Goal: Task Accomplishment & Management: Use online tool/utility

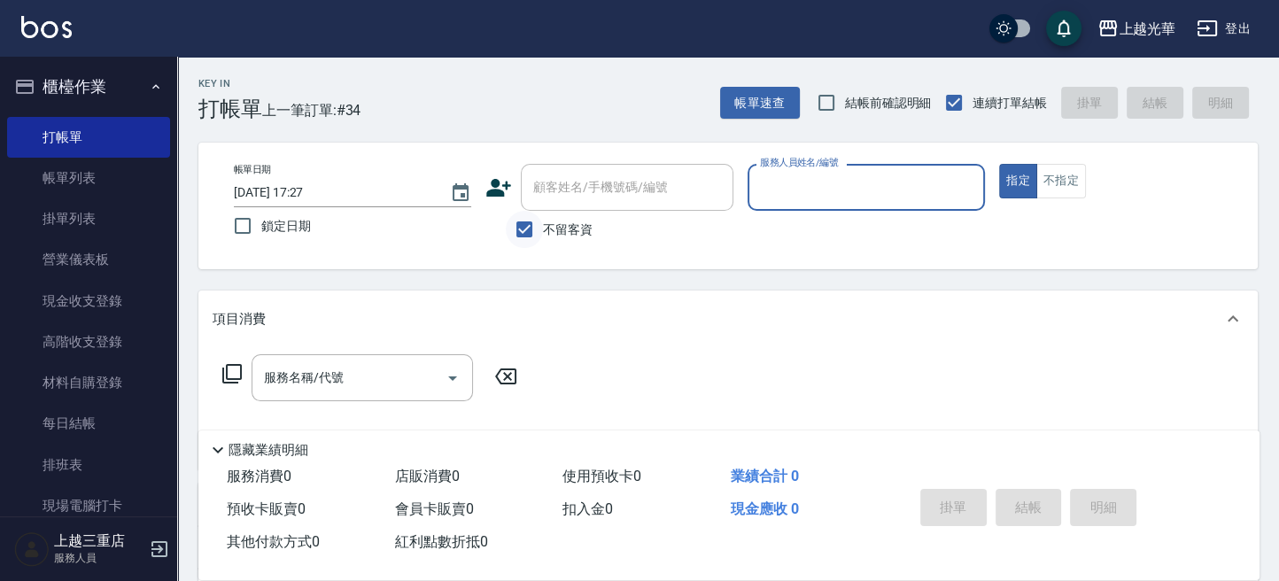
drag, startPoint x: 529, startPoint y: 224, endPoint x: 532, endPoint y: 215, distance: 9.5
click at [529, 223] on input "不留客資" at bounding box center [524, 229] width 37 height 37
checkbox input "false"
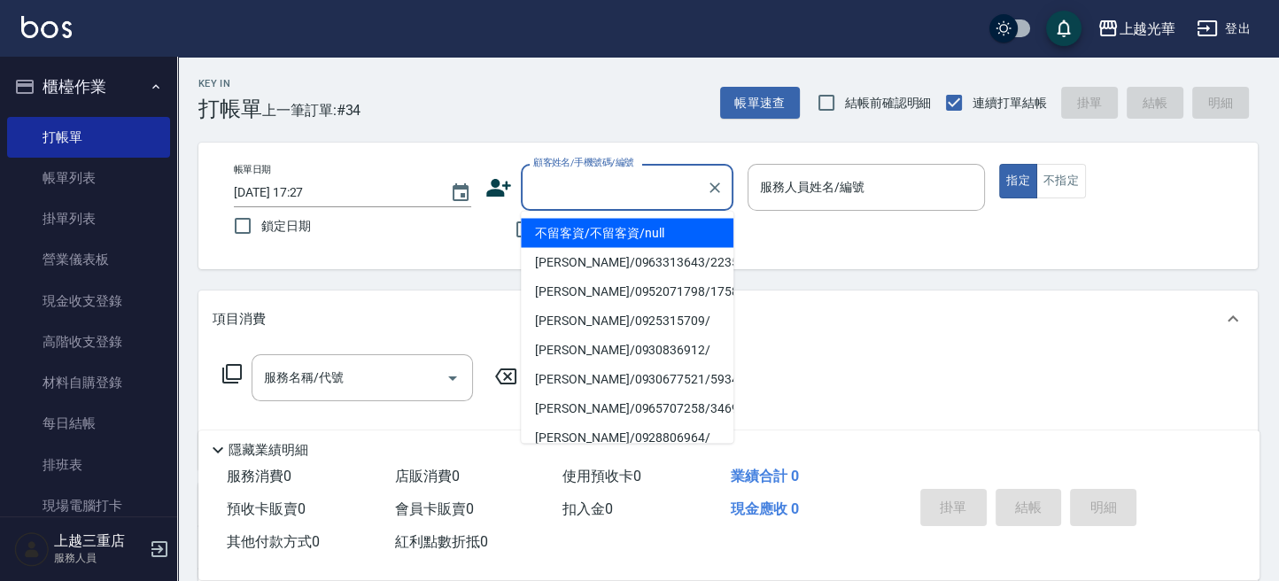
click at [549, 191] on input "顧客姓名/手機號碼/編號" at bounding box center [614, 187] width 170 height 31
type input "陳宥"
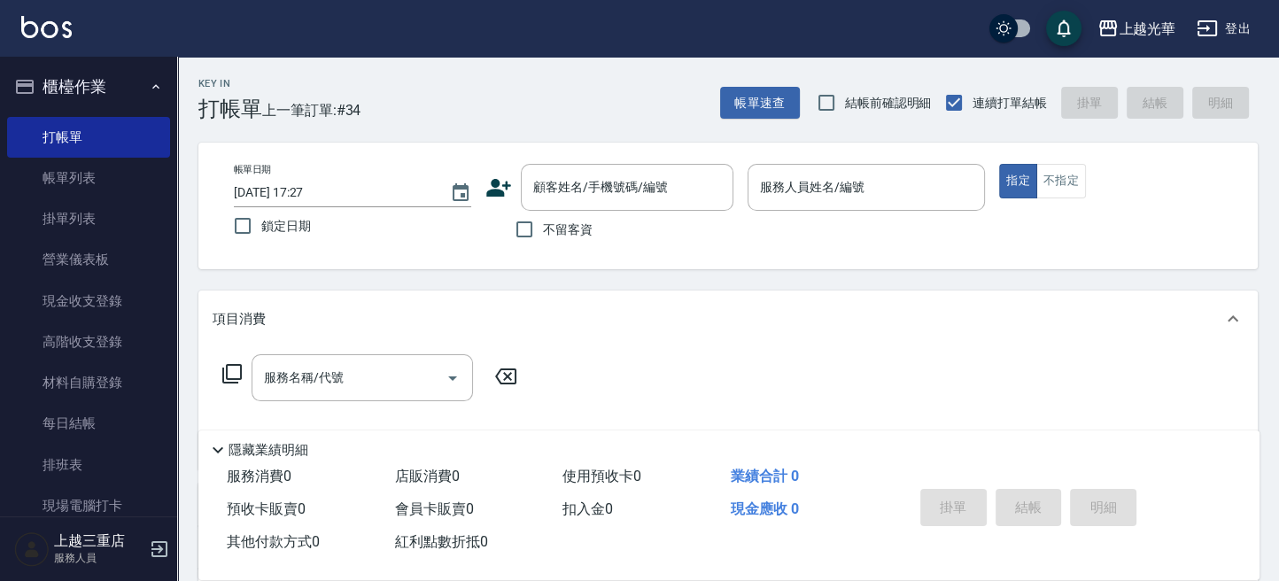
click at [252, 267] on div "帳單日期 2025/09/07 17:27 鎖定日期 顧客姓名/手機號碼/編號 顧客姓名/手機號碼/編號 不留客資 服務人員姓名/編號 服務人員姓名/編號 指…" at bounding box center [727, 206] width 1059 height 127
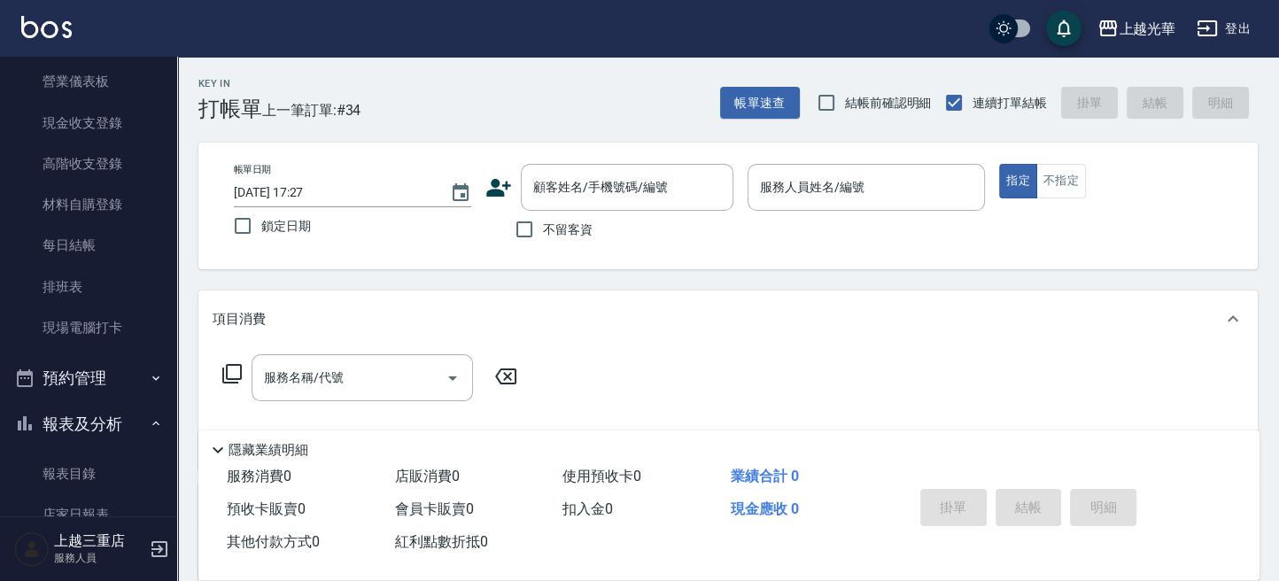
scroll to position [236, 0]
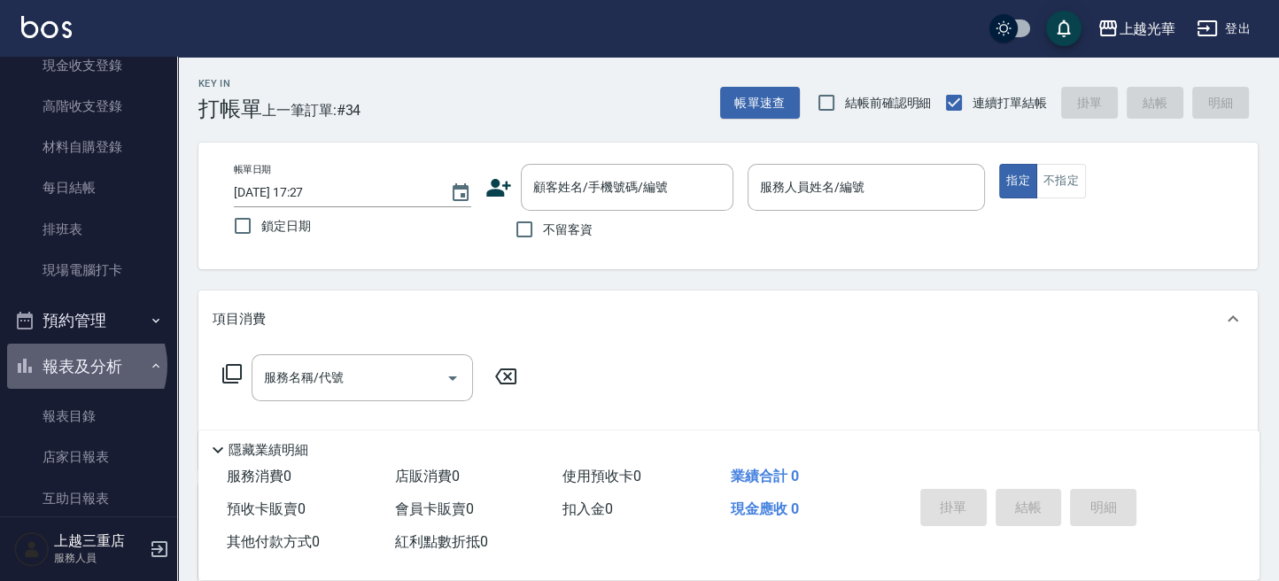
click at [85, 365] on button "報表及分析" at bounding box center [88, 367] width 163 height 46
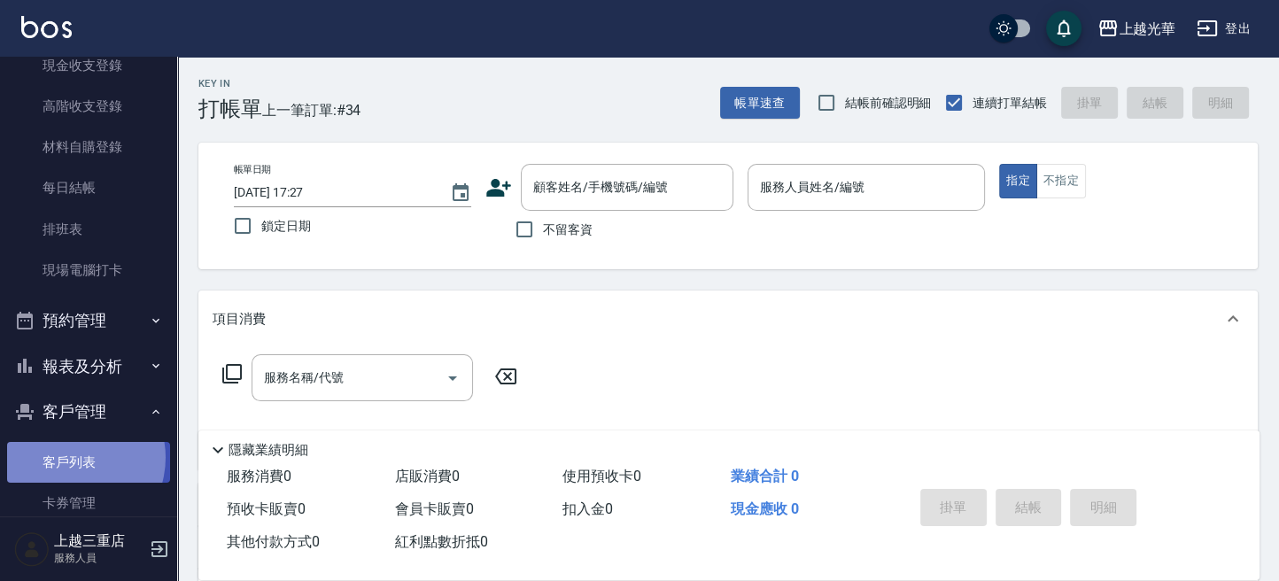
click at [69, 457] on link "客戶列表" at bounding box center [88, 462] width 163 height 41
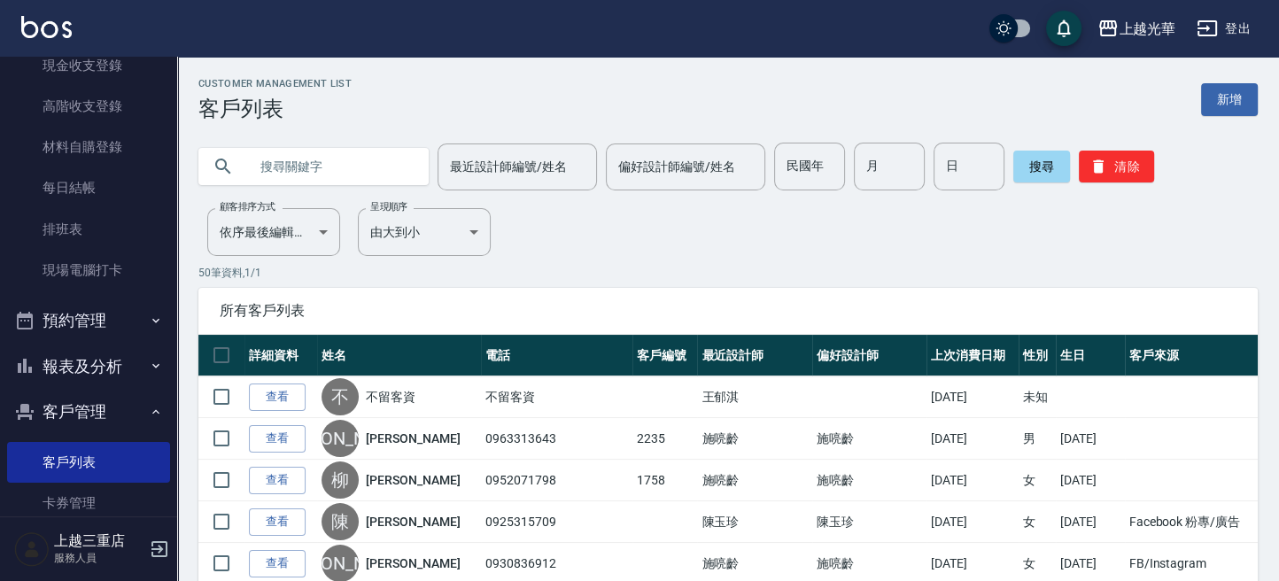
click at [373, 171] on input "text" at bounding box center [331, 167] width 166 height 48
type input "陳宥"
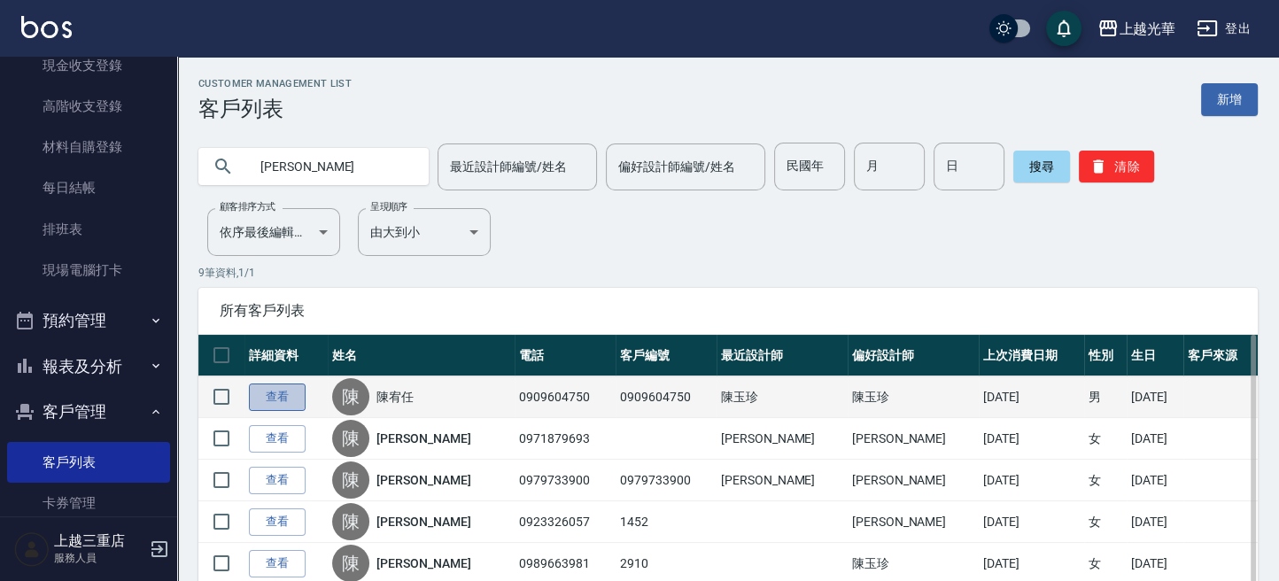
click at [291, 395] on link "查看" at bounding box center [277, 396] width 57 height 27
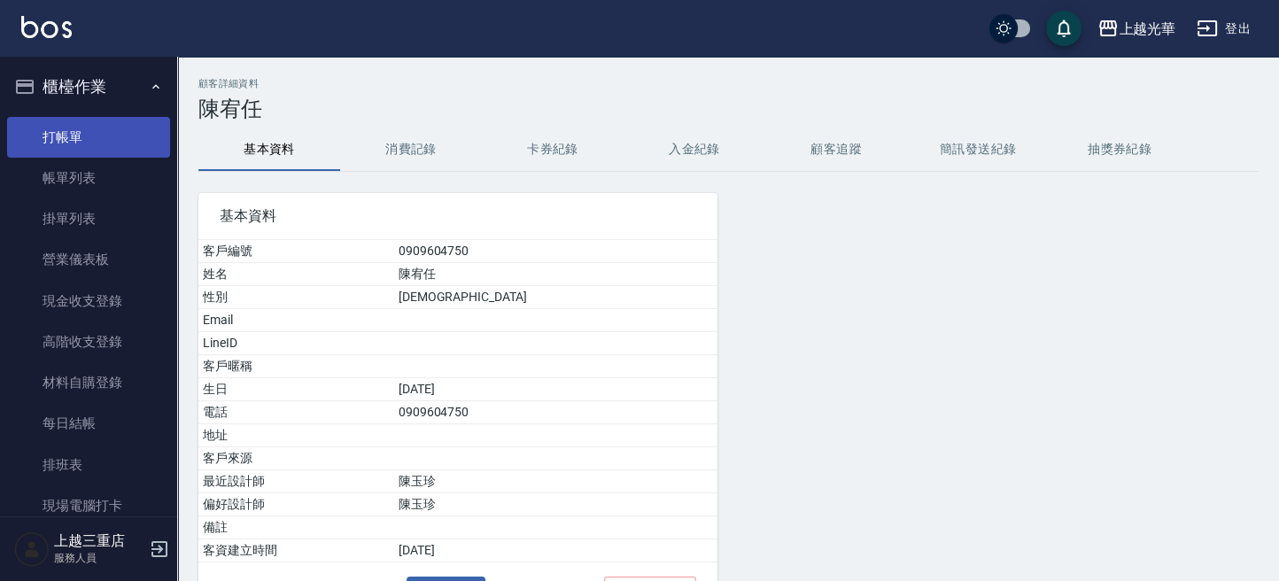
click at [81, 135] on link "打帳單" at bounding box center [88, 137] width 163 height 41
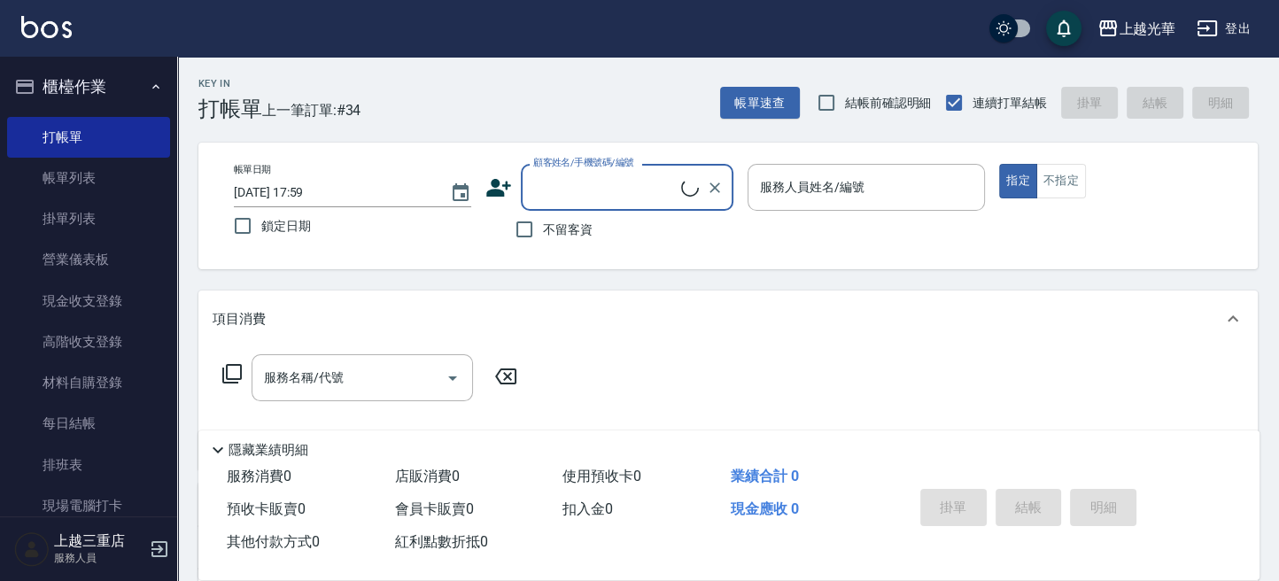
click at [618, 195] on input "顧客姓名/手機號碼/編號" at bounding box center [605, 187] width 152 height 31
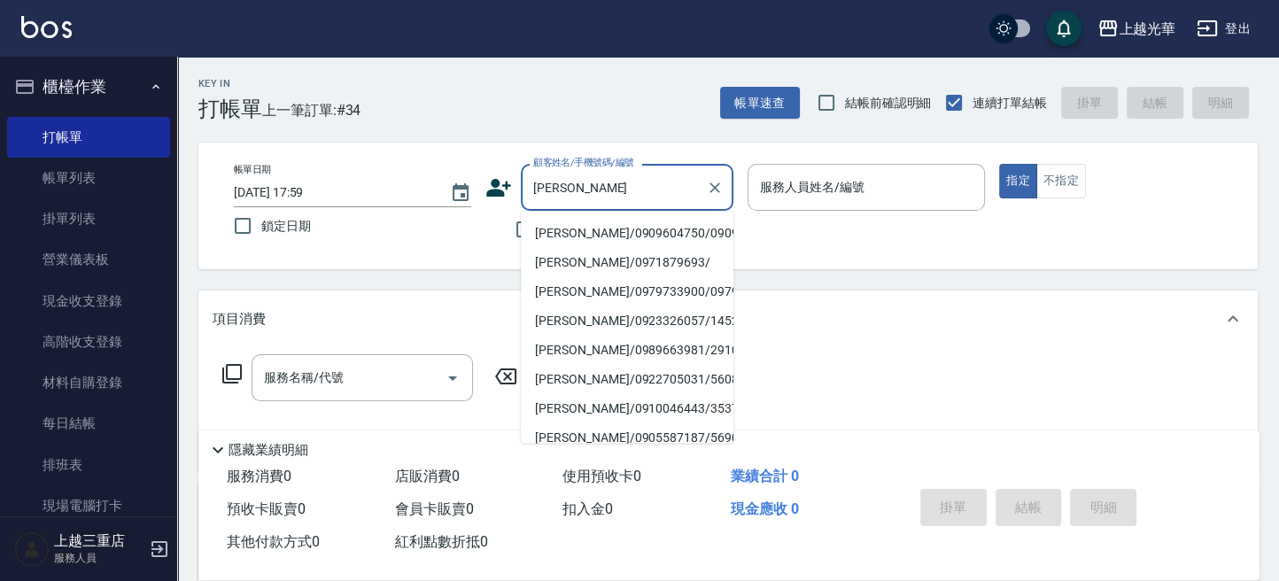
click at [614, 237] on li "陳宥任/0909604750/0909604750" at bounding box center [627, 232] width 212 height 29
type input "陳宥任/0909604750/0909604750"
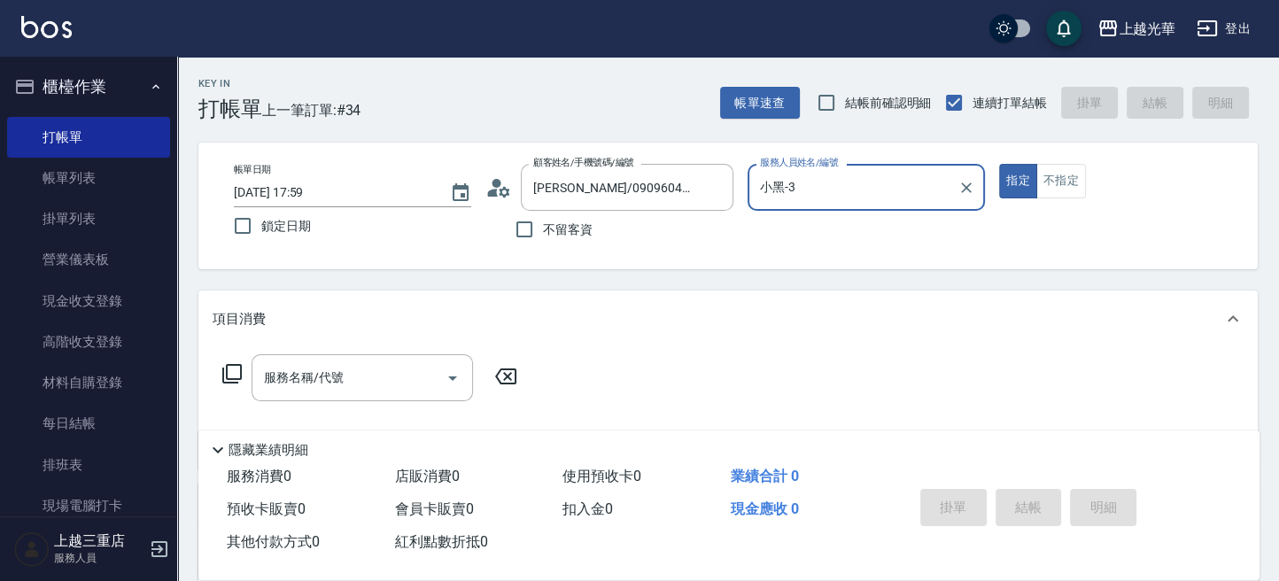
type input "小黑-3"
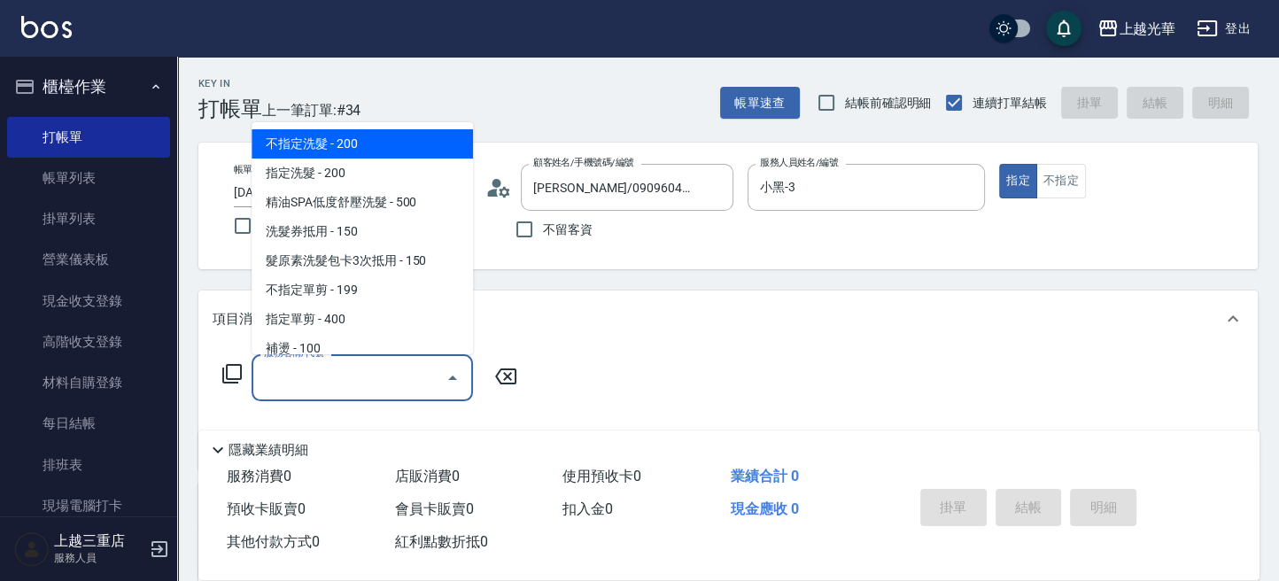
click at [376, 378] on input "服務名稱/代號" at bounding box center [348, 377] width 179 height 31
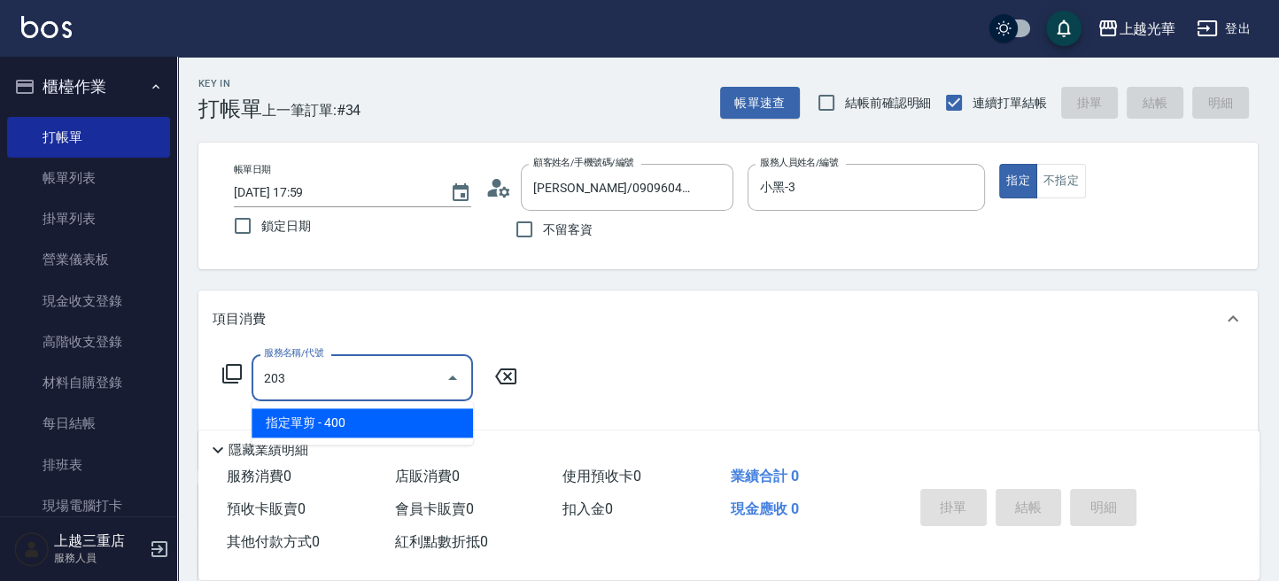
type input "指定單剪(203)"
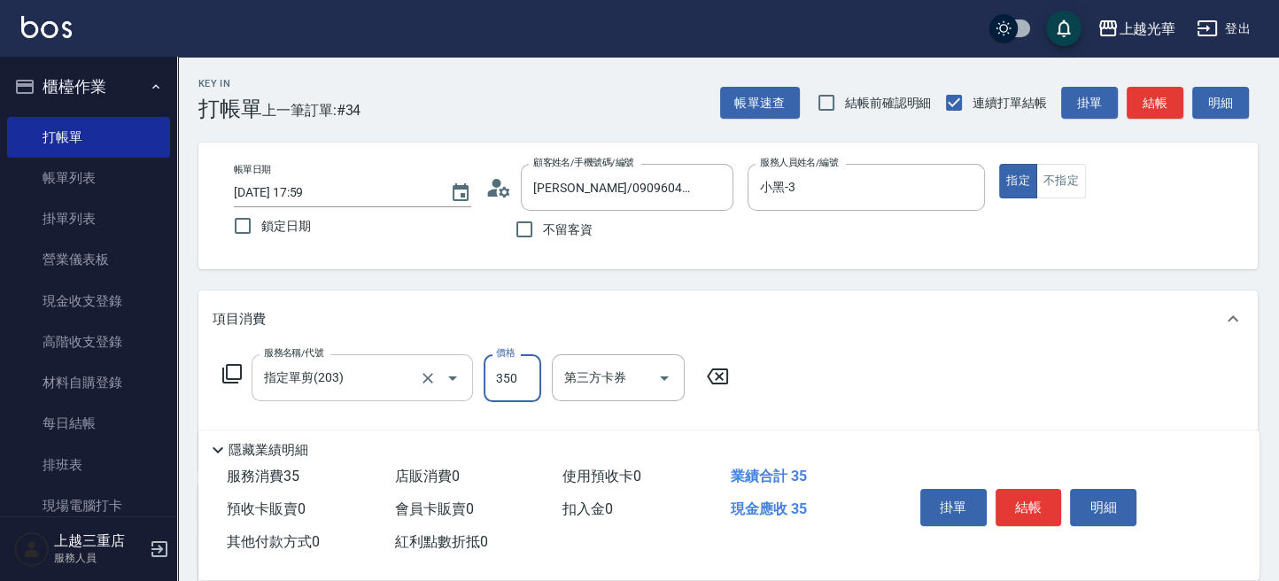
type input "350"
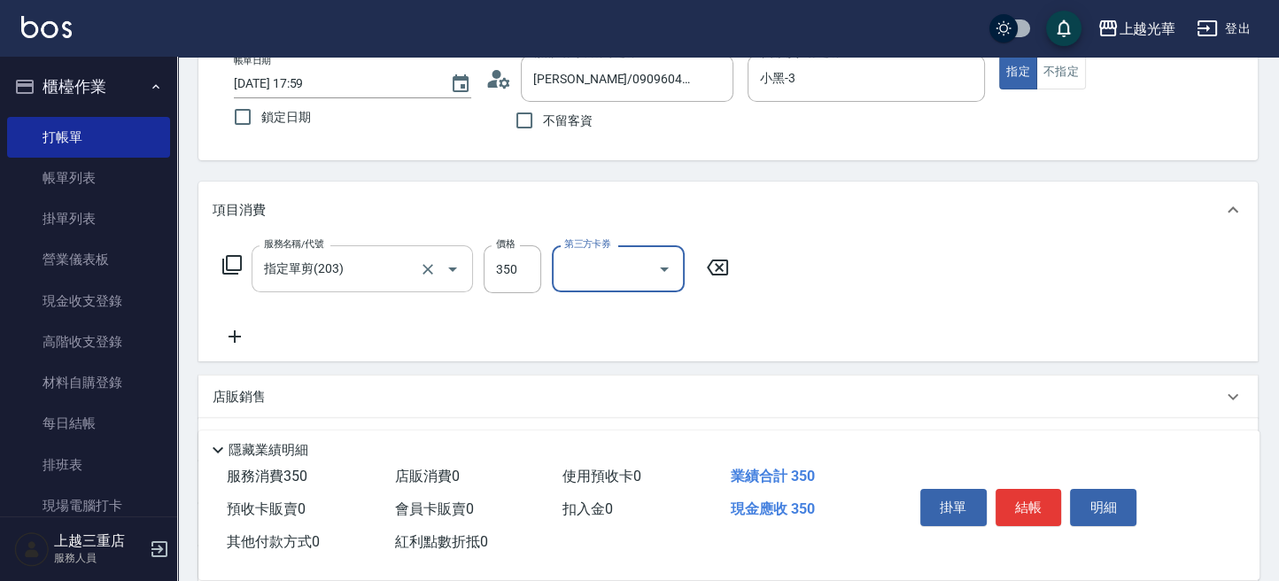
scroll to position [236, 0]
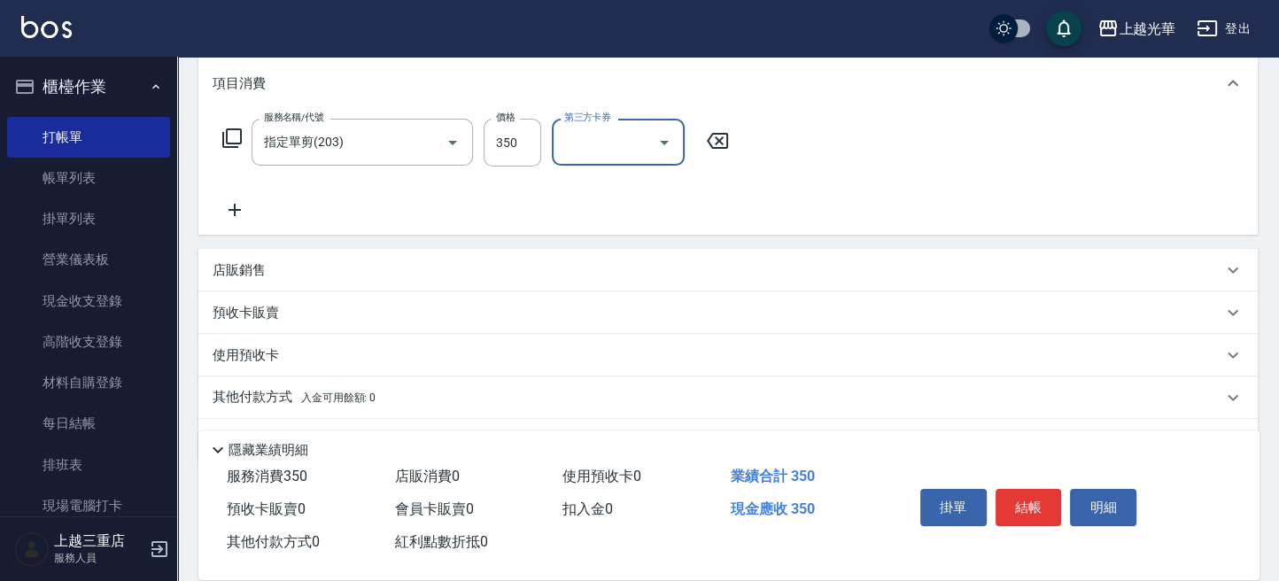
click at [249, 210] on icon at bounding box center [234, 209] width 44 height 21
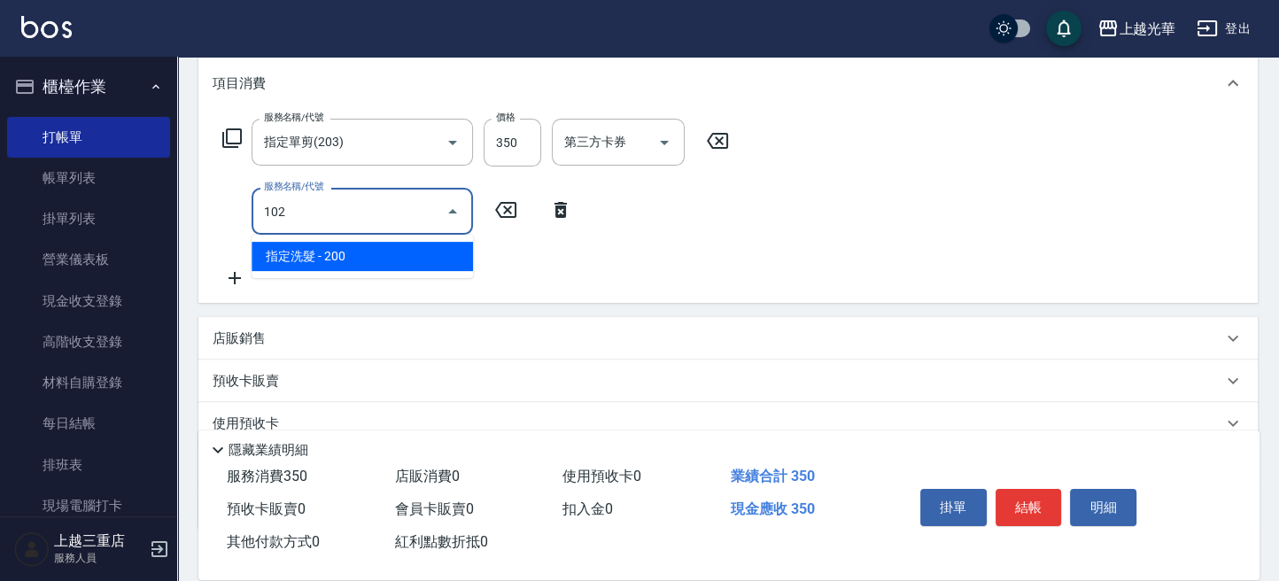
type input "指定洗髮(102)"
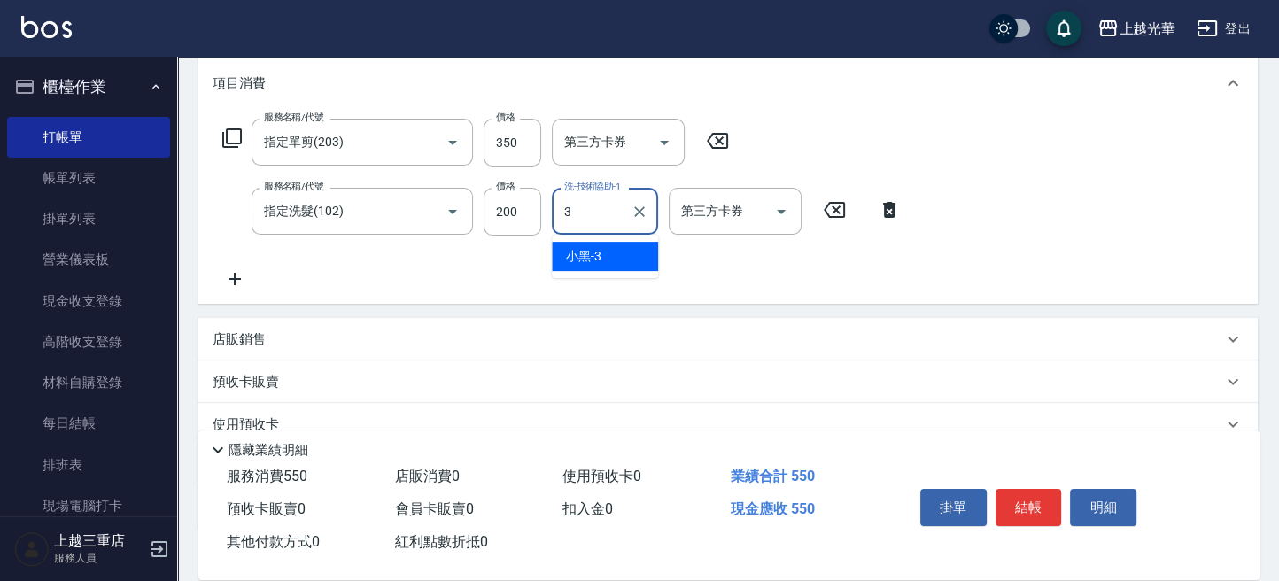
type input "小黑-3"
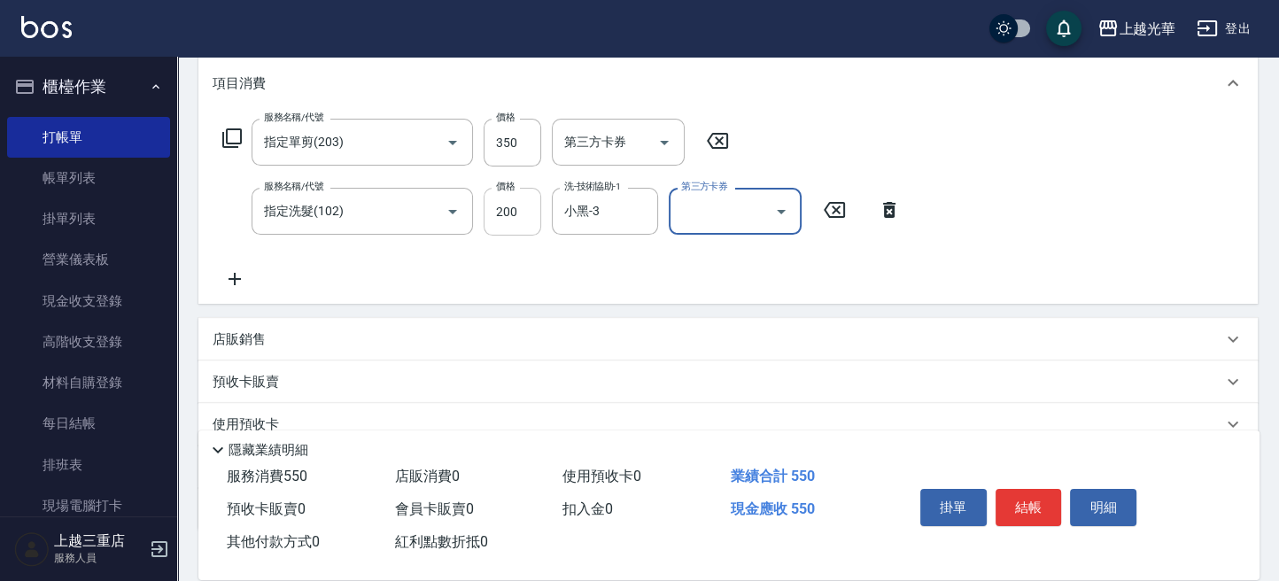
click at [509, 206] on input "200" at bounding box center [512, 212] width 58 height 48
type input "150"
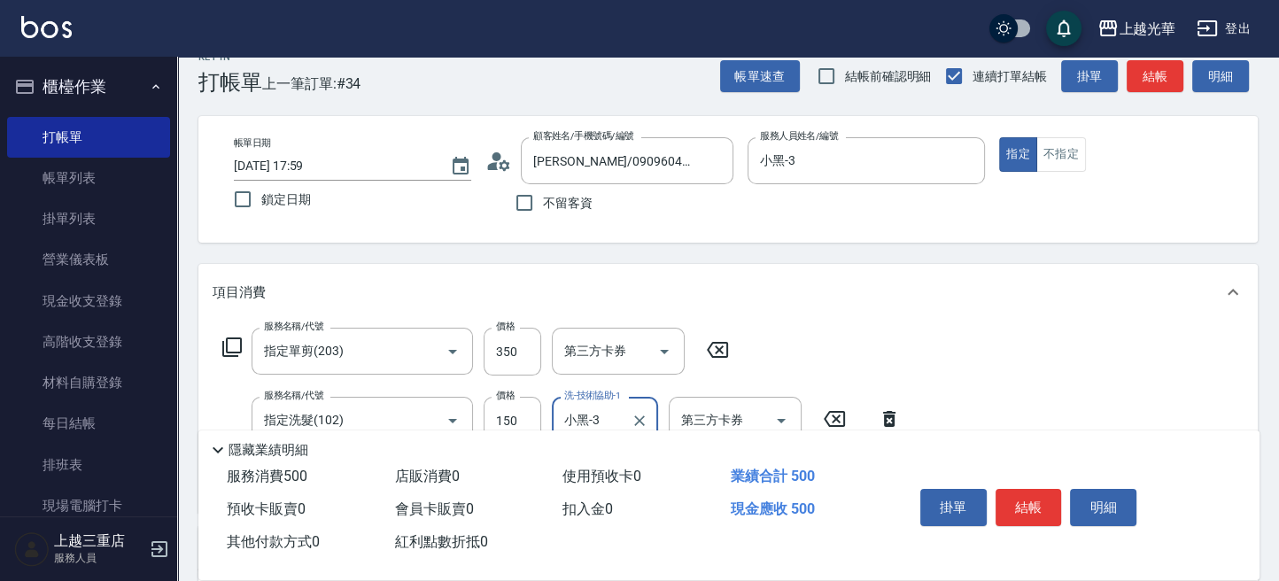
scroll to position [0, 0]
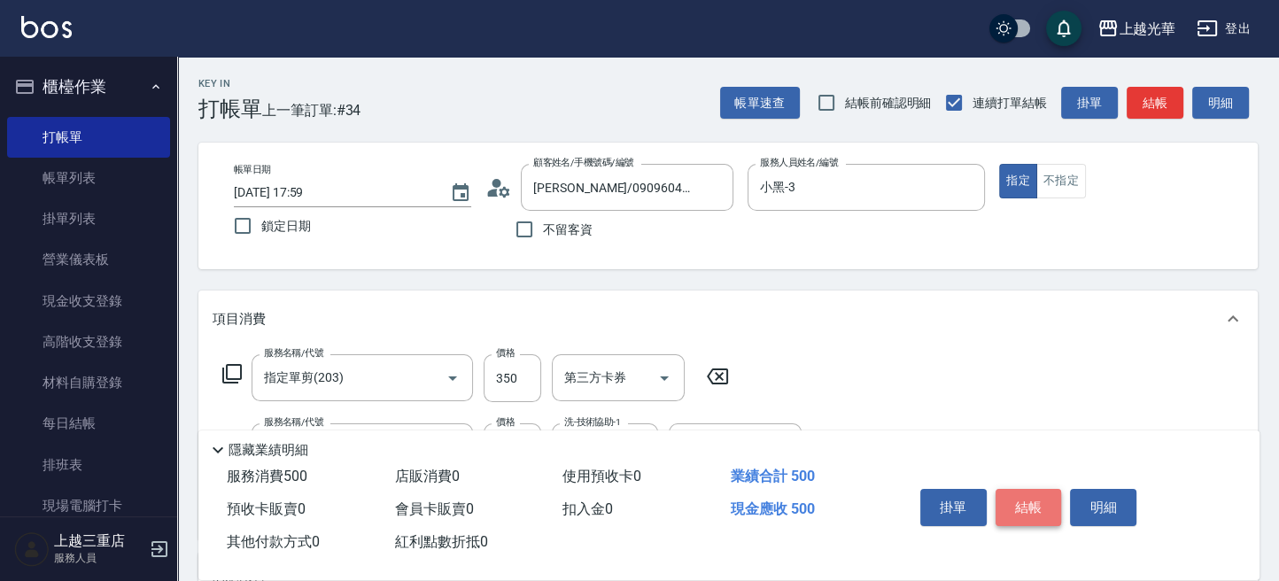
click at [1047, 502] on button "結帳" at bounding box center [1028, 507] width 66 height 37
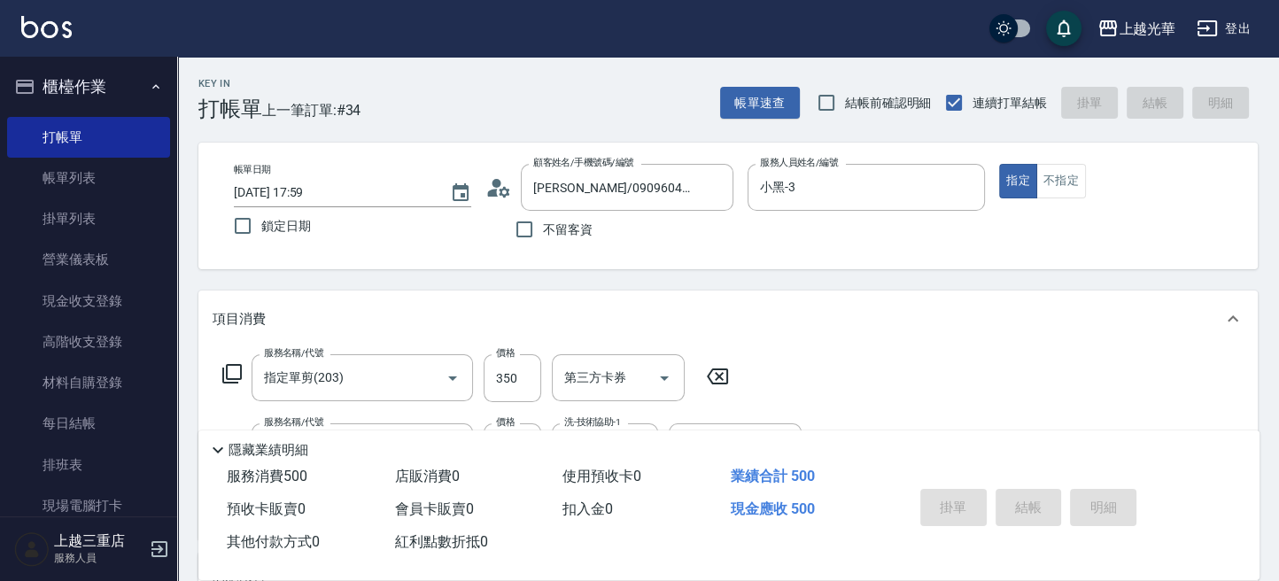
type input "2025/09/07 18:00"
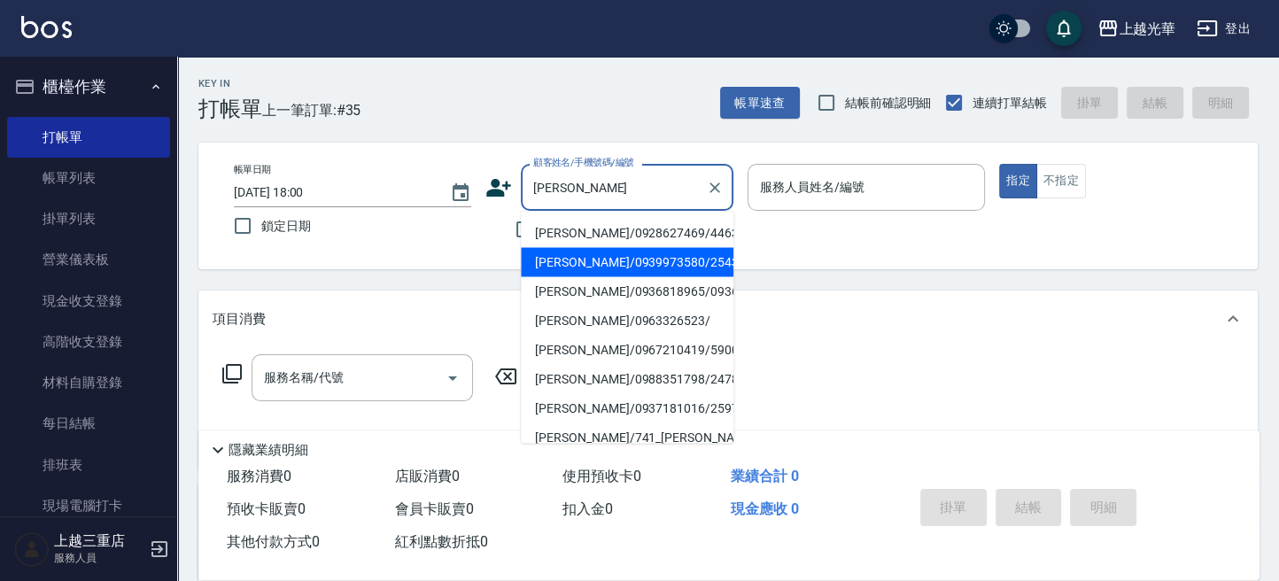
click at [597, 267] on li "陳秋樺/0939973580/2543" at bounding box center [627, 261] width 212 height 29
type input "陳秋樺/0939973580/2543"
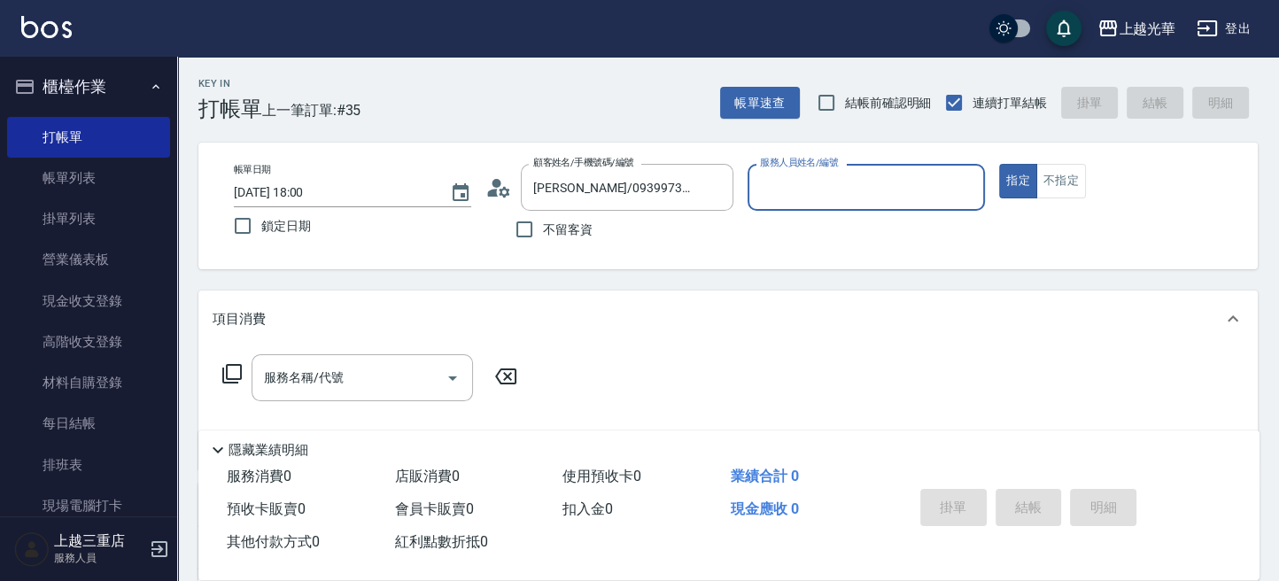
type input "小黑-3"
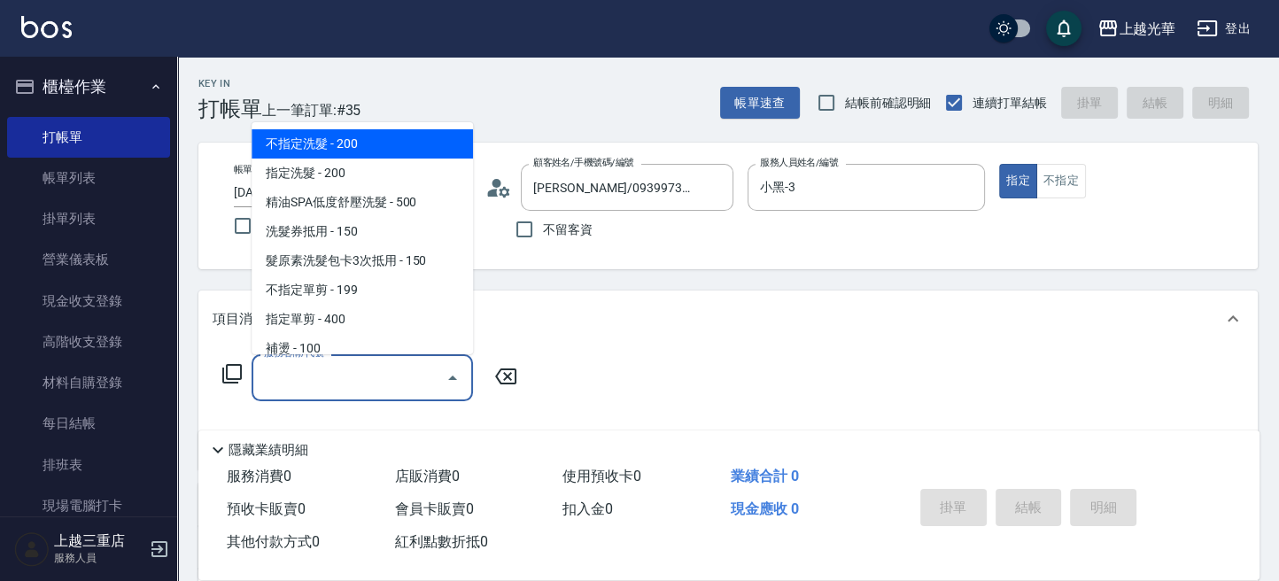
click at [379, 388] on input "服務名稱/代號" at bounding box center [348, 377] width 179 height 31
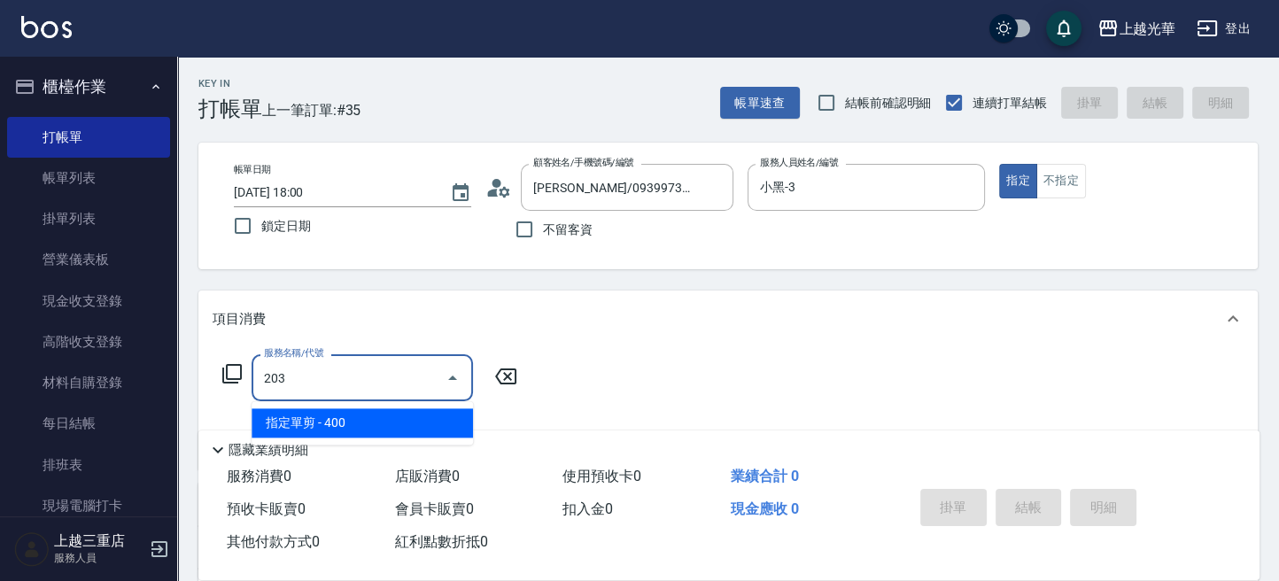
type input "指定單剪(203)"
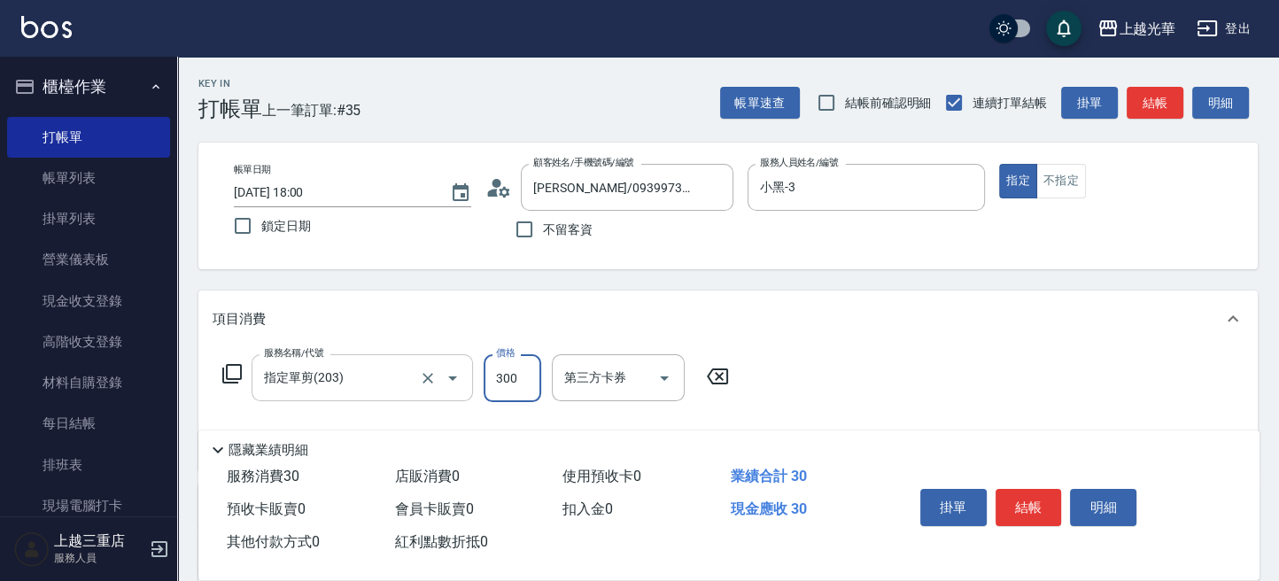
type input "300"
click at [1031, 497] on button "結帳" at bounding box center [1028, 507] width 66 height 37
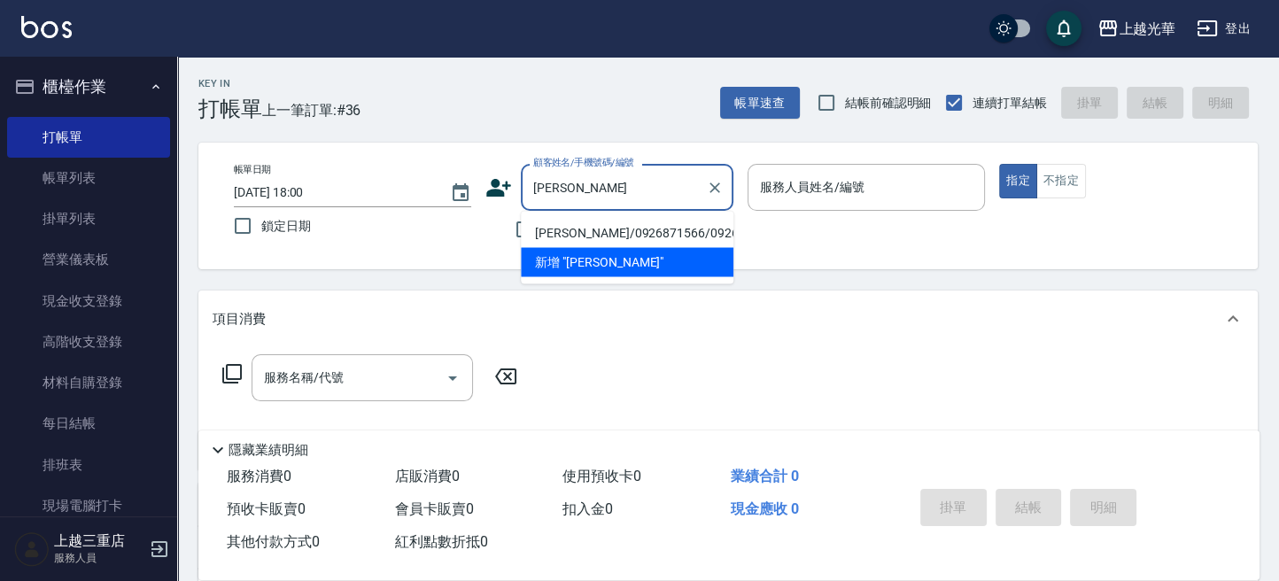
click at [591, 241] on li "楊孟涵/0926871566/0926871566" at bounding box center [627, 232] width 212 height 29
type input "楊孟涵/0926871566/0926871566"
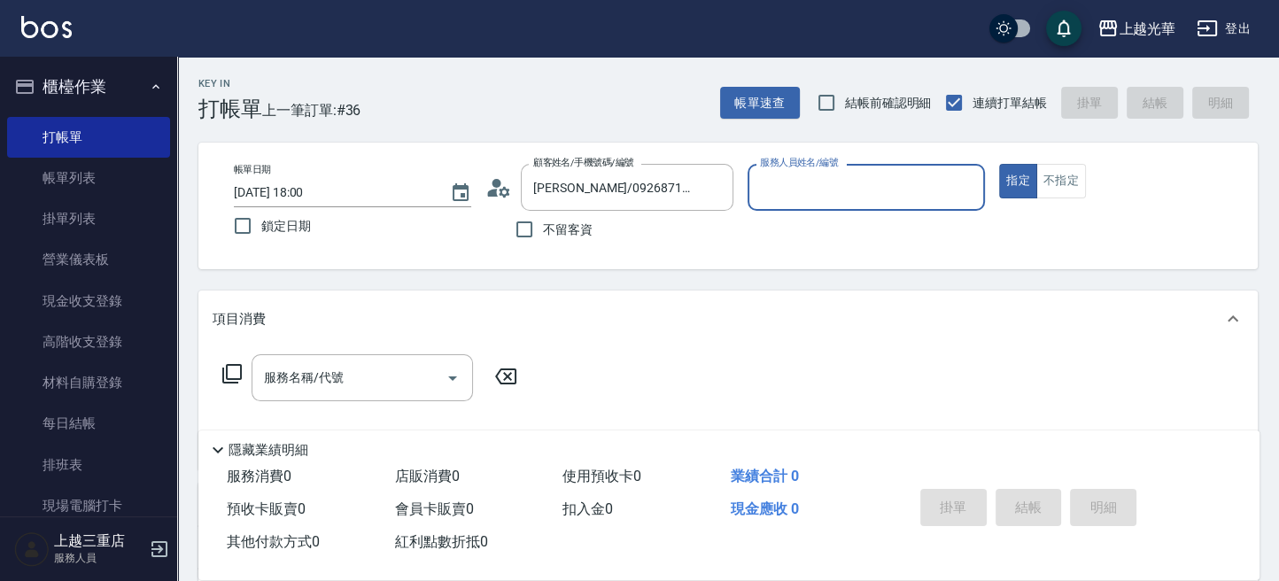
type input "小黑-3"
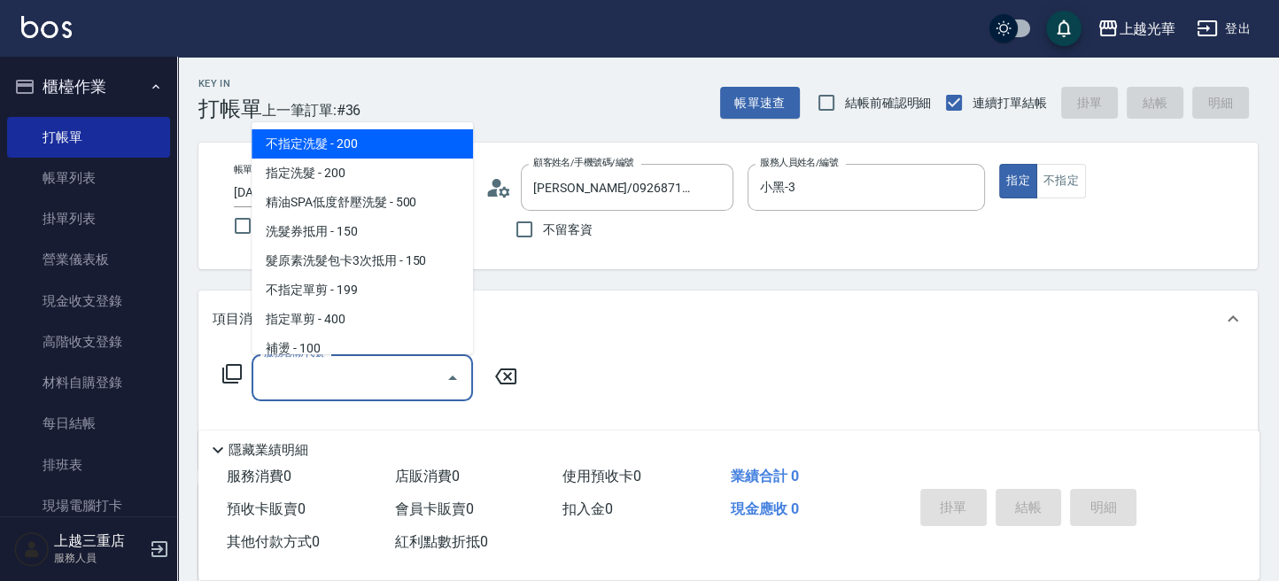
click at [376, 376] on input "服務名稱/代號" at bounding box center [348, 377] width 179 height 31
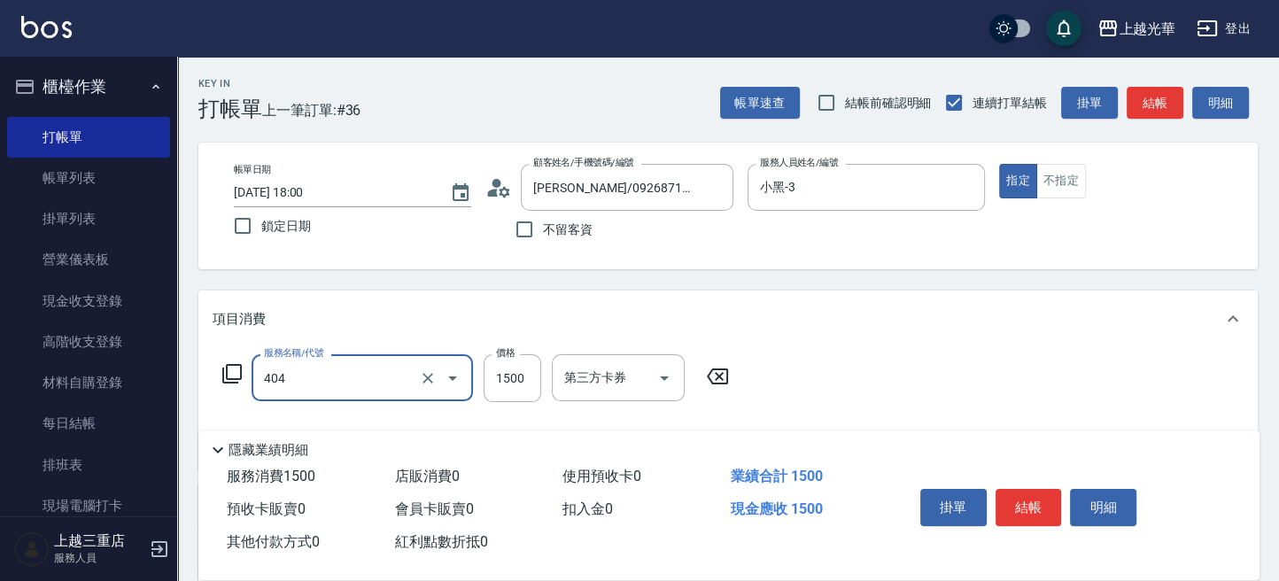
type input "設計染髮(404)"
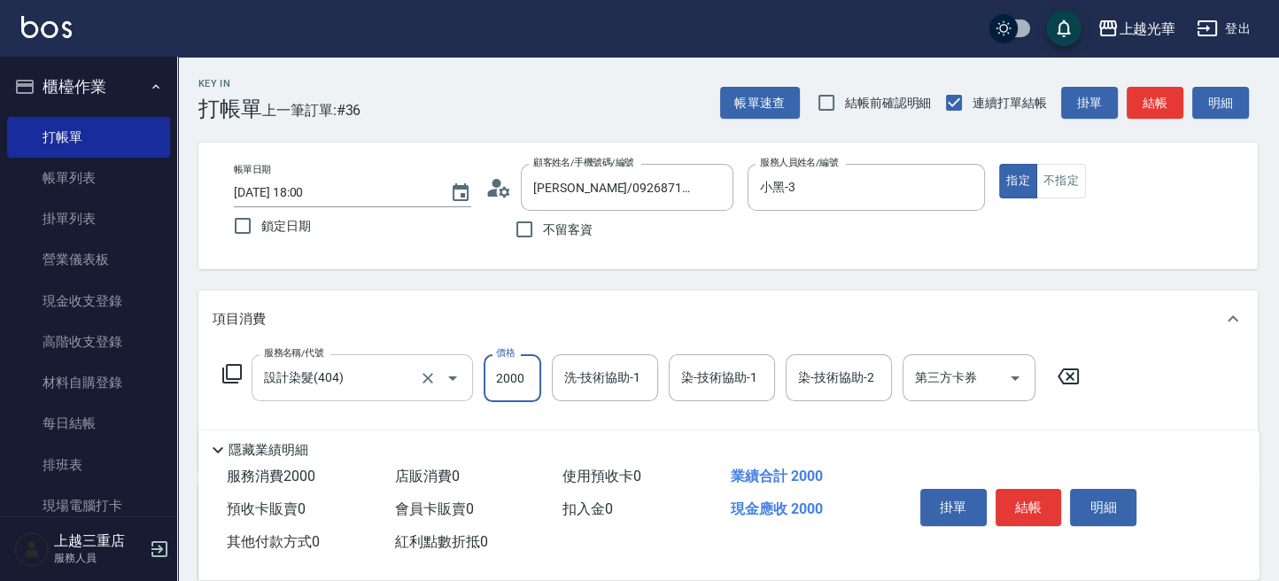
type input "2000"
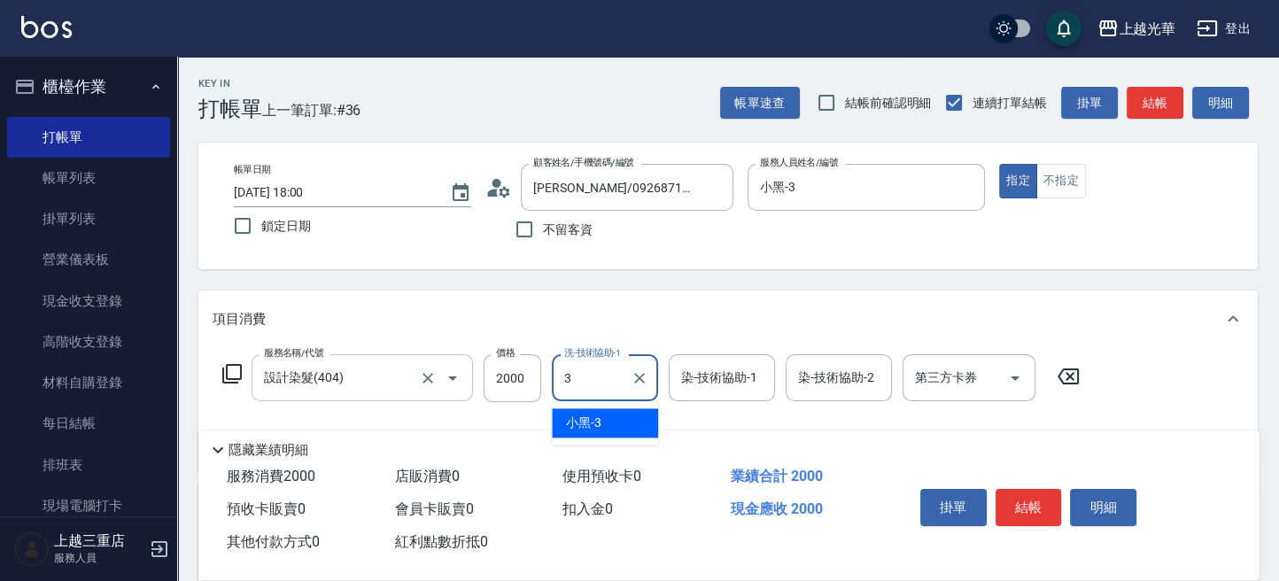
type input "小黑-3"
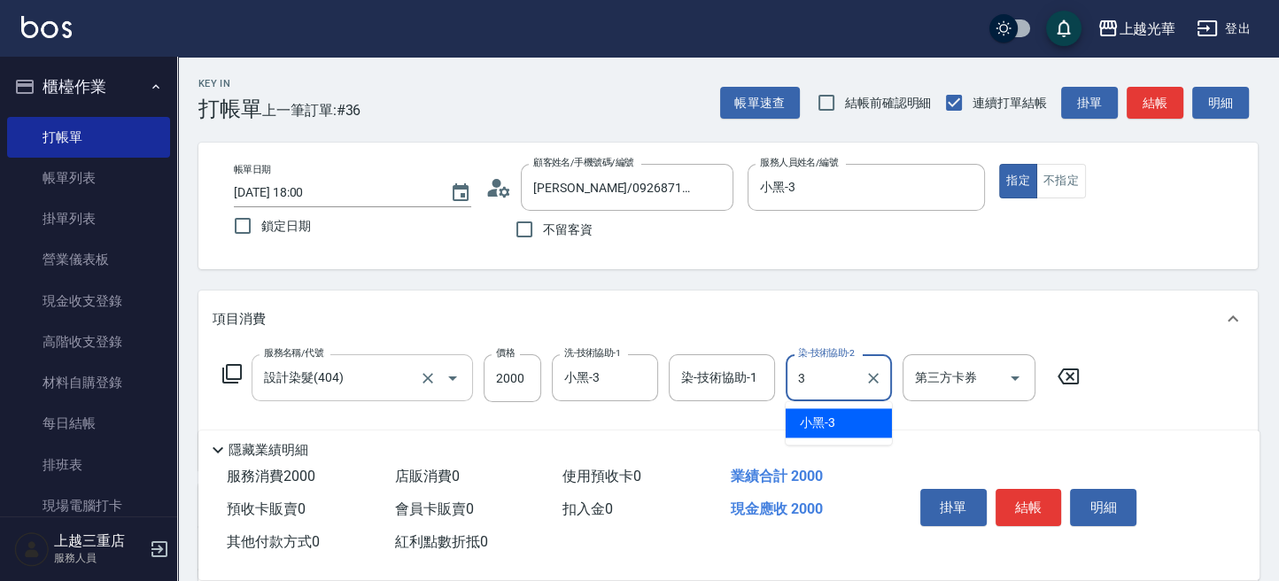
type input "小黑-3"
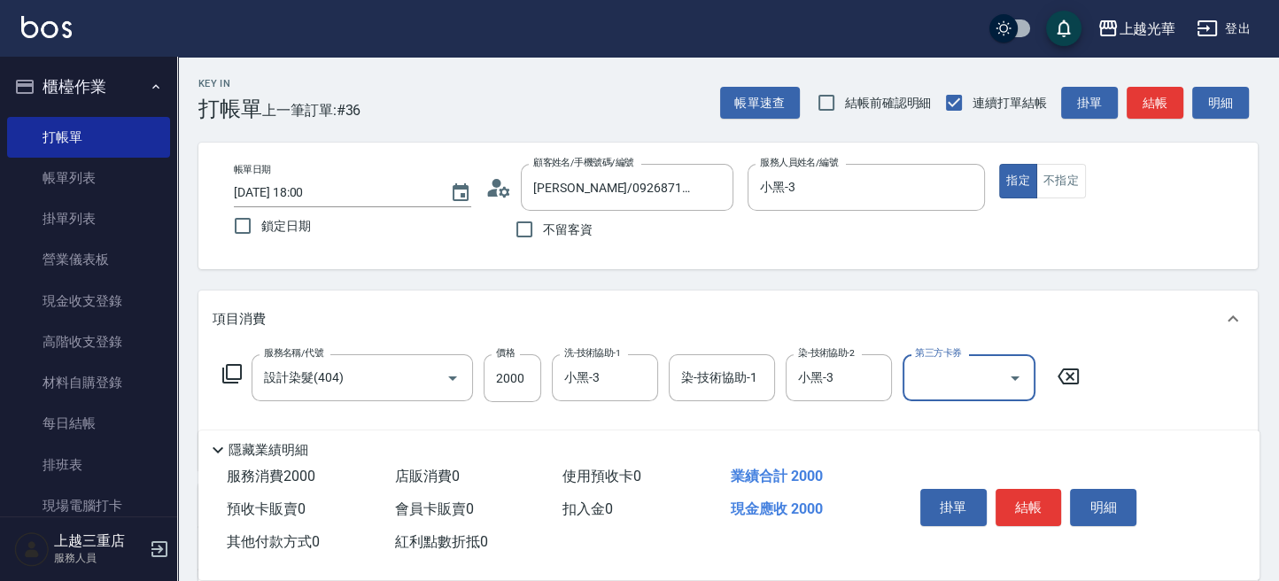
click at [235, 370] on icon at bounding box center [231, 373] width 21 height 21
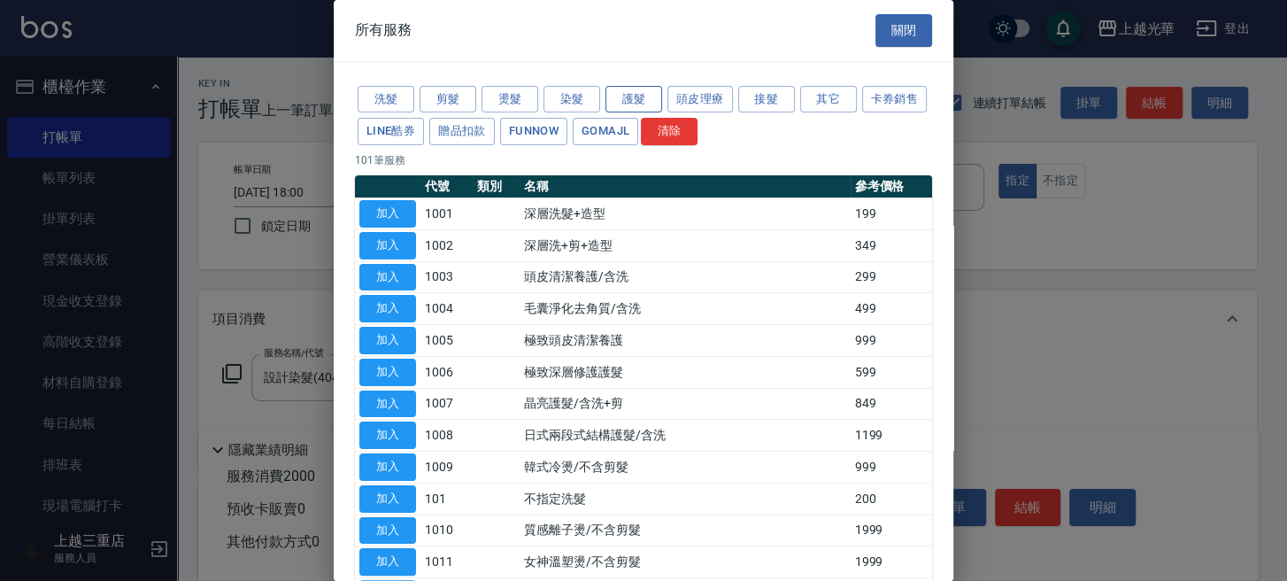
click at [654, 97] on button "護髮" at bounding box center [634, 99] width 57 height 27
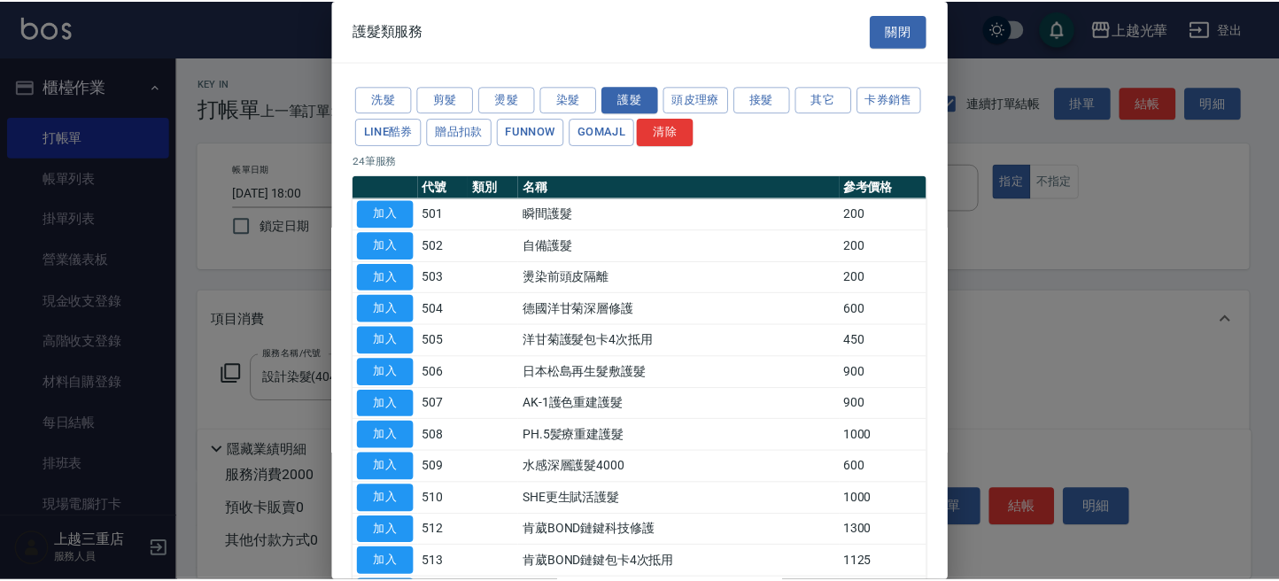
scroll to position [467, 0]
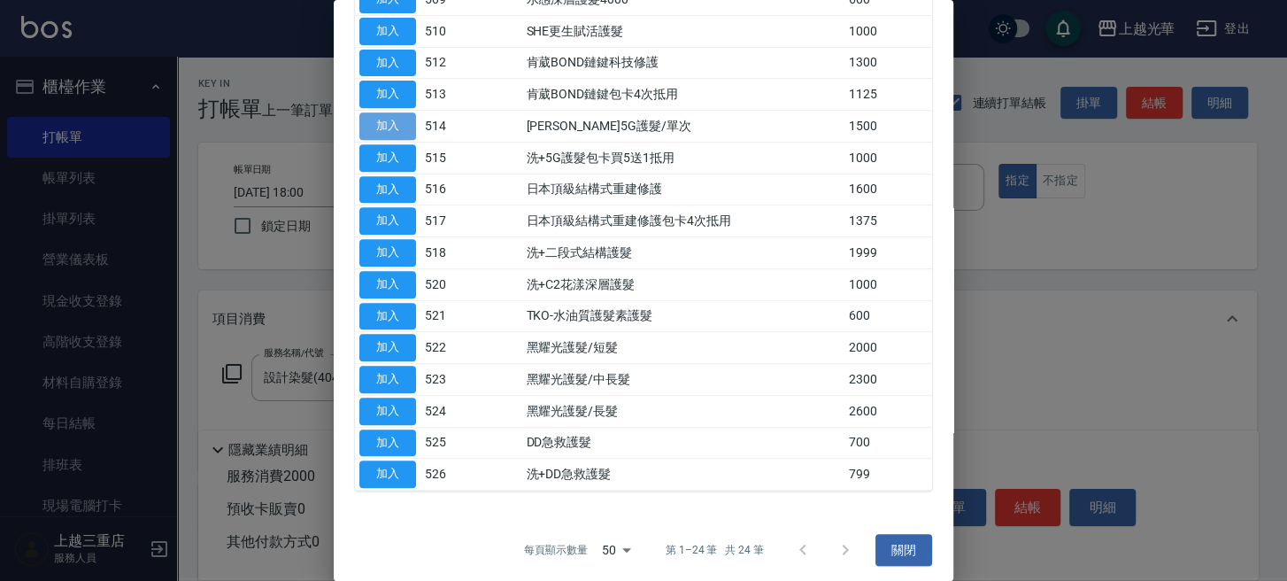
click at [404, 114] on button "加入" at bounding box center [387, 125] width 57 height 27
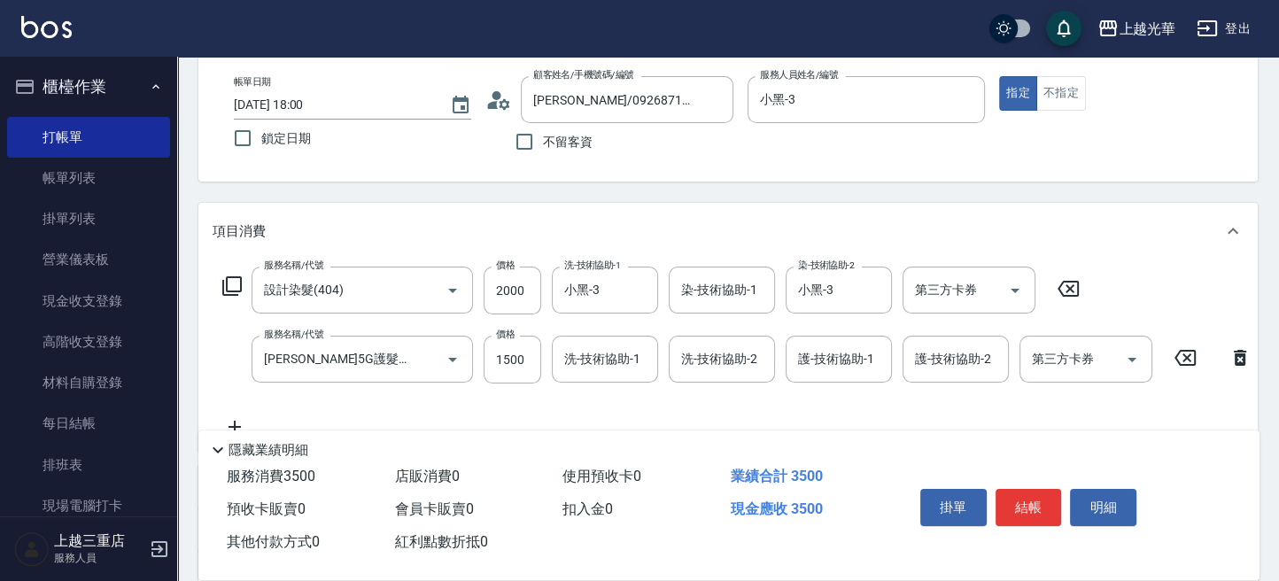
scroll to position [118, 0]
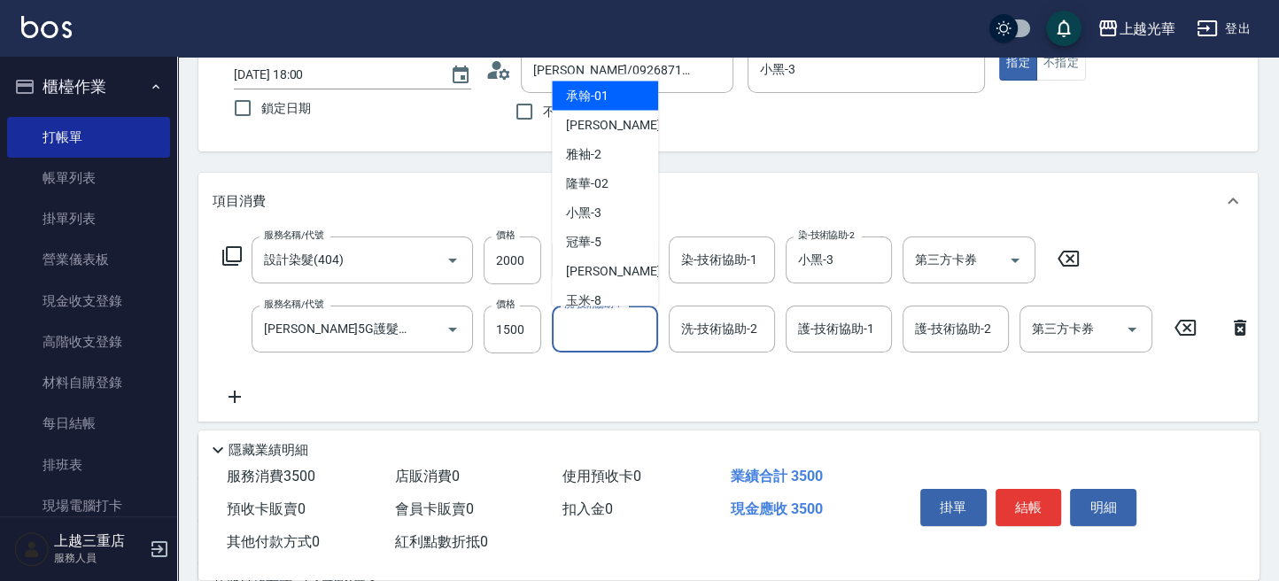
drag, startPoint x: 570, startPoint y: 330, endPoint x: 541, endPoint y: 330, distance: 29.2
click at [566, 330] on input "洗-技術協助-1" at bounding box center [605, 328] width 90 height 31
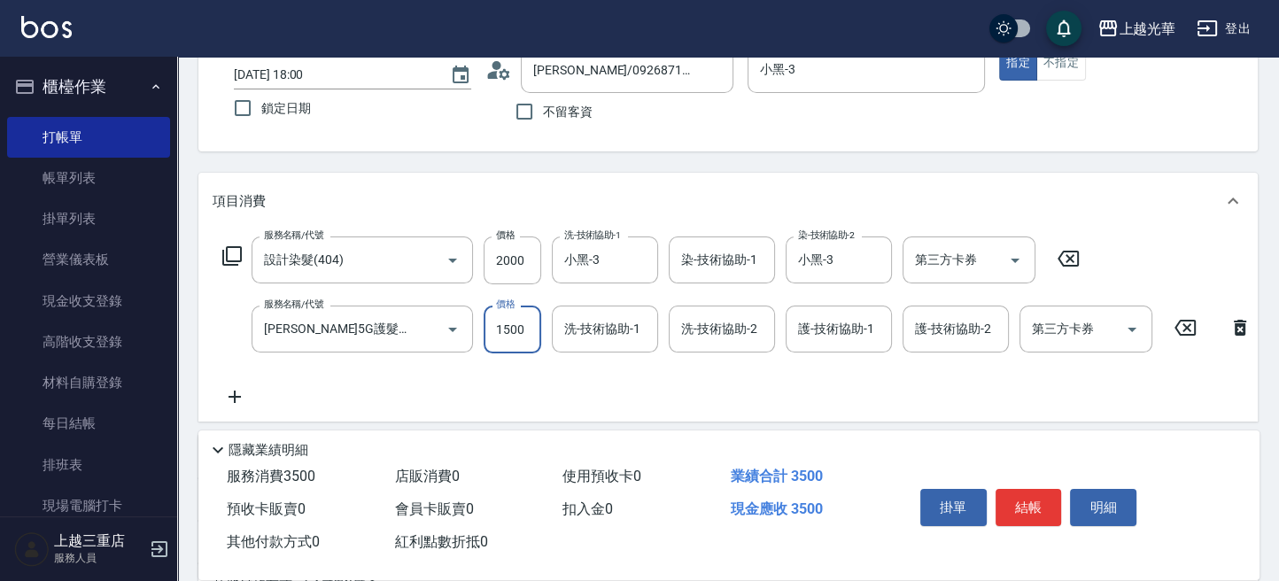
click at [529, 327] on input "1500" at bounding box center [512, 329] width 58 height 48
type input "1000"
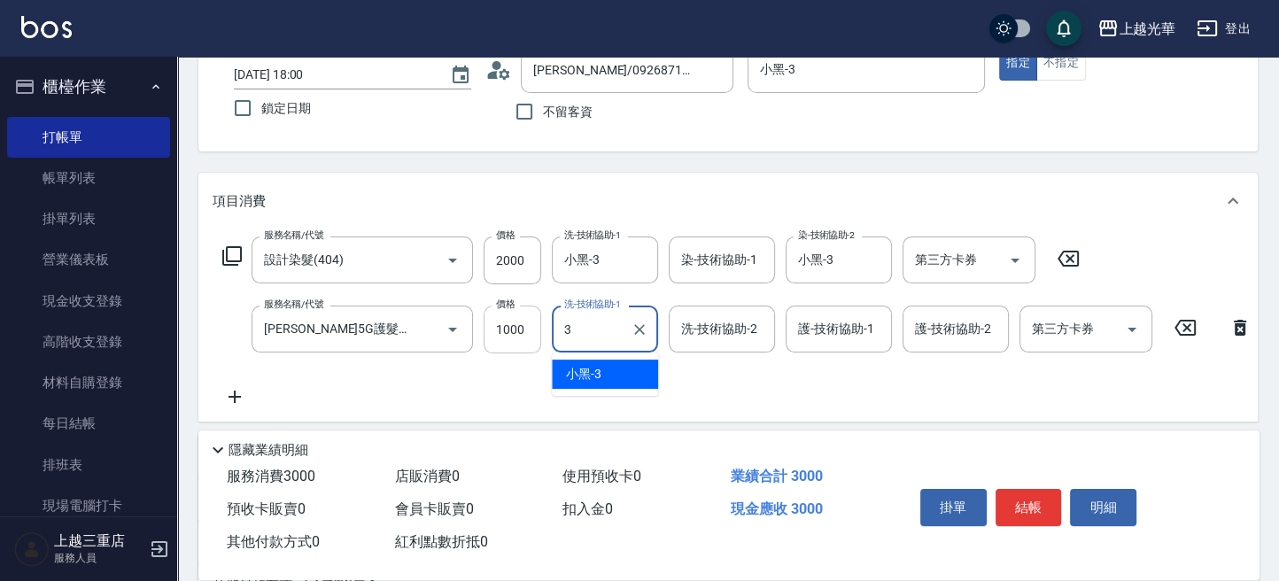
type input "小黑-3"
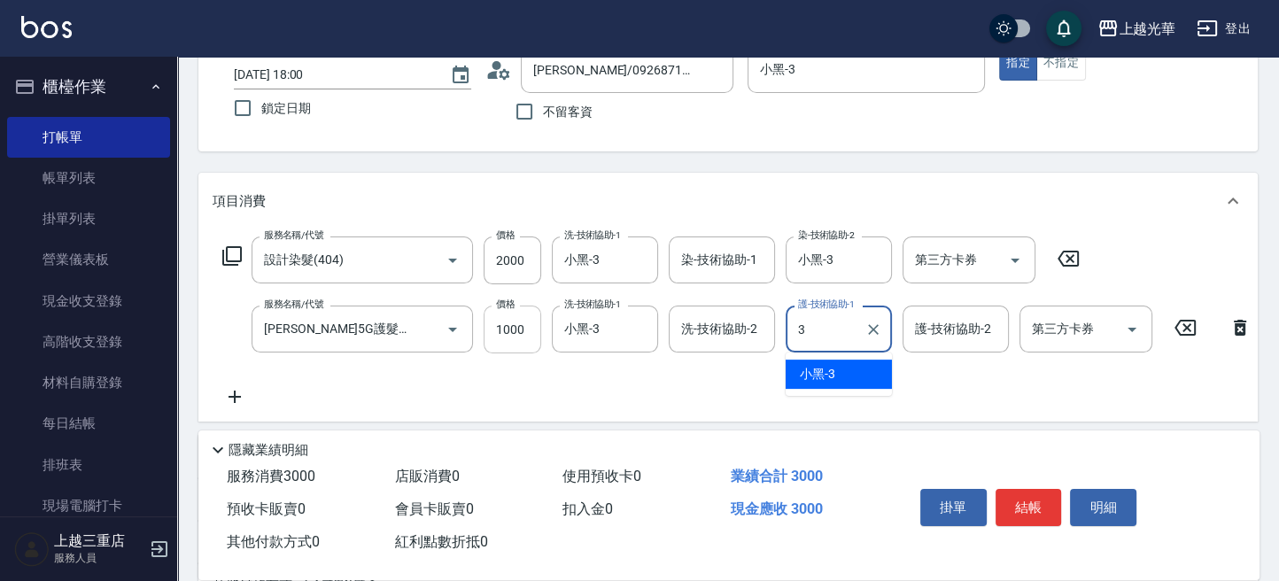
type input "小黑-3"
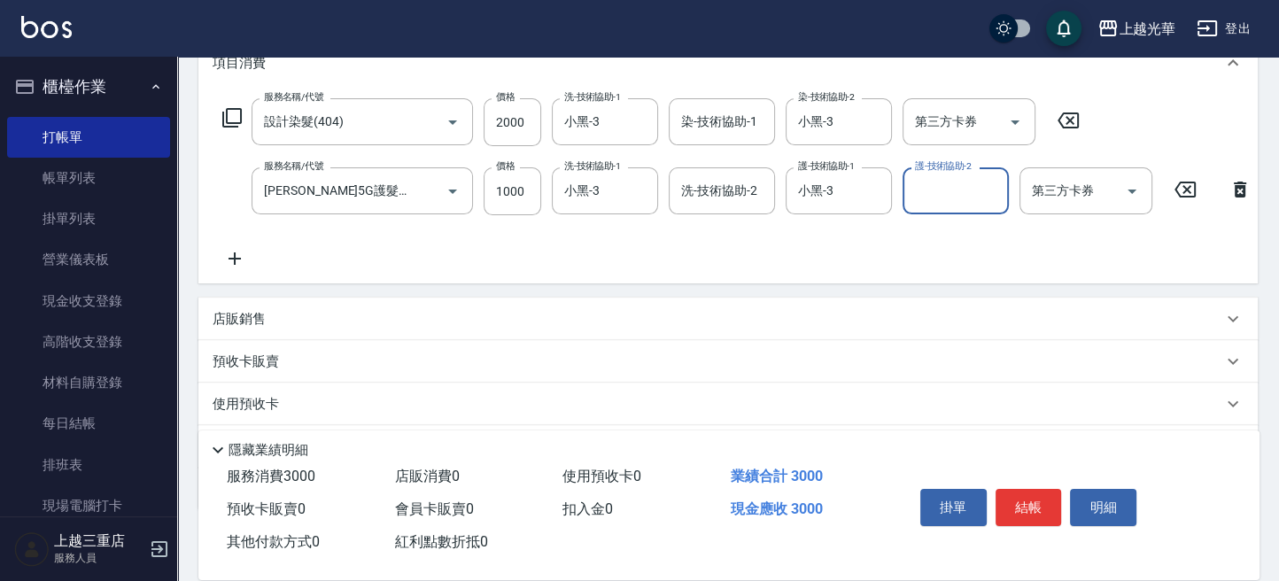
scroll to position [354, 0]
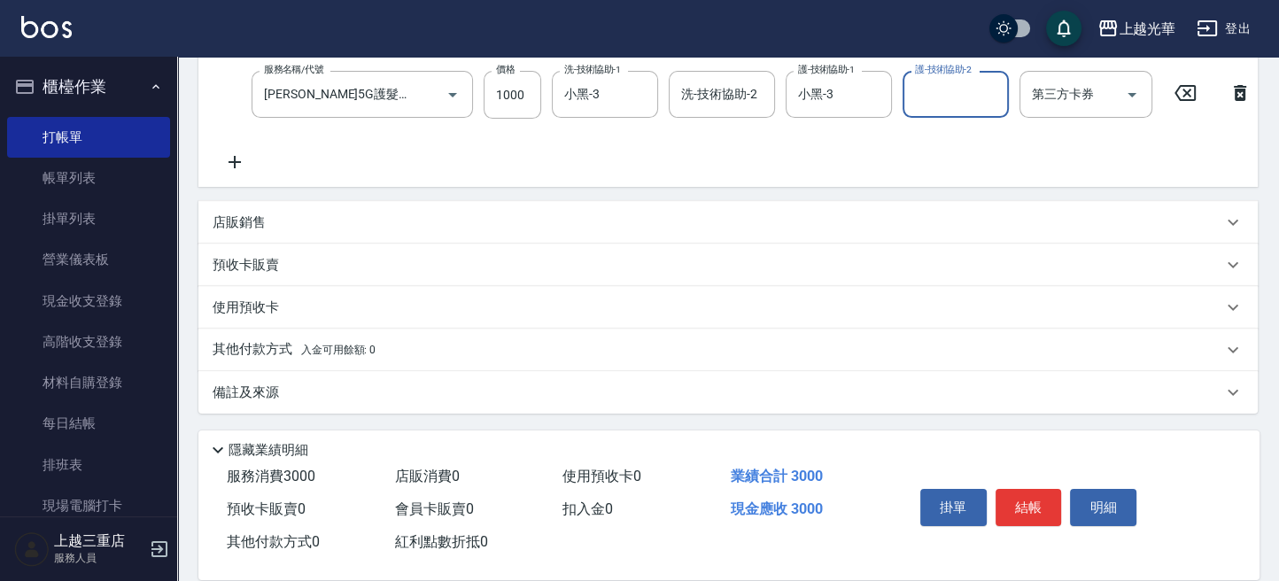
click at [246, 232] on p "店販銷售" at bounding box center [238, 222] width 53 height 19
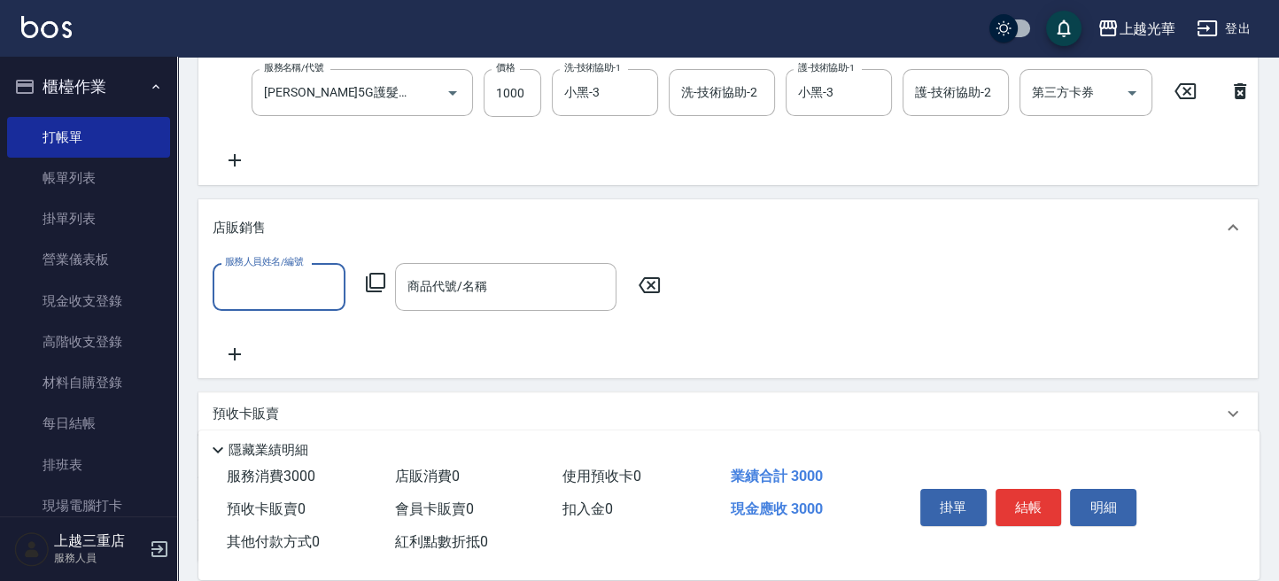
scroll to position [0, 0]
type input "小黑-3"
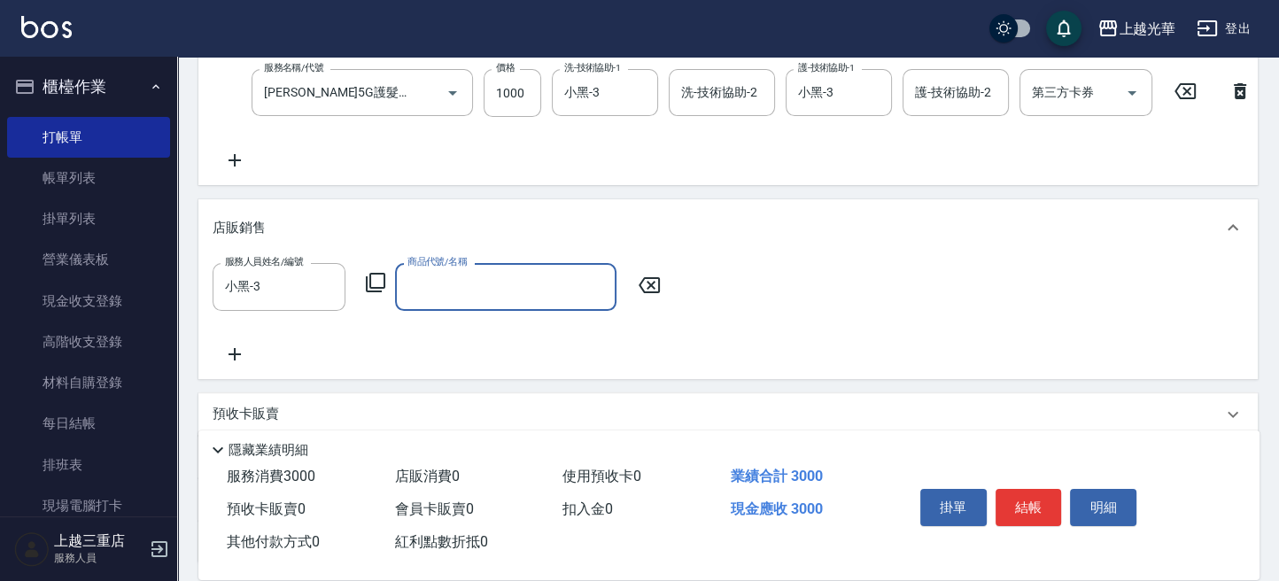
click at [374, 293] on icon at bounding box center [375, 282] width 21 height 21
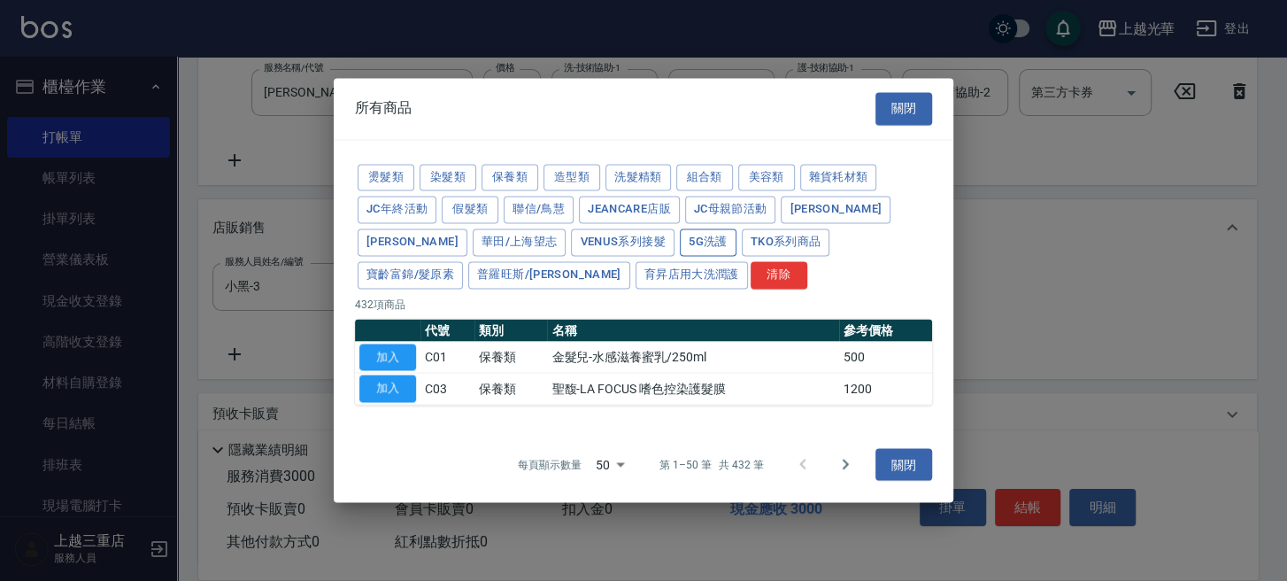
click at [680, 237] on button "5G洗護" at bounding box center [708, 241] width 57 height 27
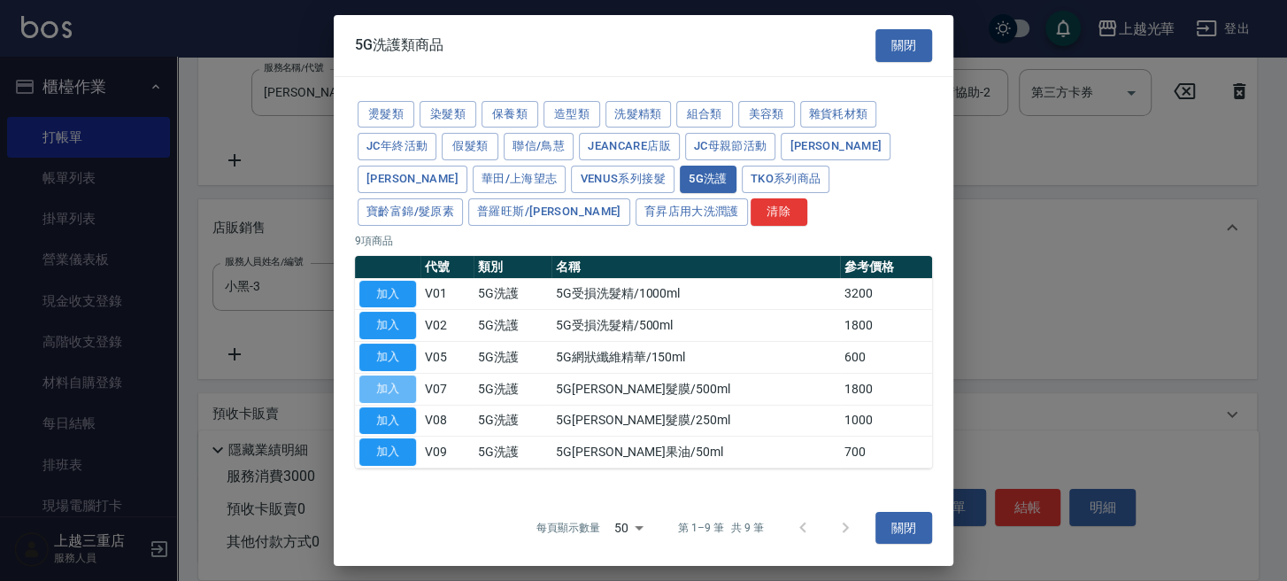
drag, startPoint x: 374, startPoint y: 381, endPoint x: 391, endPoint y: 381, distance: 17.7
click at [375, 381] on button "加入" at bounding box center [387, 388] width 57 height 27
type input "5G[PERSON_NAME]髮膜/500ml"
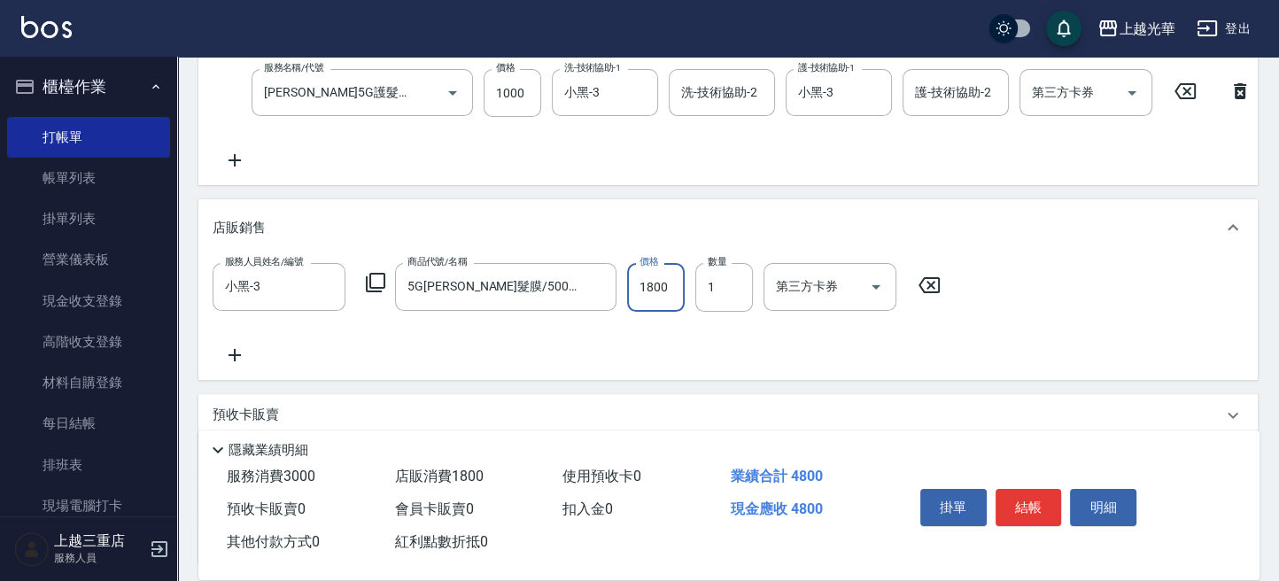
click at [638, 305] on input "1800" at bounding box center [656, 287] width 58 height 48
type input "1500"
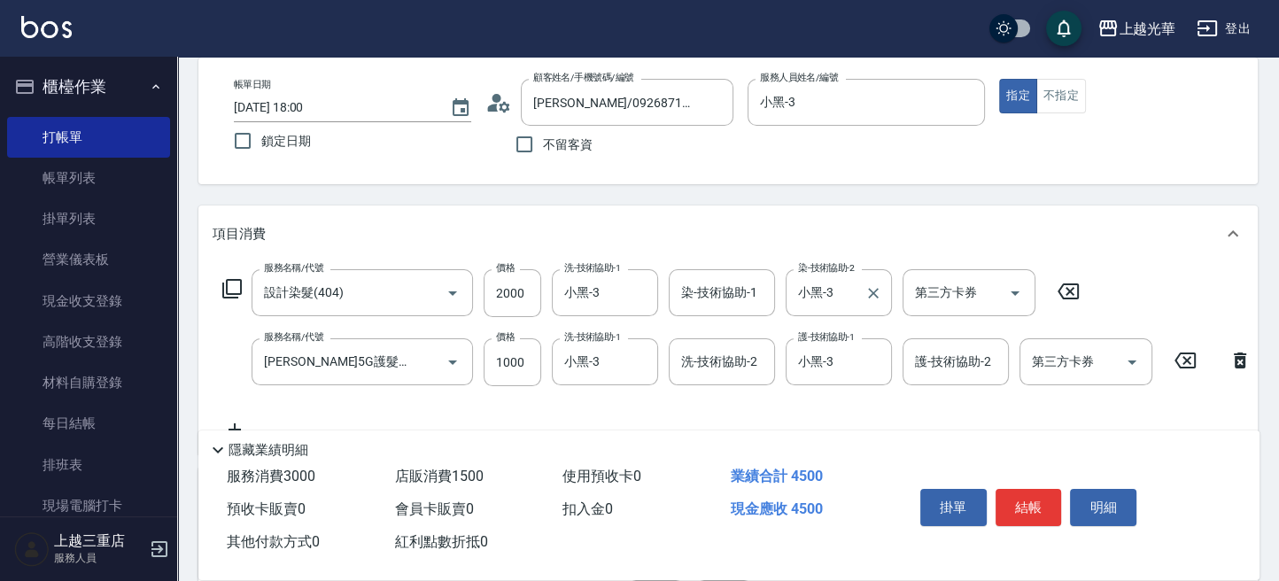
scroll to position [118, 0]
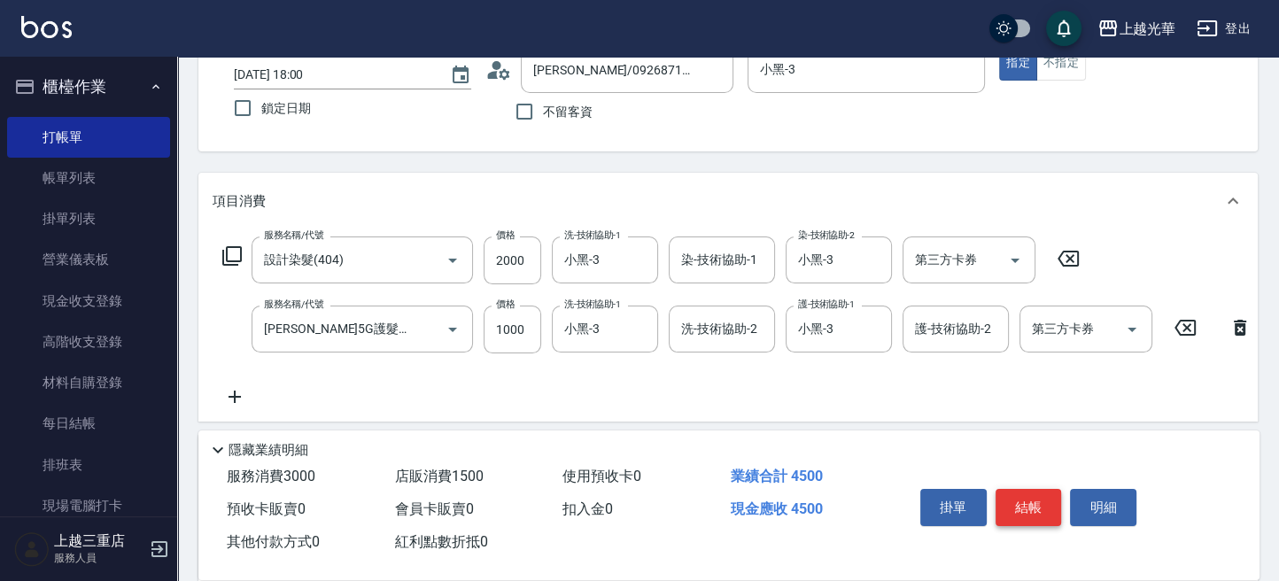
click at [1028, 491] on button "結帳" at bounding box center [1028, 507] width 66 height 37
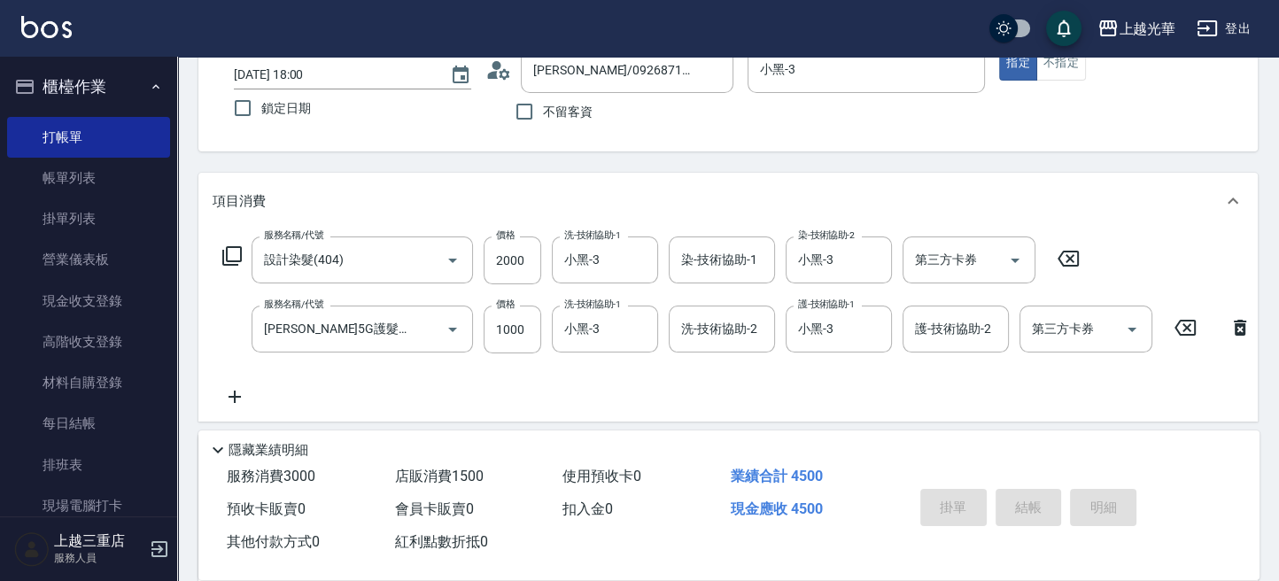
type input "2025/09/07 18:01"
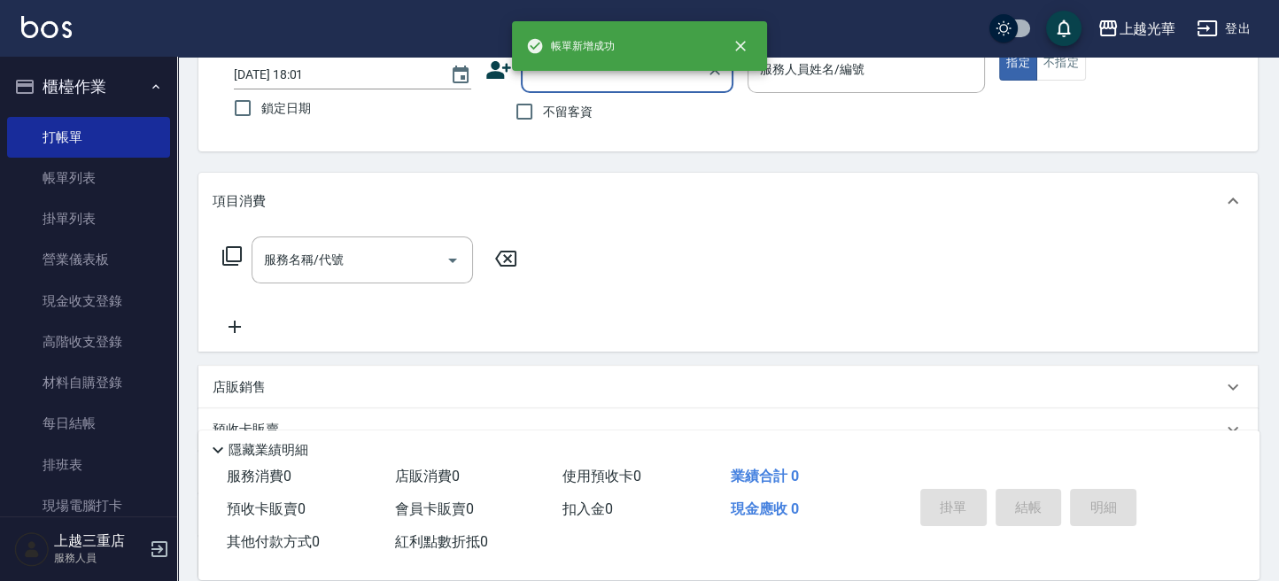
scroll to position [0, 0]
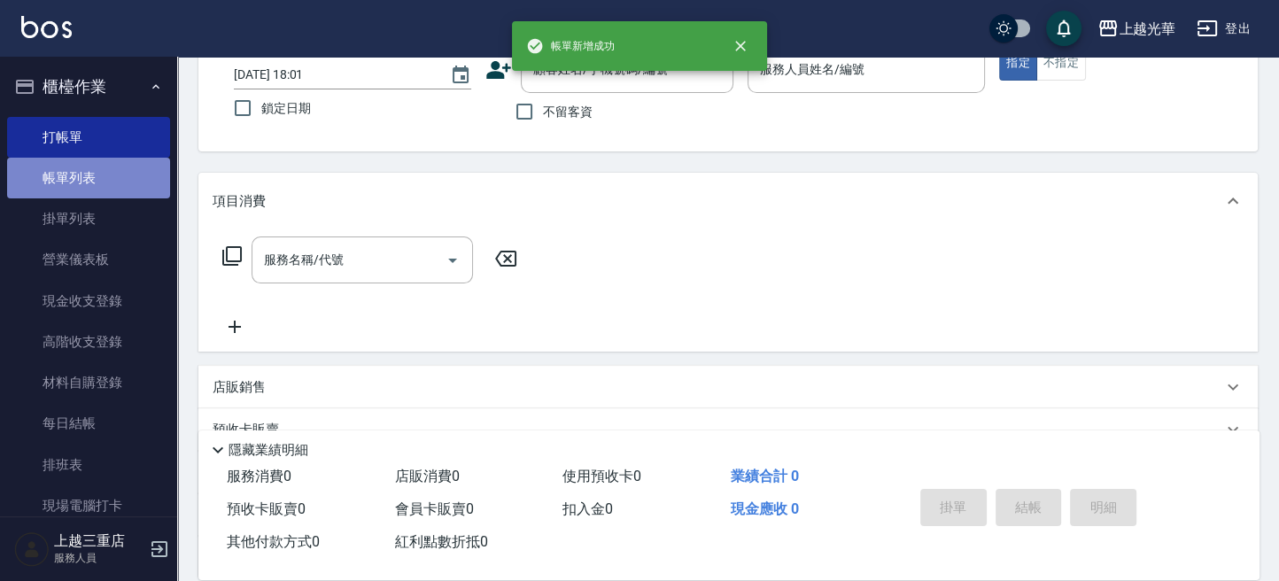
click at [114, 181] on link "帳單列表" at bounding box center [88, 178] width 163 height 41
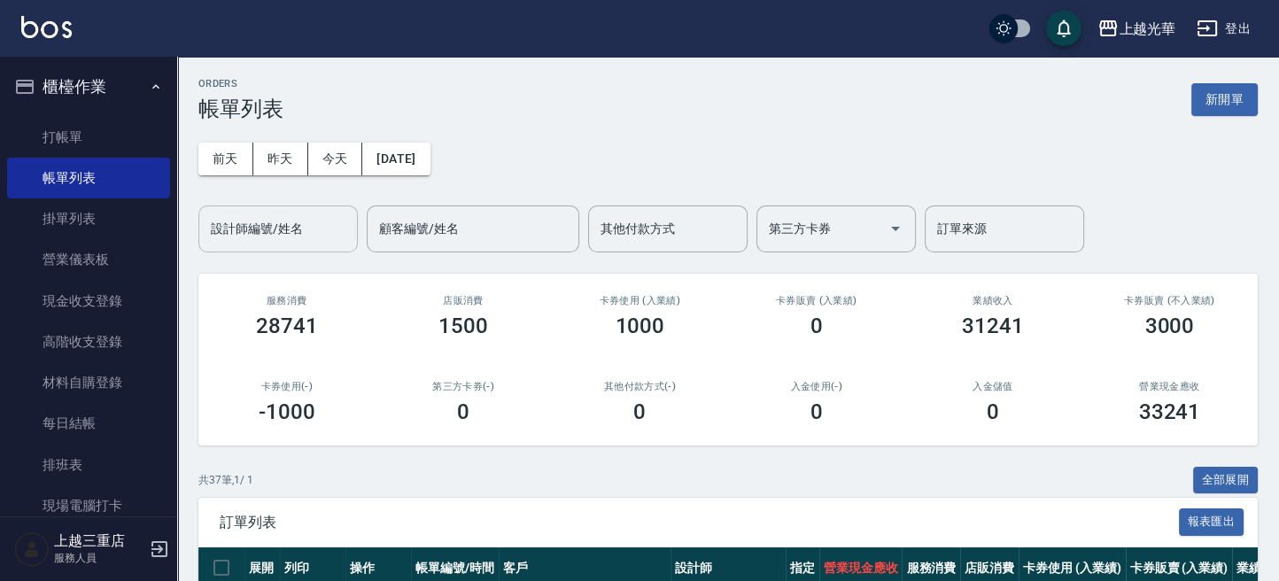
click at [282, 233] on input "設計師編號/姓名" at bounding box center [277, 228] width 143 height 31
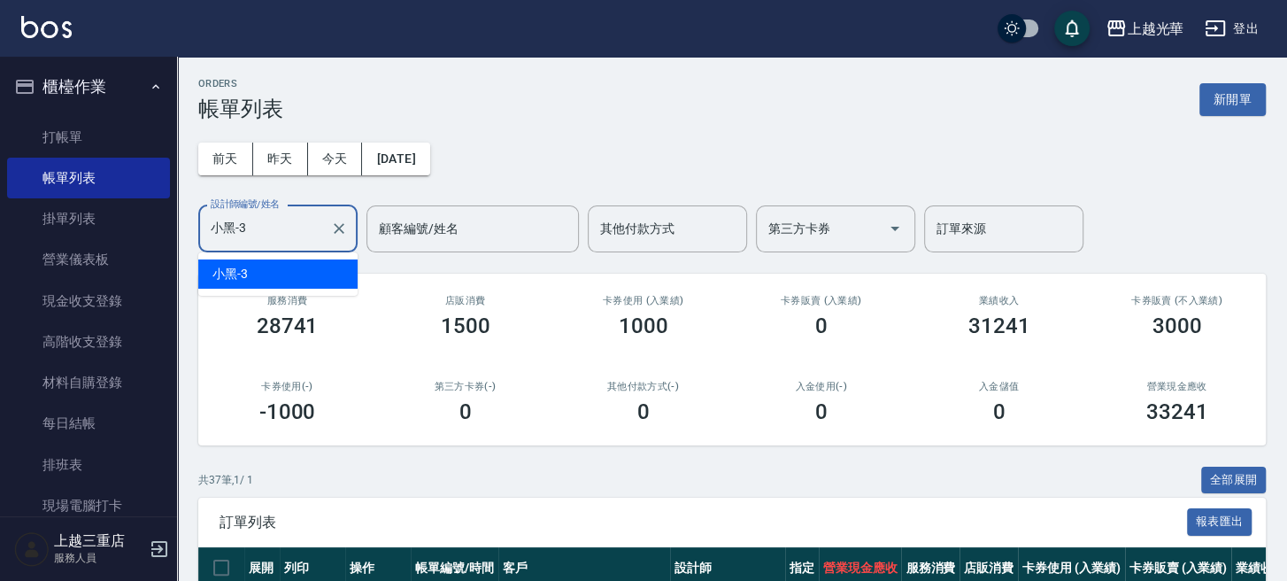
type input "小黑-3"
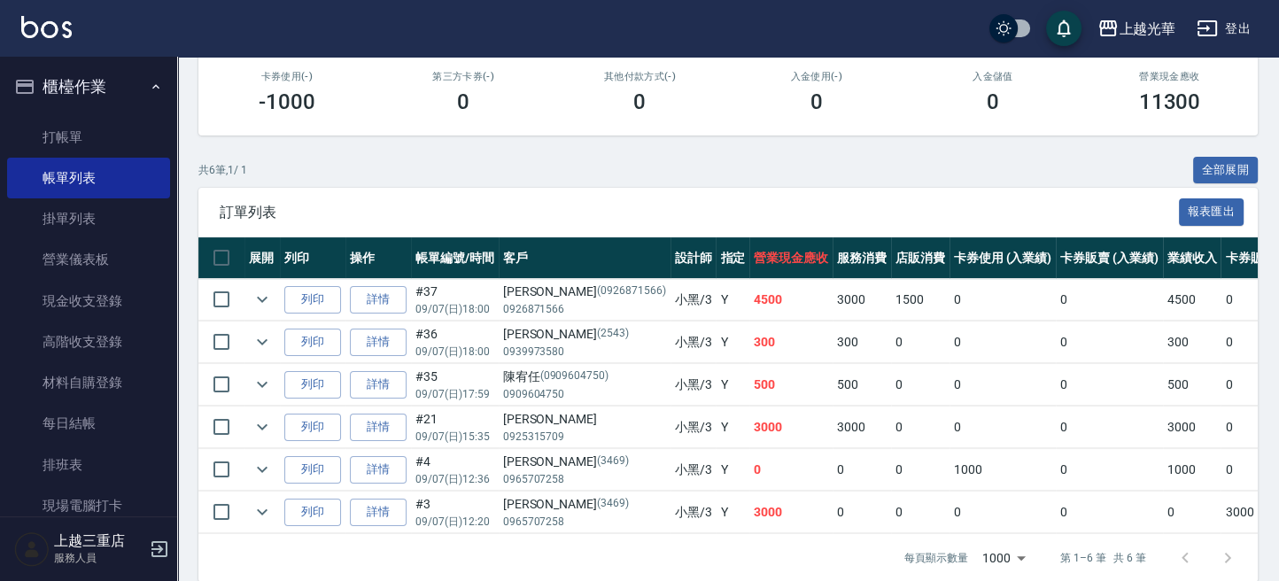
scroll to position [346, 0]
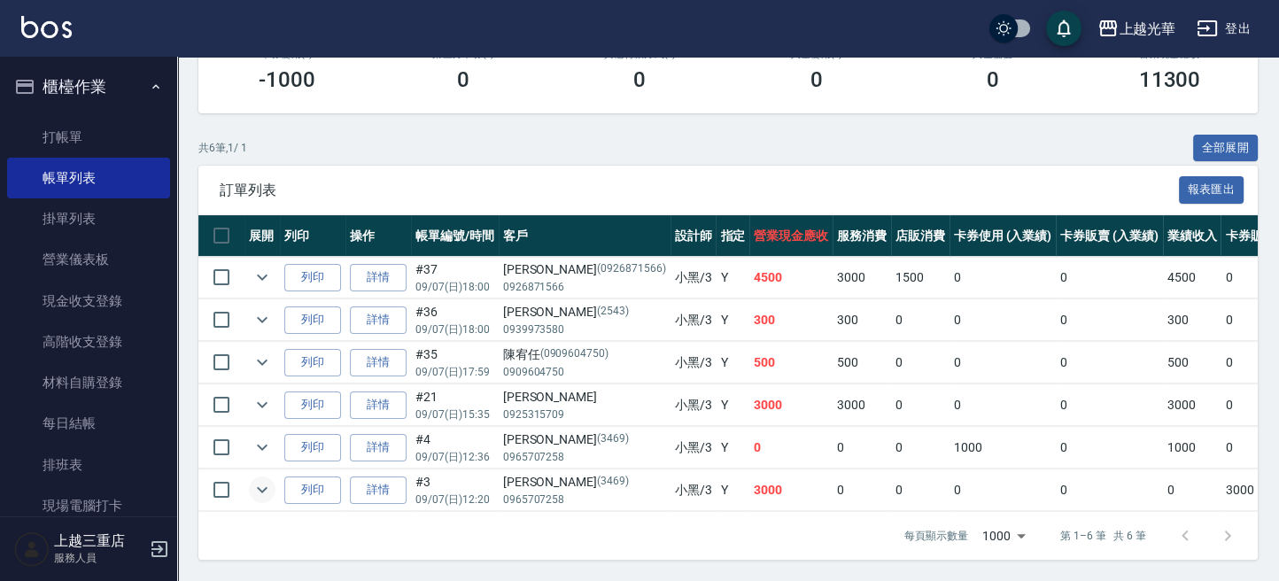
click at [259, 479] on icon "expand row" at bounding box center [261, 489] width 21 height 21
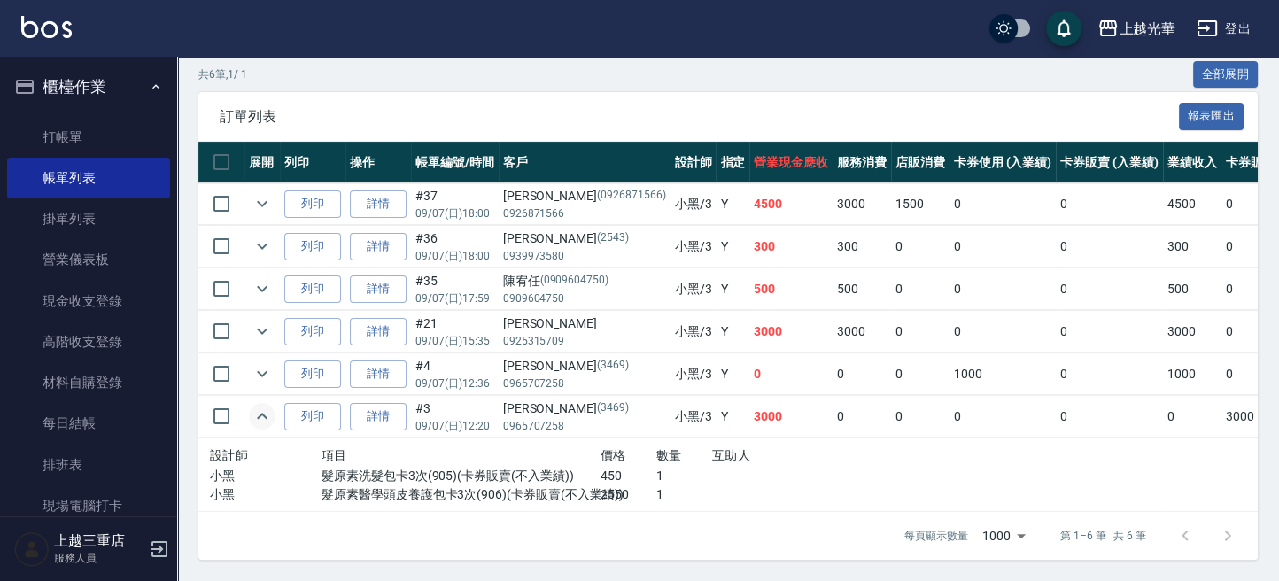
scroll to position [419, 0]
click at [266, 371] on icon "expand row" at bounding box center [262, 374] width 11 height 6
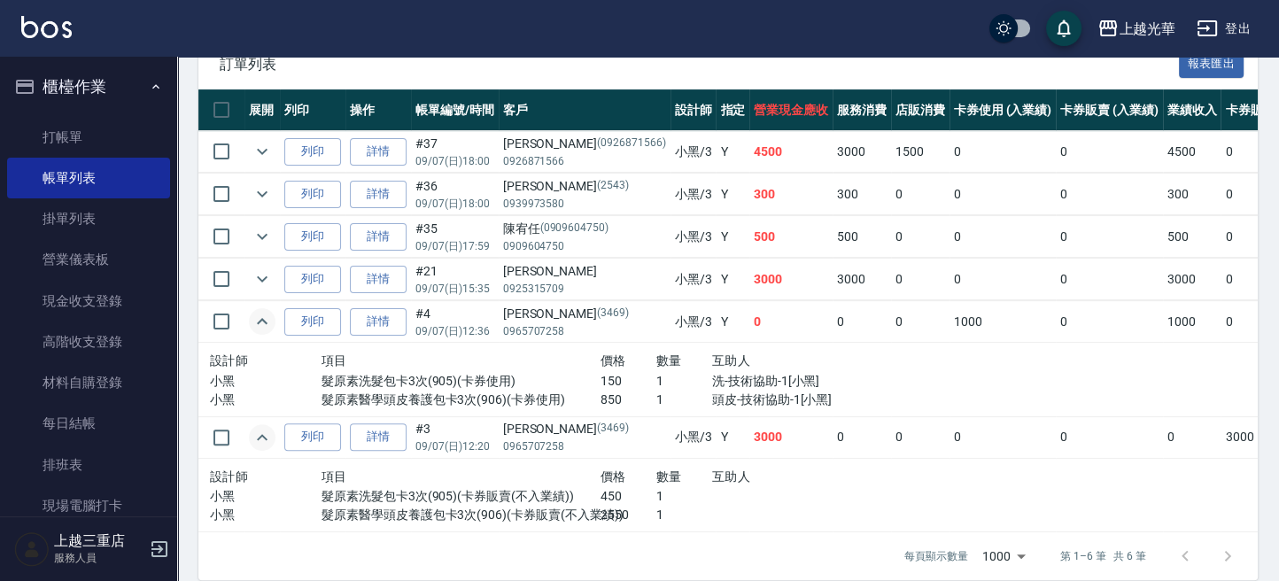
scroll to position [492, 0]
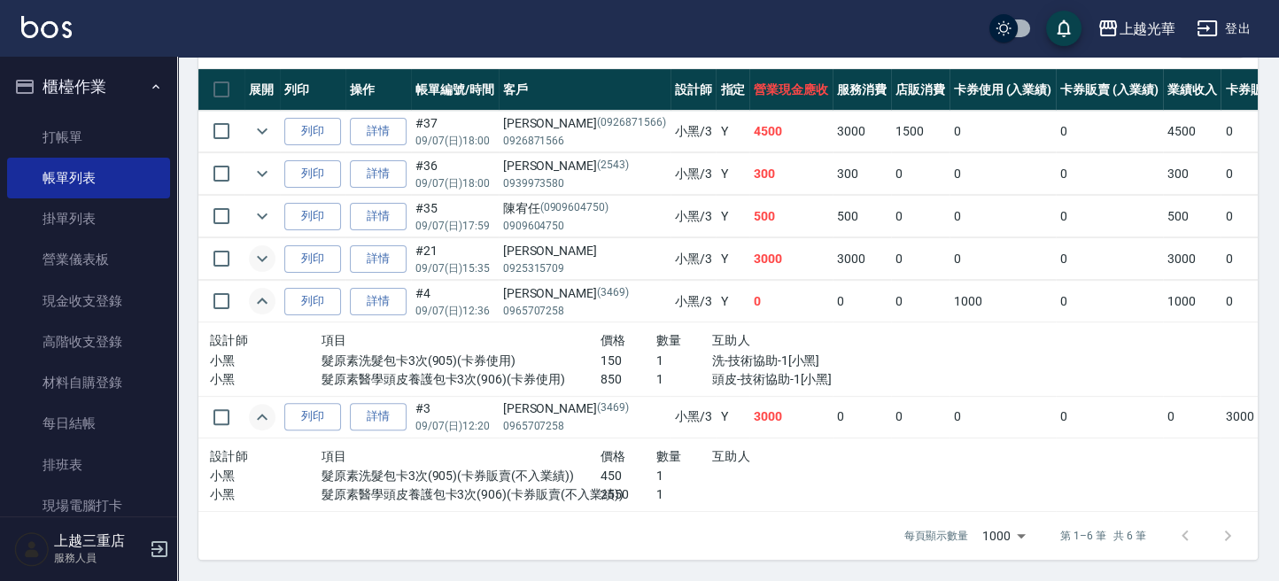
click at [249, 245] on button "expand row" at bounding box center [262, 258] width 27 height 27
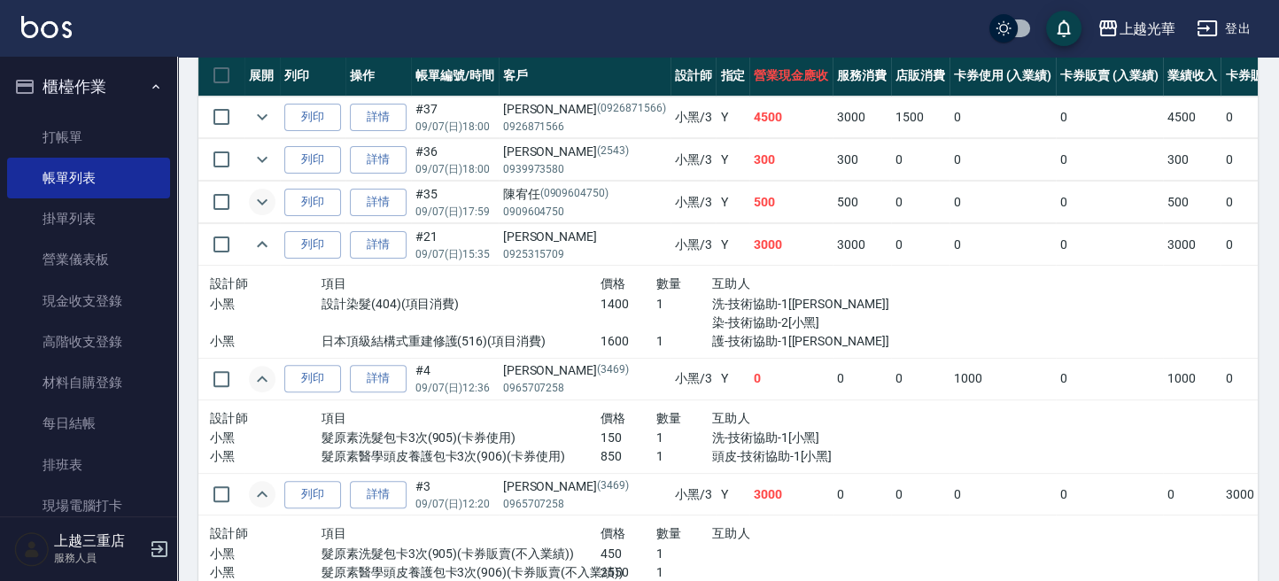
click at [266, 199] on icon "expand row" at bounding box center [262, 202] width 11 height 6
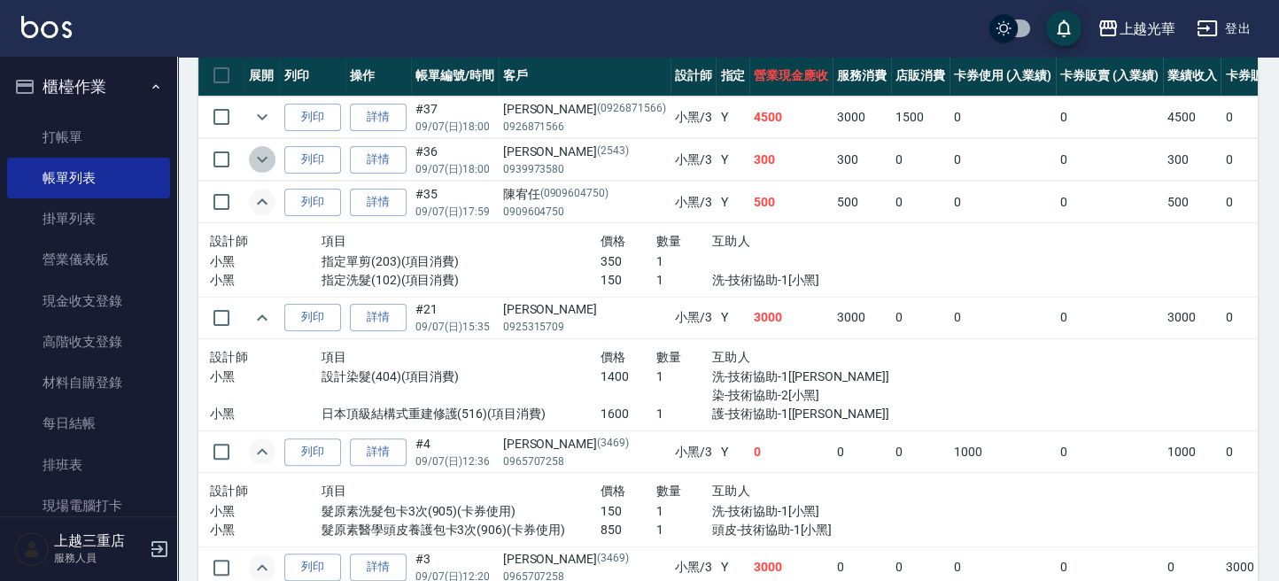
click at [261, 163] on icon "expand row" at bounding box center [261, 159] width 21 height 21
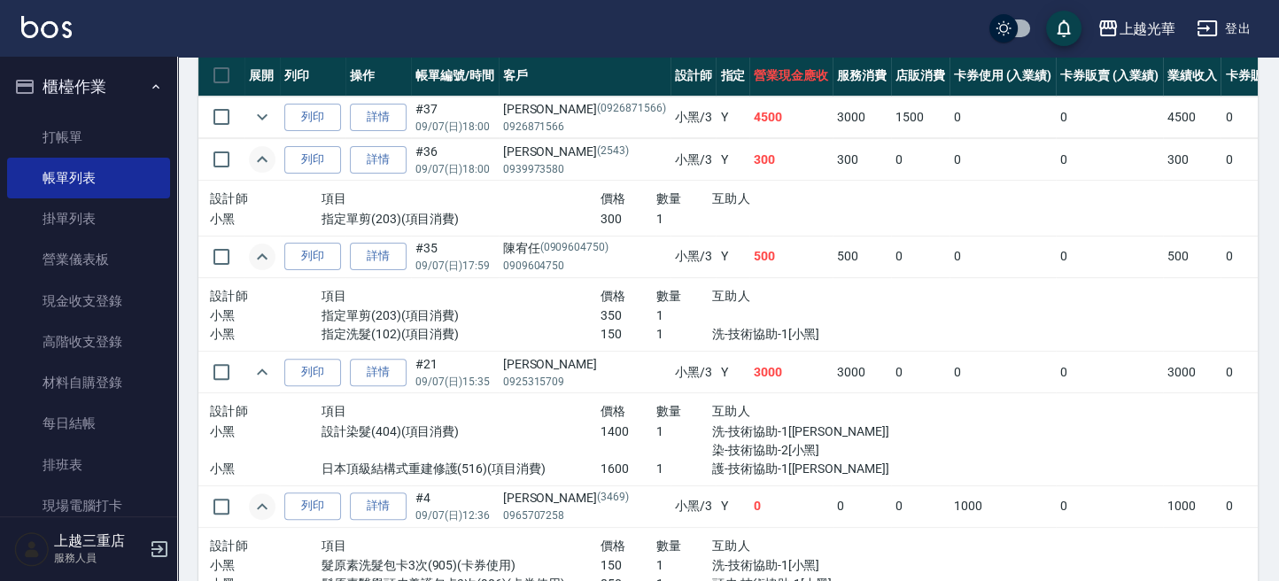
click at [280, 112] on td "列印" at bounding box center [313, 118] width 66 height 42
click at [272, 112] on icon "expand row" at bounding box center [261, 116] width 21 height 21
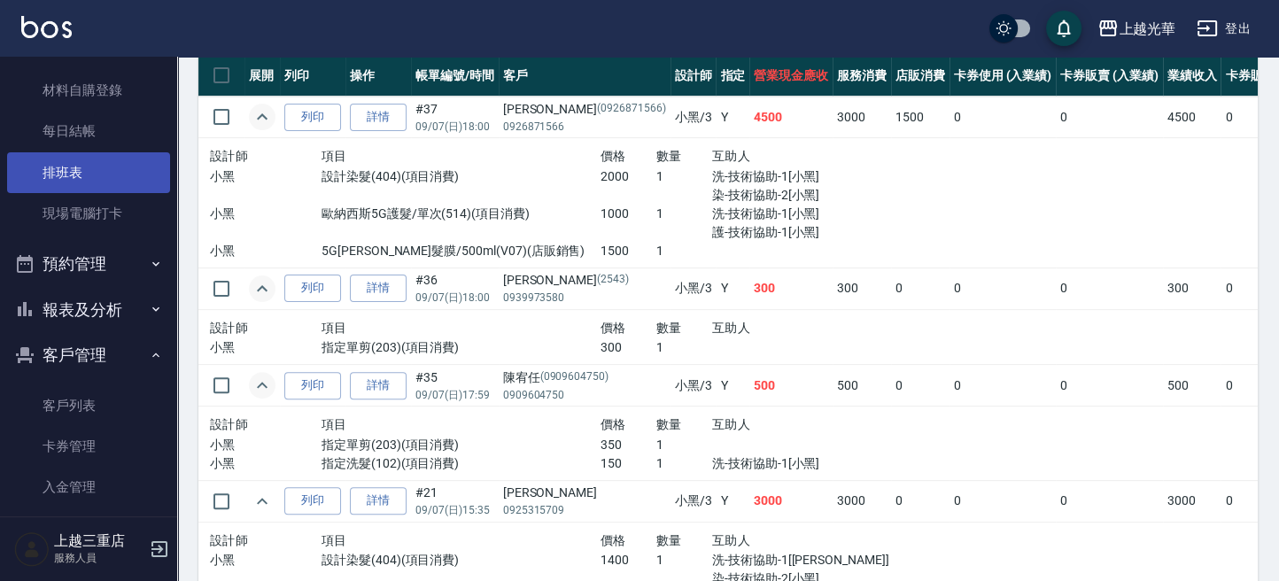
scroll to position [354, 0]
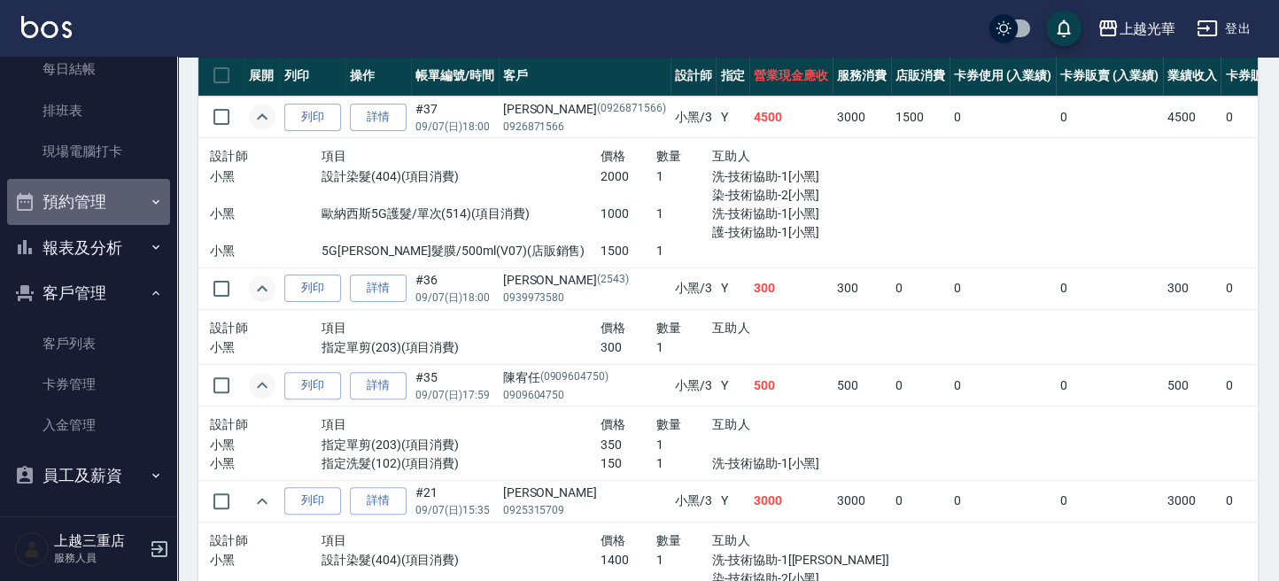
click at [102, 204] on button "預約管理" at bounding box center [88, 202] width 163 height 46
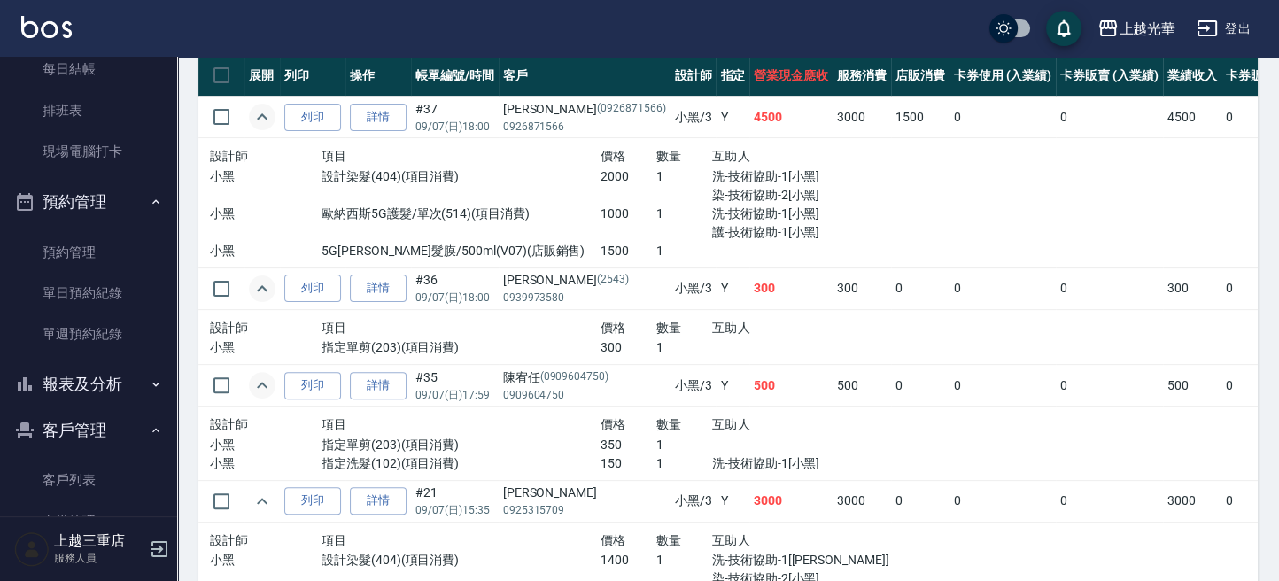
click at [102, 204] on button "預約管理" at bounding box center [88, 202] width 163 height 46
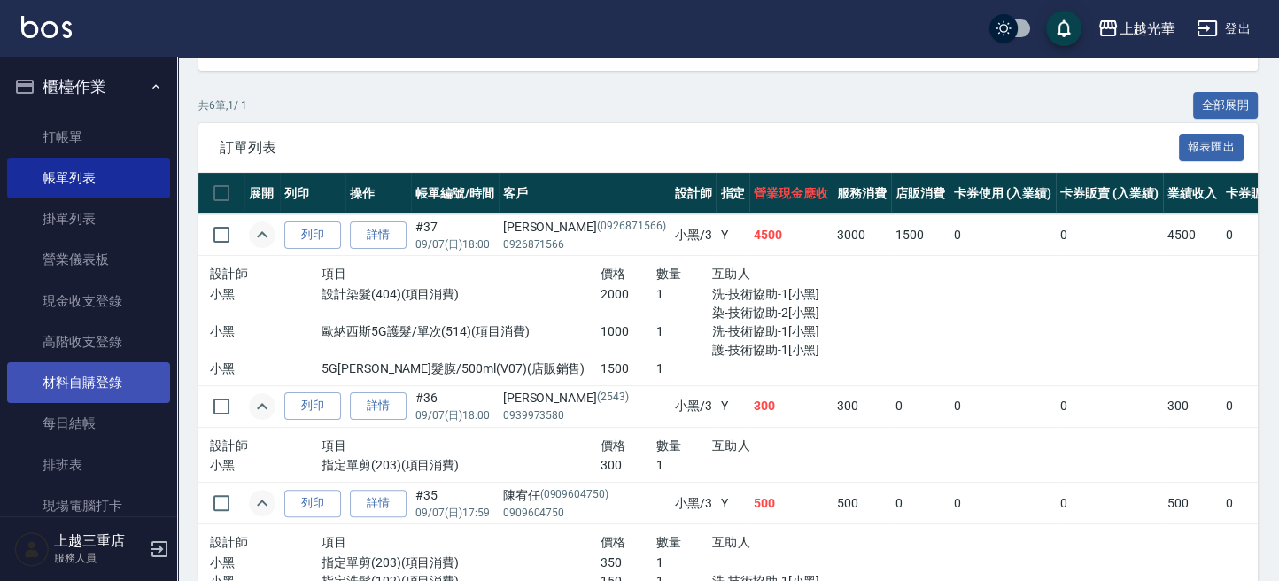
scroll to position [236, 0]
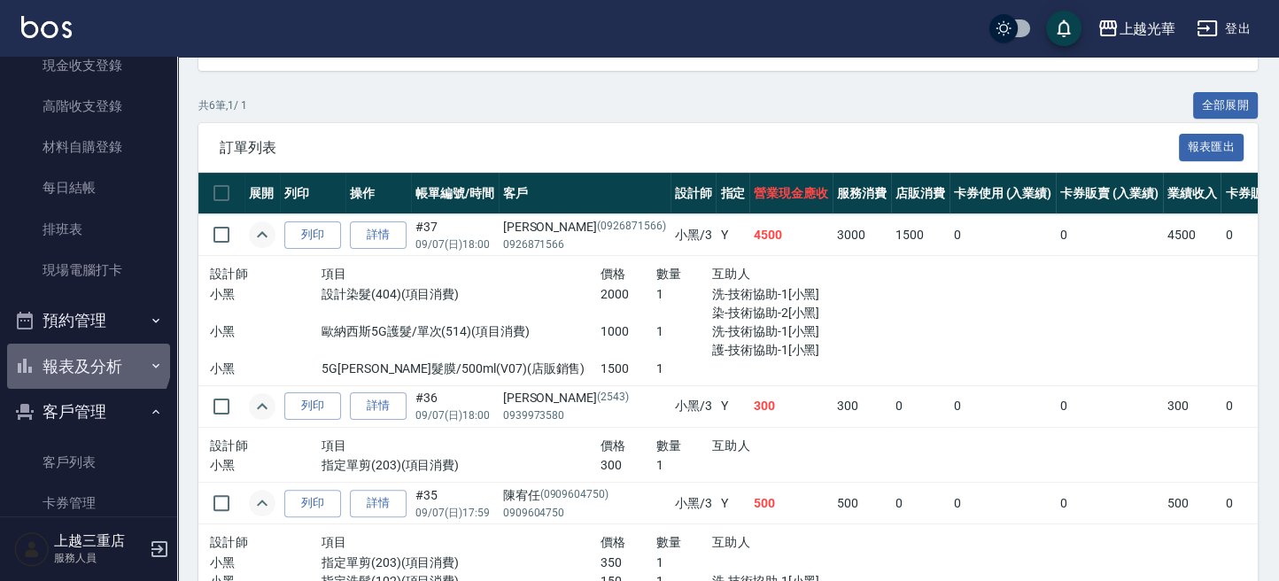
click at [86, 355] on button "報表及分析" at bounding box center [88, 367] width 163 height 46
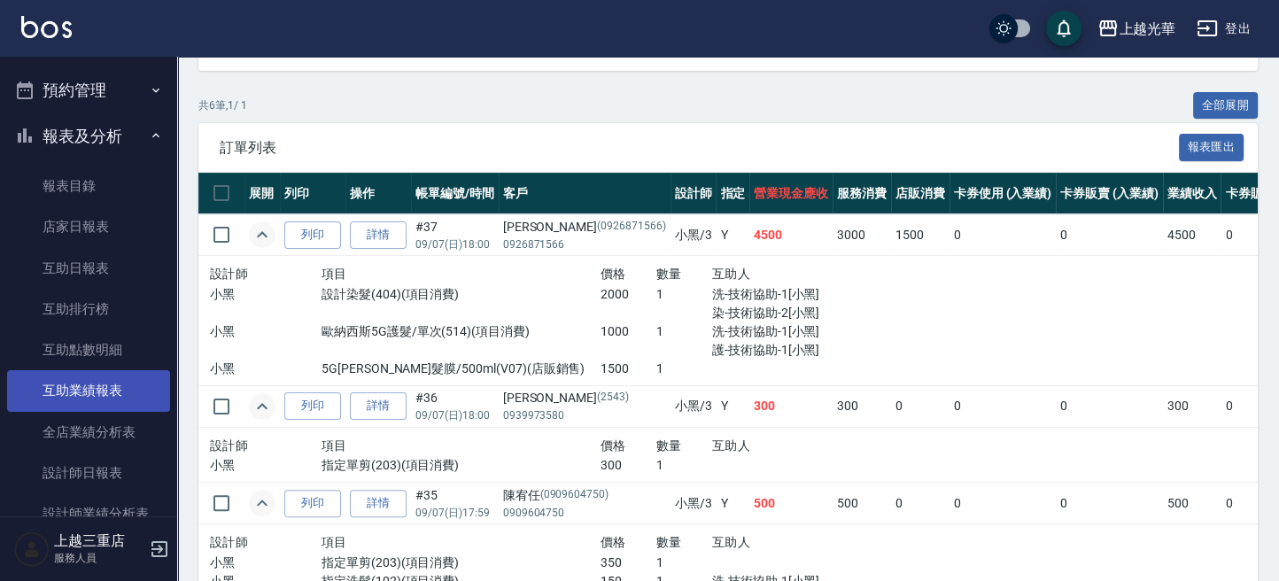
scroll to position [472, 0]
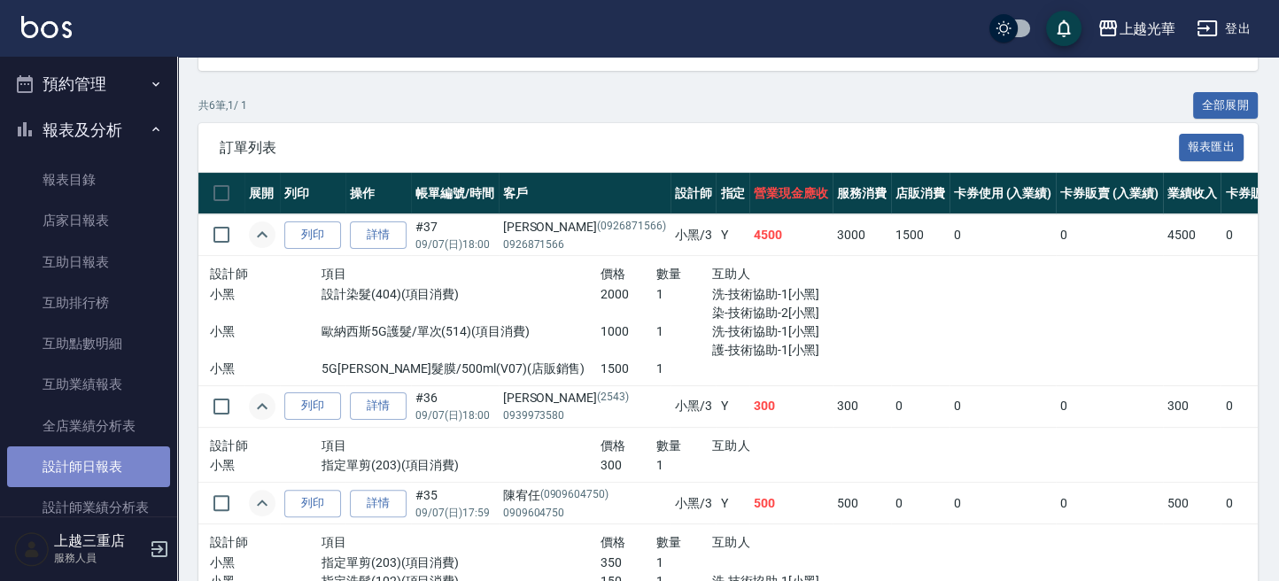
click at [97, 459] on link "設計師日報表" at bounding box center [88, 466] width 163 height 41
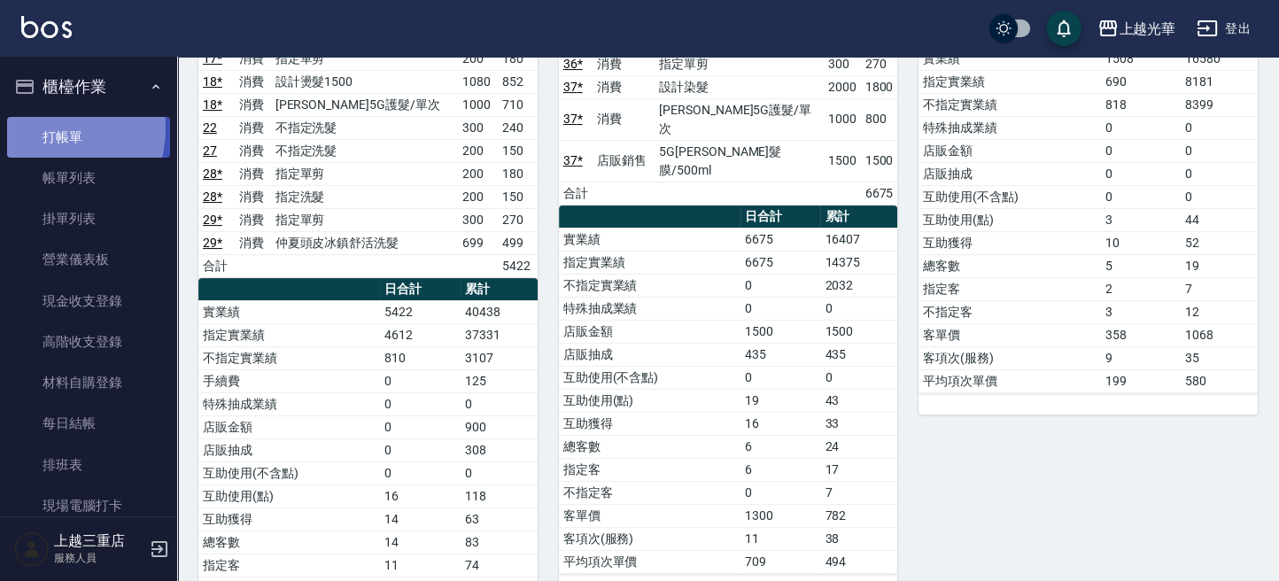
click at [51, 128] on link "打帳單" at bounding box center [88, 137] width 163 height 41
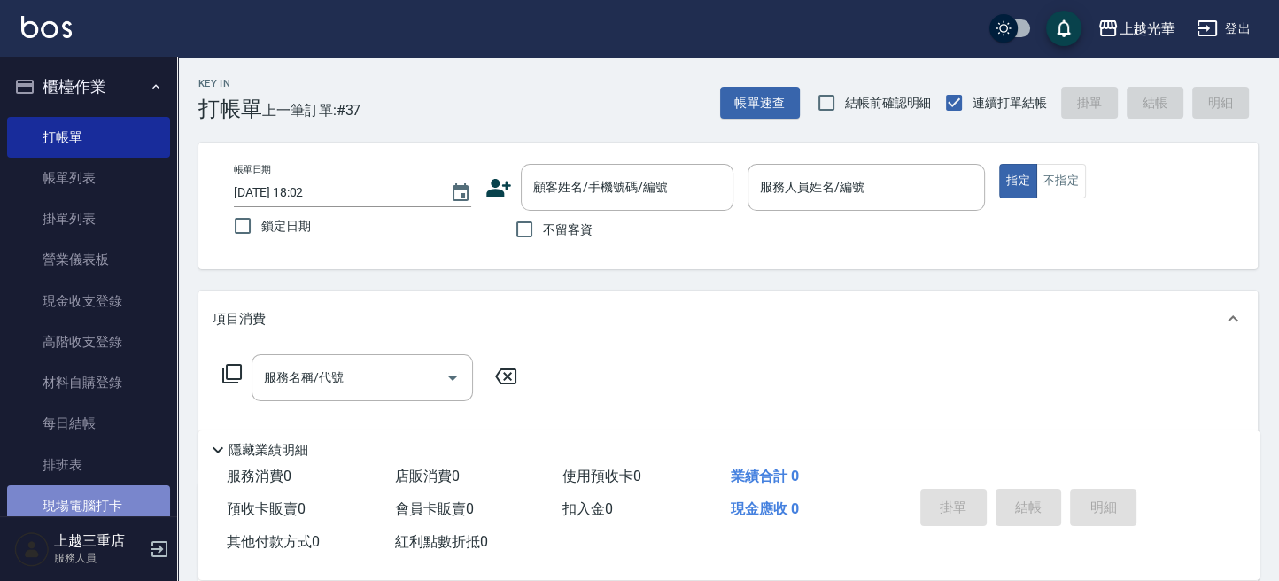
click at [118, 490] on link "現場電腦打卡" at bounding box center [88, 505] width 163 height 41
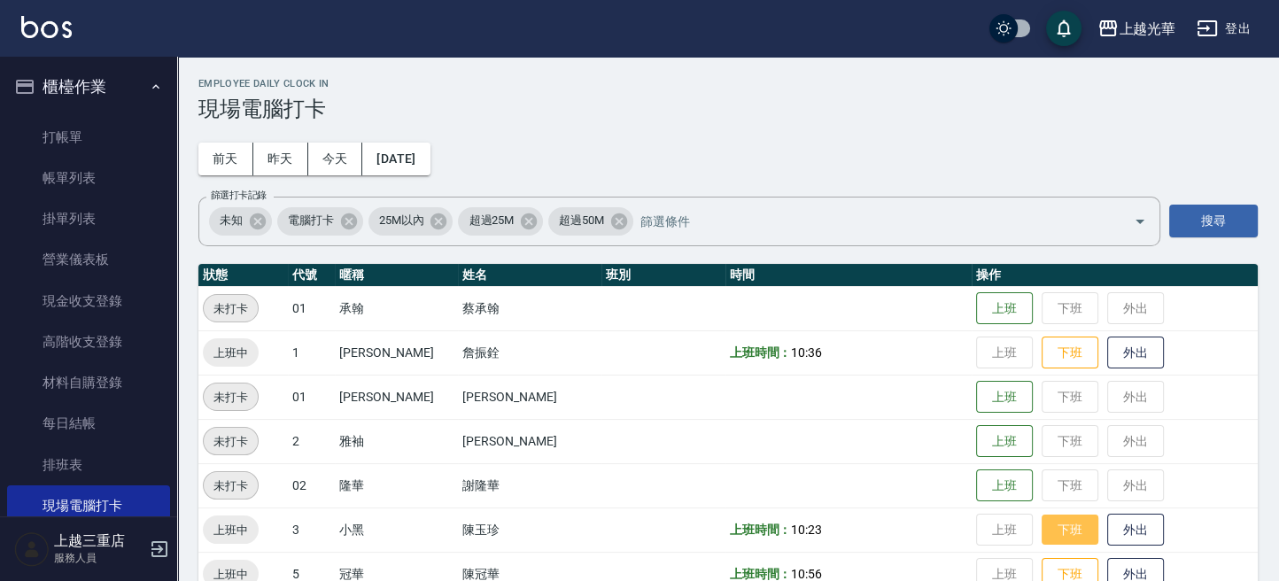
click at [1041, 521] on button "下班" at bounding box center [1069, 529] width 57 height 31
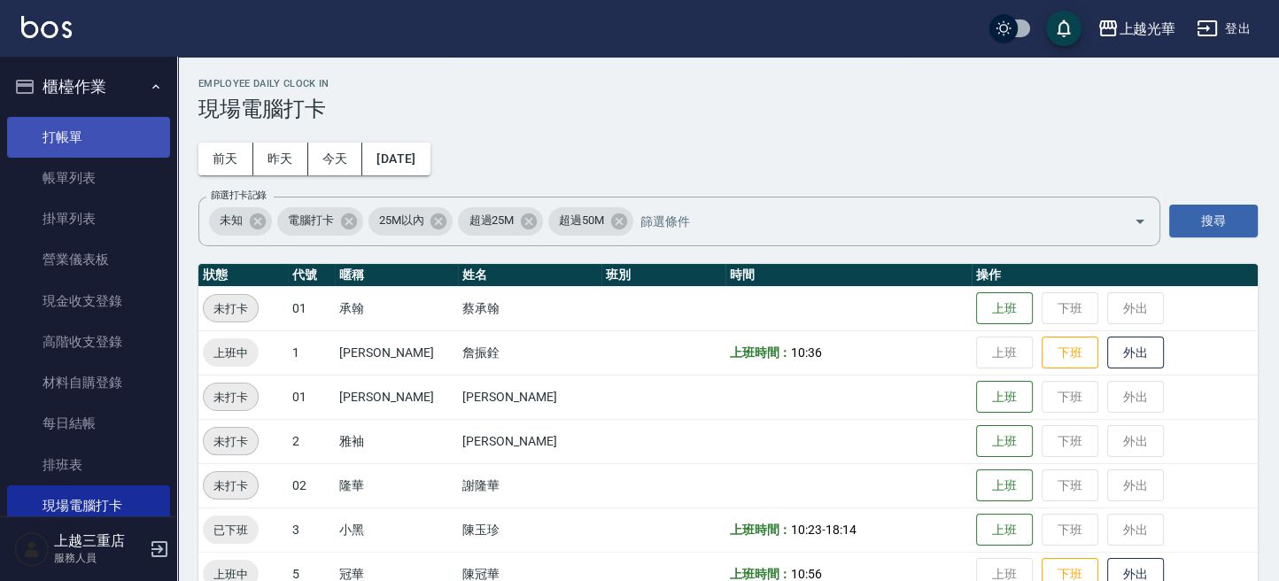
click at [81, 132] on link "打帳單" at bounding box center [88, 137] width 163 height 41
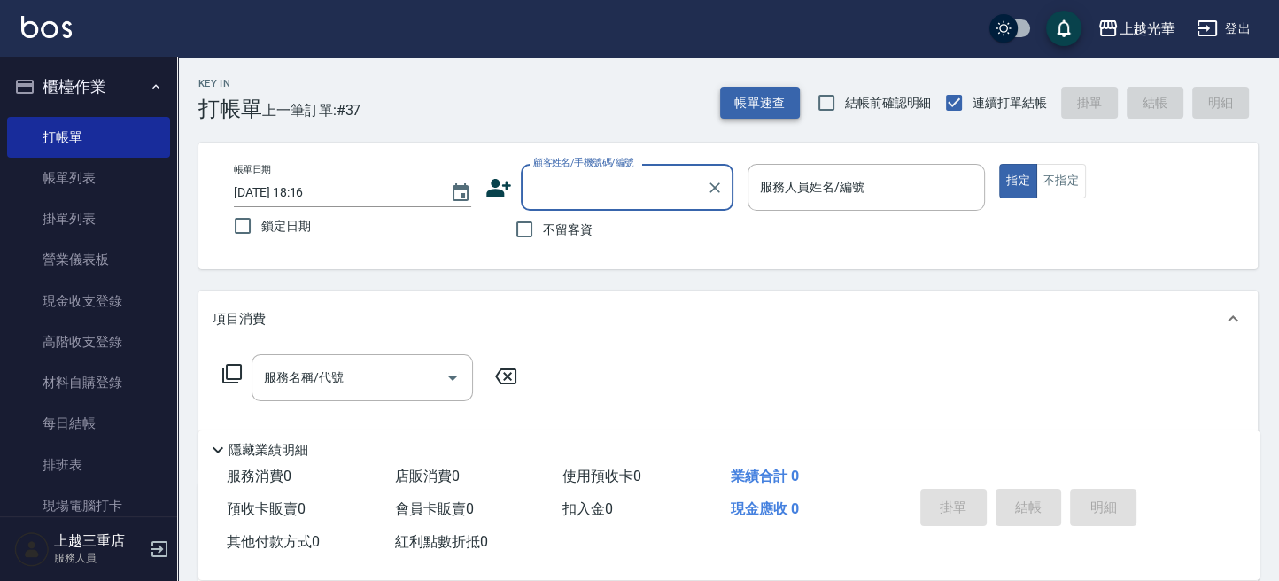
click at [731, 100] on button "帳單速查" at bounding box center [760, 103] width 80 height 33
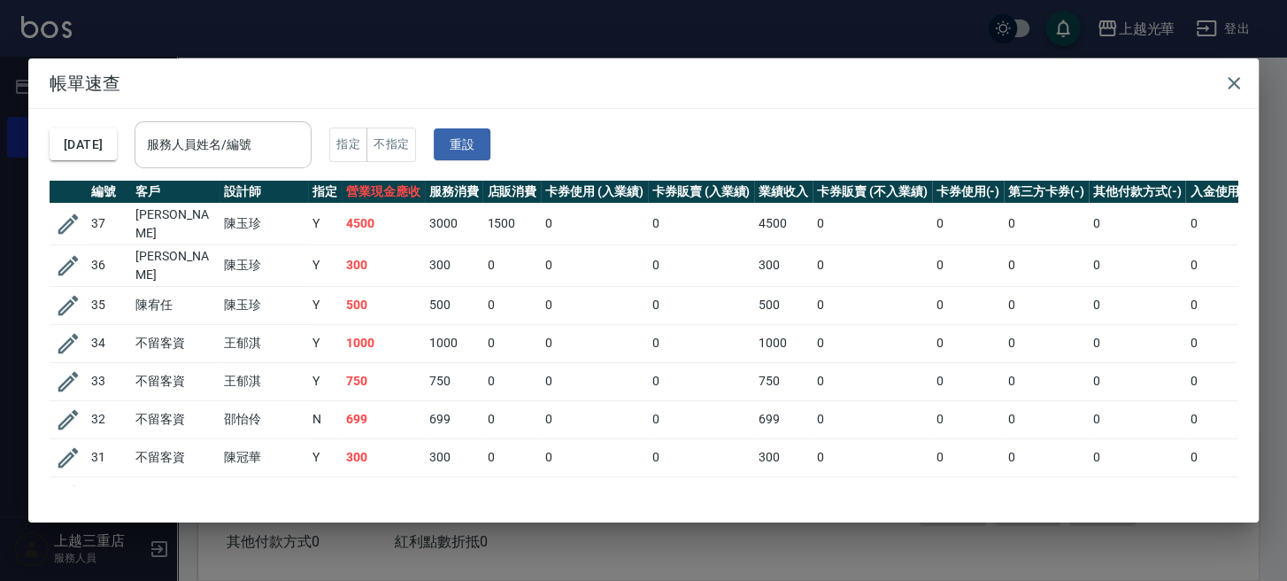
drag, startPoint x: 336, startPoint y: 140, endPoint x: 281, endPoint y: 153, distance: 56.5
click at [281, 153] on div "服務人員姓名/編號" at bounding box center [223, 144] width 177 height 47
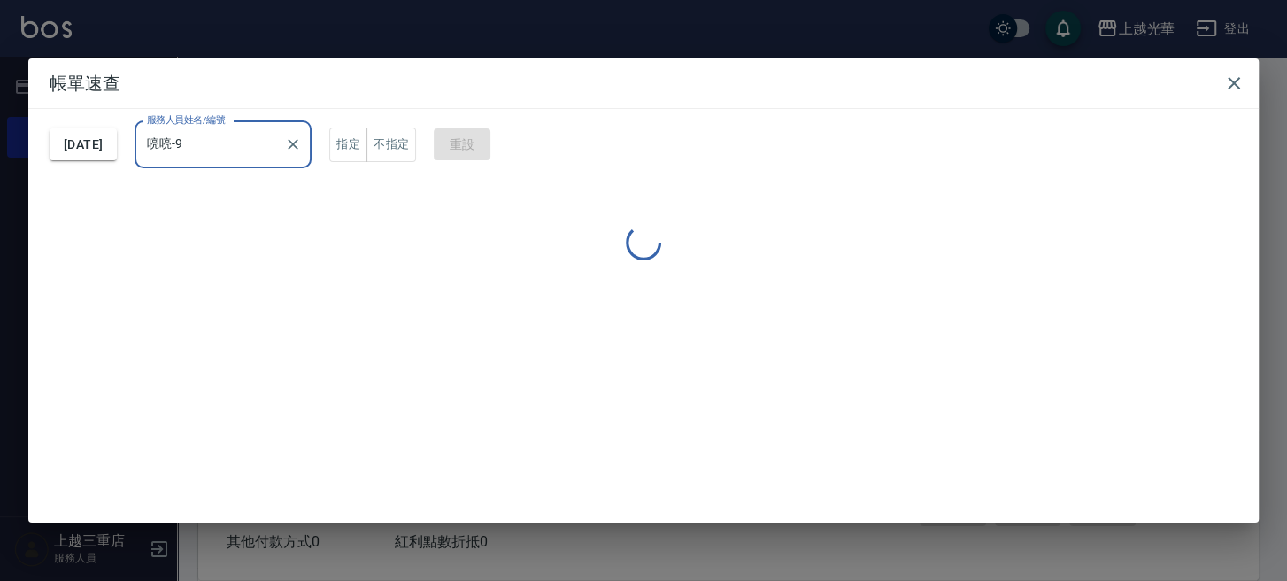
type input "喨喨-9"
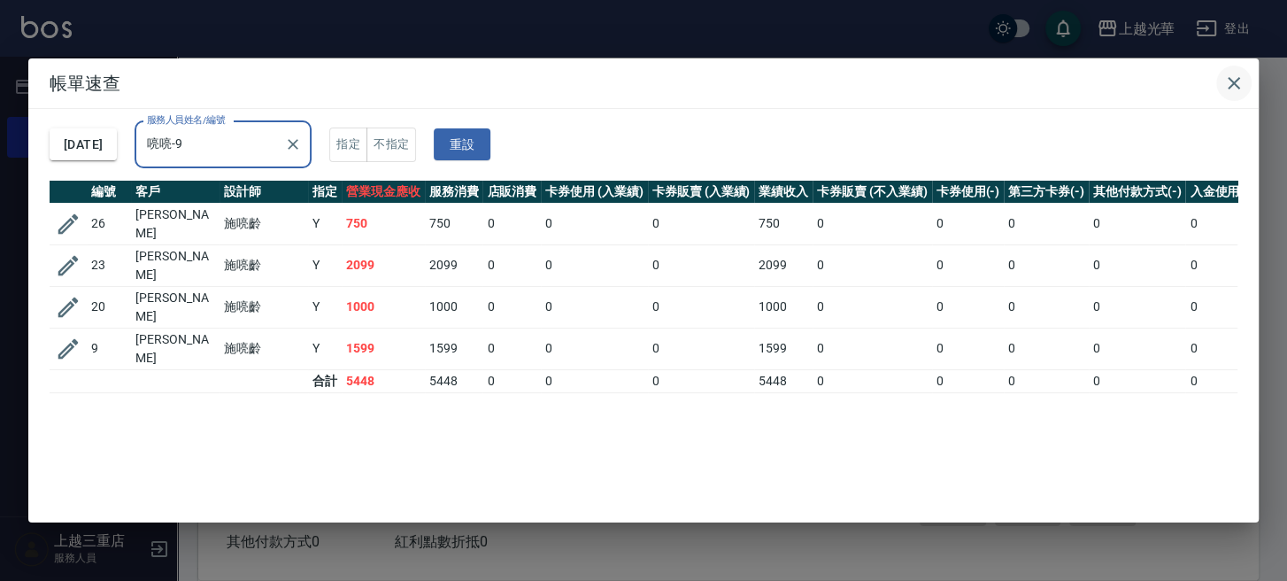
click at [1244, 74] on button "button" at bounding box center [1234, 83] width 35 height 35
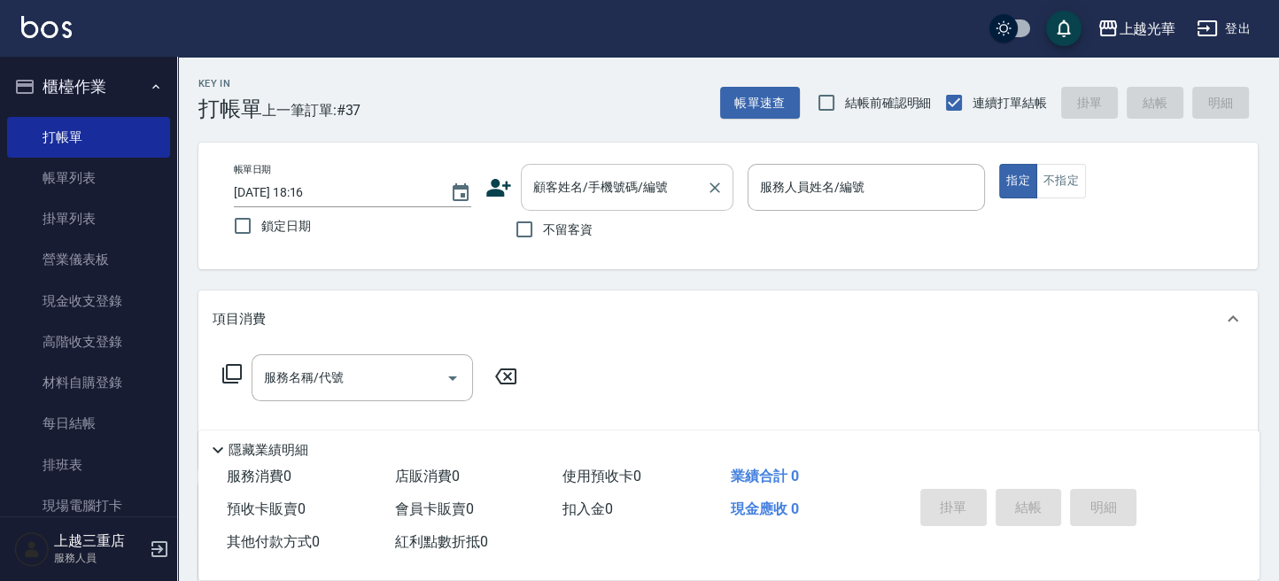
click at [555, 188] on input "顧客姓名/手機號碼/編號" at bounding box center [614, 187] width 170 height 31
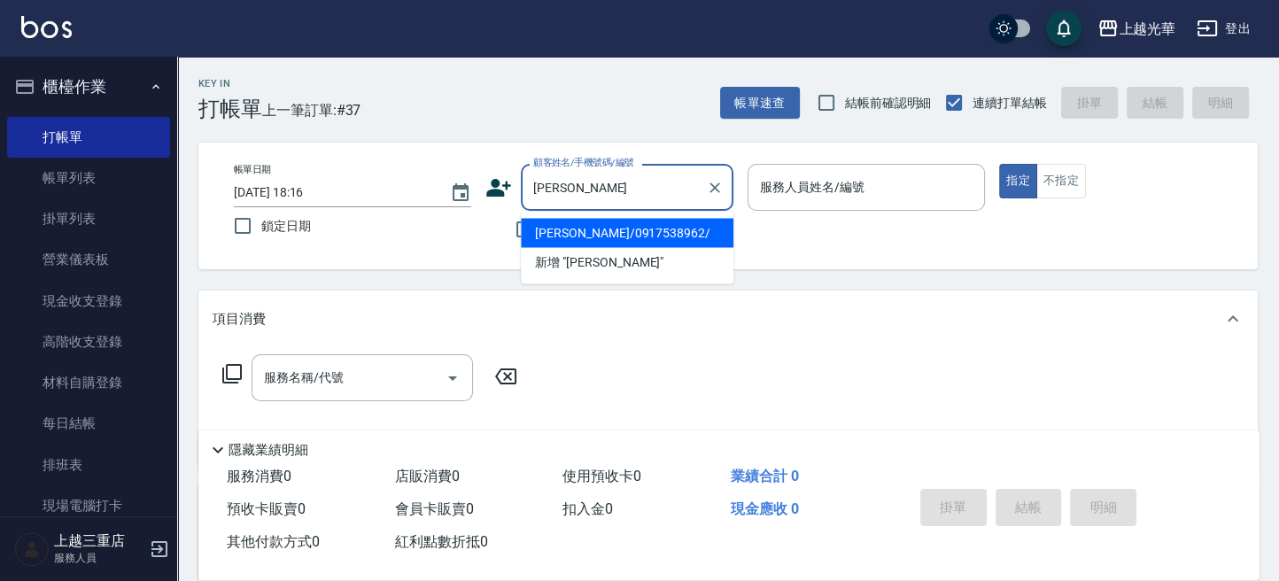
click at [652, 222] on li "楊衣琪/0917538962/" at bounding box center [627, 232] width 212 height 29
type input "楊衣琪/0917538962/"
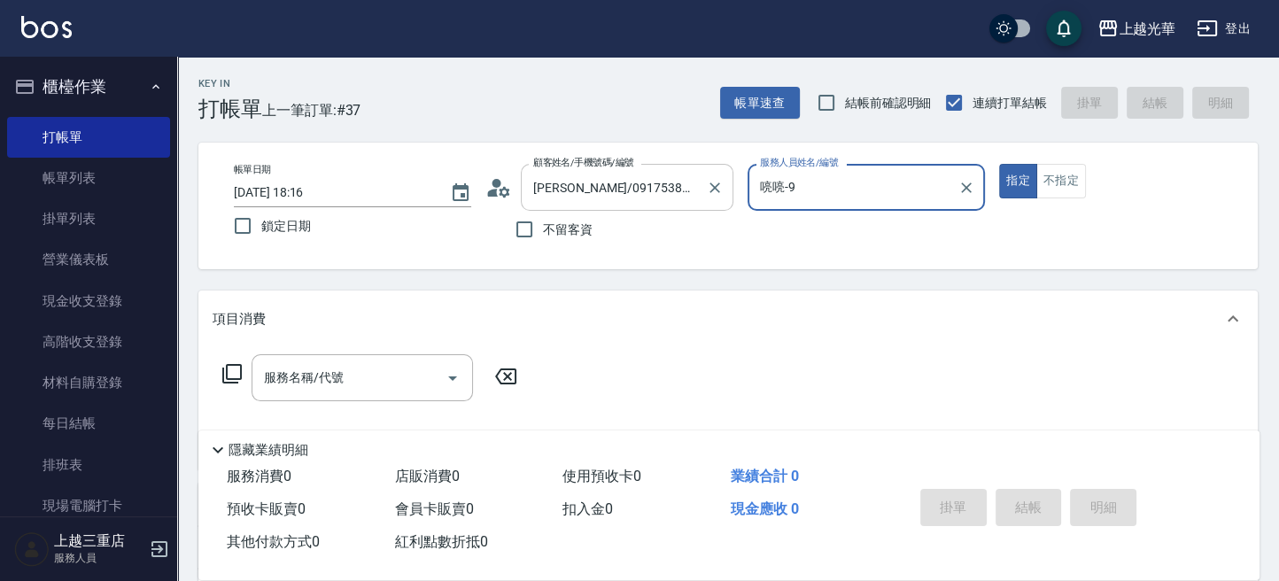
type input "喨喨-9"
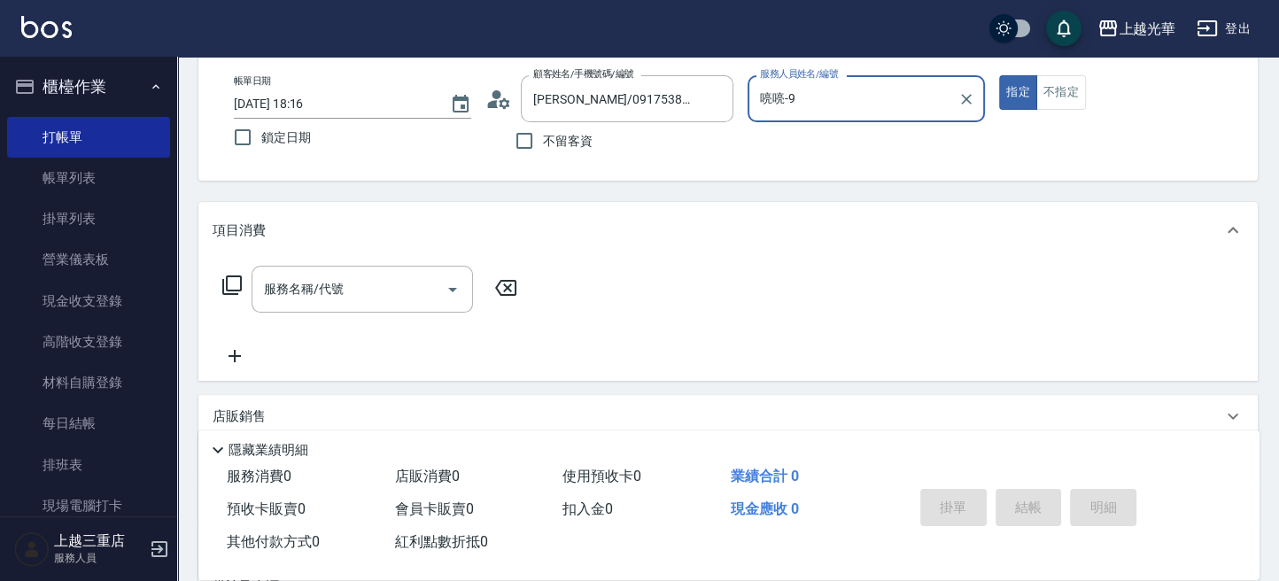
scroll to position [118, 0]
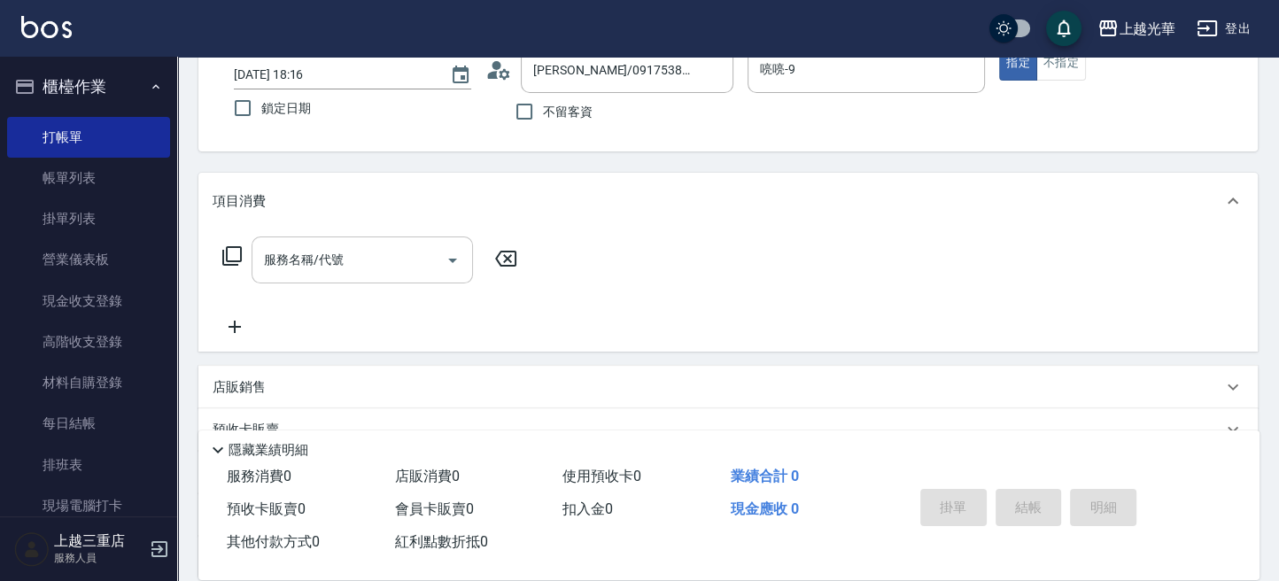
drag, startPoint x: 345, startPoint y: 284, endPoint x: 345, endPoint y: 260, distance: 23.9
click at [345, 262] on div "服務名稱/代號 服務名稱/代號" at bounding box center [369, 286] width 315 height 101
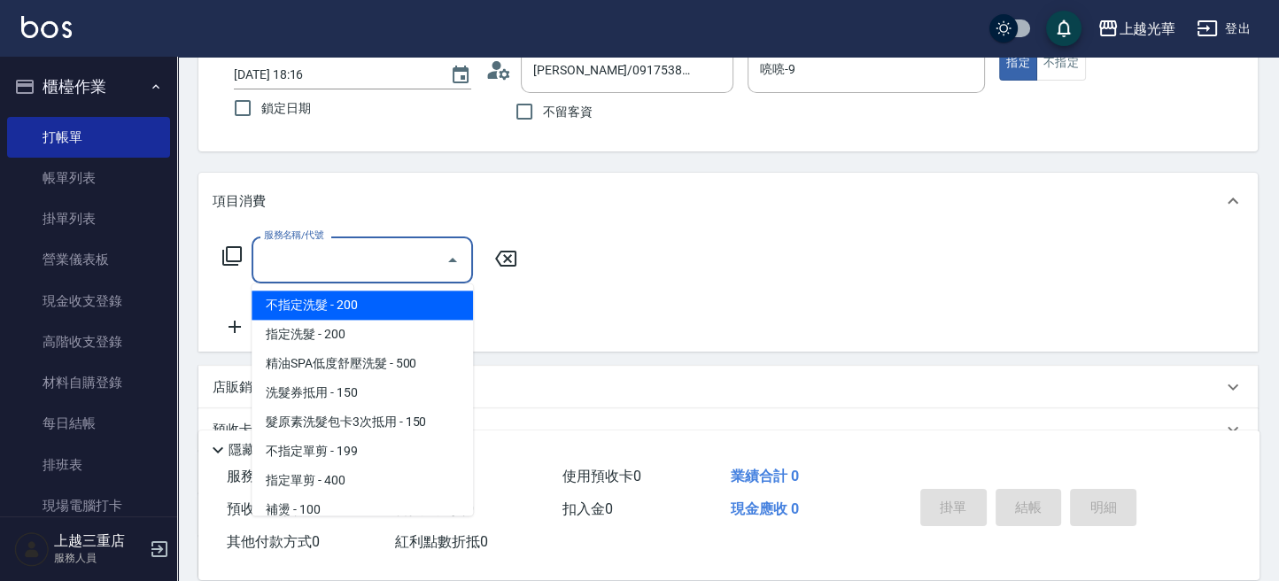
drag, startPoint x: 345, startPoint y: 260, endPoint x: 340, endPoint y: 271, distance: 11.9
click at [344, 261] on input "服務名稱/代號" at bounding box center [348, 259] width 179 height 31
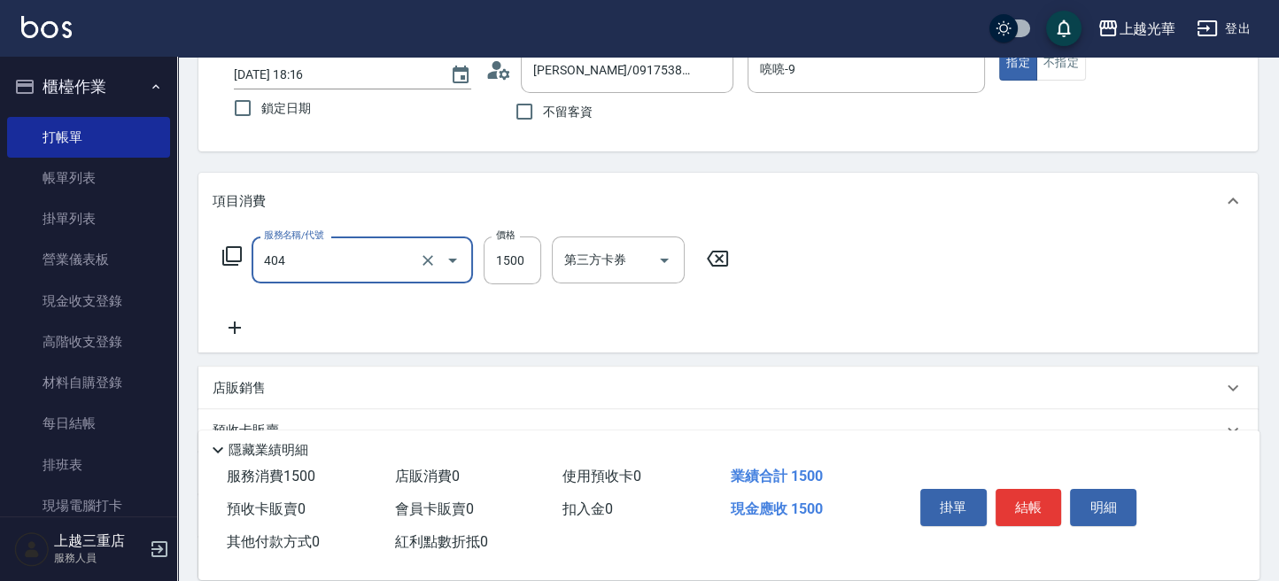
type input "設計染髮(404)"
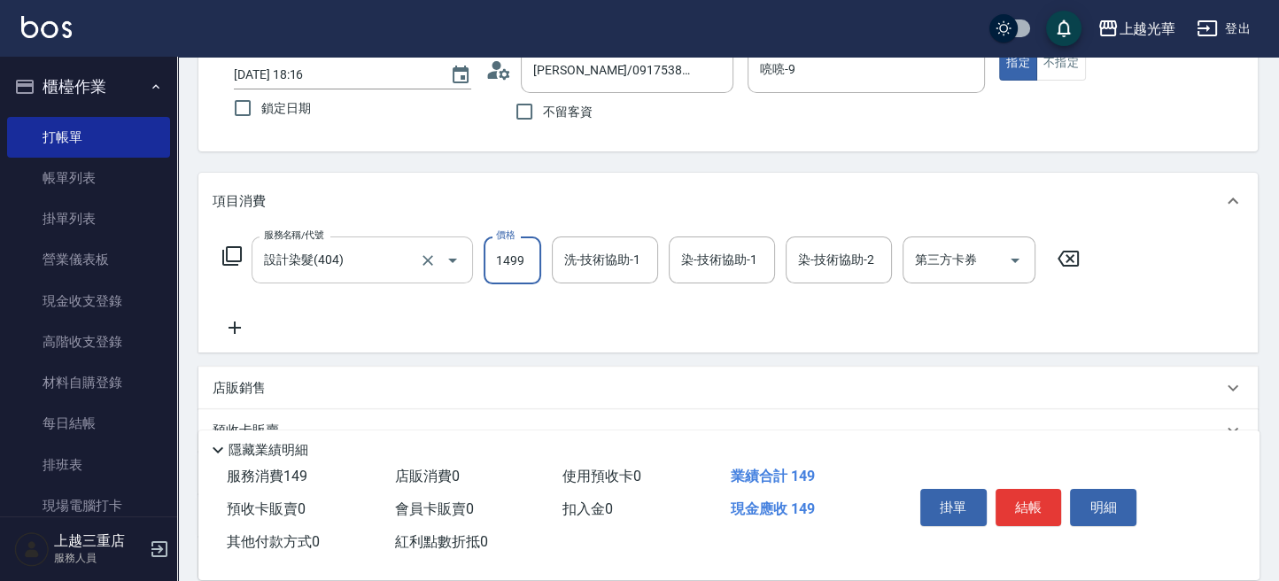
type input "1499"
type input "9"
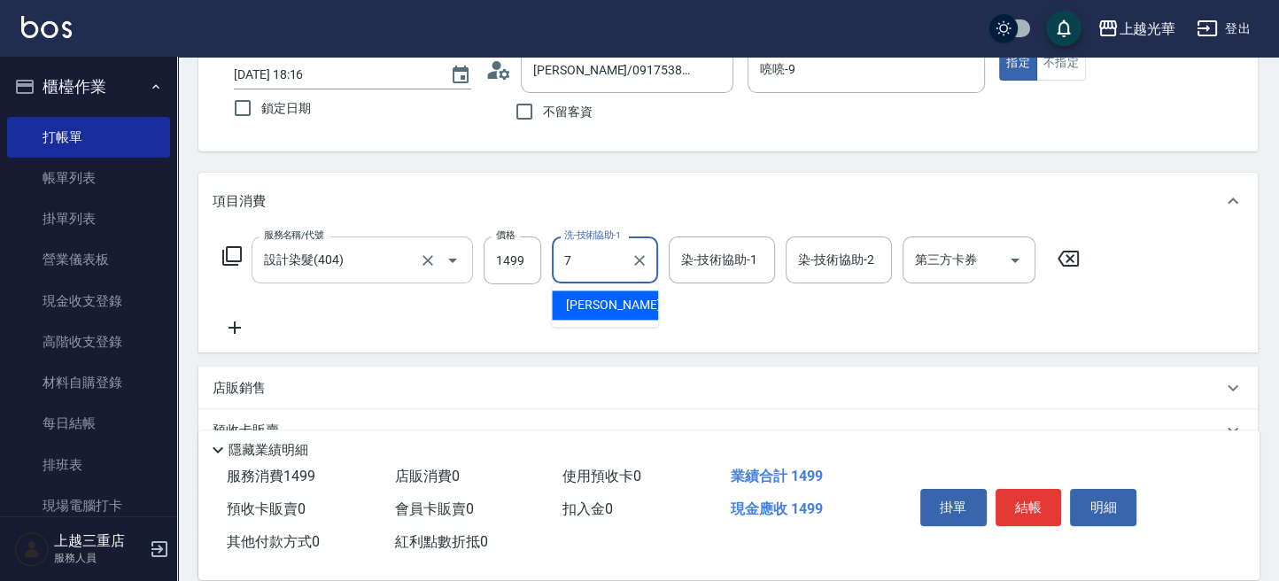
type input "小紫-7"
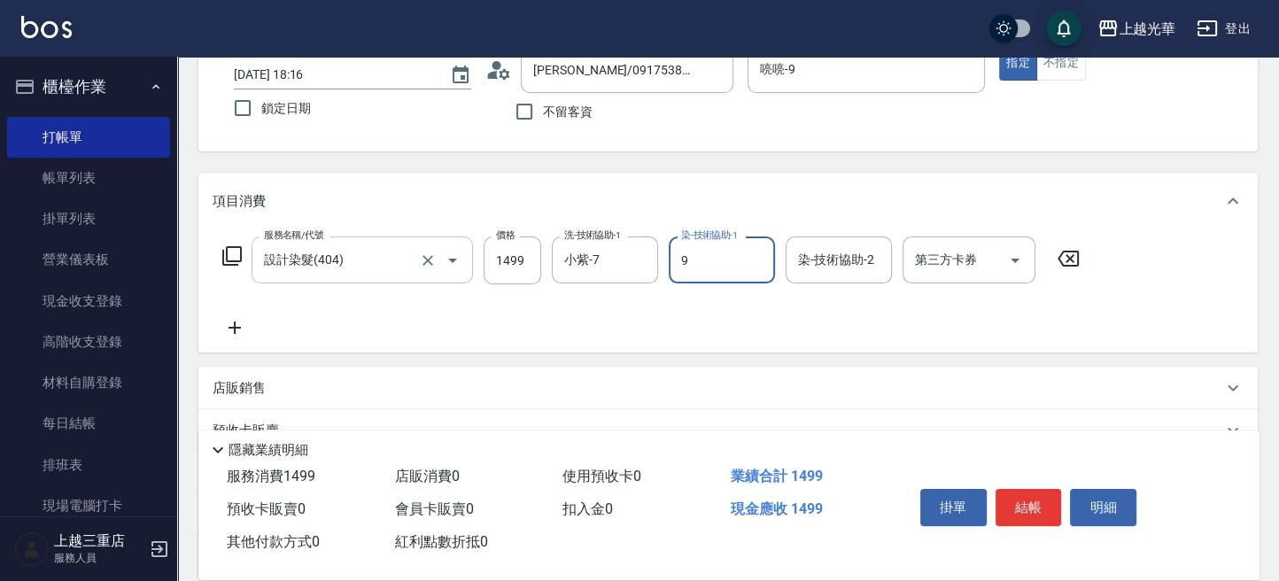
type input "喨喨-9"
click at [1020, 509] on button "結帳" at bounding box center [1028, 507] width 66 height 37
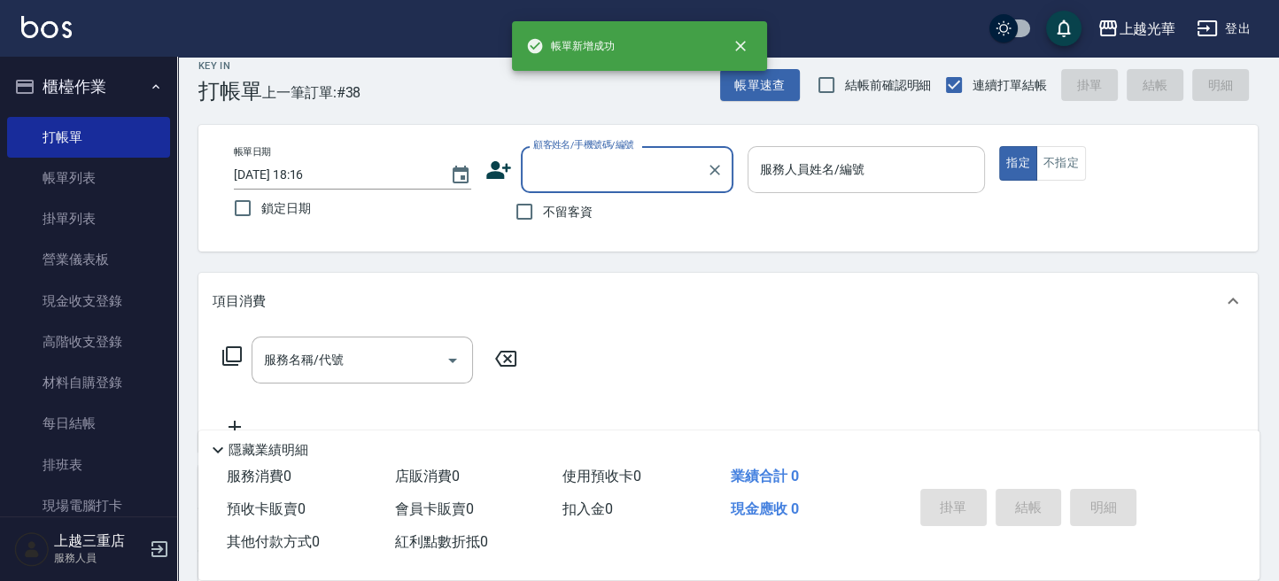
scroll to position [0, 0]
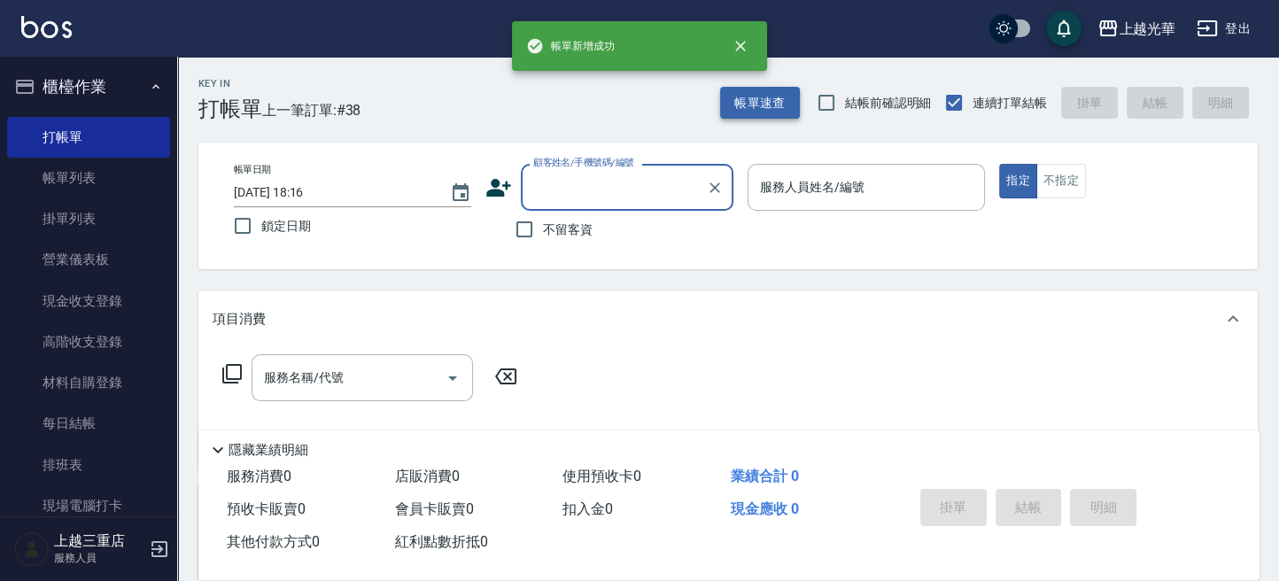
click at [759, 113] on button "帳單速查" at bounding box center [760, 103] width 80 height 33
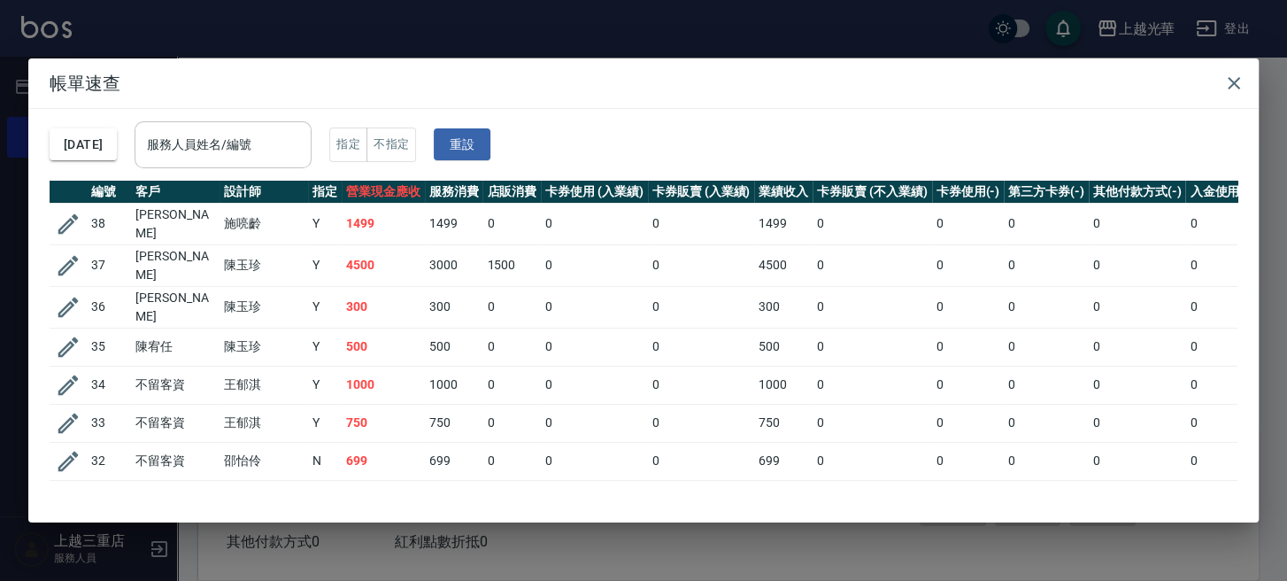
click at [300, 143] on input "服務人員姓名/編號" at bounding box center [223, 144] width 161 height 31
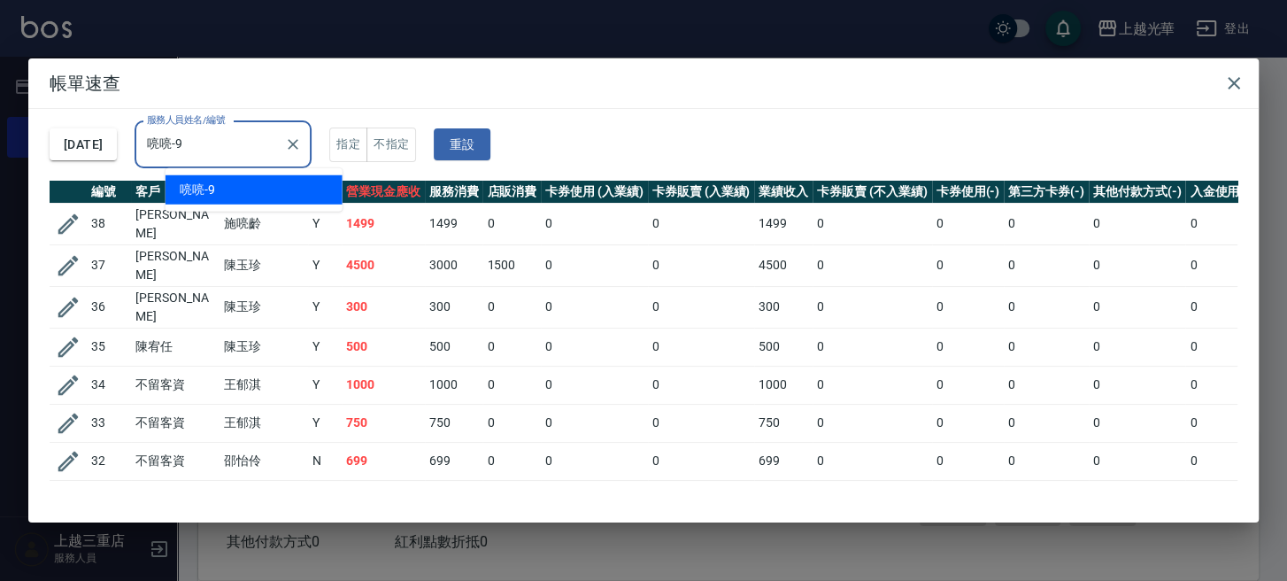
type input "喨喨-9"
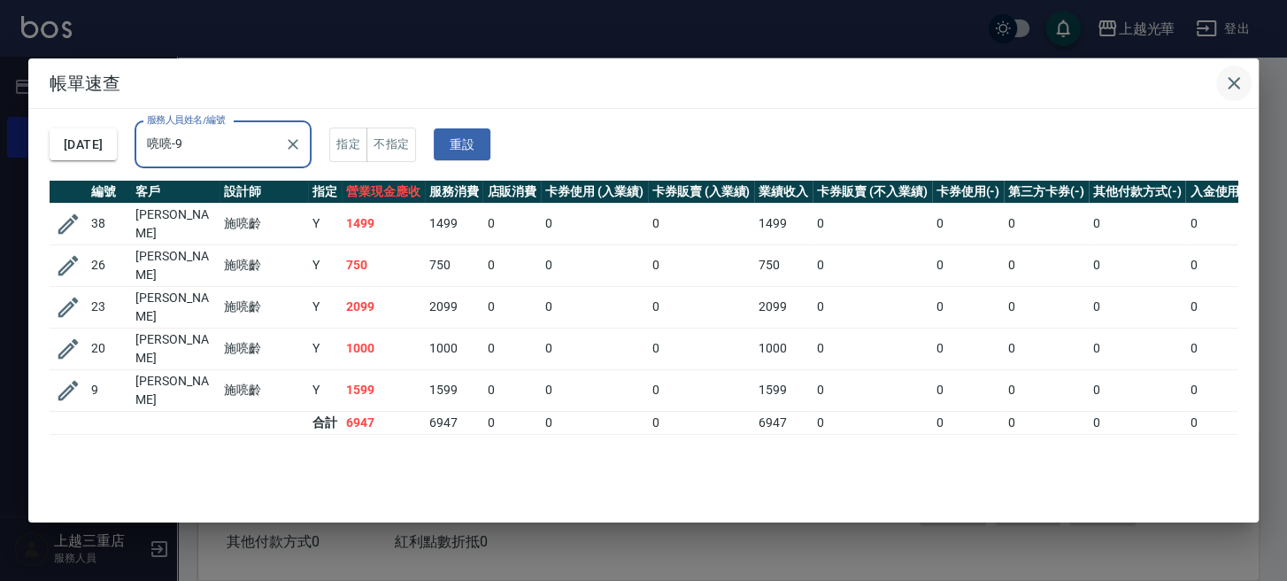
click at [1232, 82] on icon "button" at bounding box center [1234, 83] width 21 height 21
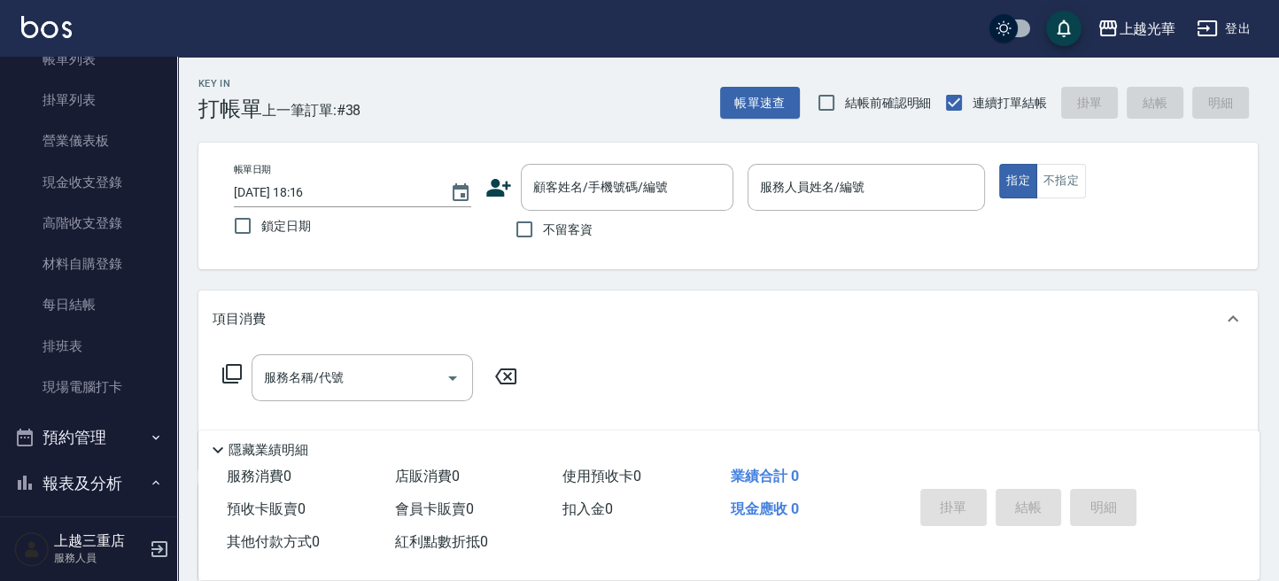
scroll to position [236, 0]
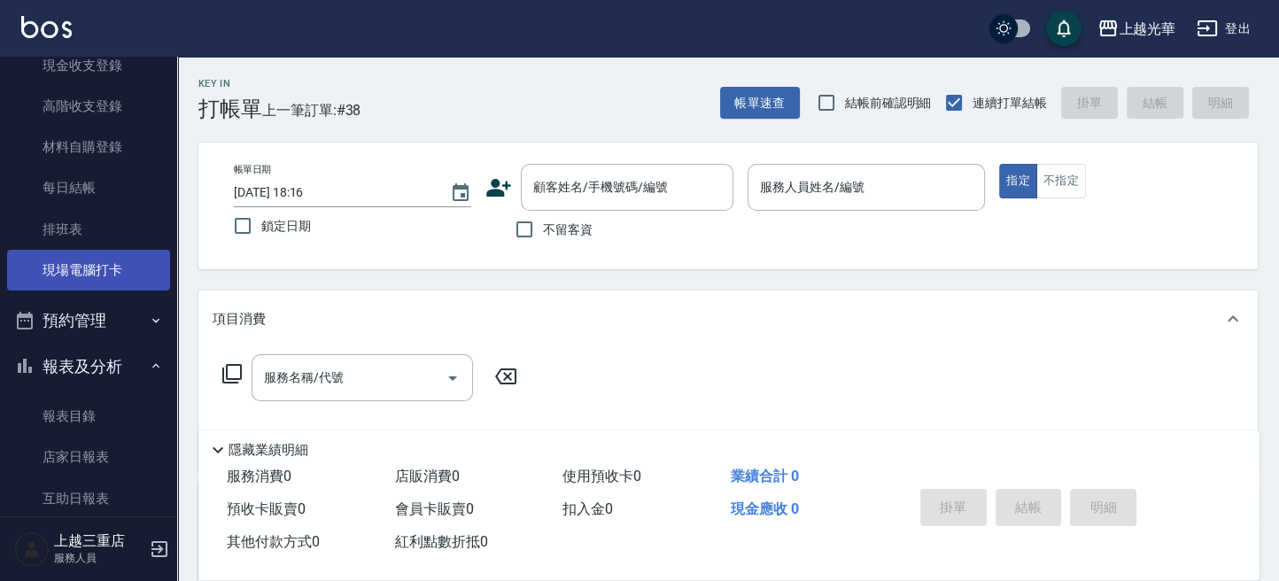
click at [142, 260] on link "現場電腦打卡" at bounding box center [88, 270] width 163 height 41
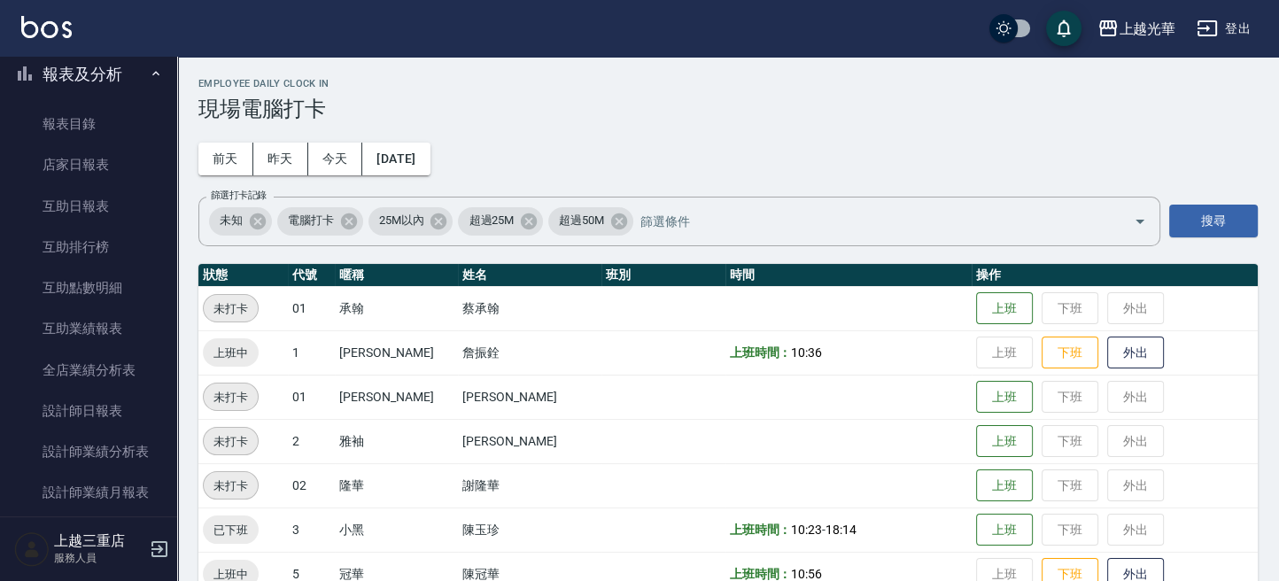
scroll to position [590, 0]
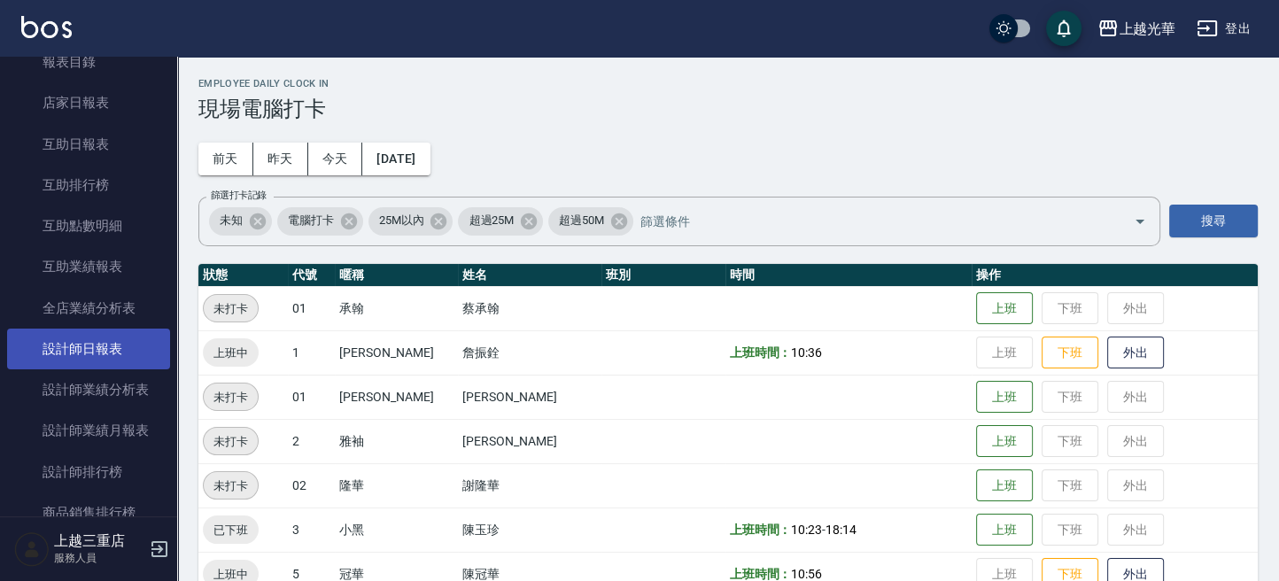
click at [79, 352] on link "設計師日報表" at bounding box center [88, 348] width 163 height 41
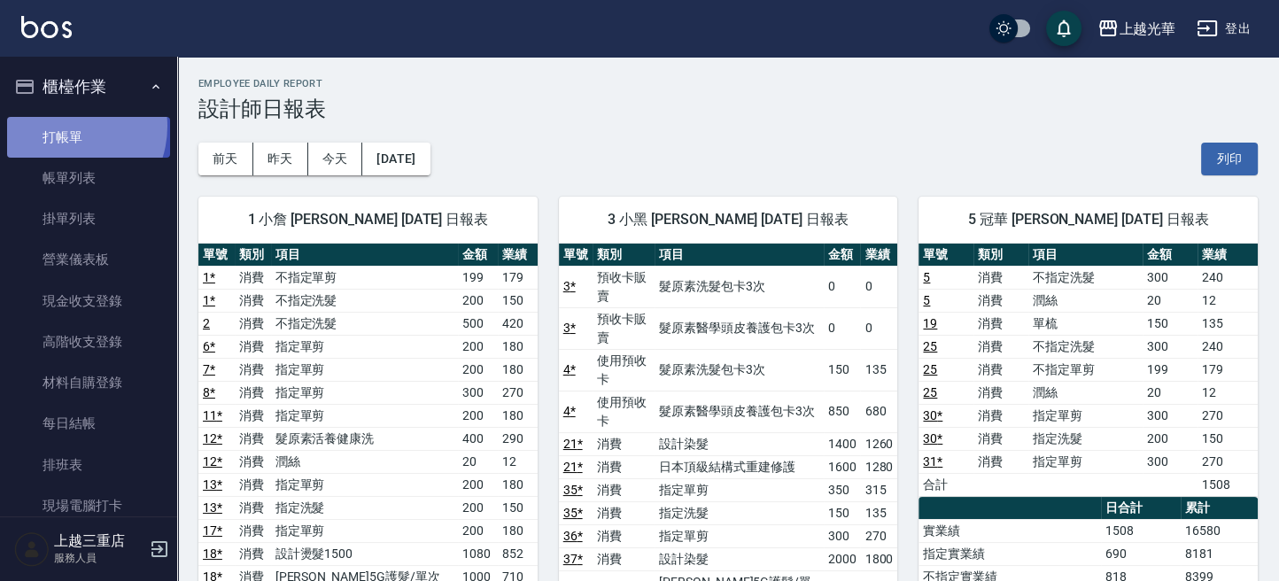
click at [62, 126] on link "打帳單" at bounding box center [88, 137] width 163 height 41
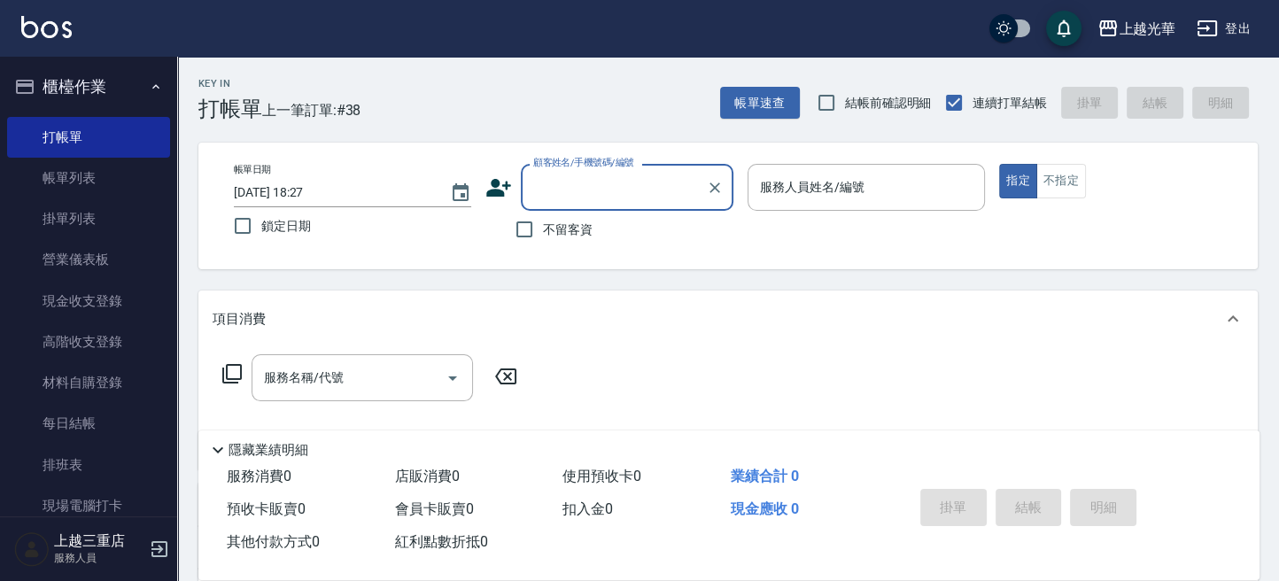
drag, startPoint x: 526, startPoint y: 228, endPoint x: 605, endPoint y: 228, distance: 78.8
click at [537, 228] on input "不留客資" at bounding box center [524, 229] width 37 height 37
checkbox input "true"
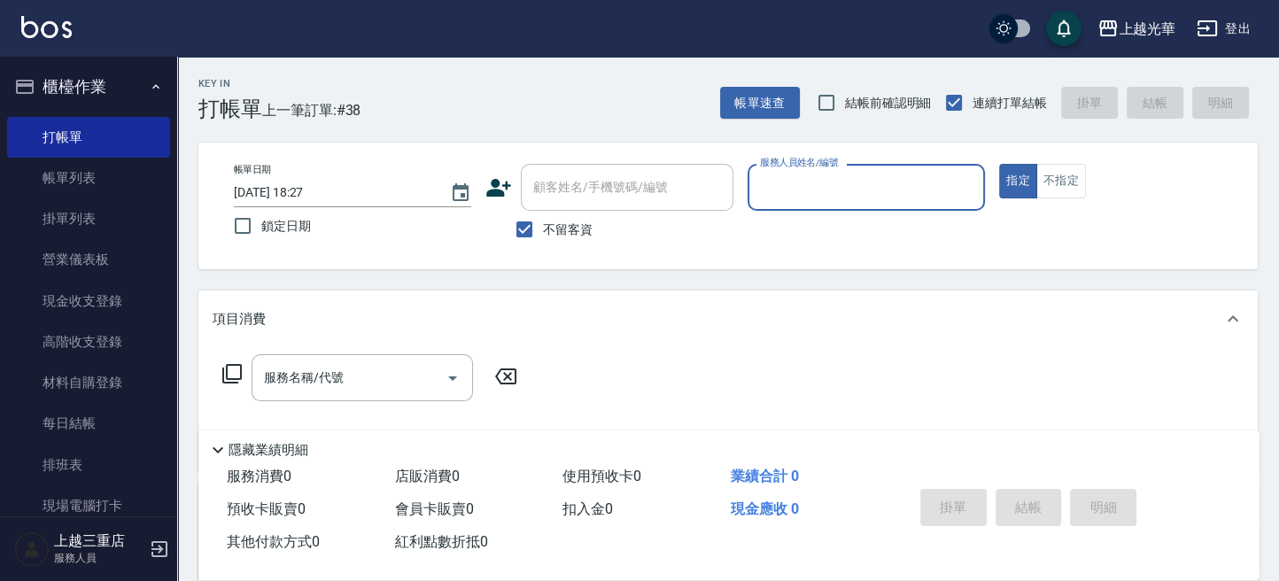
click at [843, 196] on input "服務人員姓名/編號" at bounding box center [865, 187] width 221 height 31
type input "冠華-5"
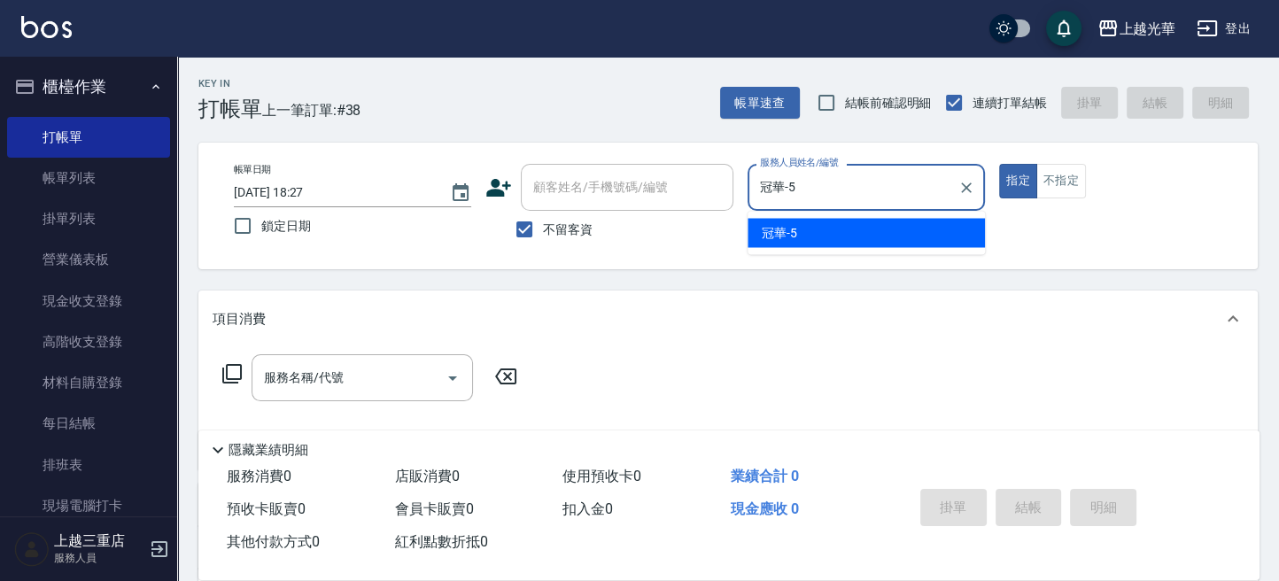
type button "true"
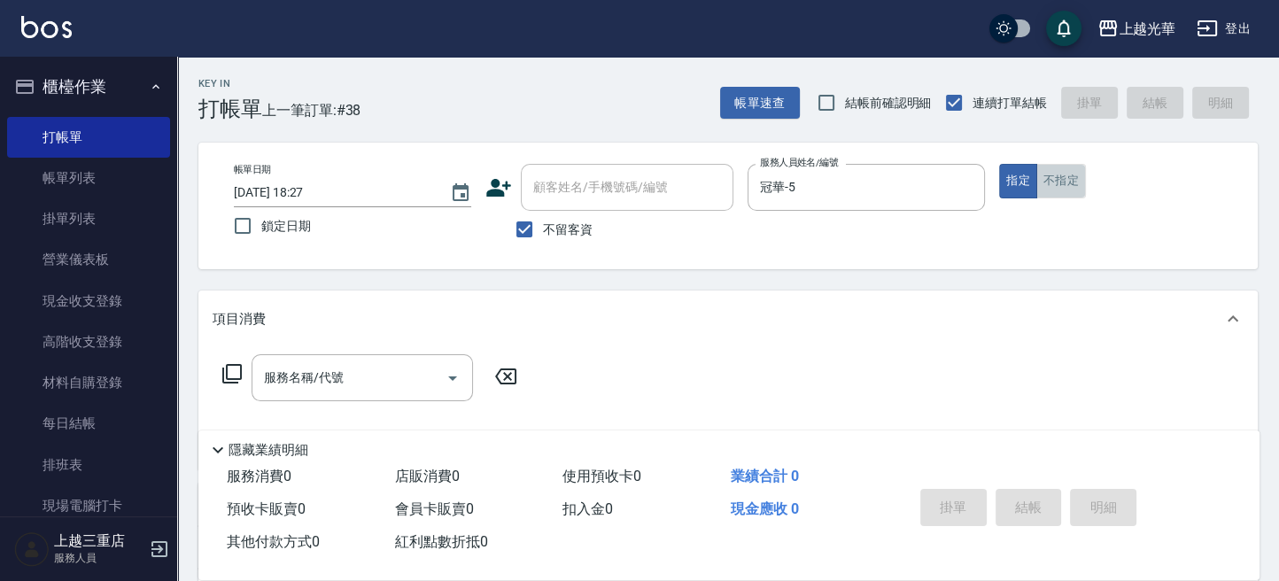
drag, startPoint x: 1056, startPoint y: 180, endPoint x: 705, endPoint y: 316, distance: 377.0
click at [1056, 183] on button "不指定" at bounding box center [1061, 181] width 50 height 35
drag, startPoint x: 344, startPoint y: 369, endPoint x: 353, endPoint y: 362, distance: 12.0
click at [343, 369] on input "服務名稱/代號" at bounding box center [348, 377] width 179 height 31
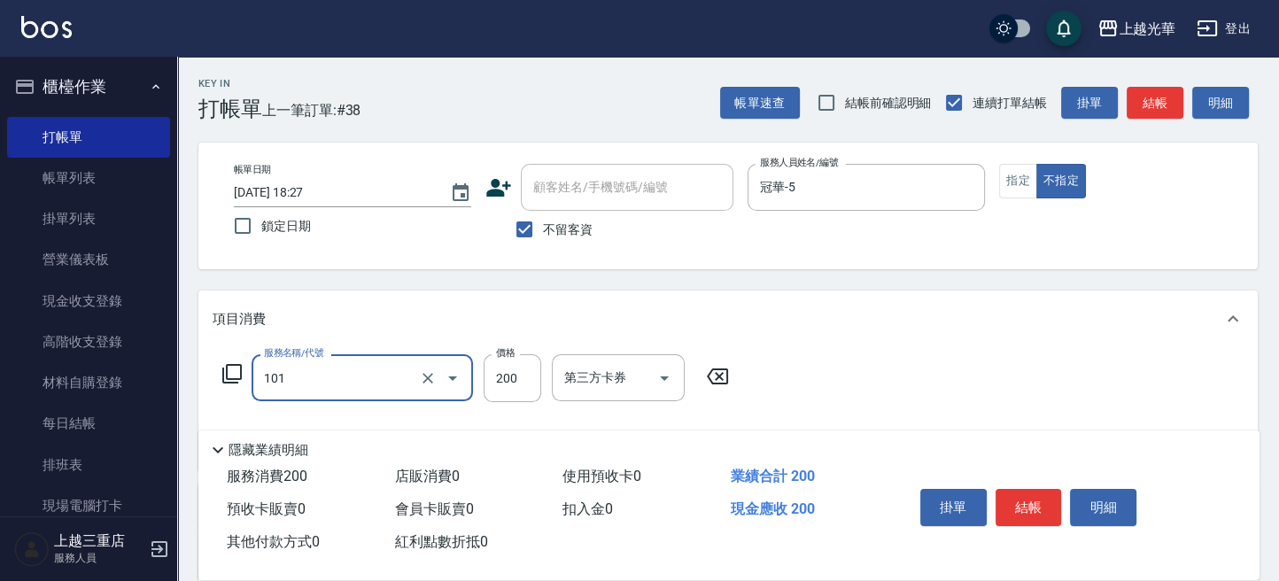
type input "不指定洗髮(101)"
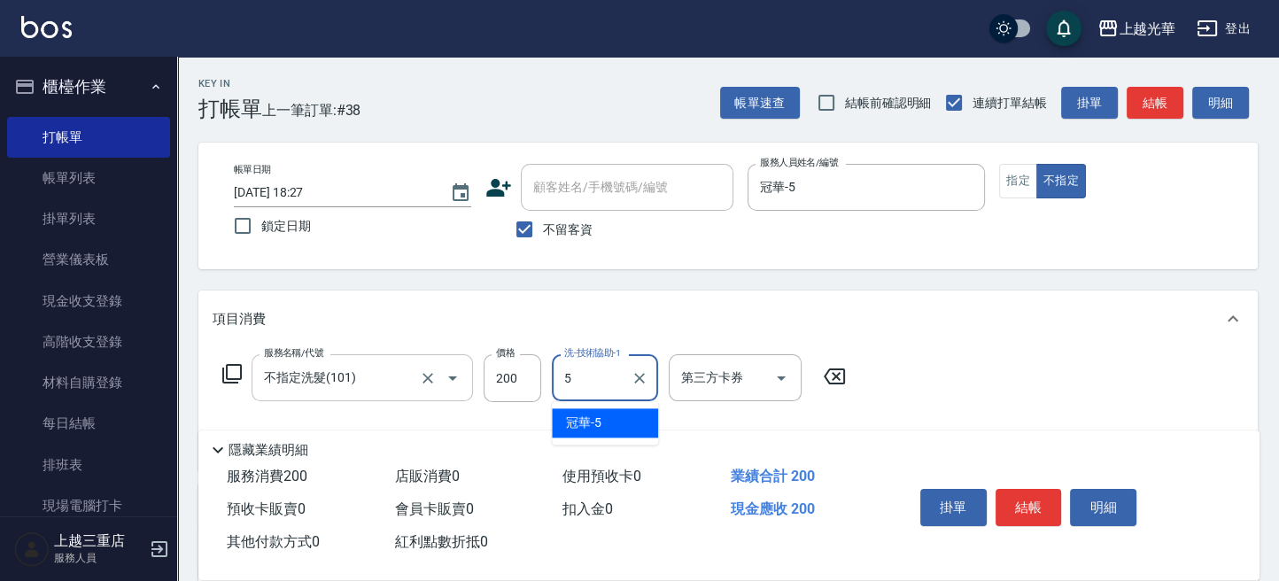
type input "冠華-5"
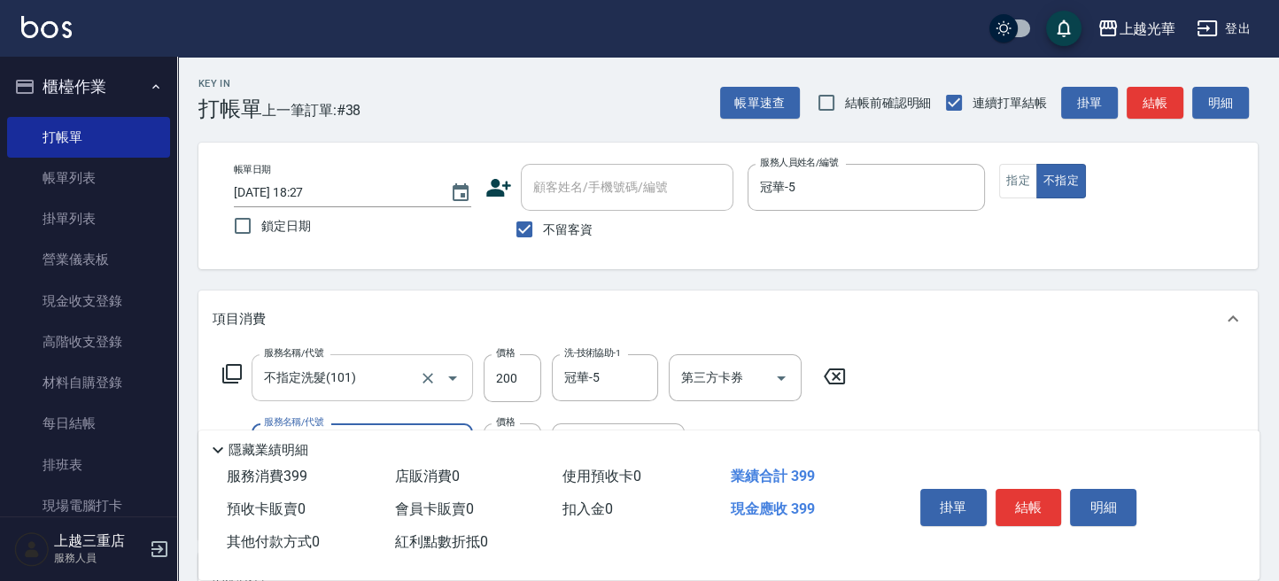
type input "不指定單剪(202)"
drag, startPoint x: 1223, startPoint y: 182, endPoint x: 1186, endPoint y: 122, distance: 70.8
click at [1223, 178] on div "指定 不指定" at bounding box center [1117, 181] width 237 height 35
click at [1149, 101] on button "結帳" at bounding box center [1154, 103] width 57 height 33
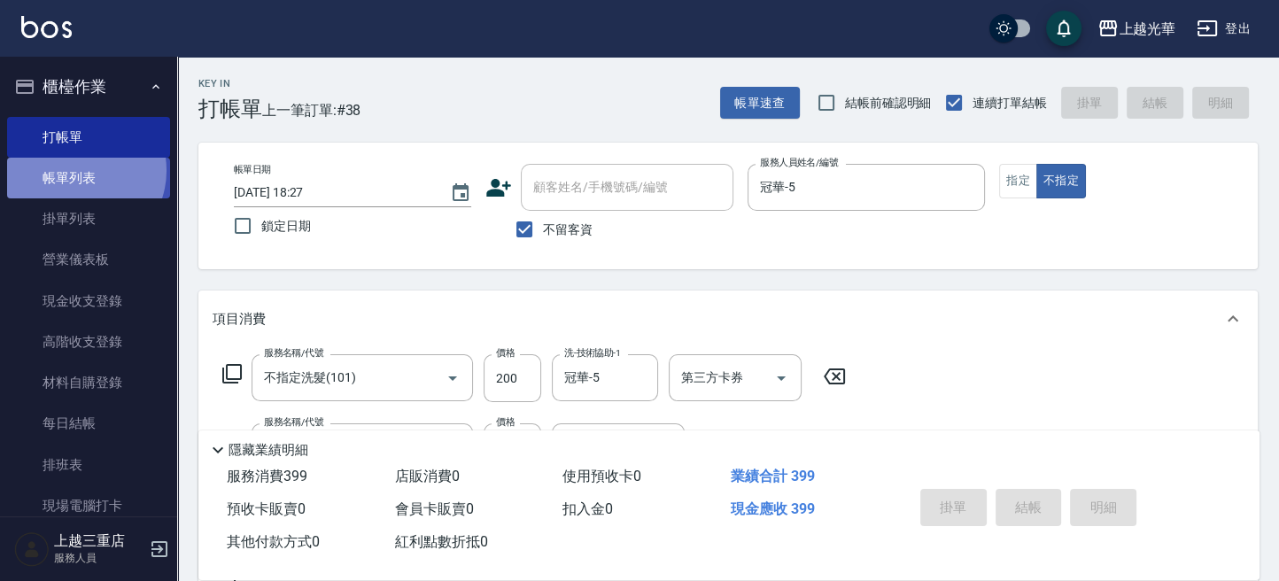
click at [79, 171] on link "帳單列表" at bounding box center [88, 178] width 163 height 41
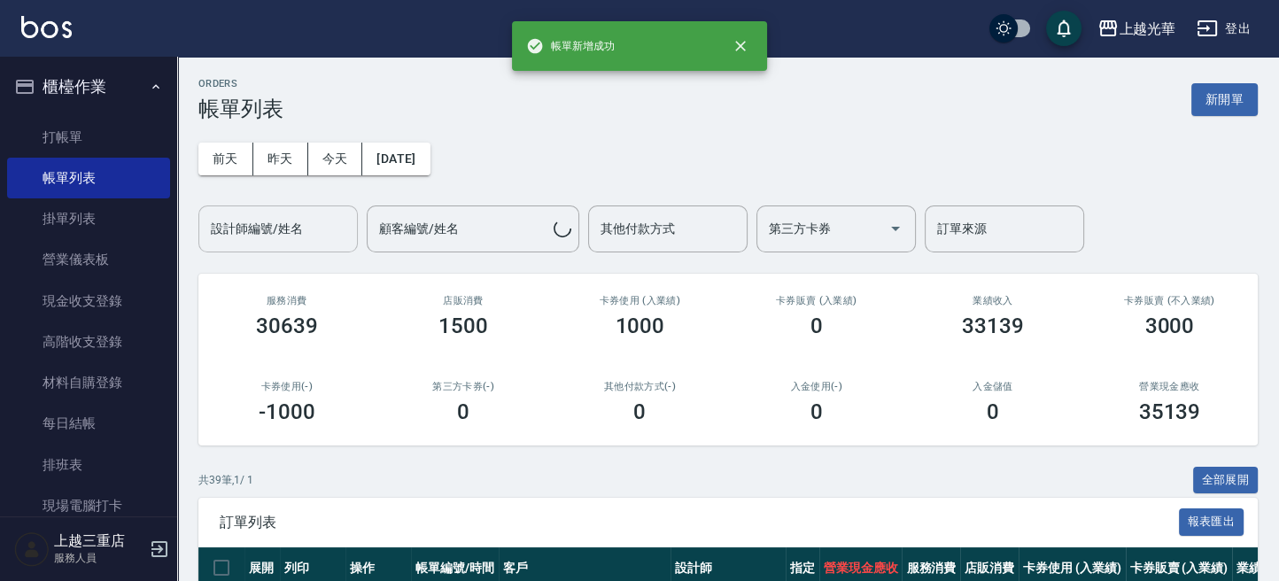
click at [274, 239] on input "設計師編號/姓名" at bounding box center [277, 228] width 143 height 31
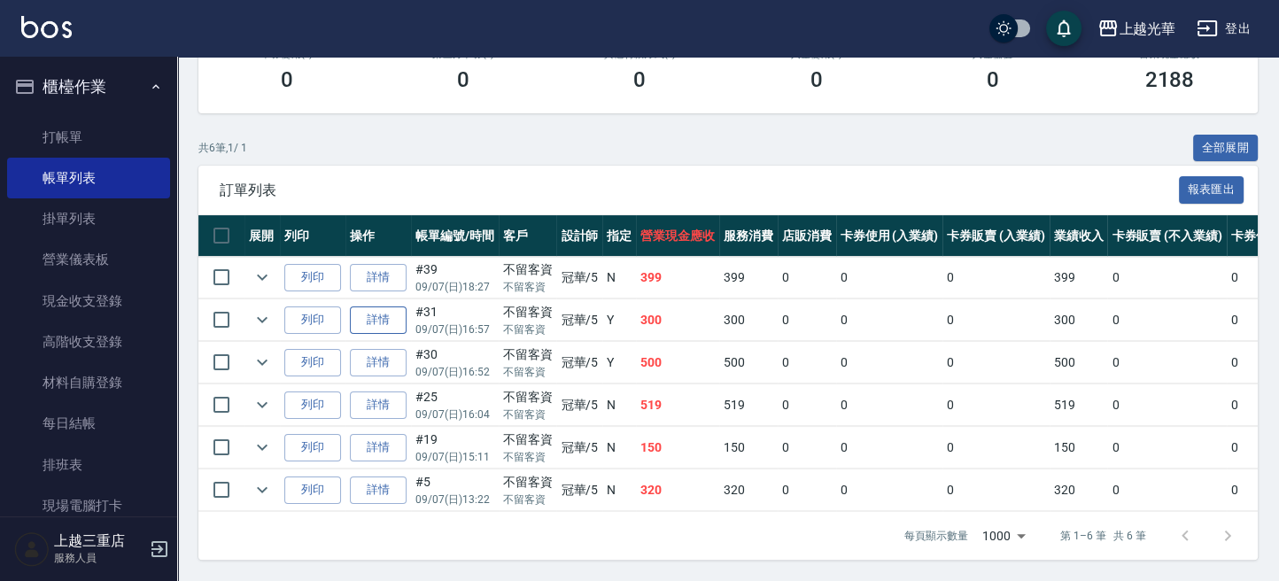
scroll to position [346, 0]
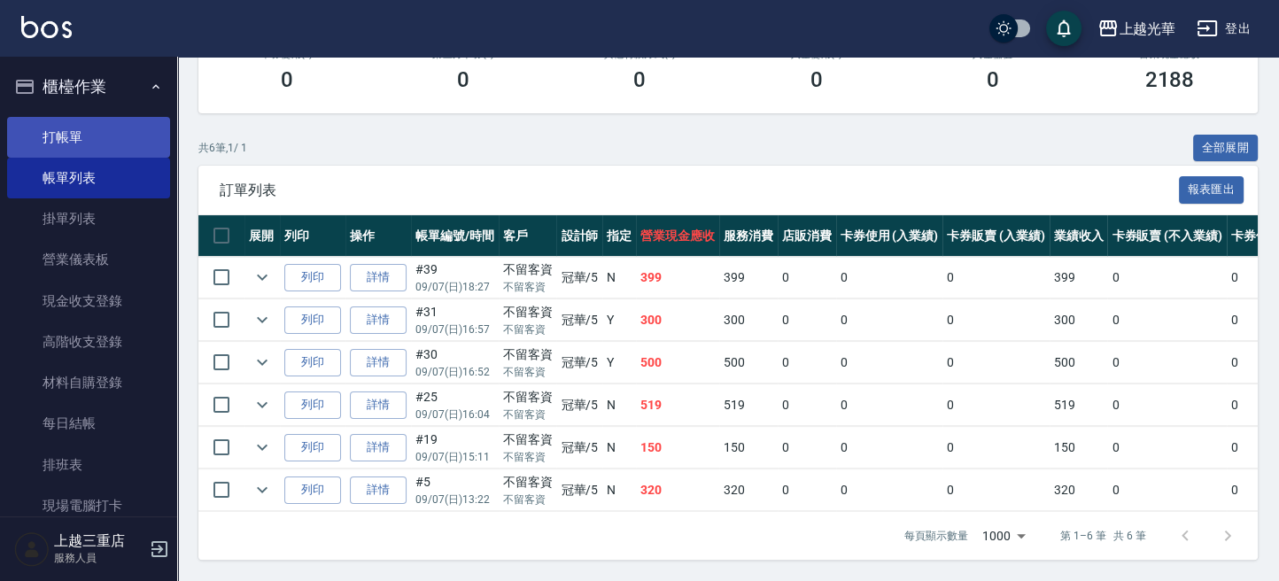
type input "冠華-5"
click at [99, 132] on link "打帳單" at bounding box center [88, 137] width 163 height 41
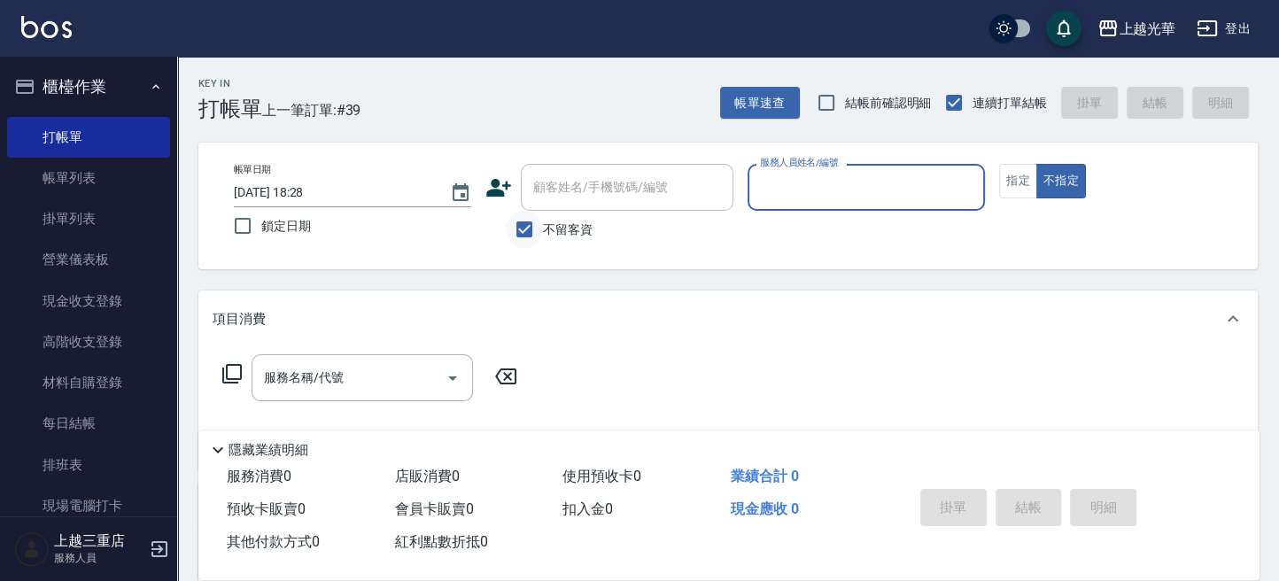
click at [529, 225] on input "不留客資" at bounding box center [524, 229] width 37 height 37
checkbox input "false"
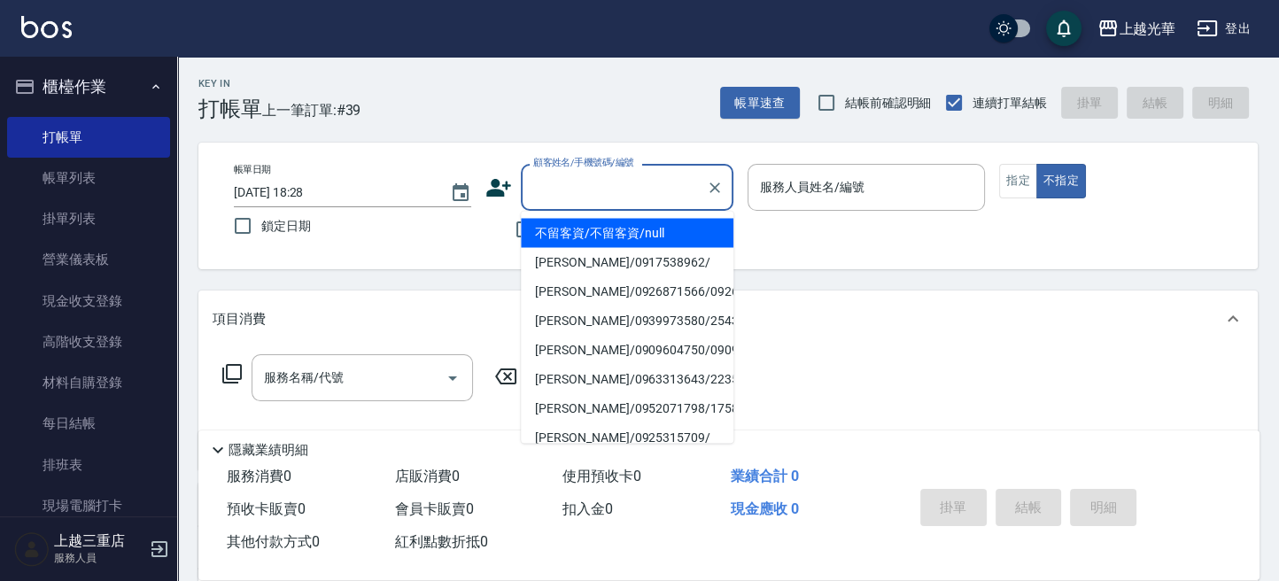
drag, startPoint x: 546, startPoint y: 194, endPoint x: 555, endPoint y: 182, distance: 14.5
click at [552, 185] on input "顧客姓名/手機號碼/編號" at bounding box center [614, 187] width 170 height 31
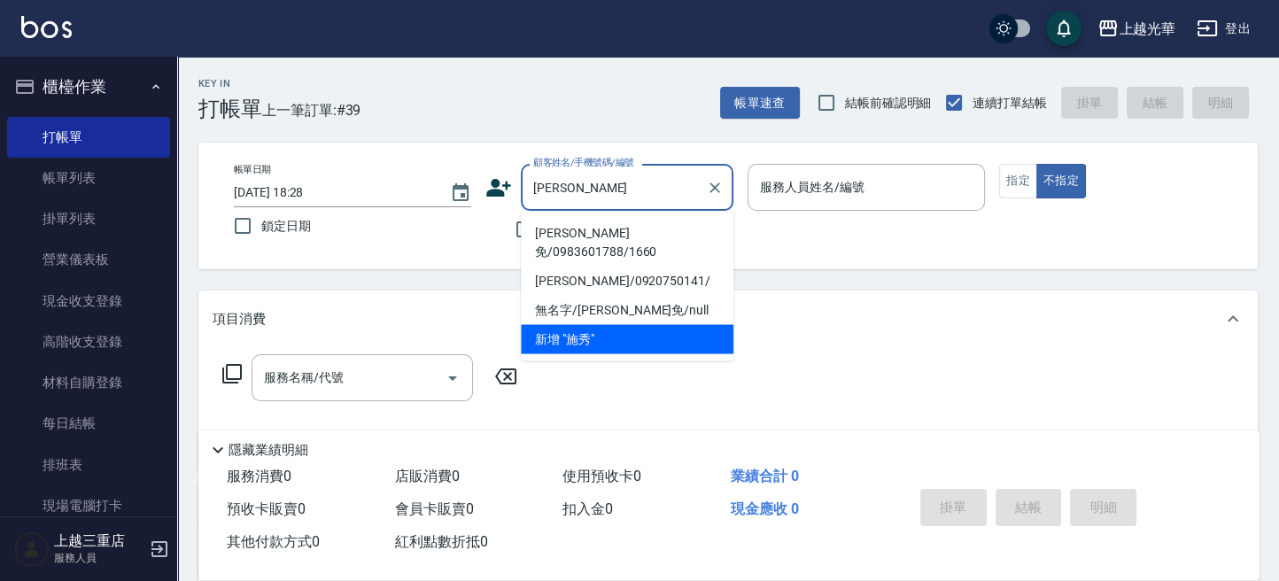
click at [573, 229] on li "施秀免/0983601788/1660" at bounding box center [627, 242] width 212 height 48
type input "施秀免/0983601788/1660"
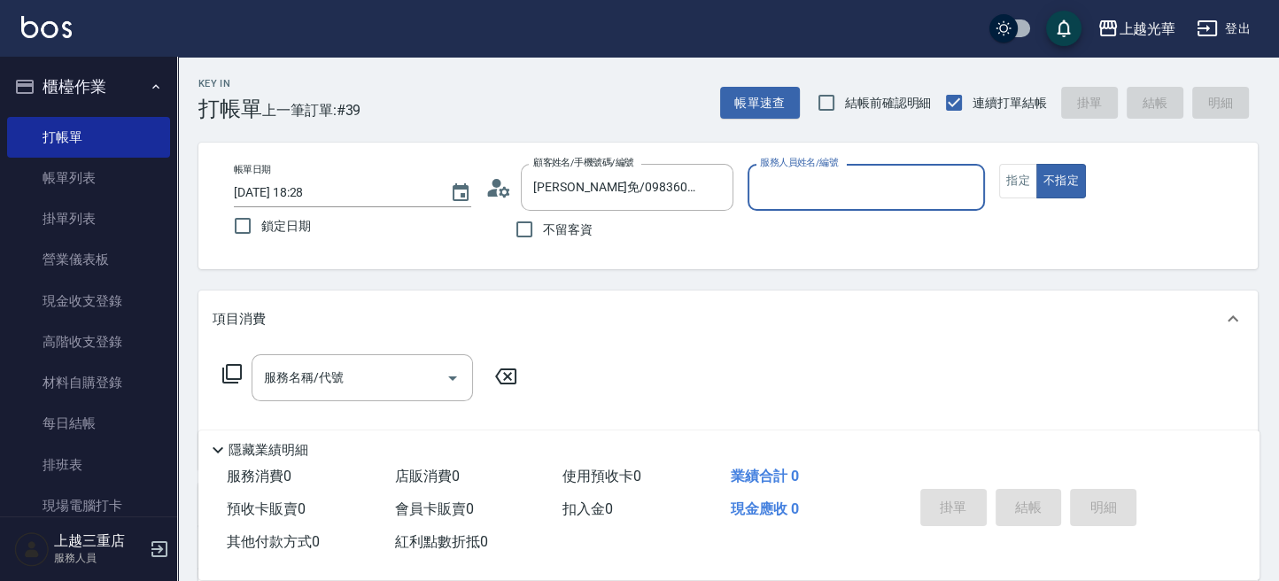
type input "喨喨-9"
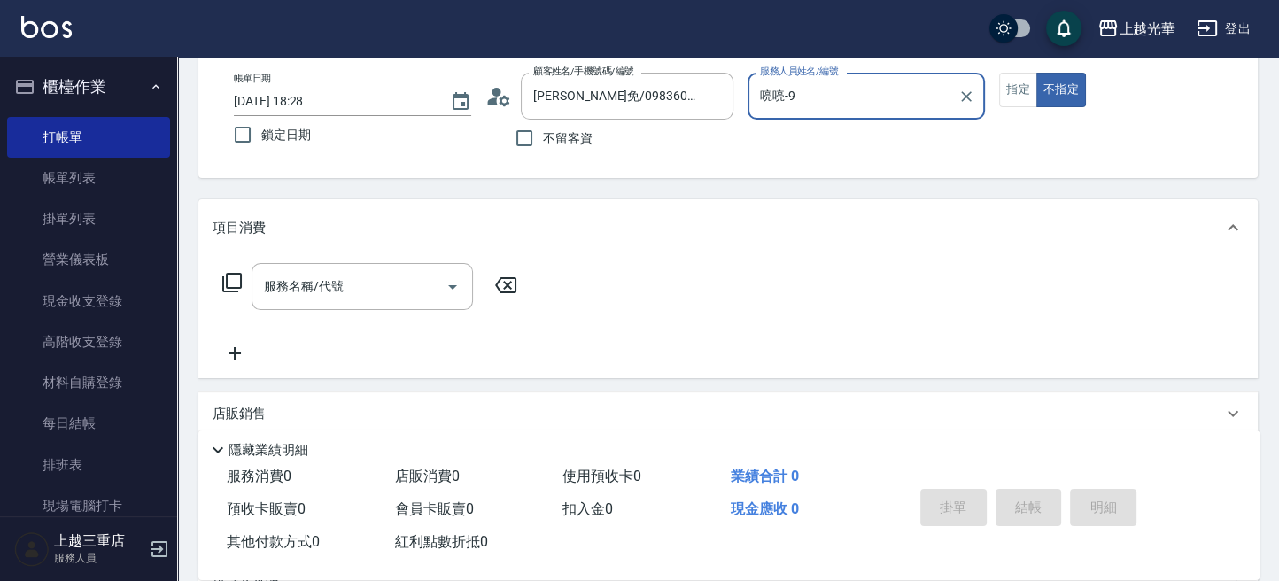
scroll to position [118, 0]
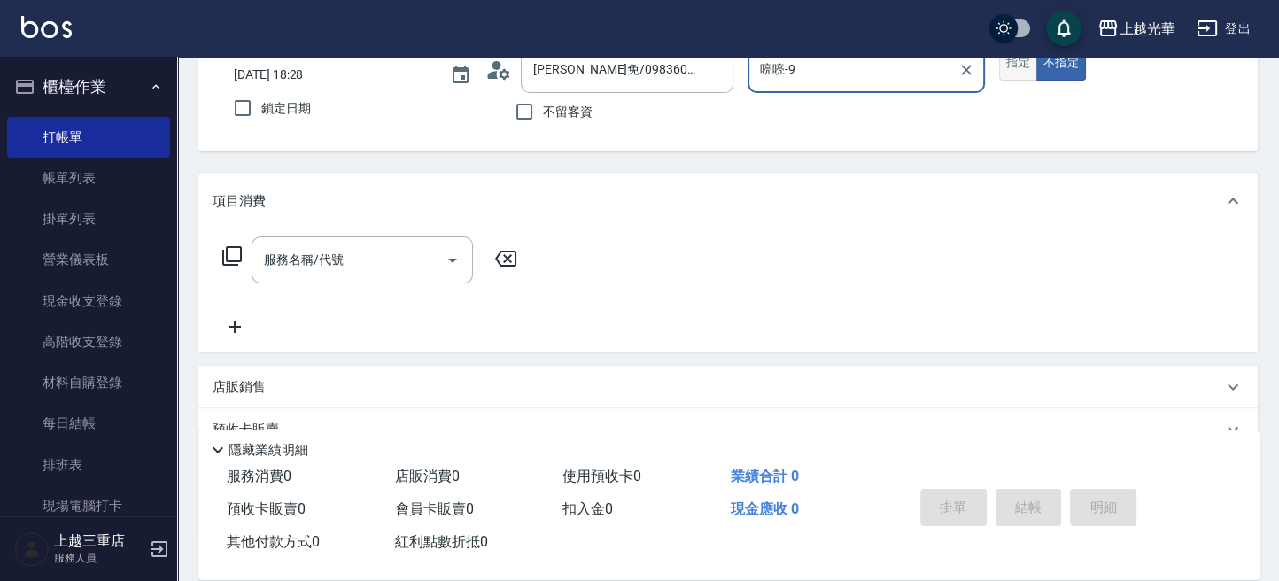
click at [1009, 71] on button "指定" at bounding box center [1018, 63] width 38 height 35
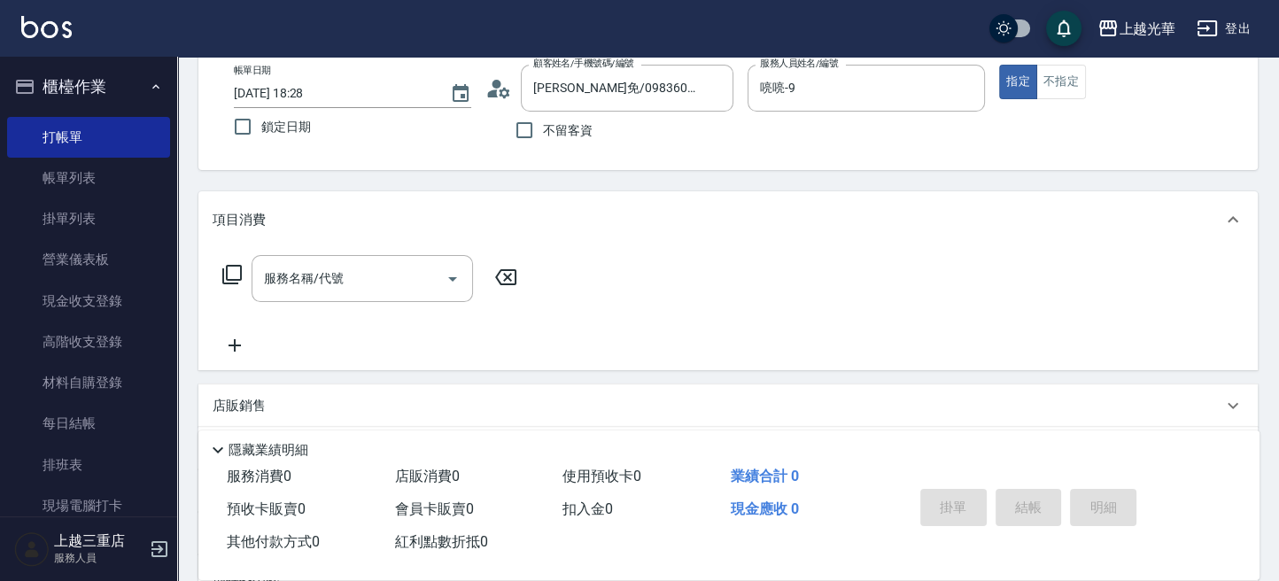
scroll to position [0, 0]
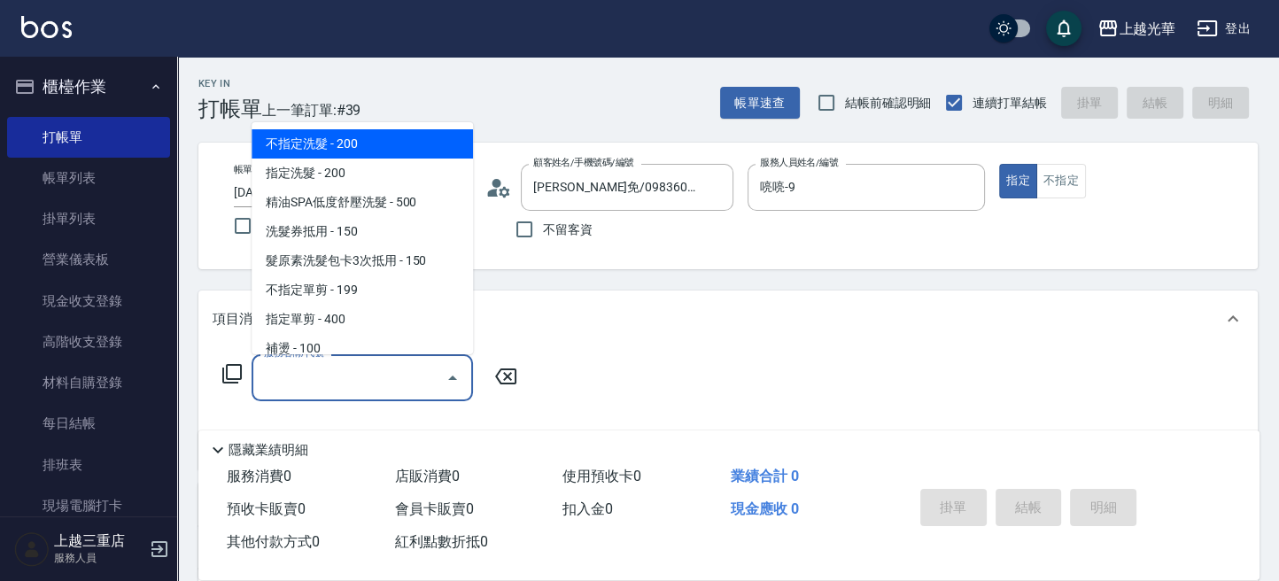
drag, startPoint x: 389, startPoint y: 363, endPoint x: 0, endPoint y: 133, distance: 451.7
click at [367, 363] on input "服務名稱/代號" at bounding box center [348, 377] width 179 height 31
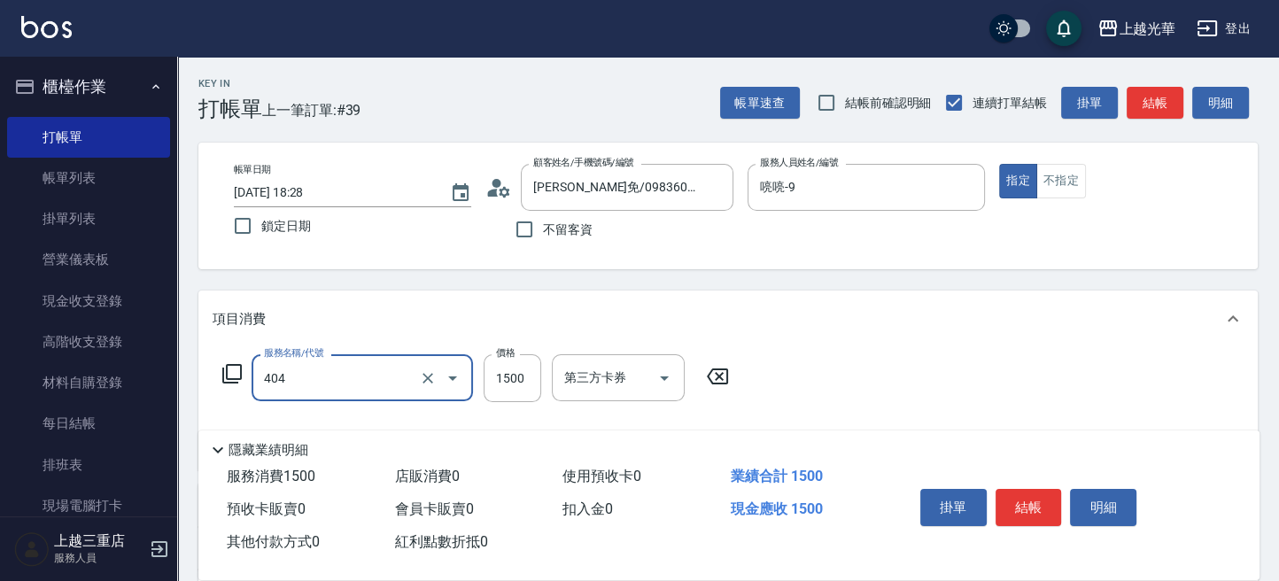
type input "設計染髮(404)"
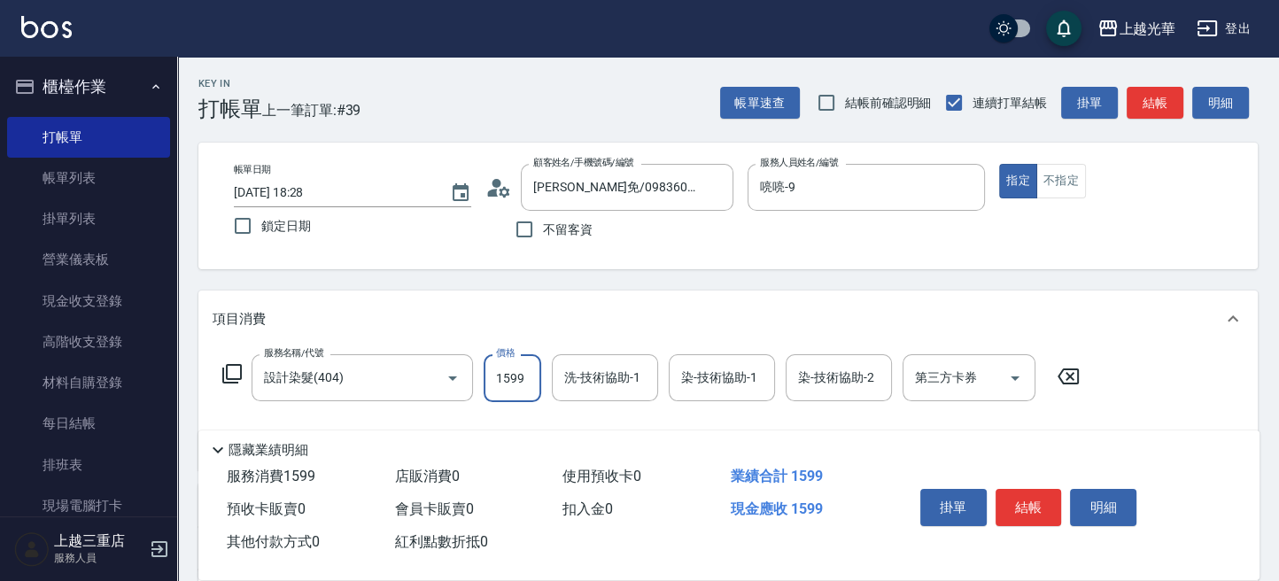
type input "1599"
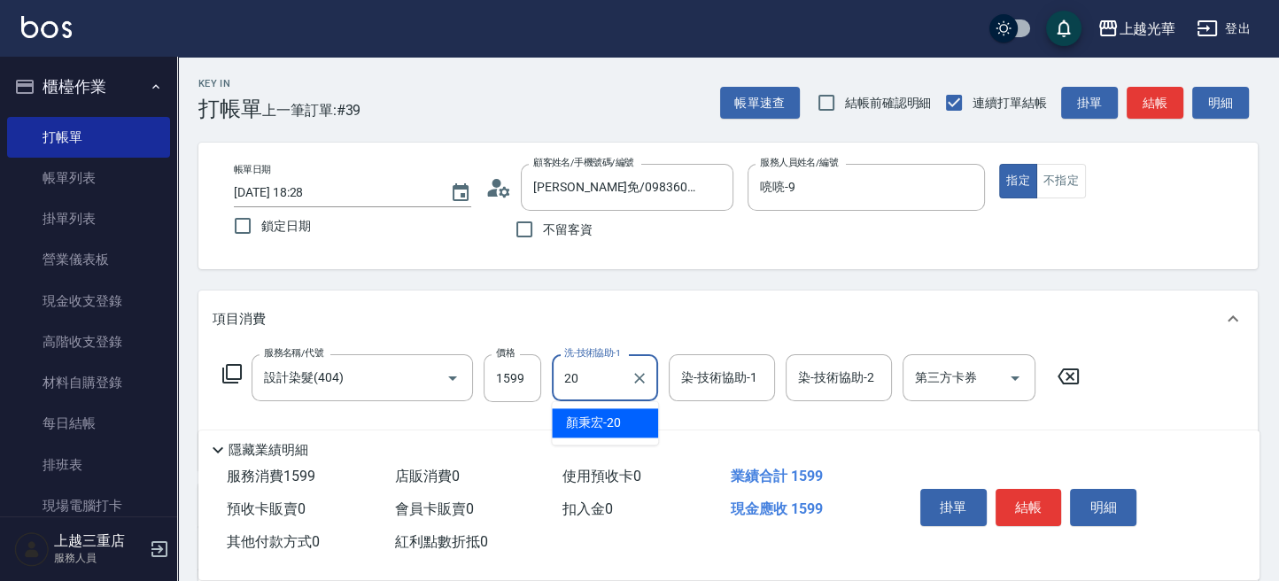
type input "顏秉宏-20"
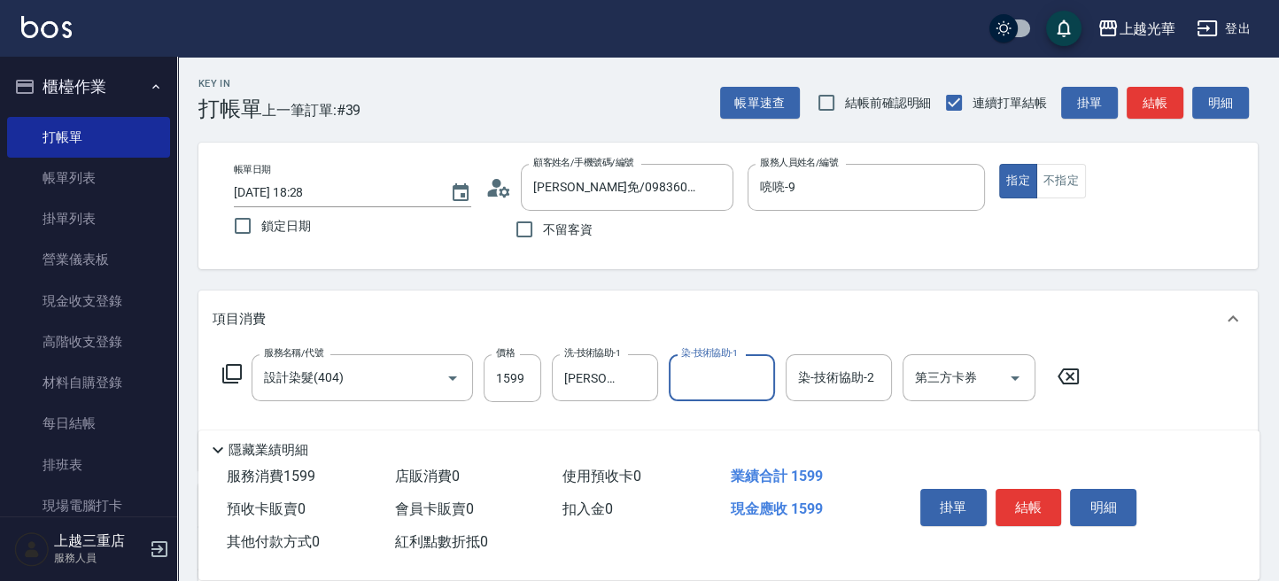
type input "9"
type input "顏秉宏-20"
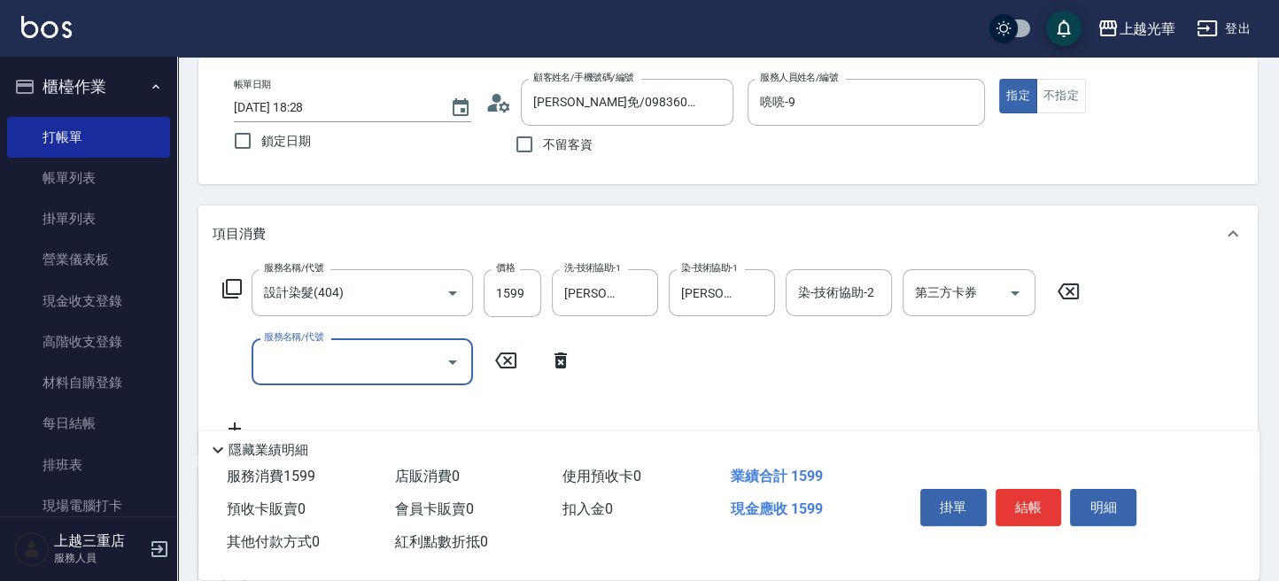
scroll to position [118, 0]
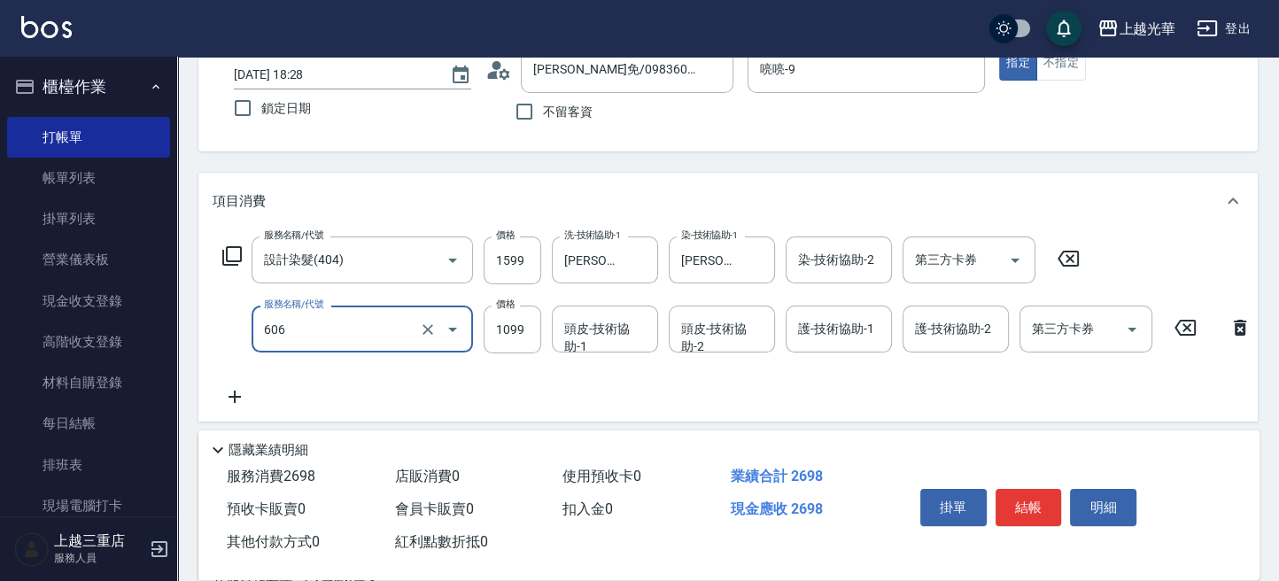
type input "頭皮冰鎮舒活療護5重奏(606)"
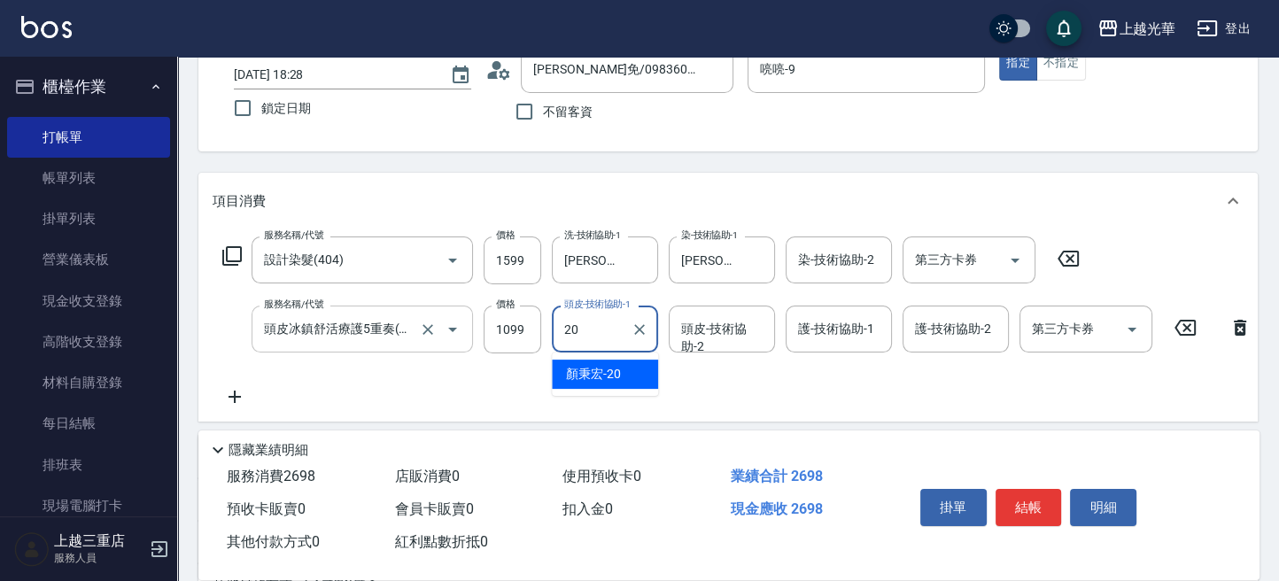
type input "顏秉宏-20"
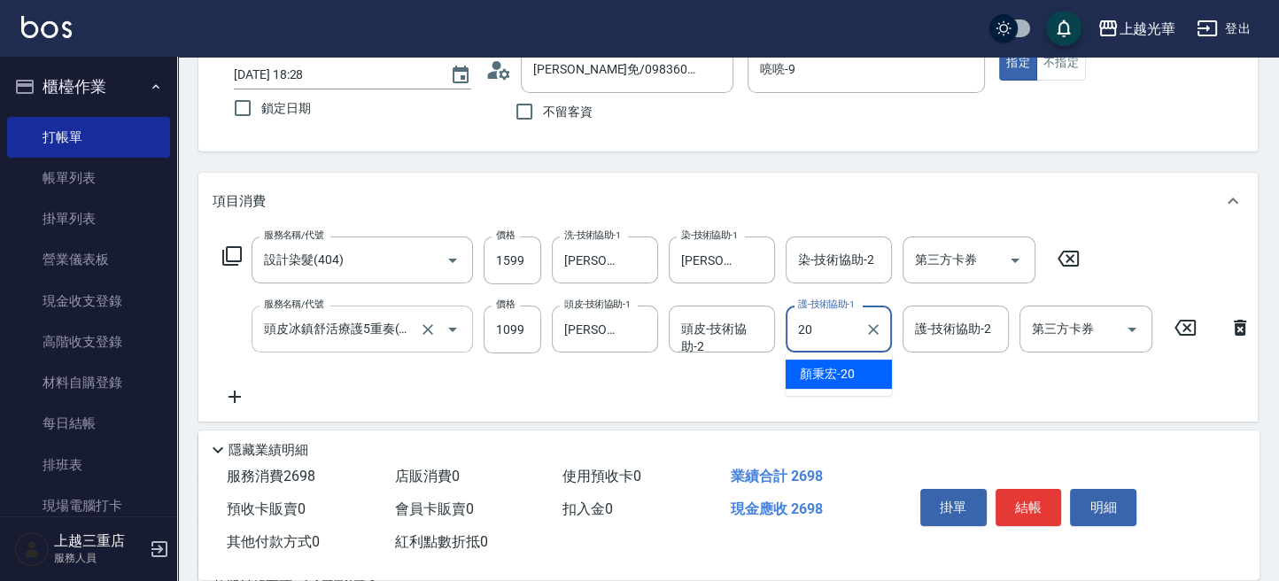
type input "顏秉宏-20"
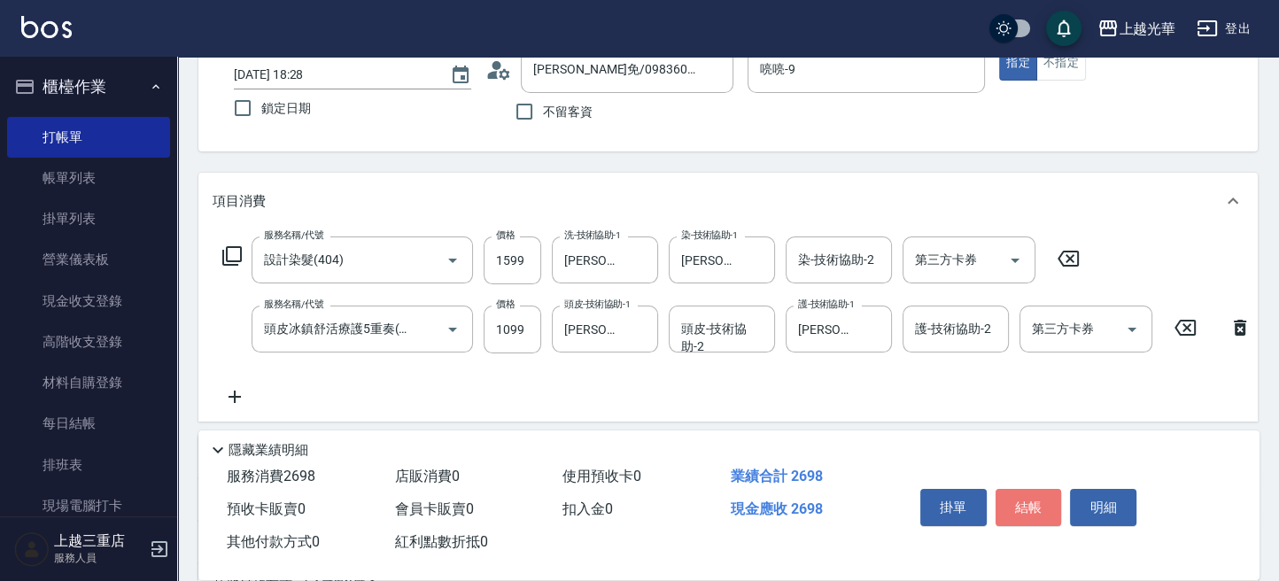
drag, startPoint x: 1020, startPoint y: 506, endPoint x: 981, endPoint y: 499, distance: 39.4
click at [1019, 506] on button "結帳" at bounding box center [1028, 507] width 66 height 37
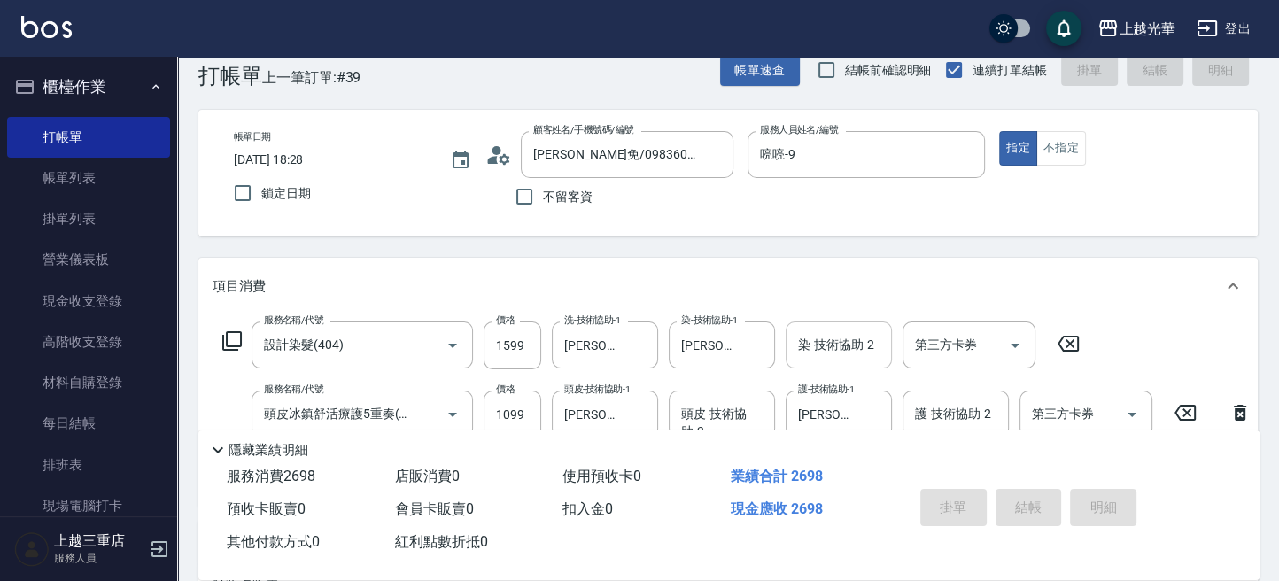
scroll to position [0, 0]
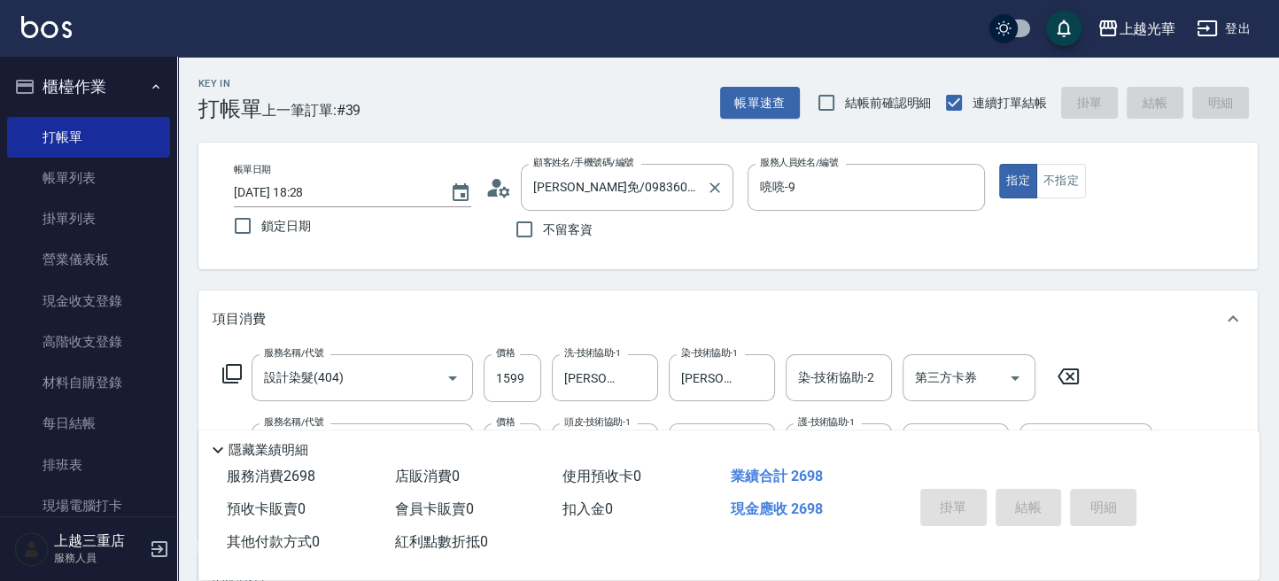
type input "2025/09/07 18:38"
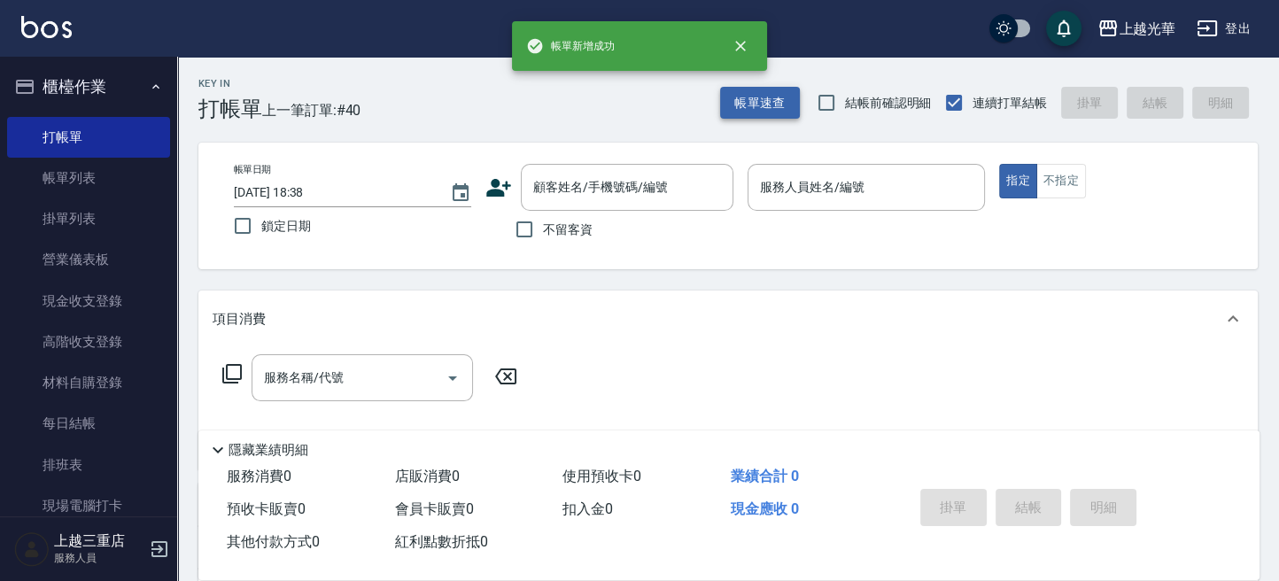
drag, startPoint x: 761, startPoint y: 123, endPoint x: 751, endPoint y: 108, distance: 17.9
click at [759, 123] on div "Key In 打帳單 上一筆訂單:#40 帳單速查 結帳前確認明細 連續打單結帳 掛單 結帳 明細 帳單日期 2025/09/07 18:38 鎖定日期 顧客…" at bounding box center [727, 460] width 1101 height 807
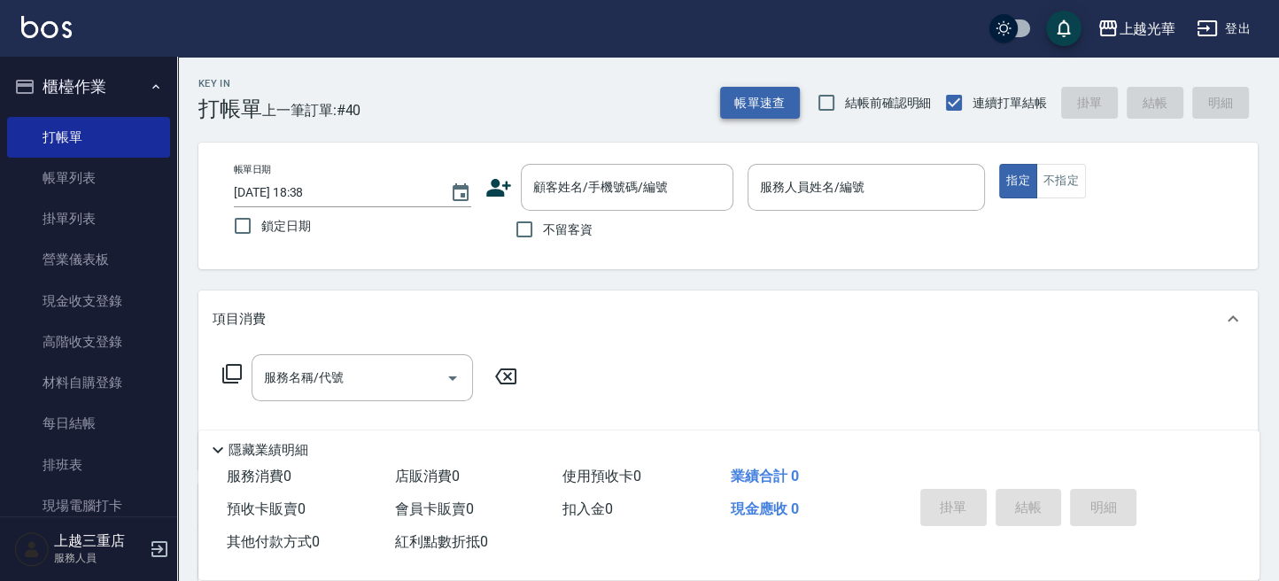
drag, startPoint x: 750, startPoint y: 106, endPoint x: 739, endPoint y: 108, distance: 10.8
click at [739, 108] on button "帳單速查" at bounding box center [760, 103] width 80 height 33
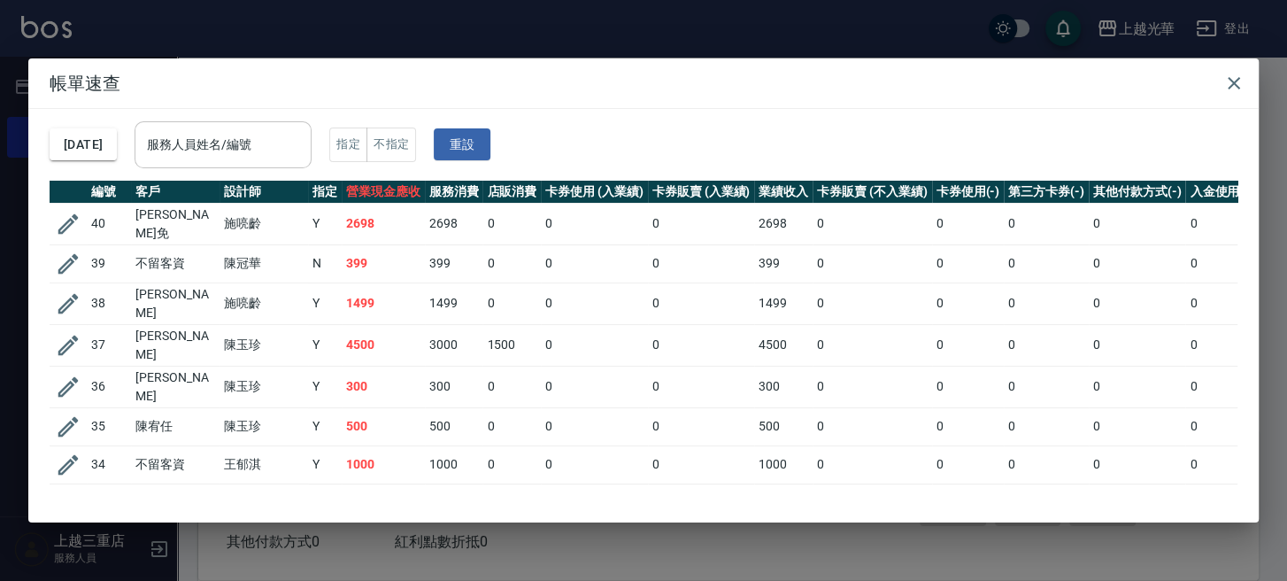
click at [272, 145] on input "服務人員姓名/編號" at bounding box center [223, 144] width 161 height 31
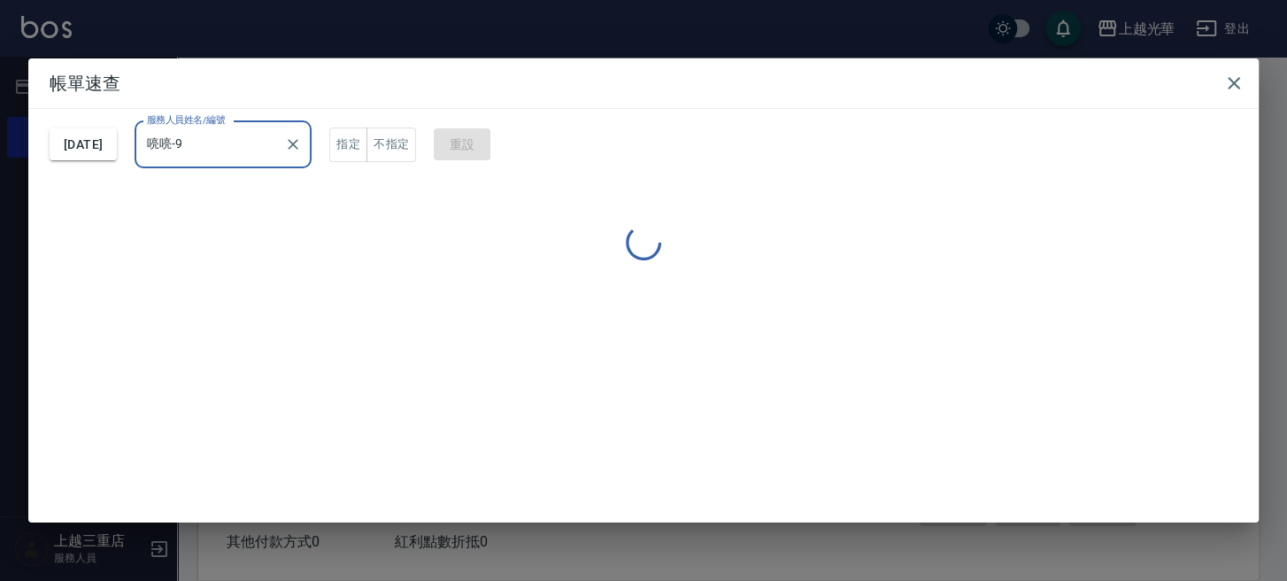
type input "喨喨-9"
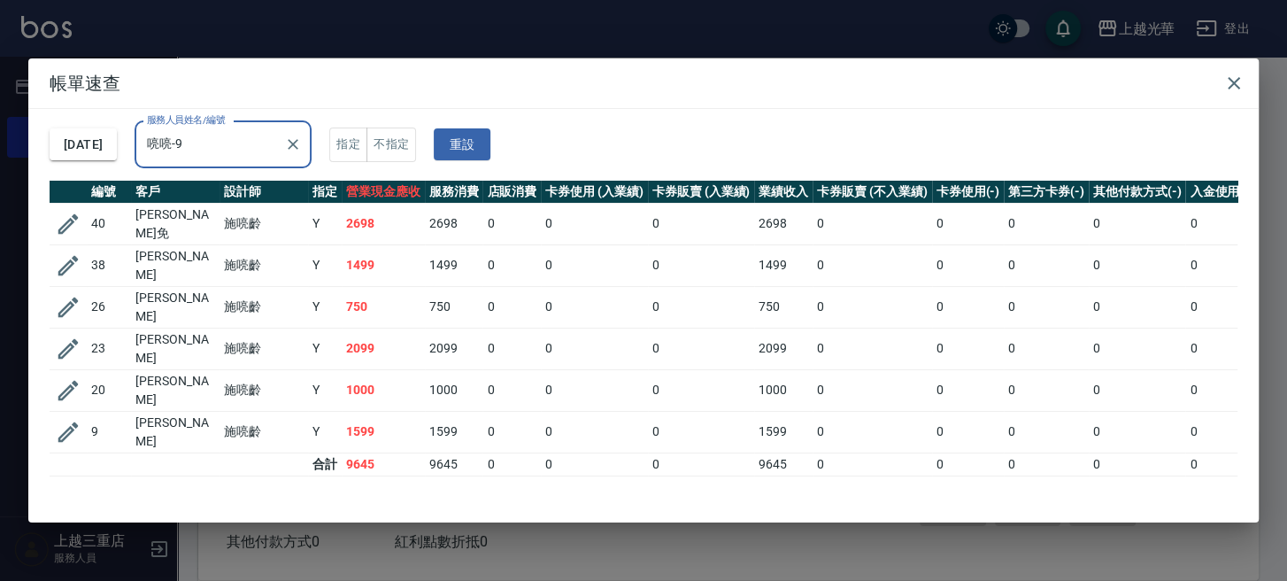
drag, startPoint x: 1243, startPoint y: 69, endPoint x: 1093, endPoint y: 95, distance: 151.8
click at [1240, 71] on button "button" at bounding box center [1234, 83] width 35 height 35
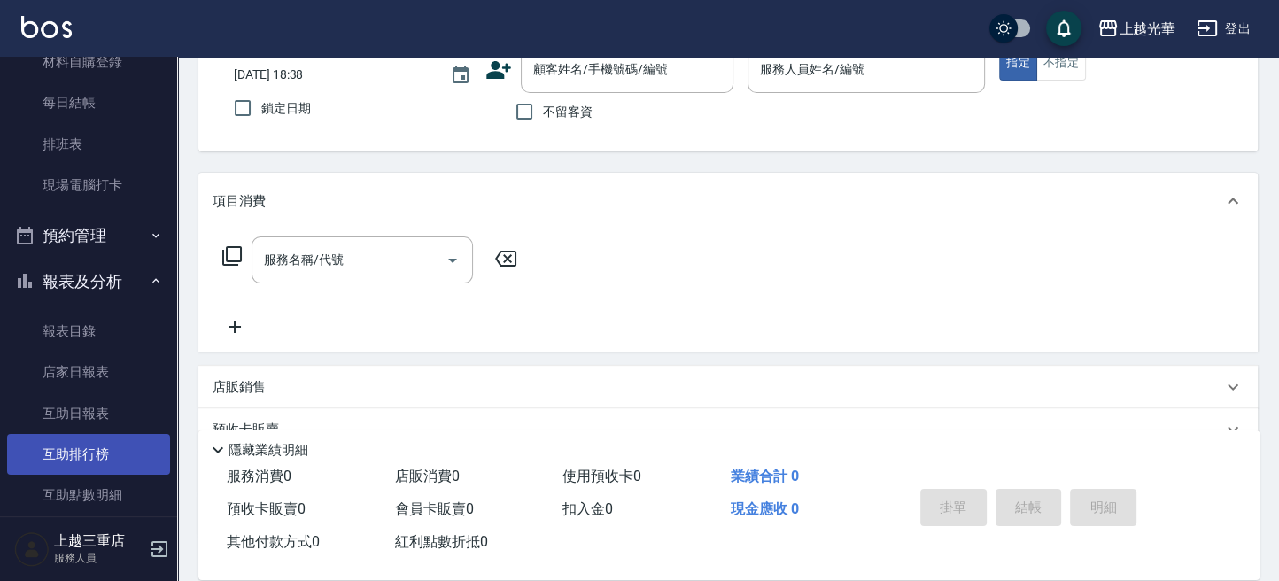
scroll to position [354, 0]
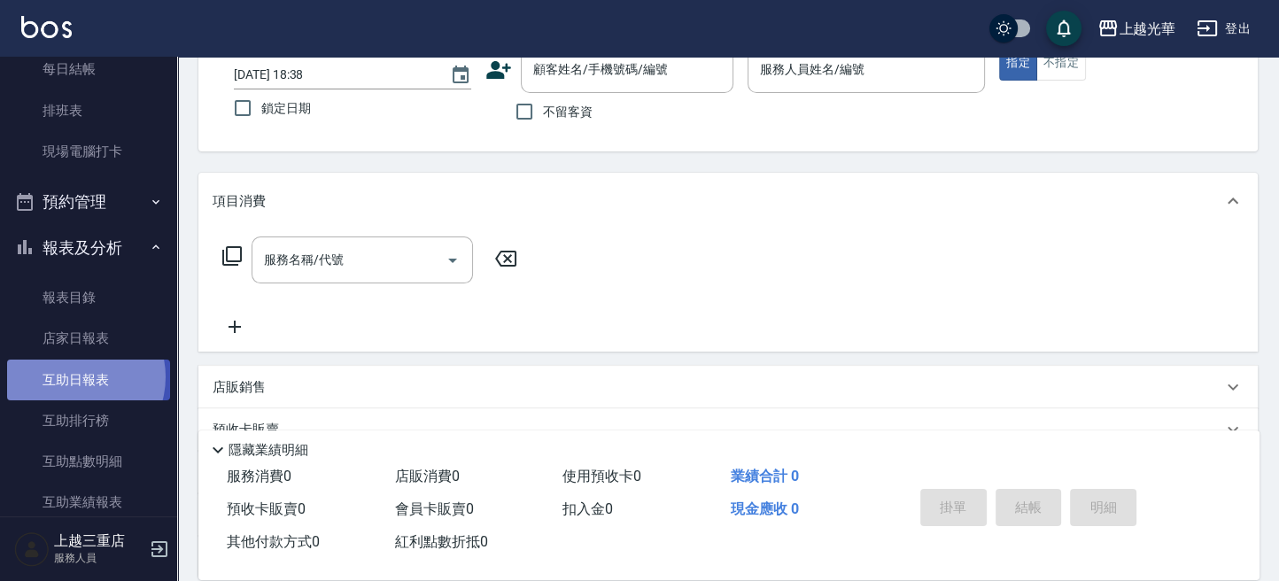
click at [72, 376] on link "互助日報表" at bounding box center [88, 379] width 163 height 41
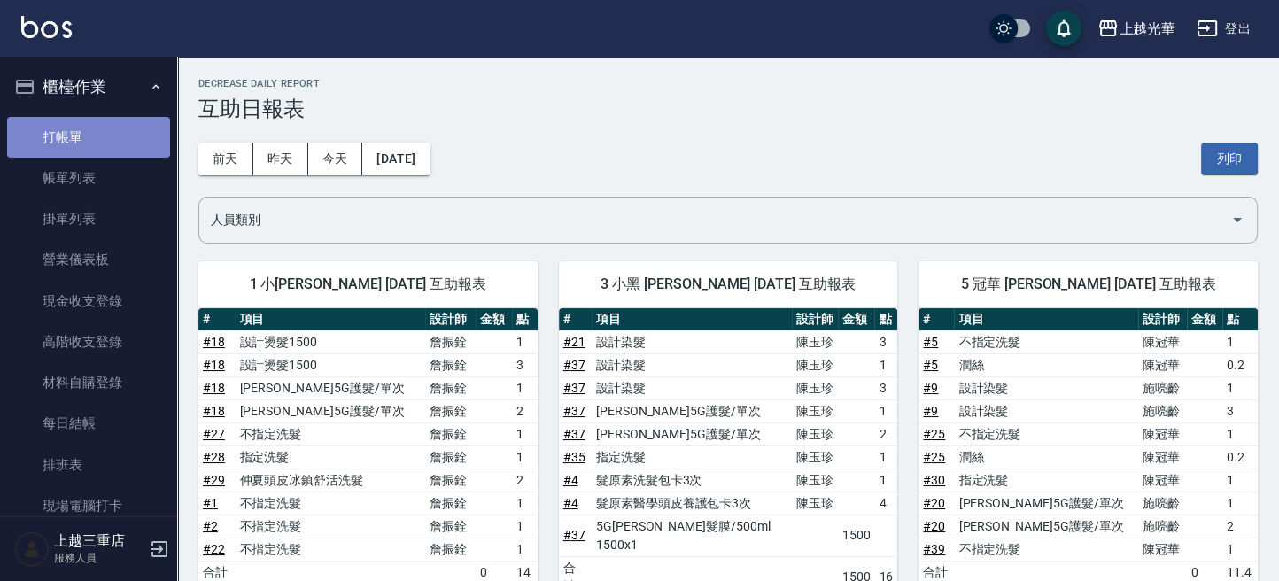
click at [118, 141] on link "打帳單" at bounding box center [88, 137] width 163 height 41
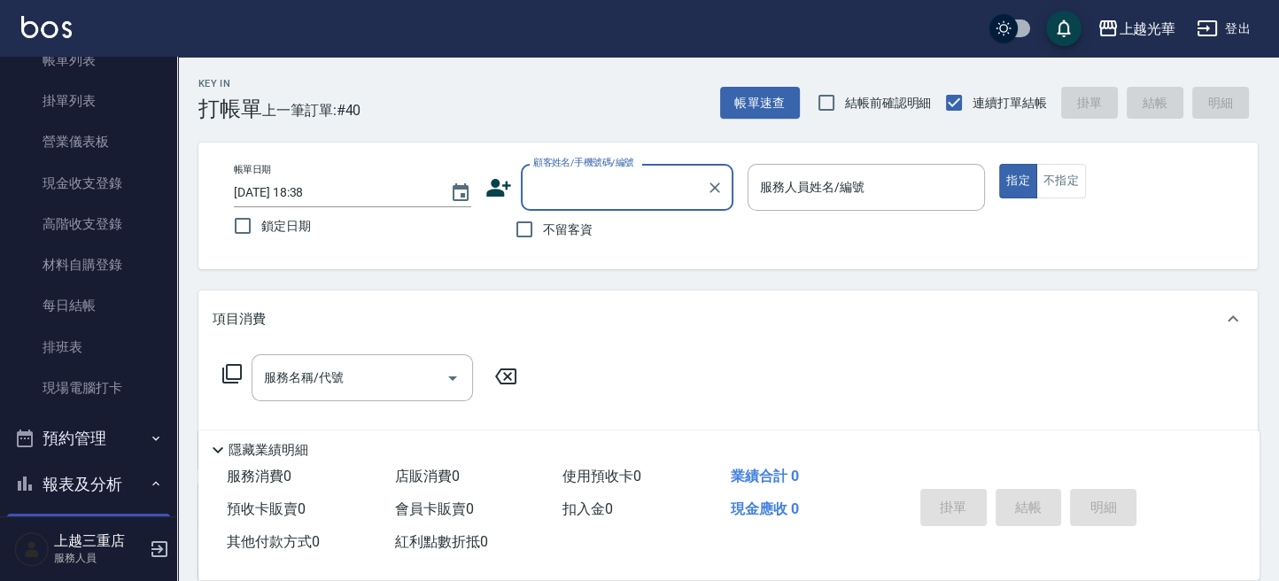
scroll to position [472, 0]
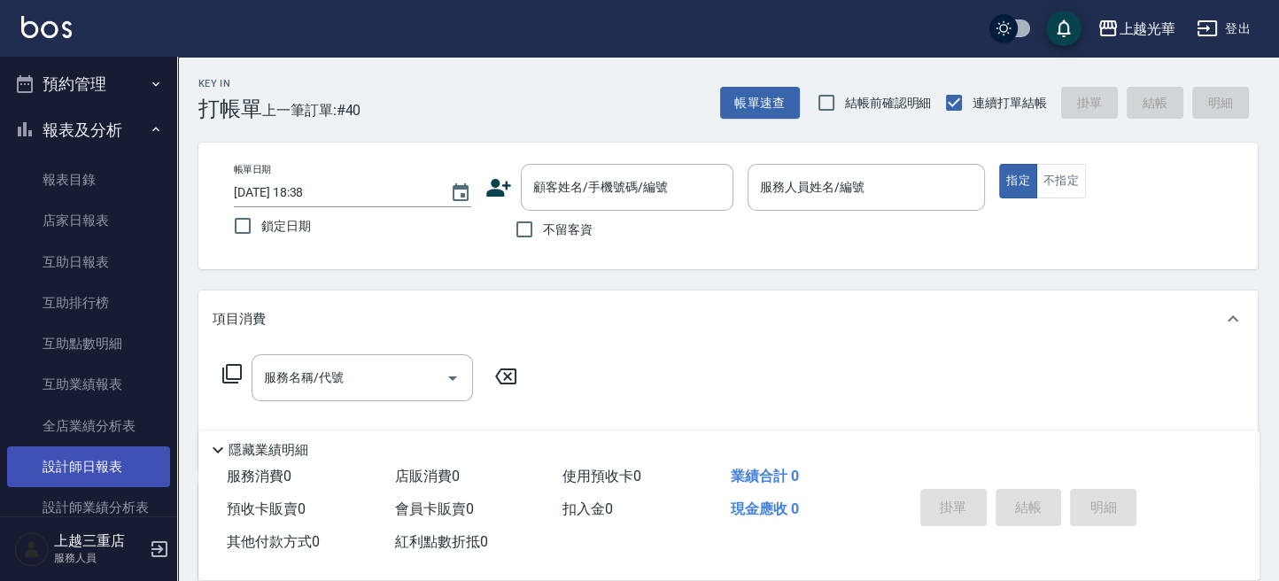
click at [97, 466] on link "設計師日報表" at bounding box center [88, 466] width 163 height 41
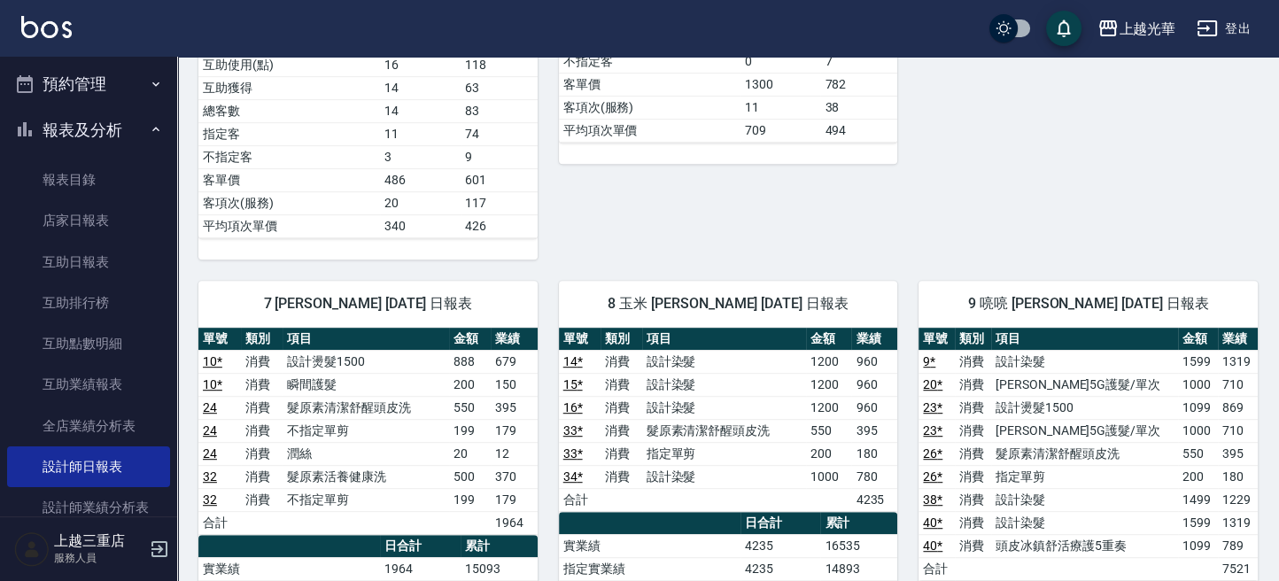
scroll to position [1062, 0]
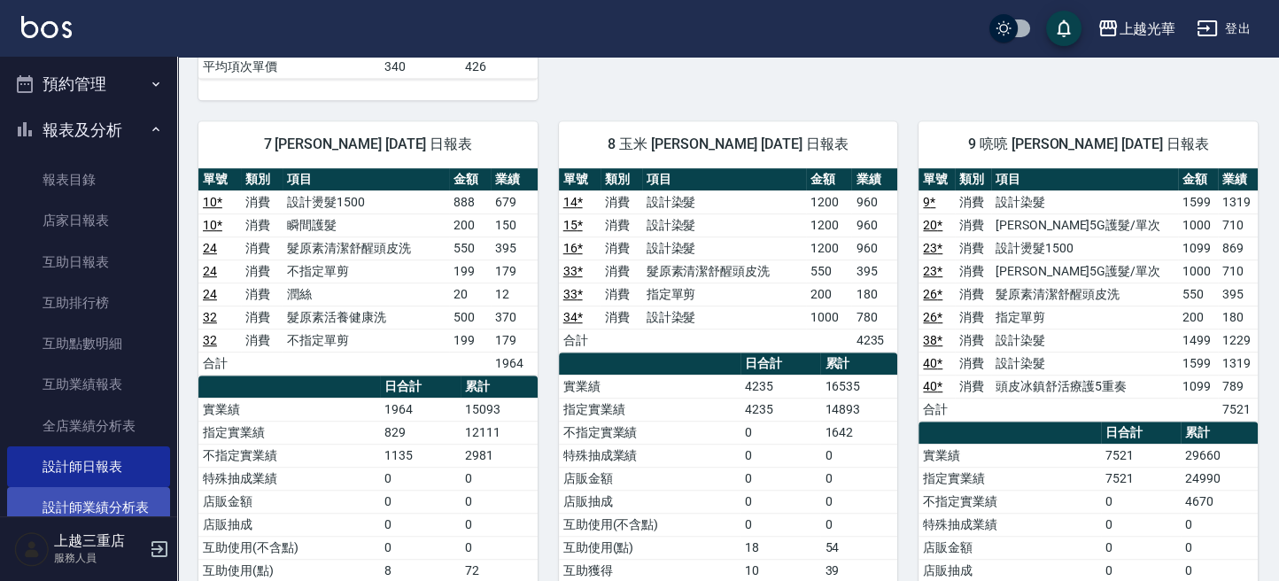
click at [105, 491] on link "設計師業績分析表" at bounding box center [88, 507] width 163 height 41
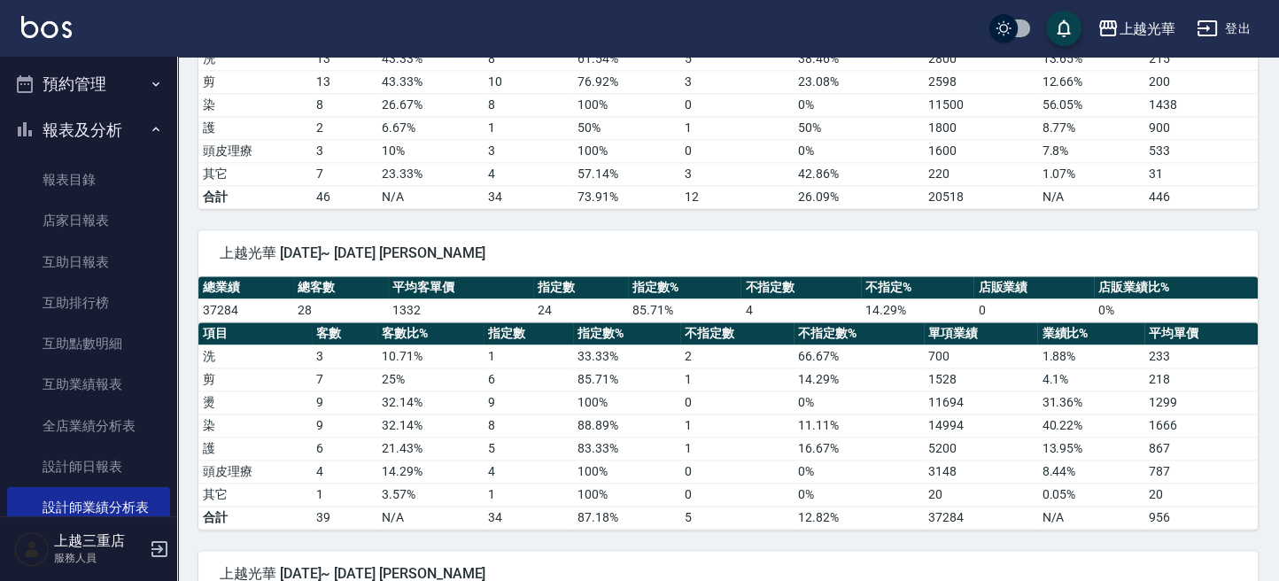
scroll to position [2006, 0]
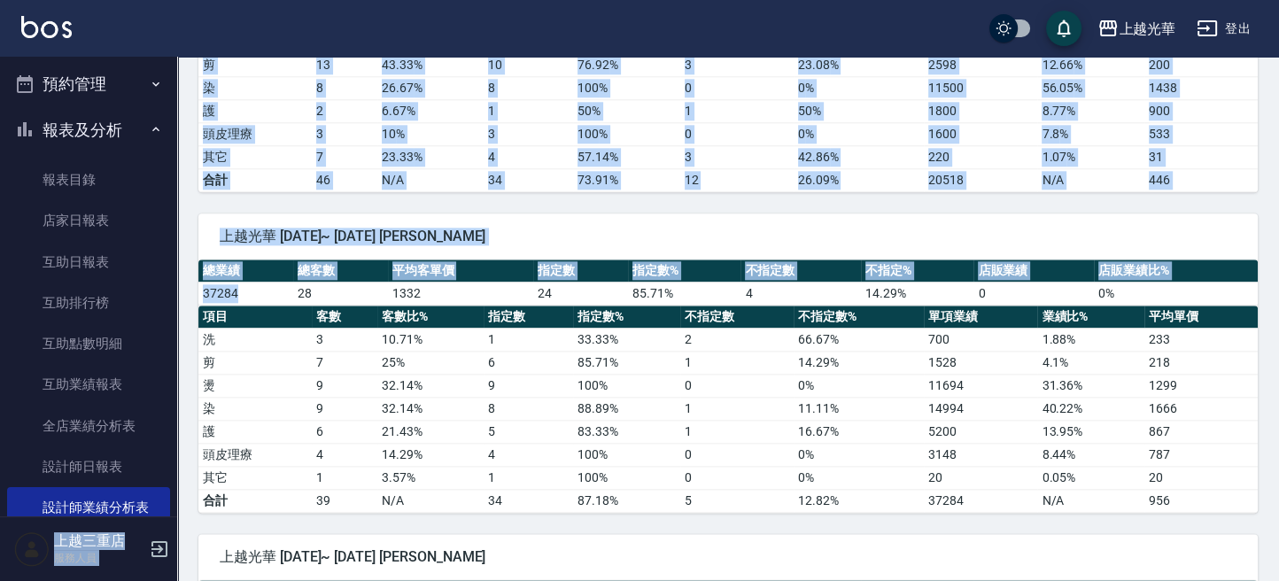
drag, startPoint x: 243, startPoint y: 282, endPoint x: 421, endPoint y: 273, distance: 179.1
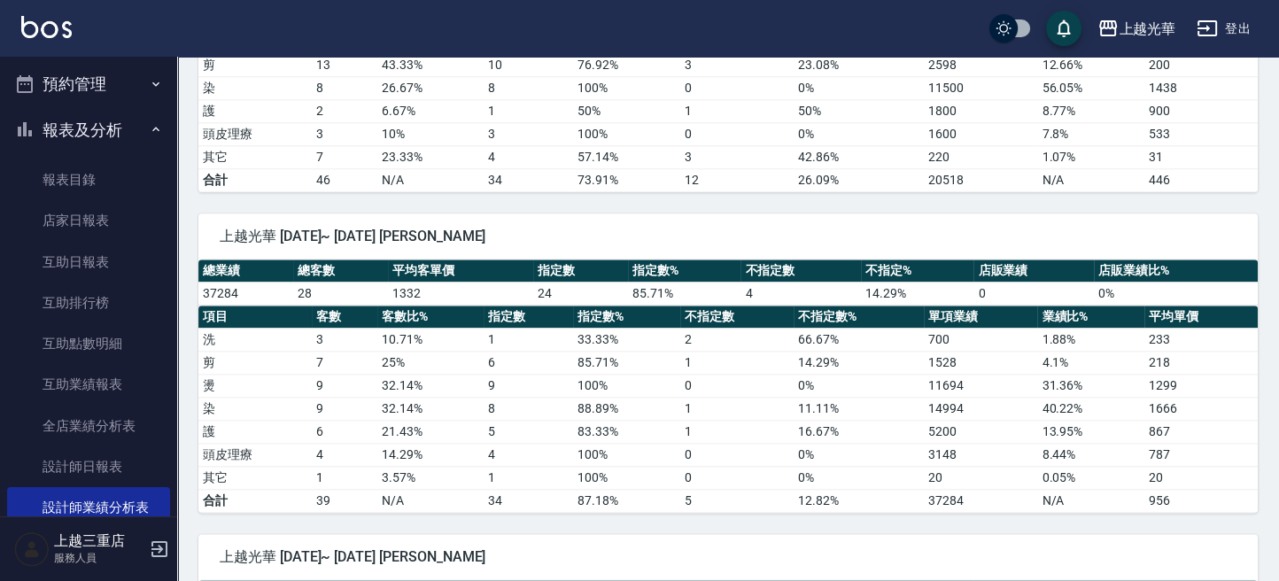
click at [482, 282] on td "1332" at bounding box center [460, 293] width 145 height 23
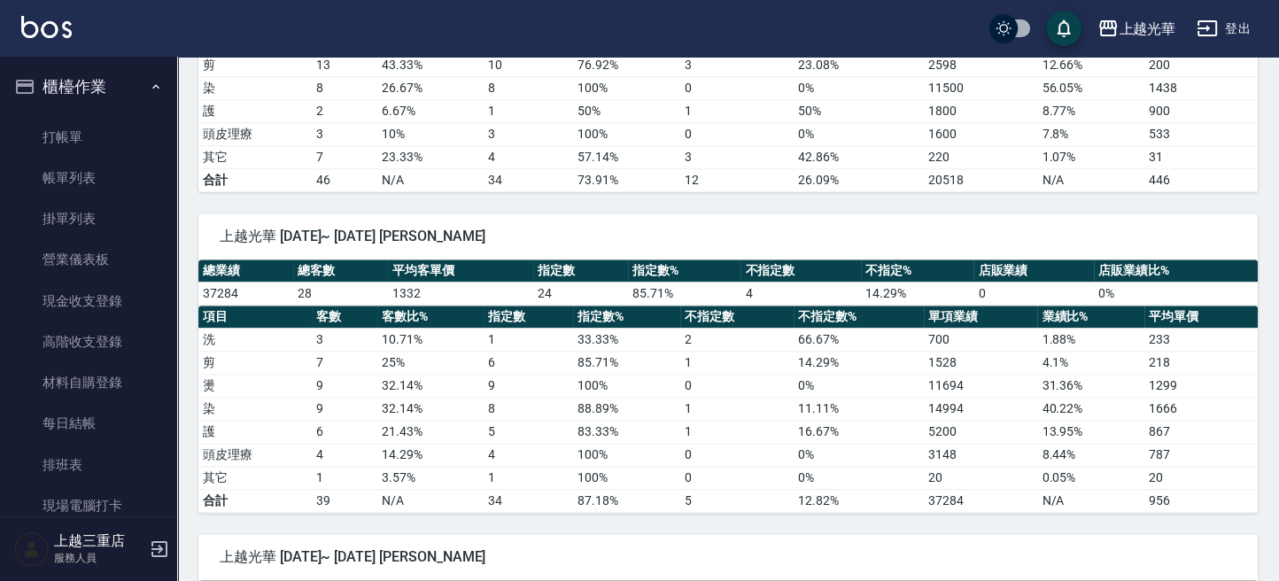
click at [95, 110] on ul "打帳單 帳單列表 掛單列表 營業儀表板 現金收支登錄 高階收支登錄 材料自購登錄 每日結帳 排班表 現場電腦打卡" at bounding box center [88, 322] width 163 height 424
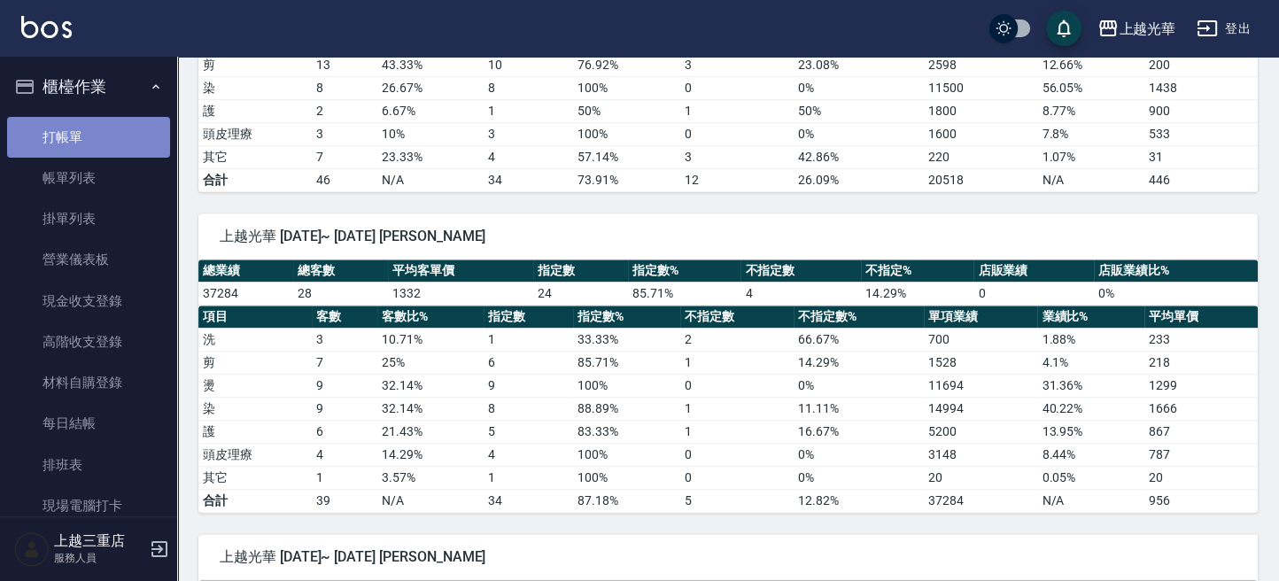
click at [99, 128] on link "打帳單" at bounding box center [88, 137] width 163 height 41
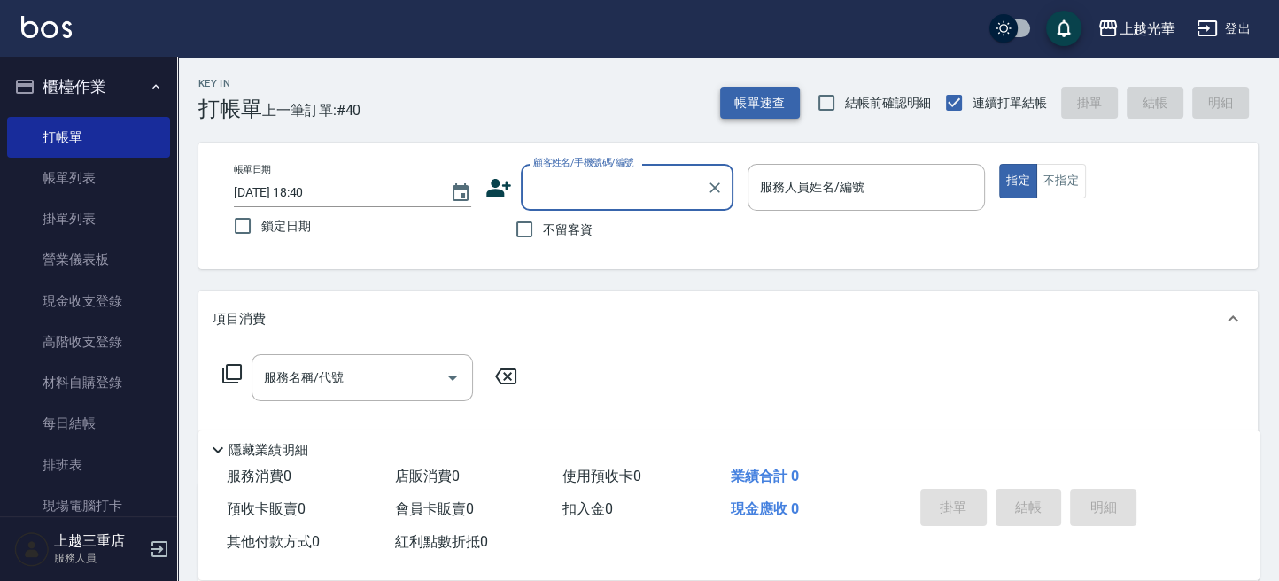
click at [730, 103] on button "帳單速查" at bounding box center [760, 103] width 80 height 33
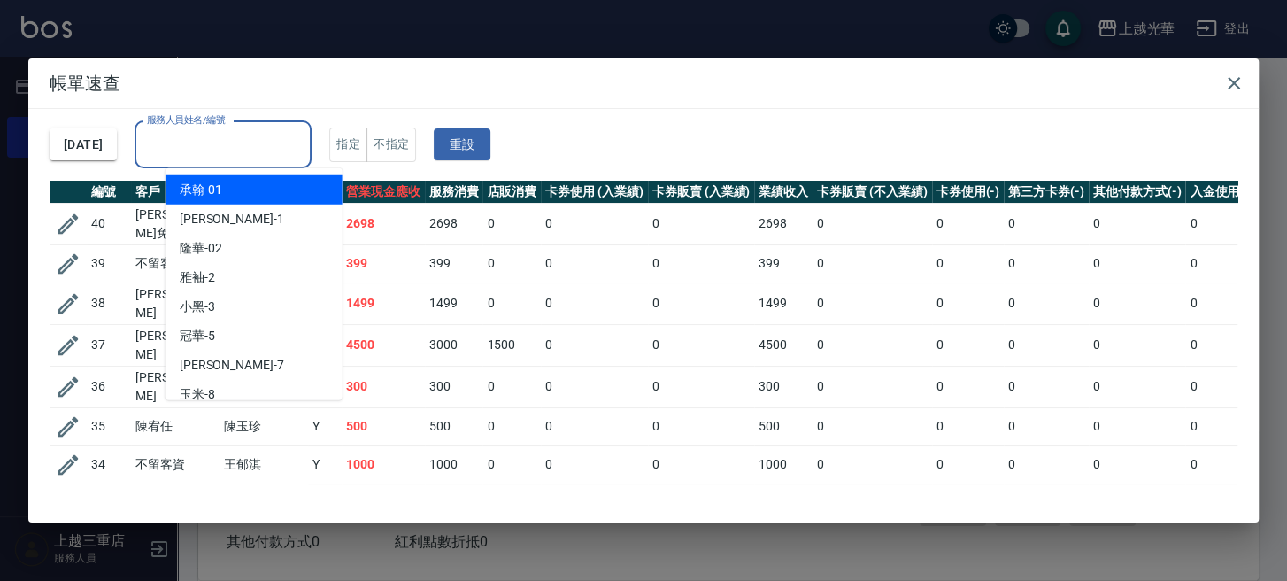
click at [254, 151] on input "服務人員姓名/編號" at bounding box center [223, 144] width 161 height 31
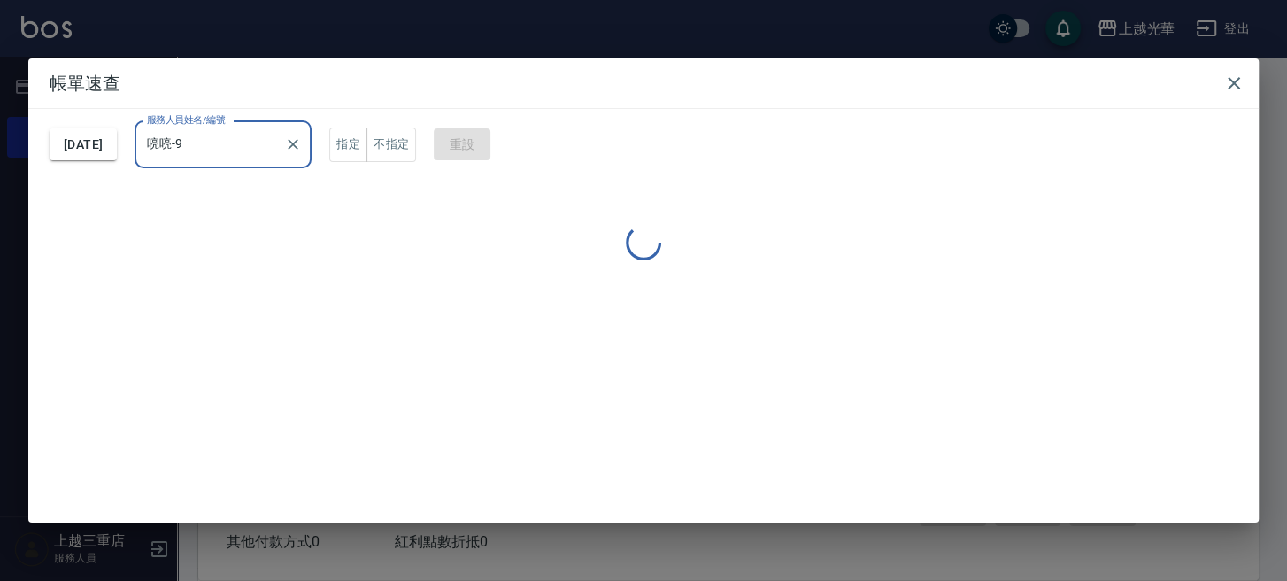
type input "喨喨-9"
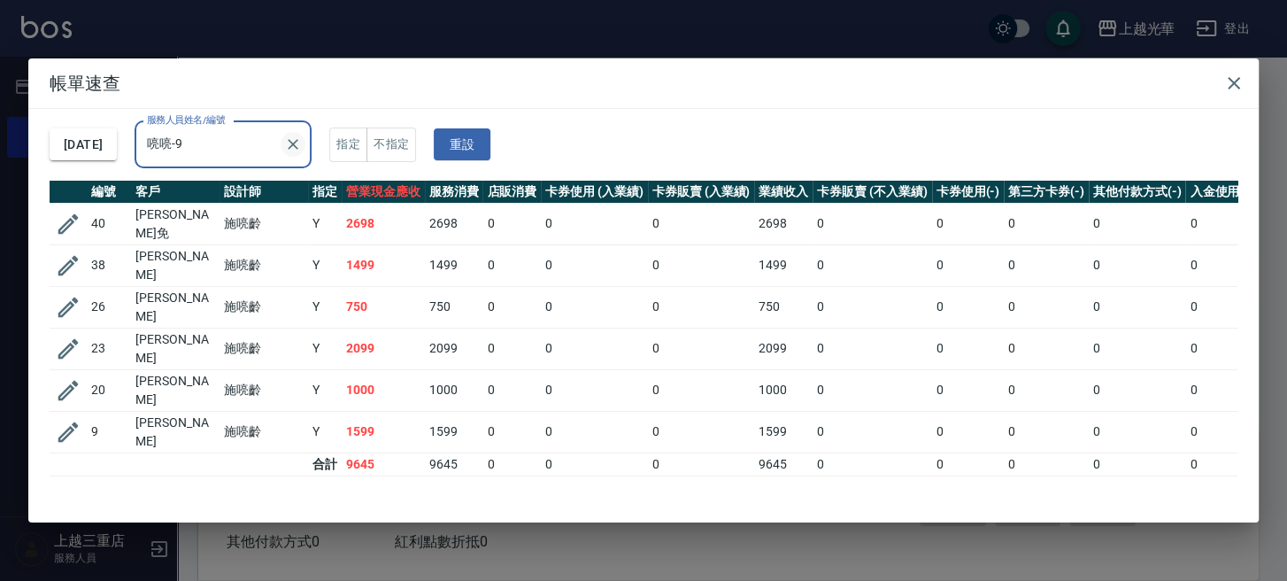
click at [299, 143] on icon "Clear" at bounding box center [294, 144] width 11 height 11
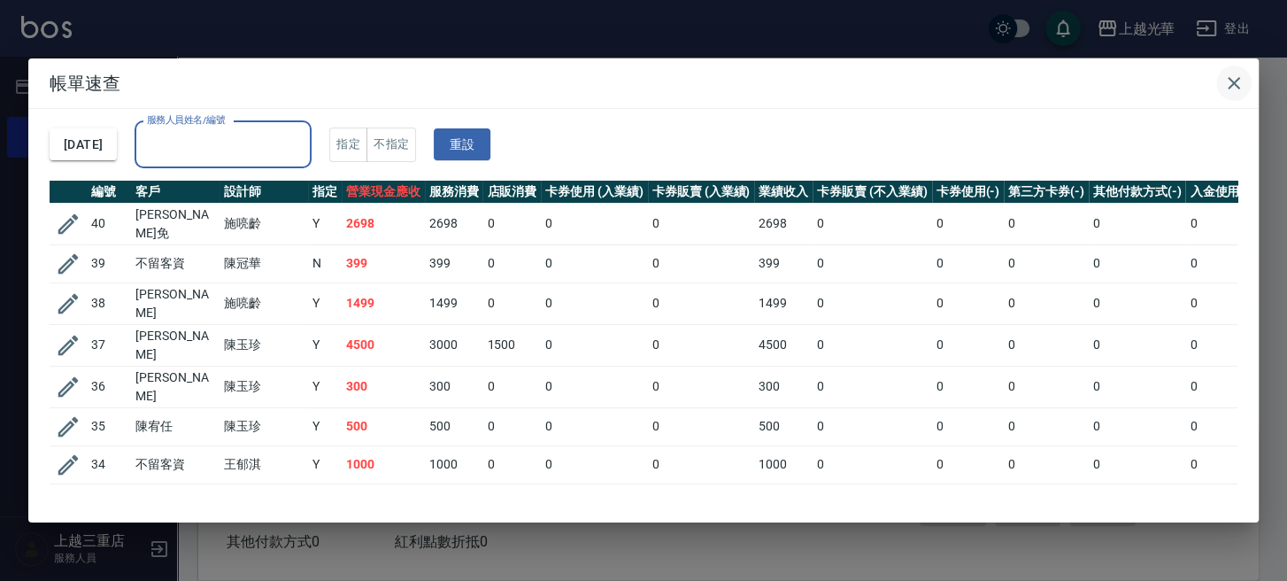
click at [1238, 81] on icon "button" at bounding box center [1234, 83] width 21 height 21
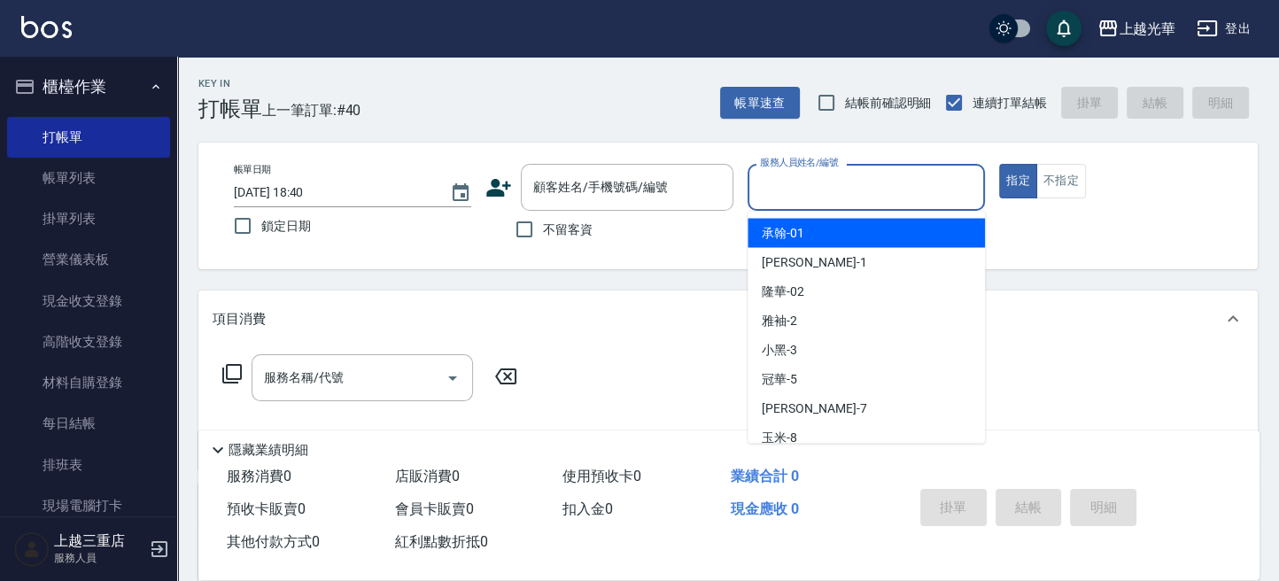
drag, startPoint x: 835, startPoint y: 200, endPoint x: 881, endPoint y: 228, distance: 53.6
click at [833, 201] on input "服務人員姓名/編號" at bounding box center [865, 187] width 221 height 31
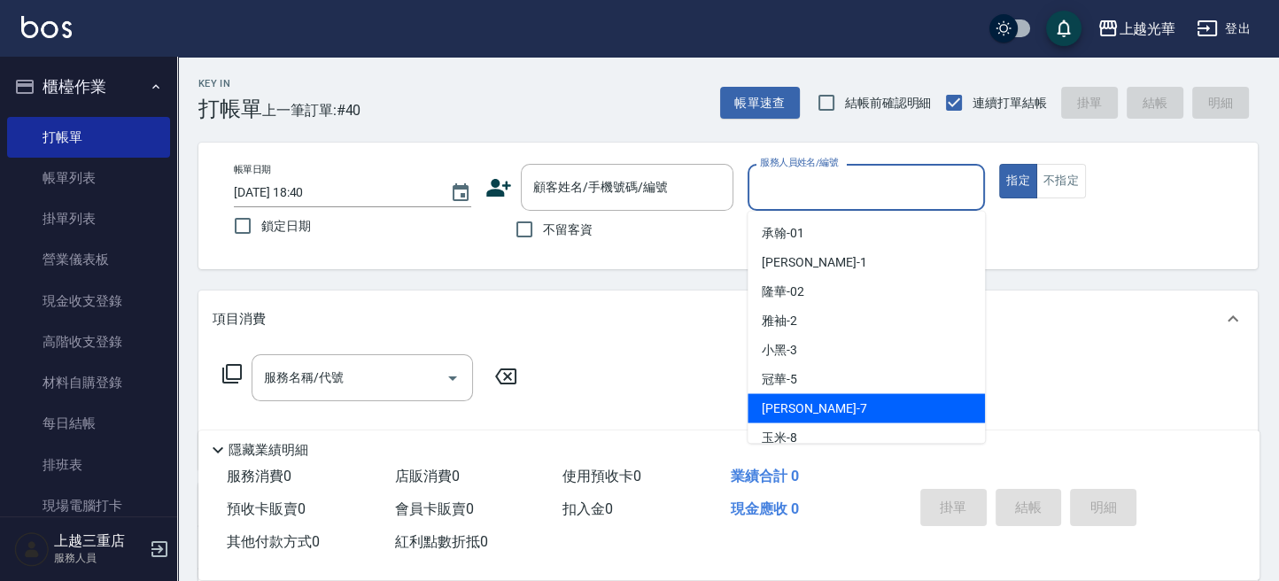
drag, startPoint x: 854, startPoint y: 412, endPoint x: 916, endPoint y: 313, distance: 117.4
click at [855, 411] on div "小紫 -7" at bounding box center [865, 407] width 237 height 29
type input "小紫-7"
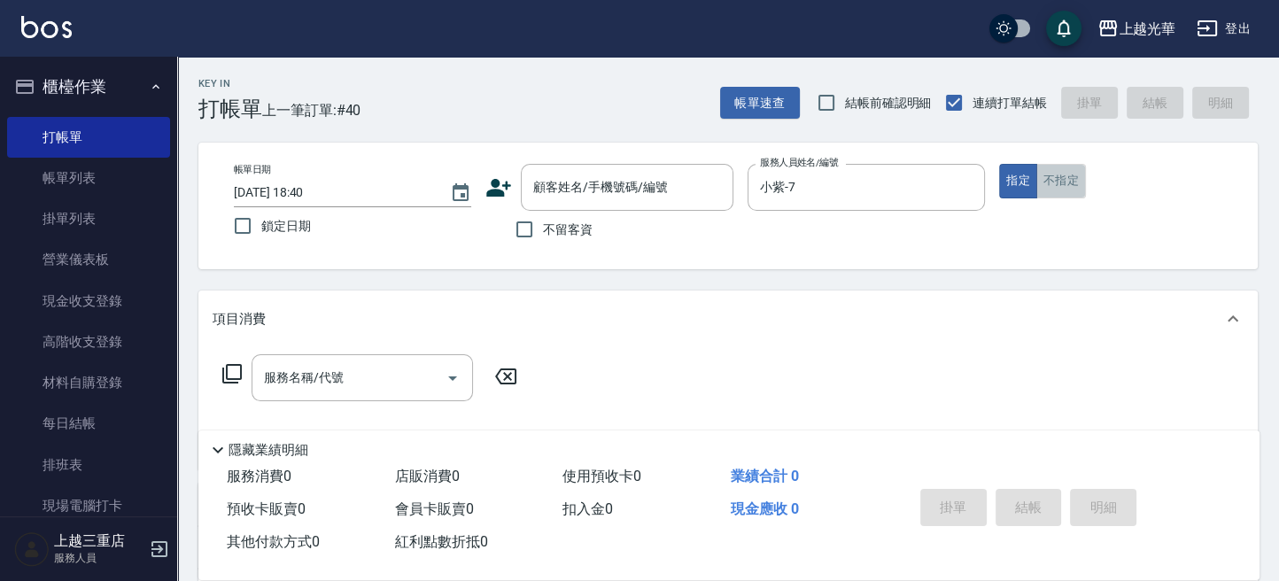
click at [1076, 180] on button "不指定" at bounding box center [1061, 181] width 50 height 35
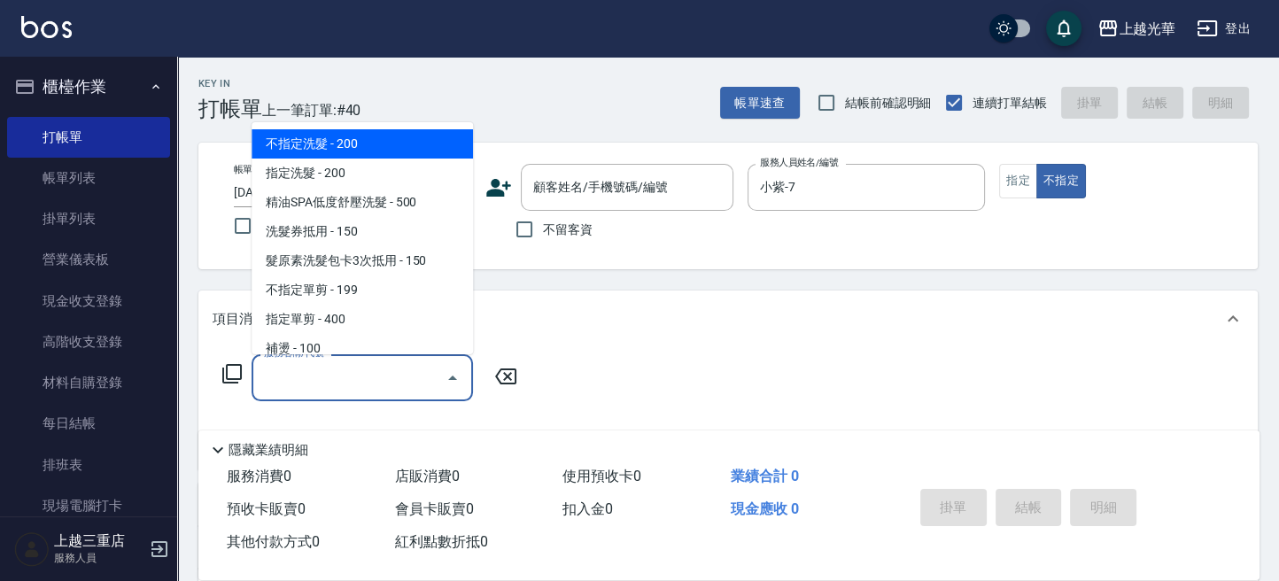
click at [302, 382] on input "服務名稱/代號" at bounding box center [348, 377] width 179 height 31
drag, startPoint x: 388, startPoint y: 135, endPoint x: 394, endPoint y: 145, distance: 12.3
click at [388, 135] on span "不指定洗髮 - 200" at bounding box center [361, 143] width 221 height 29
type input "不指定洗髮(101)"
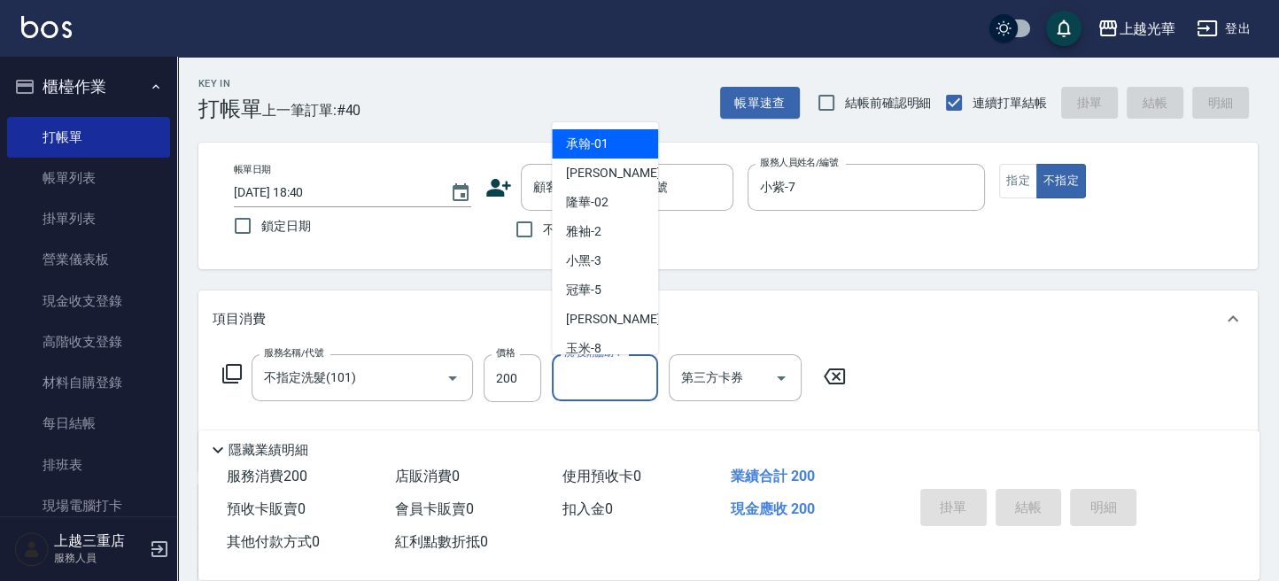
click at [607, 383] on input "洗-技術協助-1" at bounding box center [605, 377] width 90 height 31
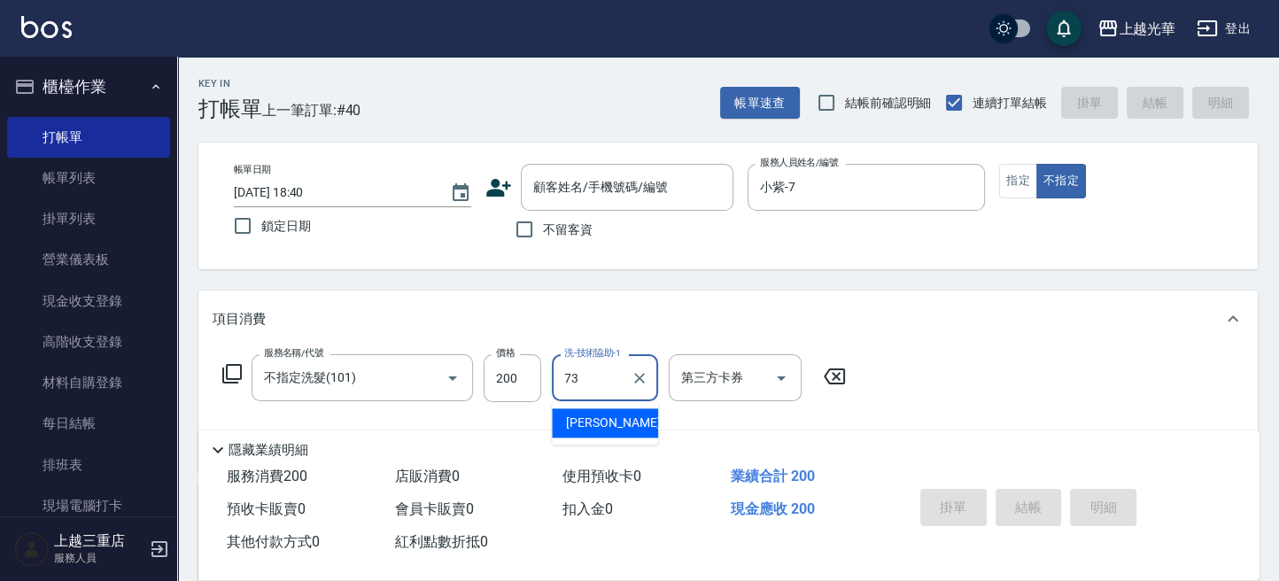
type input "73"
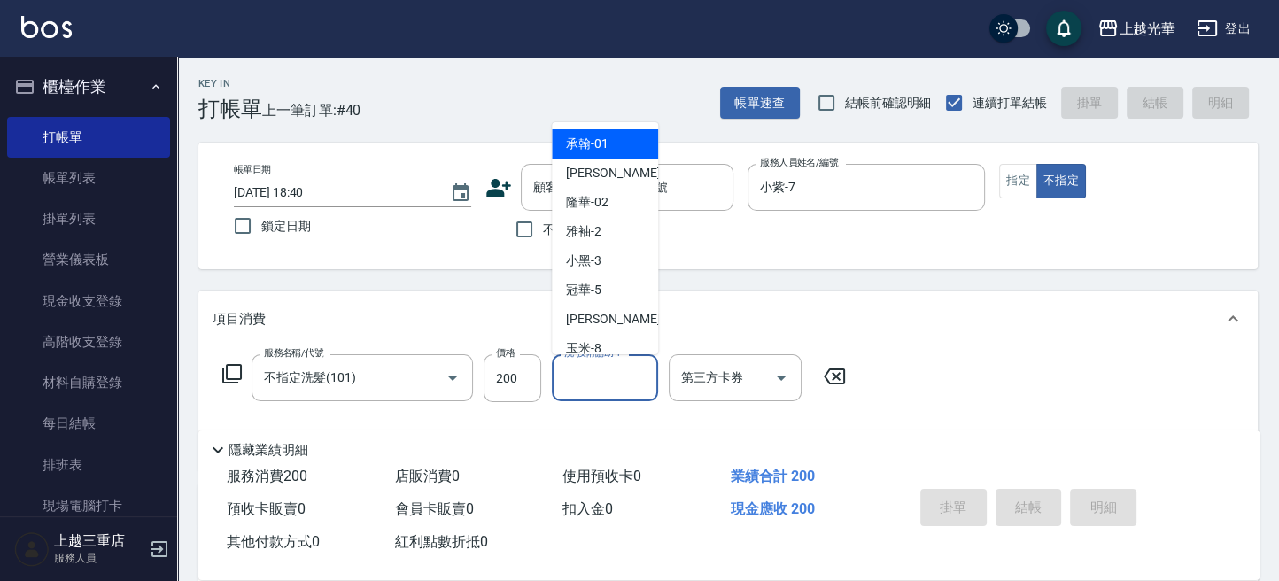
click at [607, 383] on input "洗-技術協助-1" at bounding box center [605, 377] width 90 height 31
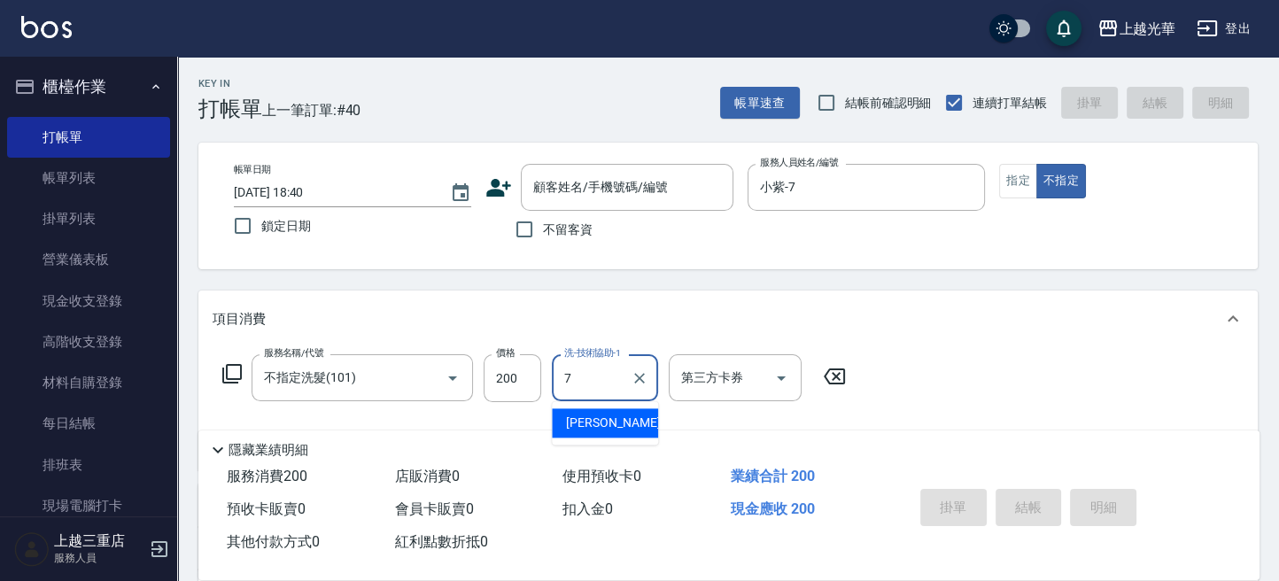
type input "小紫-7"
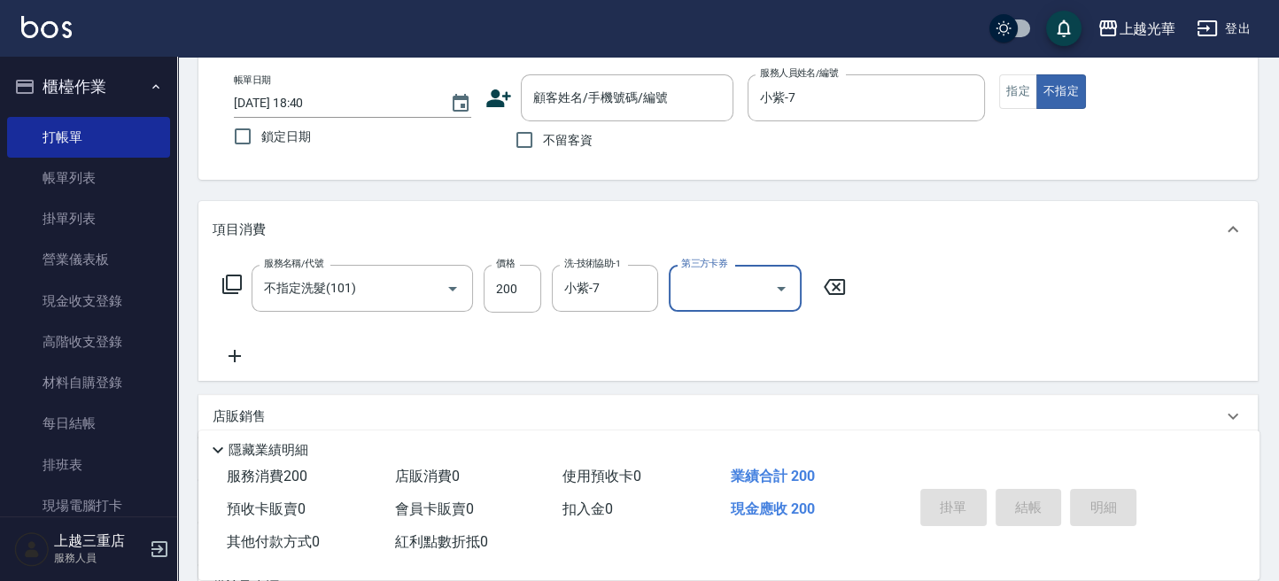
scroll to position [118, 0]
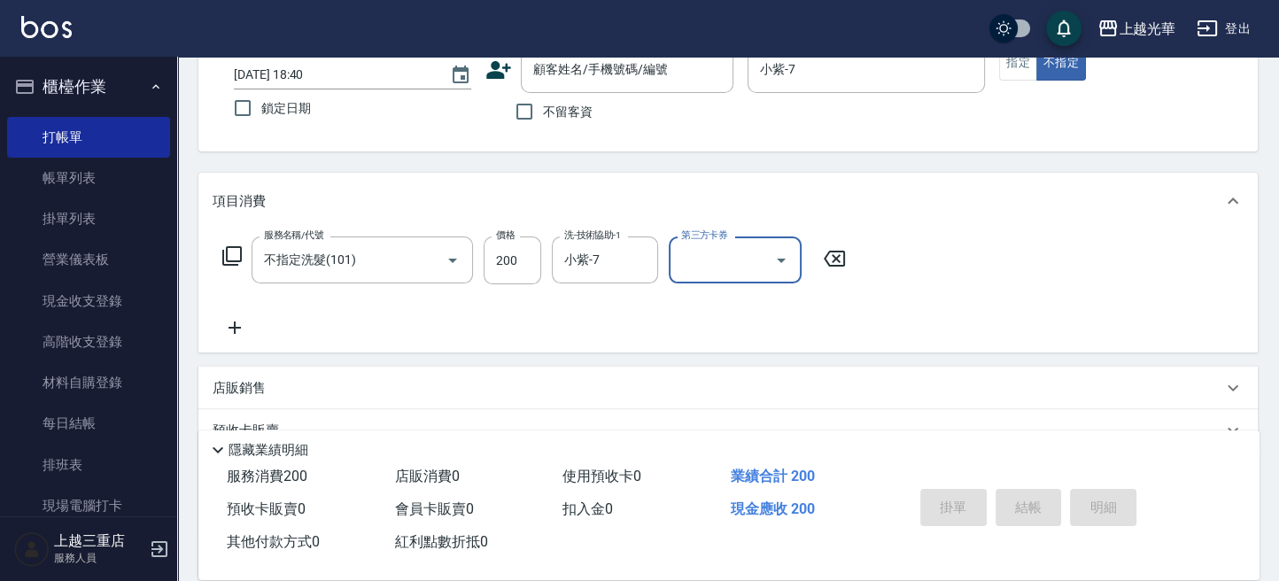
click at [241, 319] on icon at bounding box center [234, 327] width 44 height 21
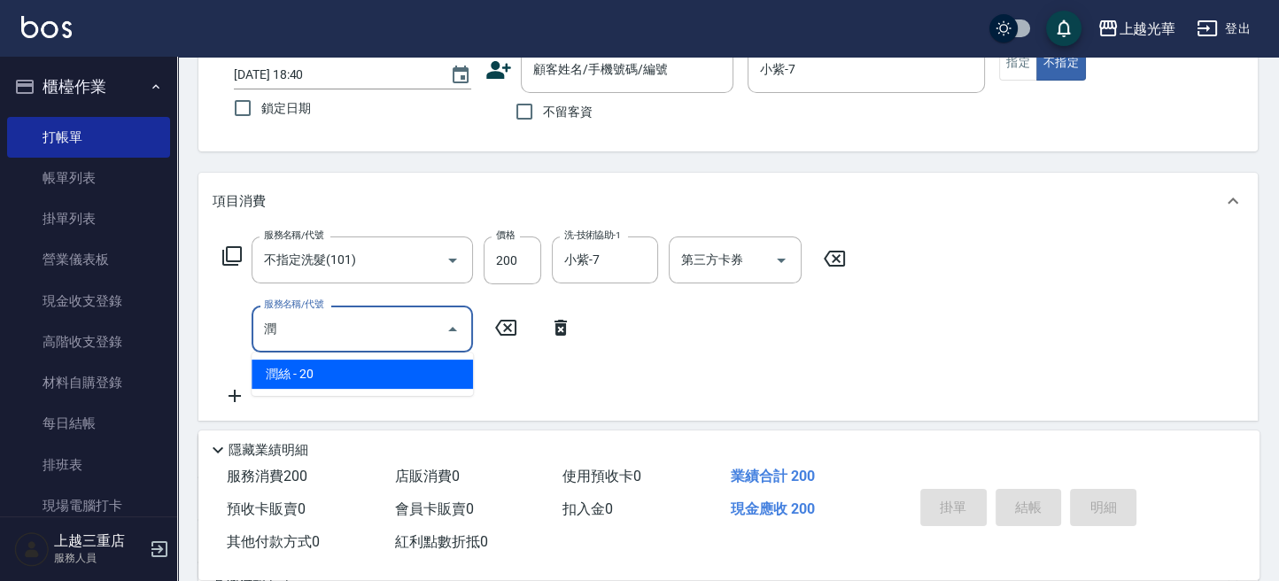
click at [387, 364] on span "潤絲 - 20" at bounding box center [361, 373] width 221 height 29
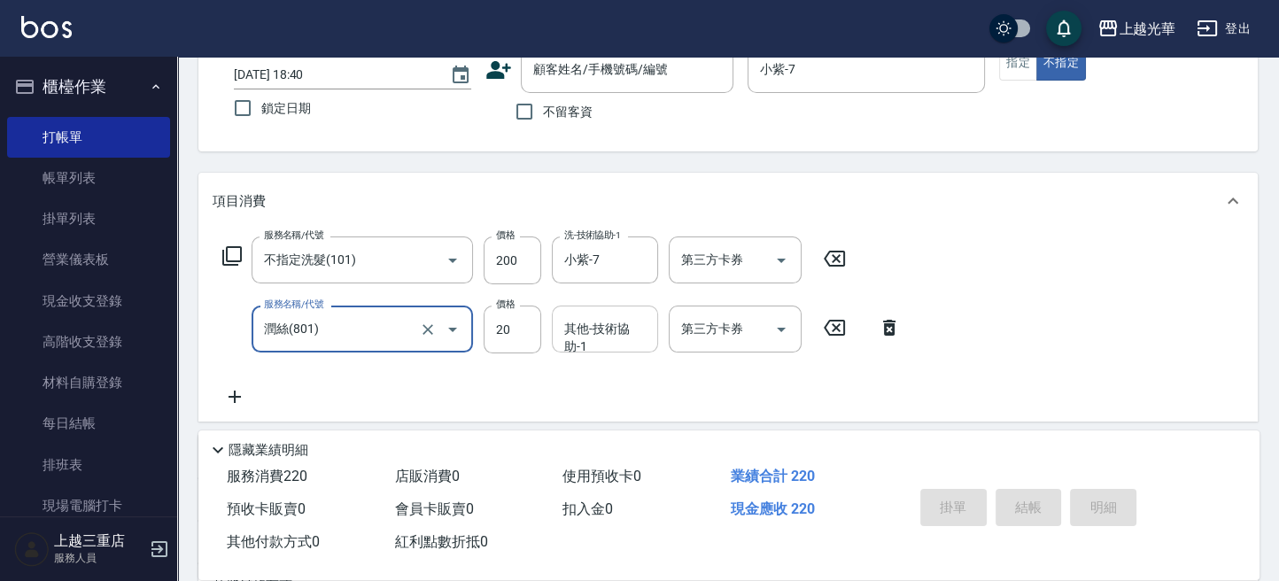
type input "潤絲(801)"
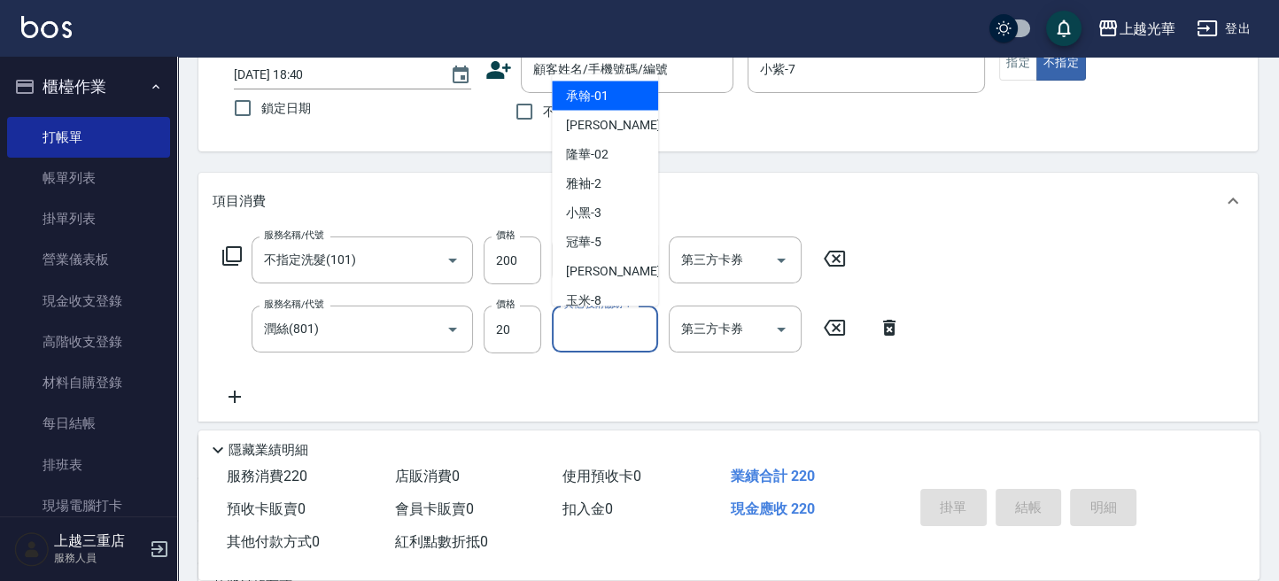
click at [606, 338] on input "其他-技術協助-1" at bounding box center [605, 328] width 90 height 31
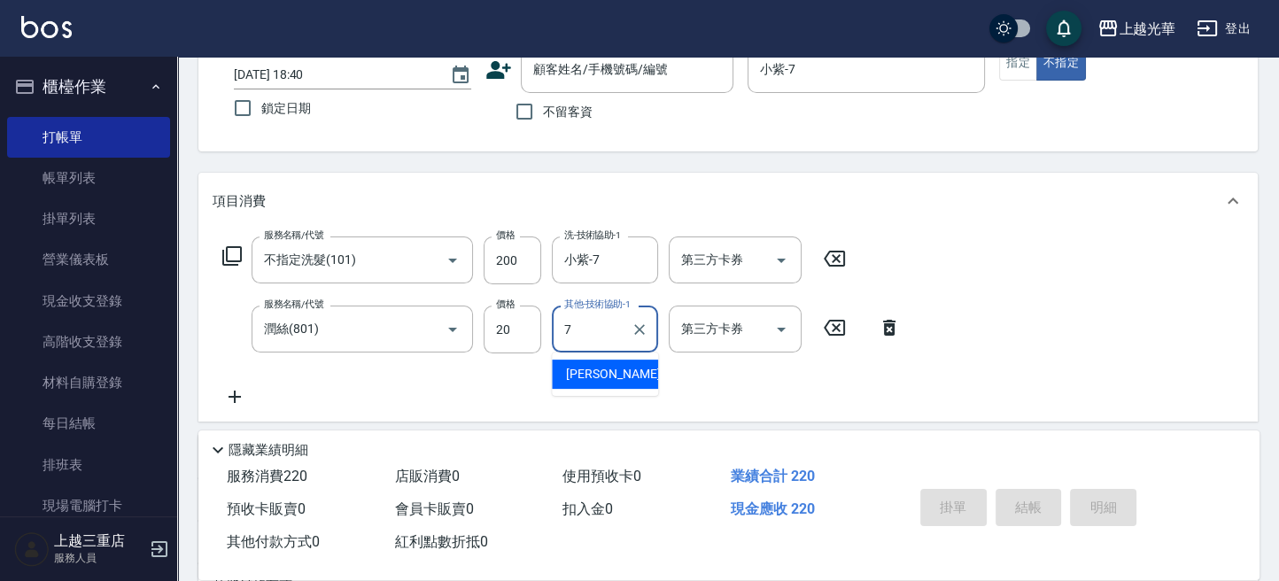
type input "小紫-7"
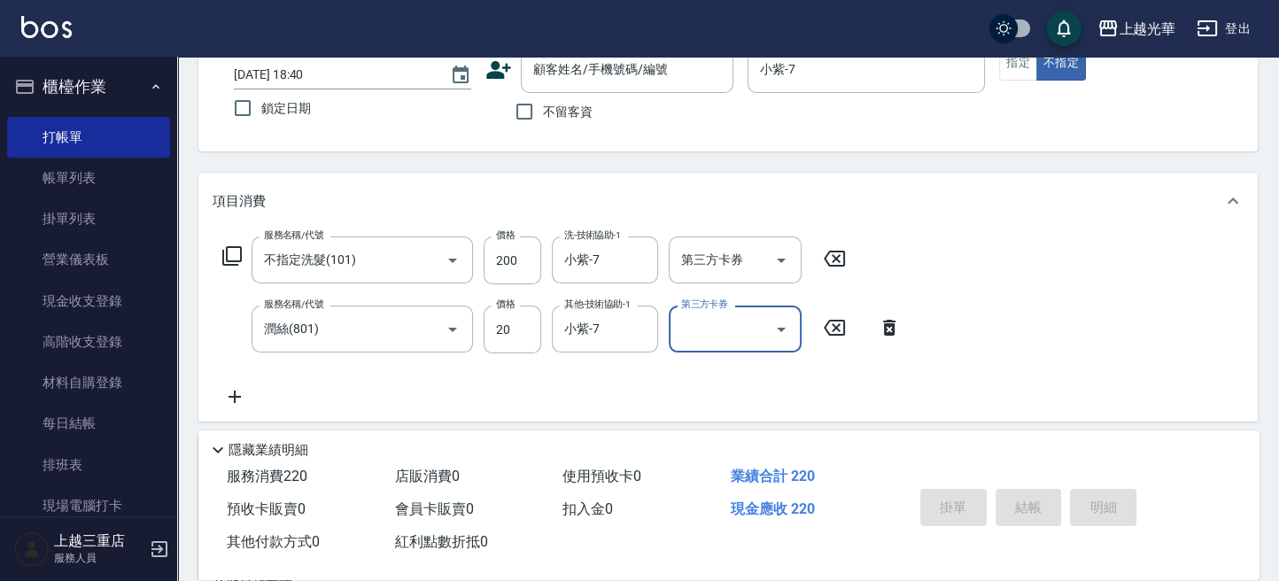
click at [237, 403] on icon at bounding box center [234, 396] width 44 height 21
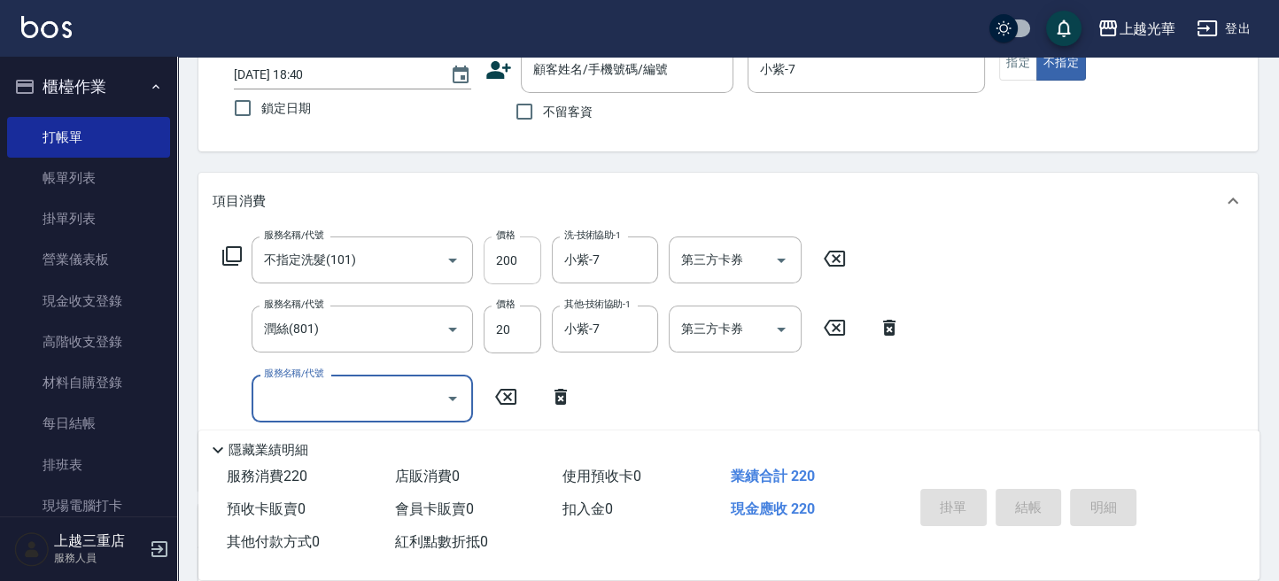
click at [496, 261] on input "200" at bounding box center [512, 260] width 58 height 48
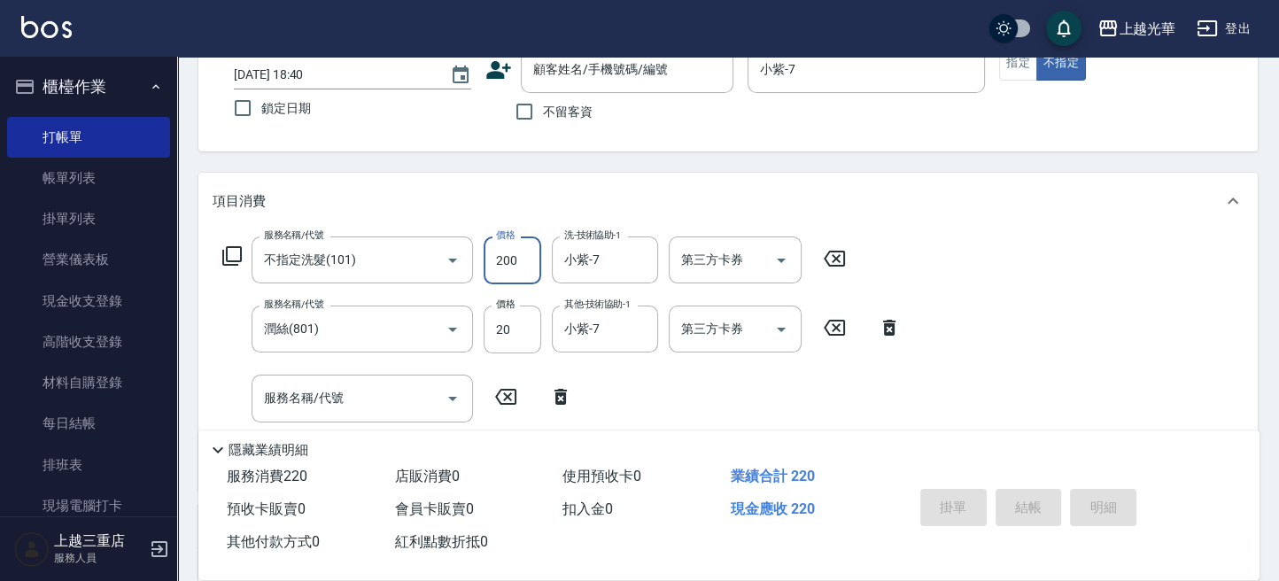
click at [496, 264] on input "200" at bounding box center [512, 260] width 58 height 48
type input "300"
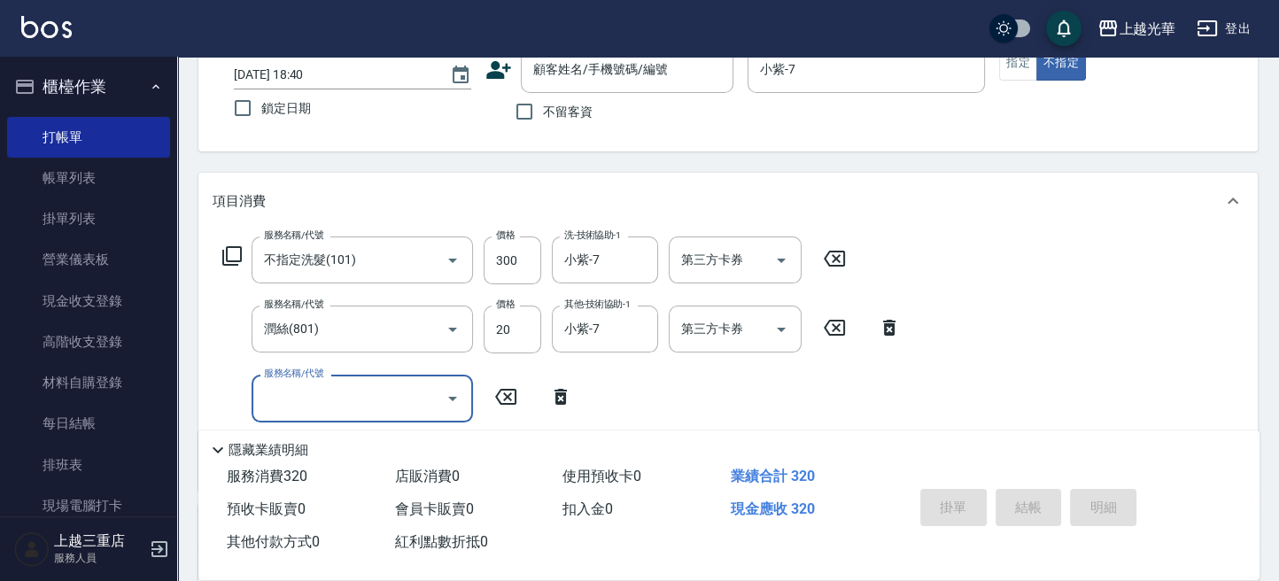
click at [402, 395] on input "服務名稱/代號" at bounding box center [348, 397] width 179 height 31
type input "店"
click at [360, 439] on span "吹捲/夾直/電棒/玉米鬚/青捲 - 50" at bounding box center [361, 443] width 221 height 29
type input "吹捲/夾直/電棒/玉米鬚/青捲(803)"
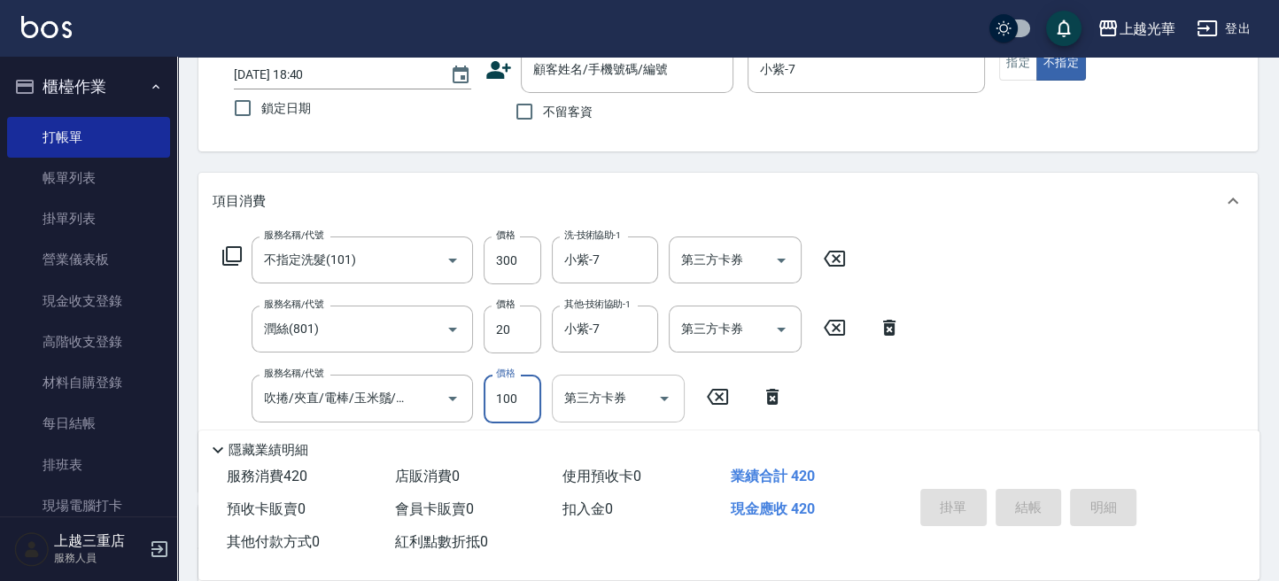
type input "100"
click at [1140, 353] on div "服務名稱/代號 不指定洗髮(101) 服務名稱/代號 價格 300 價格 洗-技術協助-1 小紫-7 洗-技術協助-1 第三方卡券 第三方卡券 服務名稱/代號…" at bounding box center [727, 359] width 1059 height 261
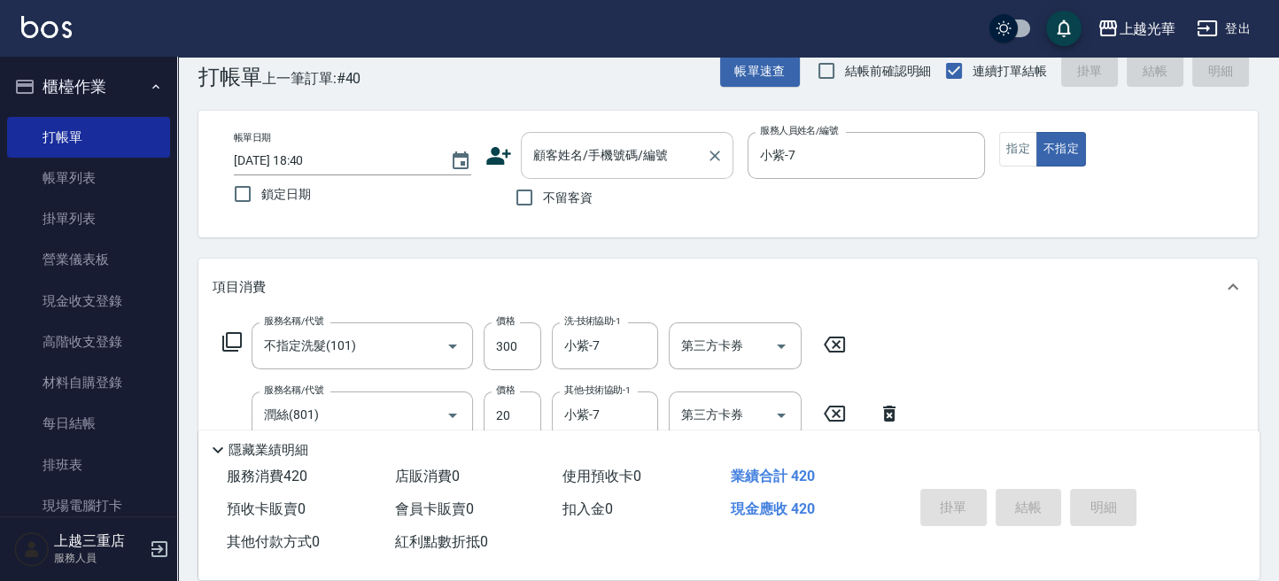
scroll to position [0, 0]
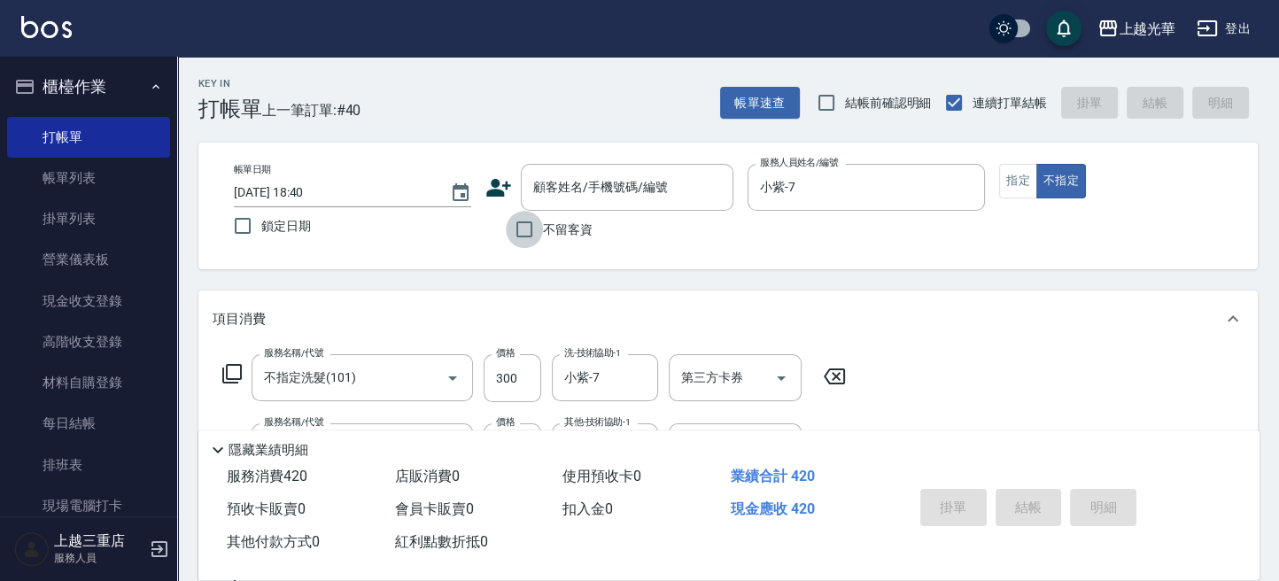
drag, startPoint x: 528, startPoint y: 226, endPoint x: 640, endPoint y: 267, distance: 119.6
click at [529, 226] on input "不留客資" at bounding box center [524, 229] width 37 height 37
checkbox input "true"
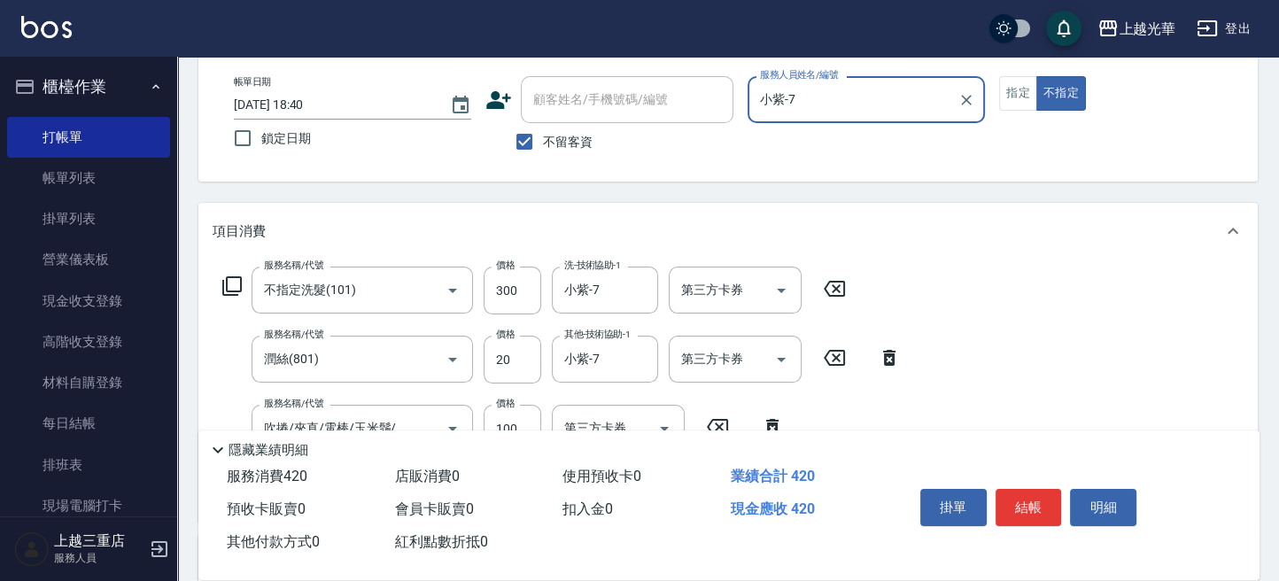
scroll to position [118, 0]
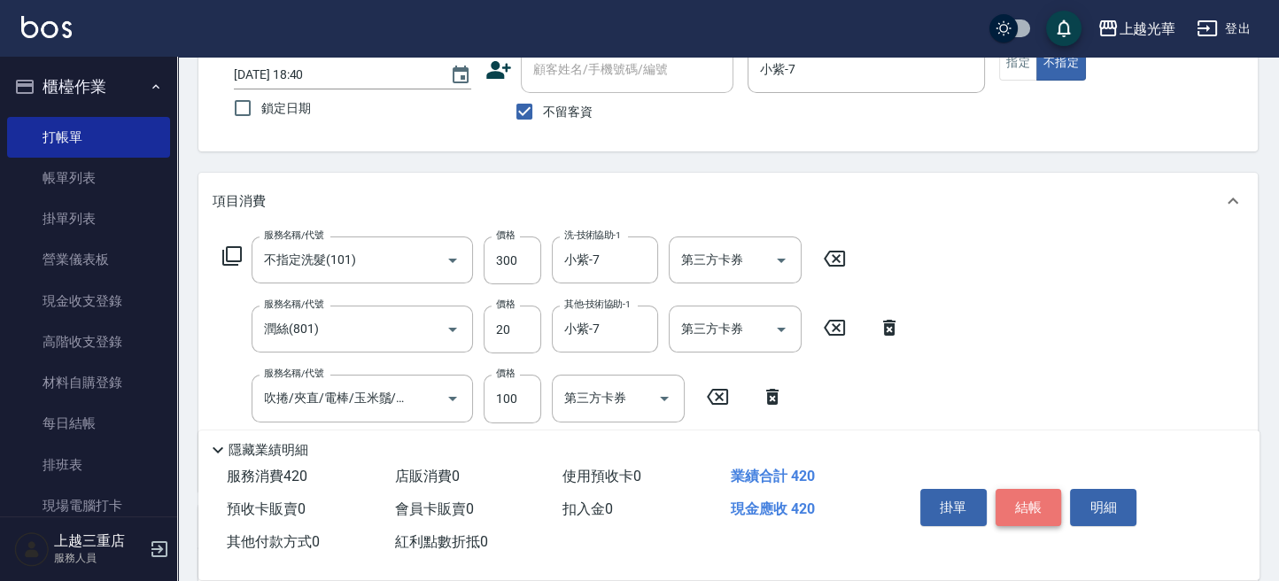
click at [1021, 505] on button "結帳" at bounding box center [1028, 507] width 66 height 37
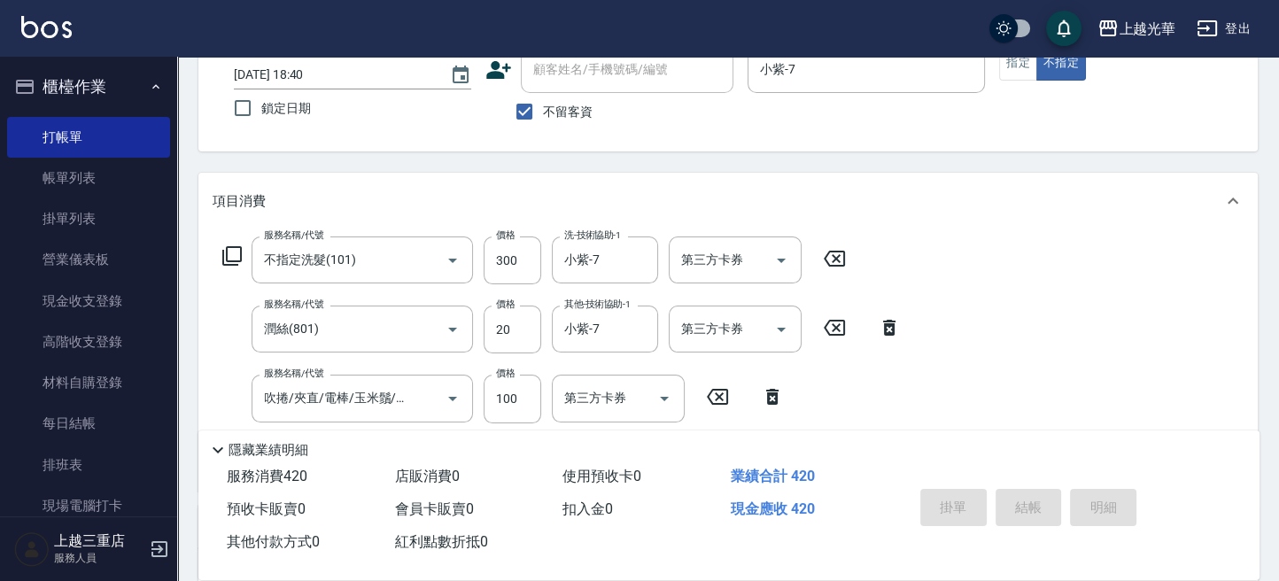
type input "2025/09/07 18:46"
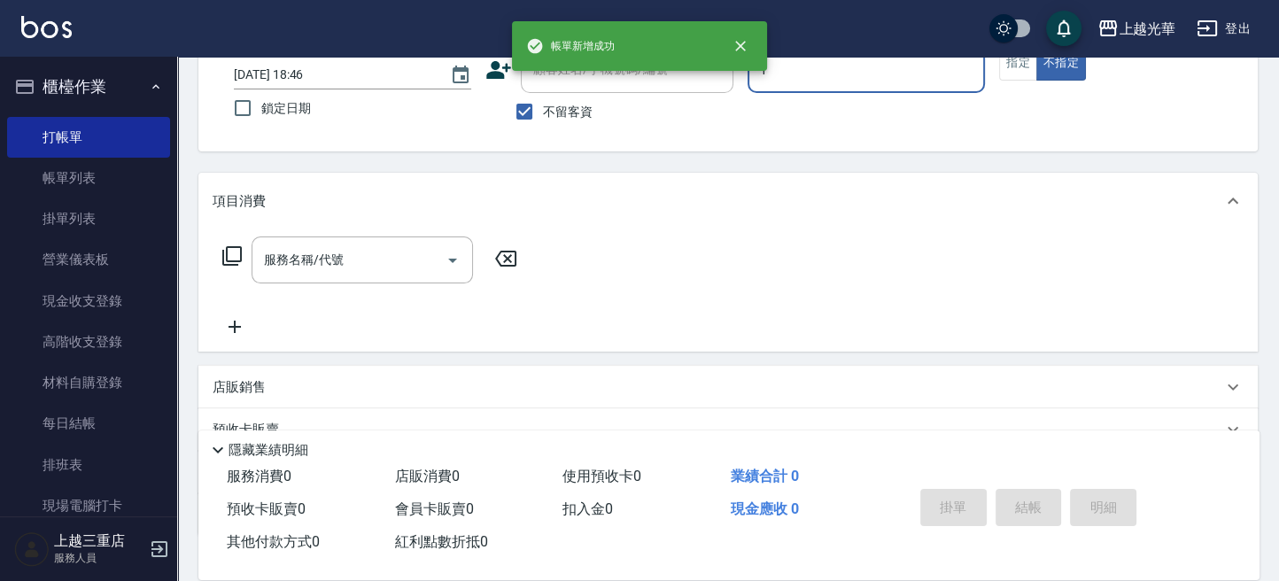
type input "1"
type button "false"
type input "小詹-1"
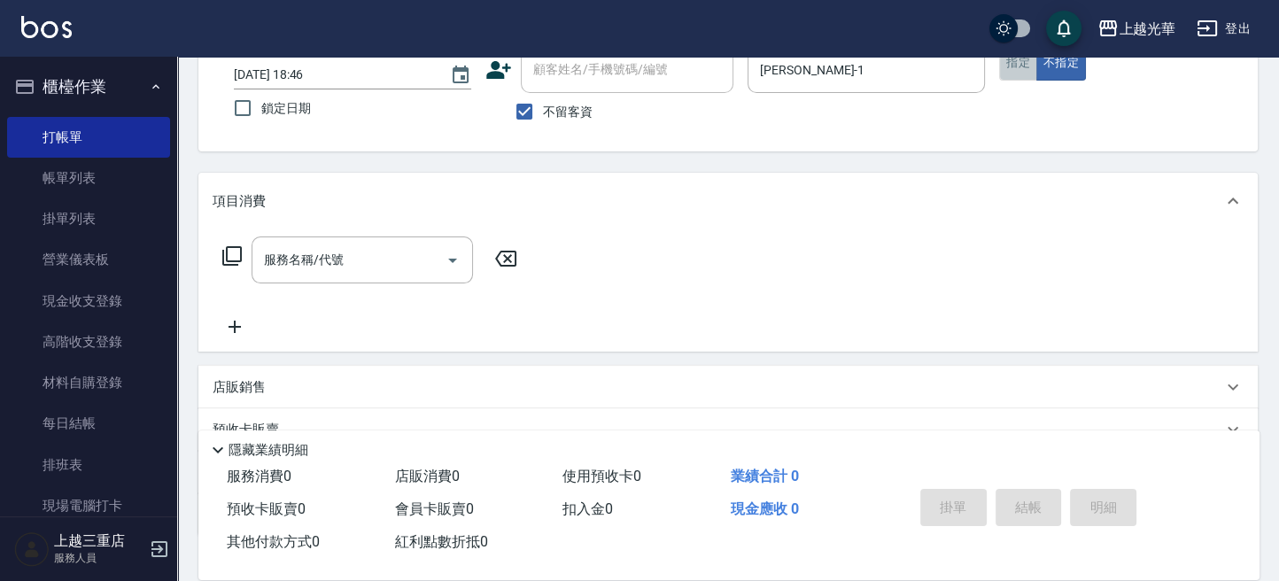
click at [1010, 68] on button "指定" at bounding box center [1018, 63] width 38 height 35
drag, startPoint x: 775, startPoint y: 274, endPoint x: 467, endPoint y: 273, distance: 308.1
click at [593, 278] on div "服務名稱/代號 服務名稱/代號" at bounding box center [727, 290] width 1059 height 122
click at [384, 267] on input "服務名稱/代號" at bounding box center [348, 259] width 179 height 31
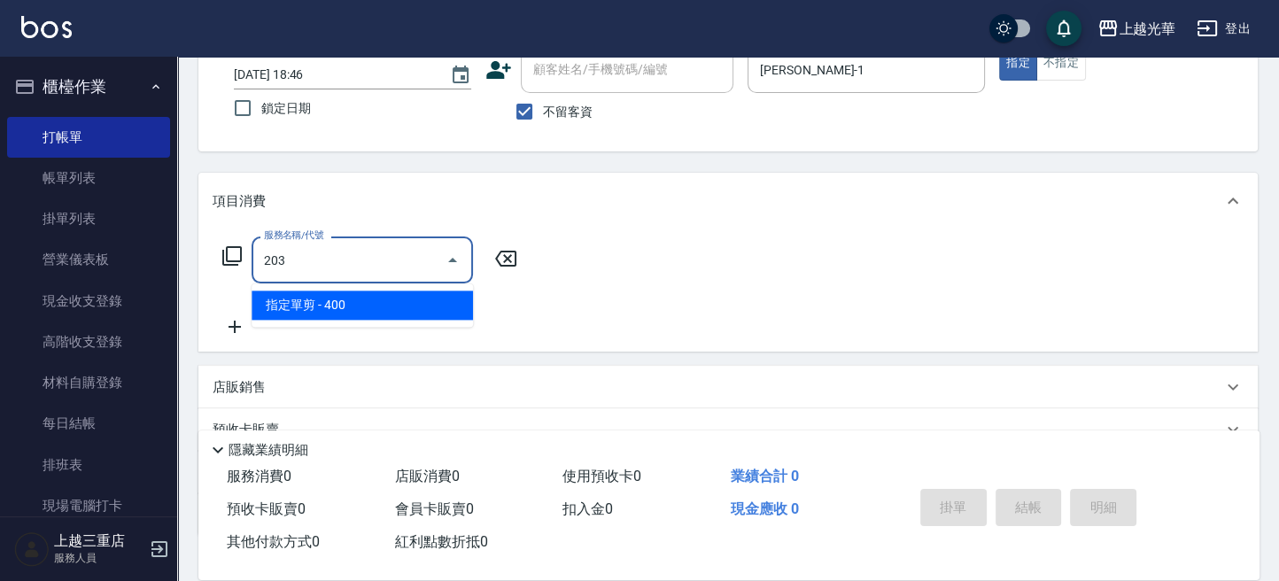
type input "指定單剪(203)"
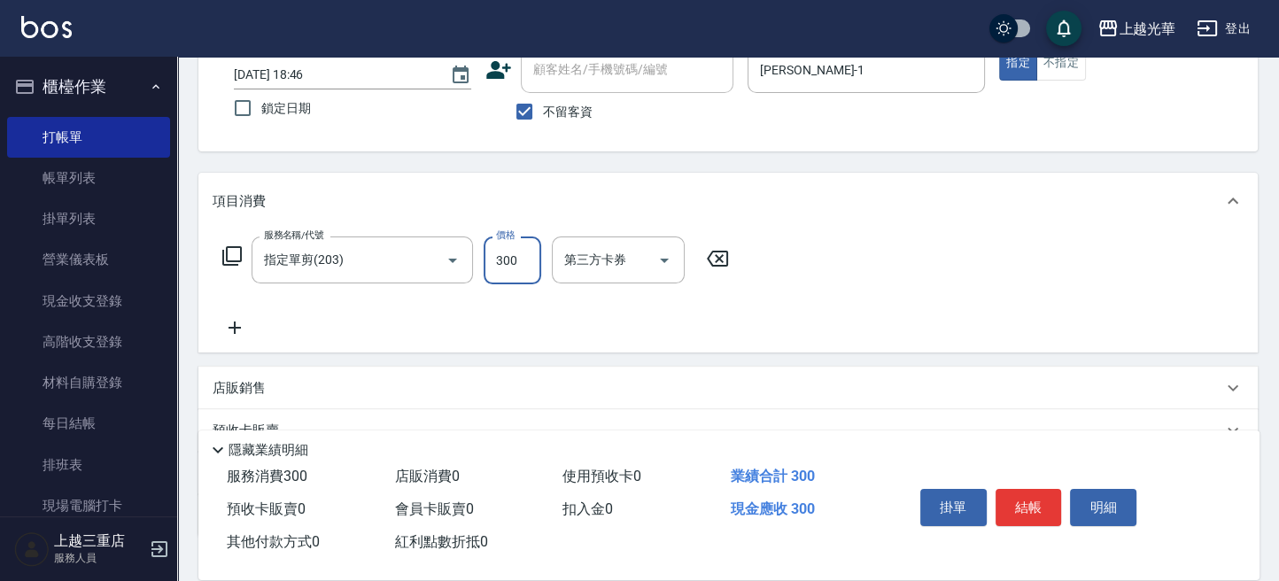
type input "300"
click at [249, 314] on div "服務名稱/代號 指定單剪(203) 服務名稱/代號 價格 300 價格 第三方卡券 第三方卡券" at bounding box center [475, 287] width 527 height 102
click at [249, 332] on icon at bounding box center [234, 327] width 44 height 21
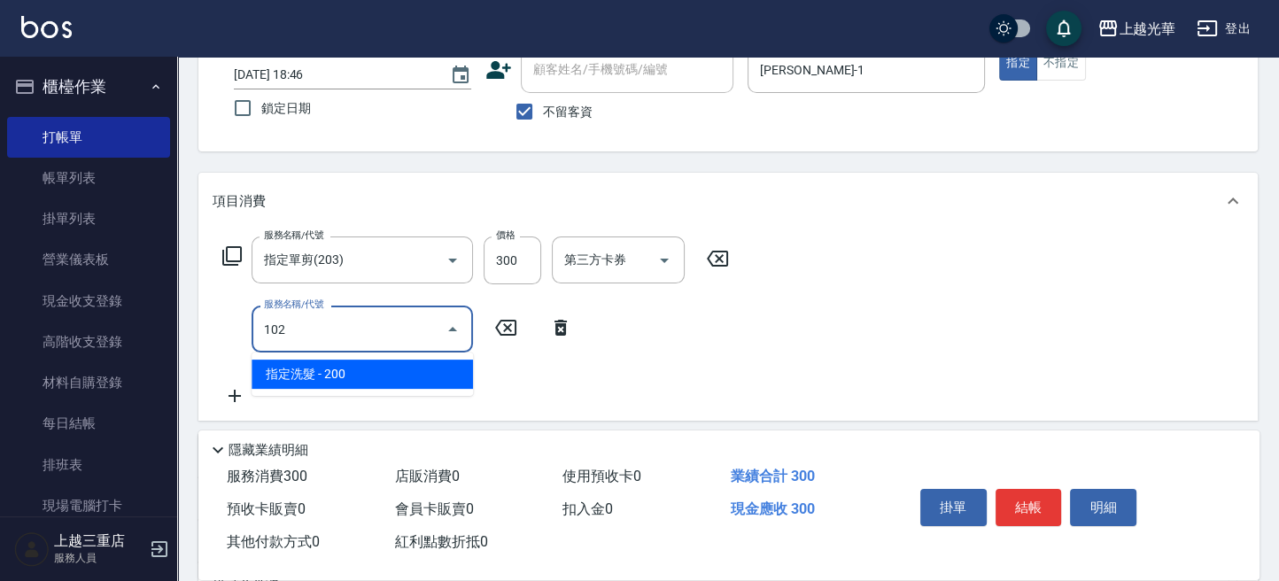
type input "指定洗髮(102)"
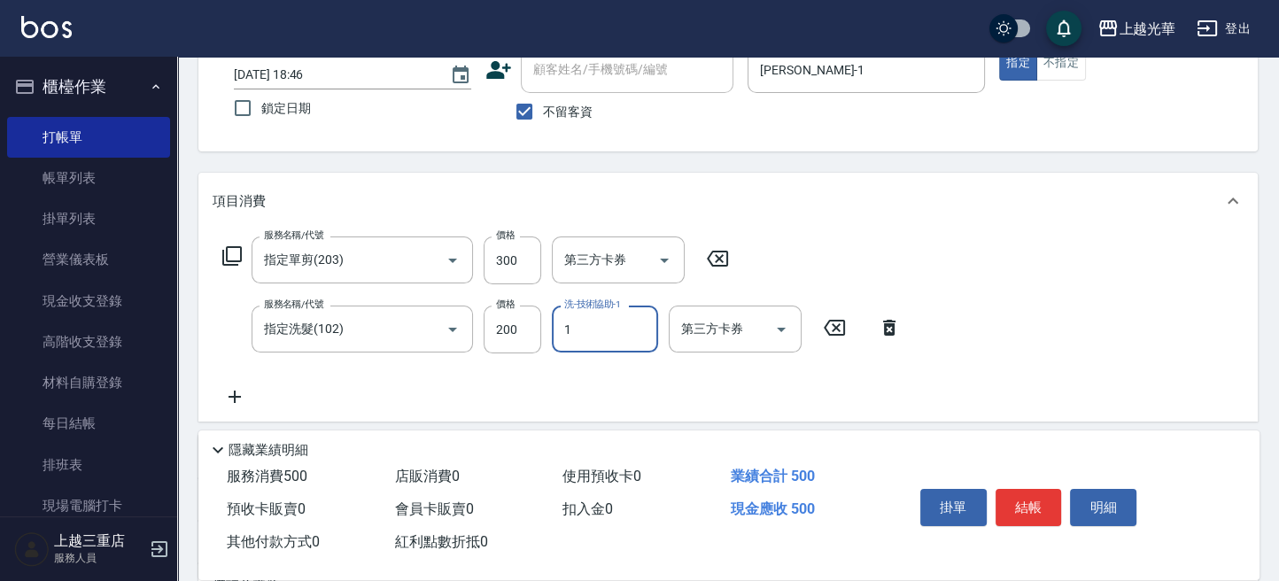
type input "小詹-1"
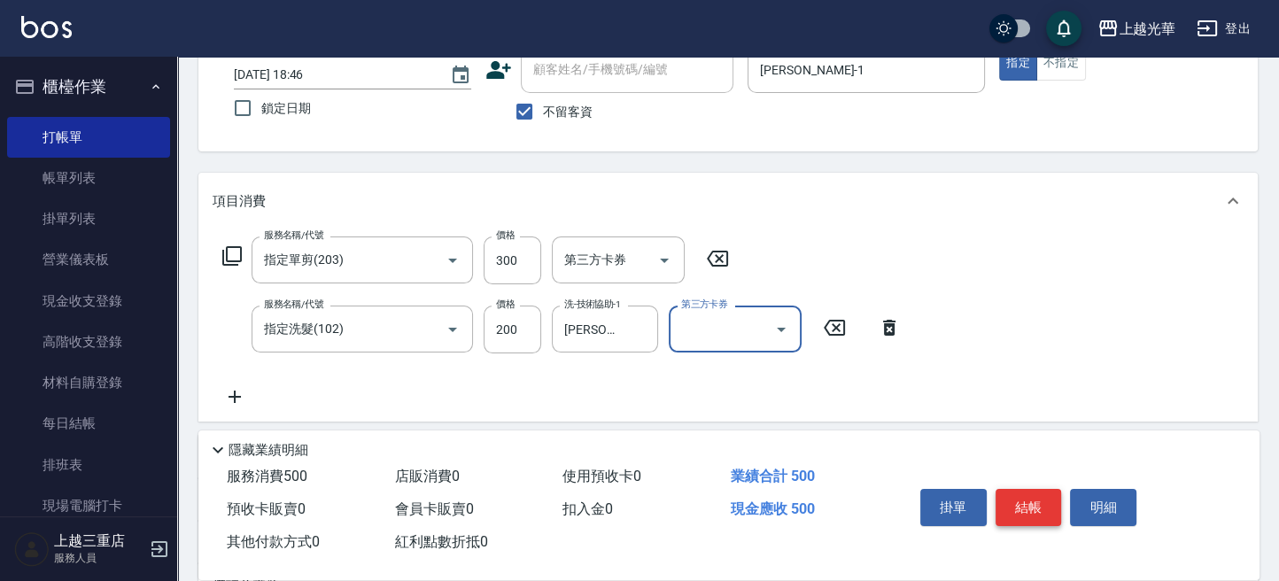
click at [1018, 491] on button "結帳" at bounding box center [1028, 507] width 66 height 37
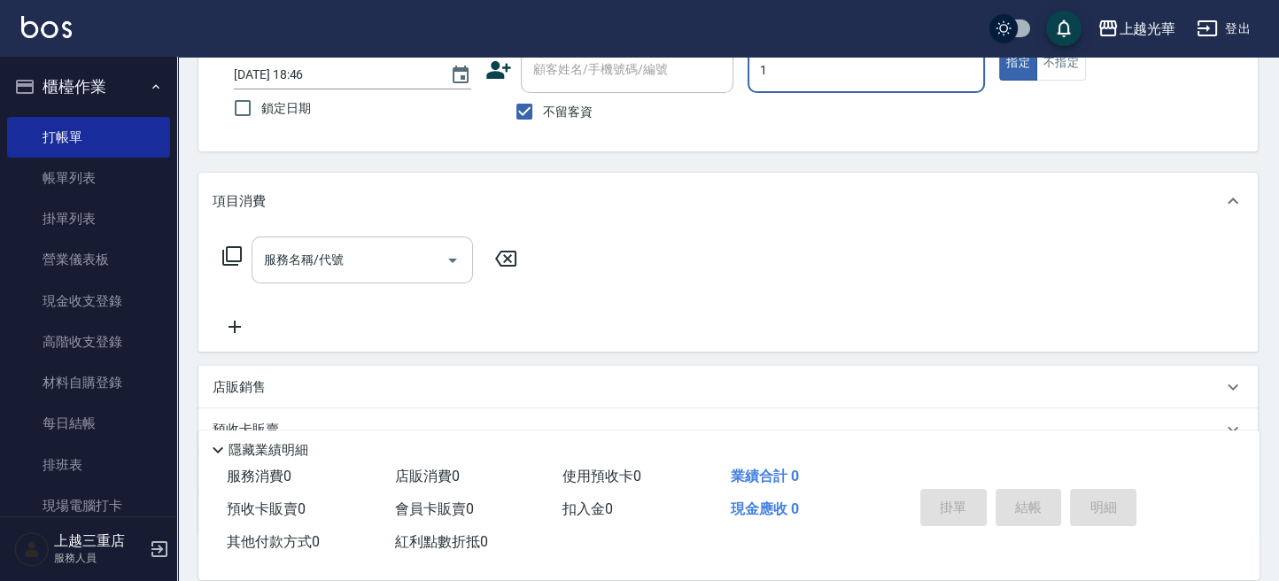
type input "小詹-1"
type button "true"
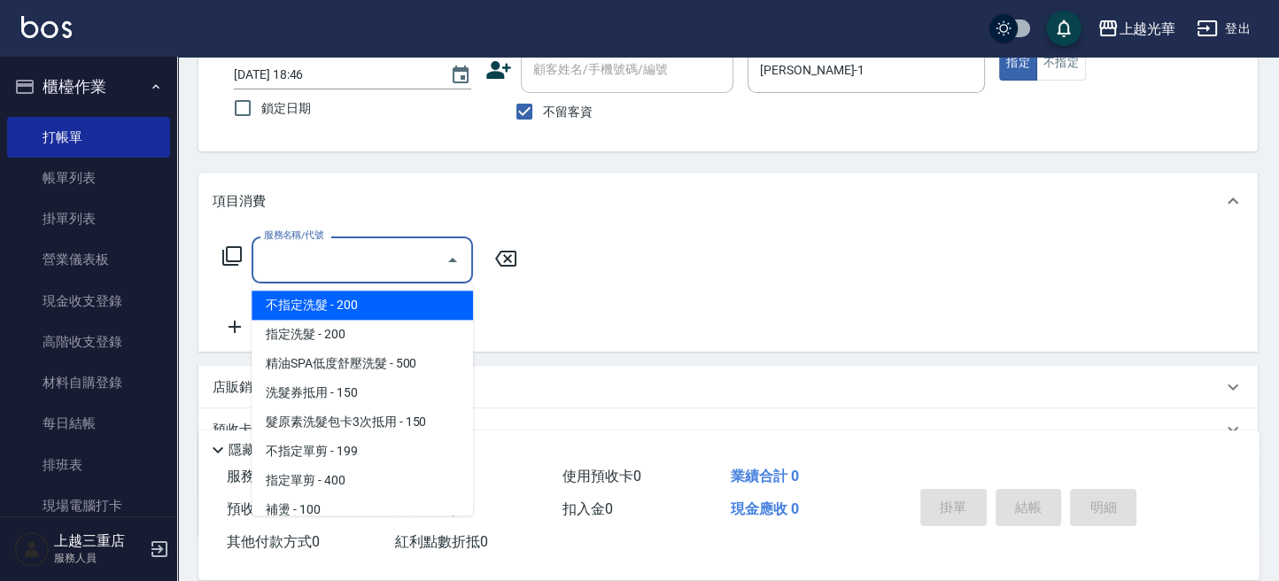
drag, startPoint x: 309, startPoint y: 269, endPoint x: 343, endPoint y: 259, distance: 35.3
click at [310, 270] on input "服務名稱/代號" at bounding box center [348, 259] width 179 height 31
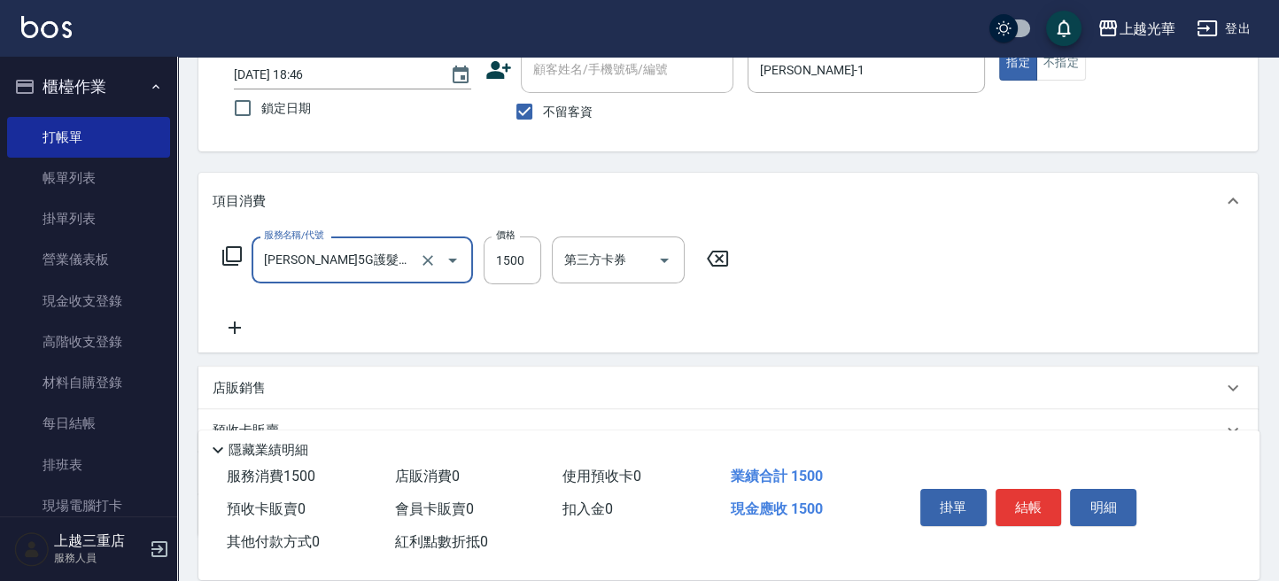
type input "歐納西斯5G護髮/單次(514)"
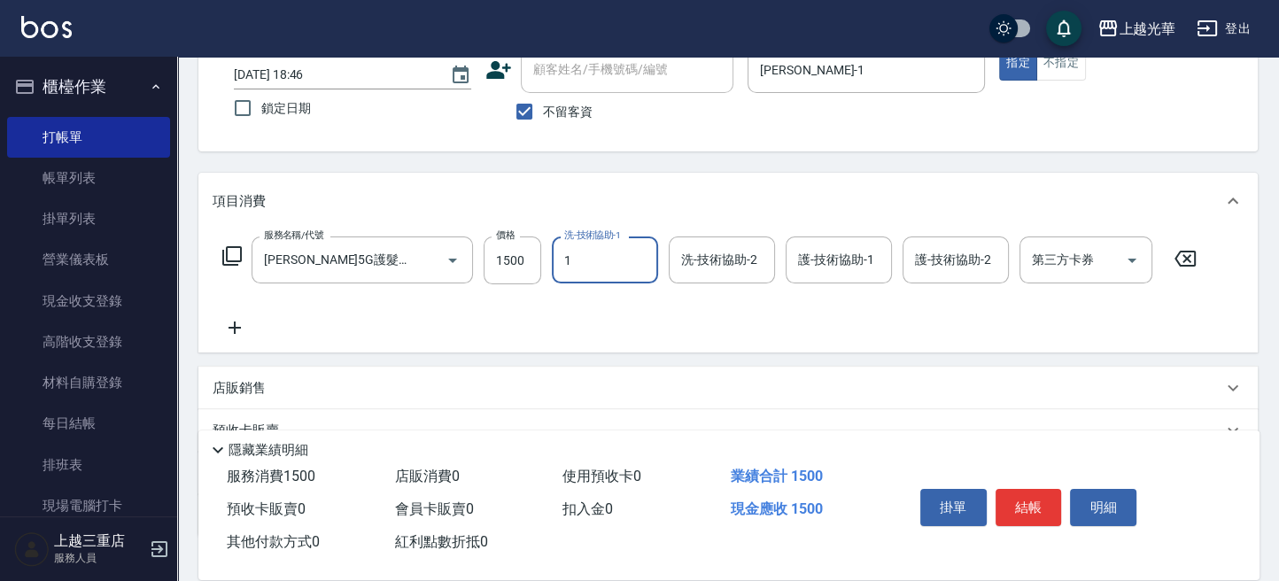
type input "小詹-1"
click at [861, 259] on input "護-技術協助-1" at bounding box center [838, 259] width 90 height 31
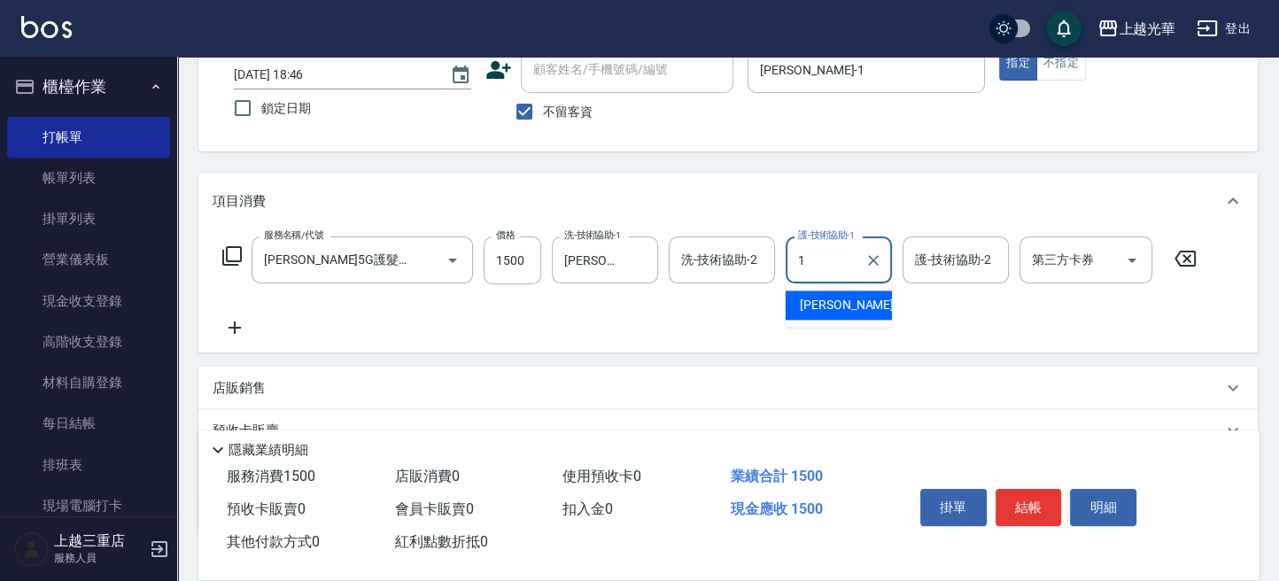
type input "小詹-1"
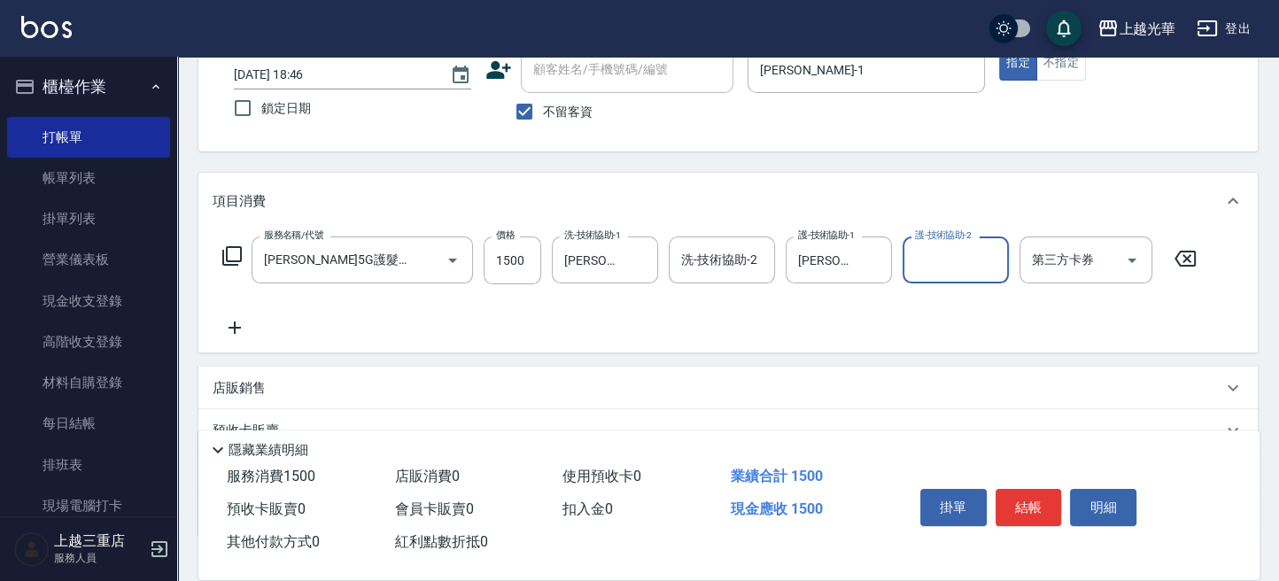
click at [250, 322] on icon at bounding box center [234, 327] width 44 height 21
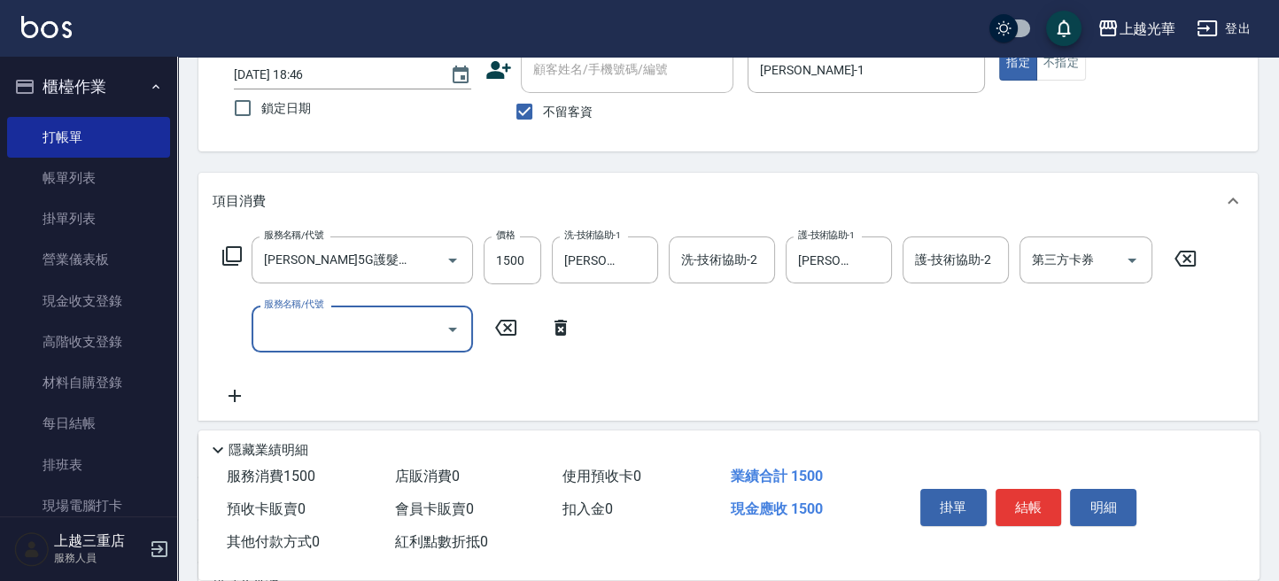
scroll to position [0, 0]
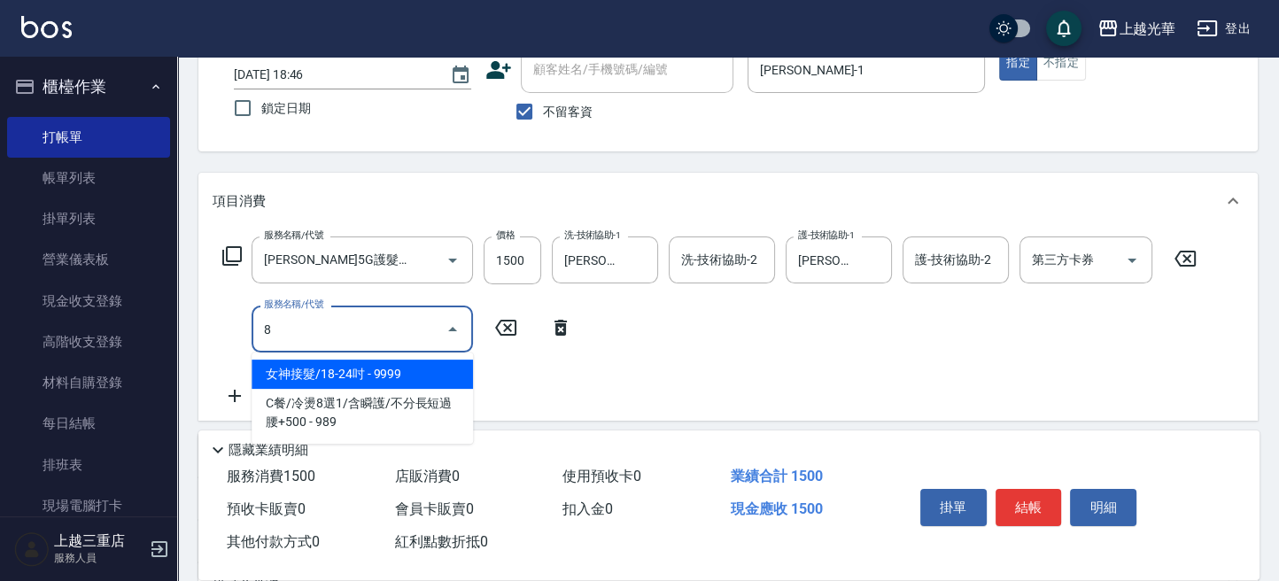
drag, startPoint x: 306, startPoint y: 327, endPoint x: 189, endPoint y: 327, distance: 116.9
click at [189, 327] on div "Key In 打帳單 上一筆訂單:#42 帳單速查 結帳前確認明細 連續打單結帳 掛單 結帳 明細 帳單日期 2025/09/07 18:46 鎖定日期 顧客…" at bounding box center [727, 355] width 1101 height 833
click at [348, 366] on span "吹捲/夾直/電棒/玉米鬚/青捲 - 50" at bounding box center [361, 373] width 221 height 29
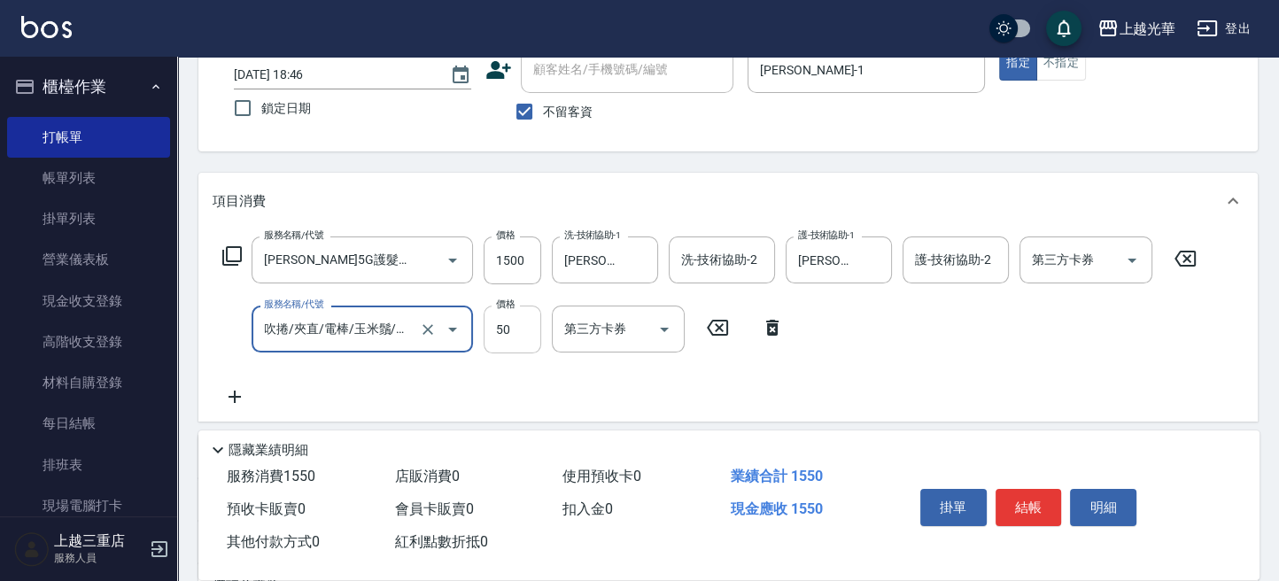
type input "吹捲/夾直/電棒/玉米鬚/青捲(803)"
drag, startPoint x: 512, startPoint y: 318, endPoint x: 563, endPoint y: 324, distance: 51.7
click at [512, 318] on input "50" at bounding box center [512, 329] width 58 height 48
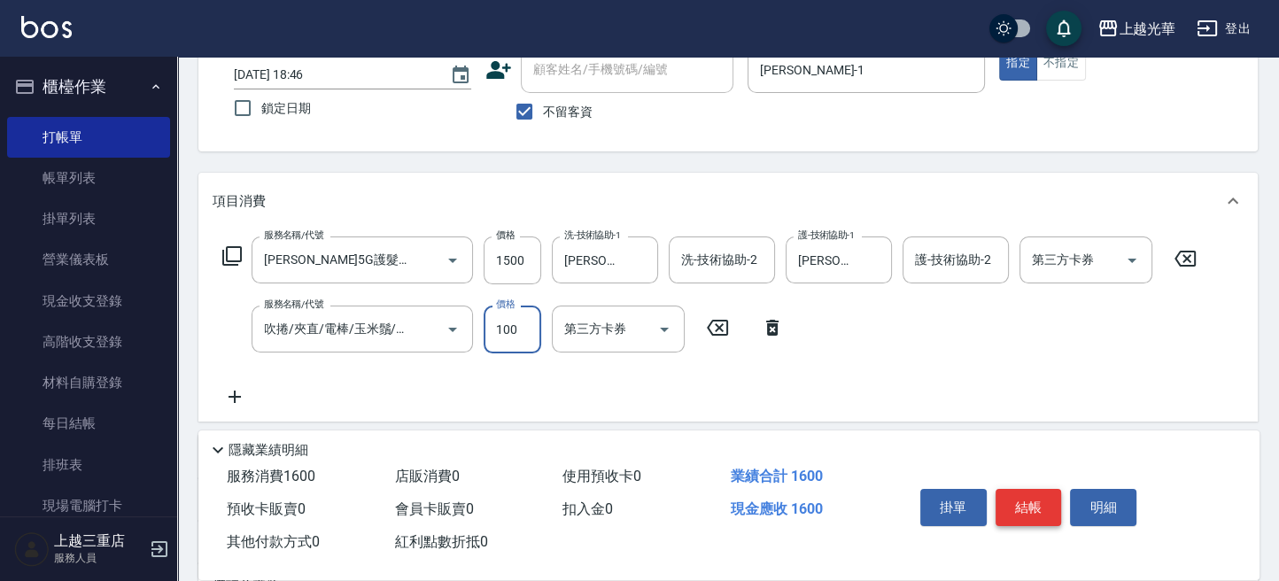
type input "100"
click at [1024, 498] on button "結帳" at bounding box center [1028, 507] width 66 height 37
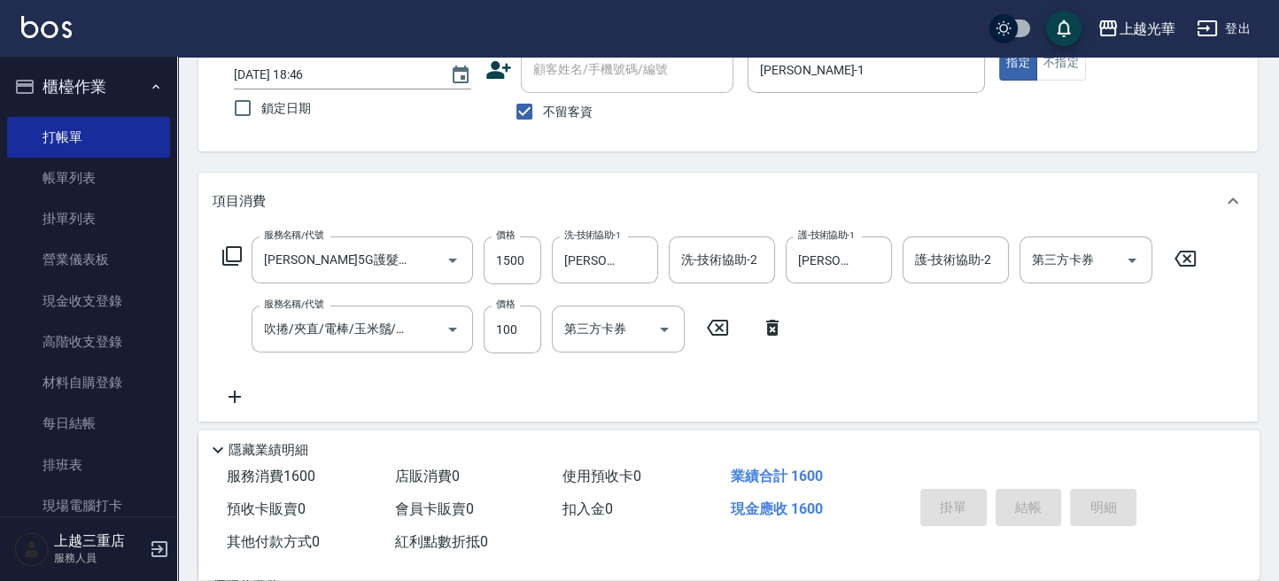
type input "2025/09/07 18:47"
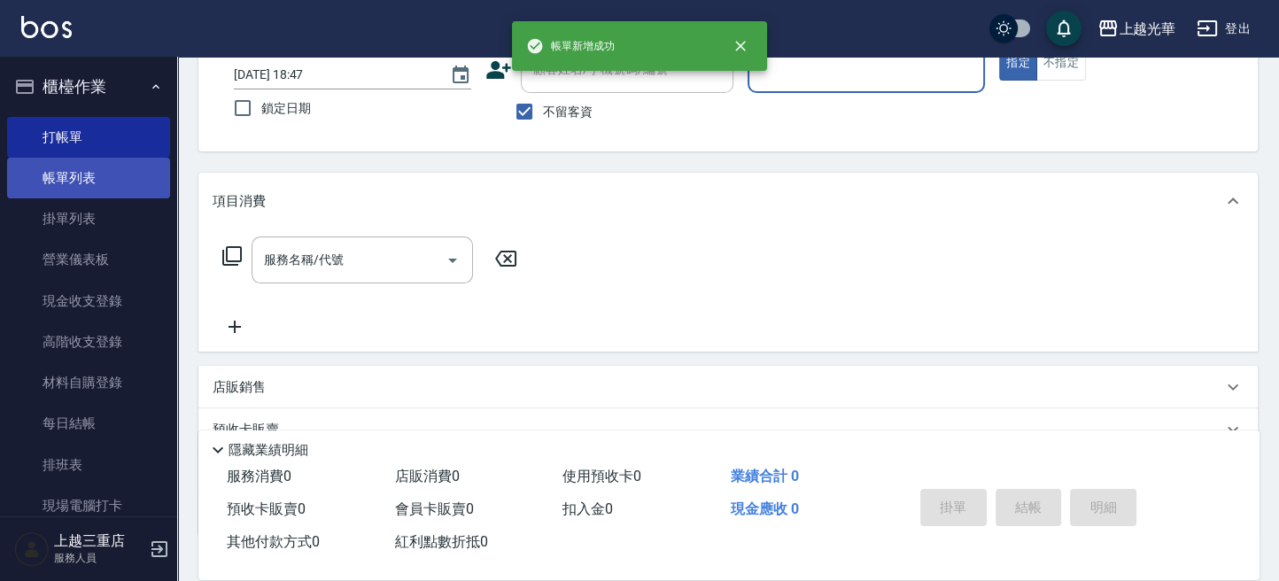
click at [56, 184] on link "帳單列表" at bounding box center [88, 178] width 163 height 41
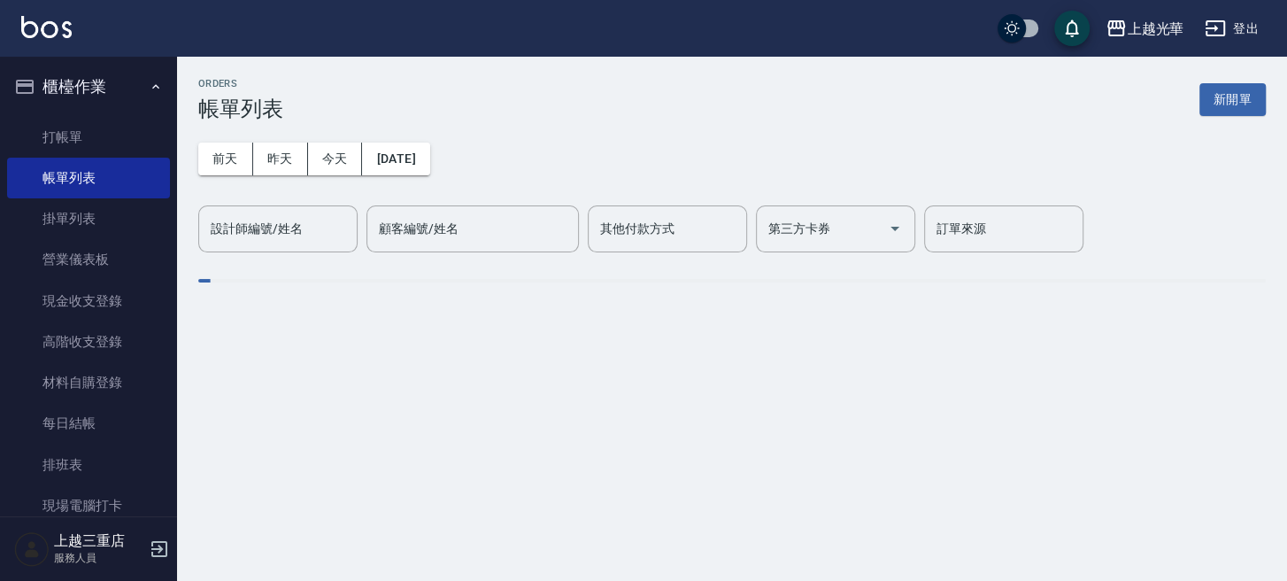
click at [272, 225] on div "設計師編號/姓名 設計師編號/姓名" at bounding box center [277, 228] width 159 height 47
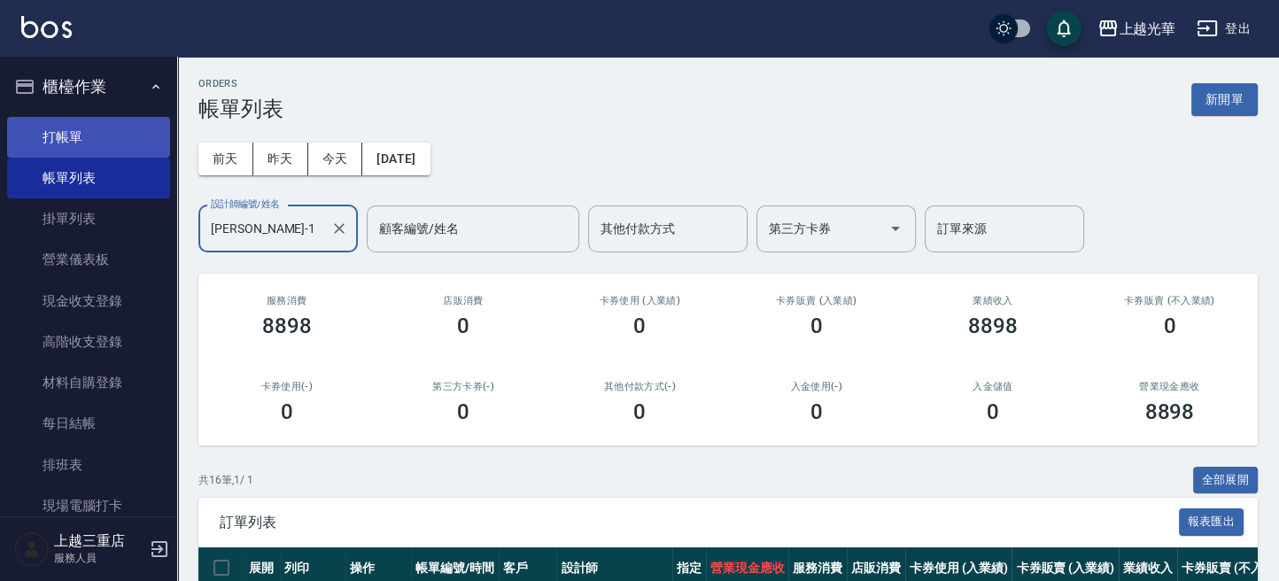
type input "小詹-1"
click at [67, 135] on link "打帳單" at bounding box center [88, 137] width 163 height 41
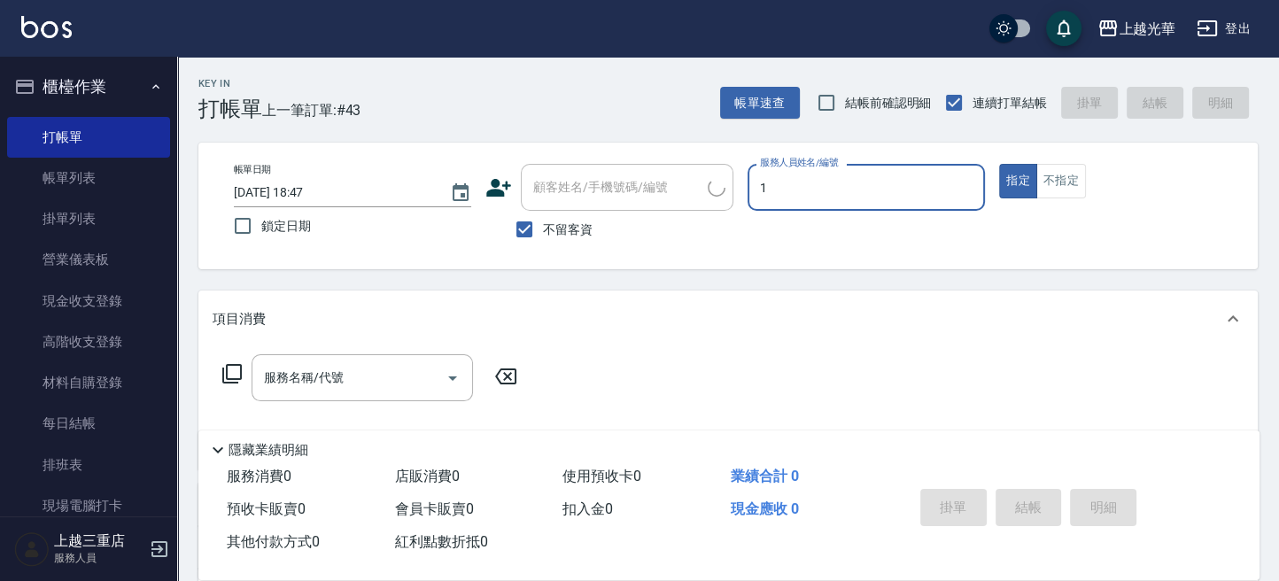
type input "1"
type button "true"
type input "小詹-1"
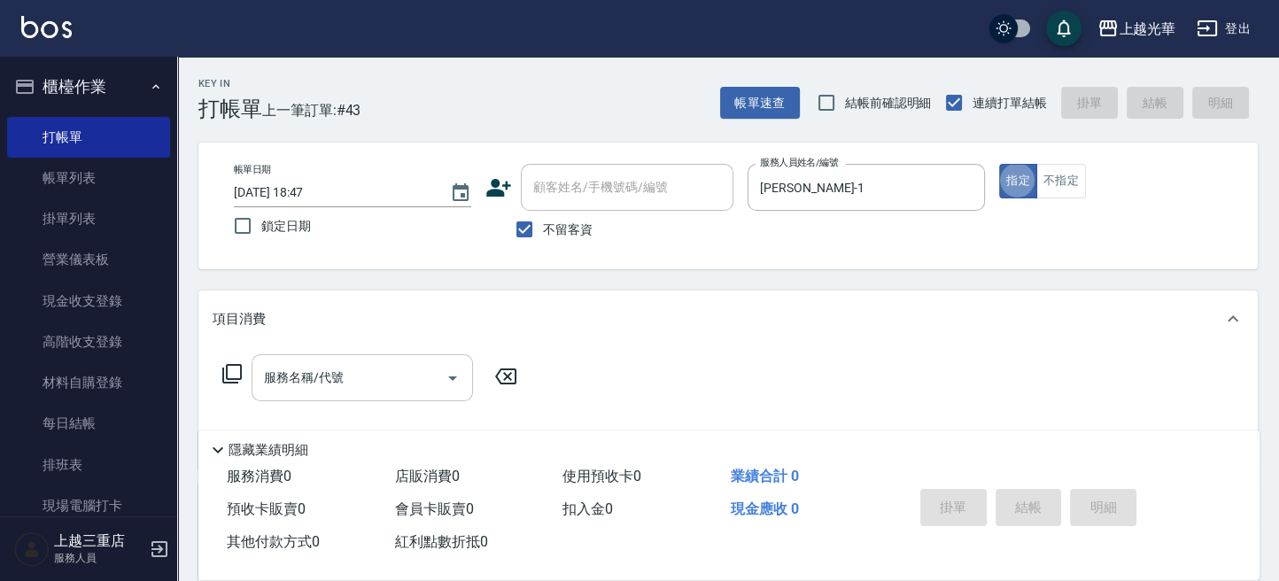
click at [326, 373] on input "服務名稱/代號" at bounding box center [348, 377] width 179 height 31
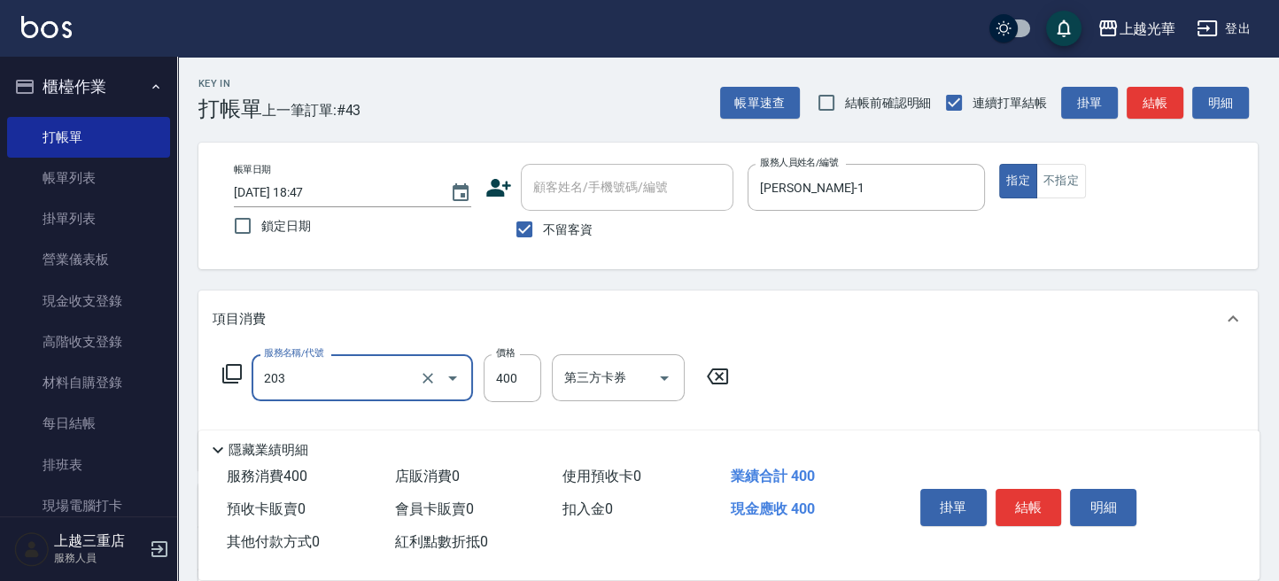
type input "指定單剪(203)"
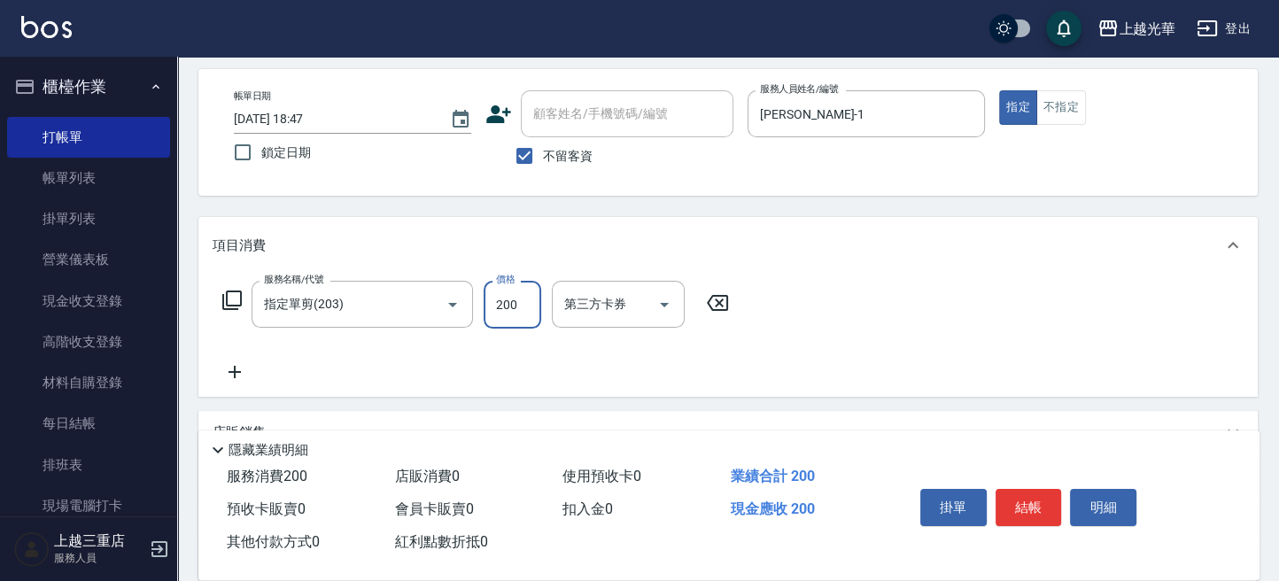
scroll to position [118, 0]
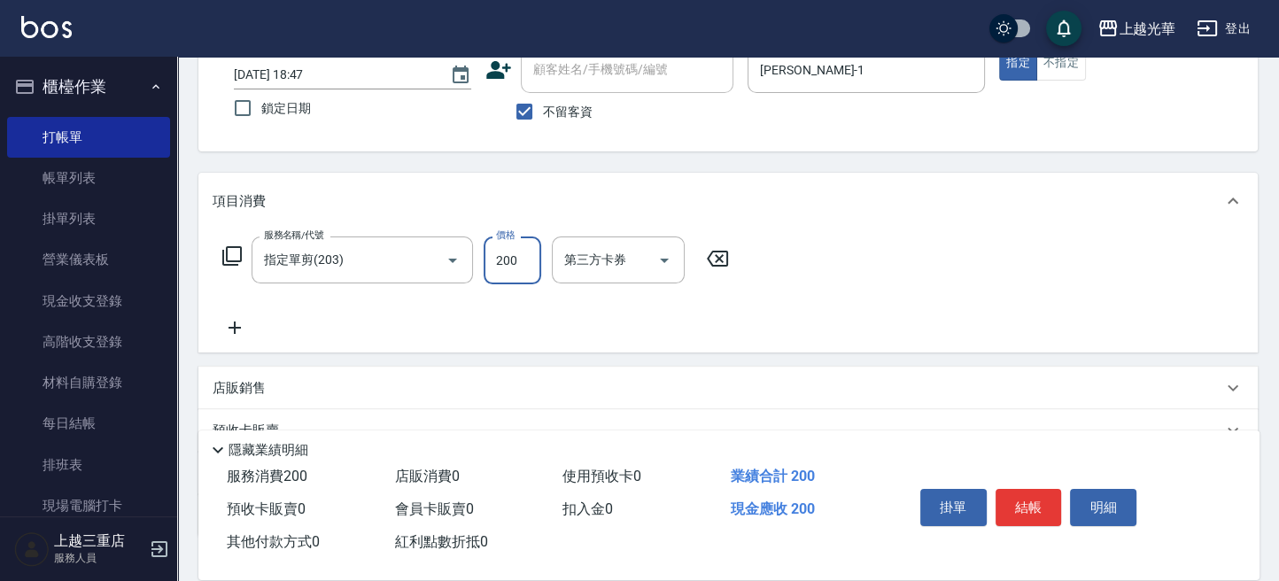
type input "200"
click at [239, 335] on icon at bounding box center [234, 327] width 44 height 21
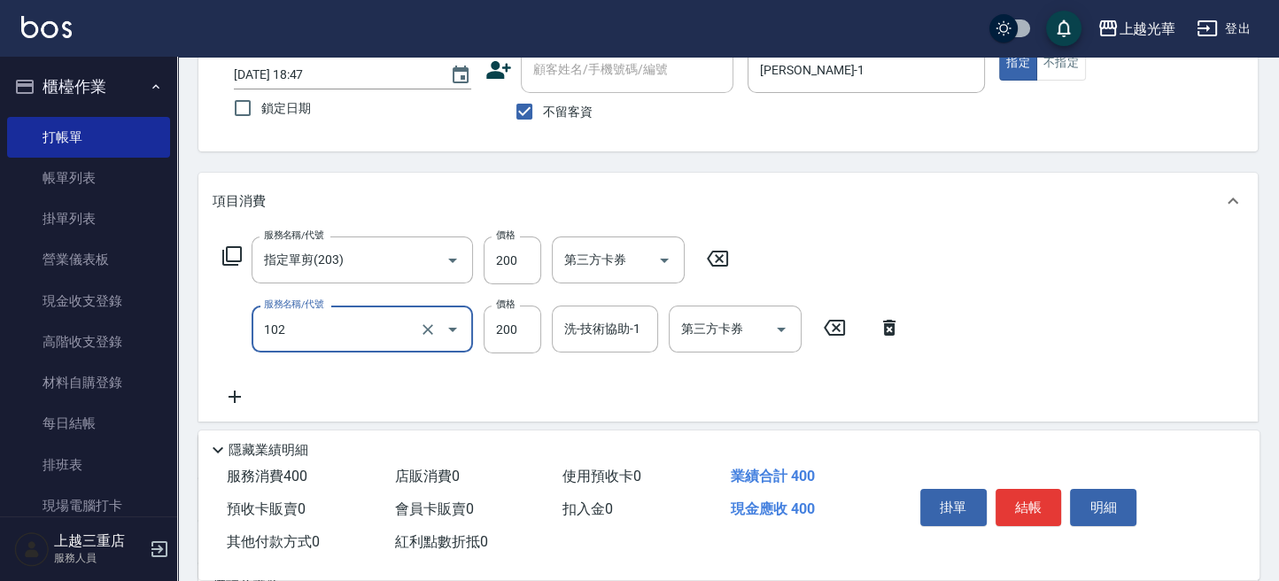
type input "指定洗髮(102)"
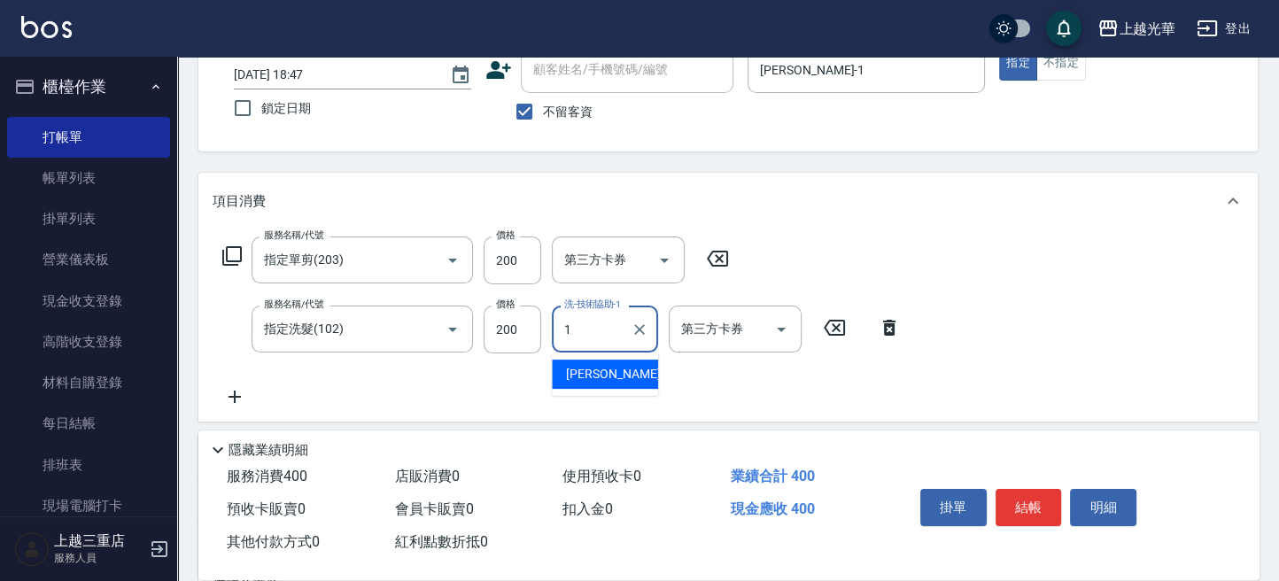
type input "小詹-1"
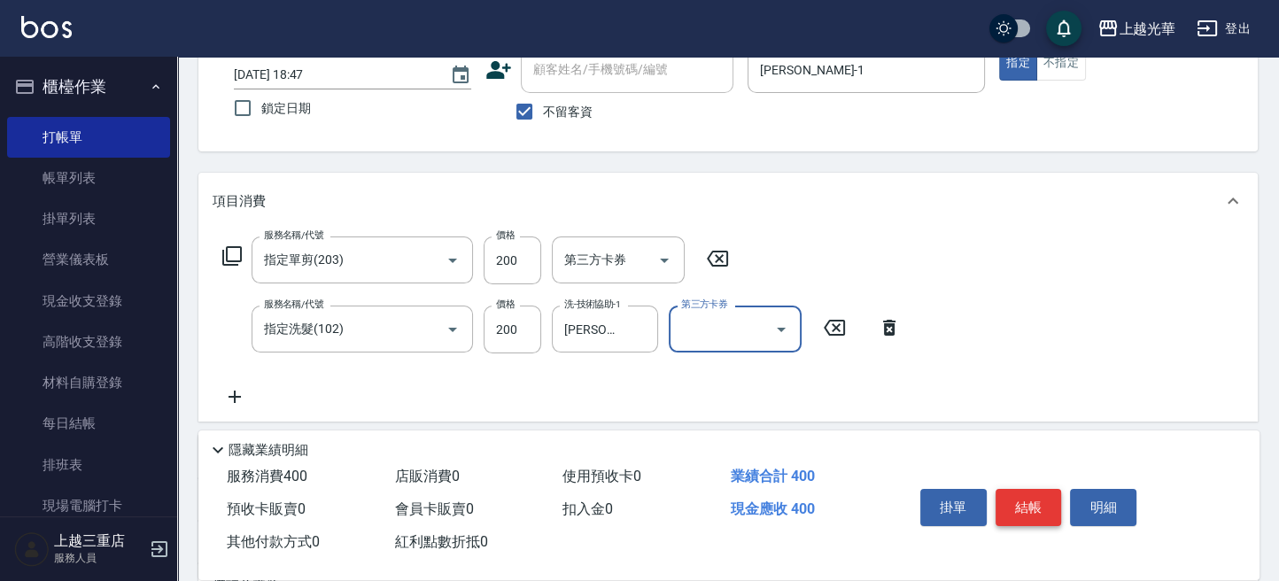
click at [1021, 513] on button "結帳" at bounding box center [1028, 507] width 66 height 37
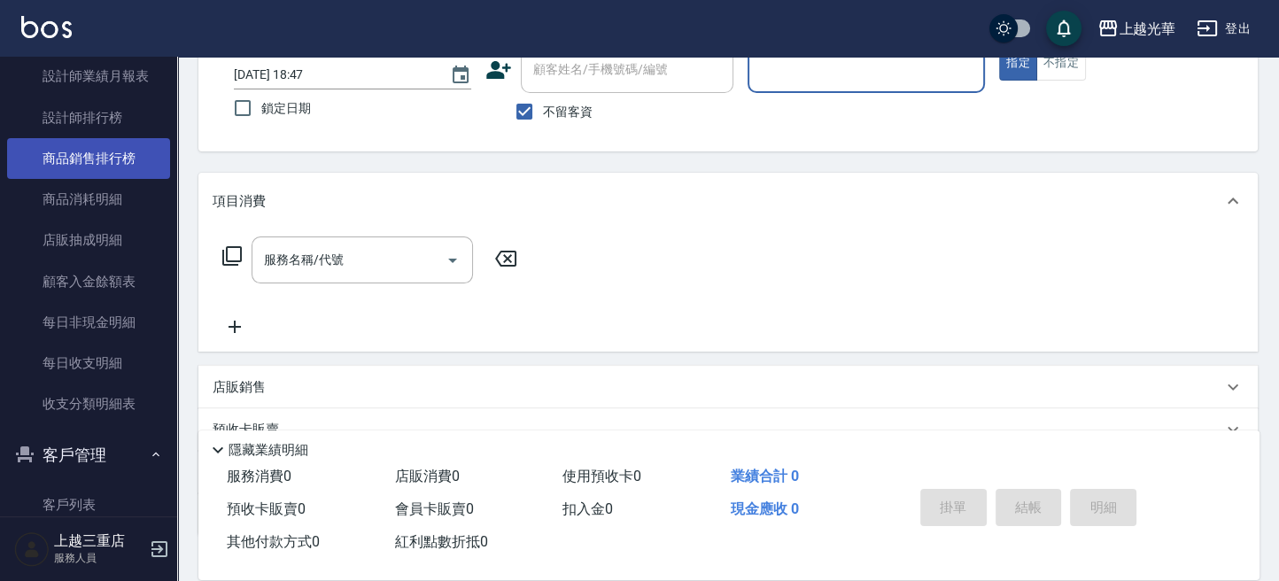
scroll to position [826, 0]
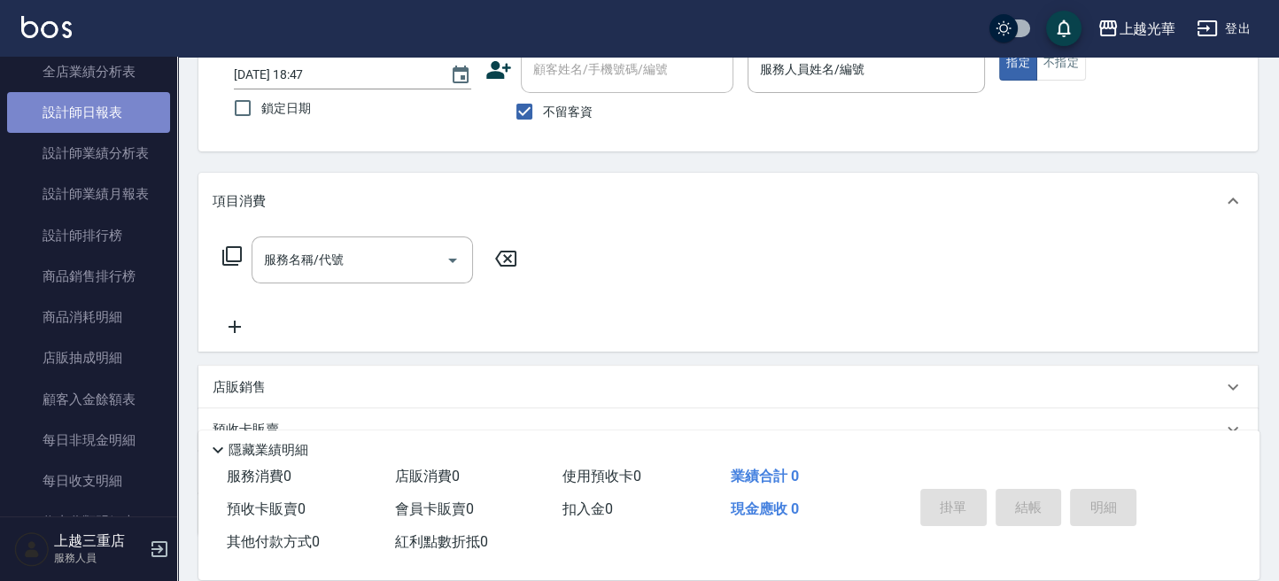
click at [113, 119] on link "設計師日報表" at bounding box center [88, 112] width 163 height 41
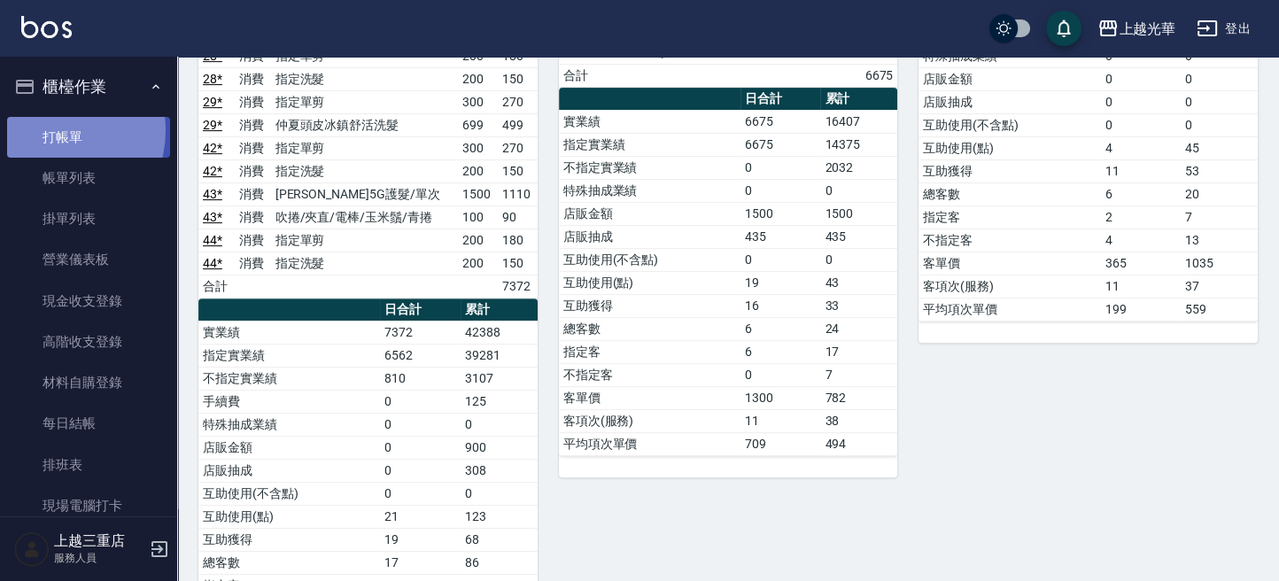
click at [50, 130] on link "打帳單" at bounding box center [88, 137] width 163 height 41
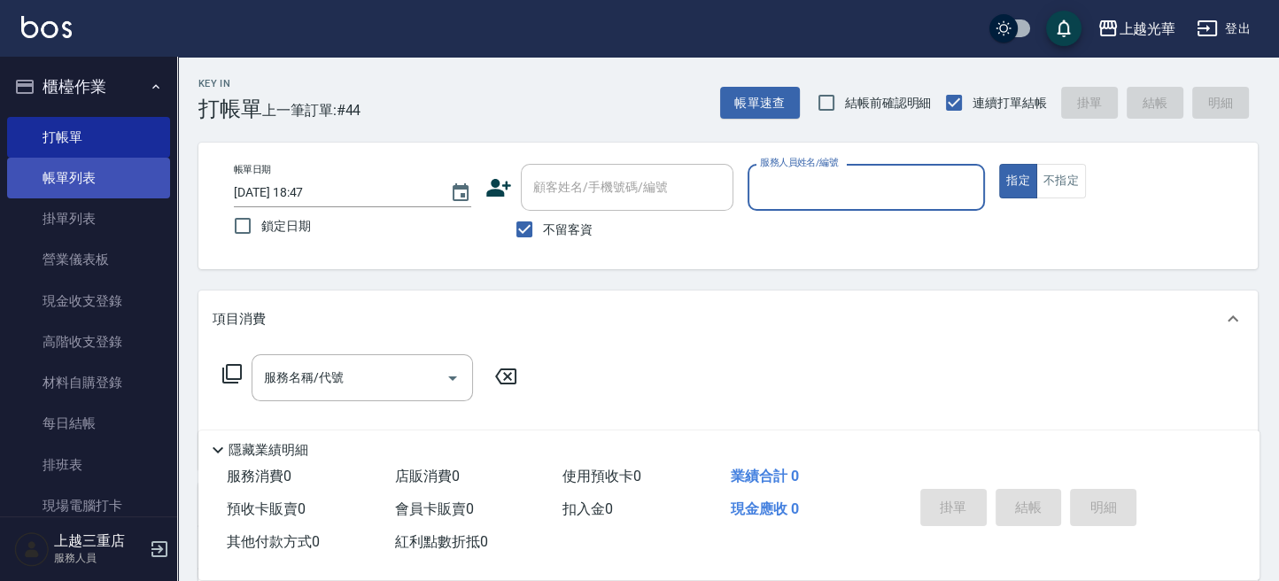
click at [68, 168] on link "帳單列表" at bounding box center [88, 178] width 163 height 41
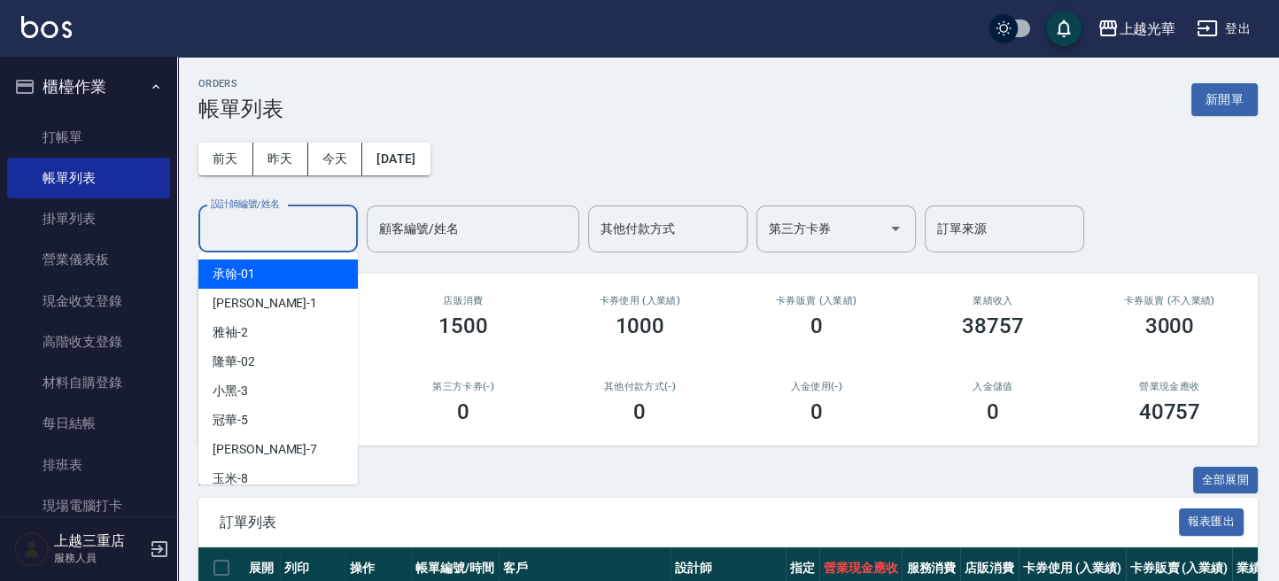
click at [274, 225] on input "設計師編號/姓名" at bounding box center [277, 228] width 143 height 31
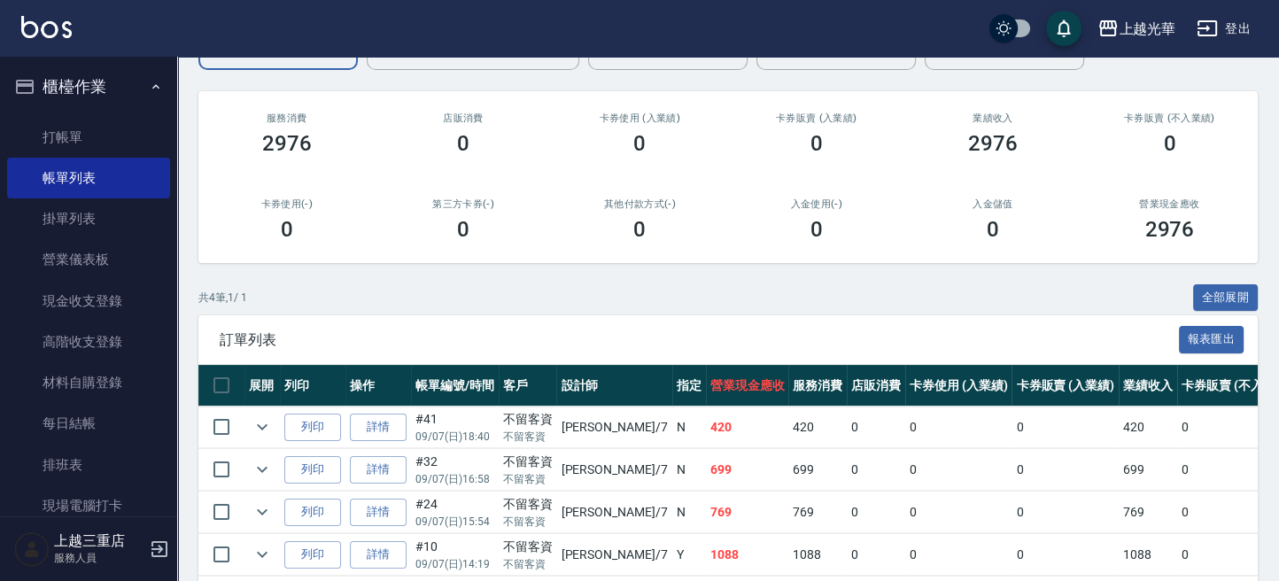
scroll to position [262, 0]
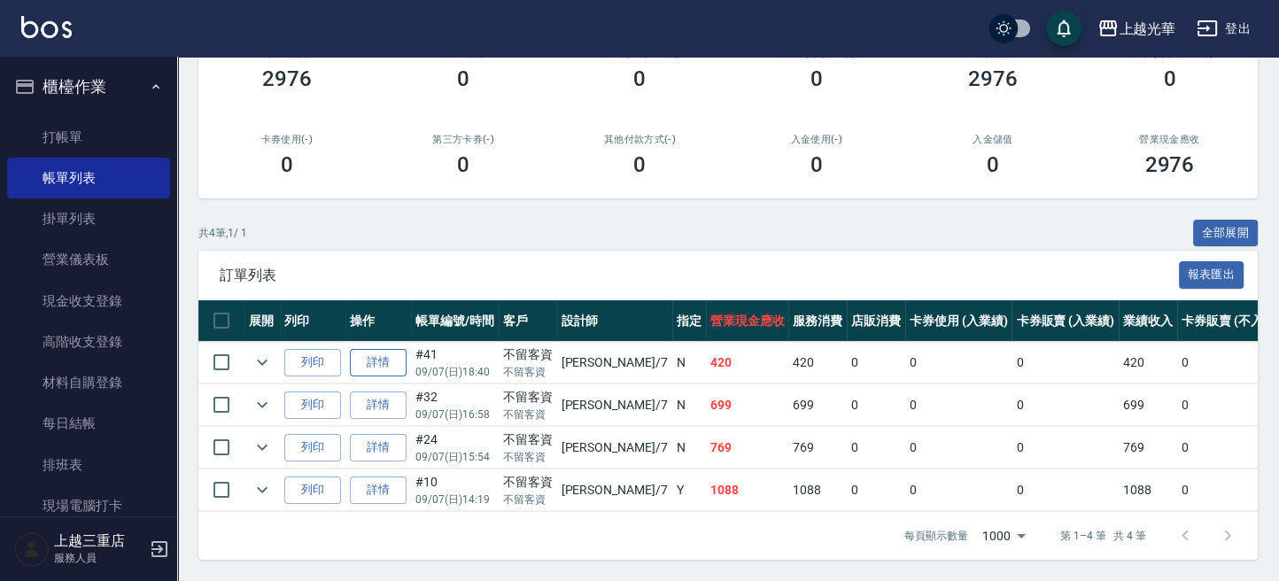
type input "小紫-7"
click at [388, 349] on link "詳情" at bounding box center [378, 362] width 57 height 27
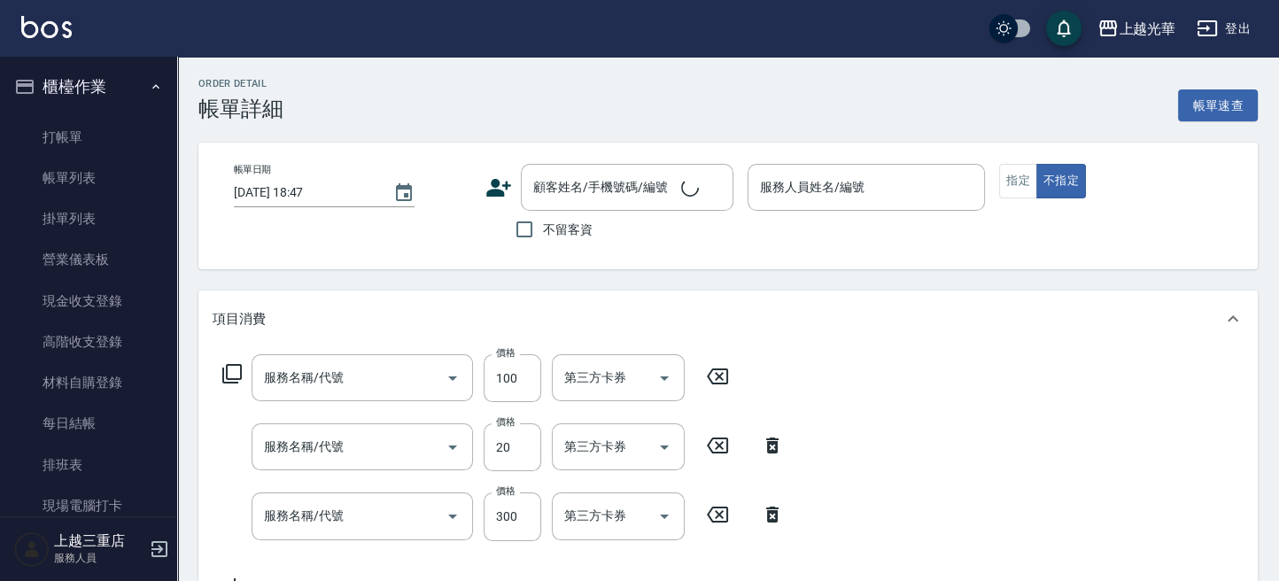
type input "2025/09/07 18:40"
checkbox input "true"
type input "小紫-7"
type input "吹捲/夾直/電棒/玉米鬚/青捲(803)"
type input "潤絲(801)"
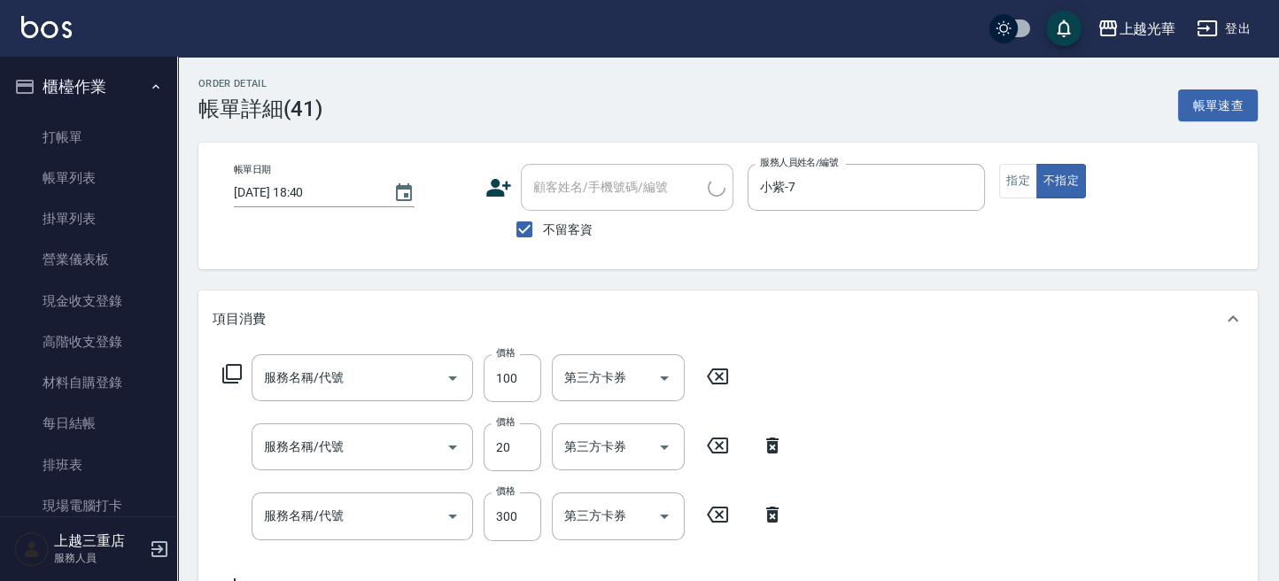
type input "不指定洗髮(101)"
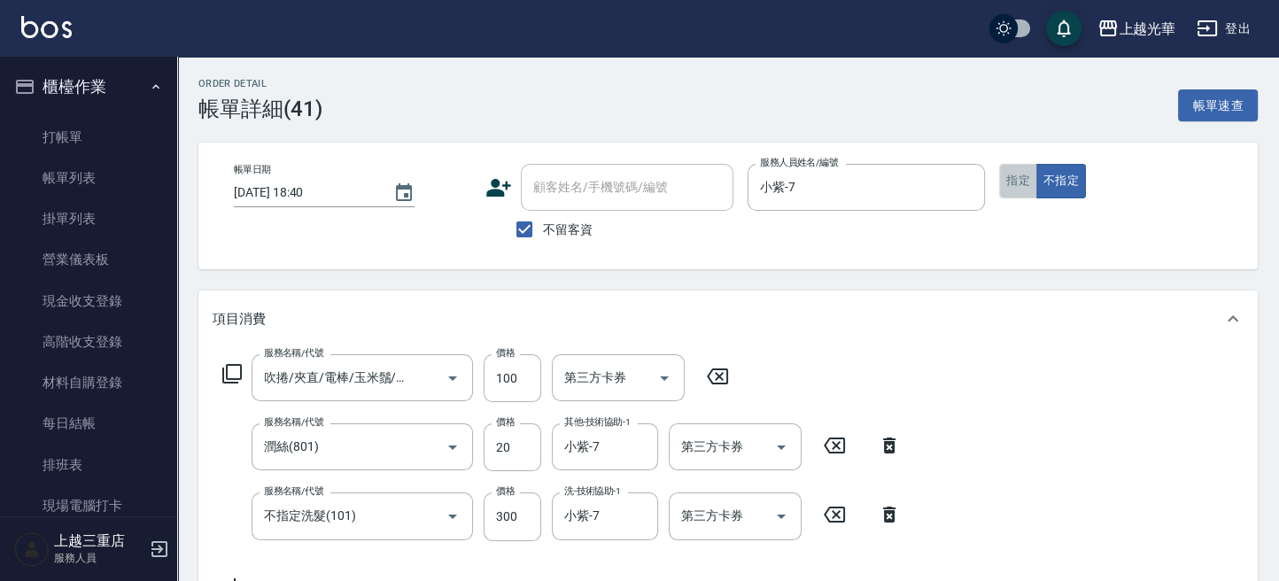
click at [1020, 186] on button "指定" at bounding box center [1018, 181] width 38 height 35
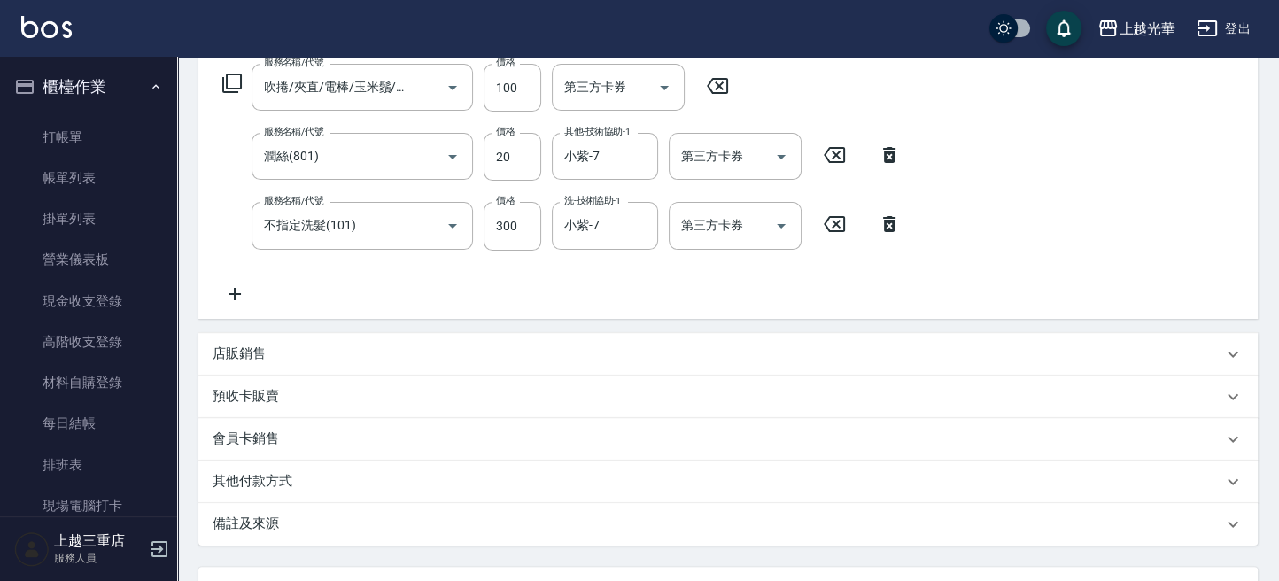
scroll to position [442, 0]
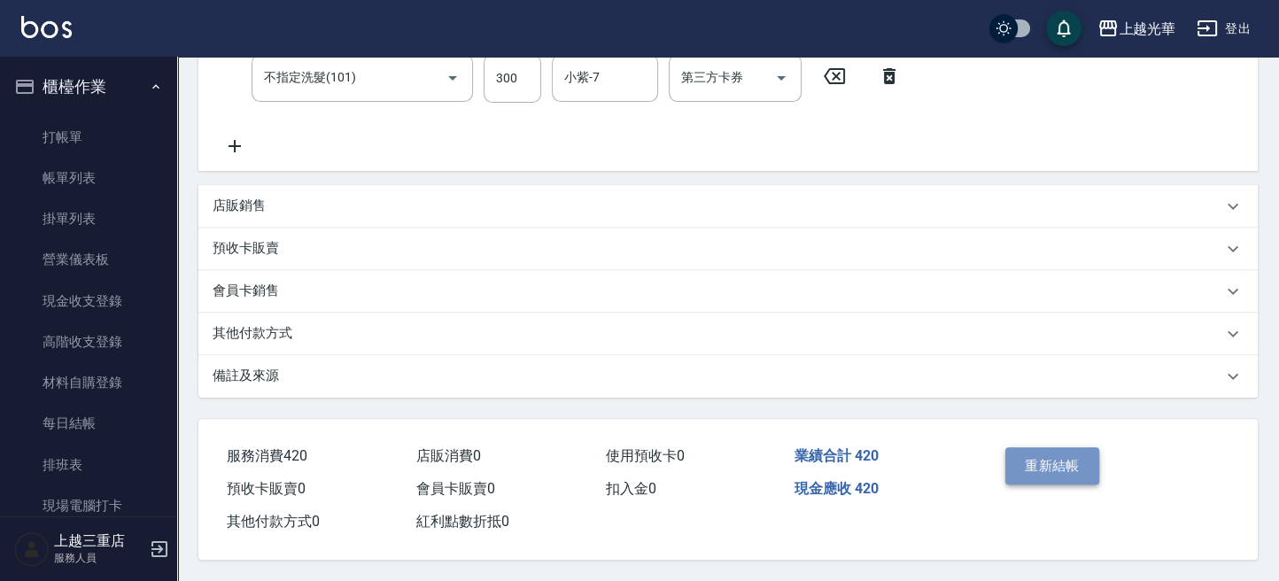
click at [1036, 454] on button "重新結帳" at bounding box center [1052, 465] width 94 height 37
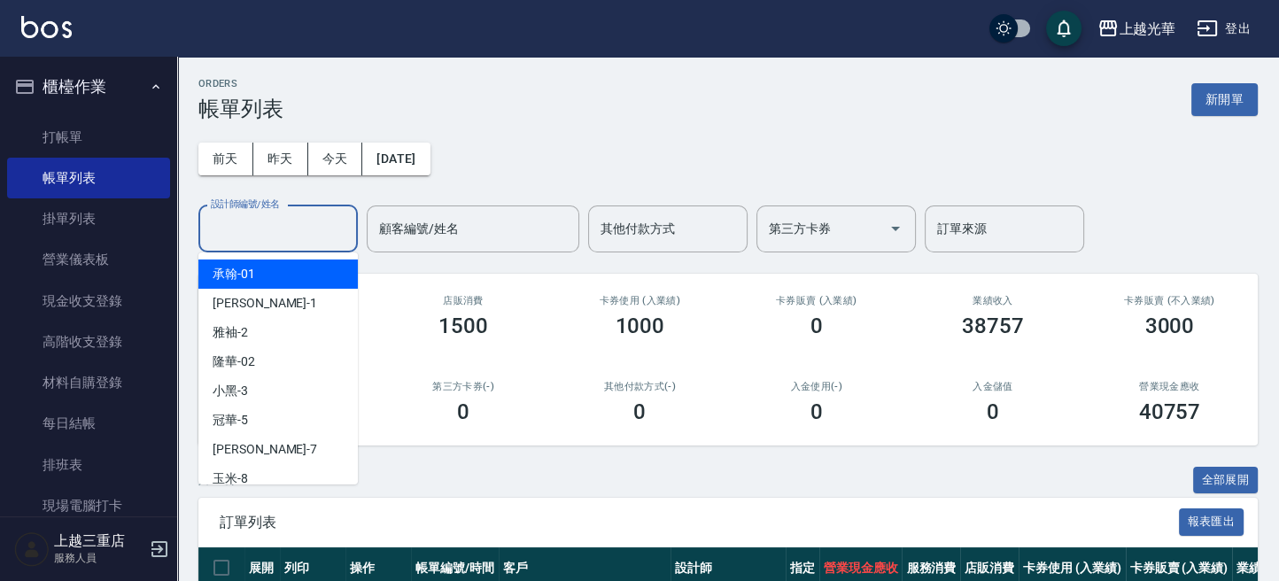
click at [255, 223] on input "設計師編號/姓名" at bounding box center [277, 228] width 143 height 31
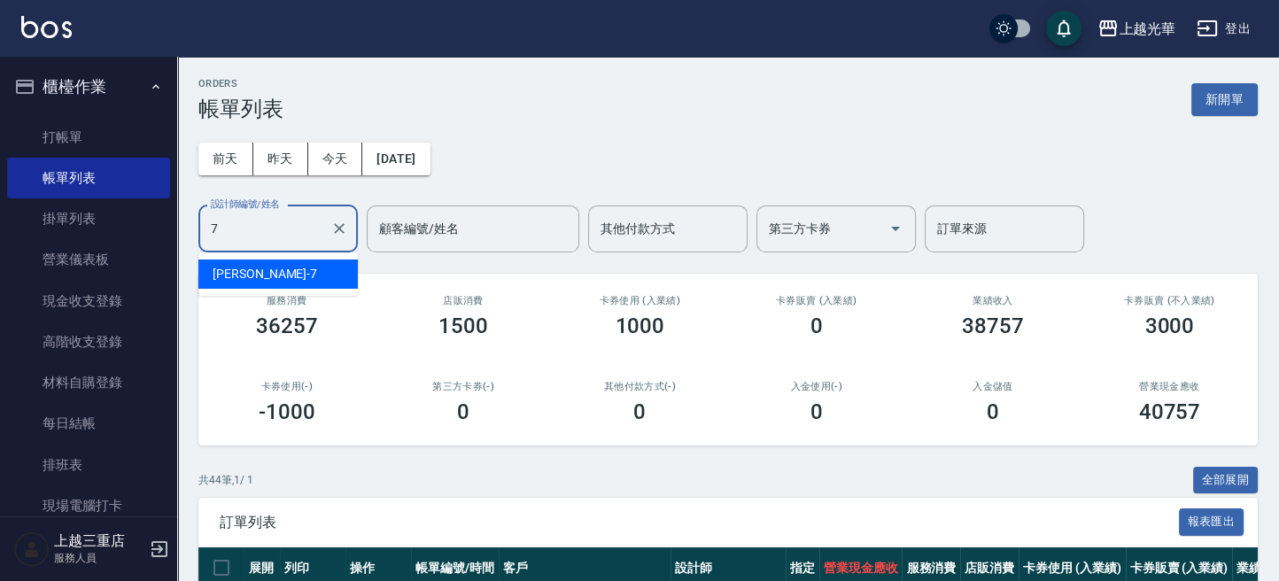
type input "小紫-7"
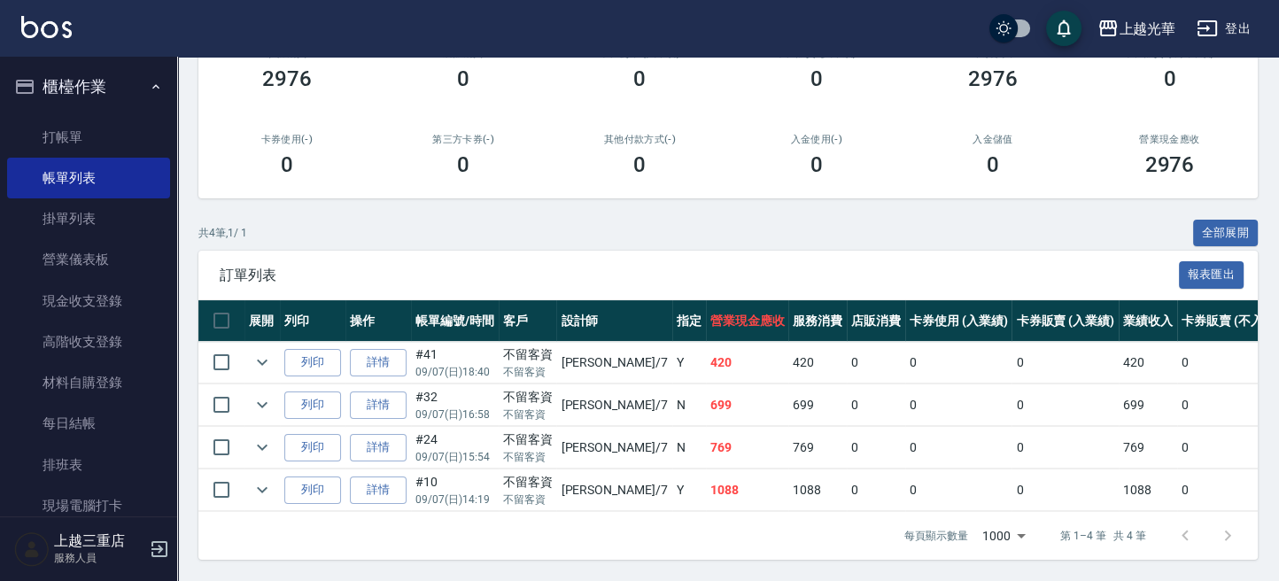
scroll to position [144, 0]
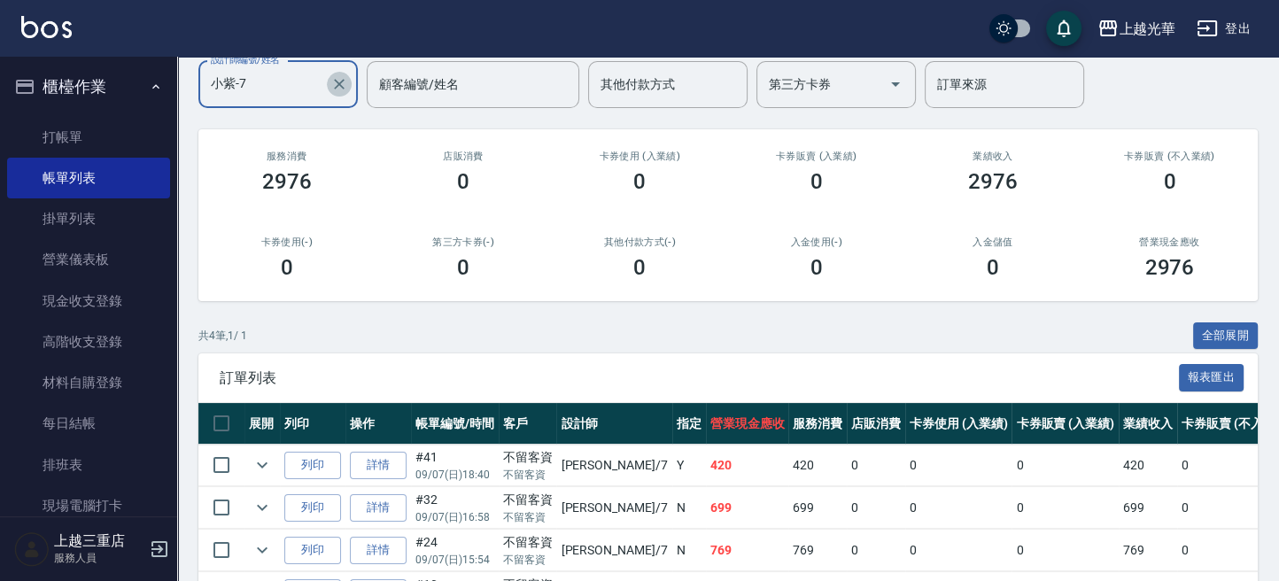
click at [345, 81] on icon "Clear" at bounding box center [339, 84] width 18 height 18
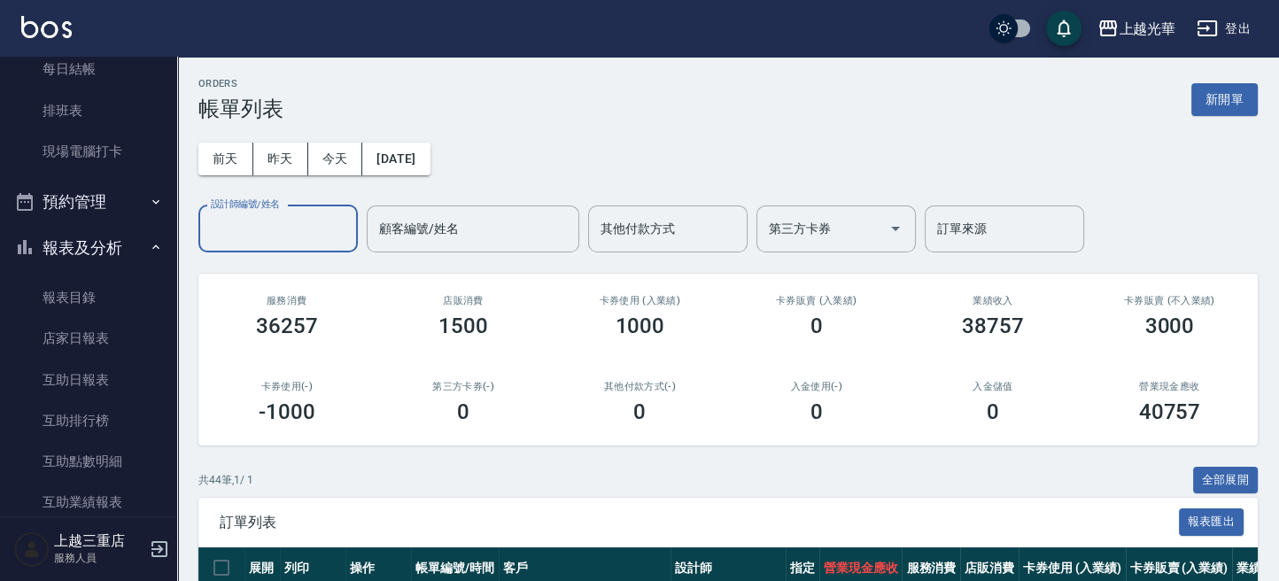
scroll to position [472, 0]
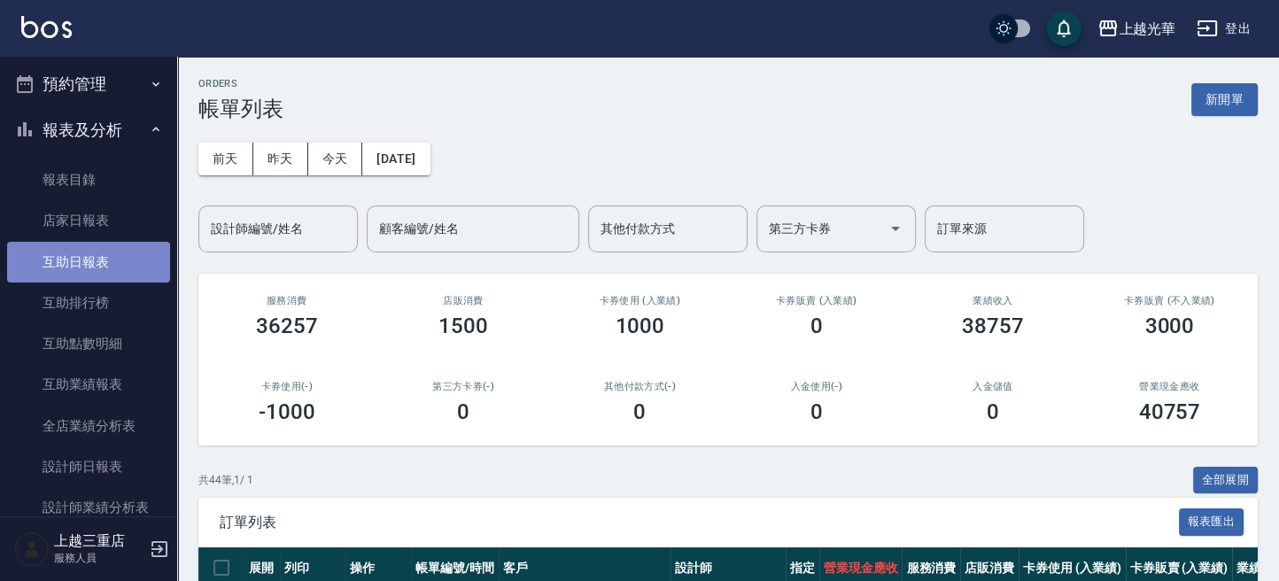
click at [112, 269] on link "互助日報表" at bounding box center [88, 262] width 163 height 41
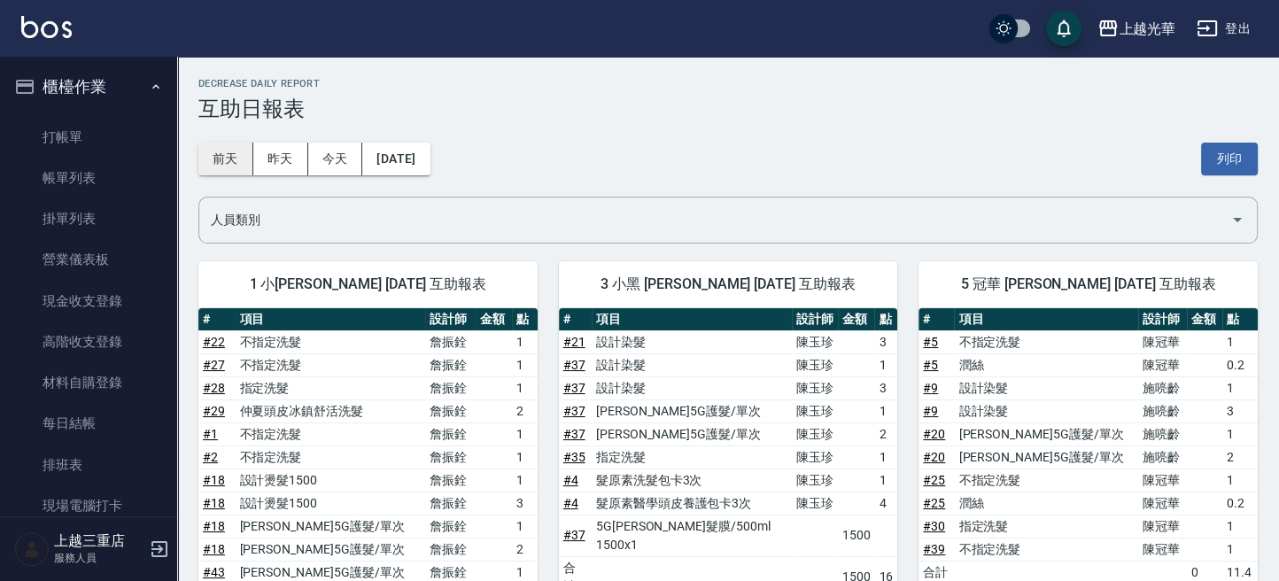
click at [246, 154] on button "前天" at bounding box center [225, 159] width 55 height 33
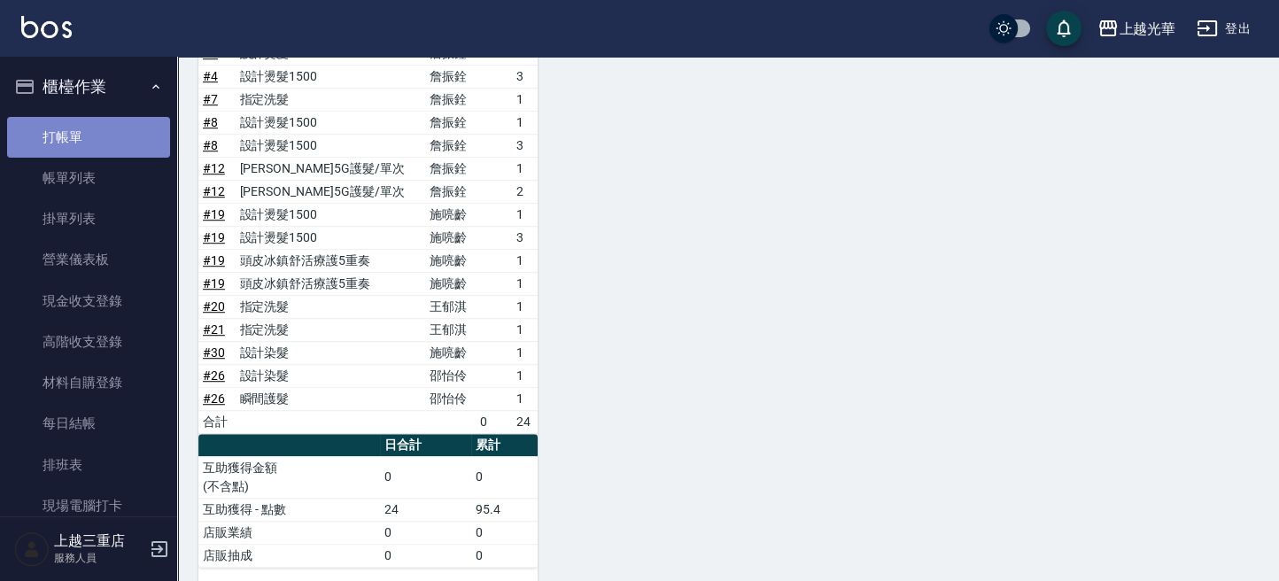
click at [93, 140] on link "打帳單" at bounding box center [88, 137] width 163 height 41
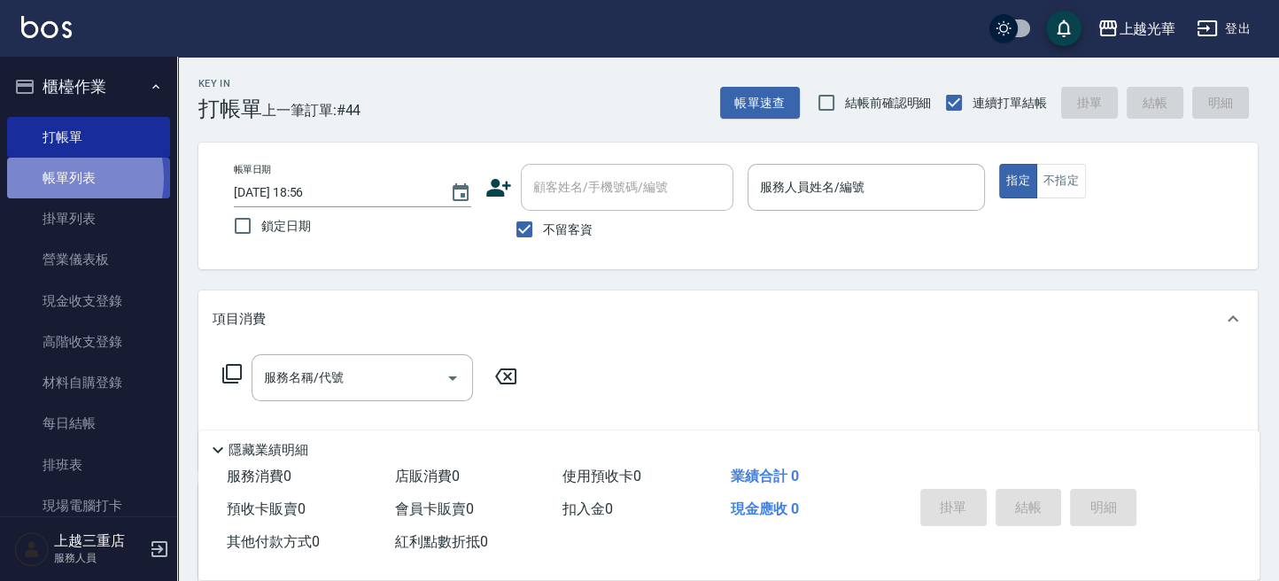
click at [47, 178] on link "帳單列表" at bounding box center [88, 178] width 163 height 41
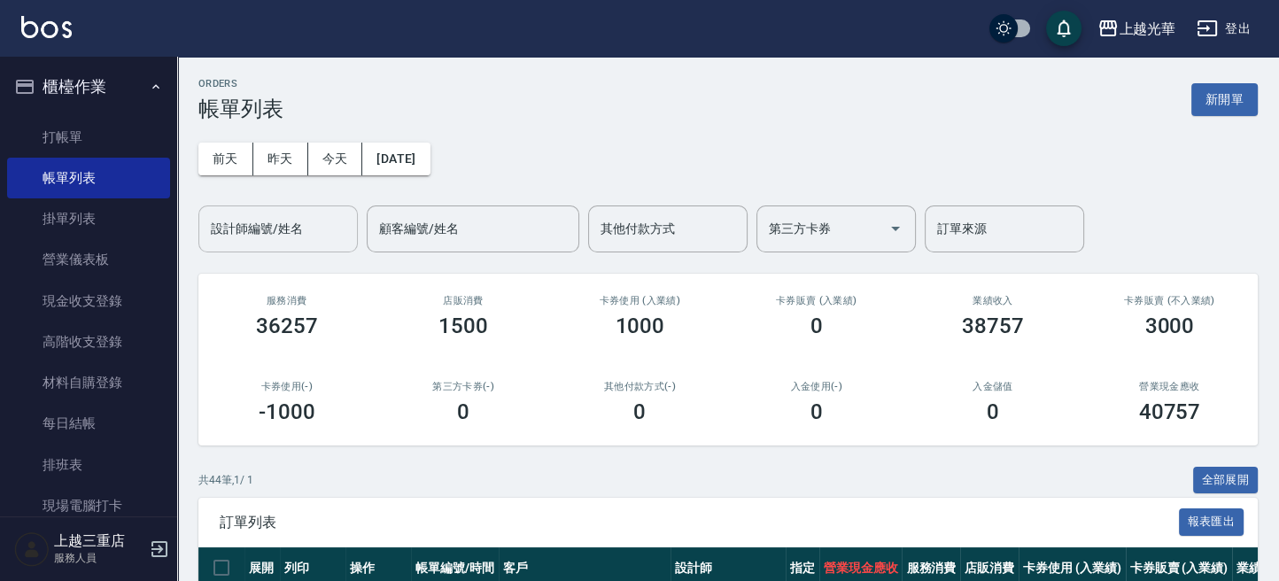
click at [295, 236] on input "設計師編號/姓名" at bounding box center [277, 228] width 143 height 31
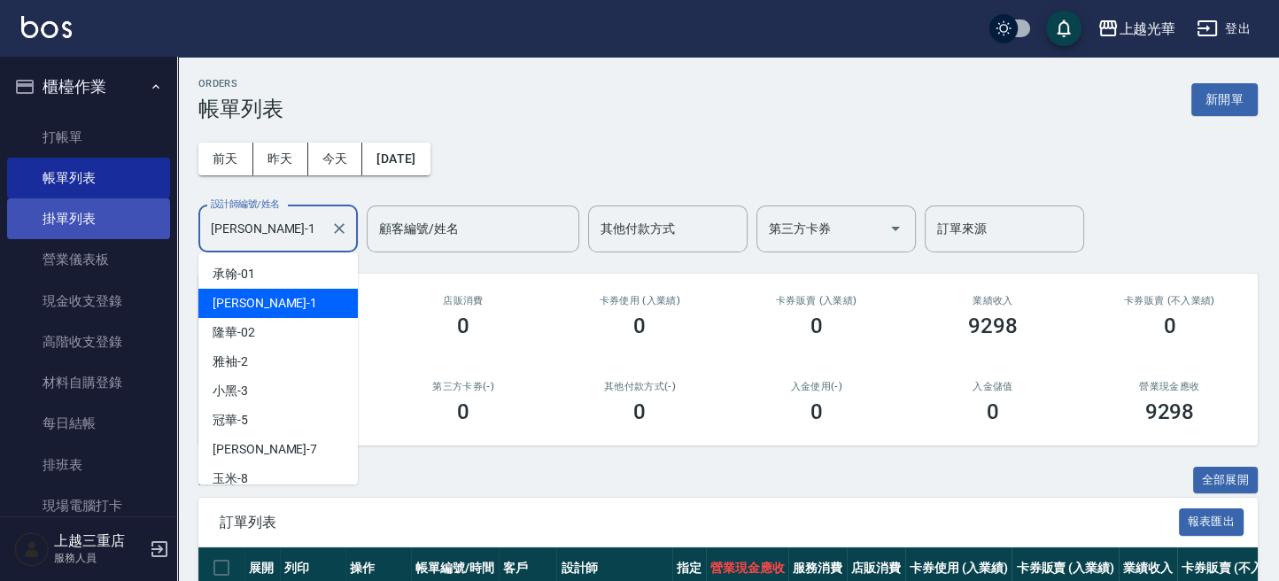
drag, startPoint x: 302, startPoint y: 225, endPoint x: 73, endPoint y: 224, distance: 228.4
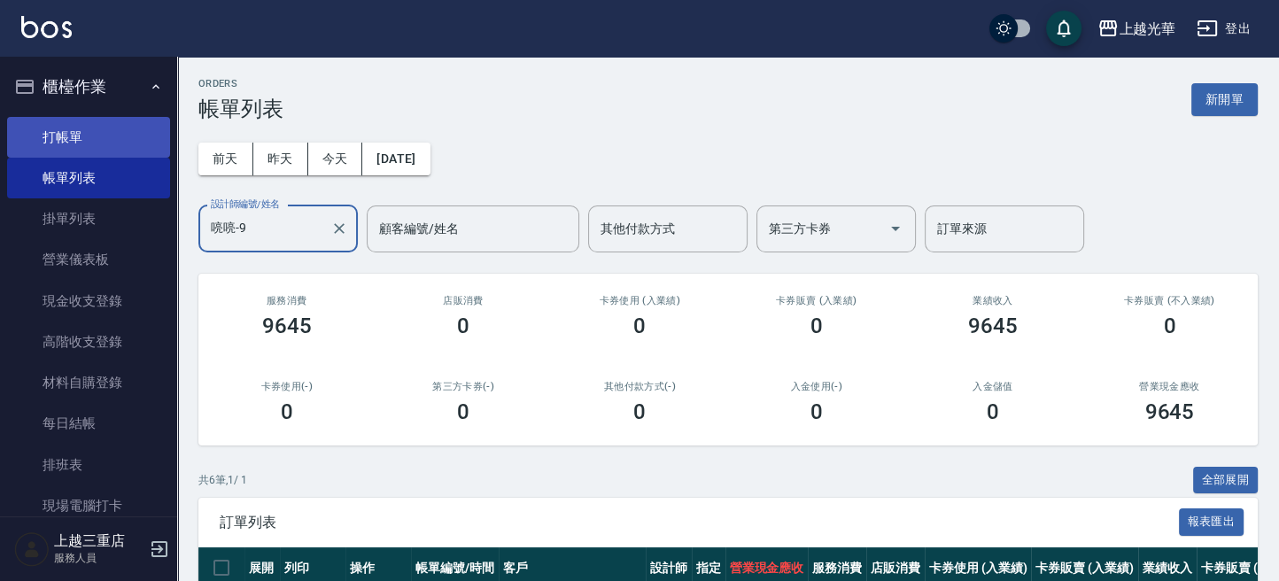
type input "喨喨-9"
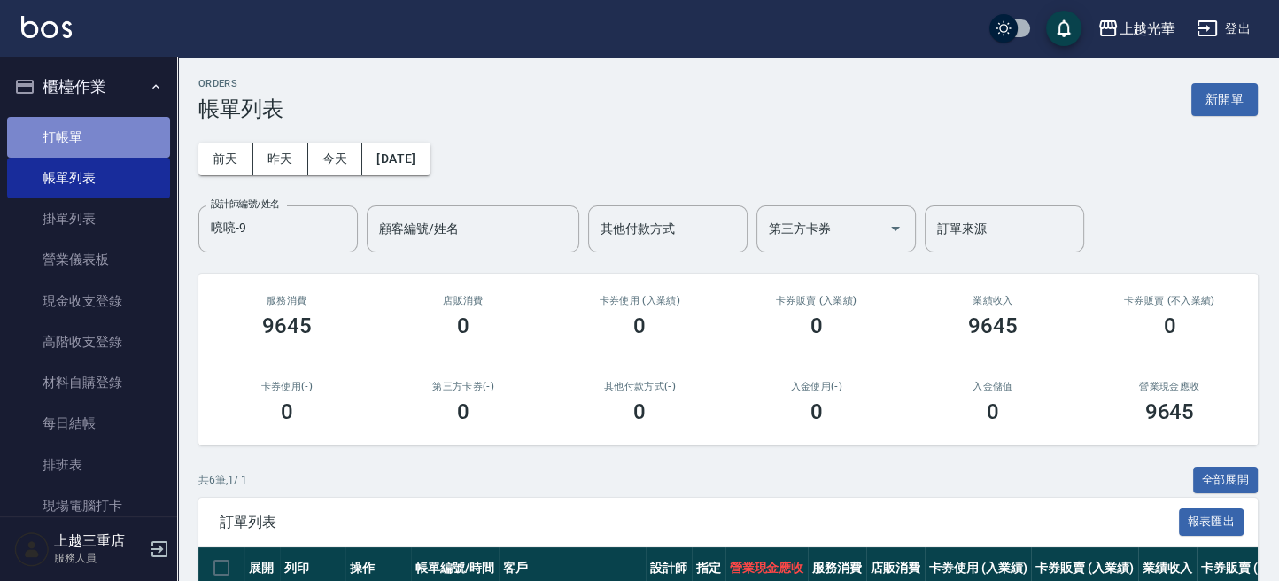
click at [94, 149] on link "打帳單" at bounding box center [88, 137] width 163 height 41
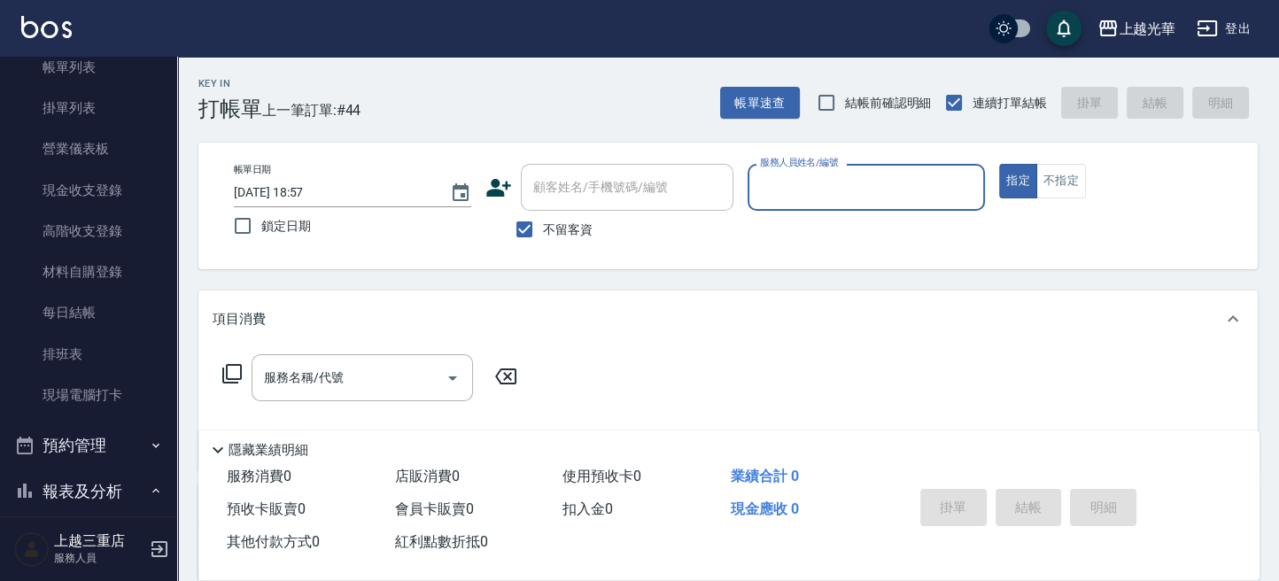
scroll to position [236, 0]
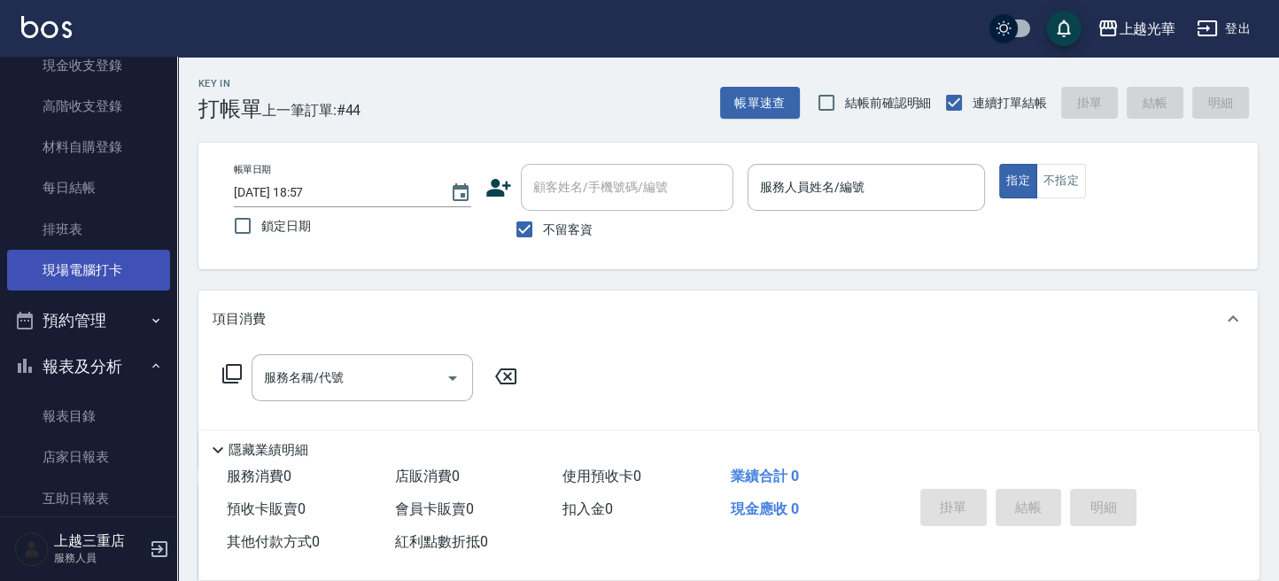
click at [123, 270] on link "現場電腦打卡" at bounding box center [88, 270] width 163 height 41
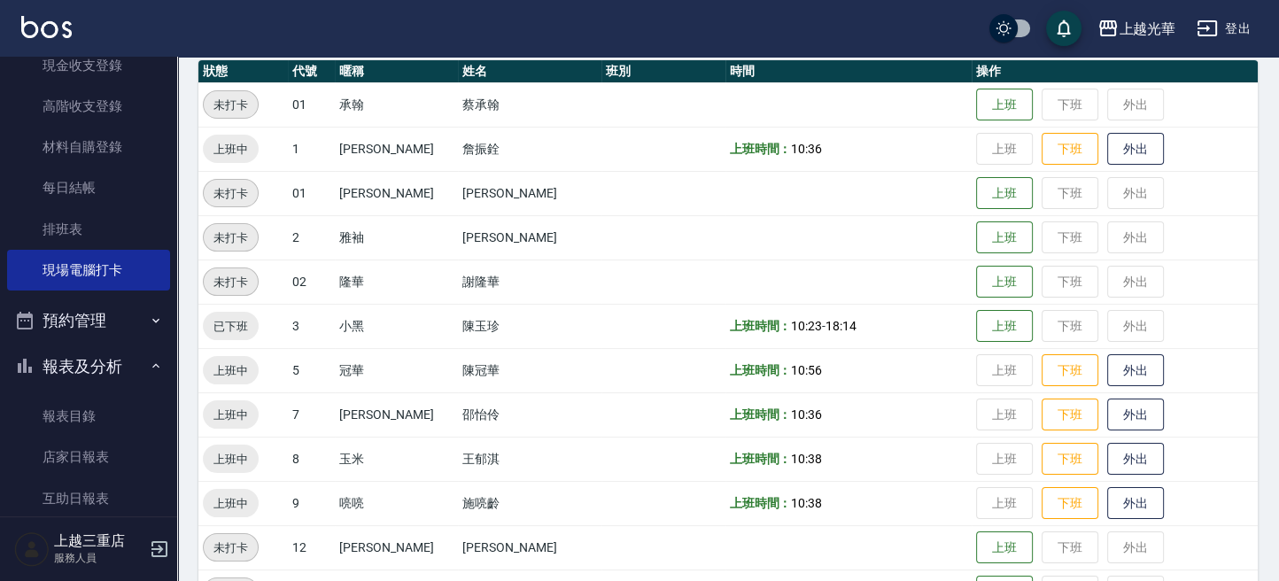
scroll to position [236, 0]
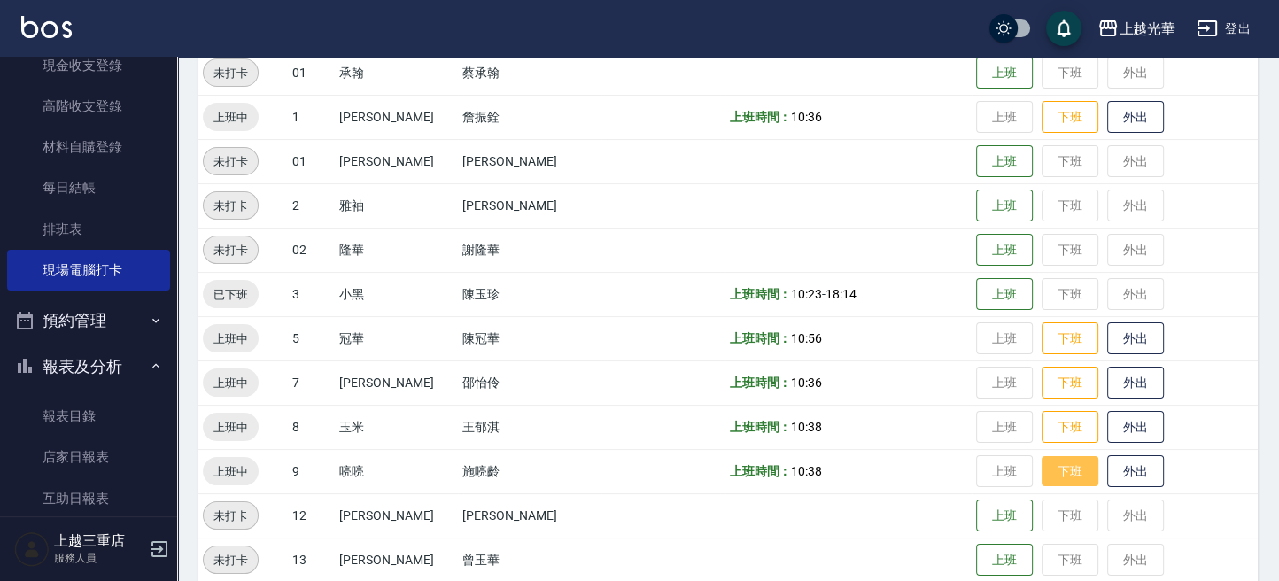
click at [1041, 467] on button "下班" at bounding box center [1069, 471] width 57 height 31
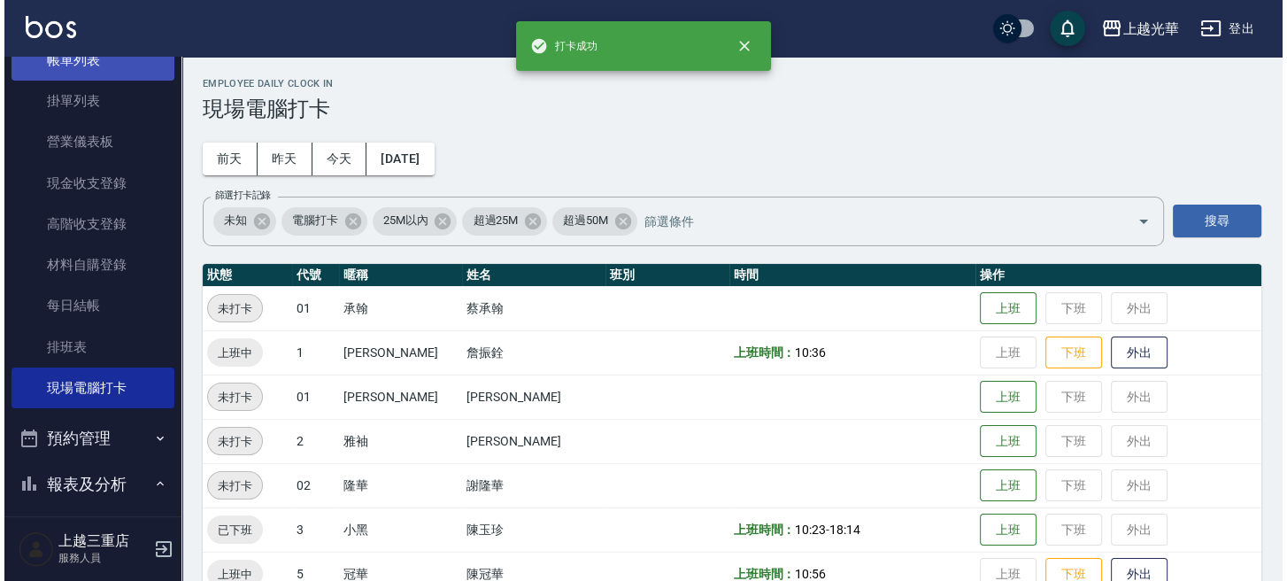
scroll to position [0, 0]
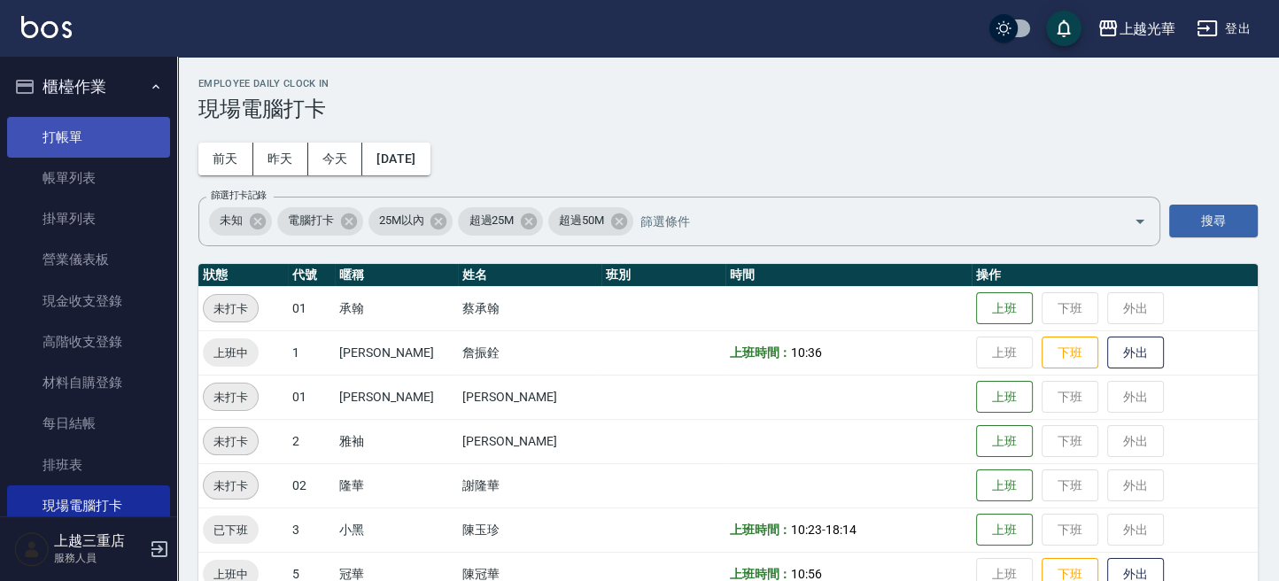
click at [92, 132] on link "打帳單" at bounding box center [88, 137] width 163 height 41
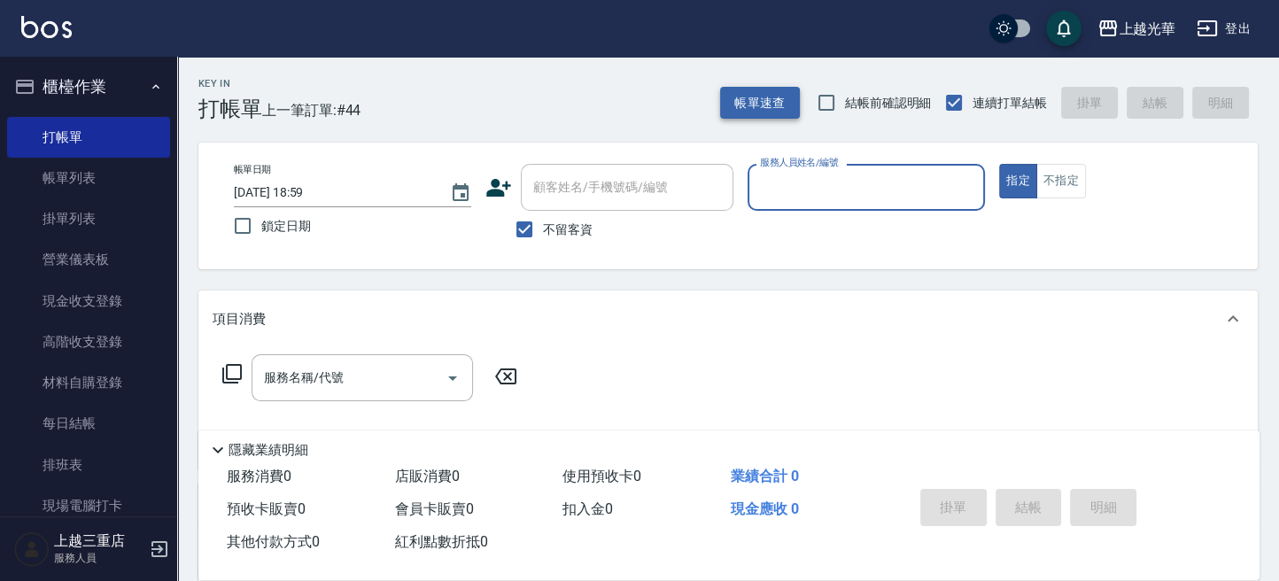
click at [736, 112] on button "帳單速查" at bounding box center [760, 103] width 80 height 33
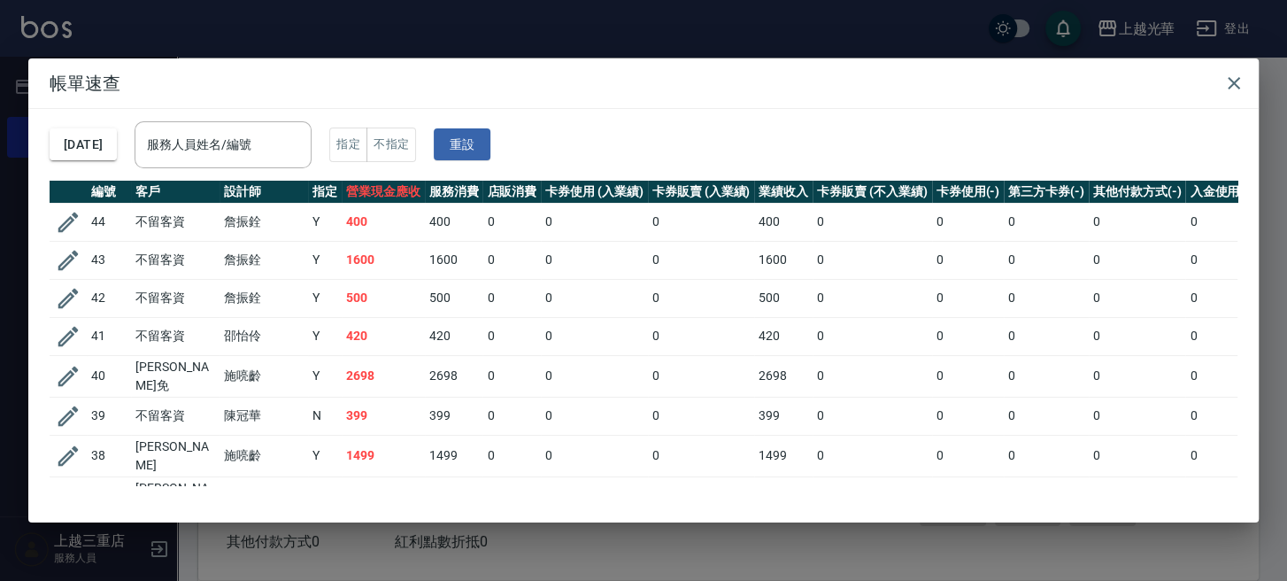
drag, startPoint x: 317, startPoint y: 137, endPoint x: 399, endPoint y: 174, distance: 90.0
click at [304, 138] on input "服務人員姓名/編號" at bounding box center [223, 144] width 161 height 31
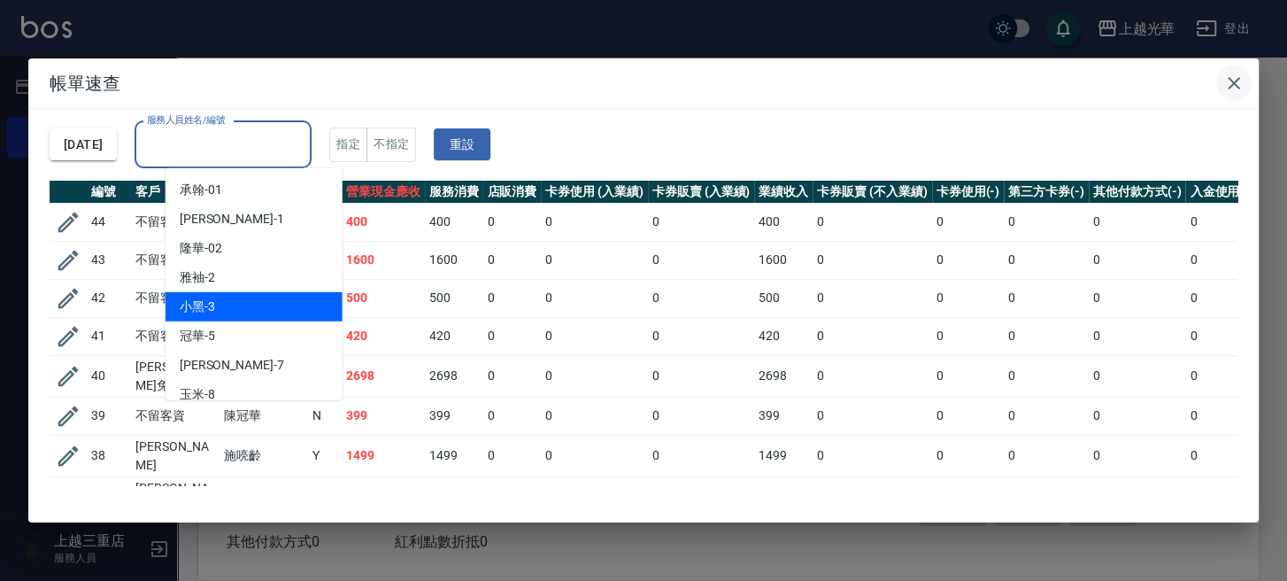
drag, startPoint x: 1237, startPoint y: 89, endPoint x: 1222, endPoint y: 89, distance: 15.1
click at [1235, 89] on icon "button" at bounding box center [1234, 83] width 21 height 21
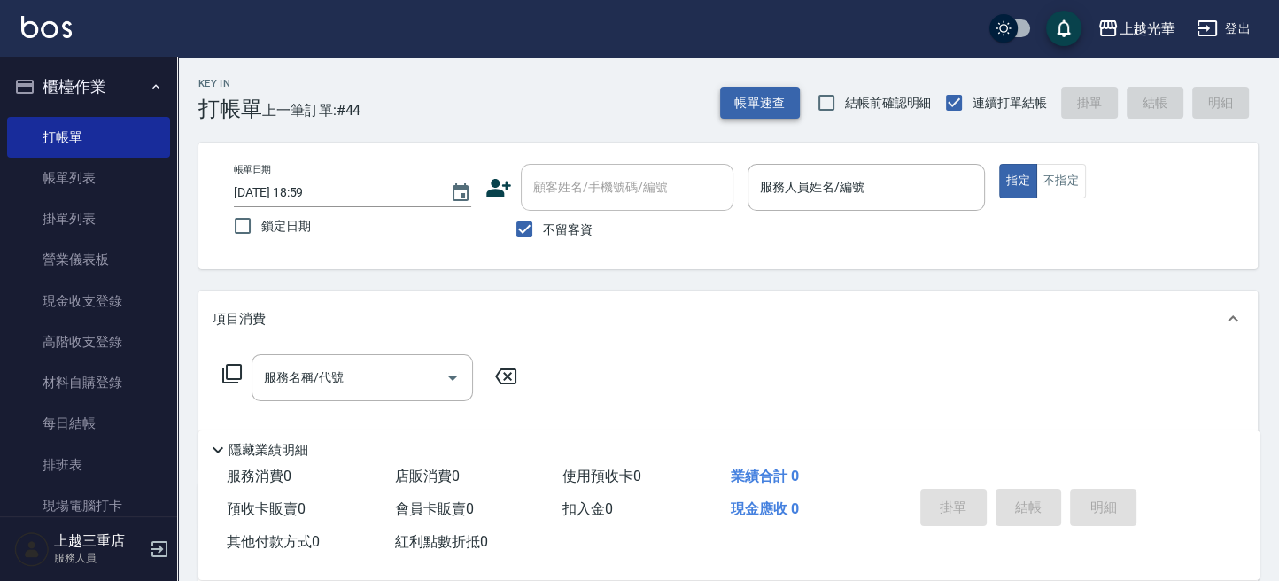
click at [753, 111] on button "帳單速查" at bounding box center [760, 103] width 80 height 33
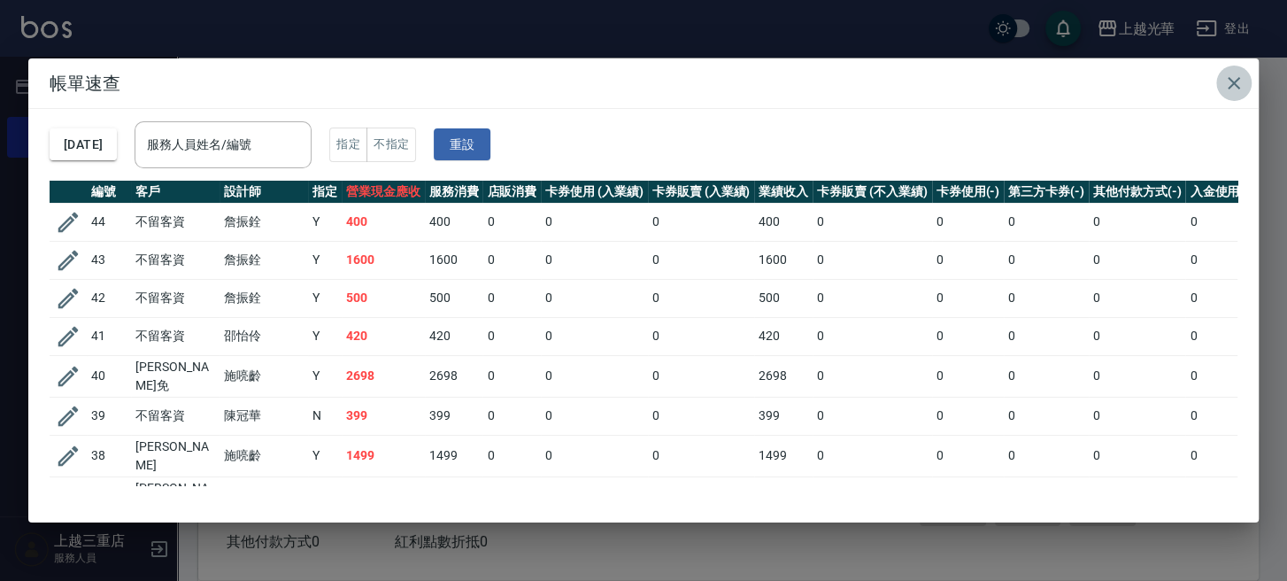
drag, startPoint x: 1231, startPoint y: 79, endPoint x: 558, endPoint y: 144, distance: 676.1
click at [1229, 80] on icon "button" at bounding box center [1234, 83] width 21 height 21
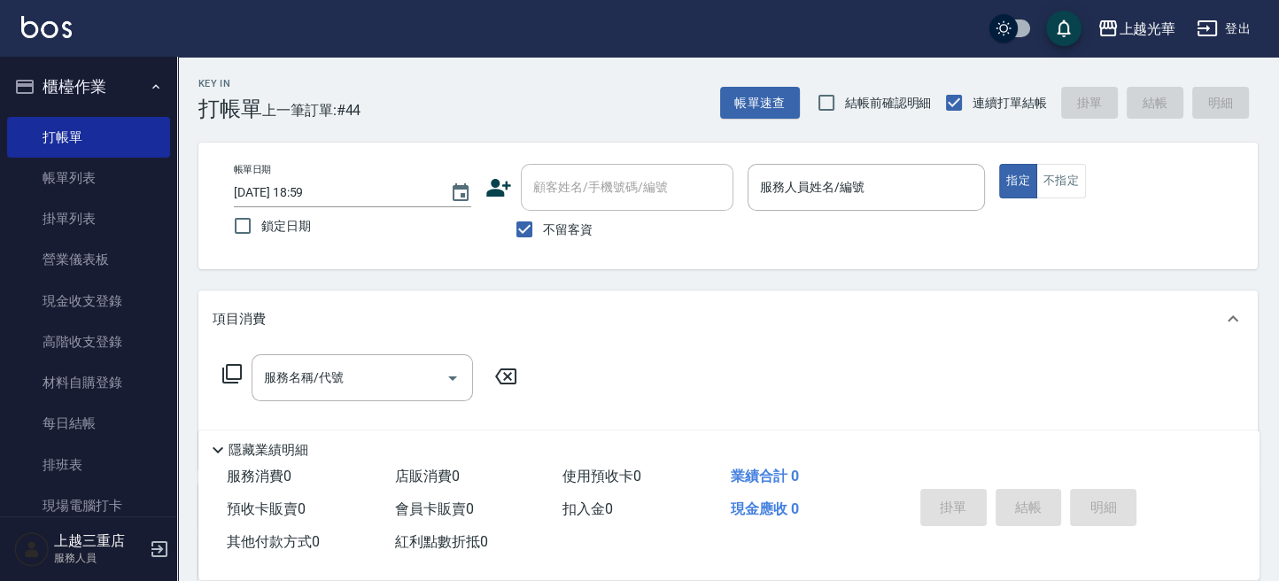
click at [504, 180] on icon at bounding box center [498, 187] width 27 height 27
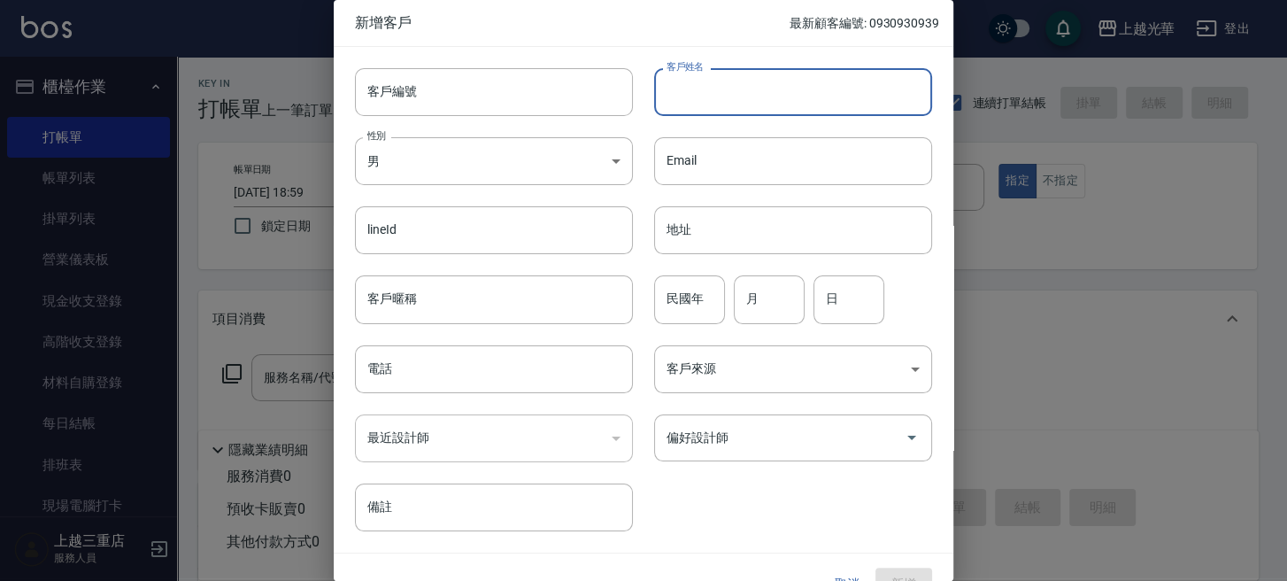
click at [688, 94] on input "客戶姓名" at bounding box center [793, 92] width 278 height 48
type input "v"
type input "蕭香濤"
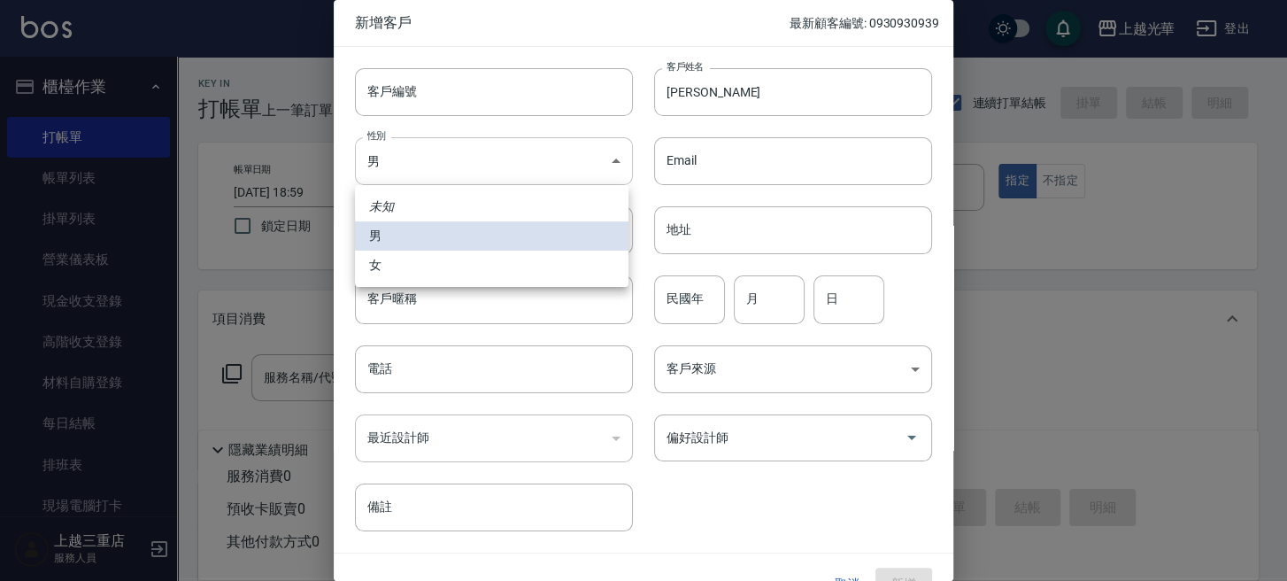
drag, startPoint x: 427, startPoint y: 169, endPoint x: 427, endPoint y: 228, distance: 58.4
click at [427, 171] on body "上越光華 登出 櫃檯作業 打帳單 帳單列表 掛單列表 營業儀表板 現金收支登錄 高階收支登錄 材料自購登錄 每日結帳 排班表 現場電腦打卡 預約管理 預約管理…" at bounding box center [643, 410] width 1287 height 821
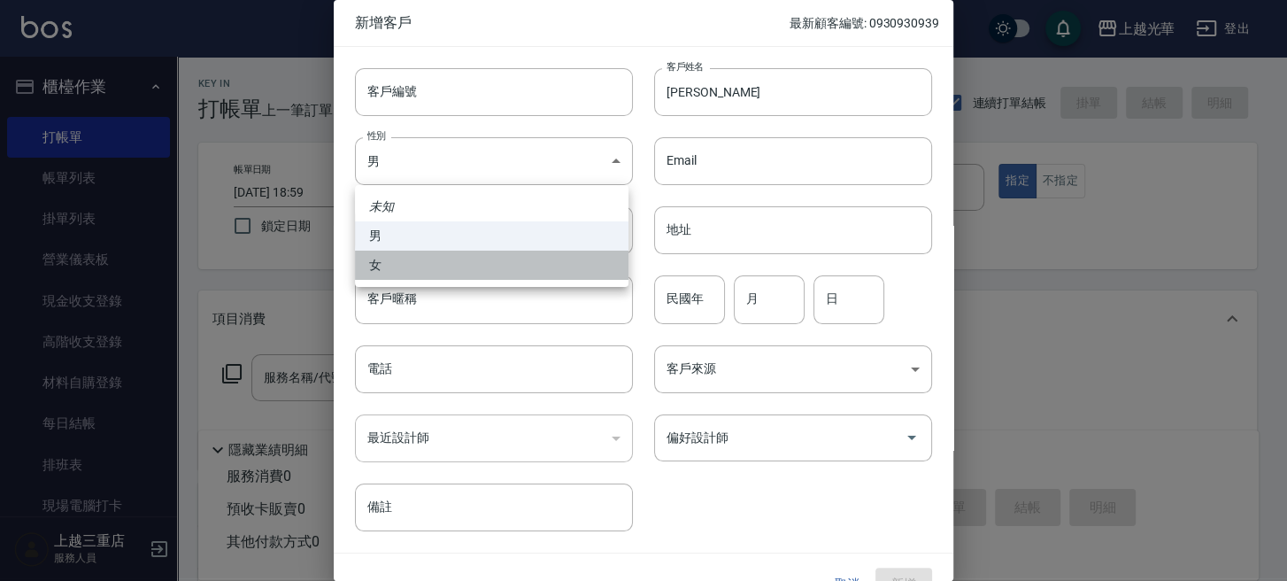
drag, startPoint x: 424, startPoint y: 268, endPoint x: 532, endPoint y: 320, distance: 119.6
click at [426, 273] on li "女" at bounding box center [492, 265] width 274 height 29
type input "FEMALE"
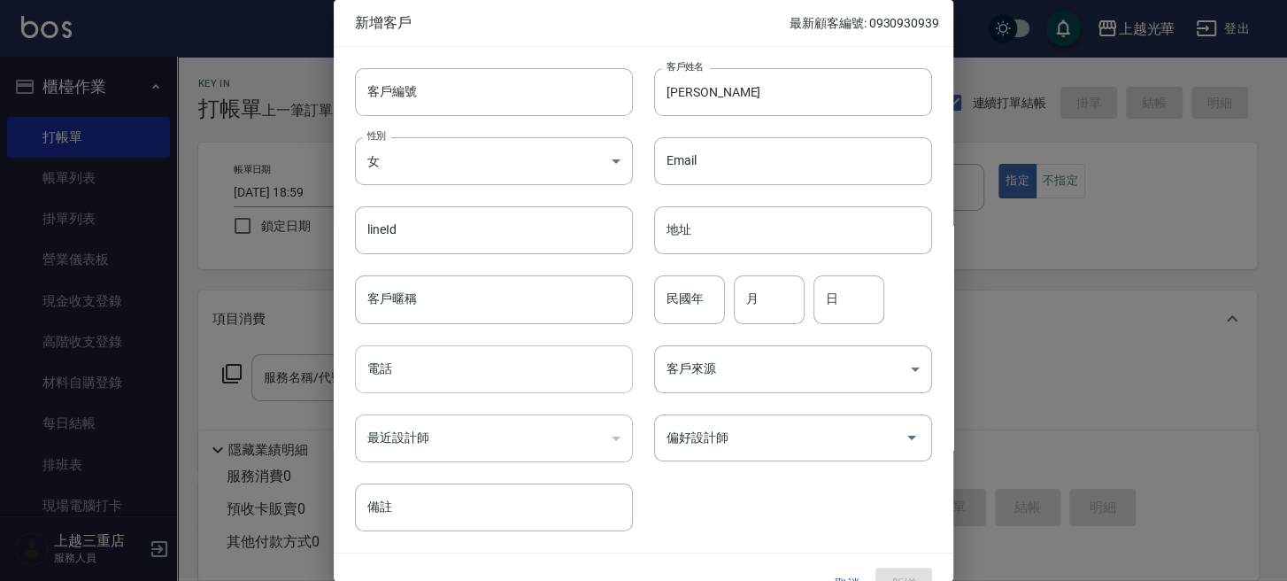
drag, startPoint x: 655, startPoint y: 306, endPoint x: 616, endPoint y: 344, distance: 53.9
click at [658, 306] on input "民國年" at bounding box center [689, 299] width 71 height 48
type input "10"
type input "20"
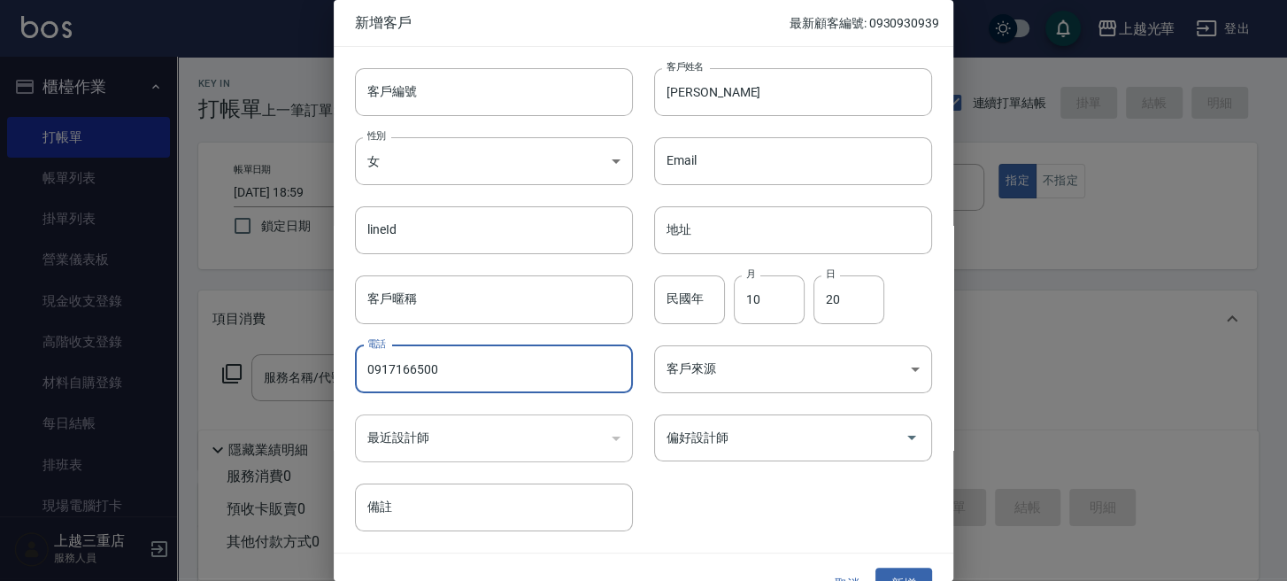
type input "0917166500"
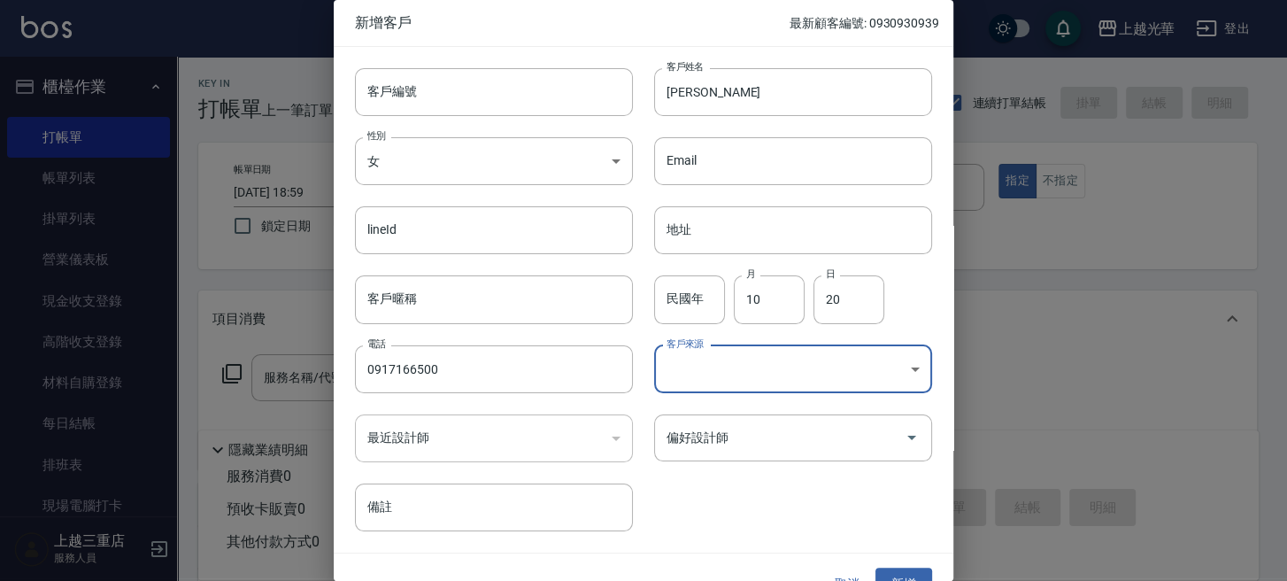
click at [797, 371] on body "上越光華 登出 櫃檯作業 打帳單 帳單列表 掛單列表 營業儀表板 現金收支登錄 高階收支登錄 材料自購登錄 每日結帳 排班表 現場電腦打卡 預約管理 預約管理…" at bounding box center [643, 410] width 1287 height 821
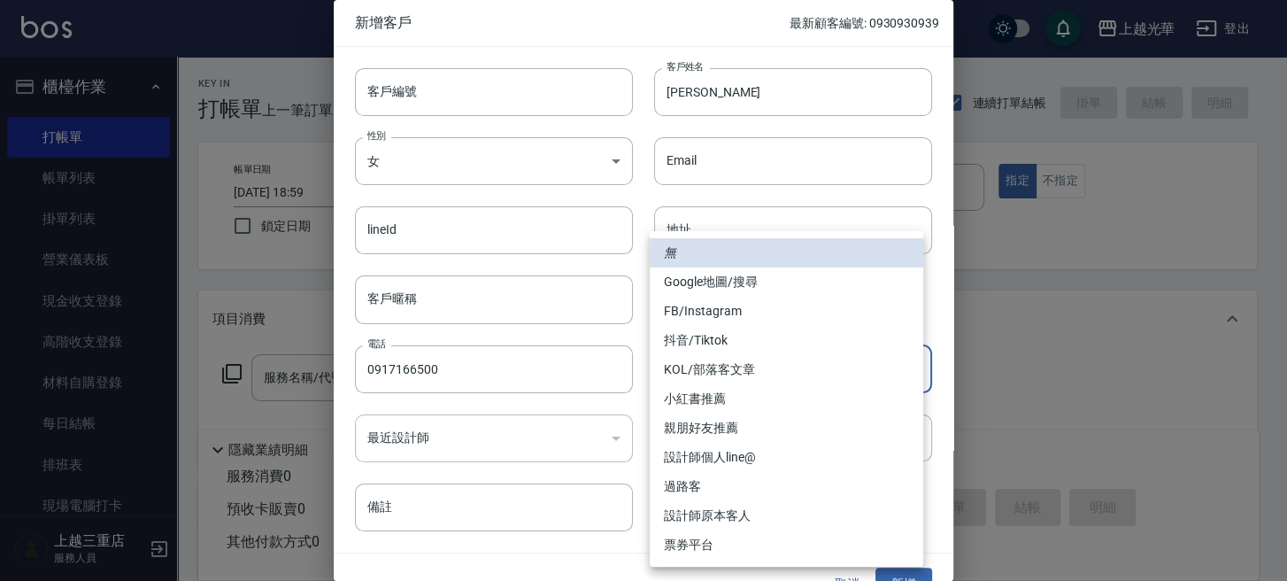
click at [767, 298] on li "FB/Instagram" at bounding box center [787, 311] width 274 height 29
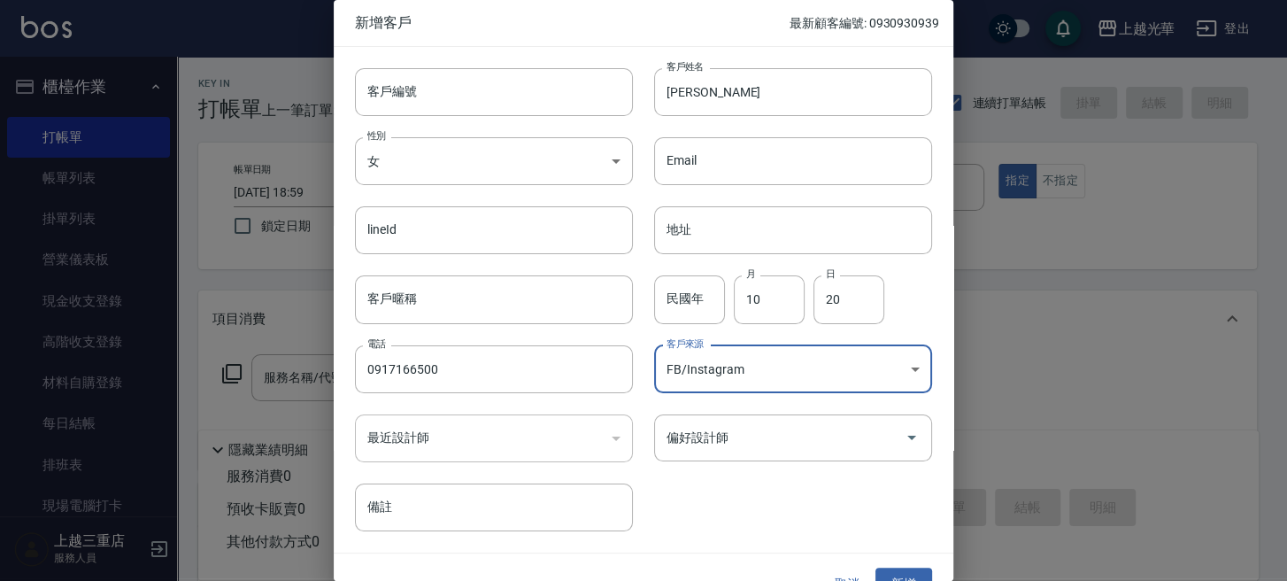
click at [768, 369] on body "上越光華 登出 櫃檯作業 打帳單 帳單列表 掛單列表 營業儀表板 現金收支登錄 高階收支登錄 材料自購登錄 每日結帳 排班表 現場電腦打卡 預約管理 預約管理…" at bounding box center [643, 410] width 1287 height 821
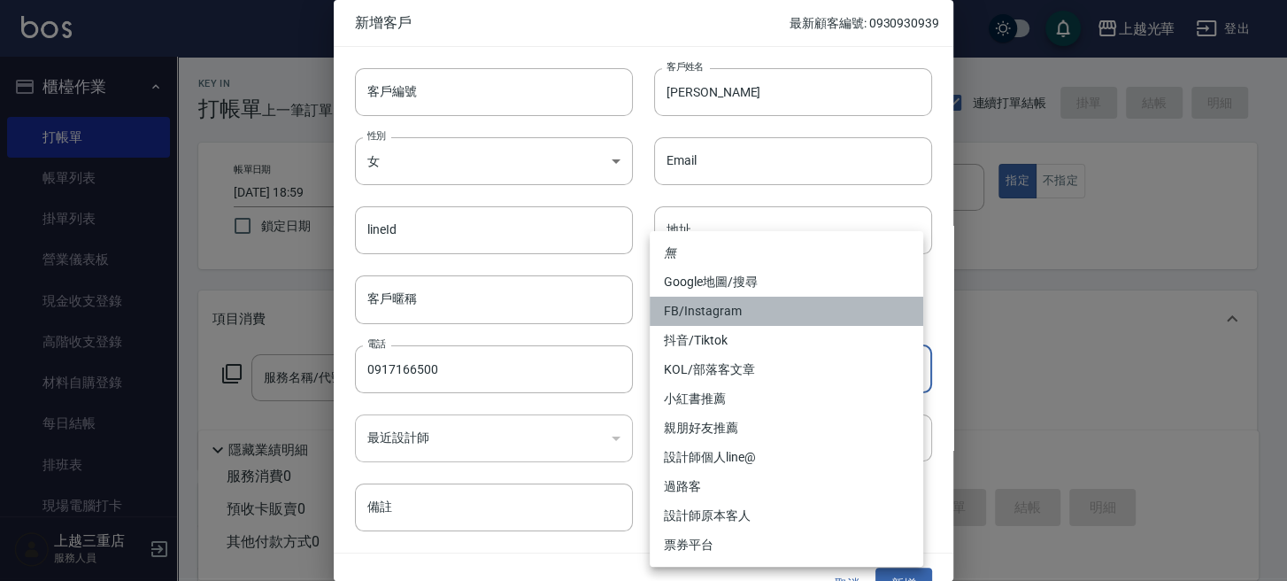
click at [761, 305] on li "FB/Instagram" at bounding box center [787, 311] width 274 height 29
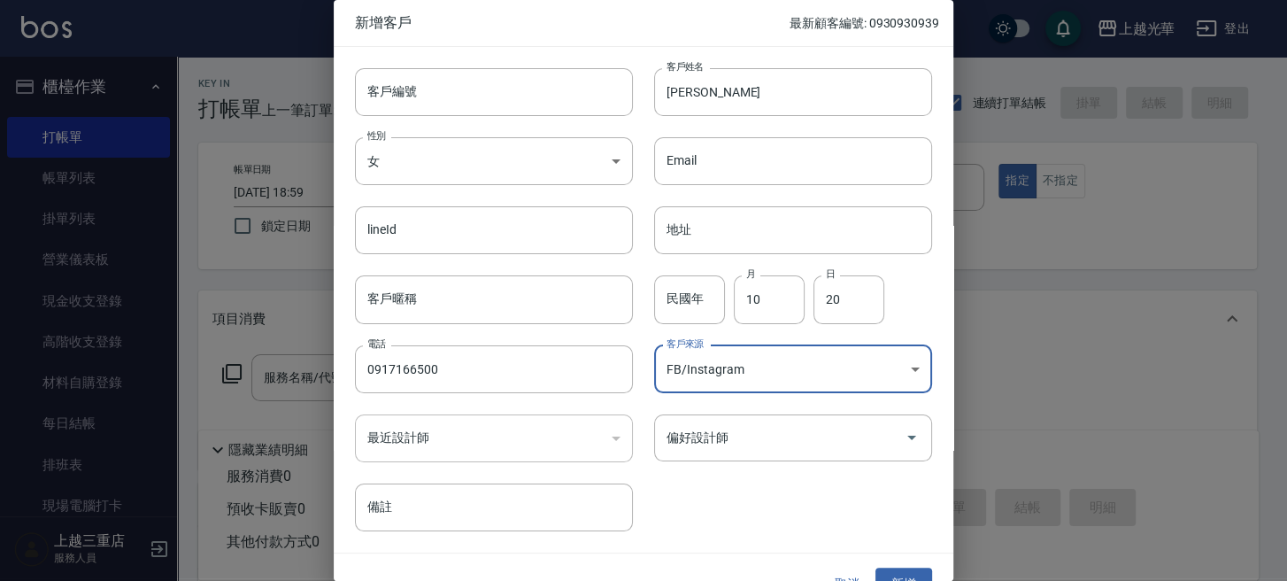
click at [754, 377] on body "上越光華 登出 櫃檯作業 打帳單 帳單列表 掛單列表 營業儀表板 現金收支登錄 高階收支登錄 材料自購登錄 每日結帳 排班表 現場電腦打卡 預約管理 預約管理…" at bounding box center [643, 410] width 1287 height 821
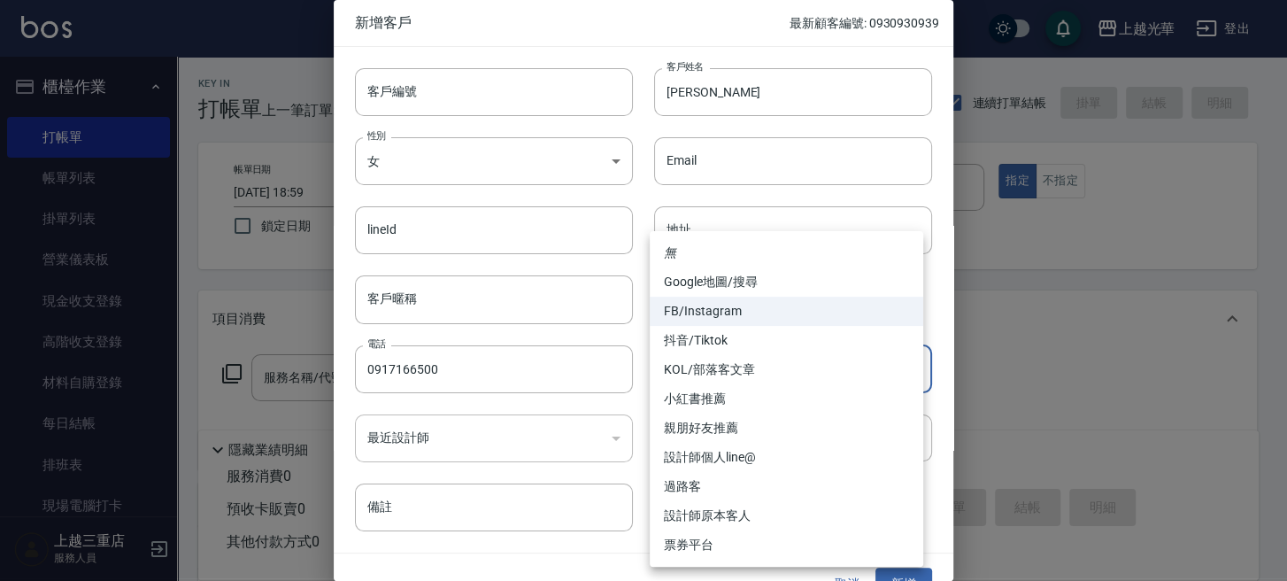
click at [760, 285] on li "Google地圖/搜尋" at bounding box center [787, 281] width 274 height 29
type input "Google地圖/搜尋"
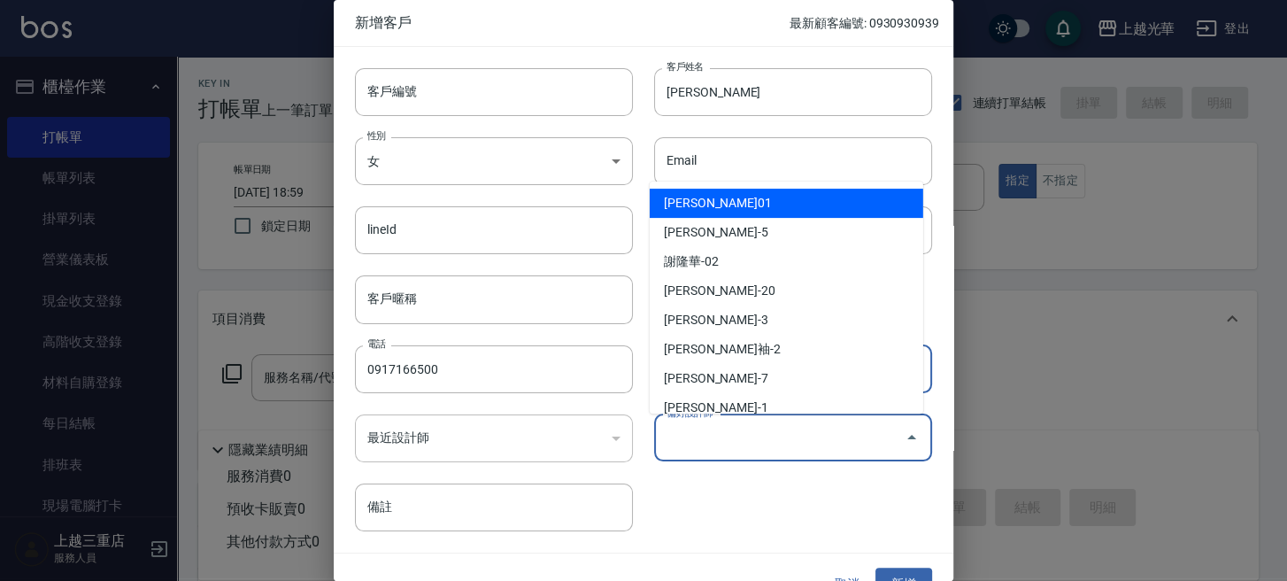
drag, startPoint x: 758, startPoint y: 433, endPoint x: 759, endPoint y: 413, distance: 19.5
click at [759, 433] on input "偏好設計師" at bounding box center [780, 437] width 236 height 31
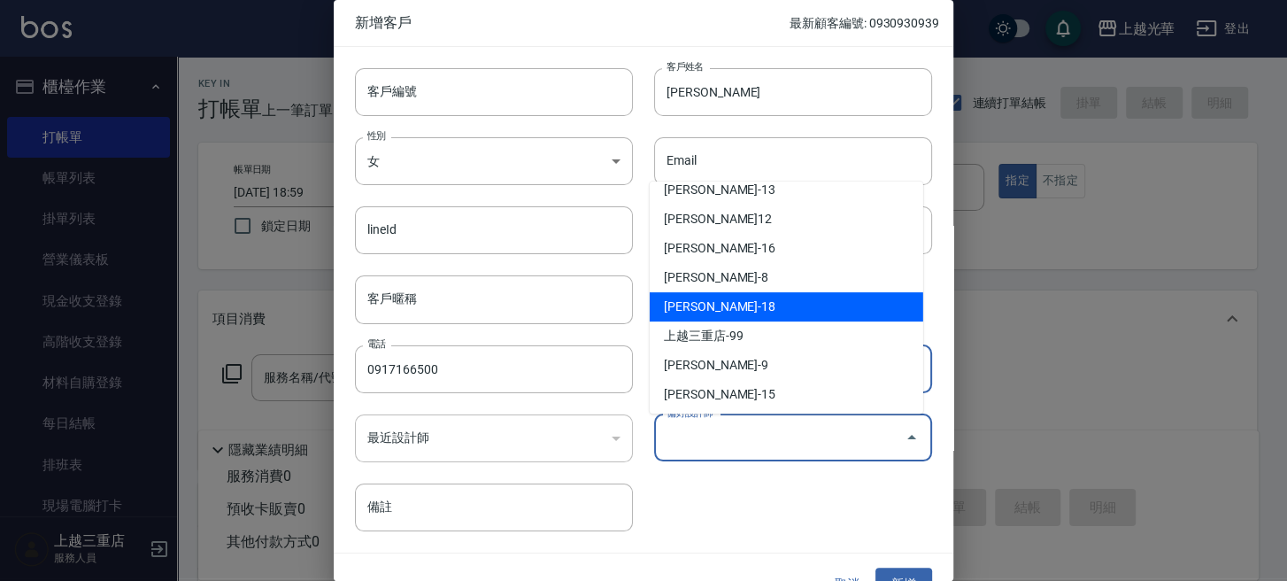
scroll to position [249, 0]
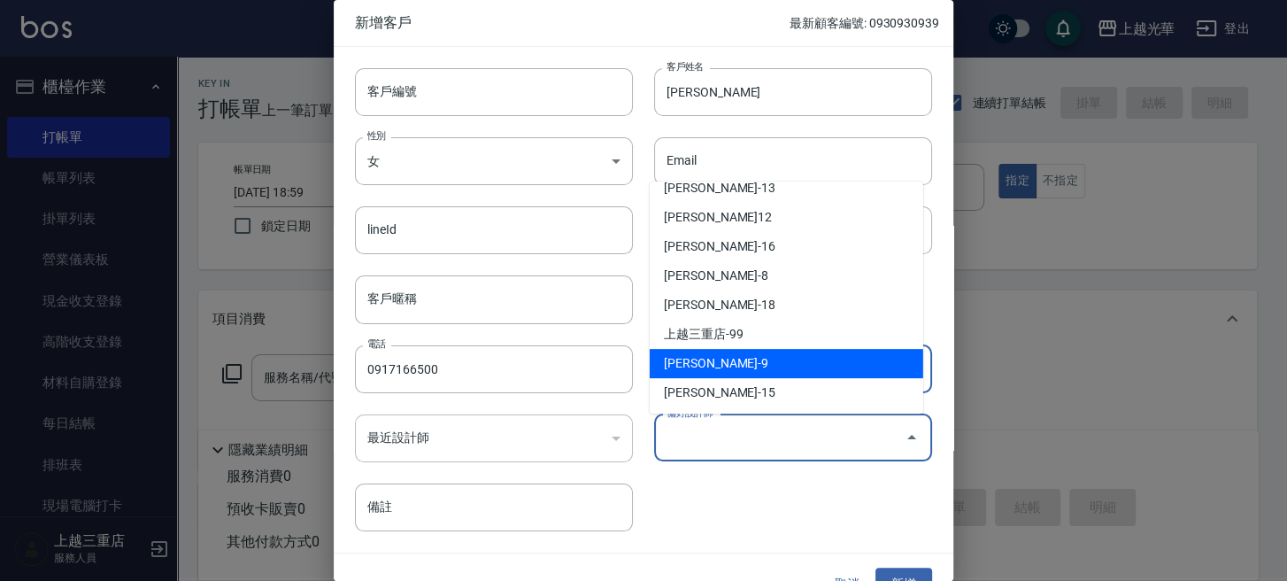
click at [711, 350] on li "施喨齡-9" at bounding box center [787, 363] width 274 height 29
type input "施喨齡"
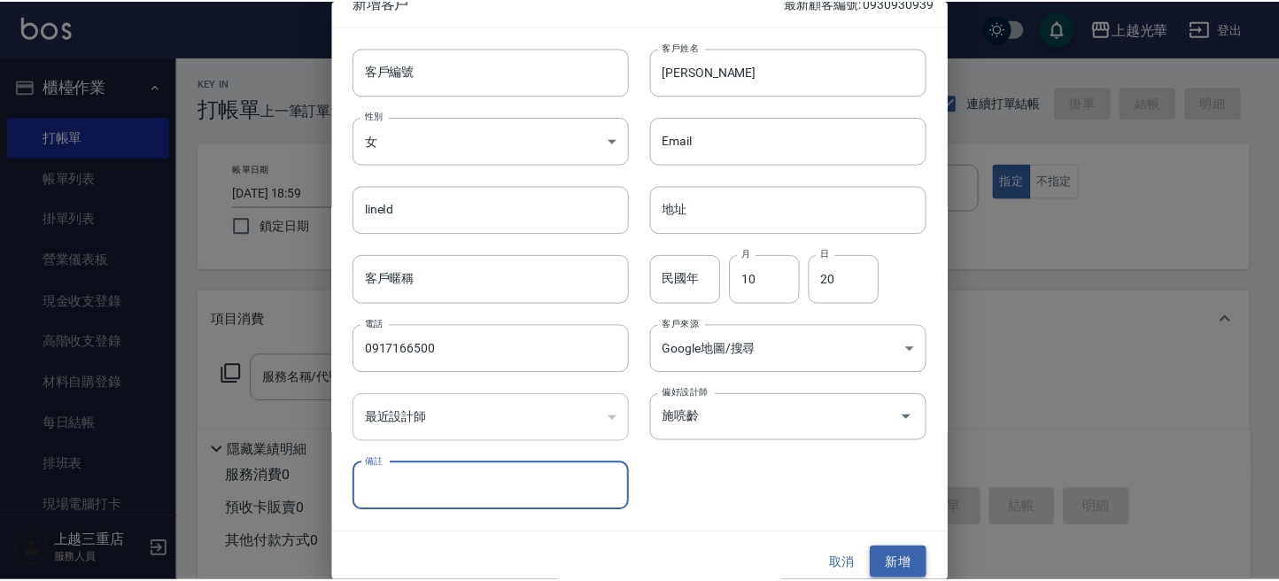
scroll to position [32, 0]
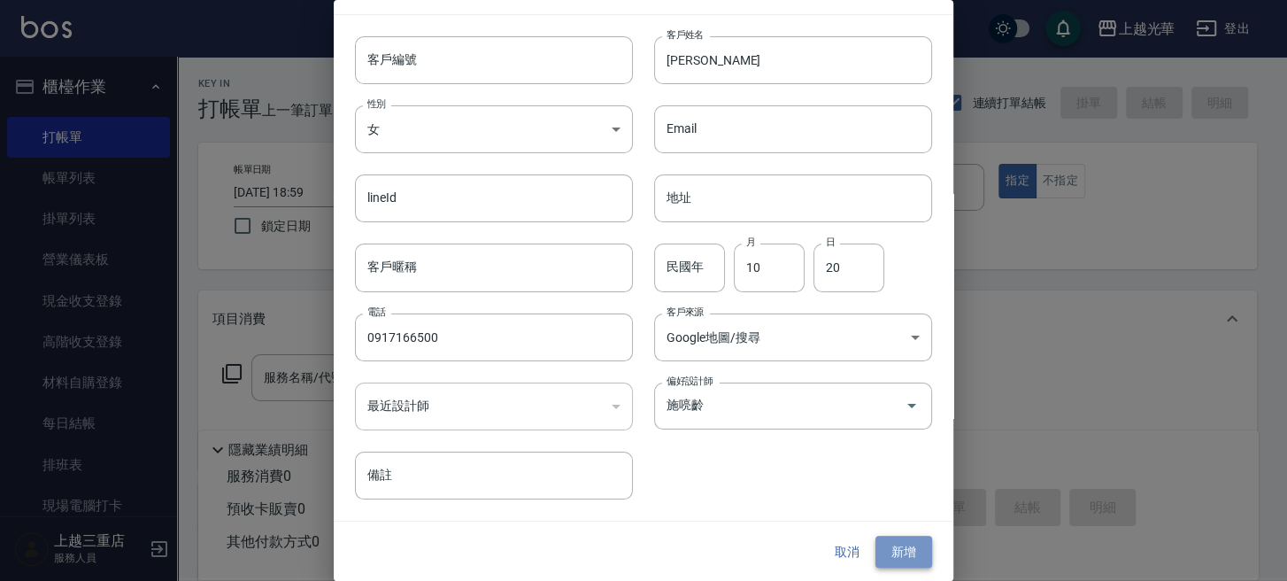
click at [912, 548] on button "新增" at bounding box center [904, 552] width 57 height 33
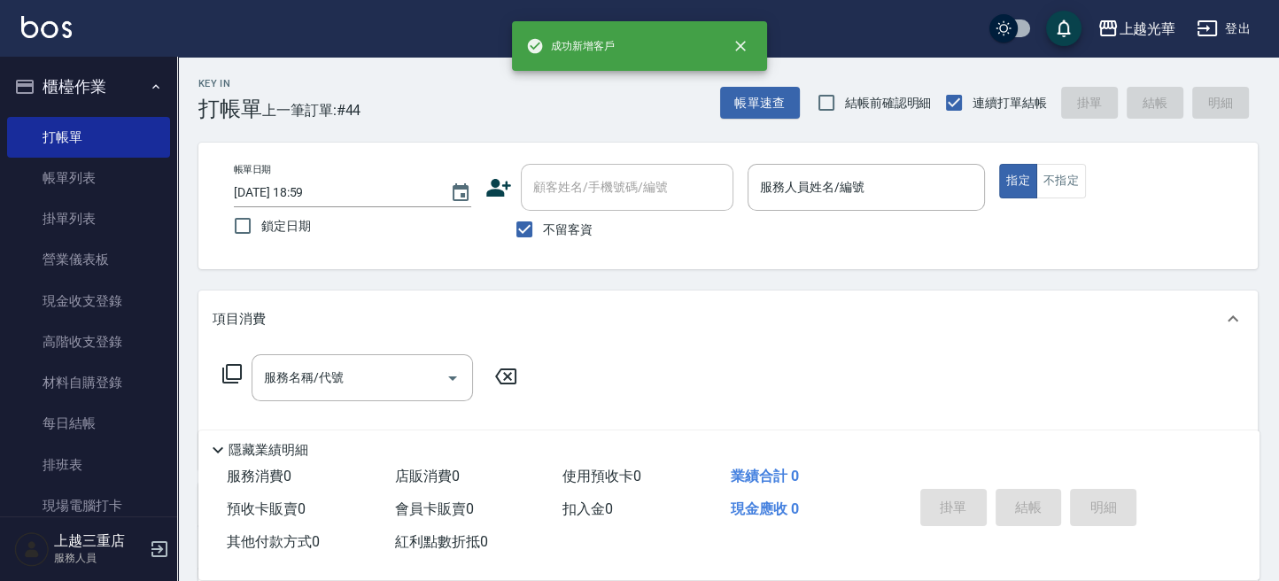
drag, startPoint x: 545, startPoint y: 223, endPoint x: 562, endPoint y: 196, distance: 32.7
click at [545, 222] on span "不留客資" at bounding box center [568, 229] width 50 height 19
click at [543, 222] on input "不留客資" at bounding box center [524, 229] width 37 height 37
checkbox input "false"
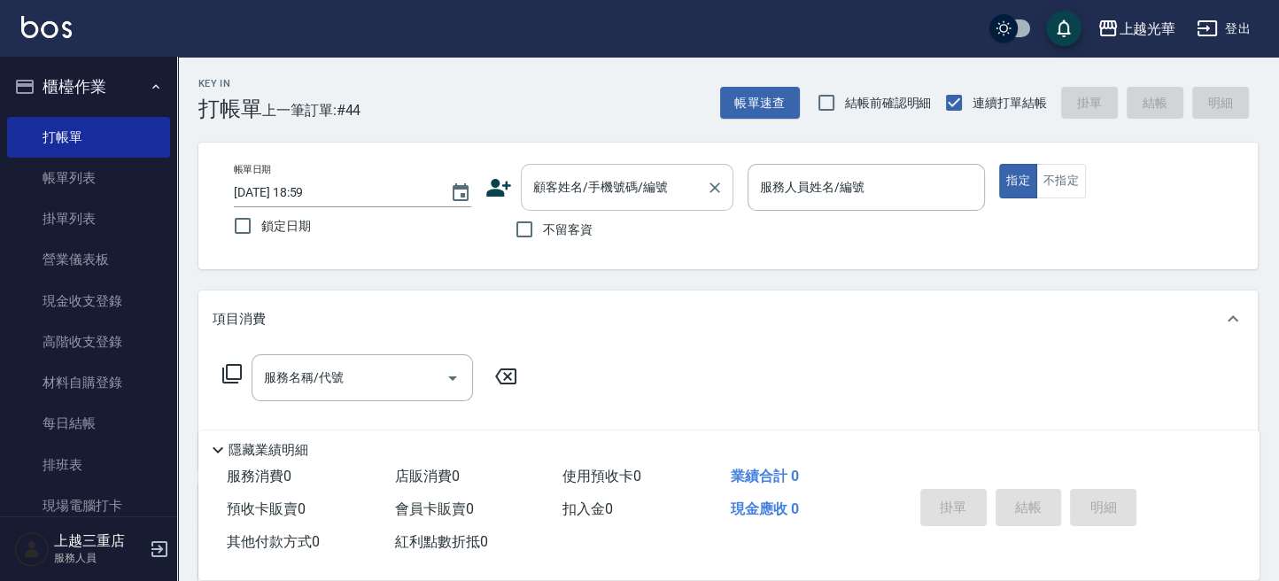
drag, startPoint x: 563, startPoint y: 191, endPoint x: 591, endPoint y: 175, distance: 32.5
click at [563, 189] on input "顧客姓名/手機號碼/編號" at bounding box center [614, 187] width 170 height 31
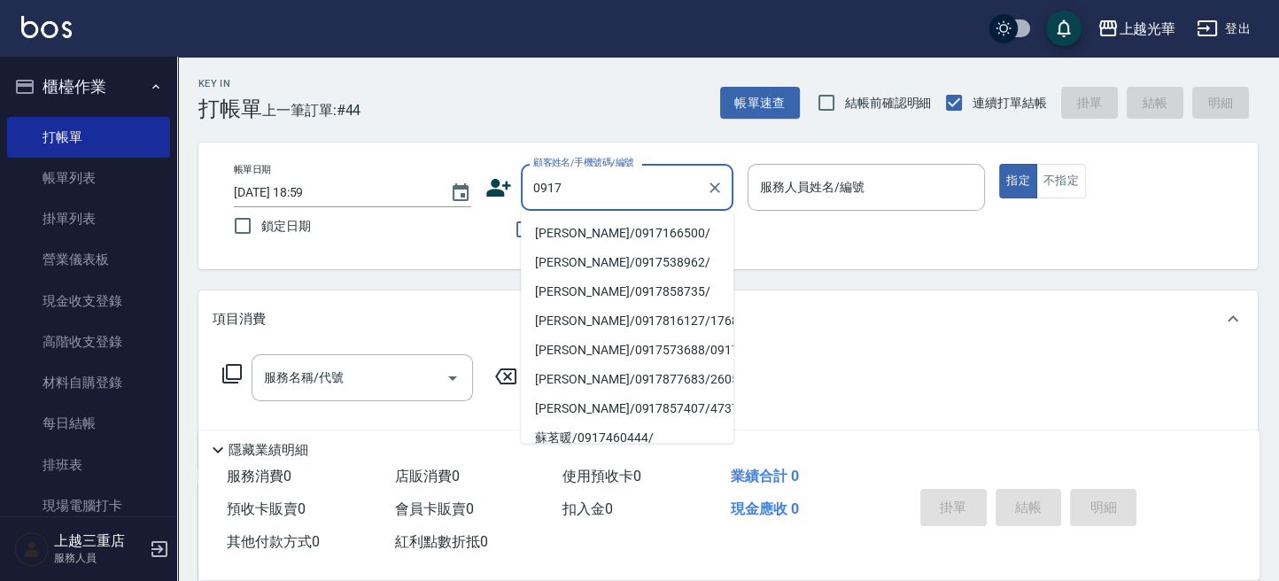
click at [590, 234] on li "蕭香濤/0917166500/" at bounding box center [627, 232] width 212 height 29
type input "蕭香濤/0917166500/"
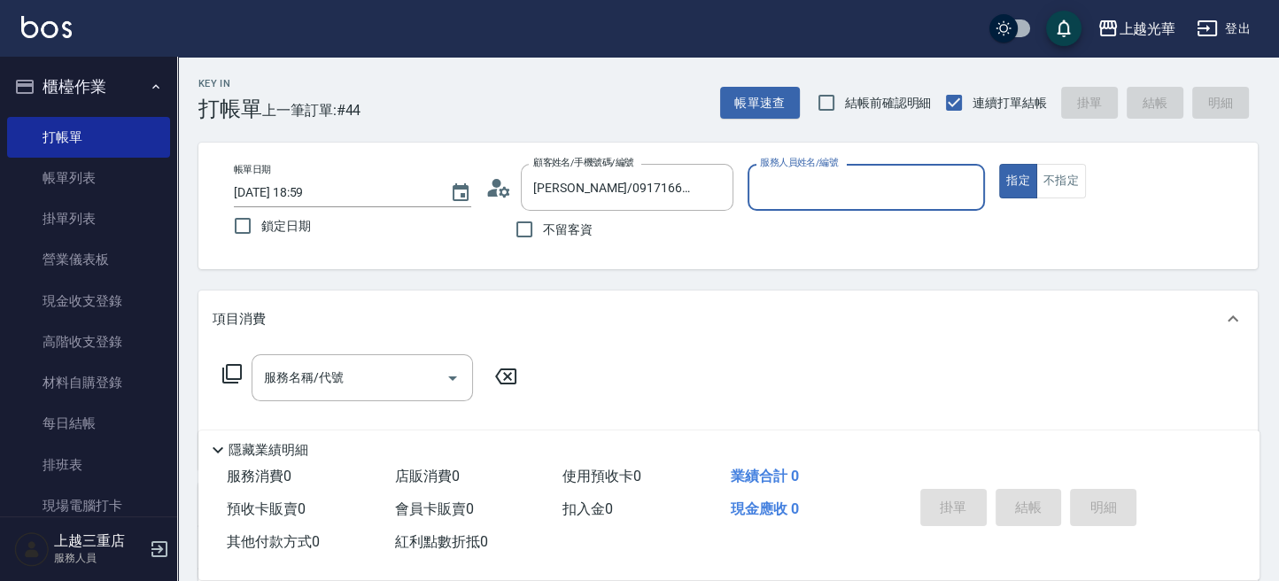
type input "喨喨-9"
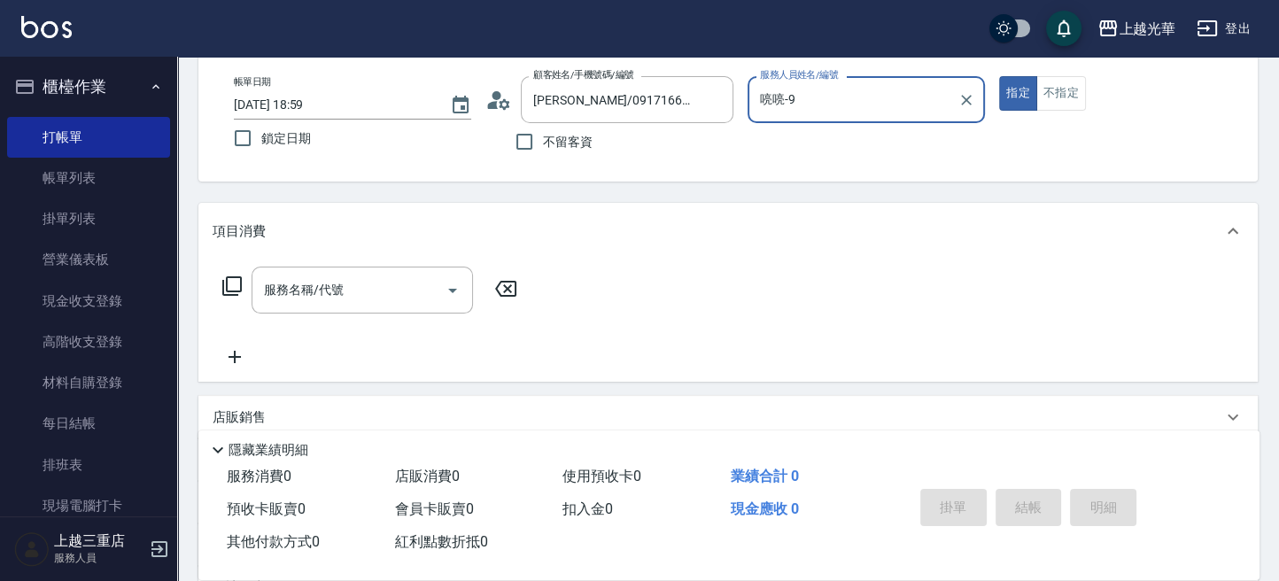
scroll to position [118, 0]
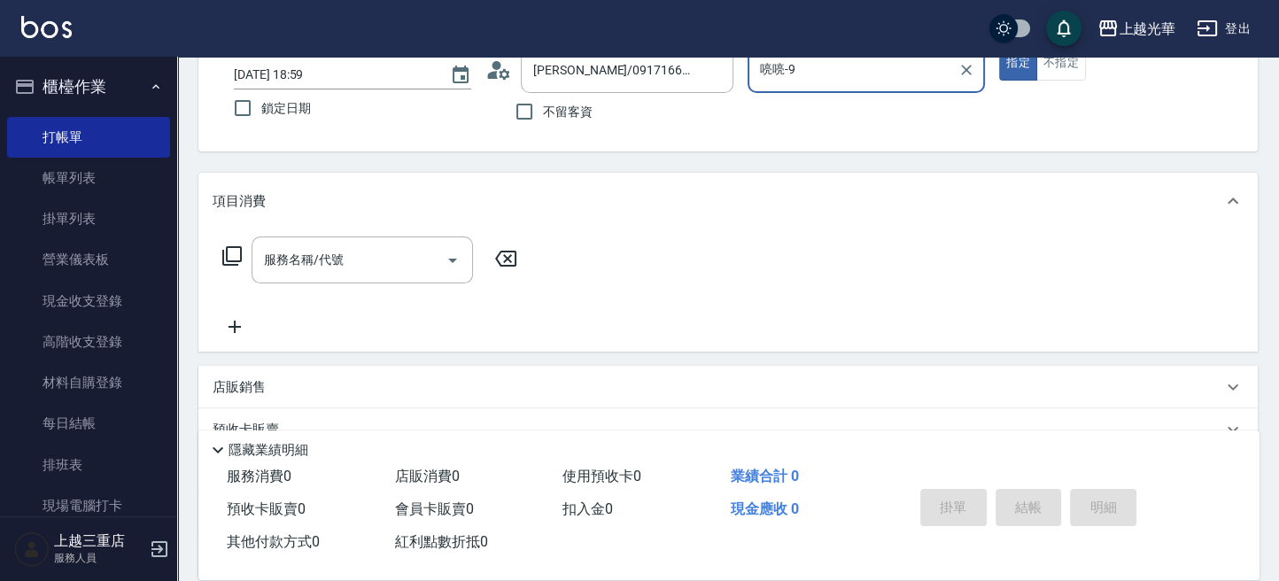
drag, startPoint x: 341, startPoint y: 266, endPoint x: 388, endPoint y: 247, distance: 50.5
click at [350, 262] on input "服務名稱/代號" at bounding box center [348, 259] width 179 height 31
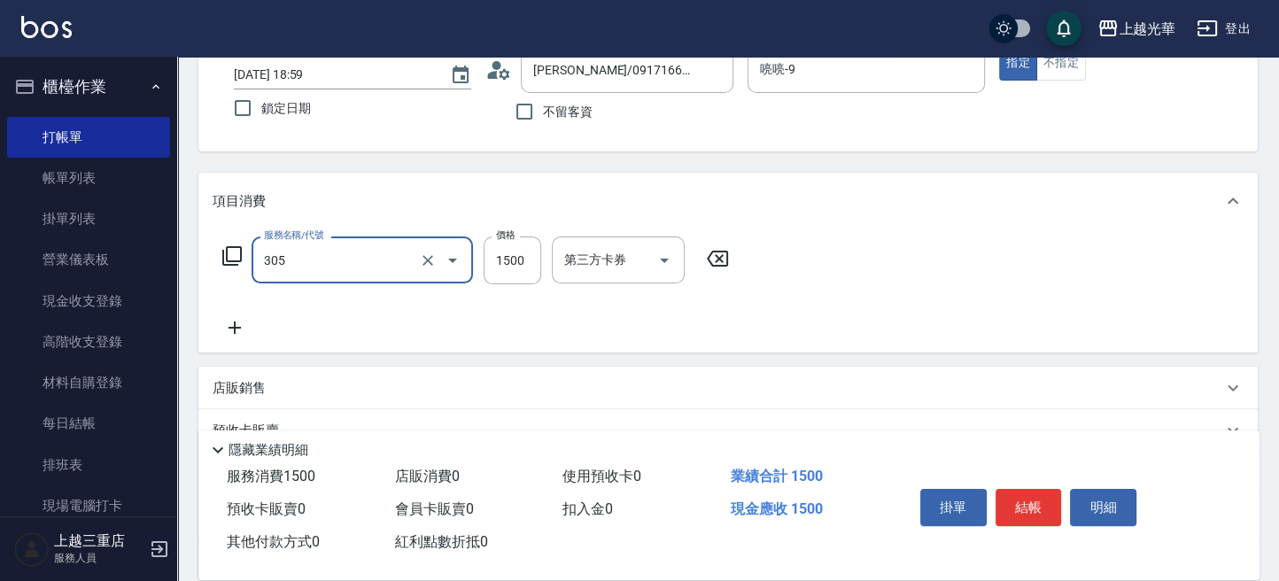
type input "設計燙髮1500(305)"
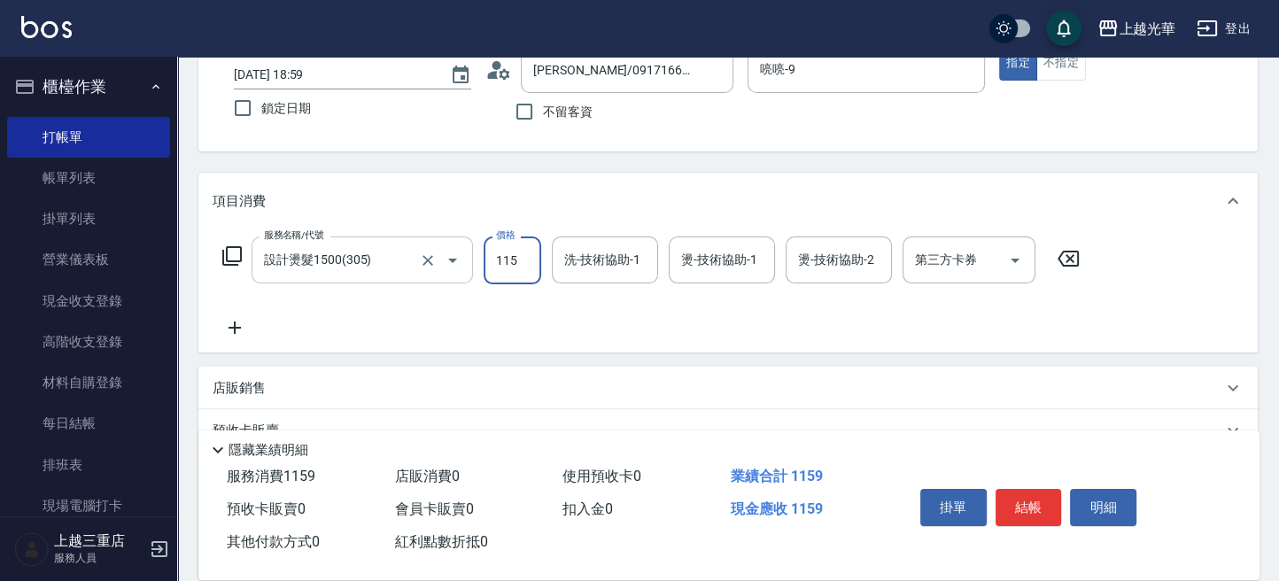
scroll to position [0, 0]
type input "1599"
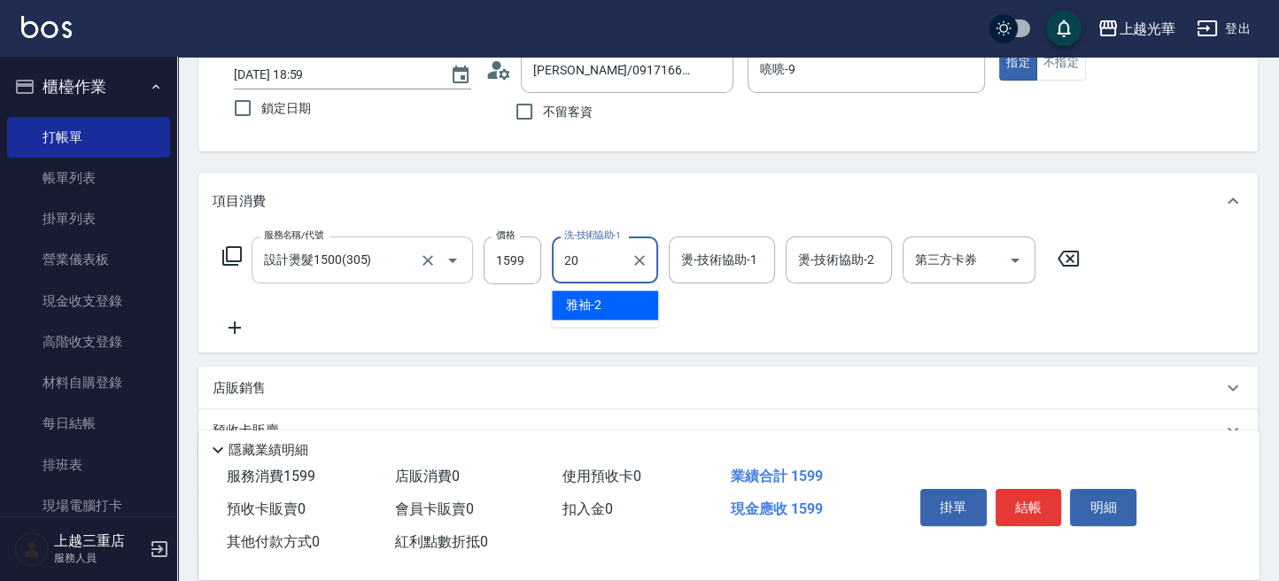
type input "顏秉宏-20"
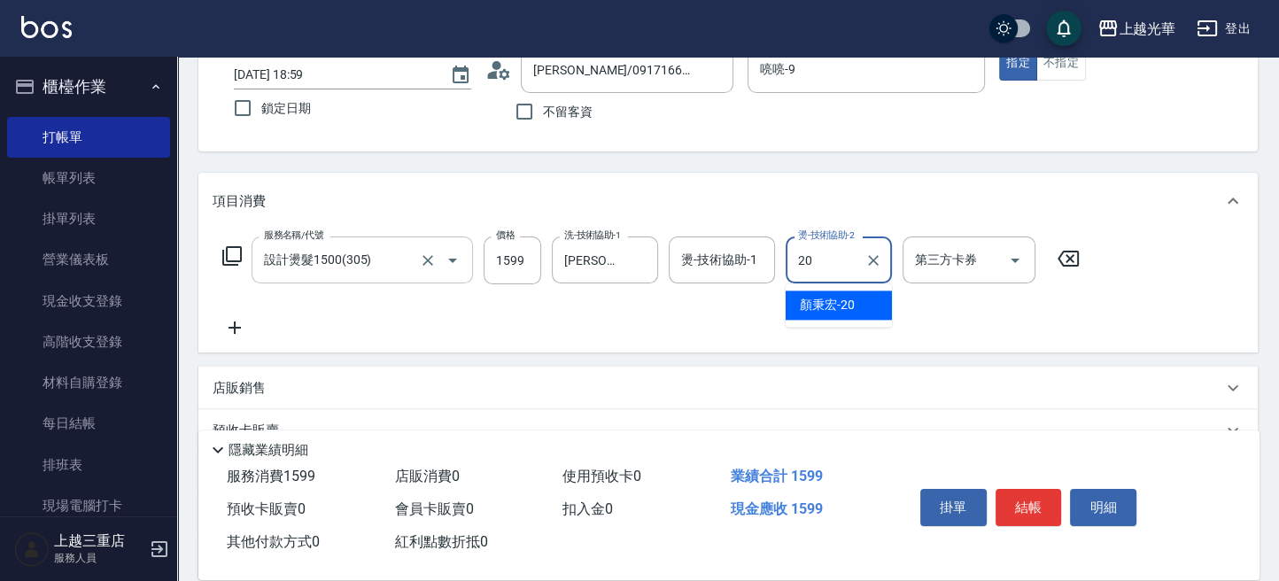
type input "顏秉宏-20"
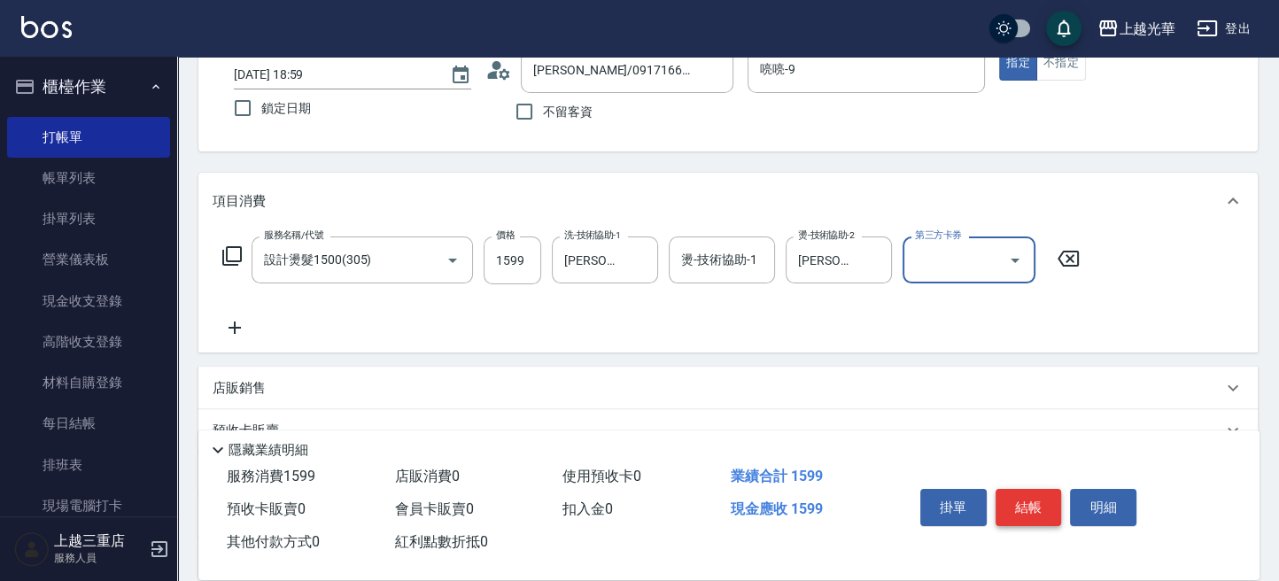
click at [1025, 516] on button "結帳" at bounding box center [1028, 507] width 66 height 37
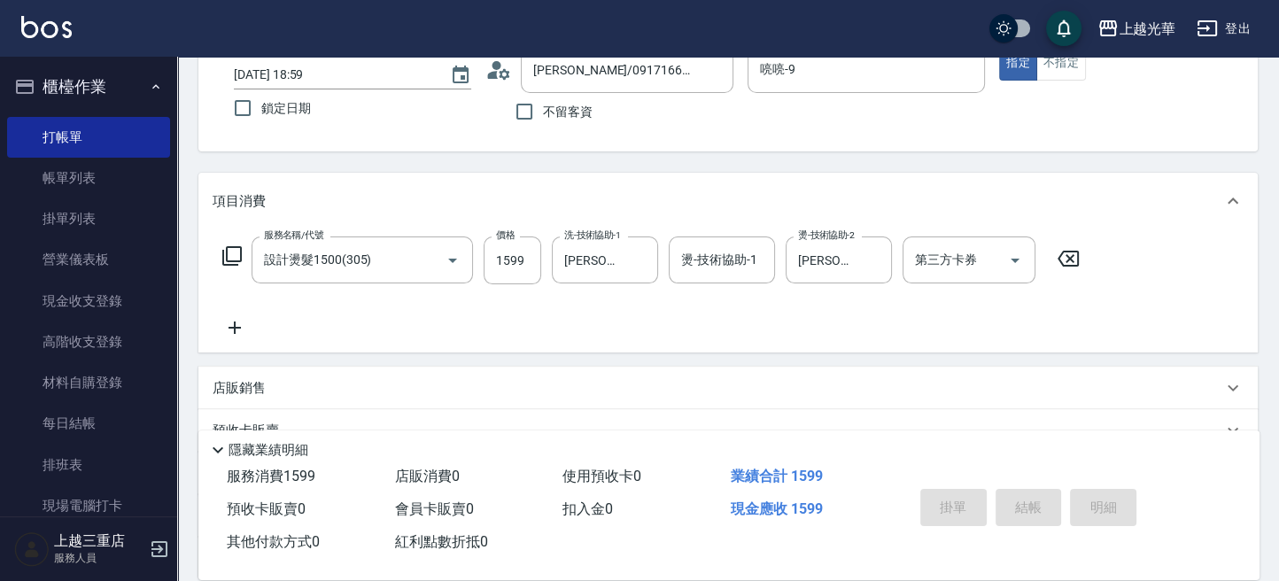
type input "2025/09/07 19:01"
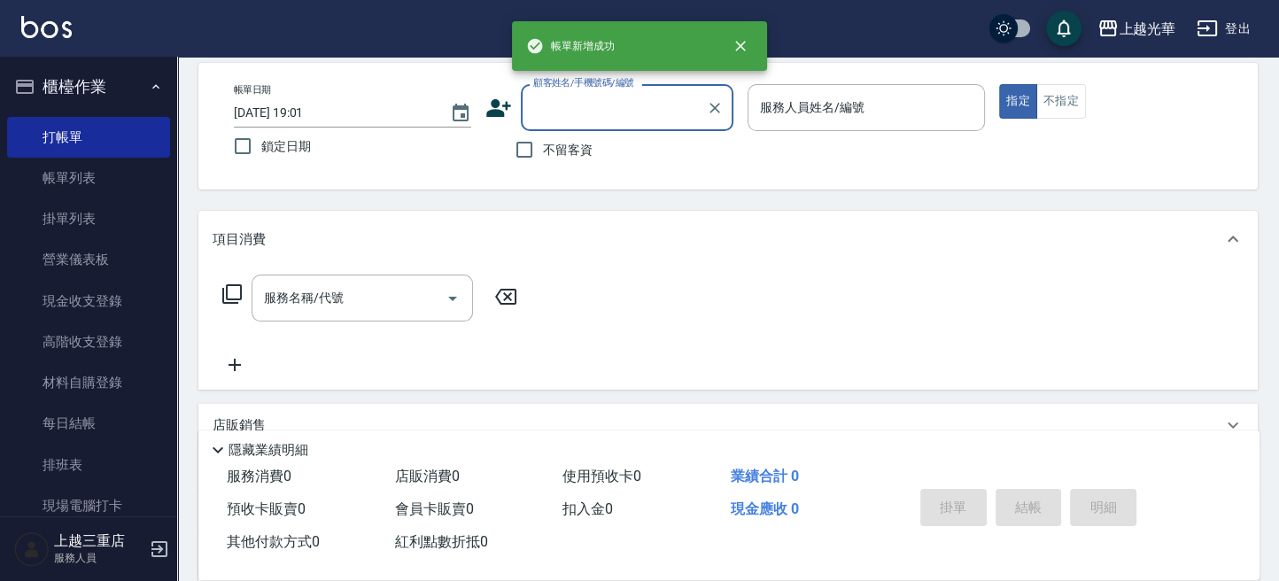
scroll to position [118, 0]
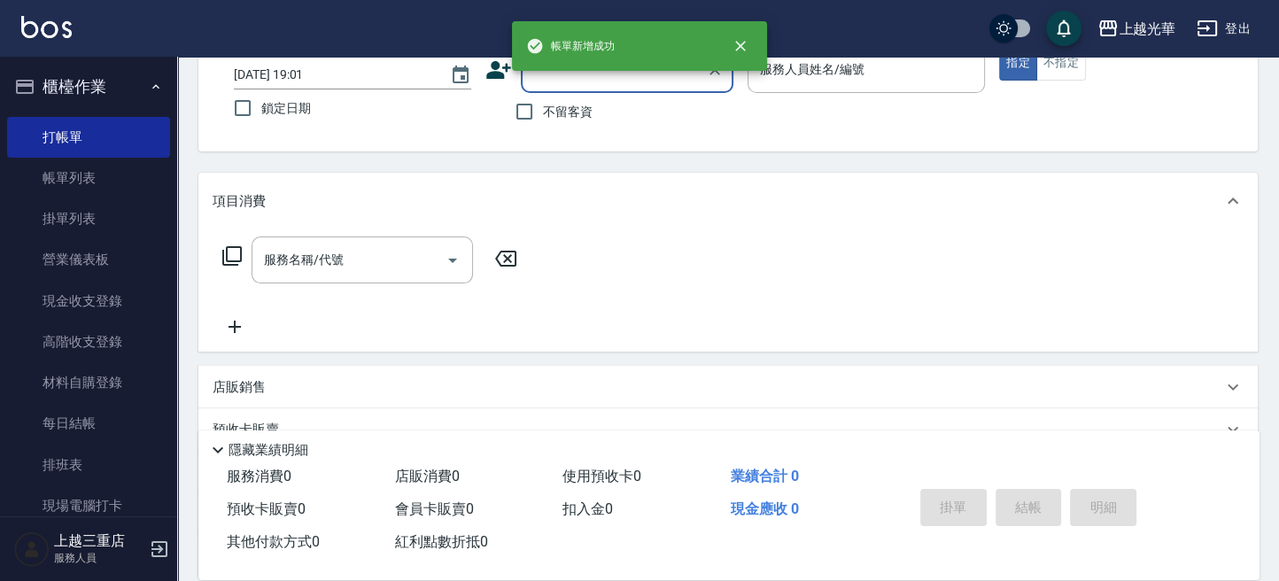
click at [574, 89] on div "顧客姓名/手機號碼/編號" at bounding box center [627, 69] width 212 height 47
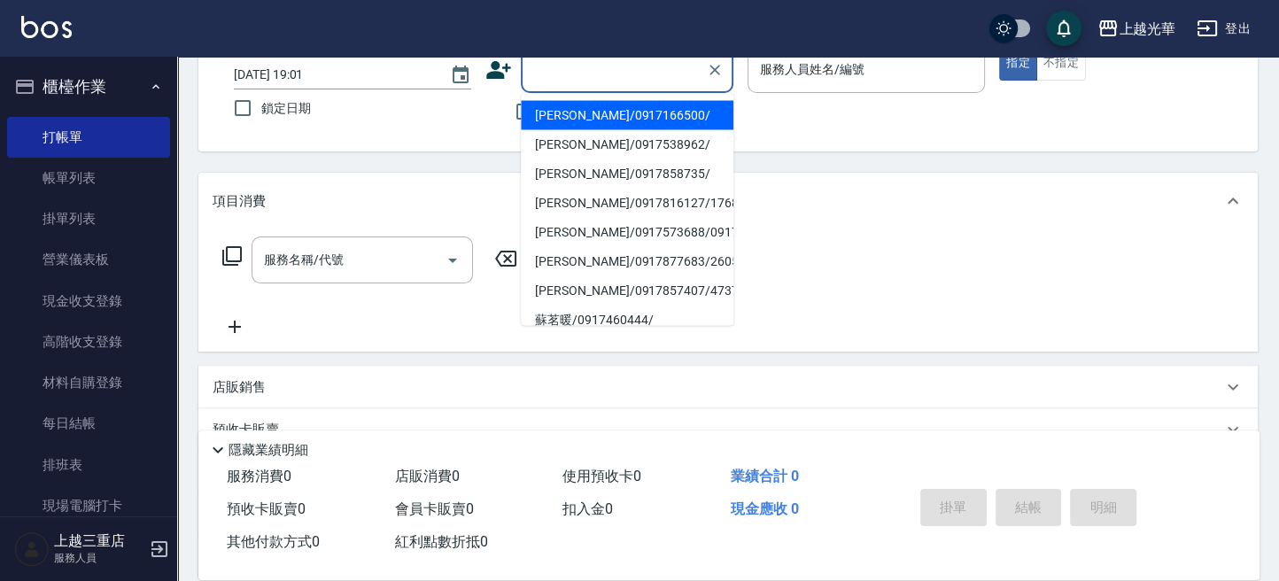
click at [565, 120] on li "蕭香濤/0917166500/" at bounding box center [627, 114] width 212 height 29
type input "蕭香濤/0917166500/"
type input "喨喨-9"
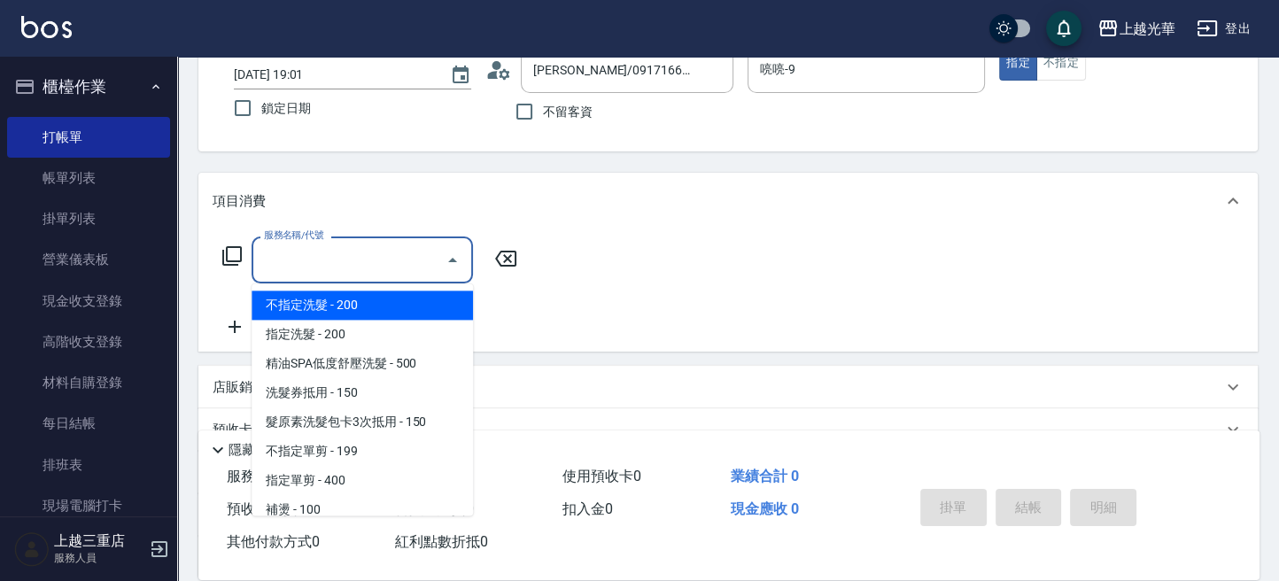
drag, startPoint x: 367, startPoint y: 249, endPoint x: 445, endPoint y: 214, distance: 86.0
click at [388, 243] on div "服務名稱/代號" at bounding box center [361, 259] width 221 height 47
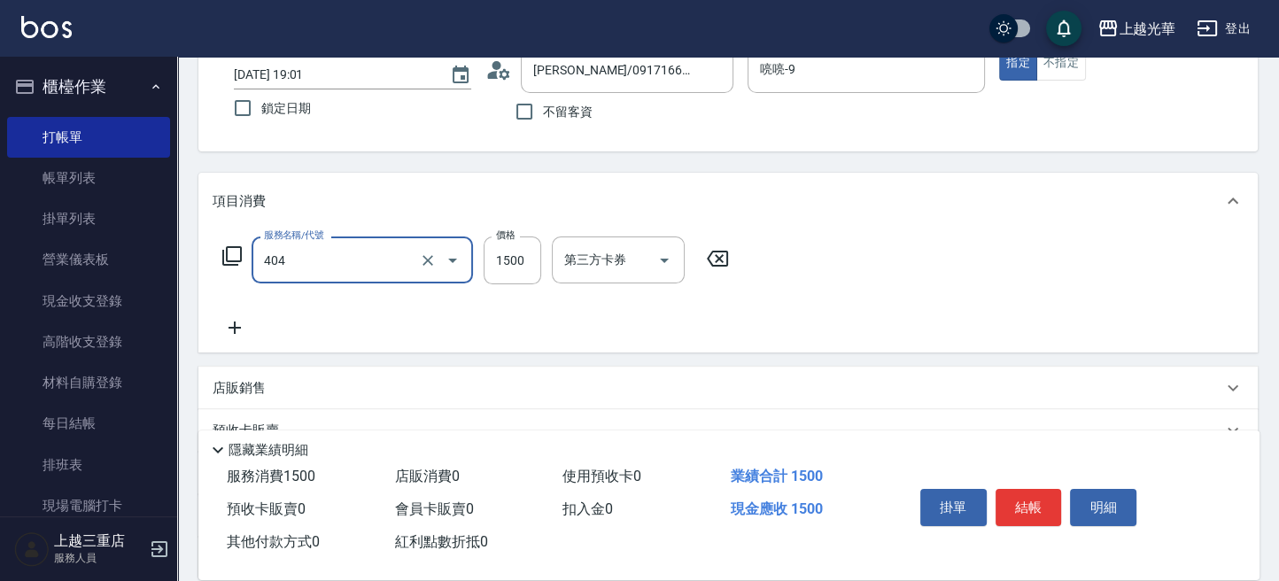
type input "設計染髮(404)"
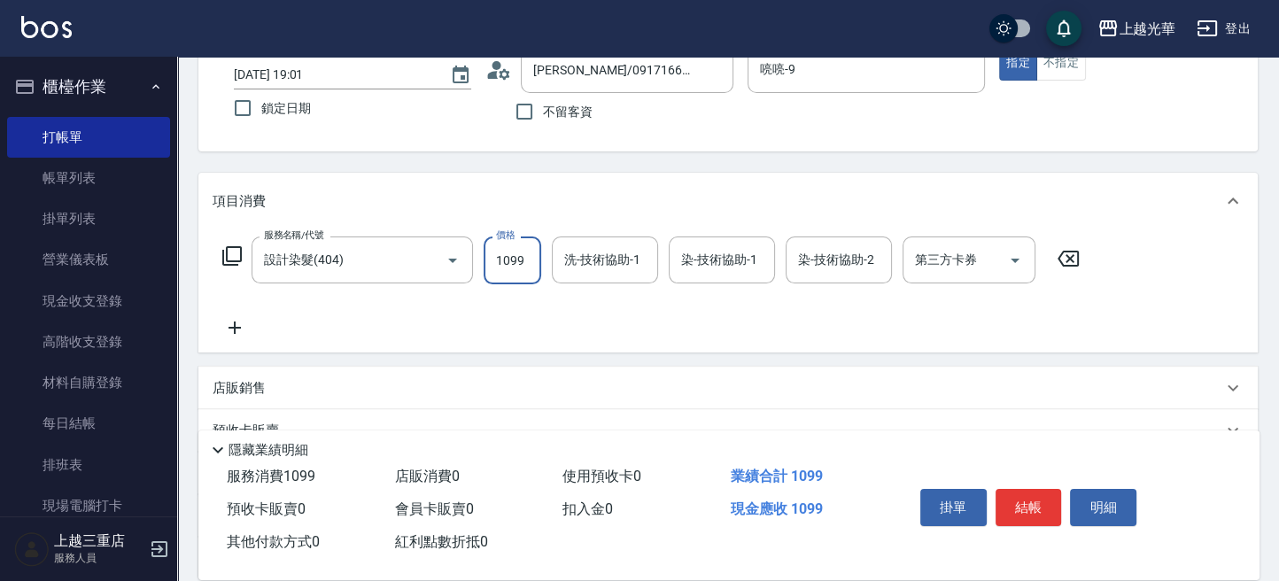
type input "1099"
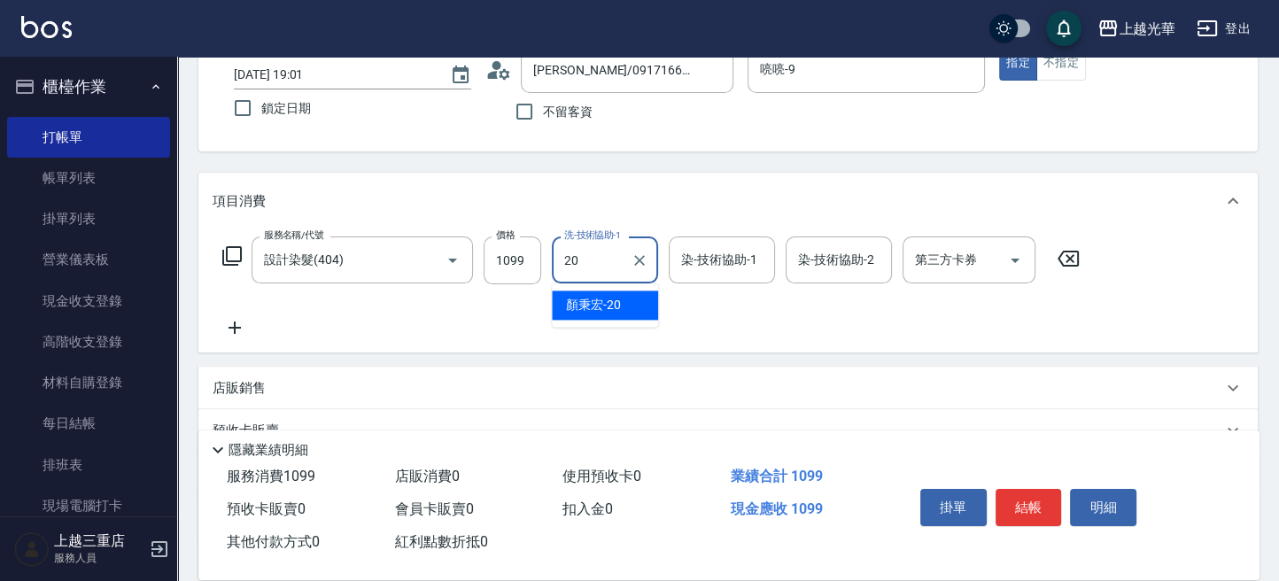
type input "顏秉宏-20"
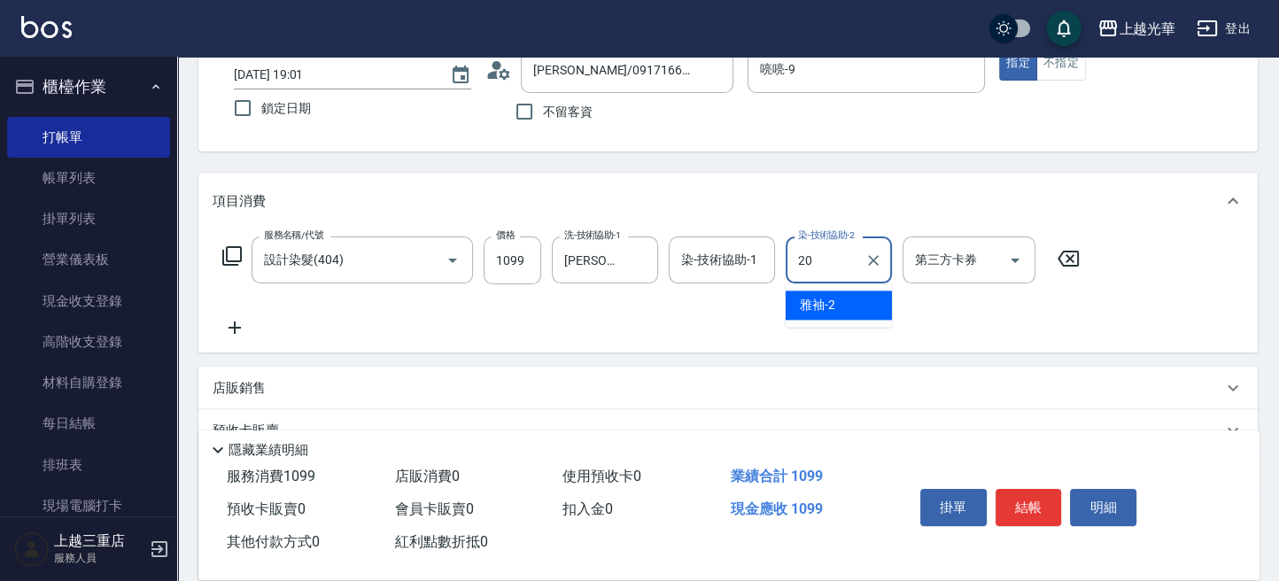
type input "顏秉宏-20"
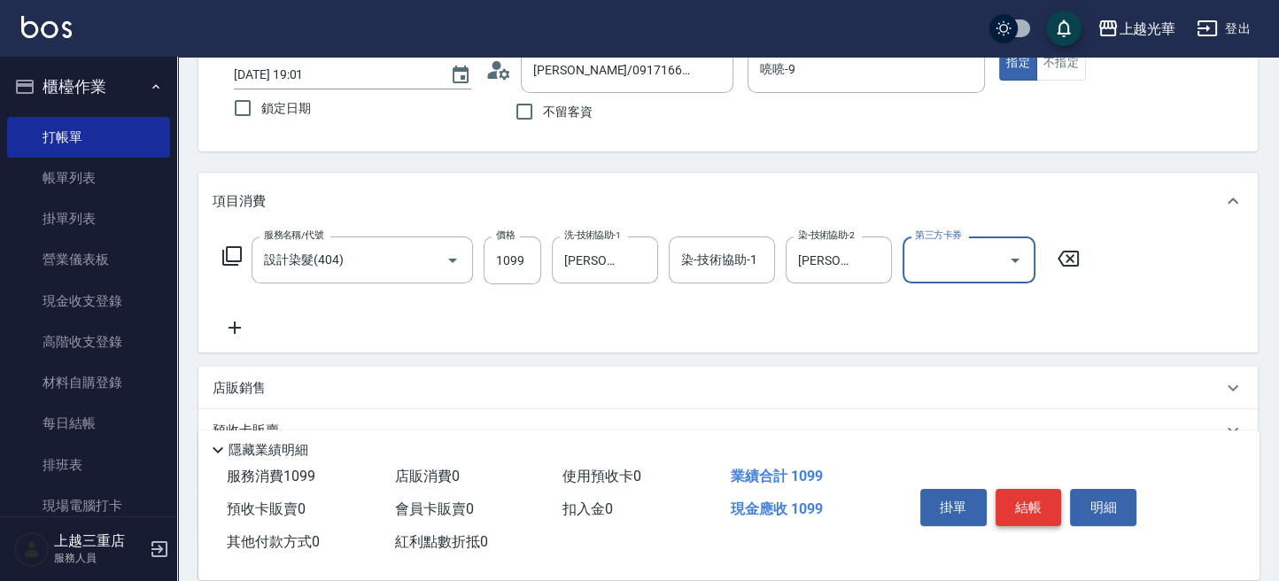
click at [1011, 491] on button "結帳" at bounding box center [1028, 507] width 66 height 37
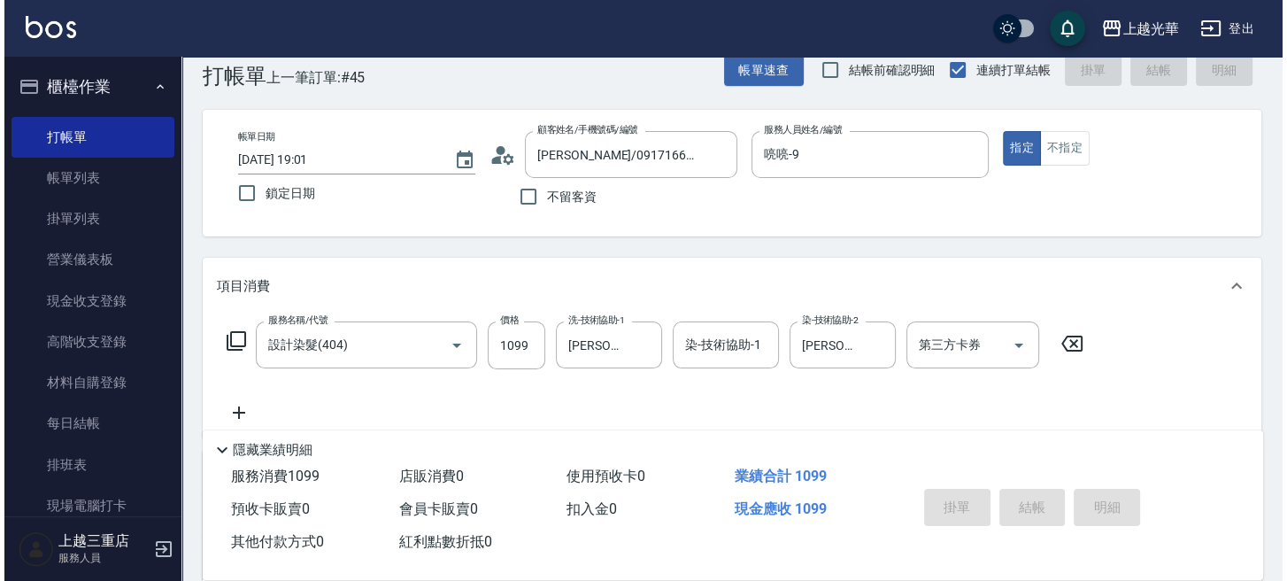
scroll to position [0, 0]
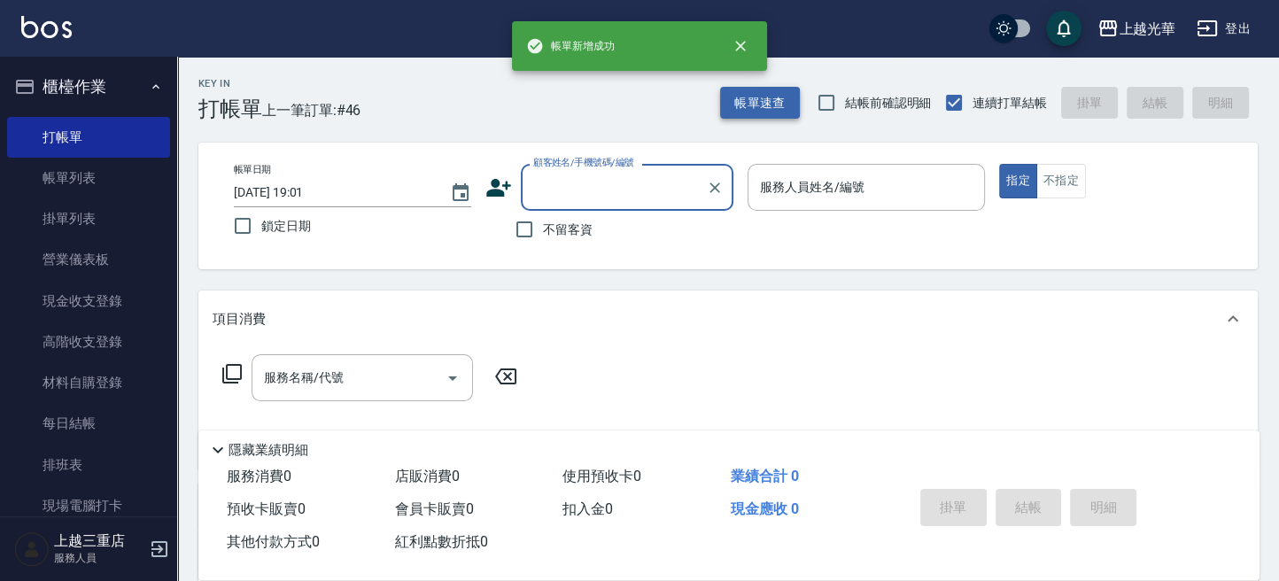
click at [770, 110] on button "帳單速查" at bounding box center [760, 103] width 80 height 33
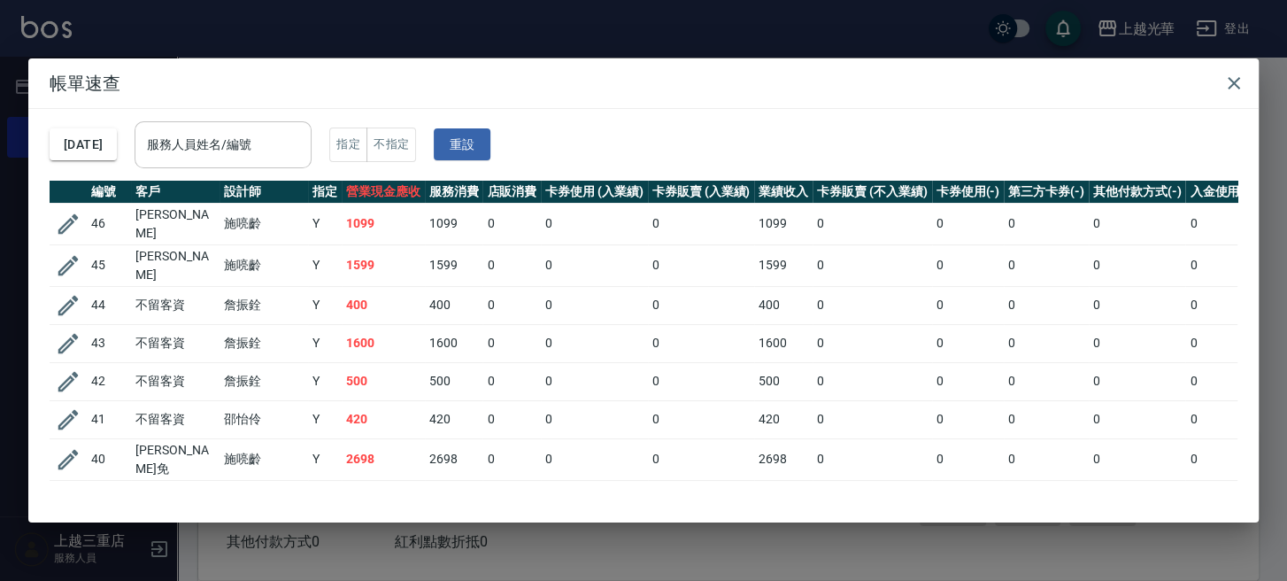
drag, startPoint x: 317, startPoint y: 149, endPoint x: 327, endPoint y: 154, distance: 11.1
click at [304, 154] on input "服務人員姓名/編號" at bounding box center [223, 144] width 161 height 31
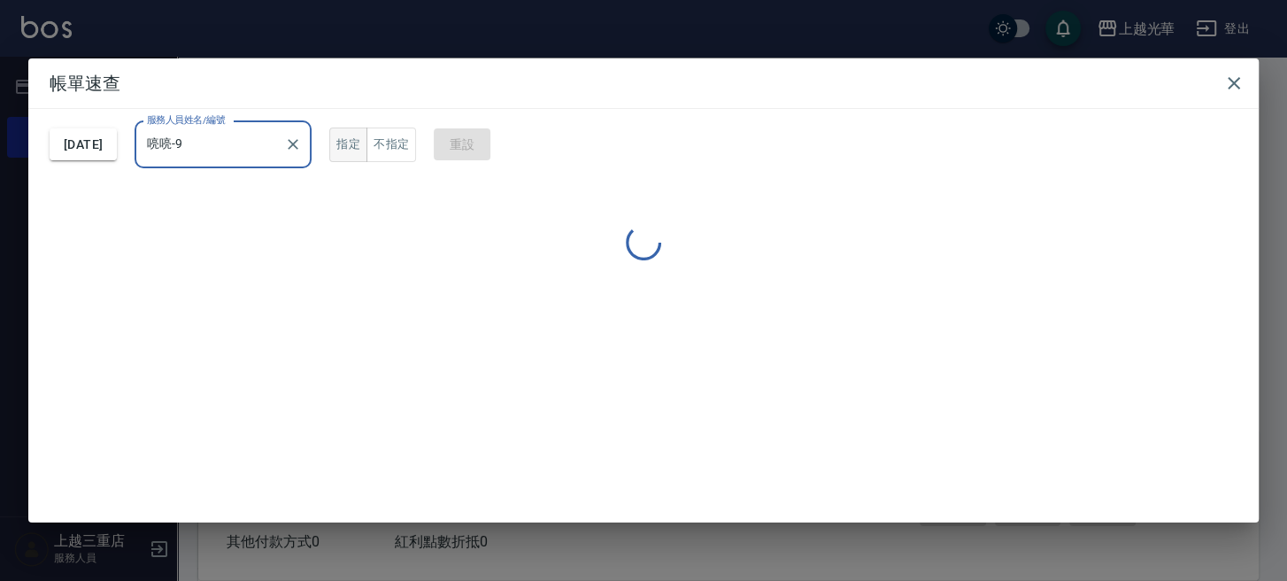
type input "喨喨-9"
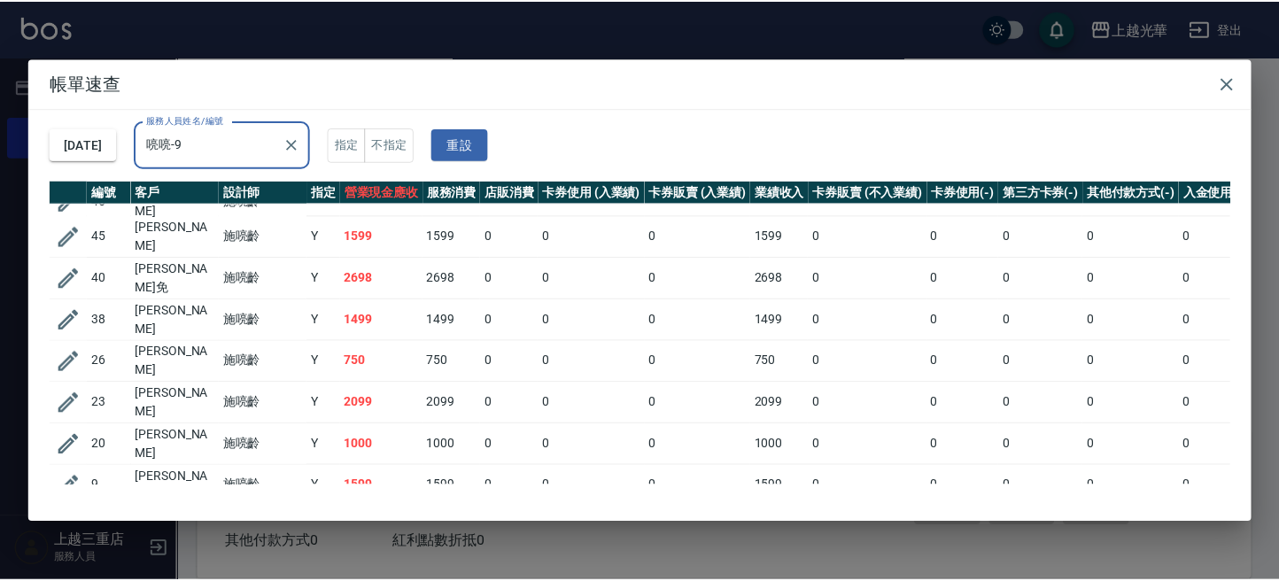
scroll to position [61, 0]
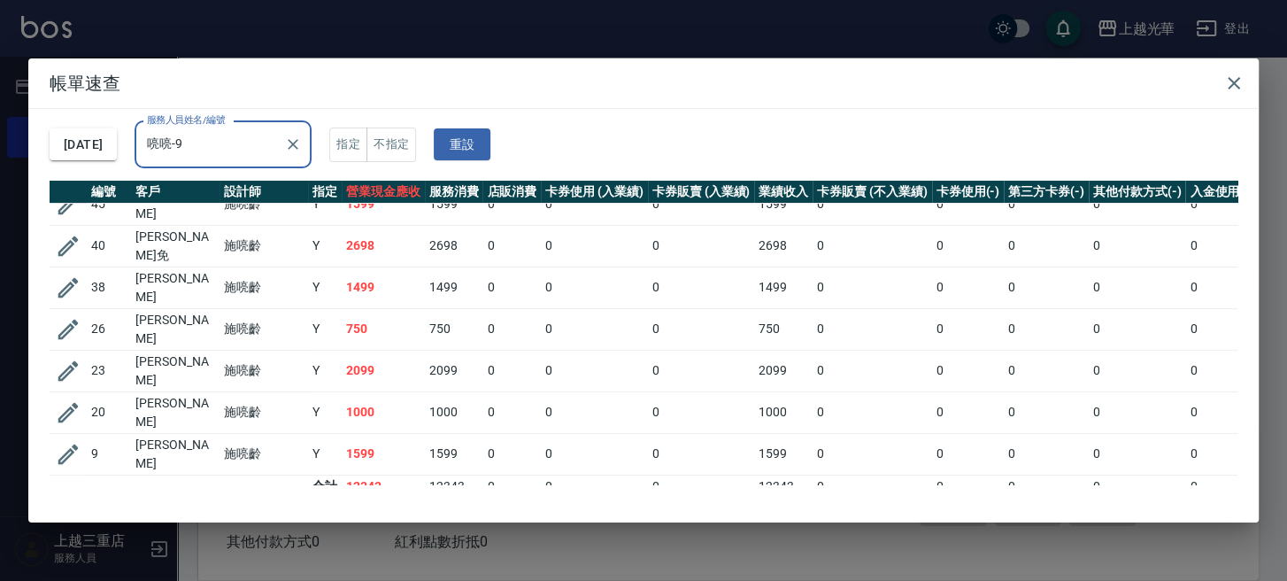
click at [1221, 77] on button "button" at bounding box center [1234, 83] width 35 height 35
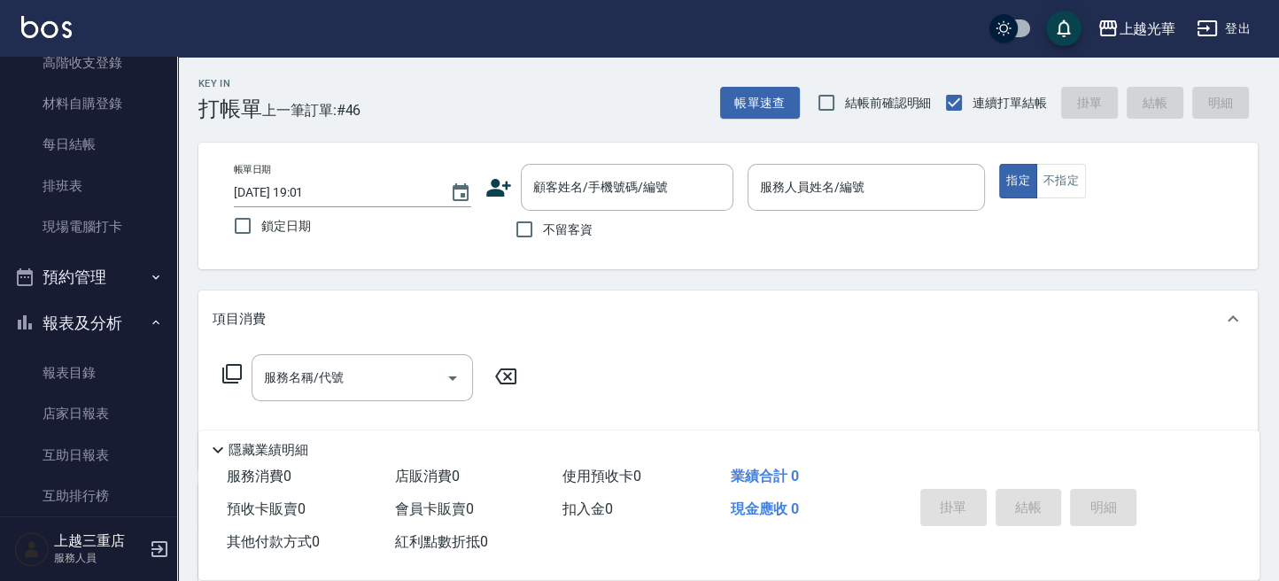
scroll to position [472, 0]
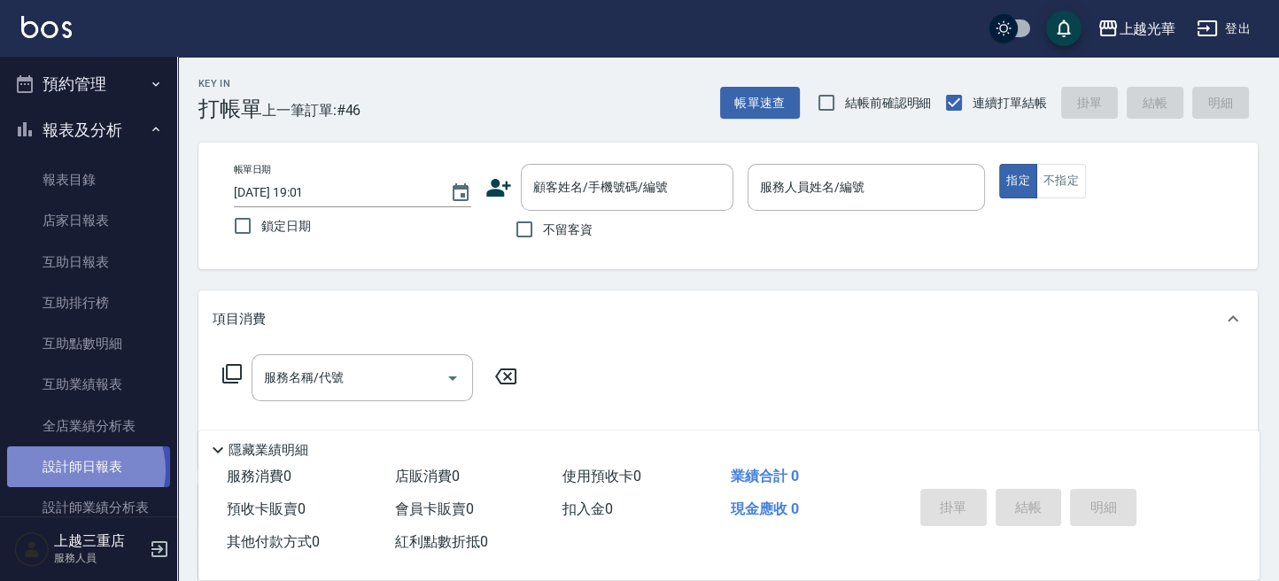
click at [76, 469] on link "設計師日報表" at bounding box center [88, 466] width 163 height 41
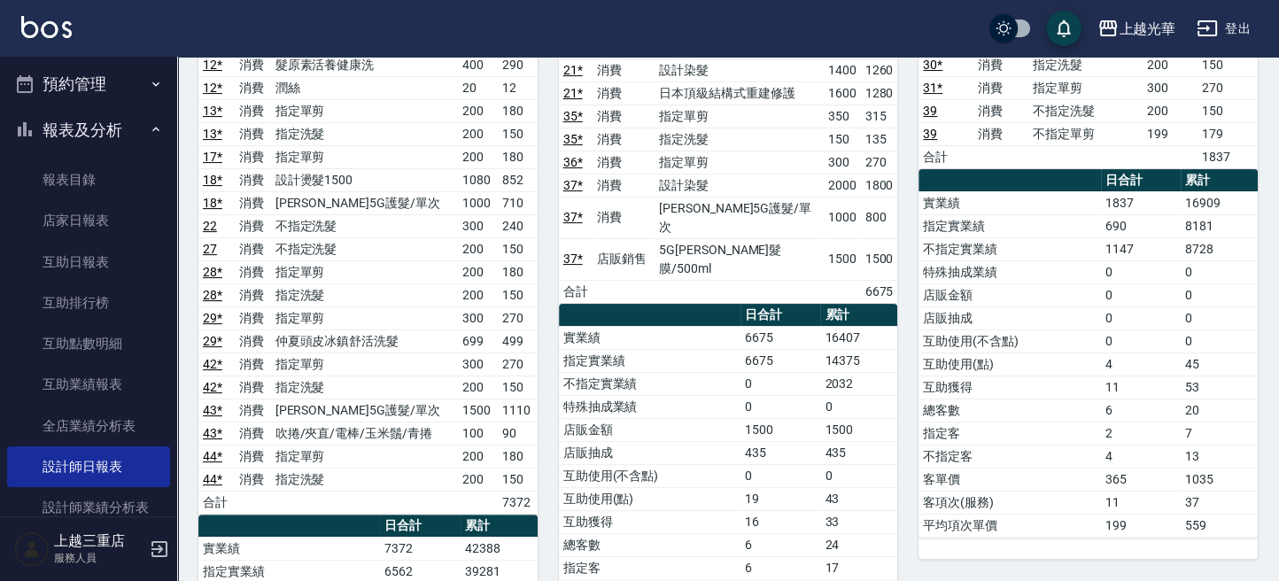
scroll to position [354, 0]
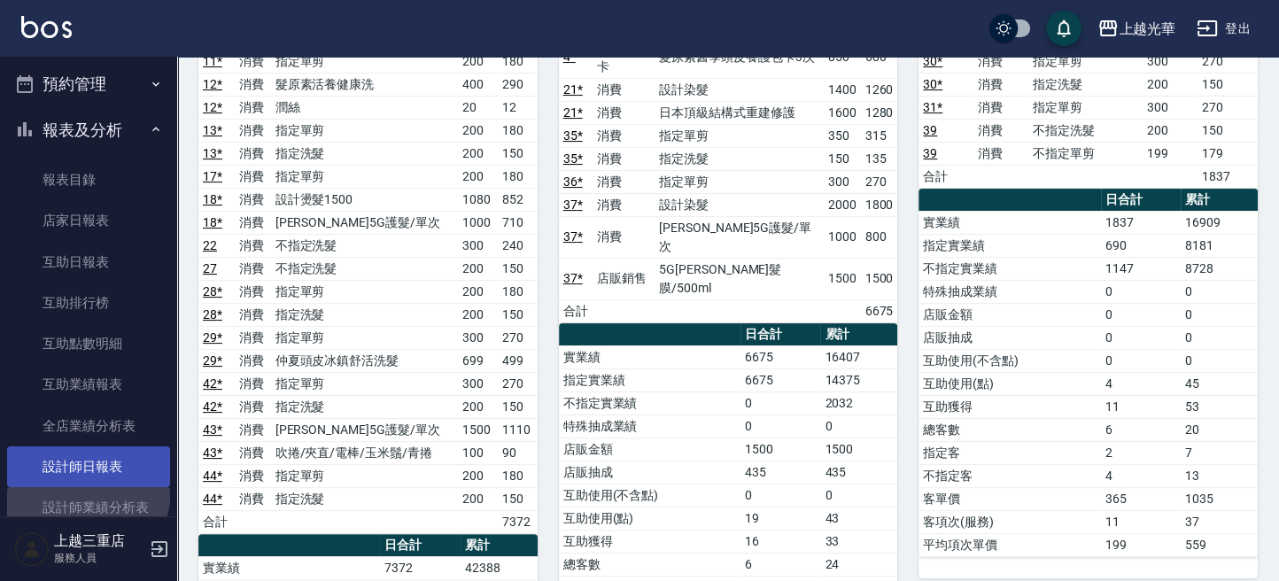
click at [72, 489] on link "設計師業績分析表" at bounding box center [88, 507] width 163 height 41
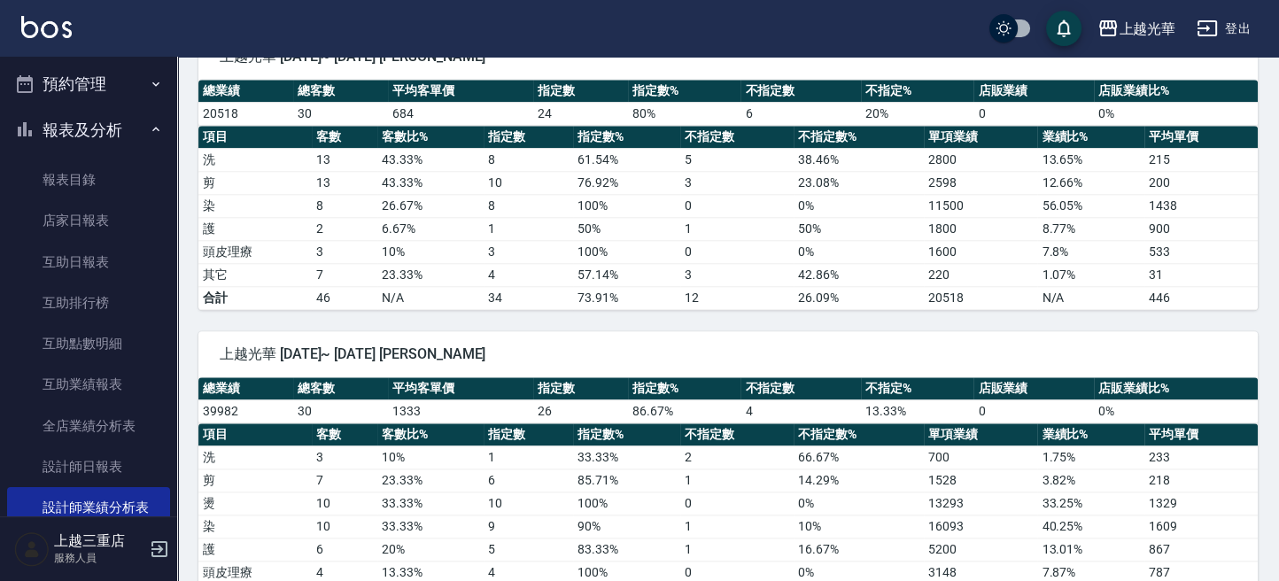
scroll to position [2006, 0]
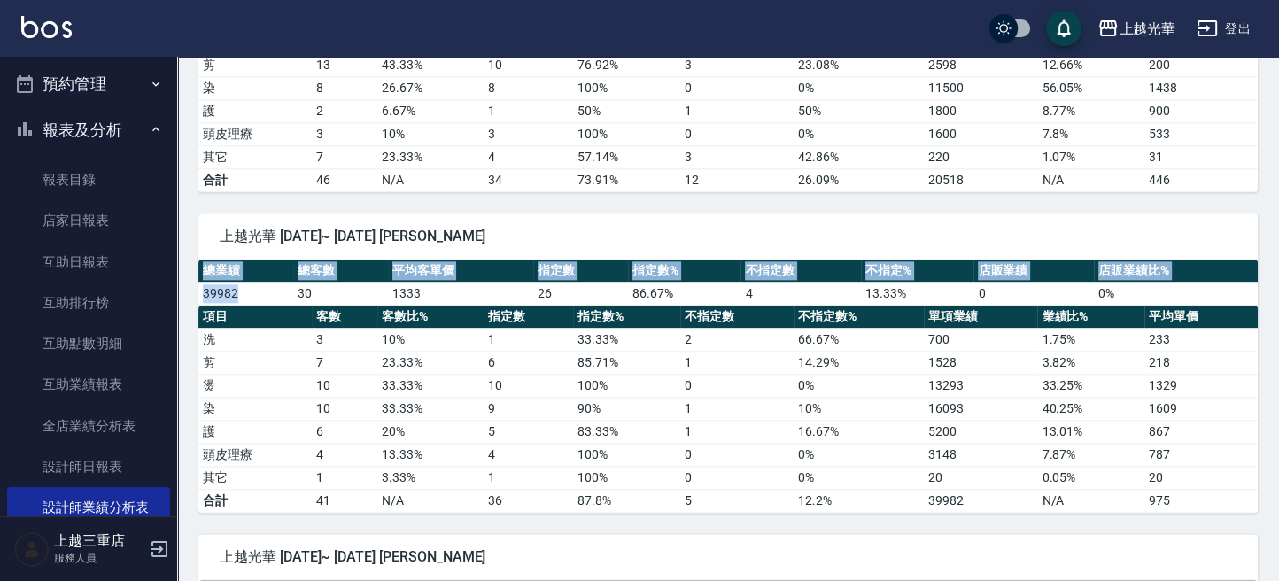
drag, startPoint x: 240, startPoint y: 284, endPoint x: 218, endPoint y: 295, distance: 24.6
click at [192, 284] on div "上越光華 2025/09/01~ 2025/09/07 施喨齡 總業績 總客數 平均客單價 指定數 指定數% 不指定數 不指定% 店販業績 店販業績比% 39…" at bounding box center [717, 352] width 1080 height 321
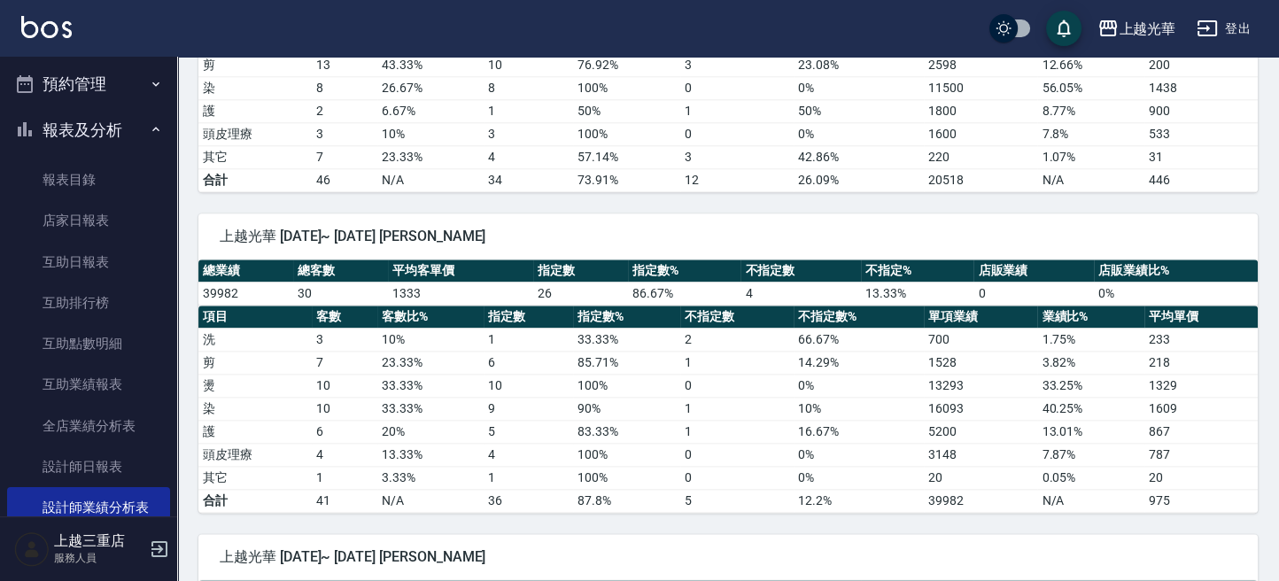
click at [351, 351] on td "7" at bounding box center [345, 362] width 66 height 23
drag, startPoint x: 313, startPoint y: 372, endPoint x: 369, endPoint y: 400, distance: 62.6
click at [332, 386] on tbody "洗 3 10 % 1 33.33 % 2 66.67 % 700 1.75 % 233 剪 7 23.33 % 6 85.71 % 1 14.29 % 152…" at bounding box center [727, 420] width 1059 height 184
click at [377, 400] on td "33.33 %" at bounding box center [430, 408] width 106 height 23
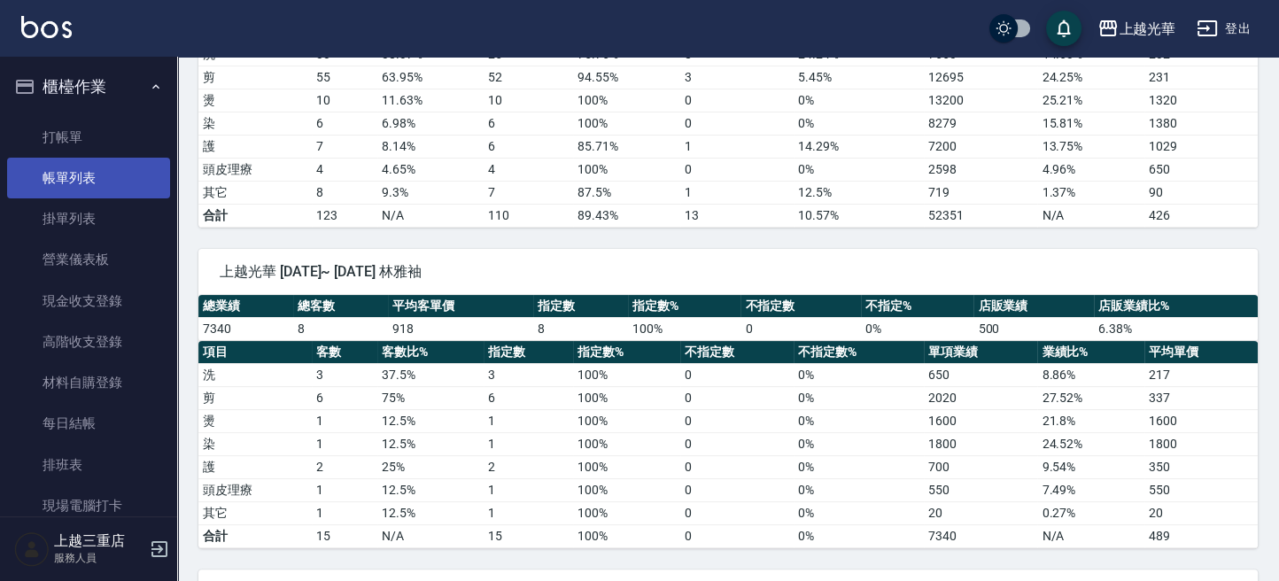
scroll to position [118, 0]
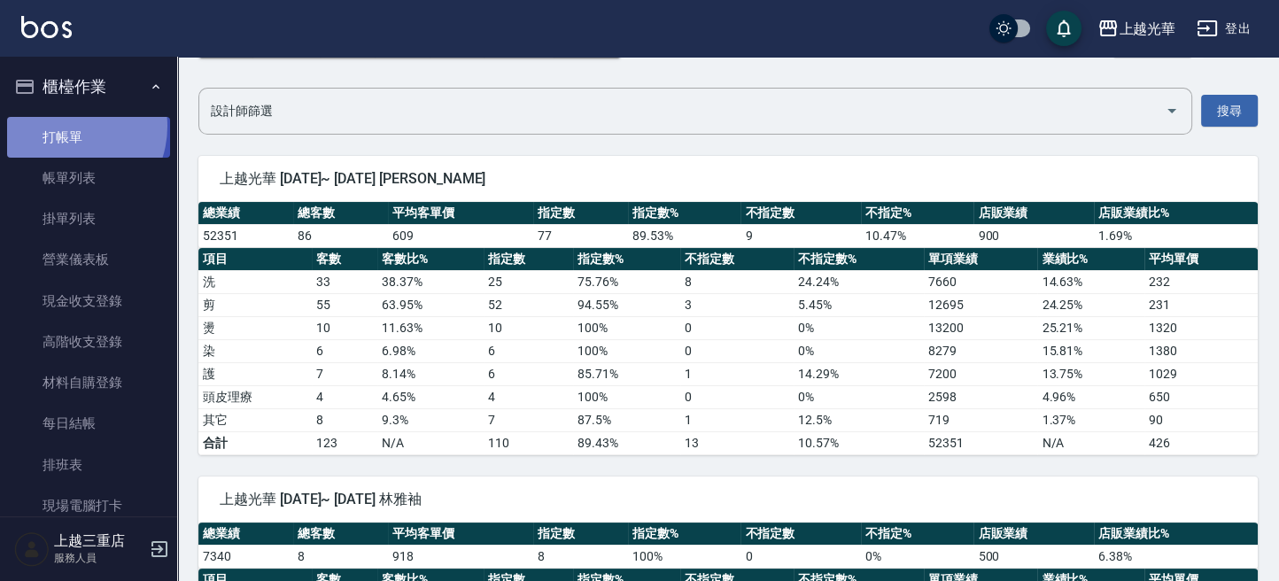
drag, startPoint x: 63, startPoint y: 126, endPoint x: 54, endPoint y: 138, distance: 15.2
click at [62, 126] on link "打帳單" at bounding box center [88, 137] width 163 height 41
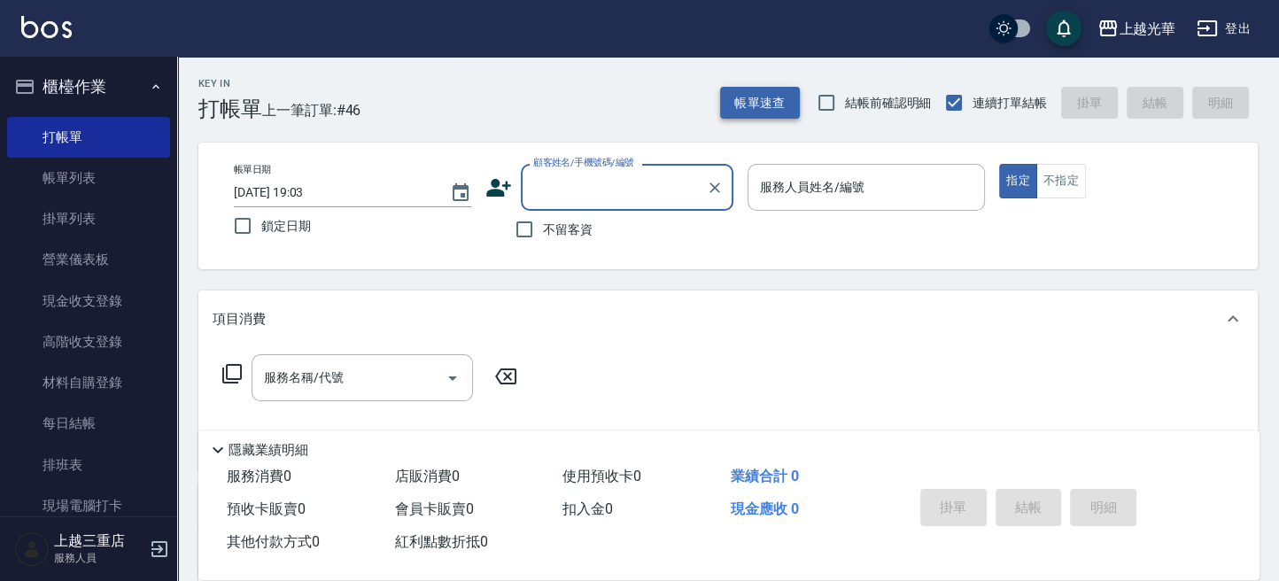
click at [732, 109] on button "帳單速查" at bounding box center [760, 103] width 80 height 33
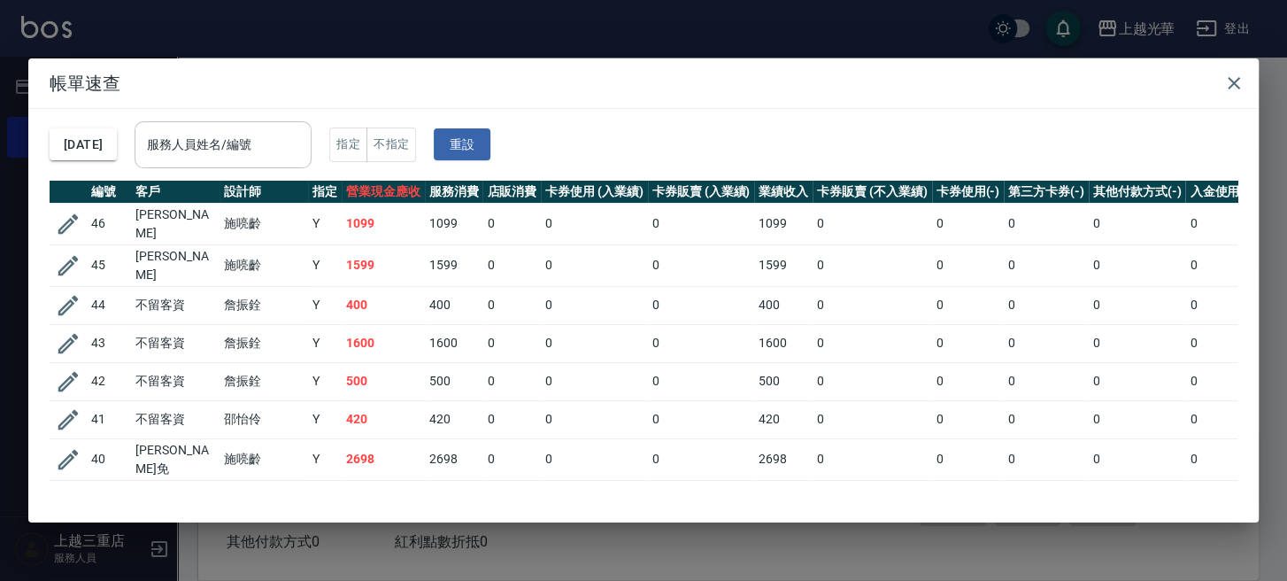
click at [284, 131] on input "服務人員姓名/編號" at bounding box center [223, 144] width 161 height 31
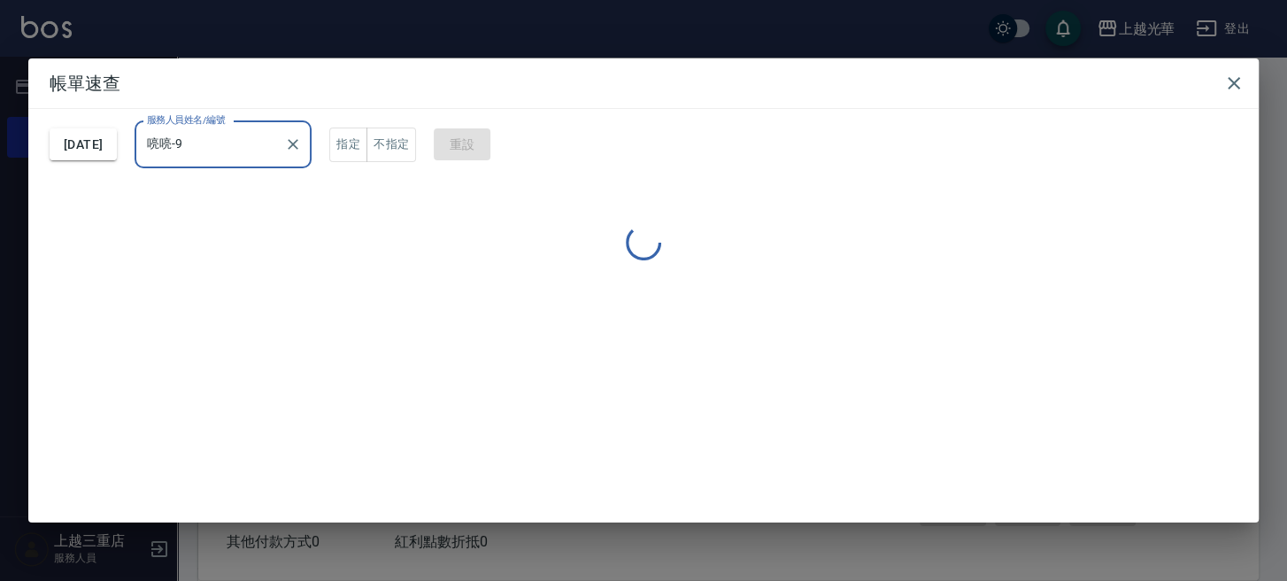
type input "喨喨-9"
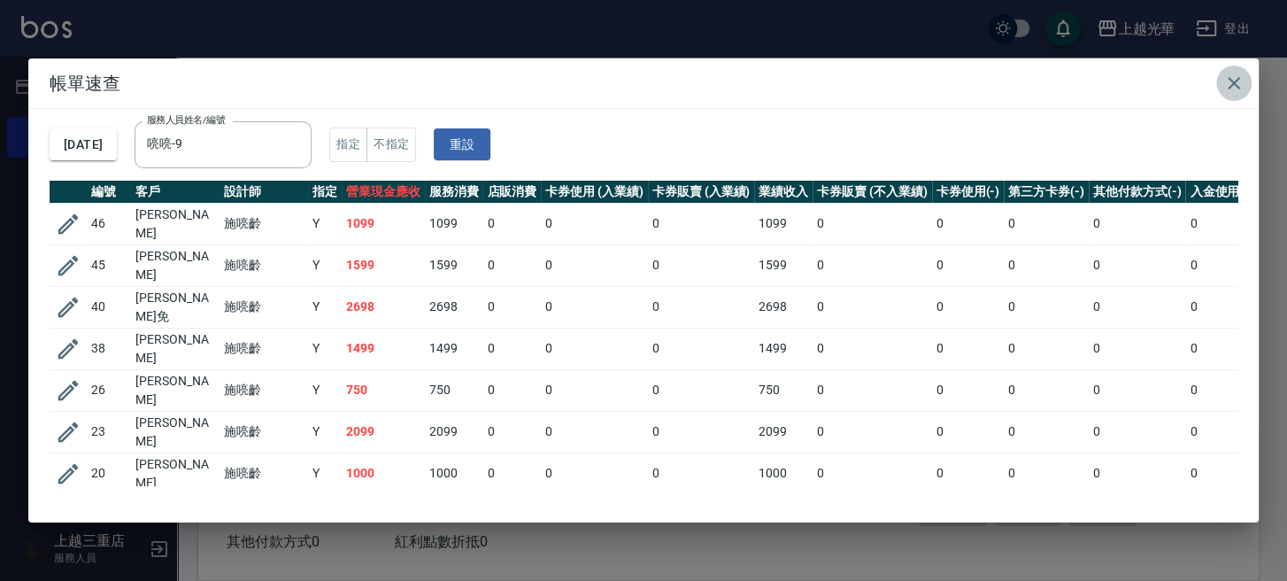
drag, startPoint x: 1238, startPoint y: 83, endPoint x: 1226, endPoint y: 86, distance: 11.8
click at [1235, 83] on icon "button" at bounding box center [1234, 83] width 21 height 21
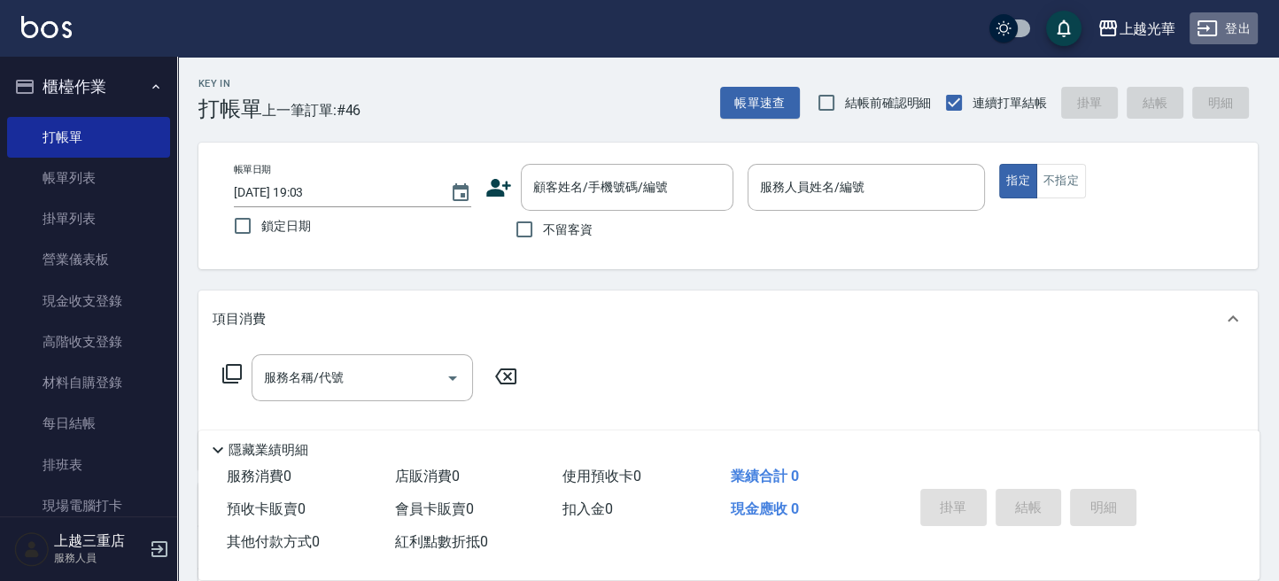
click at [1241, 43] on button "登出" at bounding box center [1223, 28] width 68 height 33
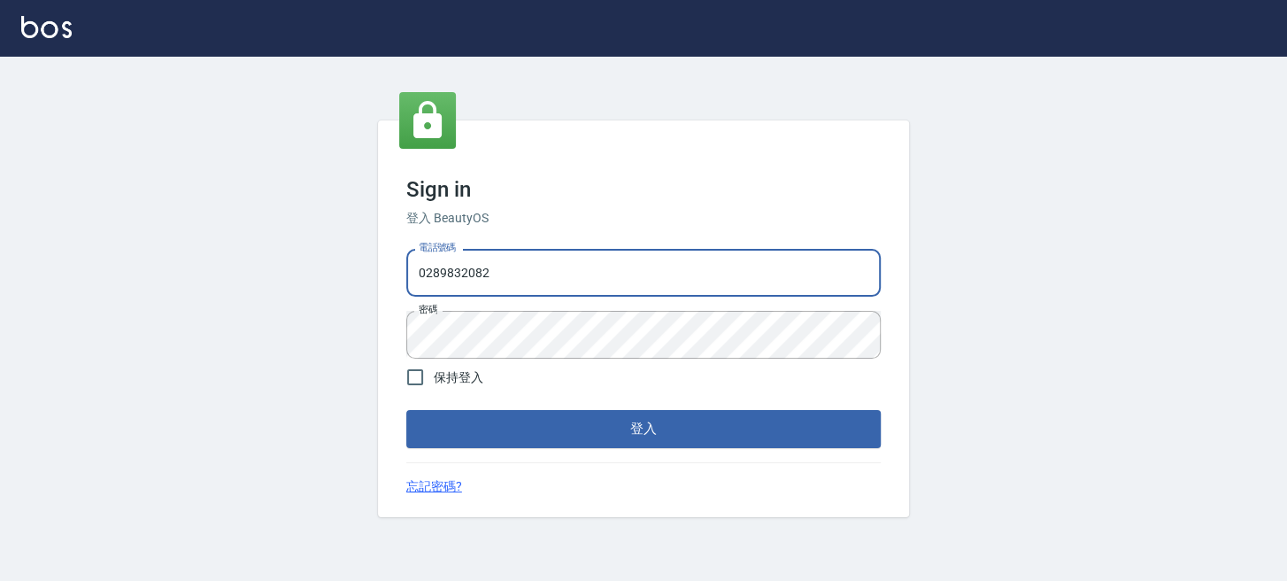
click at [581, 284] on input "0289832082" at bounding box center [643, 273] width 475 height 48
drag, startPoint x: 662, startPoint y: 270, endPoint x: 0, endPoint y: 273, distance: 662.3
click at [0, 273] on html "Sign in 登入 BeautyOS 電話號碼 [PHONE_NUMBER] 電話號碼 密碼 密碼 保持登入 登入 忘記密碼?" at bounding box center [643, 290] width 1287 height 581
type input "9"
type input "0955332100"
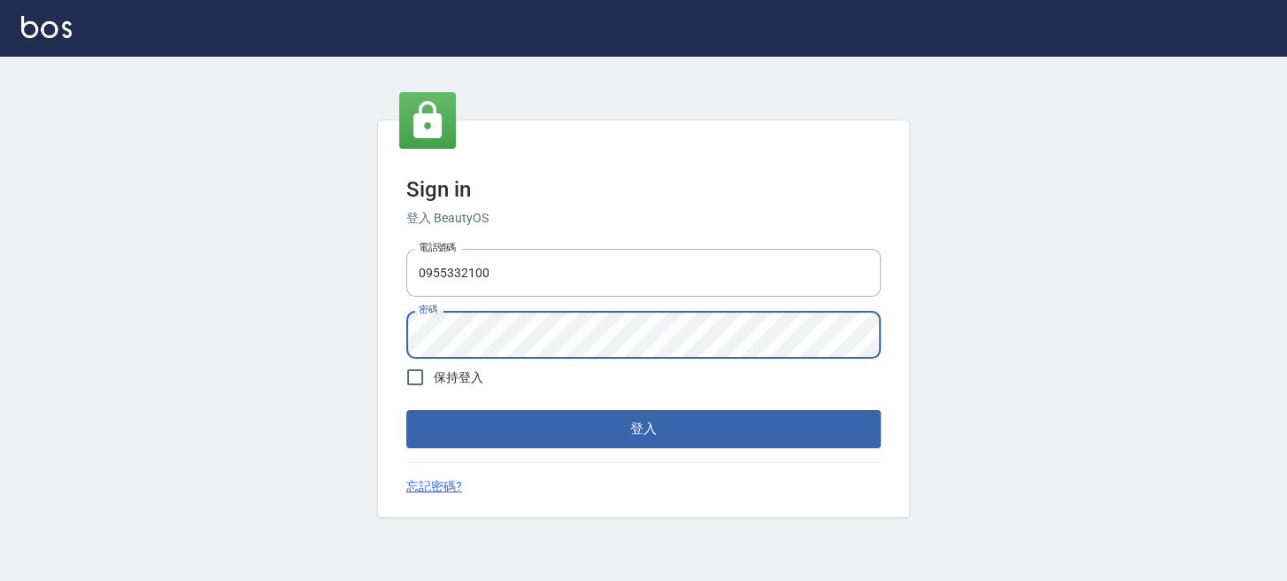
click at [406, 410] on button "登入" at bounding box center [643, 428] width 475 height 37
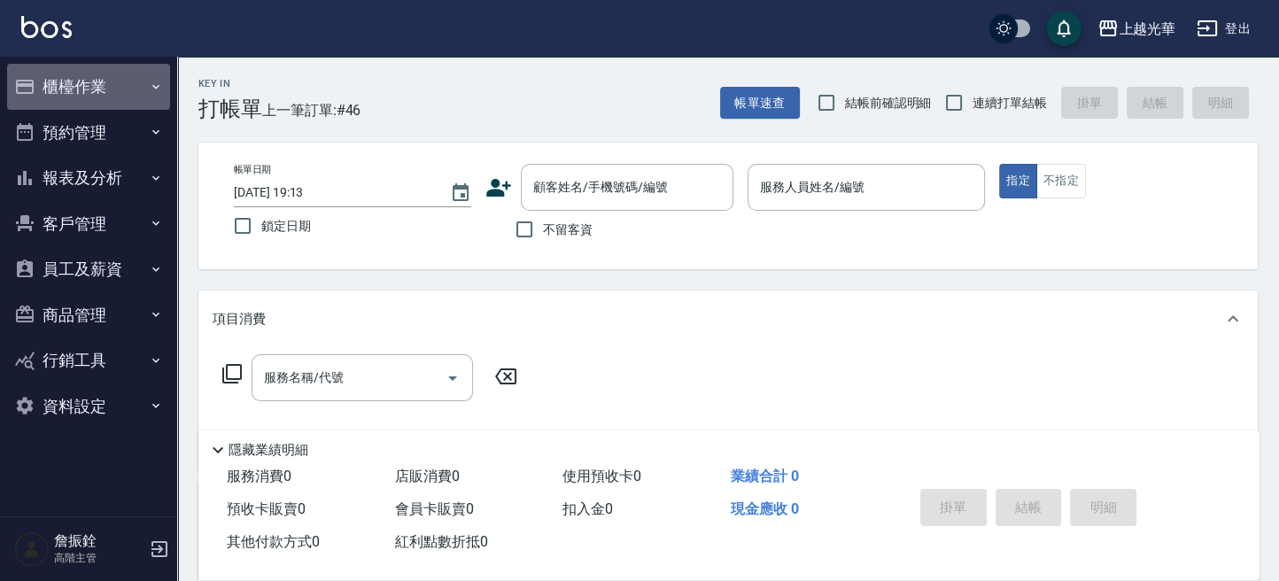
click at [102, 100] on button "櫃檯作業" at bounding box center [88, 87] width 163 height 46
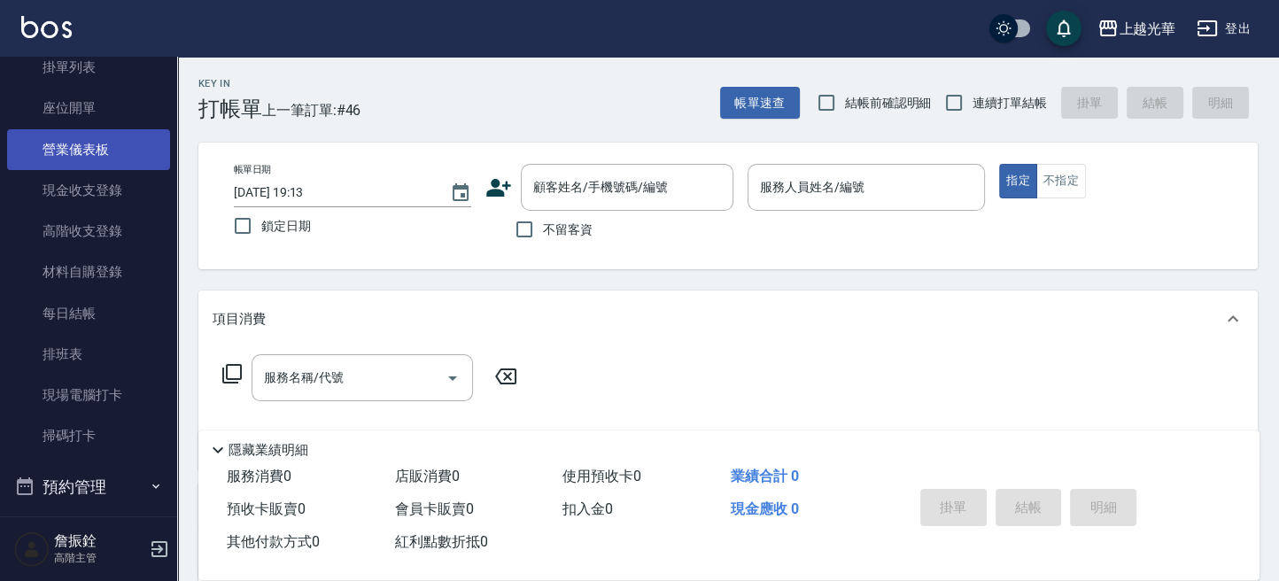
scroll to position [354, 0]
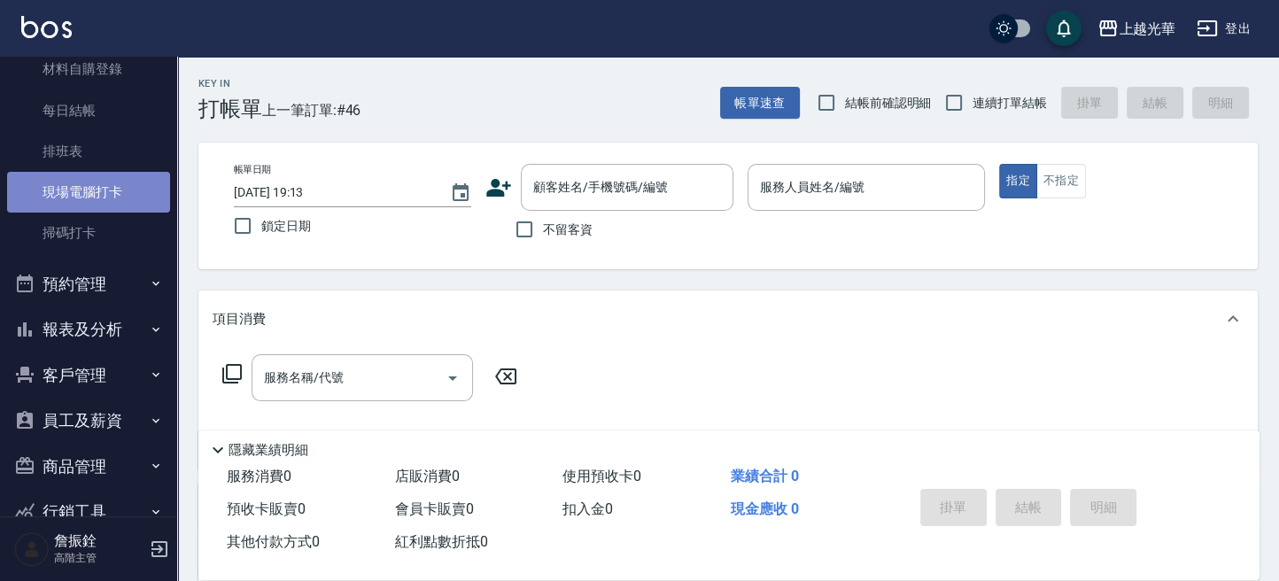
click at [101, 199] on link "現場電腦打卡" at bounding box center [88, 192] width 163 height 41
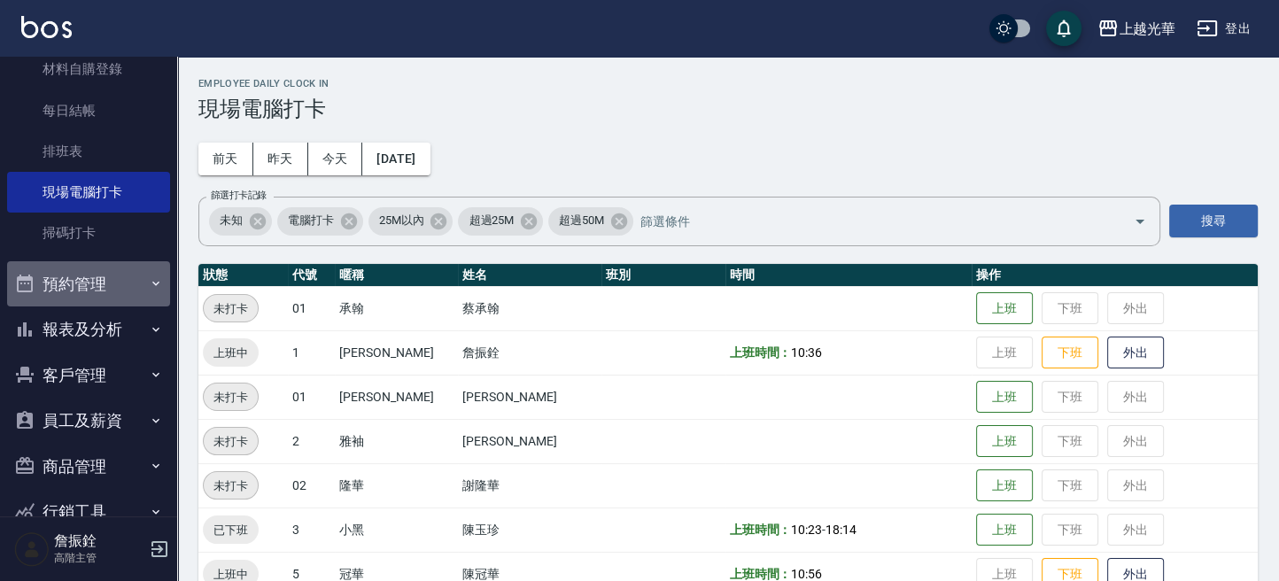
click at [110, 282] on button "預約管理" at bounding box center [88, 284] width 163 height 46
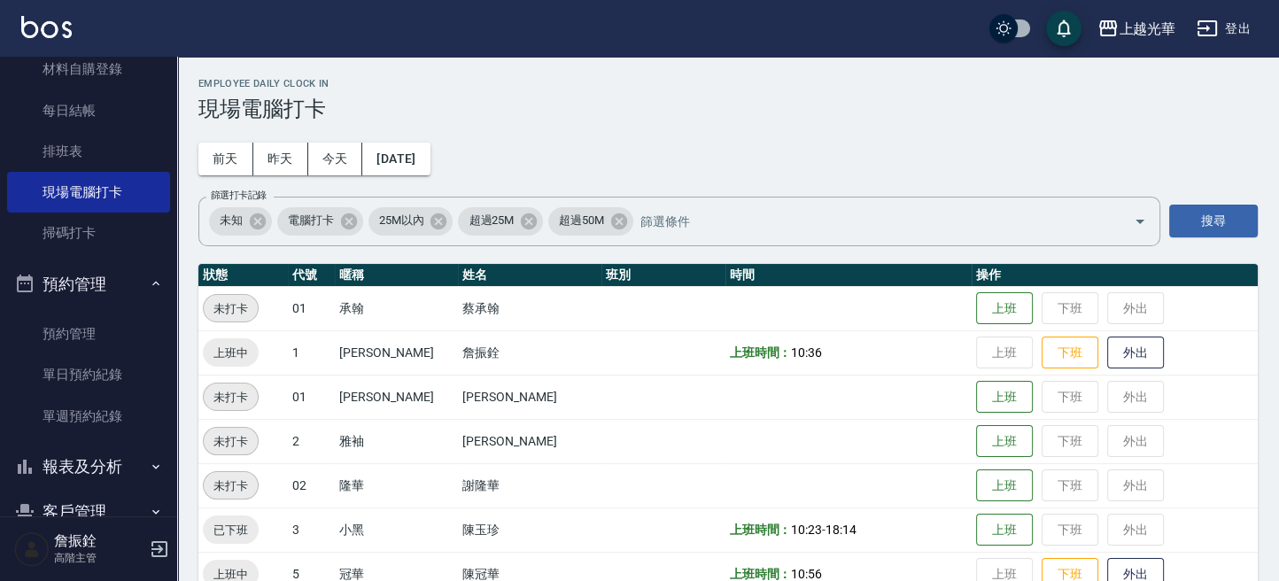
scroll to position [575, 0]
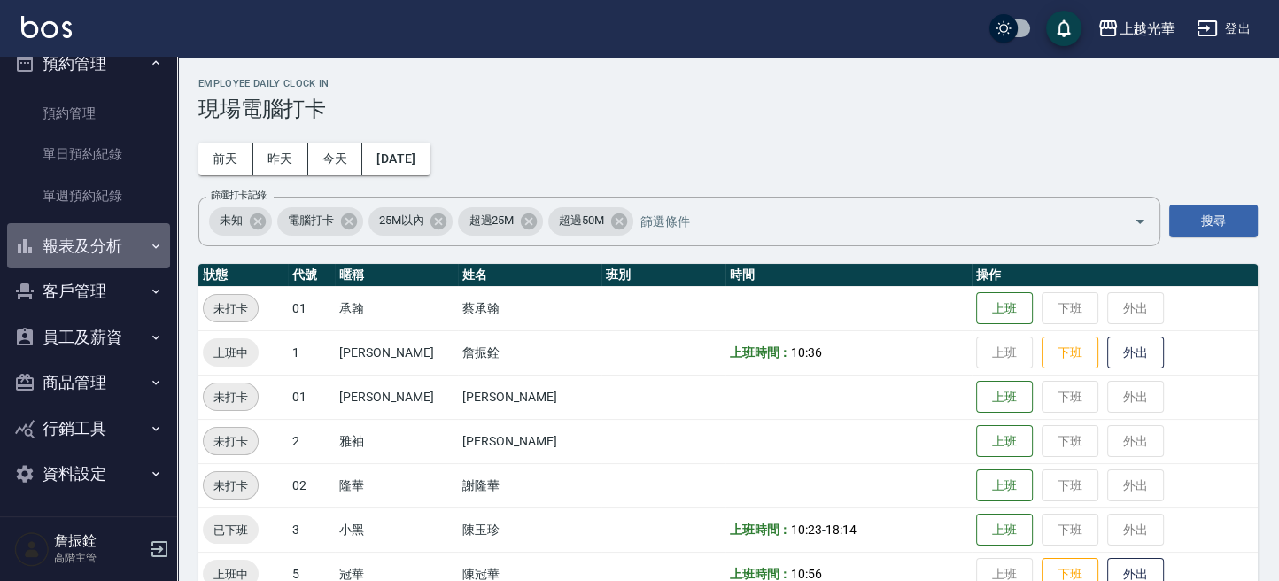
click at [107, 251] on button "報表及分析" at bounding box center [88, 246] width 163 height 46
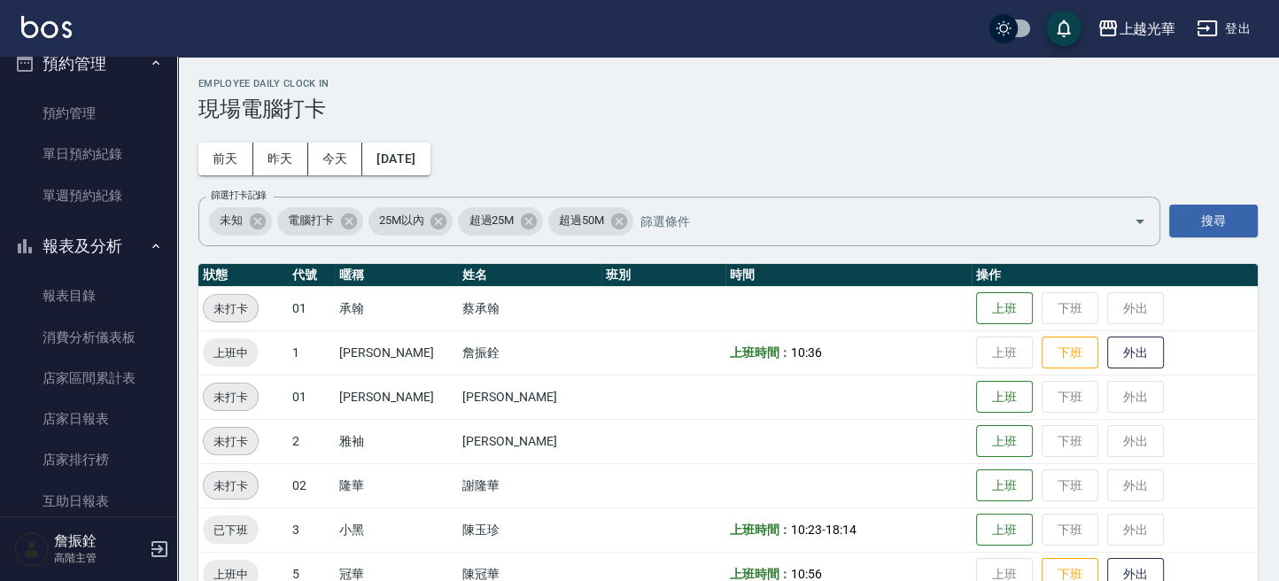
click at [107, 252] on button "報表及分析" at bounding box center [88, 246] width 163 height 46
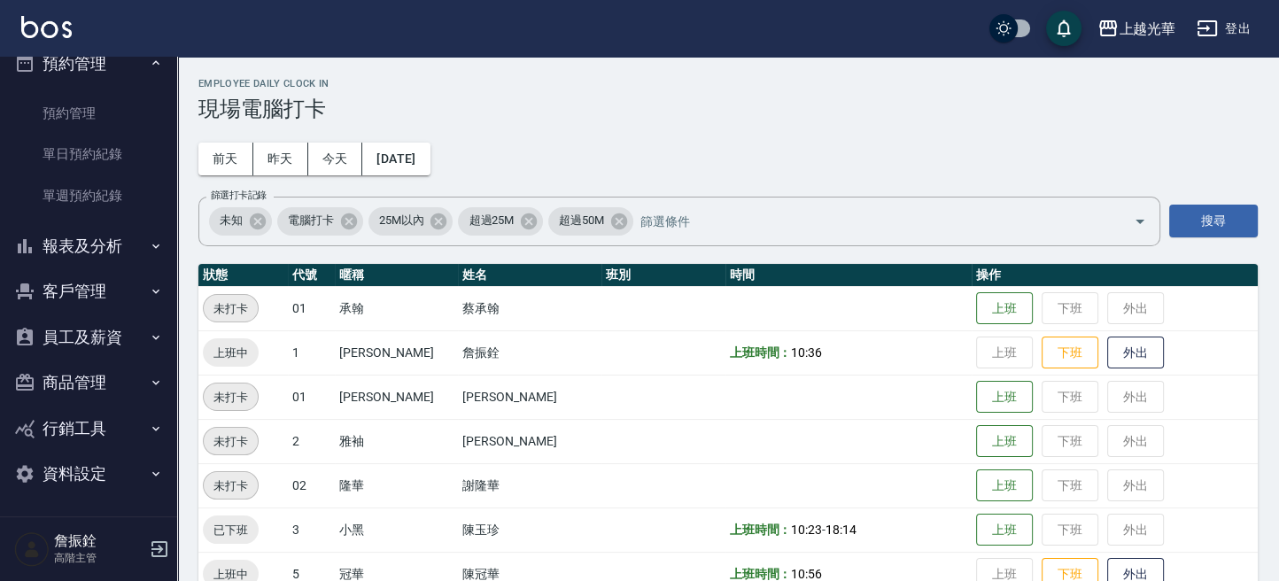
click at [111, 299] on button "客戶管理" at bounding box center [88, 291] width 163 height 46
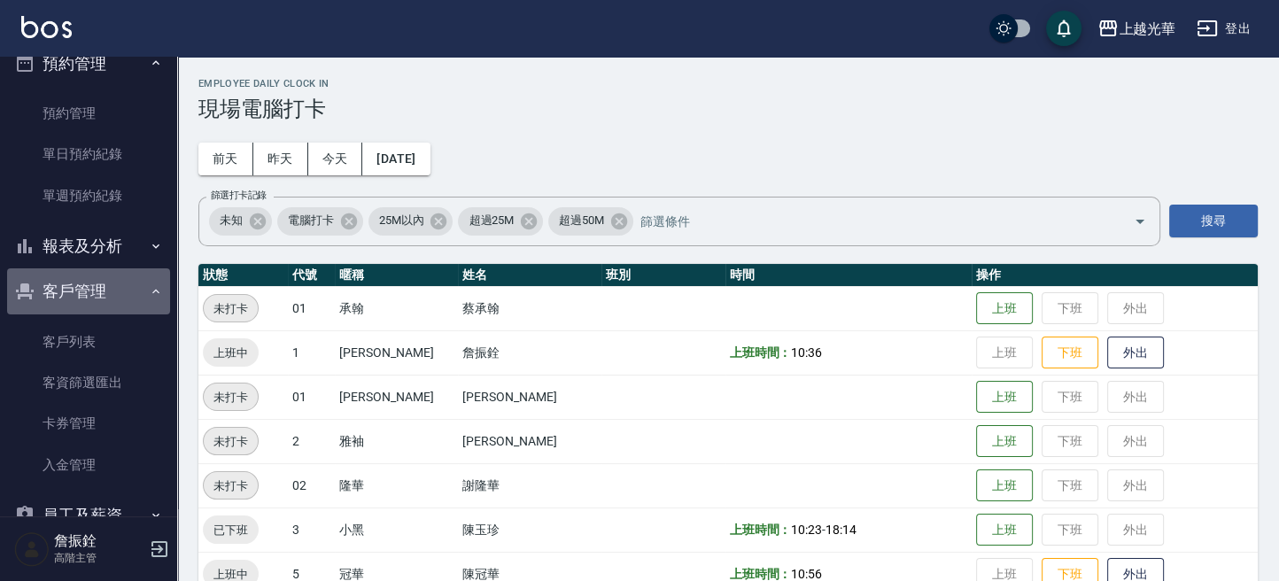
click at [111, 299] on button "客戶管理" at bounding box center [88, 291] width 163 height 46
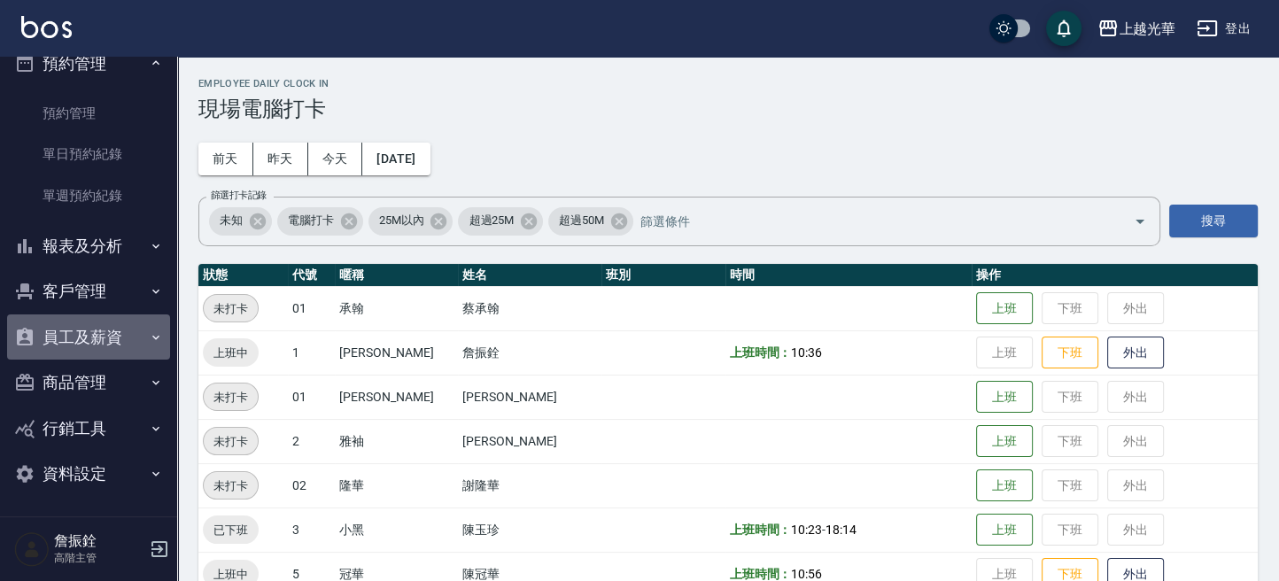
click at [100, 335] on button "員工及薪資" at bounding box center [88, 337] width 163 height 46
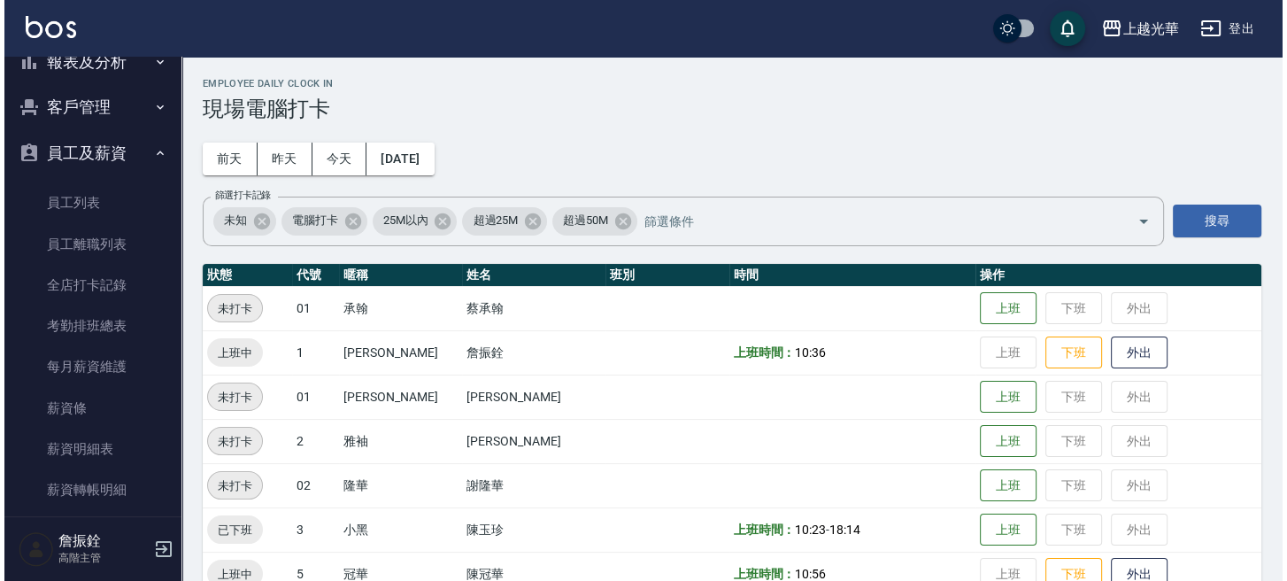
scroll to position [811, 0]
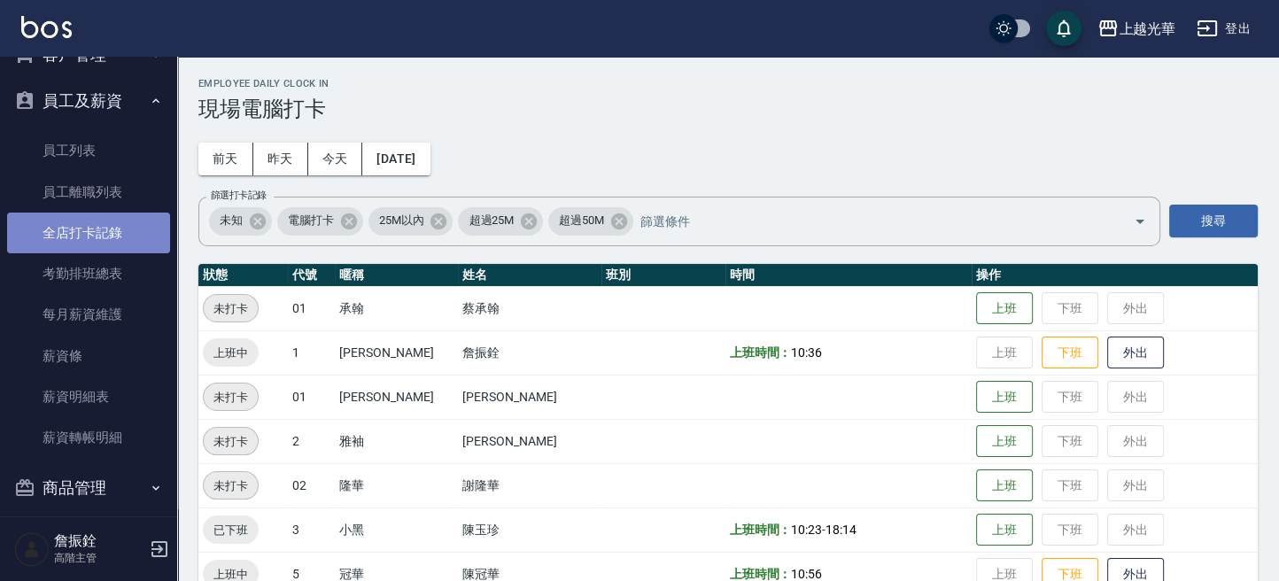
click at [110, 227] on link "全店打卡記錄" at bounding box center [88, 232] width 163 height 41
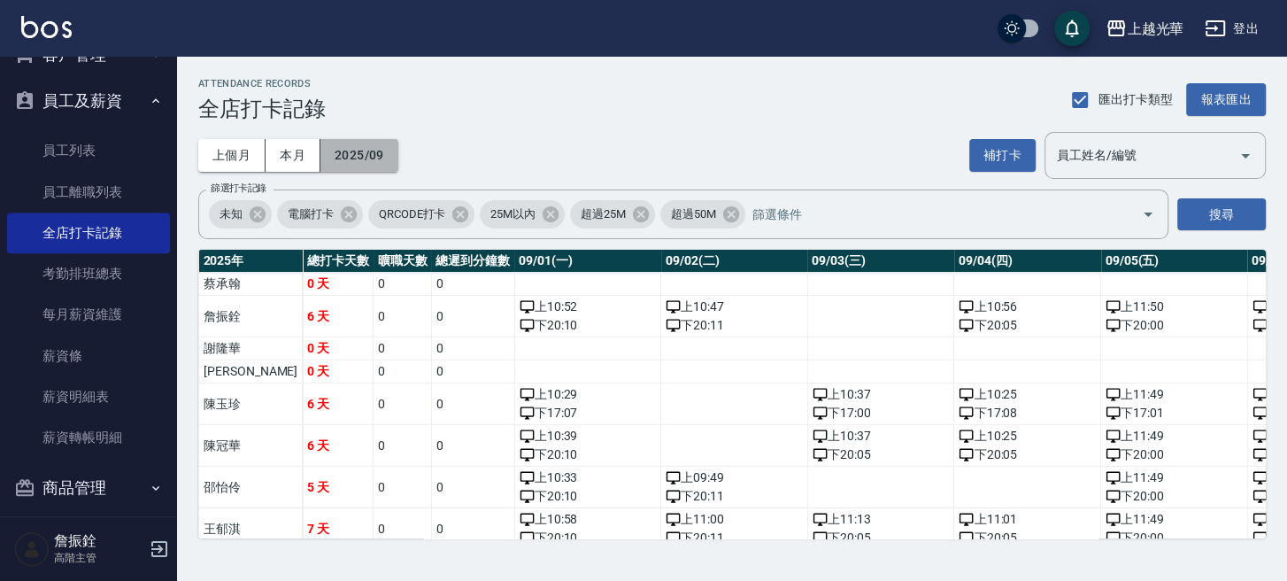
click at [366, 155] on button "2025/09" at bounding box center [360, 155] width 78 height 33
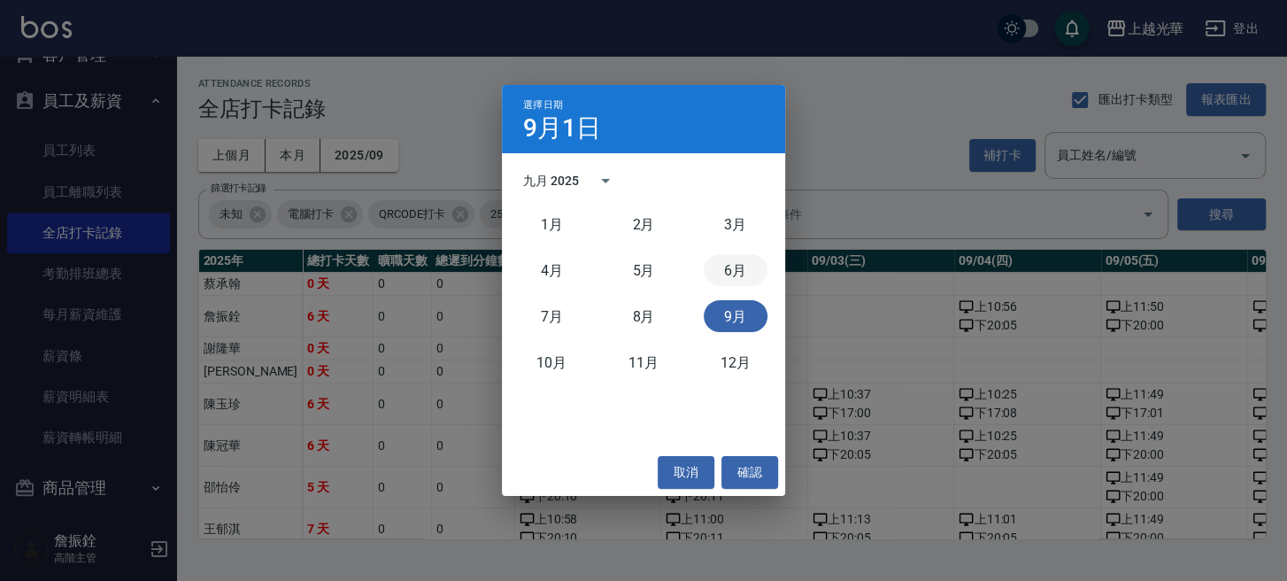
click at [742, 279] on button "6月" at bounding box center [736, 270] width 64 height 32
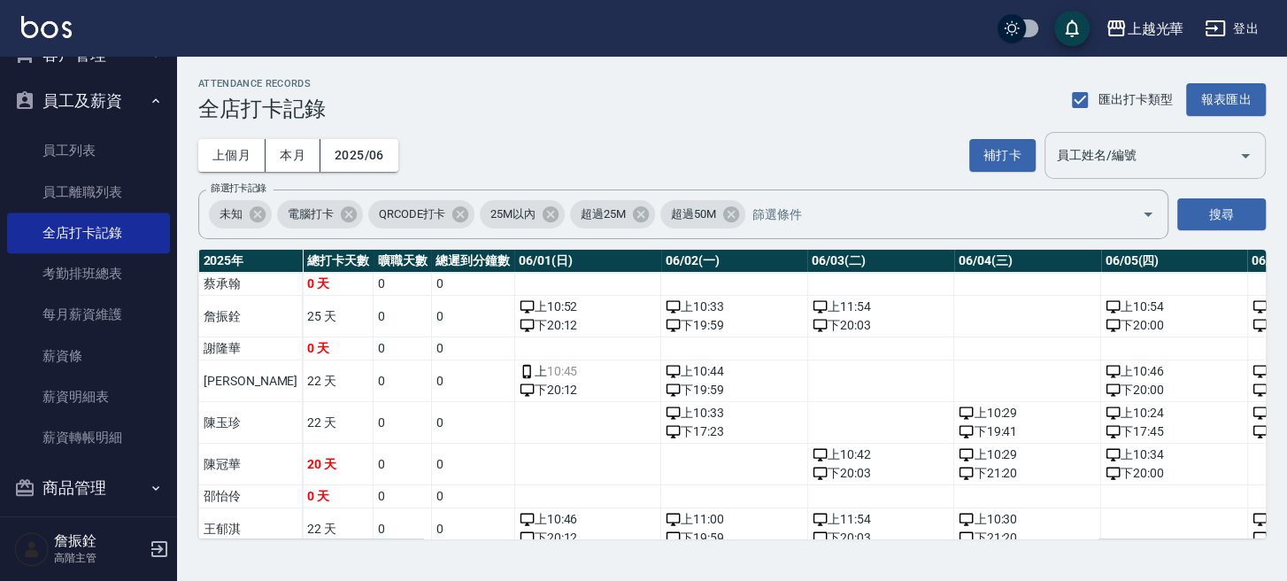
click at [1153, 166] on input "員工姓名/編號" at bounding box center [1142, 155] width 179 height 31
type input "黃幼苓"
click at [1208, 205] on button "搜尋" at bounding box center [1222, 214] width 89 height 33
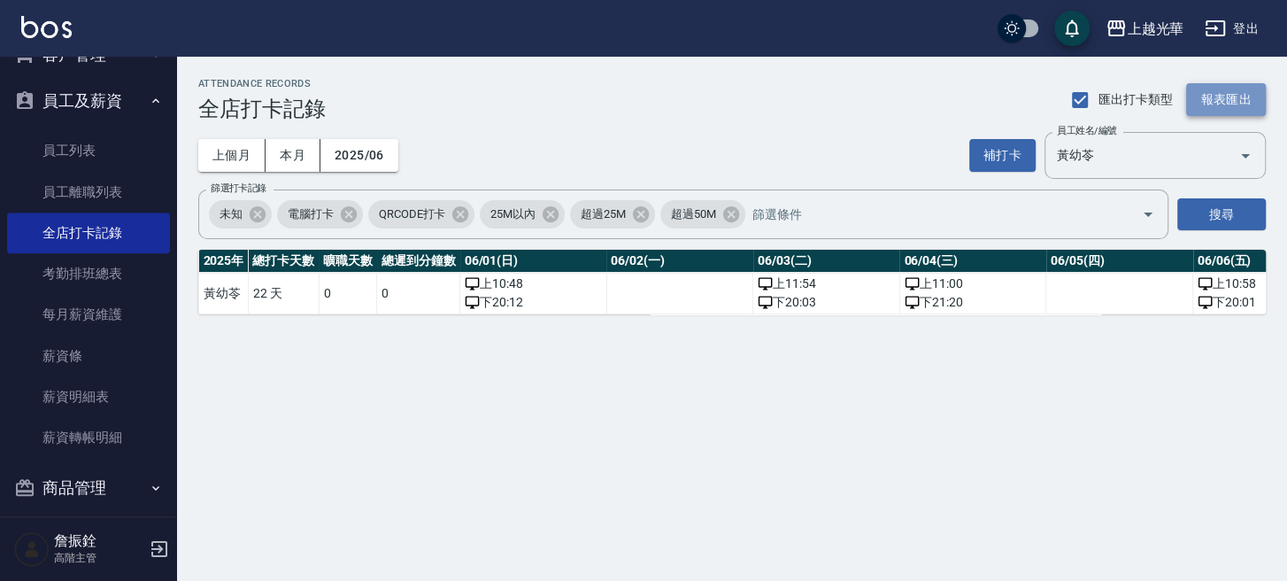
click at [1245, 103] on button "報表匯出" at bounding box center [1226, 99] width 80 height 33
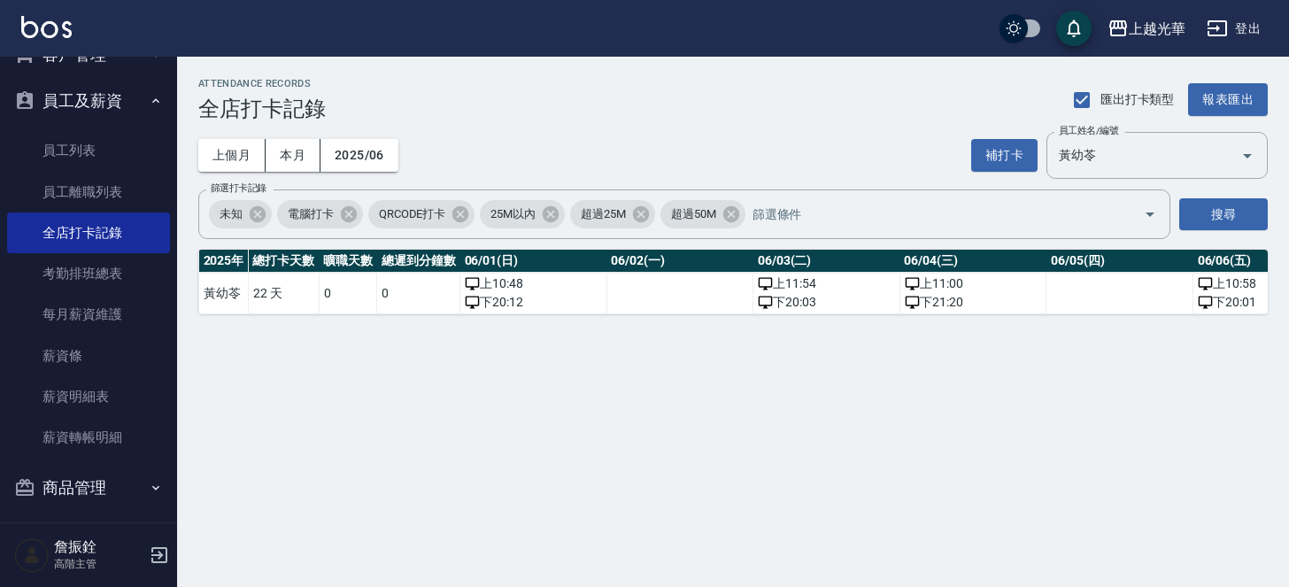
click at [762, 359] on div "ATTENDANCE RECORDS 全店打卡記錄 匯出打卡類型 報表匯出 上個月 本月 2025/06 補打卡 員工姓名/編號 黃幼苓 員工姓名/編號 篩選…" at bounding box center [644, 293] width 1289 height 587
click at [348, 156] on button "2025/06" at bounding box center [360, 155] width 78 height 33
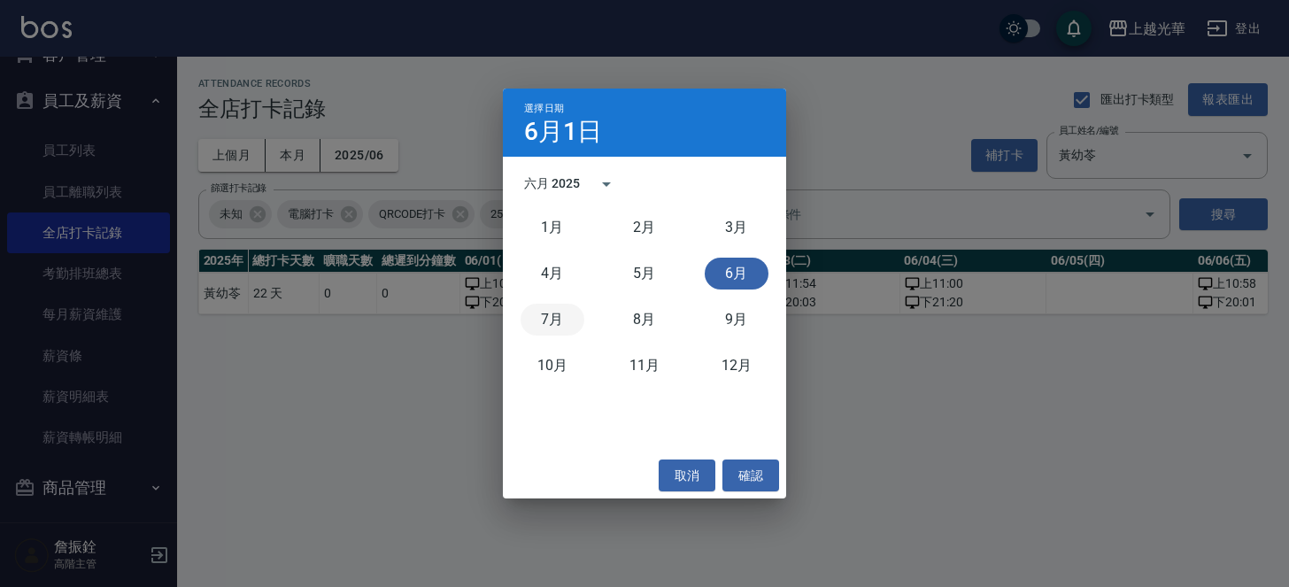
click at [546, 318] on button "7月" at bounding box center [553, 320] width 64 height 32
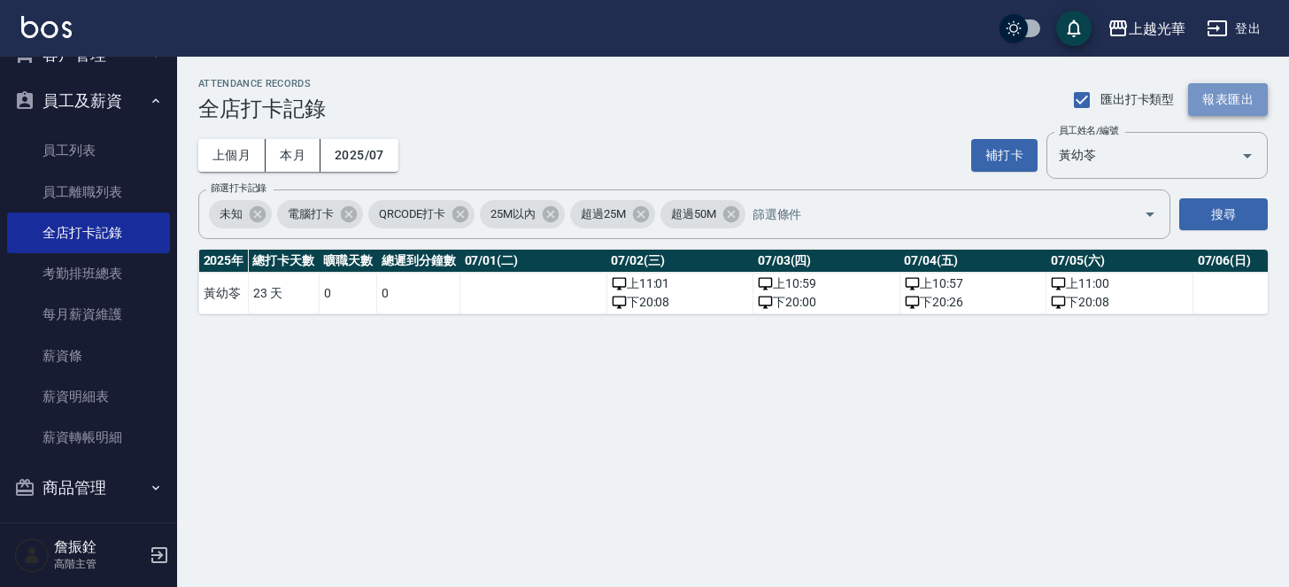
click at [1246, 85] on button "報表匯出" at bounding box center [1228, 99] width 80 height 33
click at [371, 151] on button "2025/07" at bounding box center [360, 155] width 78 height 33
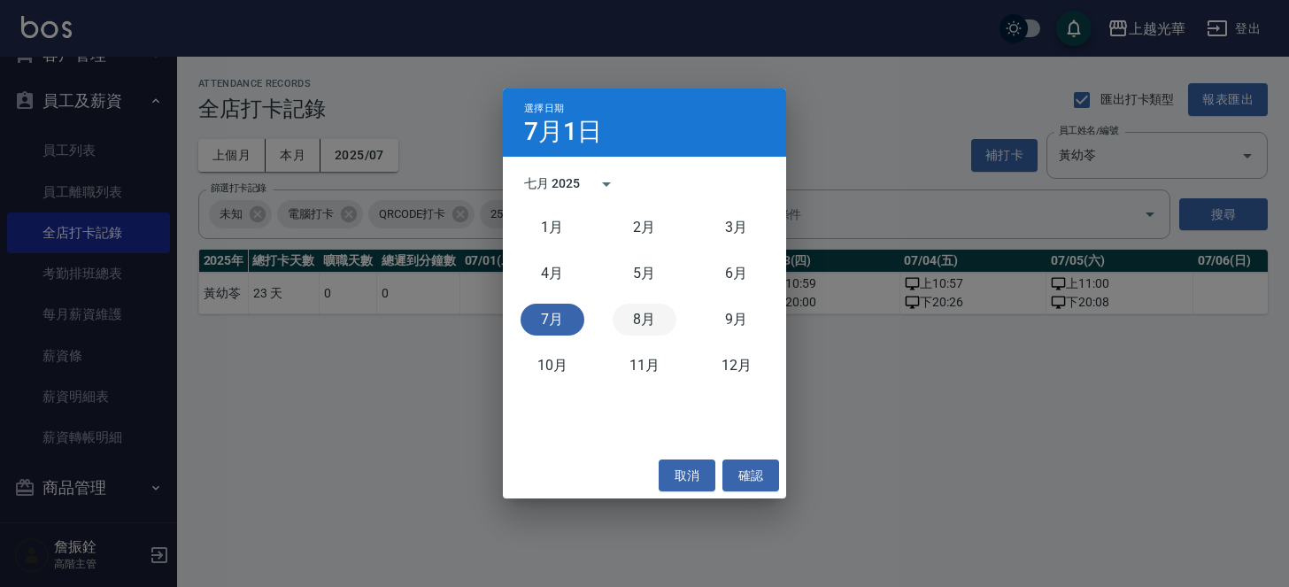
click at [648, 313] on button "8月" at bounding box center [645, 320] width 64 height 32
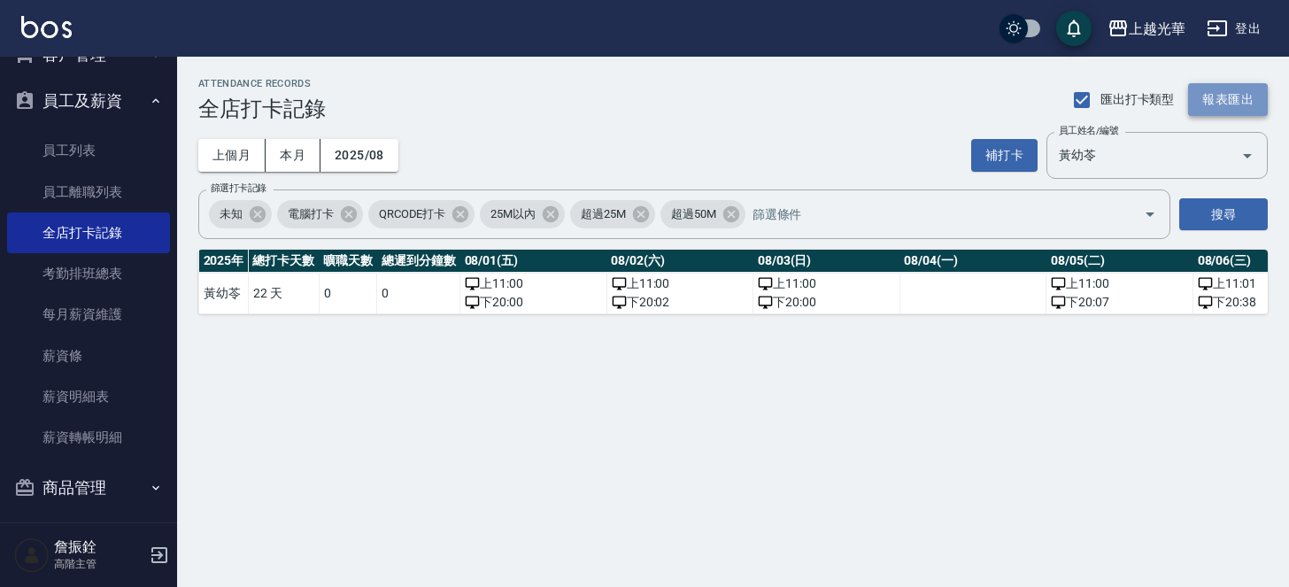
click at [1224, 89] on button "報表匯出" at bounding box center [1228, 99] width 80 height 33
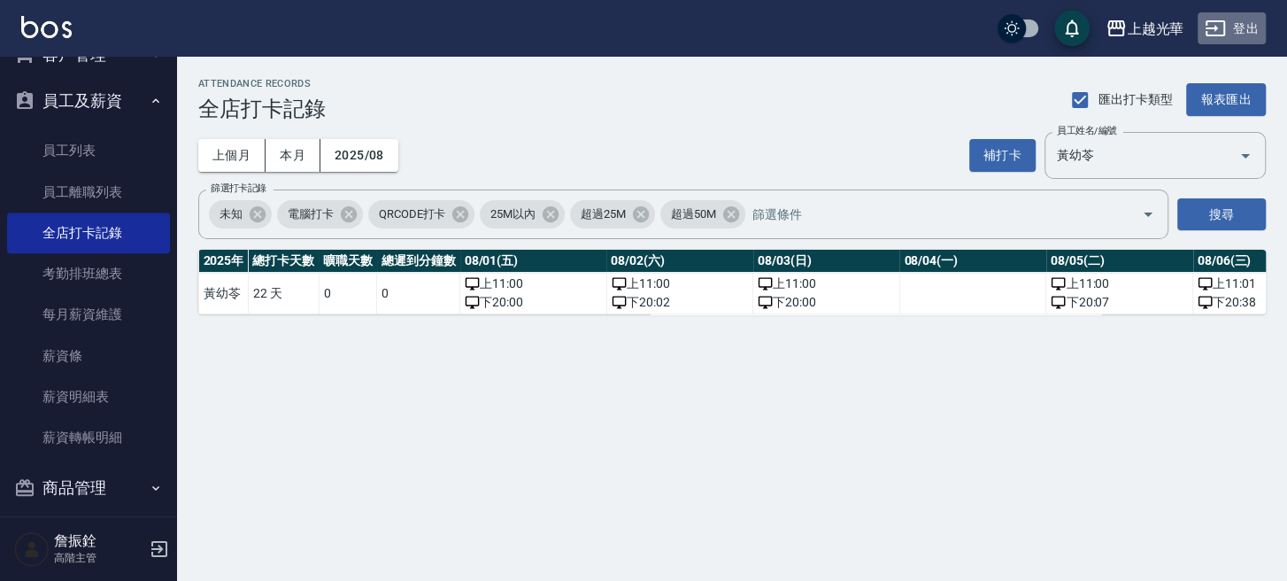
click at [1231, 35] on button "登出" at bounding box center [1232, 28] width 68 height 33
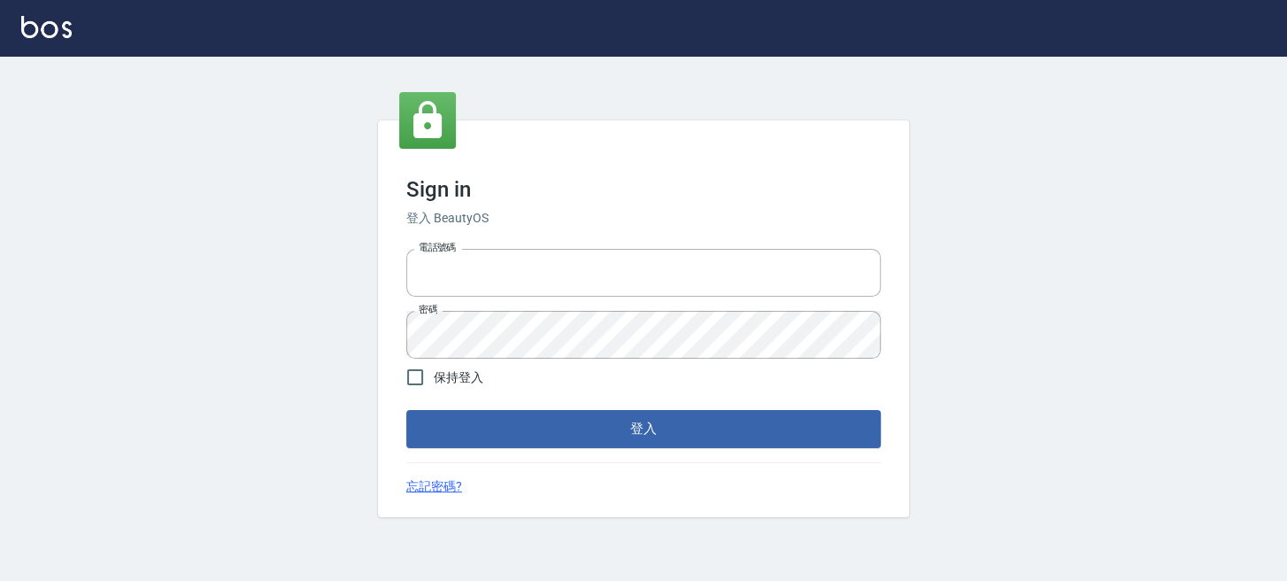
type input "0289832082"
click at [671, 430] on button "登入" at bounding box center [643, 428] width 475 height 37
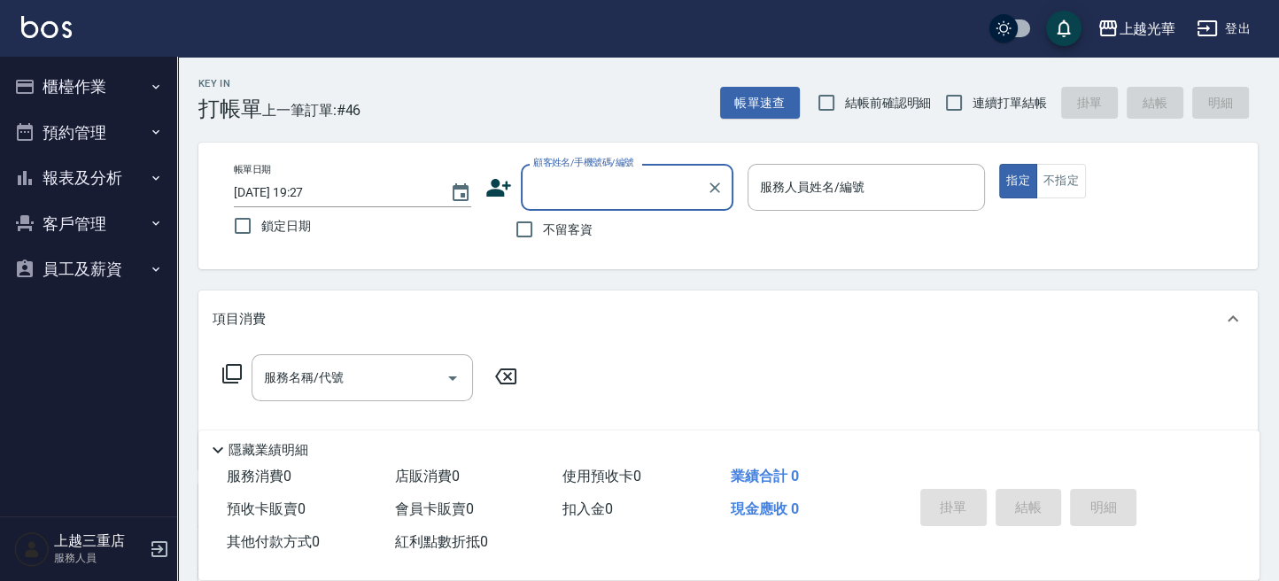
click at [66, 164] on button "報表及分析" at bounding box center [88, 178] width 163 height 46
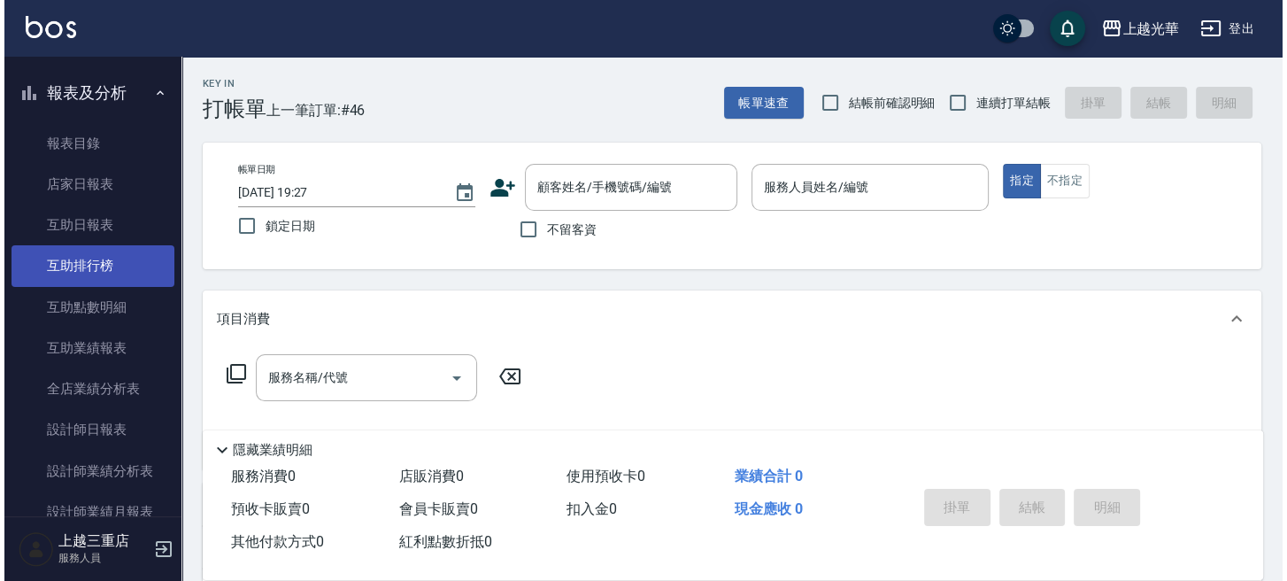
scroll to position [118, 0]
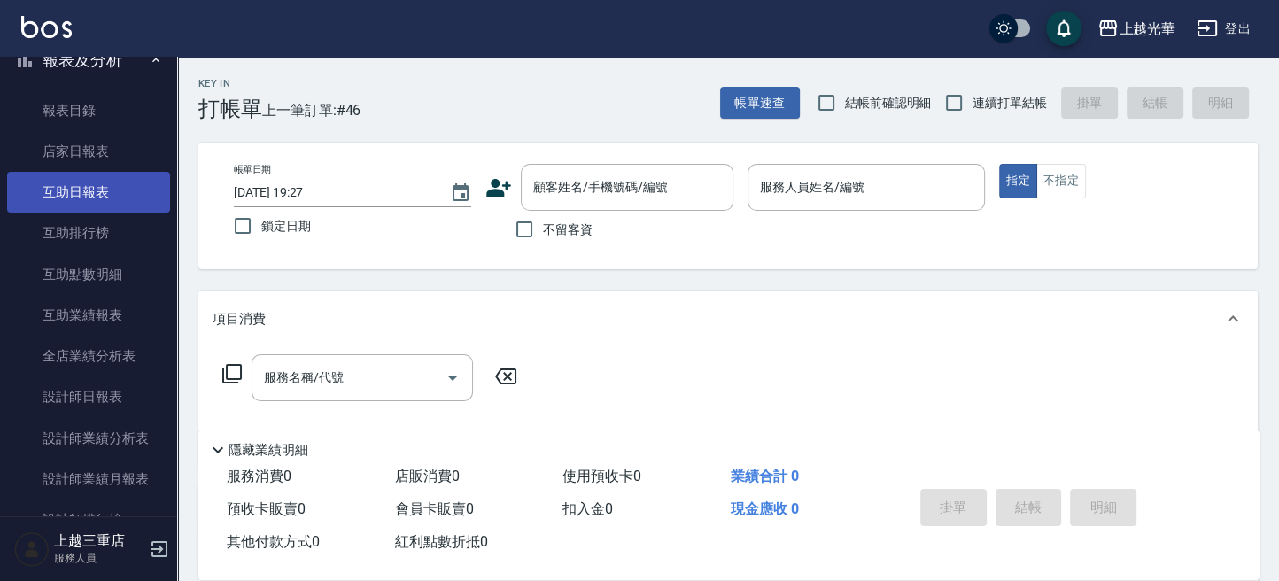
click at [99, 185] on link "互助日報表" at bounding box center [88, 192] width 163 height 41
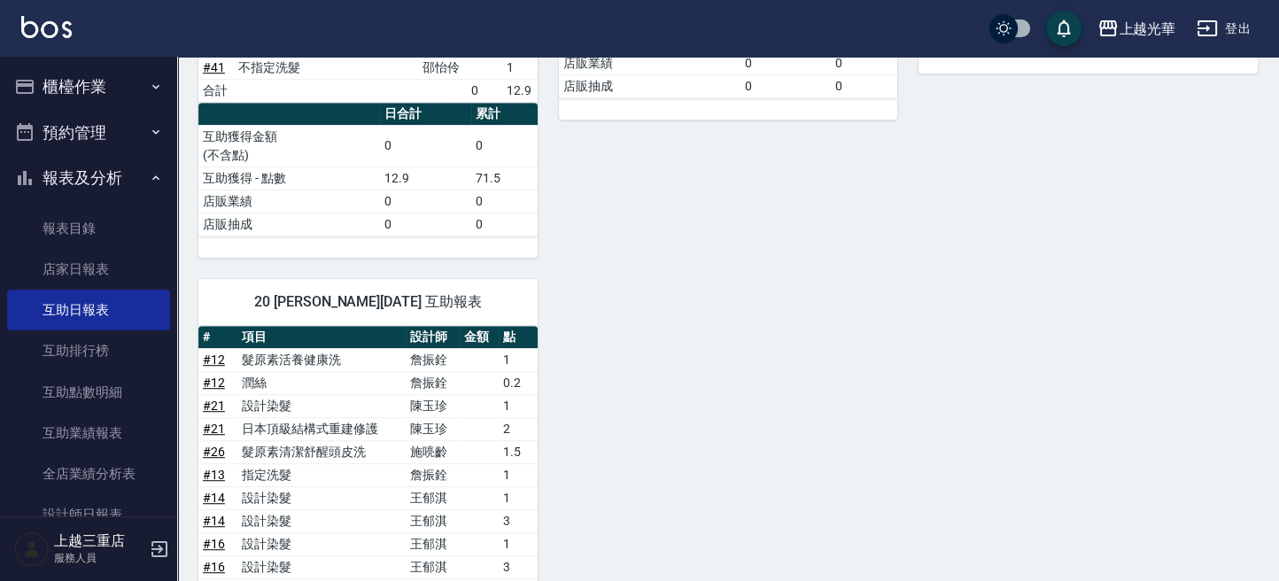
scroll to position [991, 0]
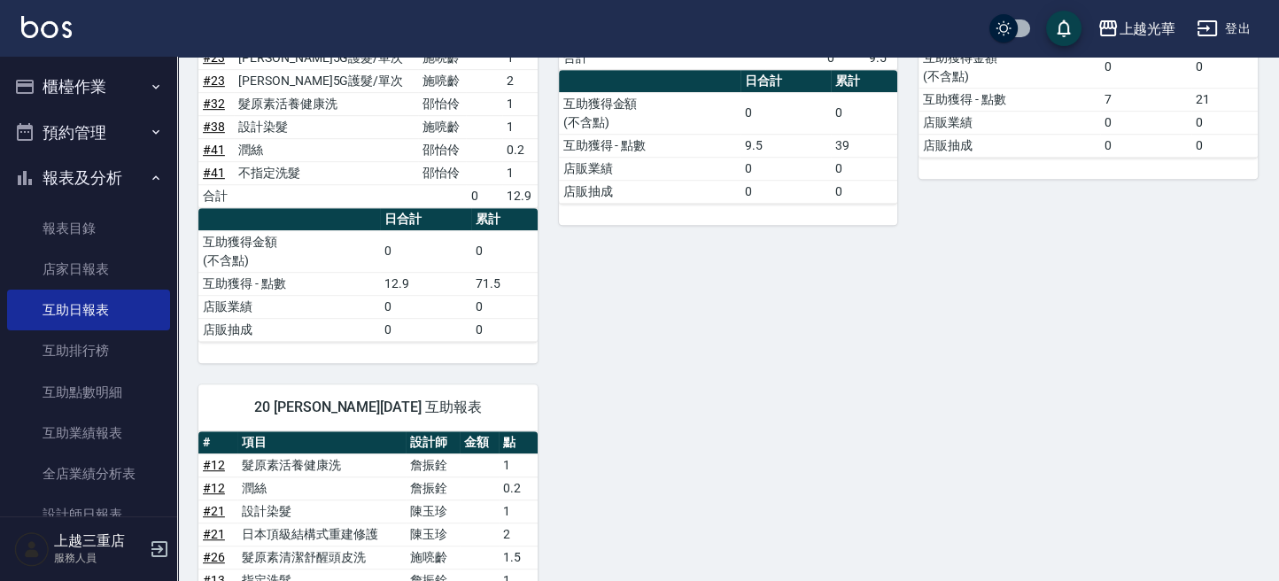
click at [140, 59] on ul "櫃檯作業 打帳單 帳單列表 掛單列表 營業儀表板 現金收支登錄 高階收支登錄 材料自購登錄 每日結帳 排班表 現場電腦打卡 預約管理 預約管理 單日預約紀錄 …" at bounding box center [88, 553] width 163 height 993
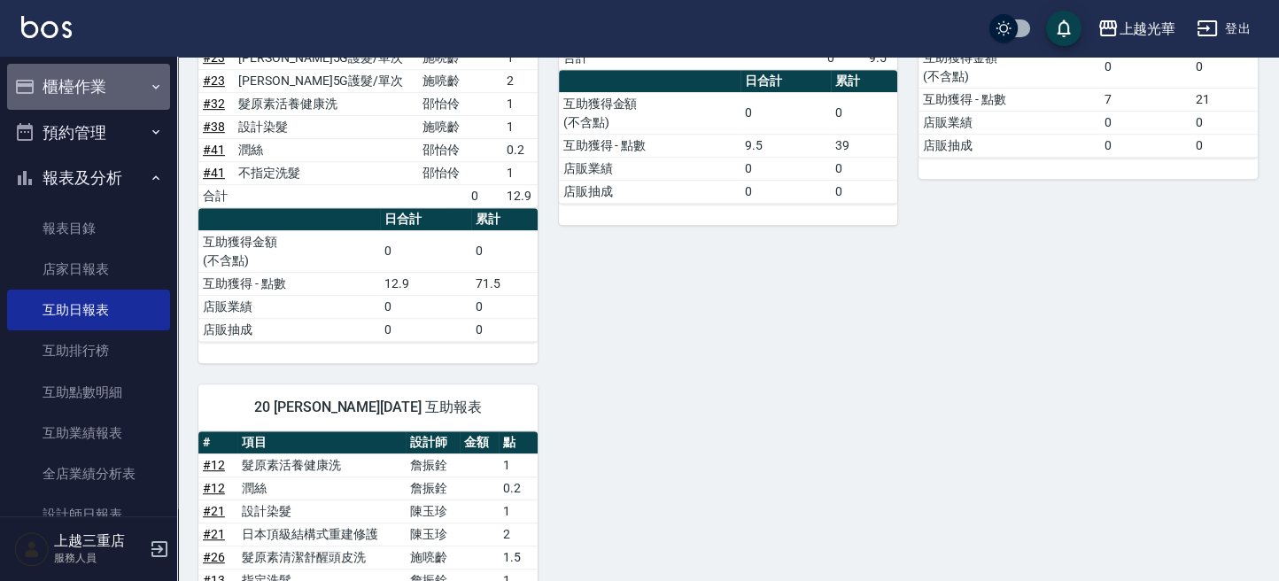
click at [116, 80] on button "櫃檯作業" at bounding box center [88, 87] width 163 height 46
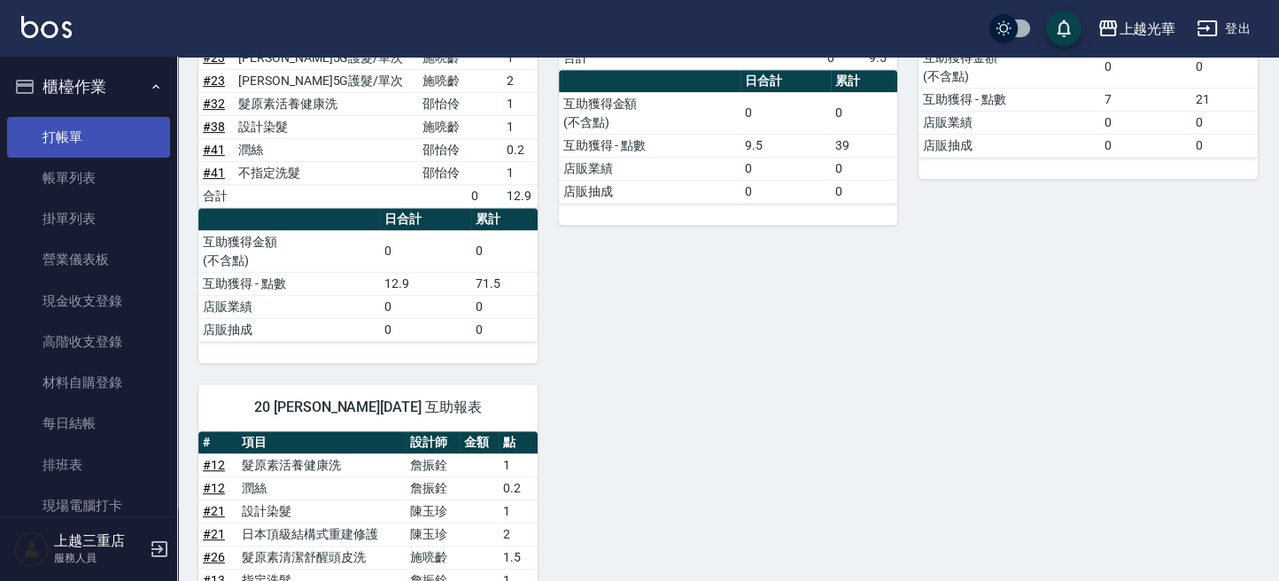
click at [112, 143] on link "打帳單" at bounding box center [88, 137] width 163 height 41
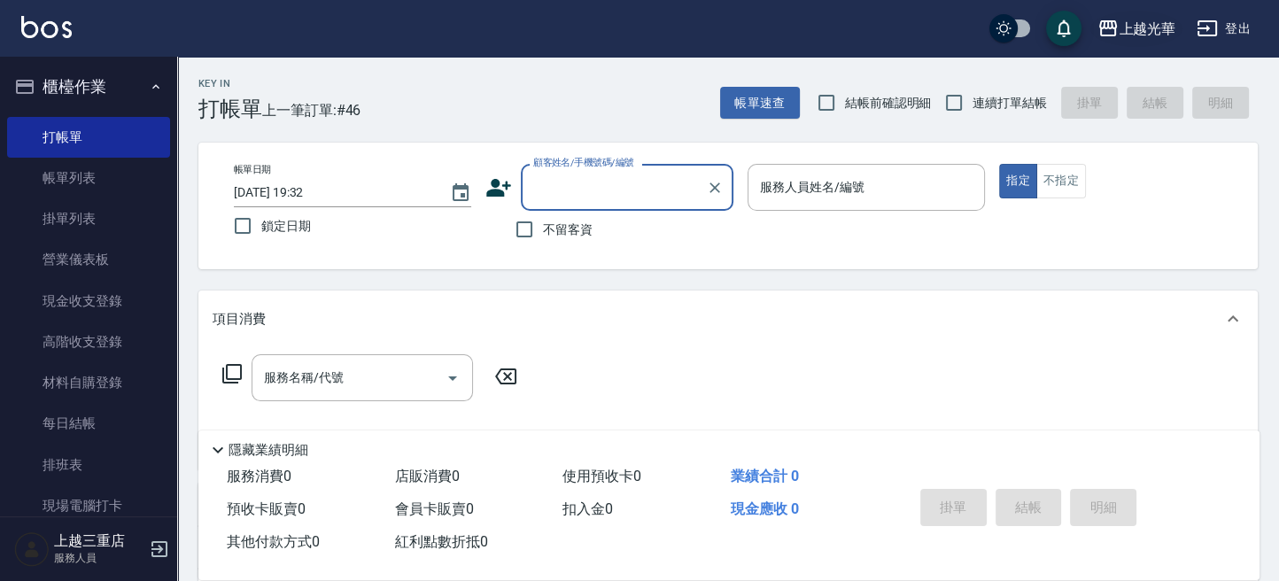
click at [1160, 27] on div "上越光華" at bounding box center [1146, 29] width 57 height 22
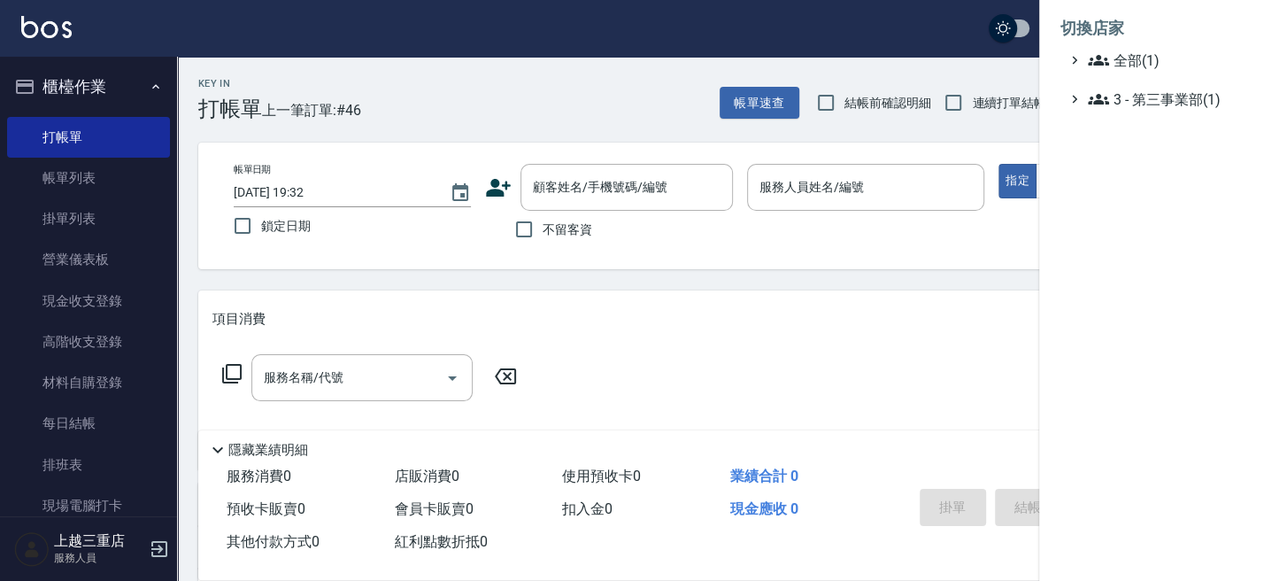
drag, startPoint x: 578, startPoint y: 66, endPoint x: 567, endPoint y: 66, distance: 11.5
click at [568, 66] on div at bounding box center [643, 290] width 1287 height 581
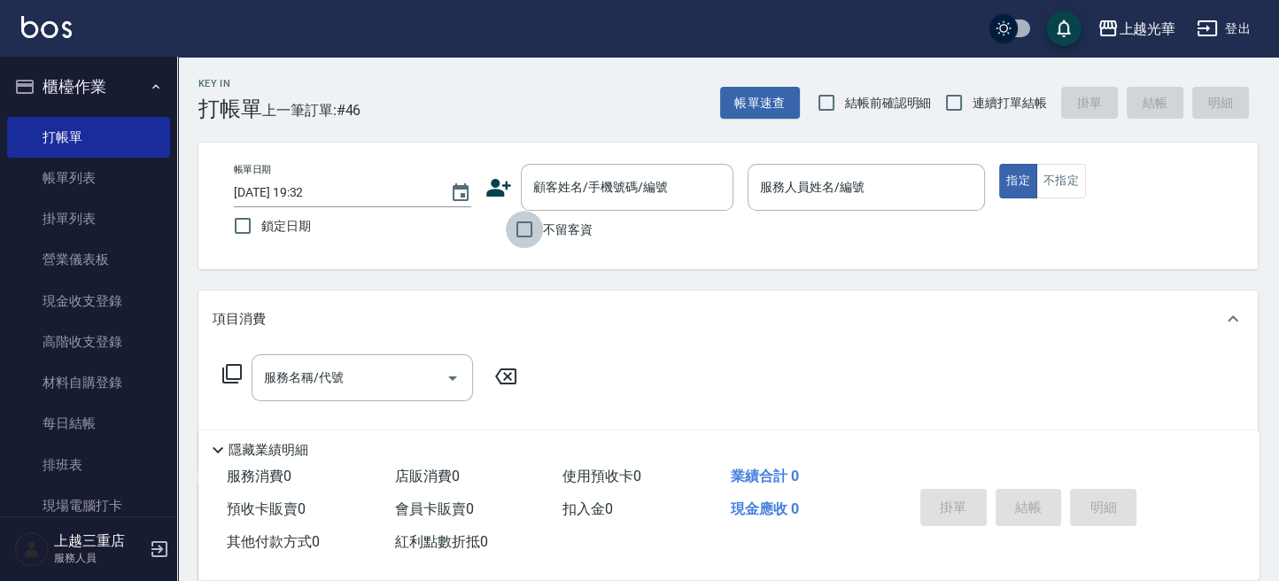
click at [522, 233] on input "不留客資" at bounding box center [524, 229] width 37 height 37
checkbox input "true"
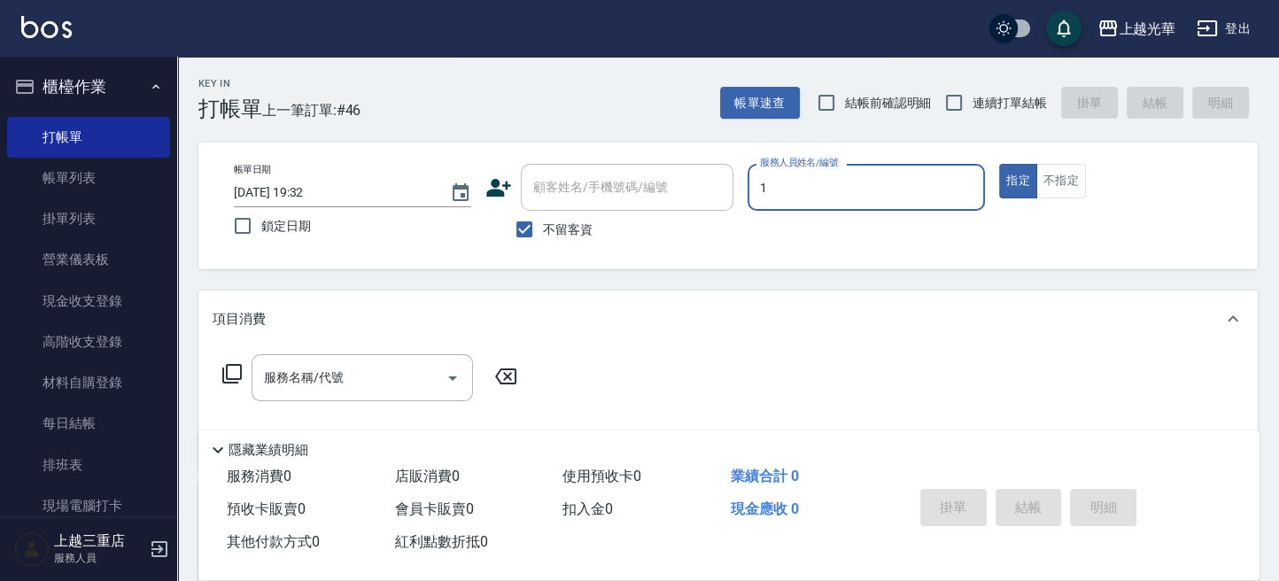
type input "1"
type button "true"
type input "小詹-1"
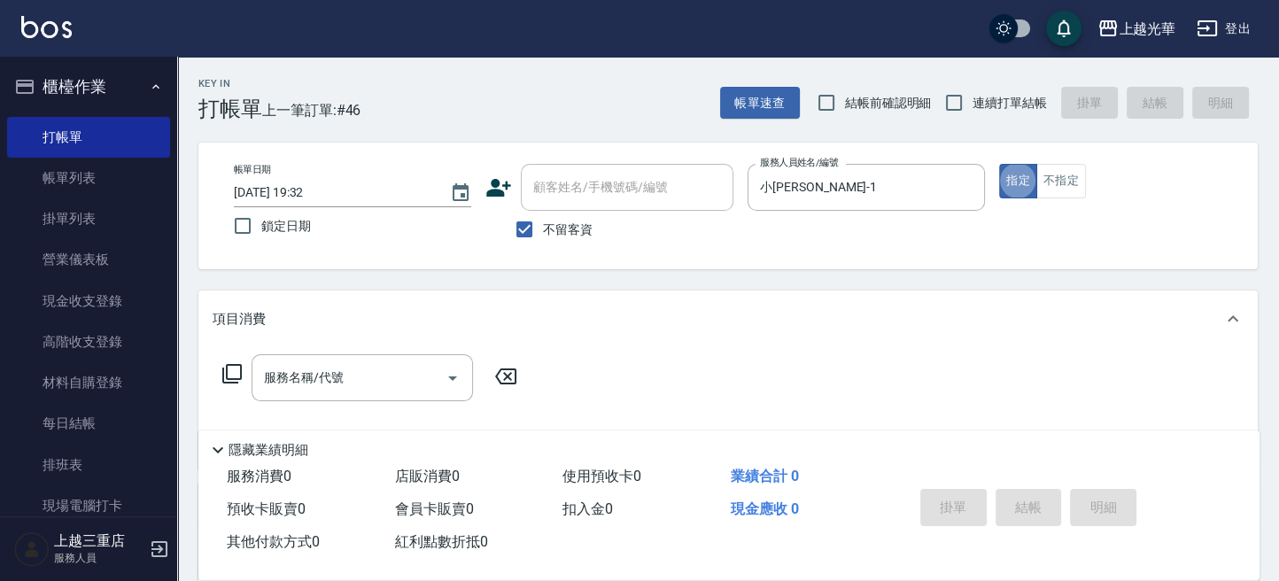
drag, startPoint x: 985, startPoint y: 112, endPoint x: 914, endPoint y: 141, distance: 77.4
click at [983, 112] on span "連續打單結帳" at bounding box center [1009, 103] width 74 height 19
click at [972, 112] on input "連續打單結帳" at bounding box center [953, 102] width 37 height 37
checkbox input "true"
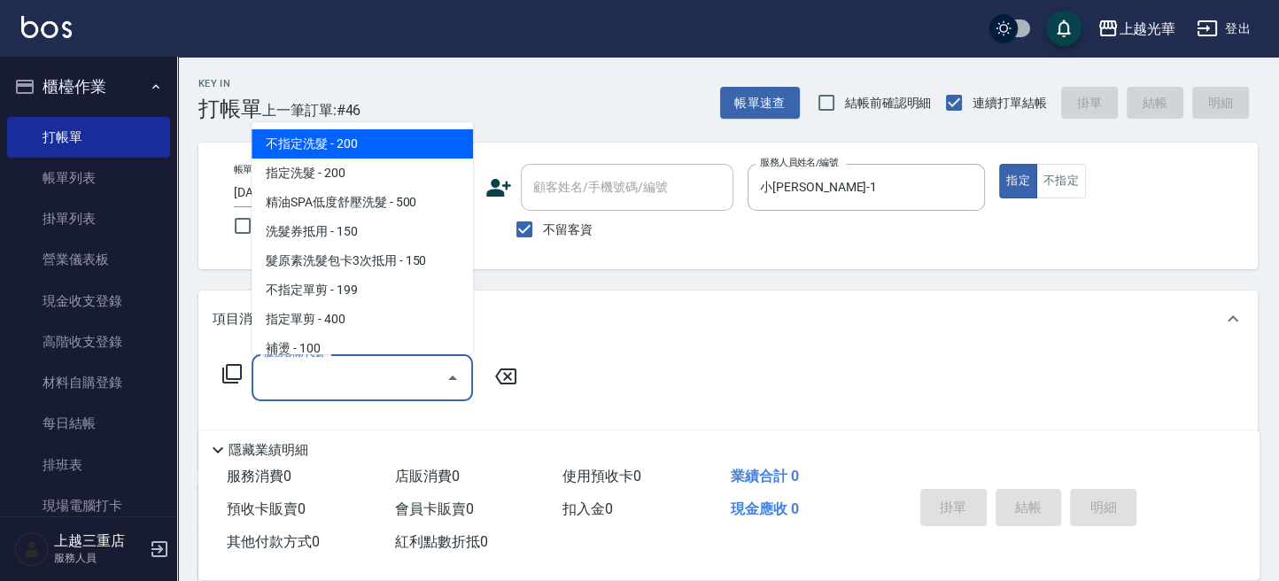
click at [337, 390] on input "服務名稱/代號" at bounding box center [348, 377] width 179 height 31
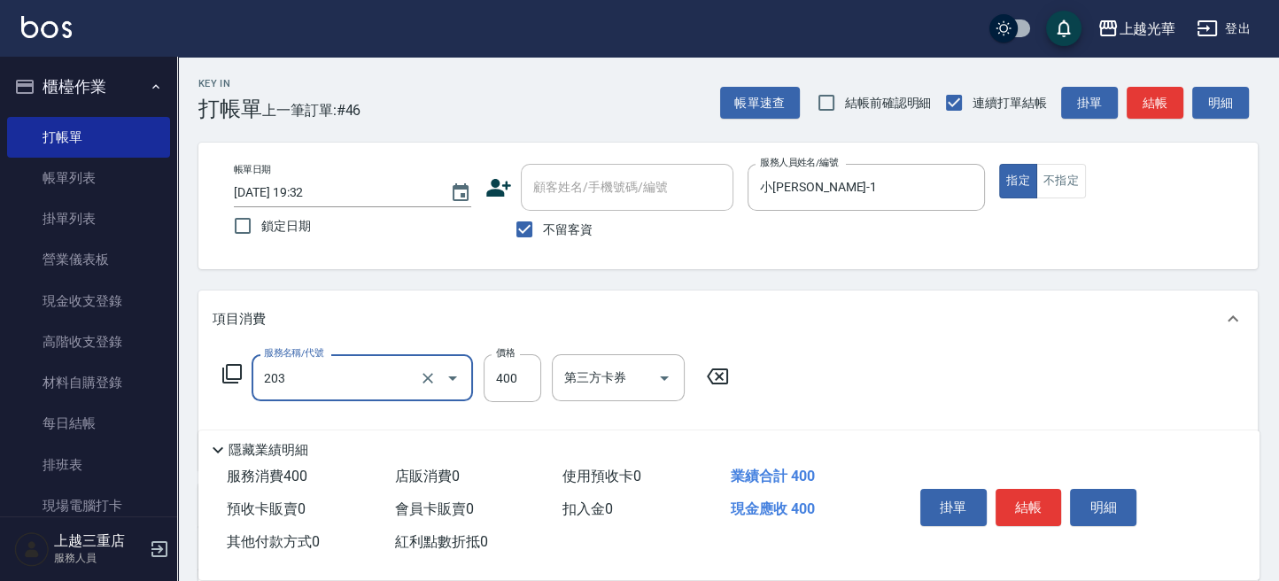
type input "指定單剪(203)"
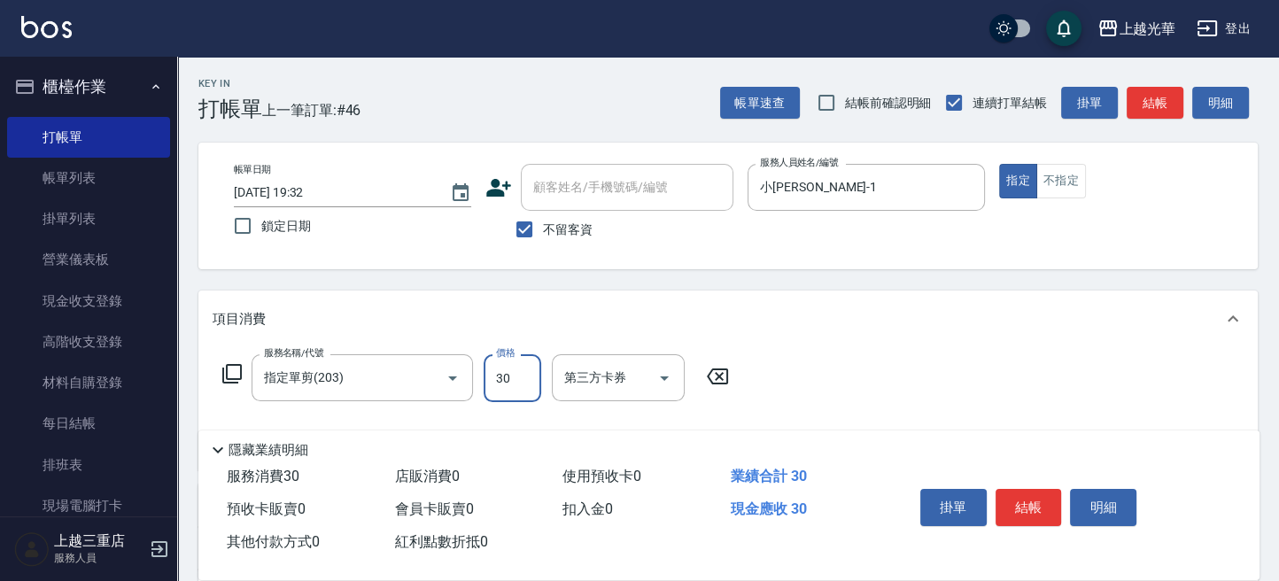
drag, startPoint x: 524, startPoint y: 380, endPoint x: 390, endPoint y: 351, distance: 136.9
click at [393, 355] on div "服務名稱/代號 指定單剪(203) 服務名稱/代號 價格 30 價格 第三方卡券 第三方卡券" at bounding box center [475, 378] width 527 height 48
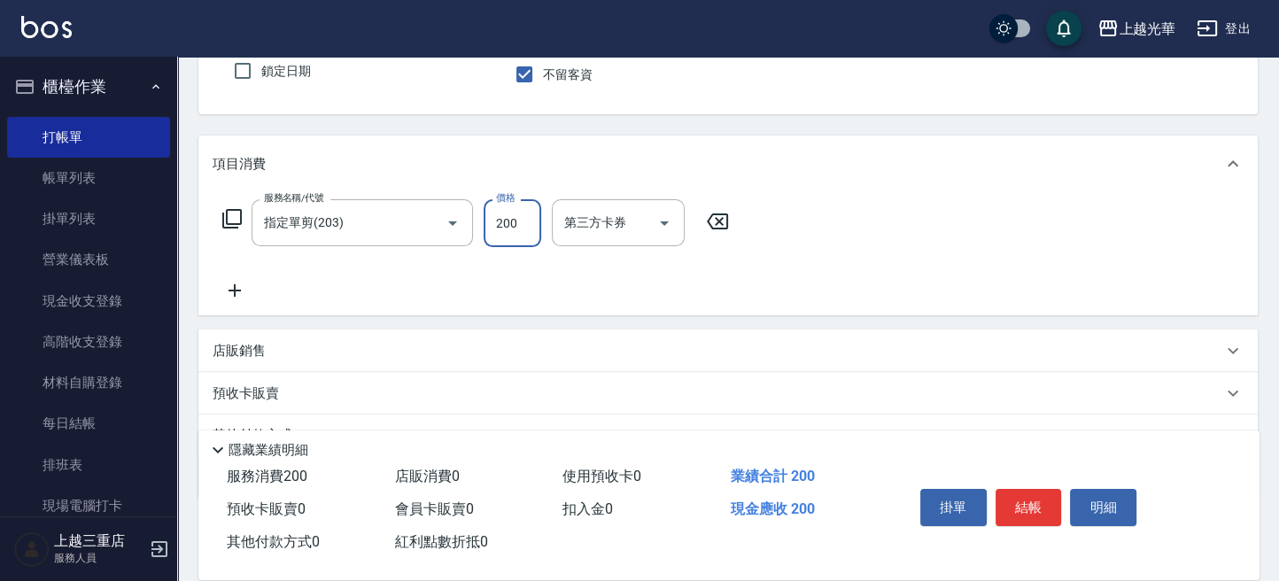
scroll to position [241, 0]
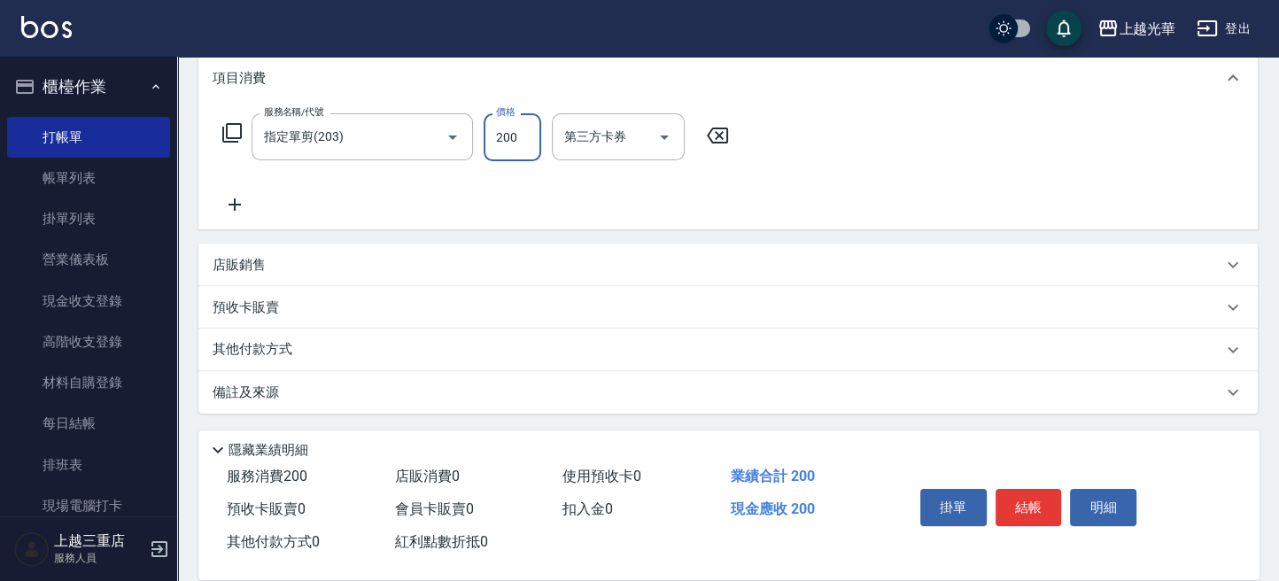
type input "200"
click at [220, 199] on icon at bounding box center [234, 204] width 44 height 21
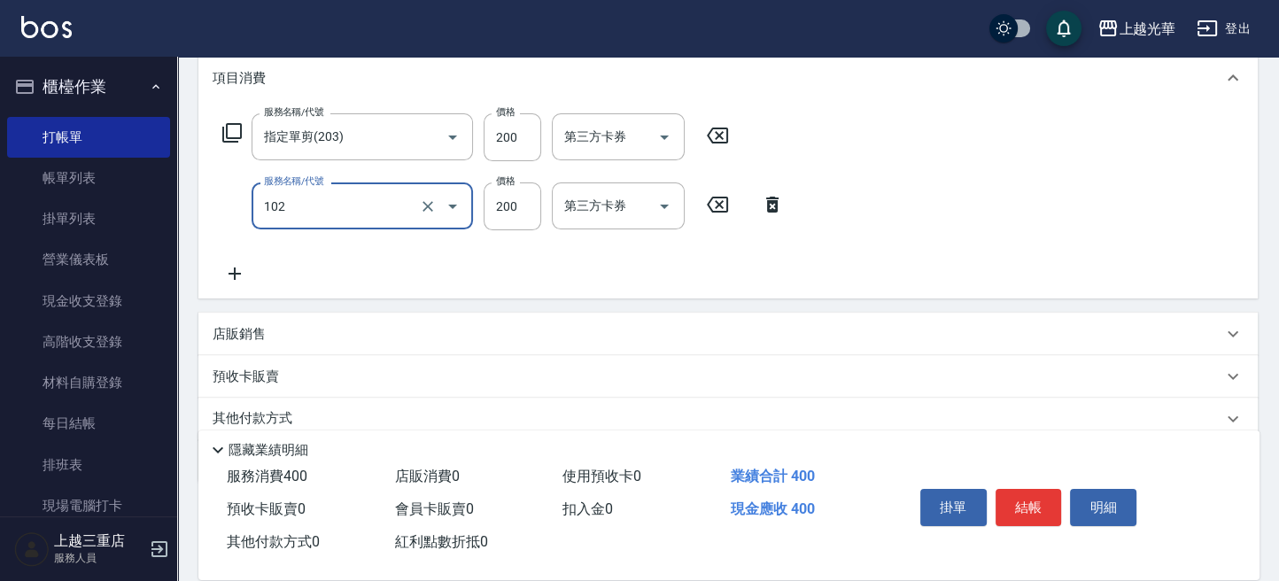
type input "指定洗髮(102)"
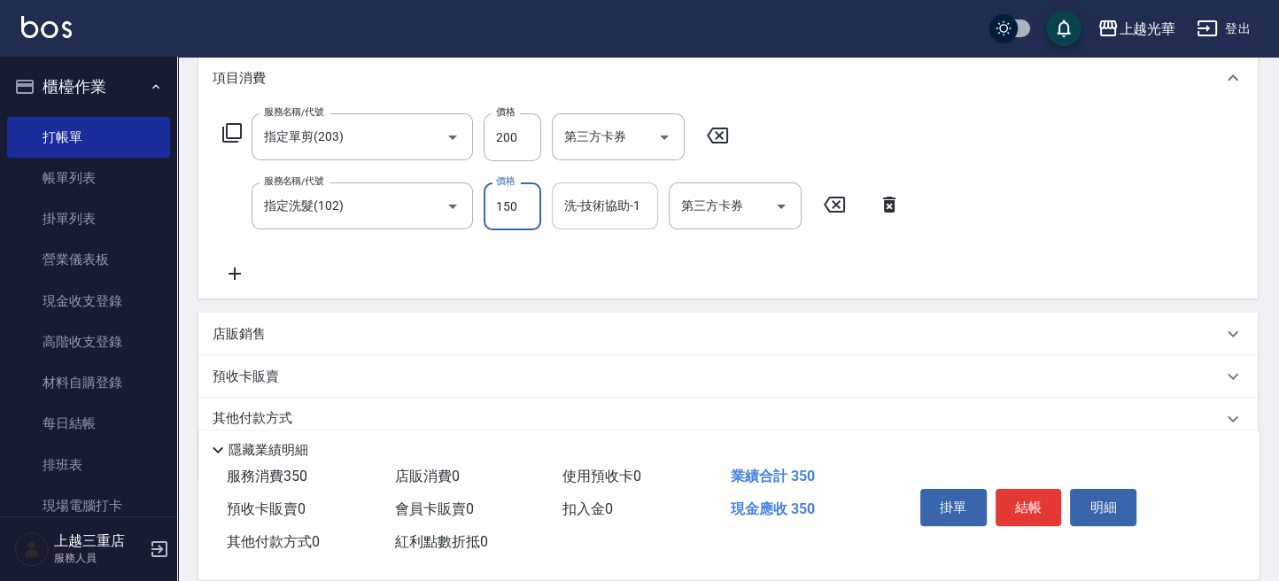
type input "150"
drag, startPoint x: 614, startPoint y: 211, endPoint x: 637, endPoint y: 217, distance: 23.8
click at [614, 211] on input "洗-技術協助-1" at bounding box center [605, 205] width 90 height 31
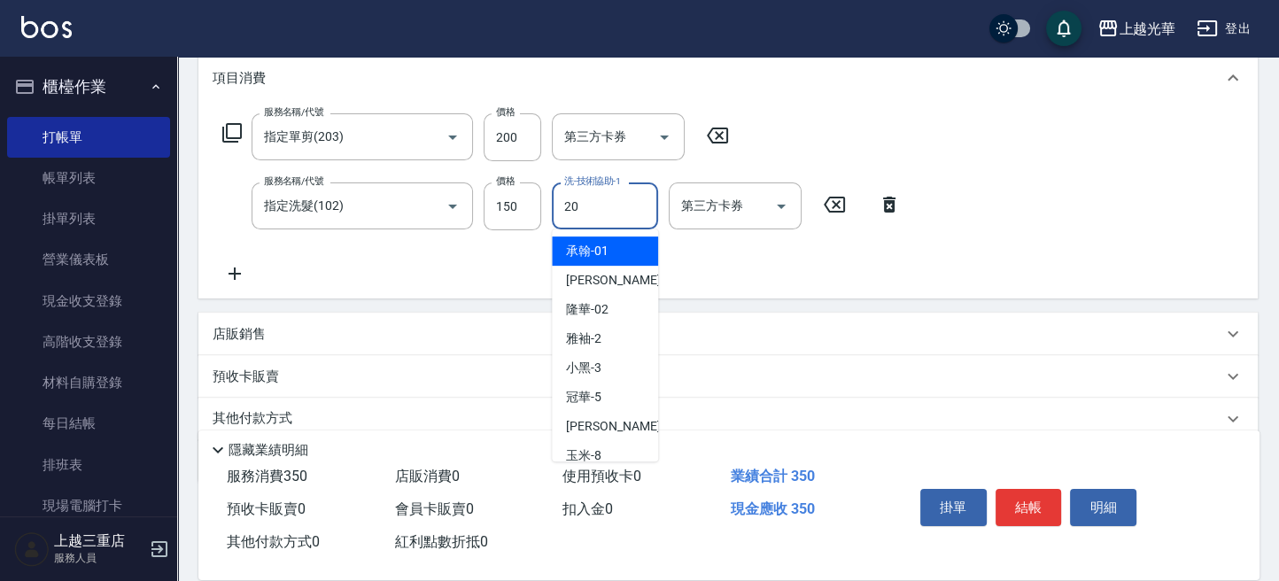
type input "[PERSON_NAME]-20"
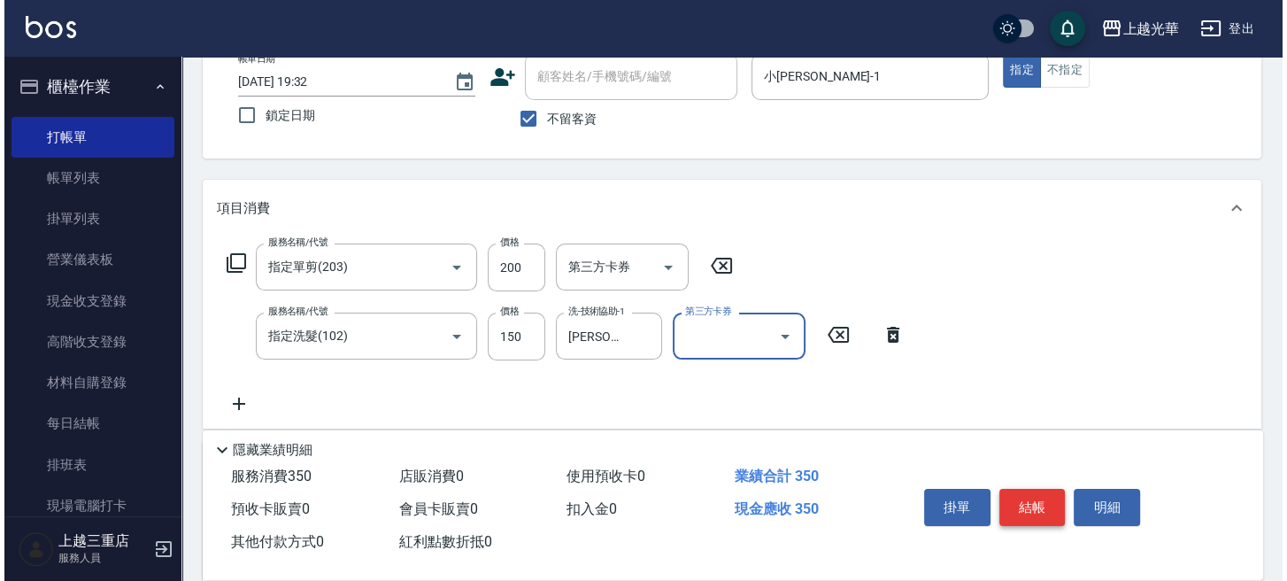
scroll to position [0, 0]
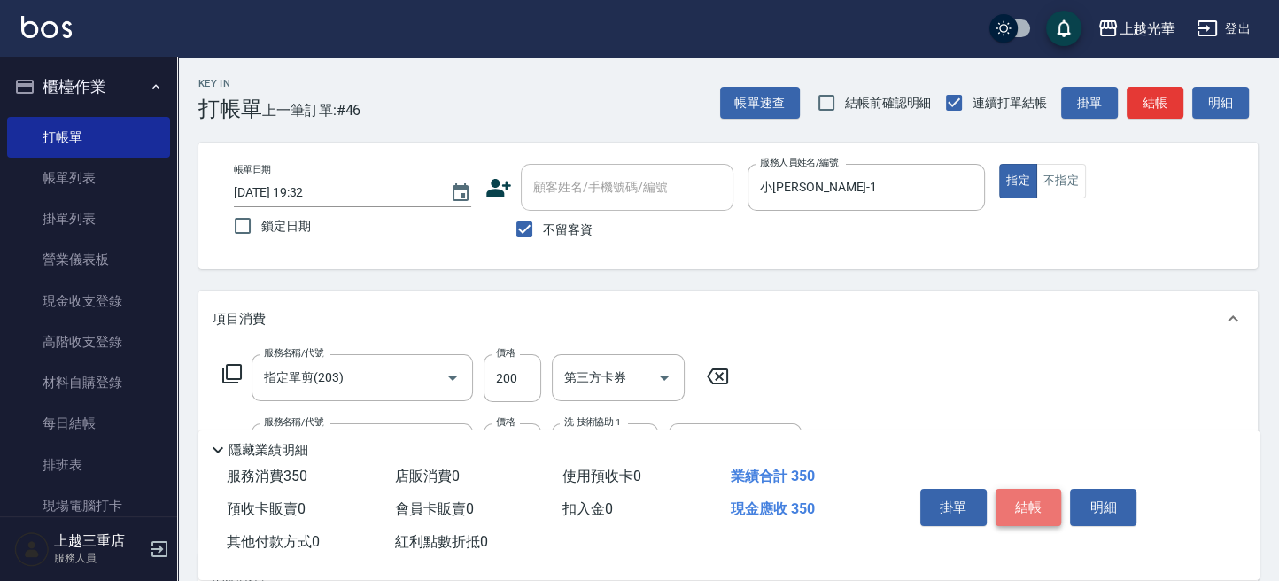
click at [1018, 504] on button "結帳" at bounding box center [1028, 507] width 66 height 37
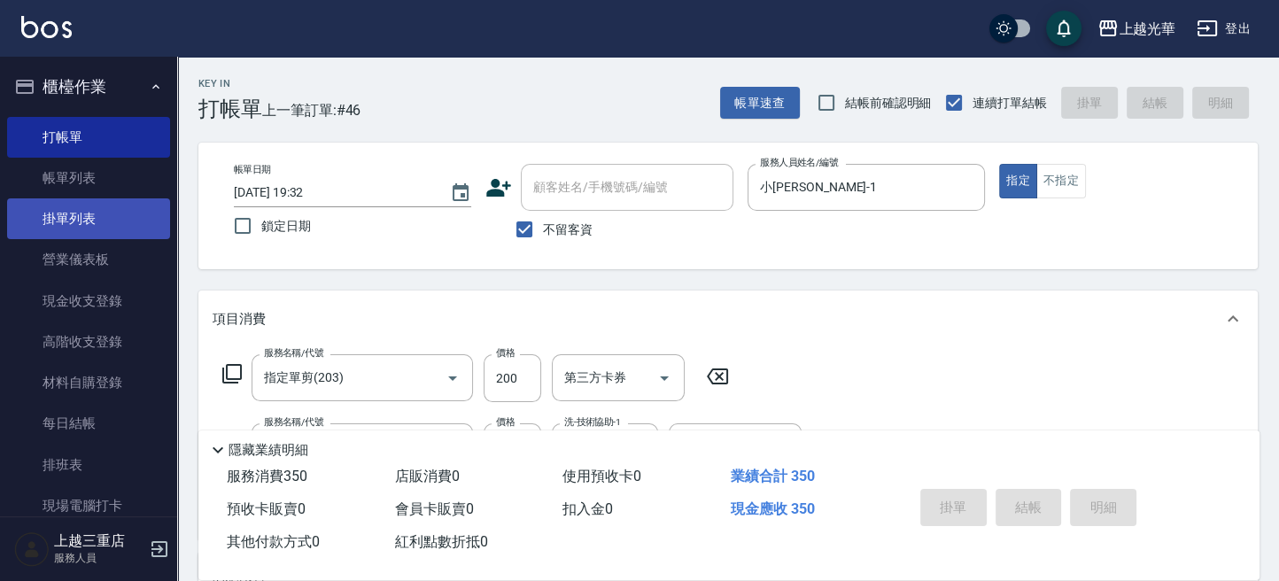
type input "2025/09/07 19:34"
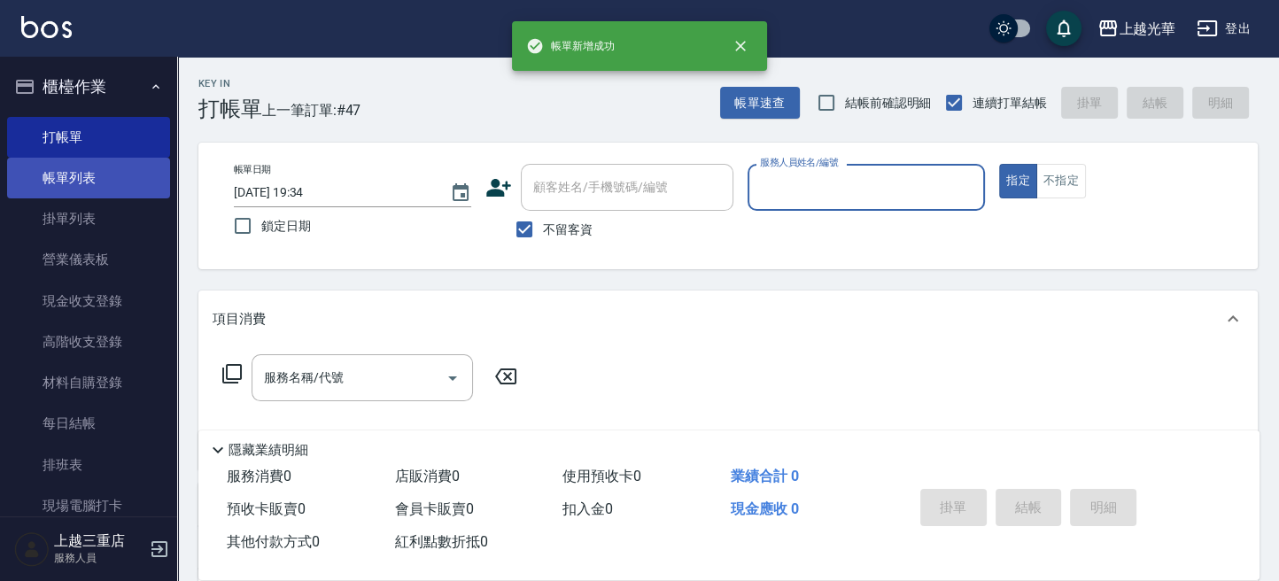
click at [104, 165] on link "帳單列表" at bounding box center [88, 178] width 163 height 41
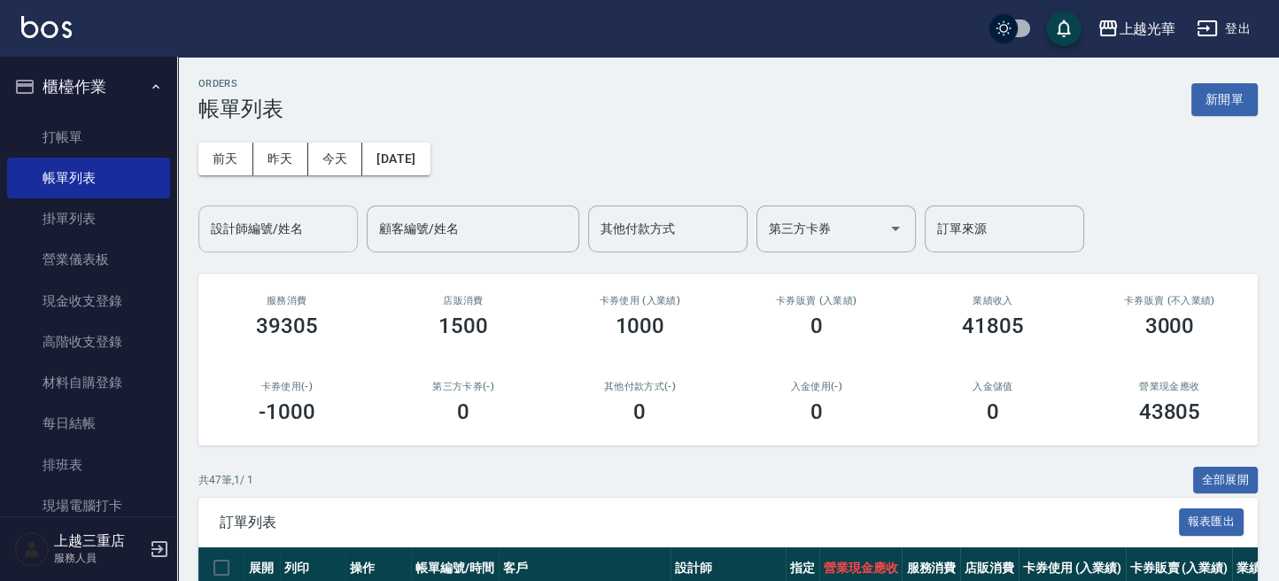
click at [269, 229] on input "設計師編號/姓名" at bounding box center [277, 228] width 143 height 31
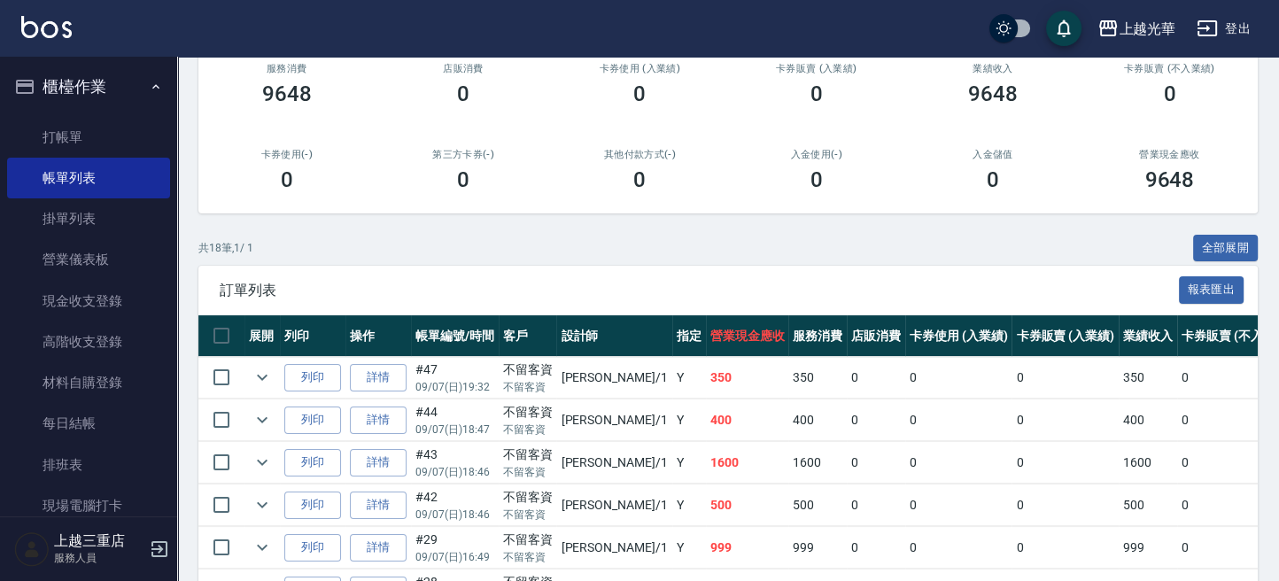
scroll to position [236, 0]
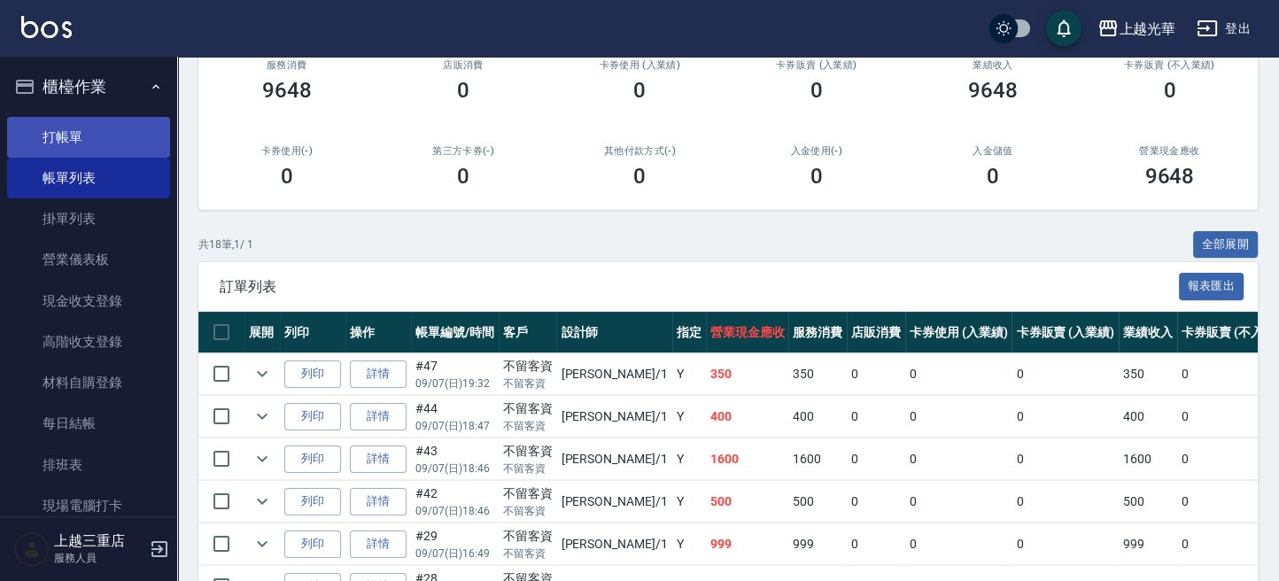
type input "小詹-1"
click at [141, 136] on link "打帳單" at bounding box center [88, 137] width 163 height 41
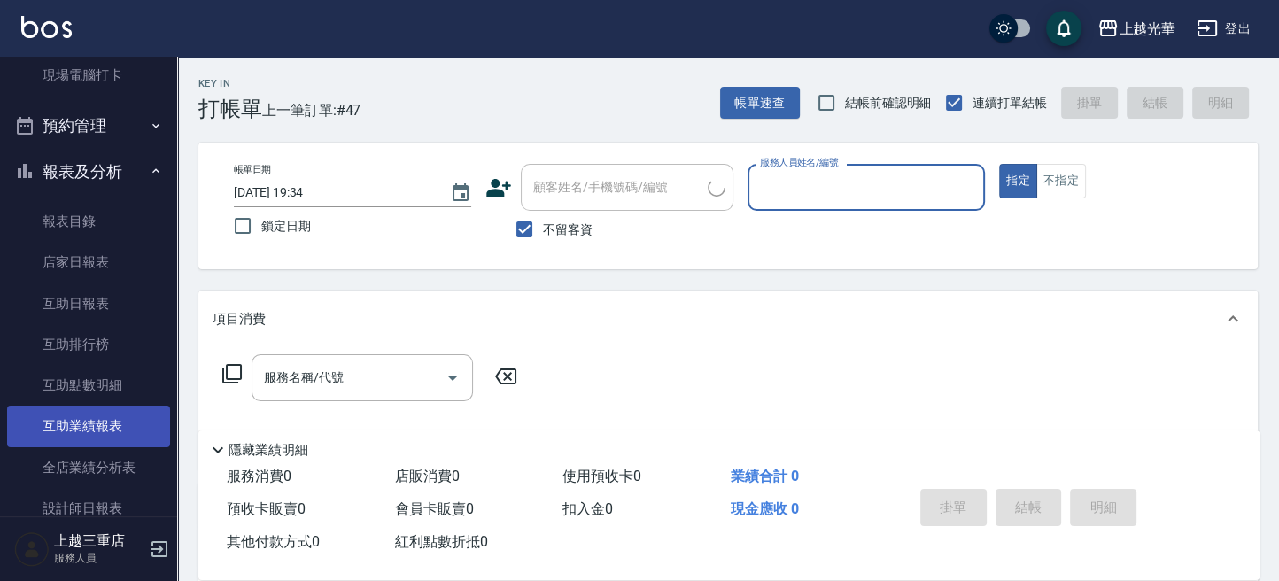
scroll to position [590, 0]
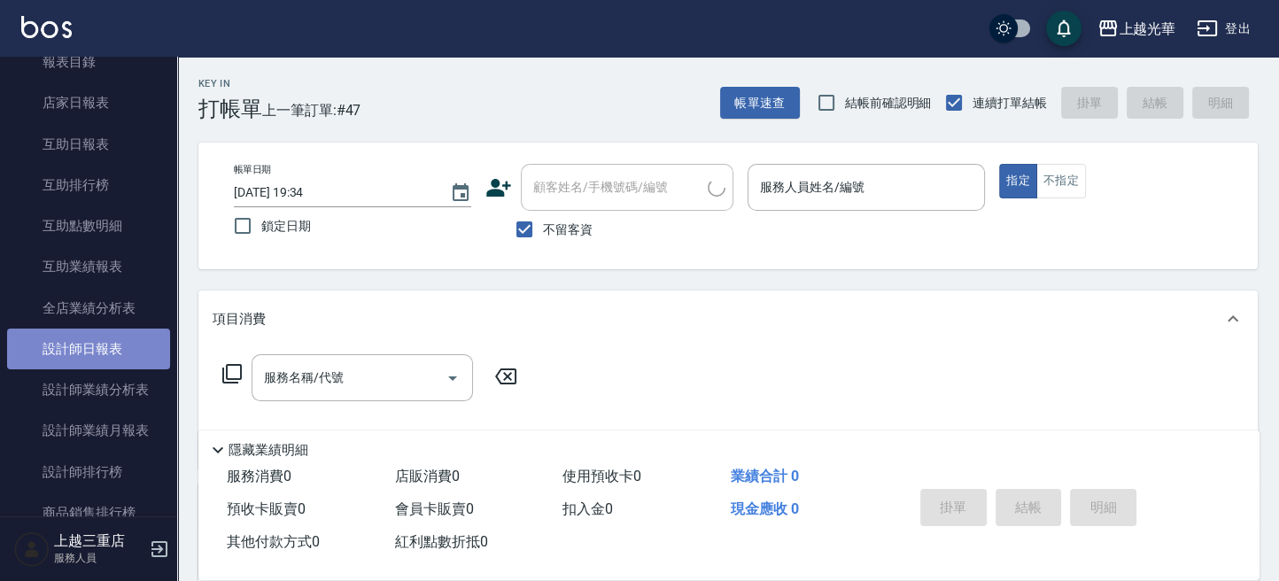
click at [121, 343] on link "設計師日報表" at bounding box center [88, 348] width 163 height 41
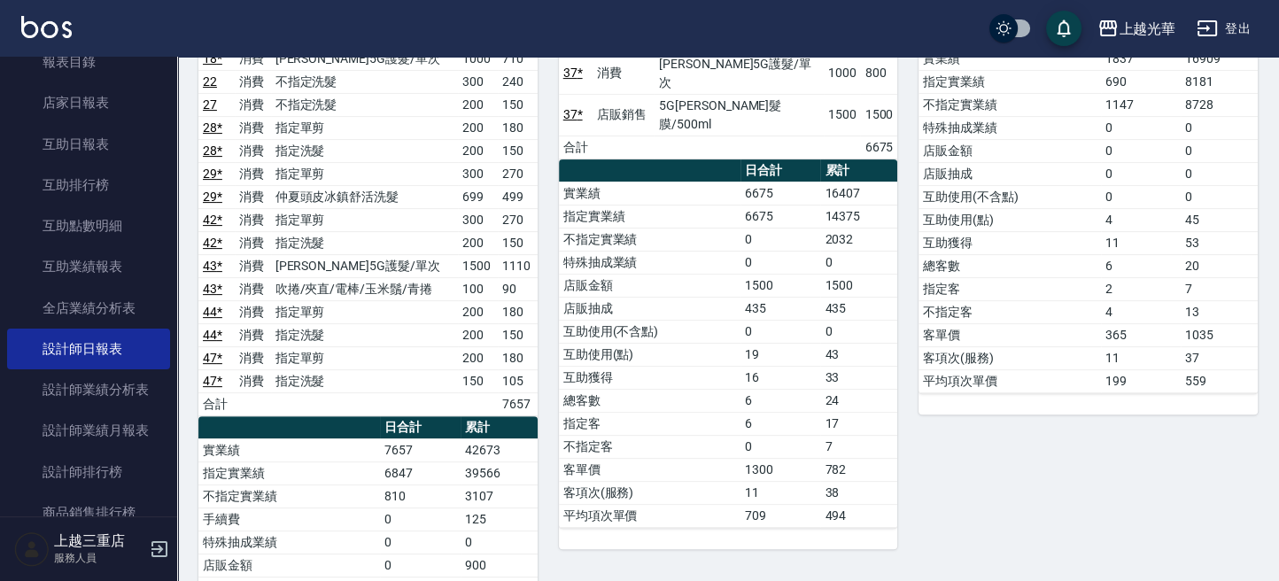
scroll to position [708, 0]
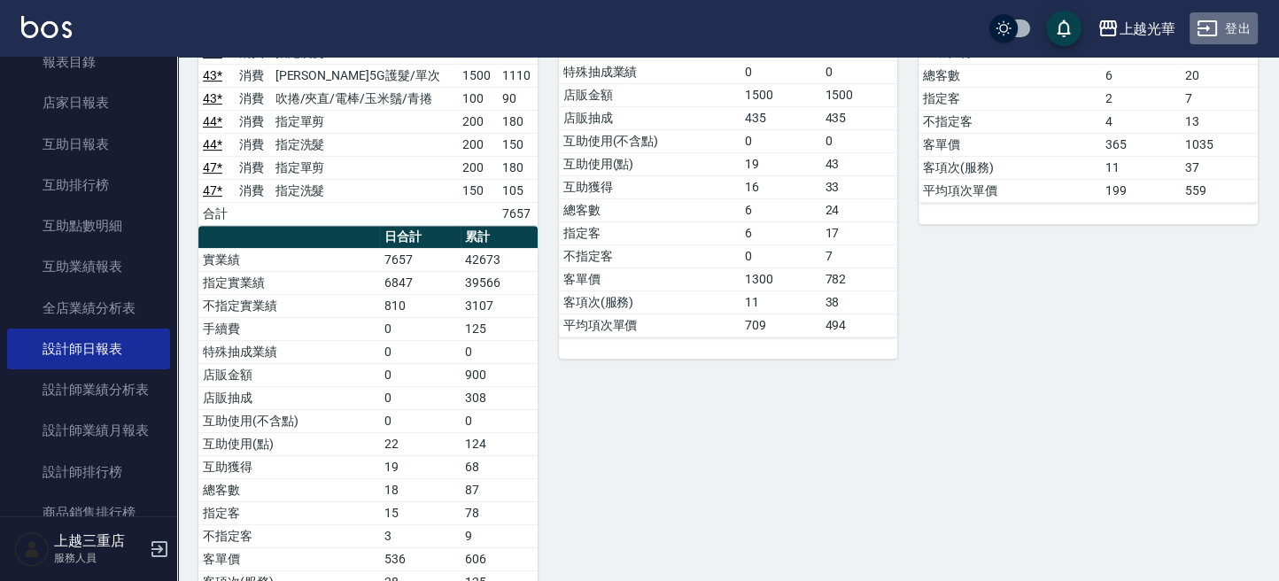
click at [1226, 15] on button "登出" at bounding box center [1223, 28] width 68 height 33
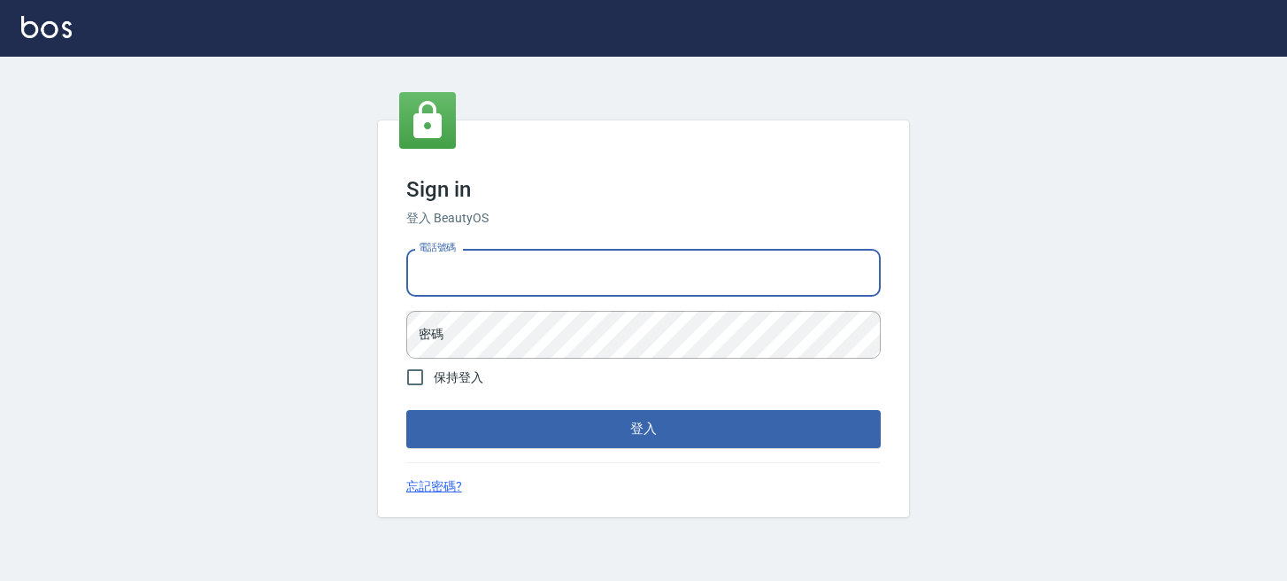
click at [654, 273] on input "電話號碼" at bounding box center [643, 273] width 475 height 48
type input "0289832082"
drag, startPoint x: 732, startPoint y: 286, endPoint x: 289, endPoint y: 284, distance: 443.6
click at [249, 282] on div "Sign in 登入 BeautyOS 電話號碼 [PHONE_NUMBER] 電話號碼 密碼 密碼 保持登入 登入 忘記密碼?" at bounding box center [643, 319] width 1287 height 524
drag, startPoint x: 547, startPoint y: 262, endPoint x: 259, endPoint y: 262, distance: 288.6
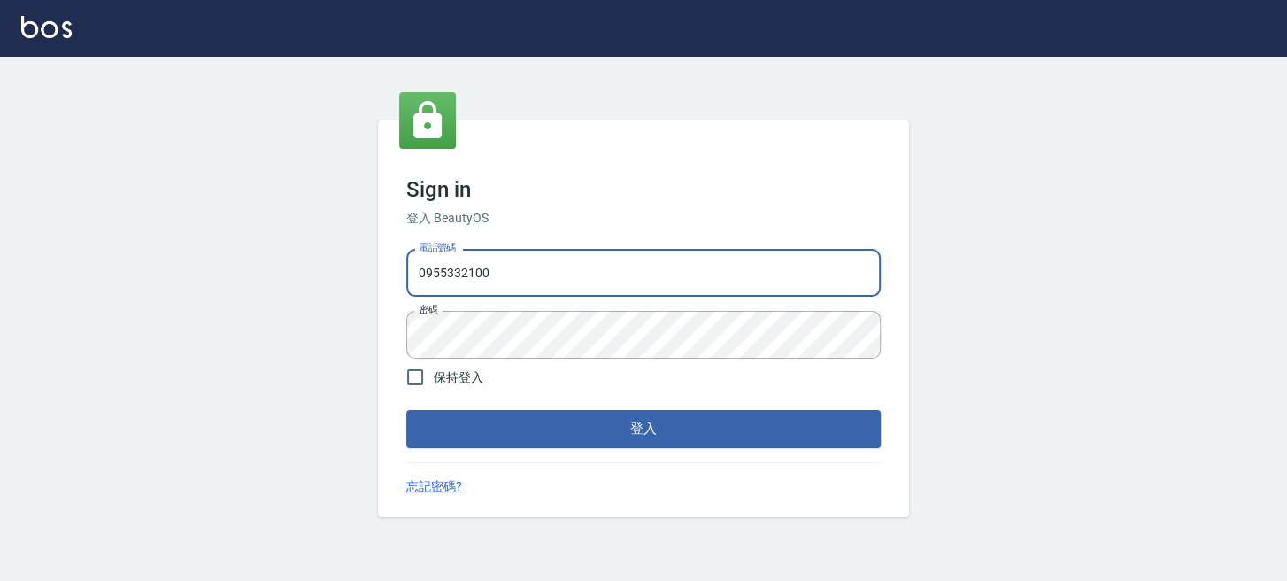
click at [259, 262] on div "Sign in 登入 BeautyOS 電話號碼 0955332100 電話號碼 密碼 密碼 保持登入 登入 忘記密碼?" at bounding box center [643, 319] width 1287 height 524
type input "0955332100"
click at [272, 331] on div "Sign in 登入 BeautyOS 電話號碼 0955332100 電話號碼 密碼 密碼 保持登入 登入 忘記密碼?" at bounding box center [643, 319] width 1287 height 524
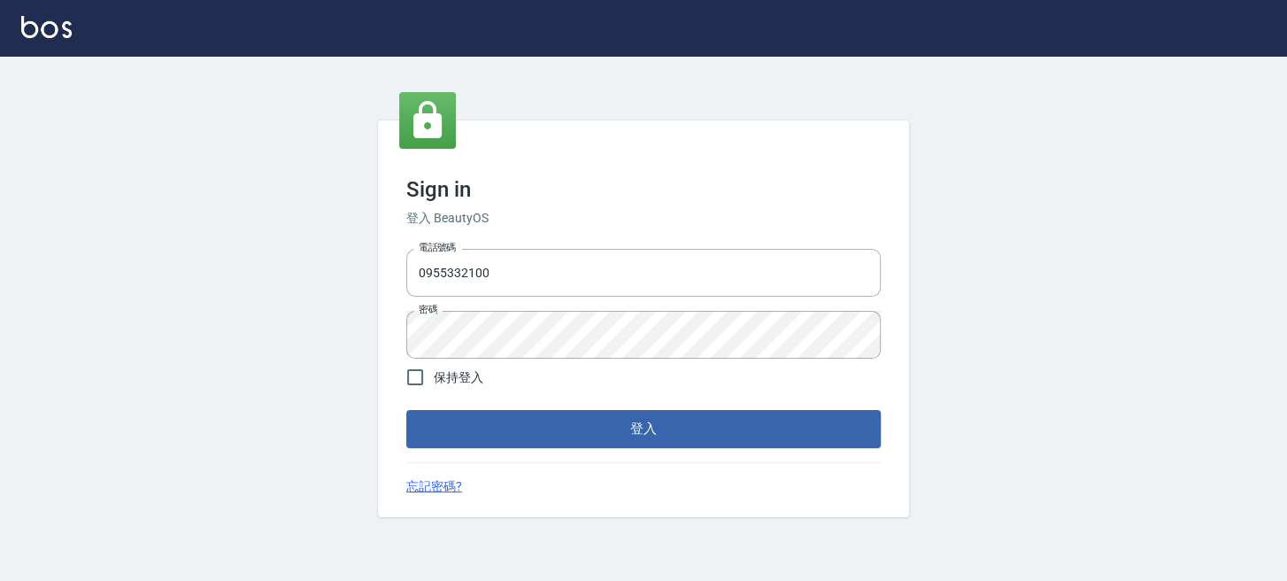
click at [436, 451] on div "Sign in 登入 BeautyOS 電話號碼 0955332100 電話號碼 密碼 密碼 保持登入 登入 忘記密碼?" at bounding box center [643, 318] width 531 height 396
click at [436, 435] on button "登入" at bounding box center [643, 428] width 475 height 37
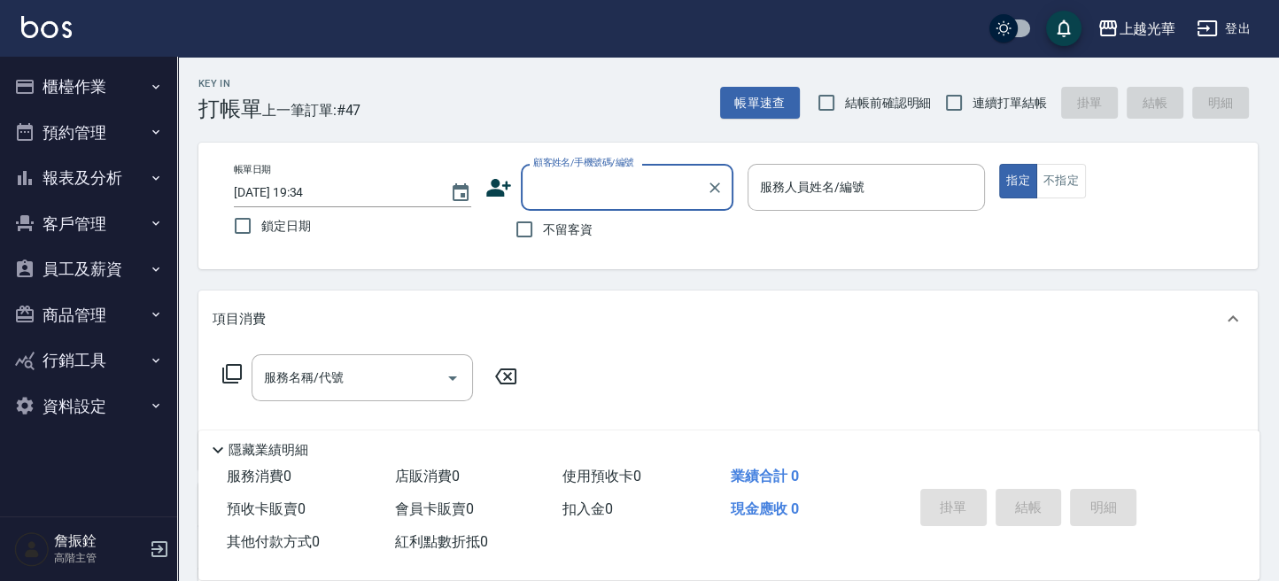
click at [128, 174] on button "報表及分析" at bounding box center [88, 178] width 163 height 46
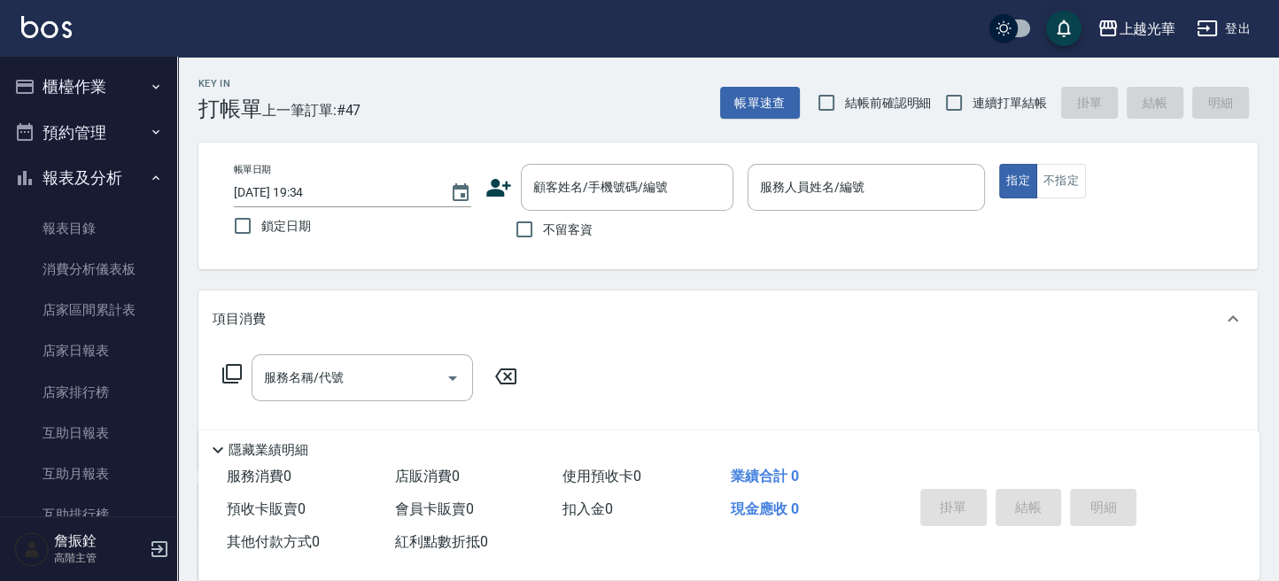
click at [122, 176] on button "報表及分析" at bounding box center [88, 178] width 163 height 46
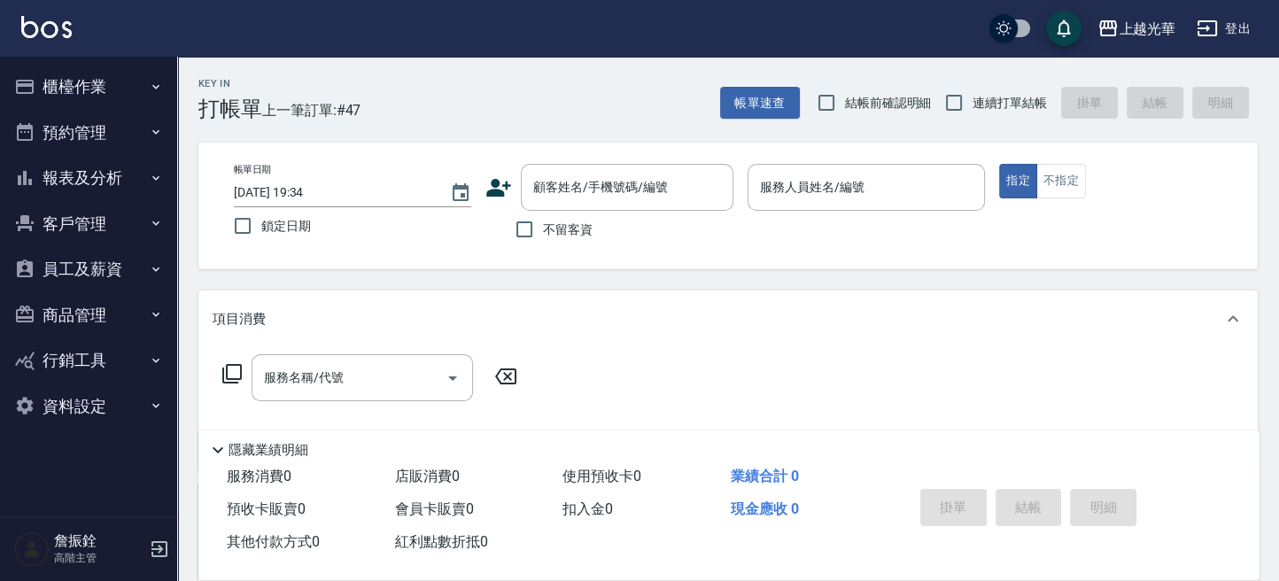
click at [115, 279] on button "員工及薪資" at bounding box center [88, 269] width 163 height 46
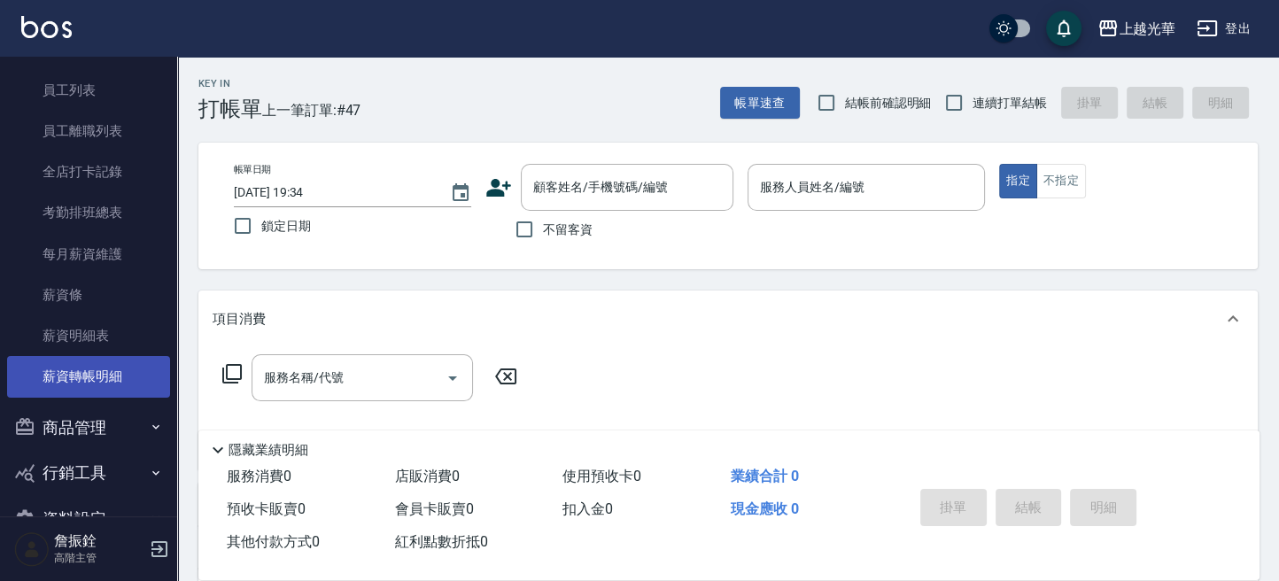
scroll to position [236, 0]
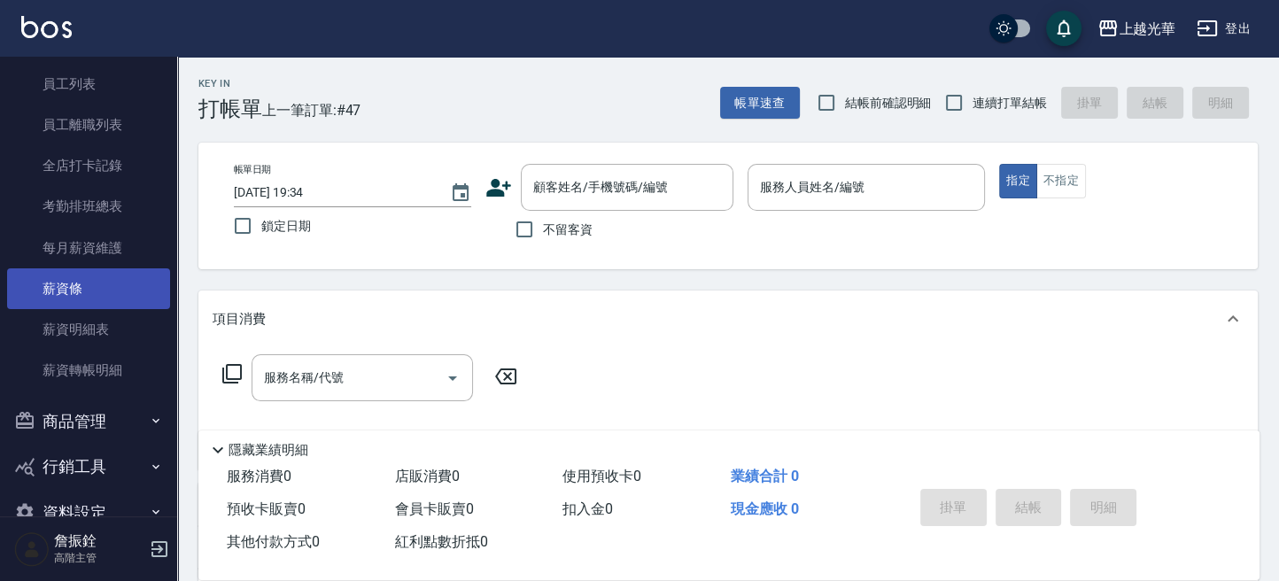
click at [119, 294] on link "薪資條" at bounding box center [88, 288] width 163 height 41
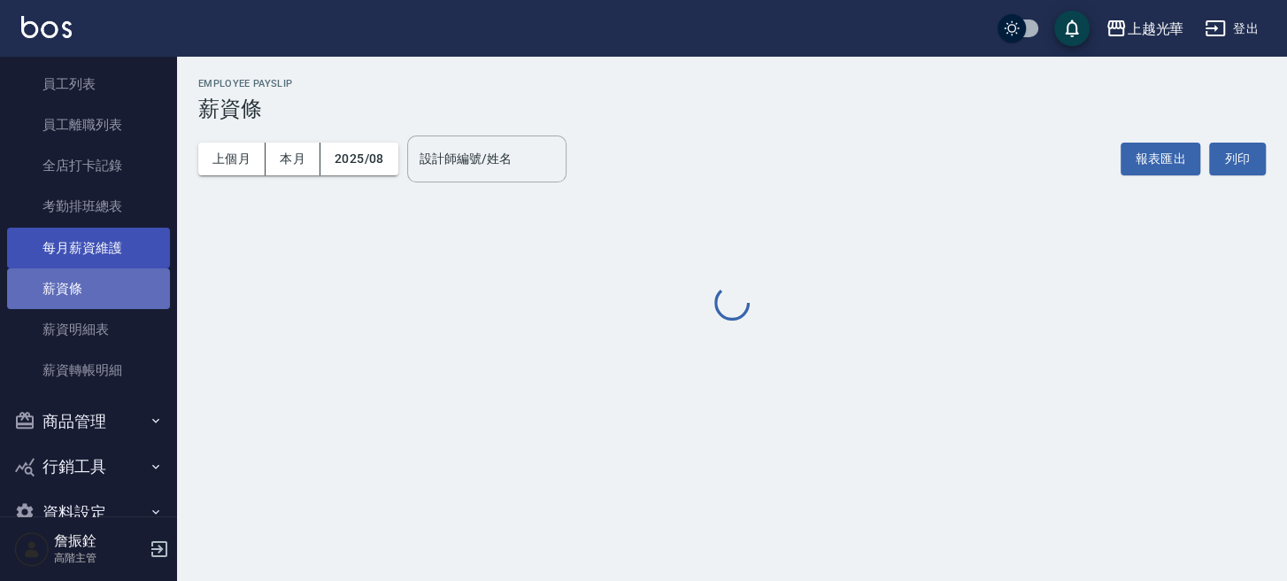
drag, startPoint x: 119, startPoint y: 294, endPoint x: 116, endPoint y: 256, distance: 38.2
click at [118, 274] on link "薪資條" at bounding box center [88, 288] width 163 height 41
click at [113, 244] on link "每月薪資維護" at bounding box center [88, 248] width 163 height 41
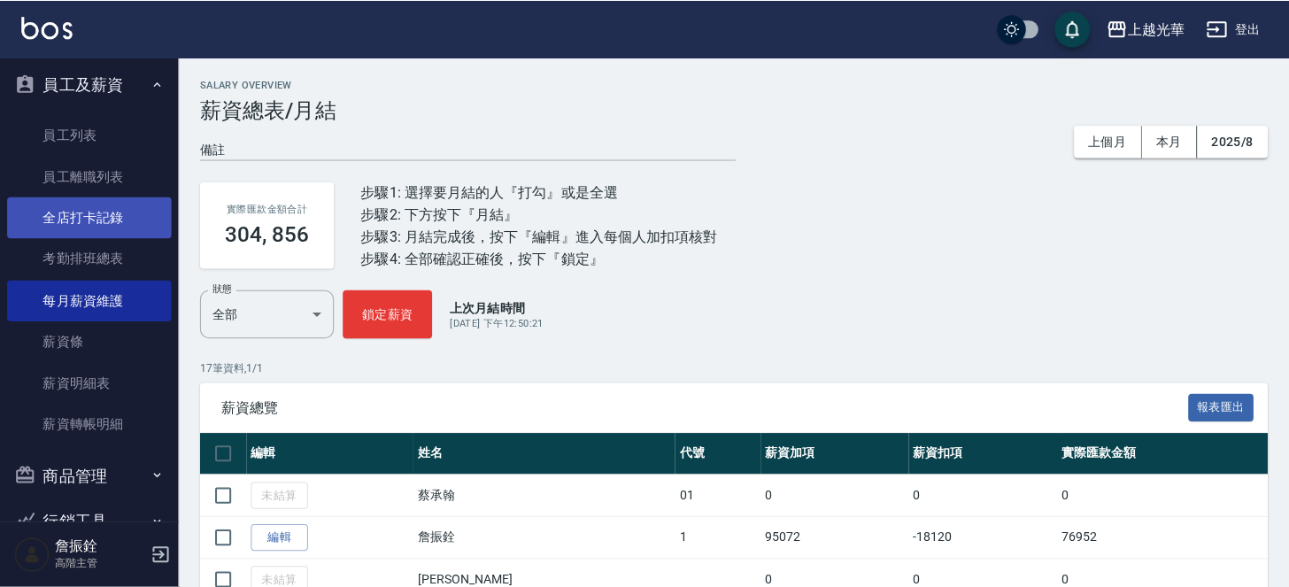
scroll to position [118, 0]
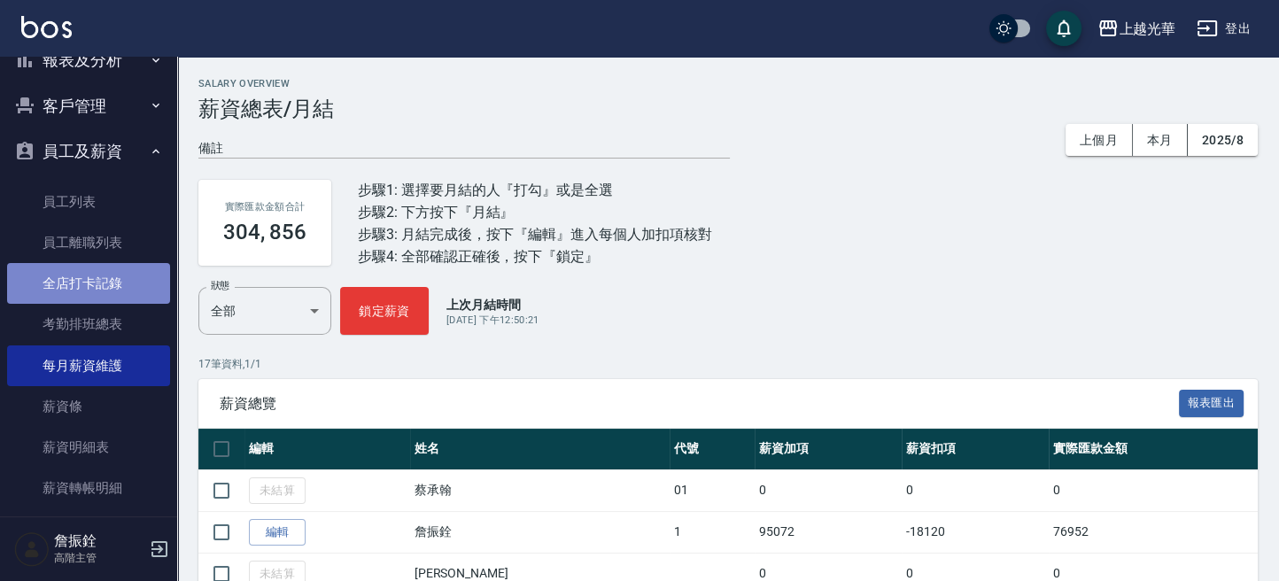
click at [110, 288] on link "全店打卡記錄" at bounding box center [88, 283] width 163 height 41
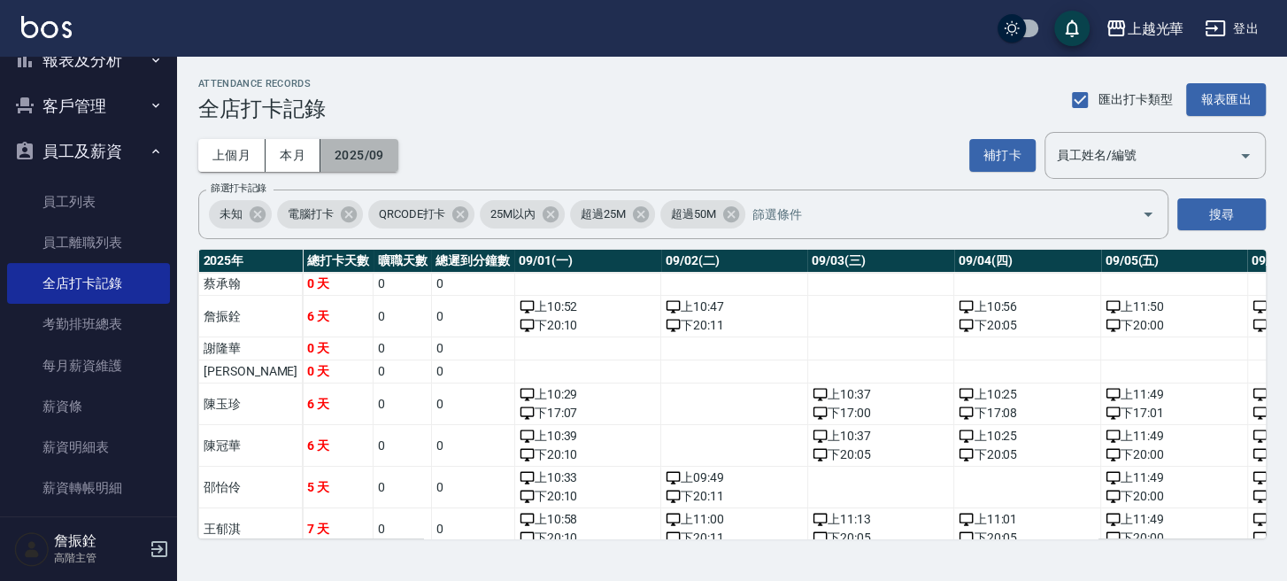
click at [372, 156] on button "2025/09" at bounding box center [360, 155] width 78 height 33
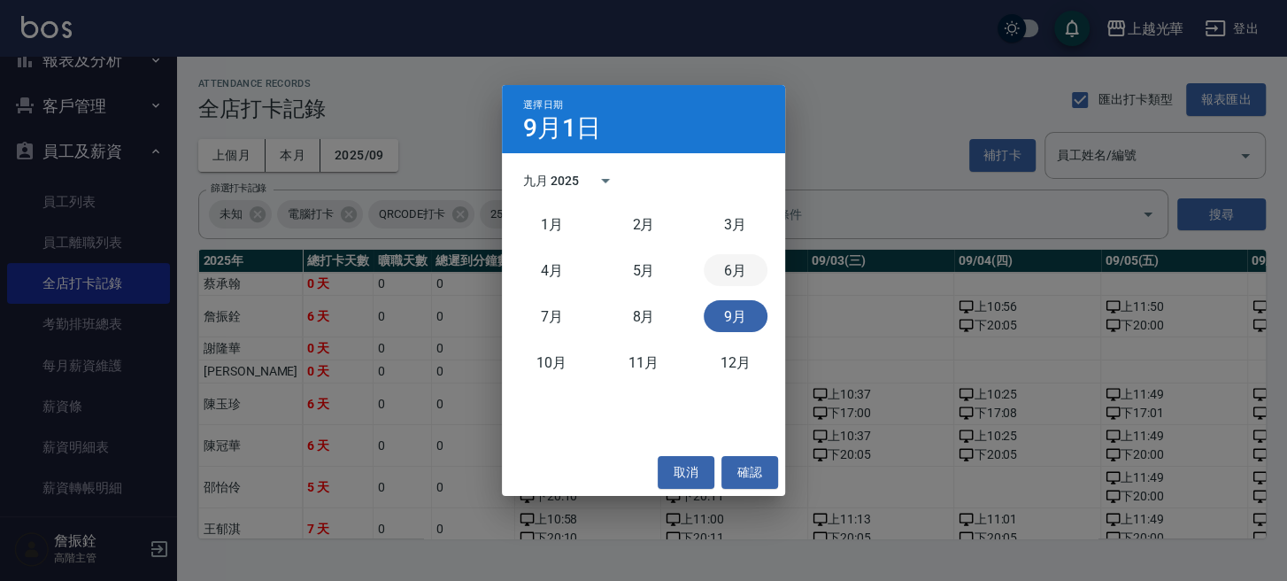
click at [712, 269] on button "6月" at bounding box center [736, 270] width 64 height 32
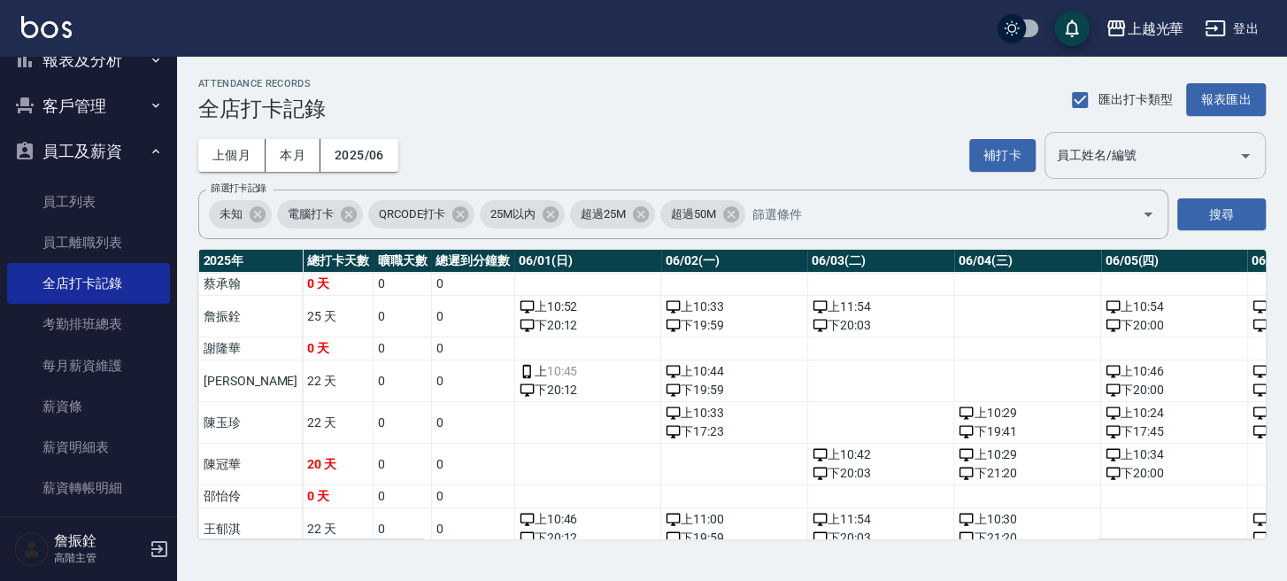
click at [1124, 166] on input "員工姓名/編號" at bounding box center [1142, 155] width 179 height 31
type input "張紫涵"
click at [1205, 218] on button "搜尋" at bounding box center [1222, 214] width 89 height 33
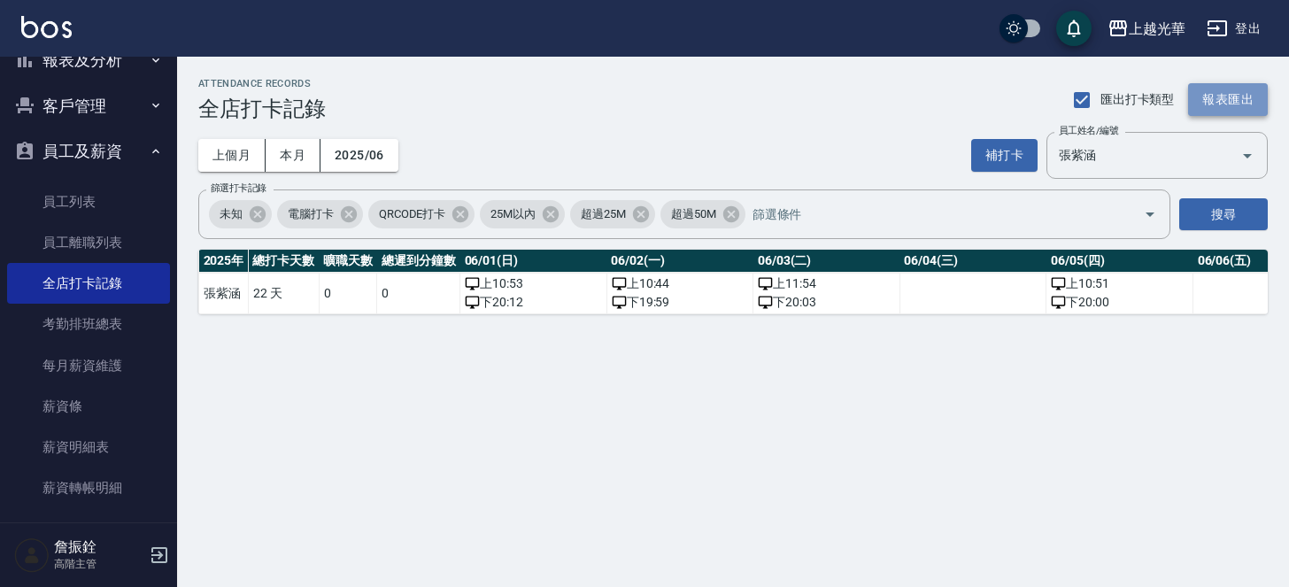
click at [1231, 97] on button "報表匯出" at bounding box center [1228, 99] width 80 height 33
click at [946, 400] on div "ATTENDANCE RECORDS 全店打卡記錄 匯出打卡類型 報表匯出 上個月 本月 2025/06 補打卡 員工姓名/編號 張紫涵 員工姓名/編號 篩選…" at bounding box center [644, 293] width 1289 height 587
click at [365, 158] on button "2025/06" at bounding box center [360, 155] width 78 height 33
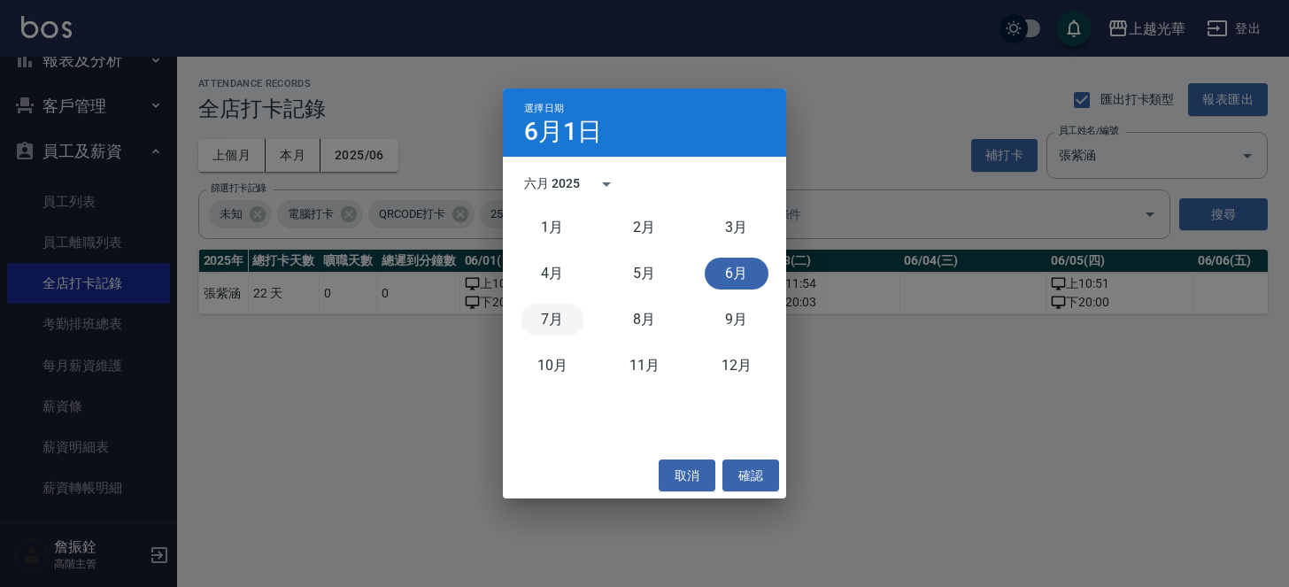
click at [543, 315] on button "7月" at bounding box center [553, 320] width 64 height 32
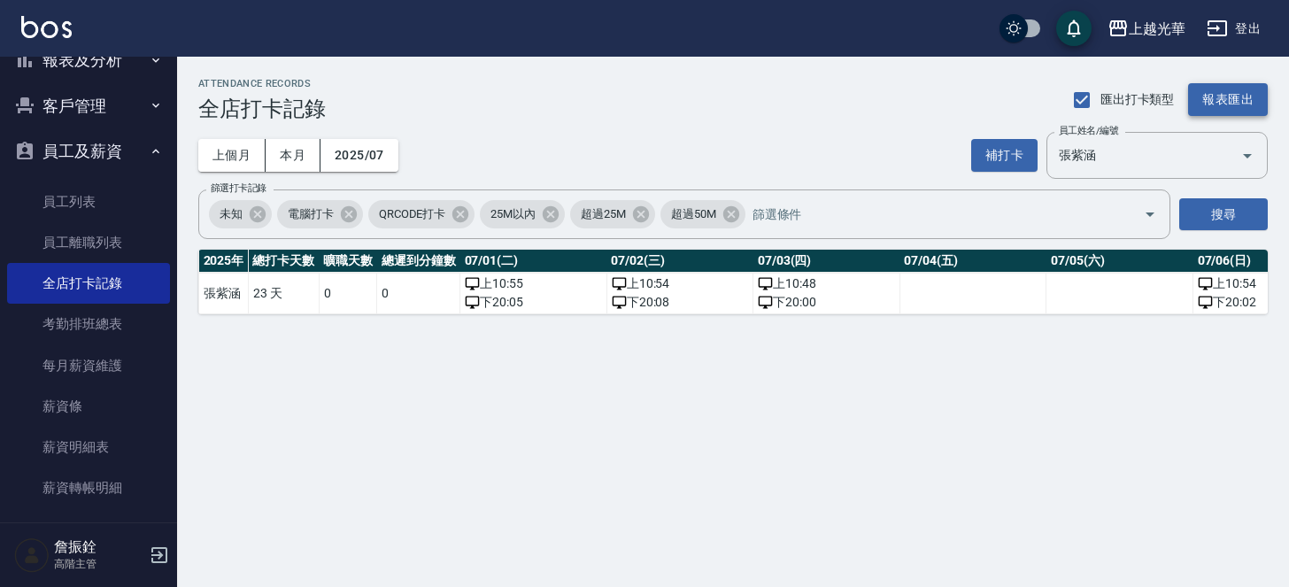
click at [1193, 98] on button "報表匯出" at bounding box center [1228, 99] width 80 height 33
click at [1110, 386] on div "ATTENDANCE RECORDS 全店打卡記錄 匯出打卡類型 報表匯出 上個月 本月 2025/07 補打卡 員工姓名/編號 張紫涵 員工姓名/編號 篩選…" at bounding box center [644, 293] width 1289 height 587
click at [362, 156] on button "2025/07" at bounding box center [360, 155] width 78 height 33
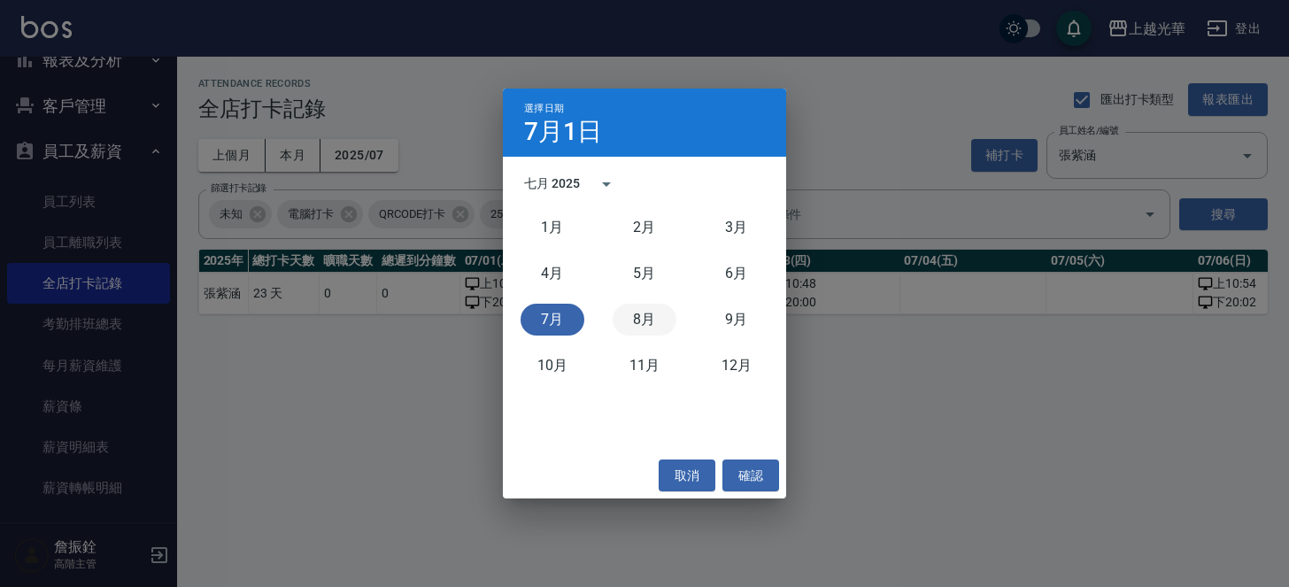
click at [647, 318] on button "8月" at bounding box center [645, 320] width 64 height 32
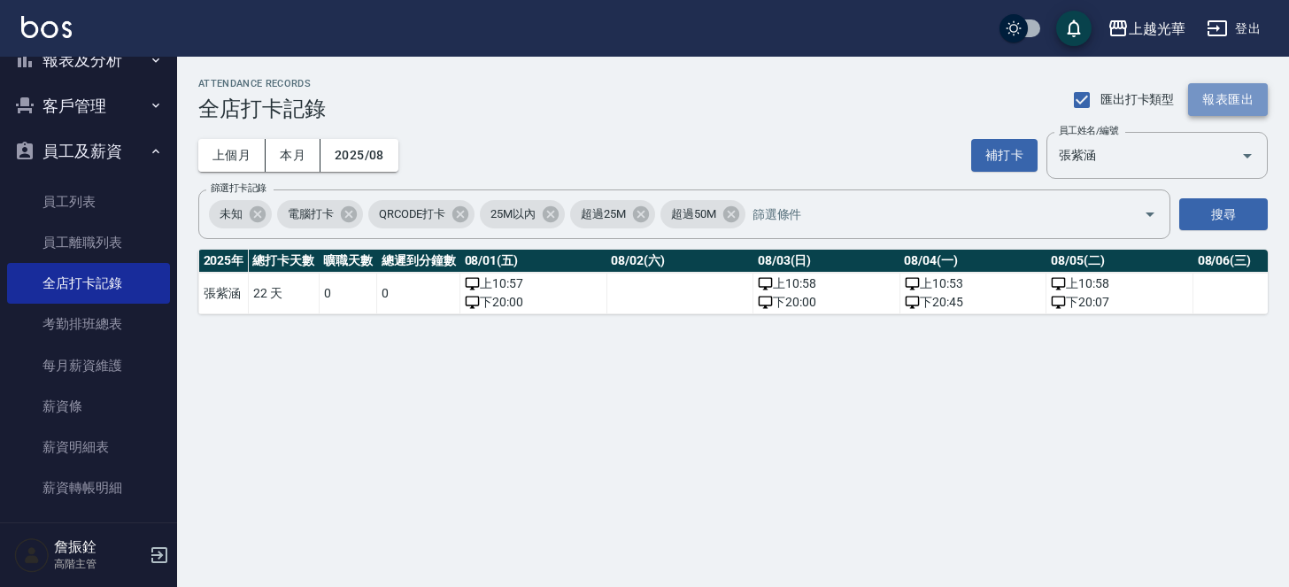
click at [1239, 98] on button "報表匯出" at bounding box center [1228, 99] width 80 height 33
click at [1240, 35] on button "登出" at bounding box center [1234, 28] width 68 height 33
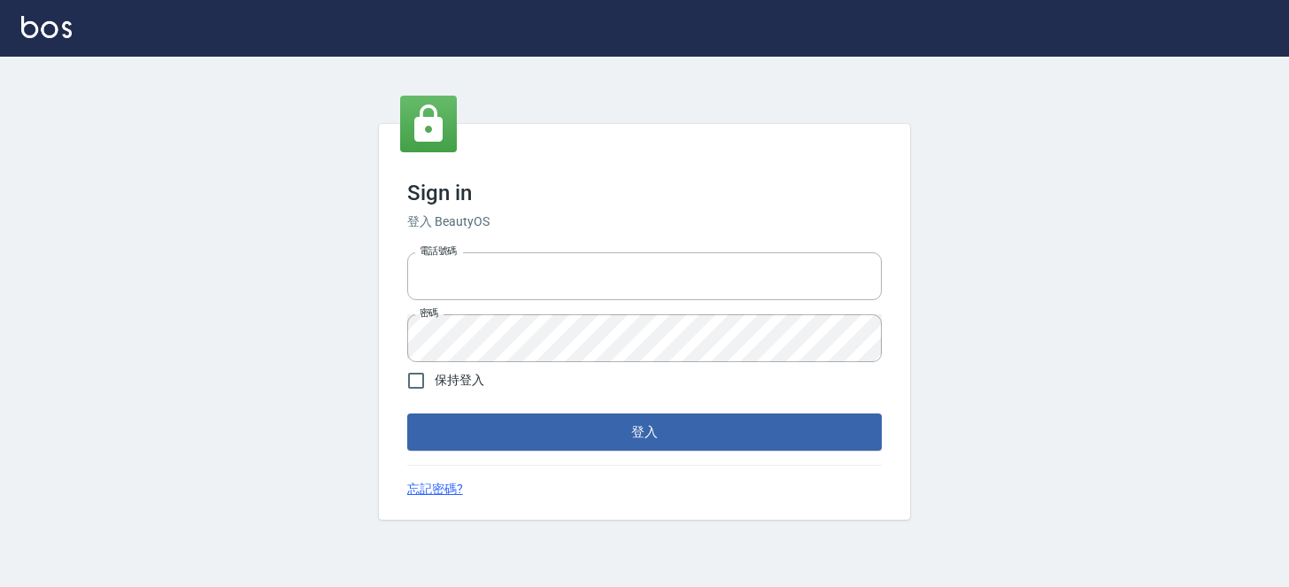
type input "0289832082"
drag, startPoint x: 0, startPoint y: 0, endPoint x: 745, endPoint y: 417, distance: 853.4
click at [739, 433] on button "登入" at bounding box center [644, 431] width 475 height 37
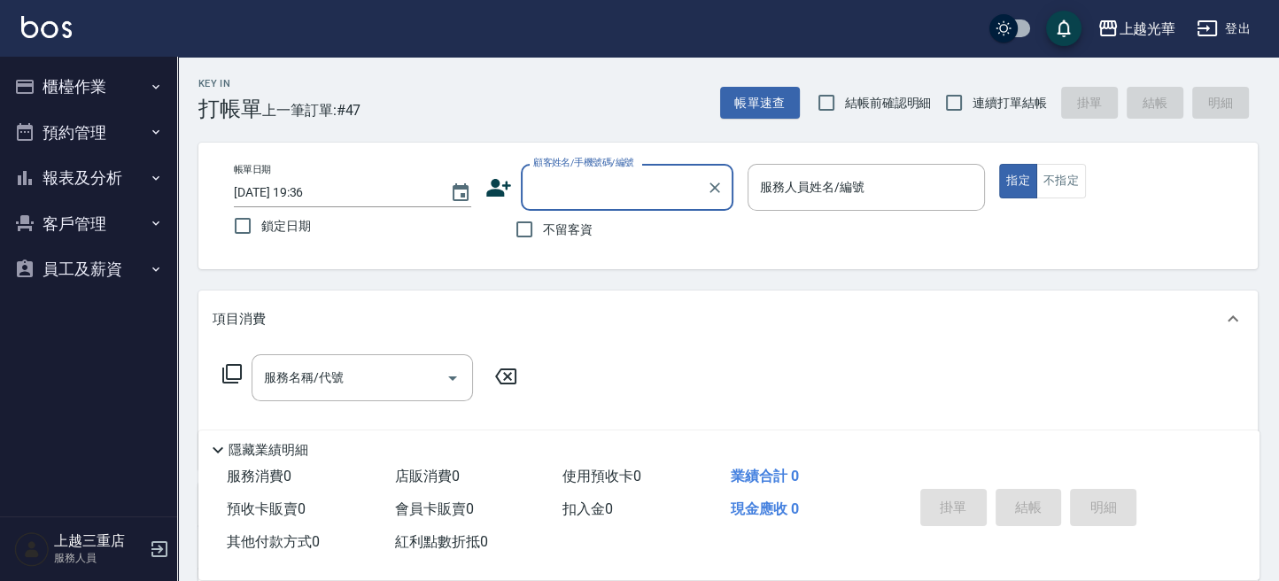
click at [51, 175] on button "報表及分析" at bounding box center [88, 178] width 163 height 46
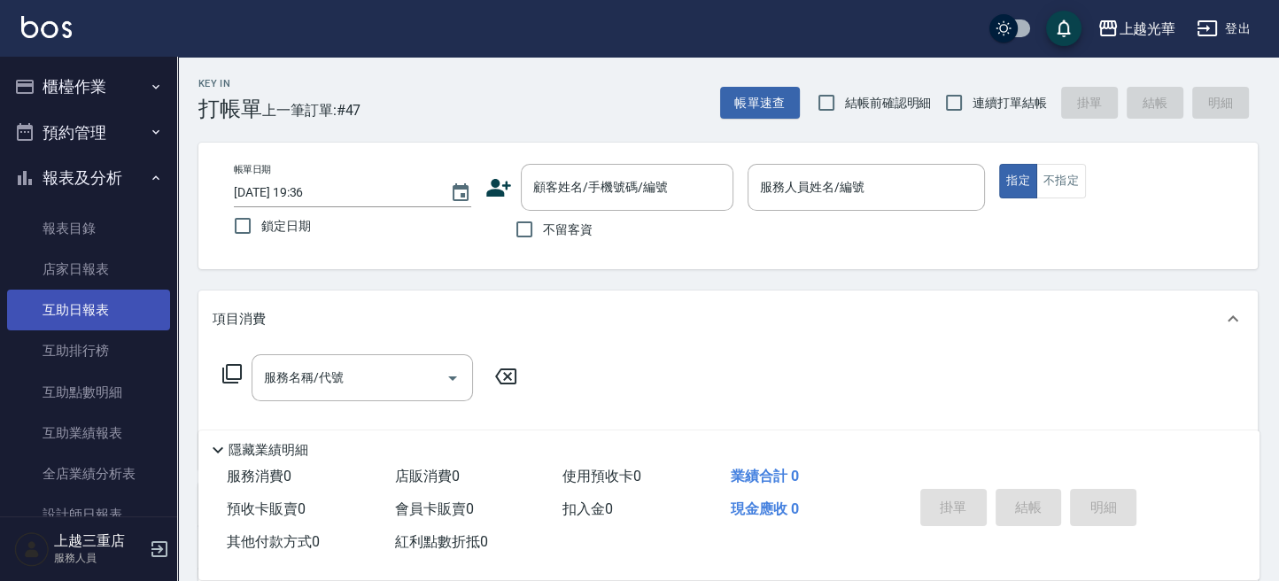
click at [91, 301] on link "互助日報表" at bounding box center [88, 310] width 163 height 41
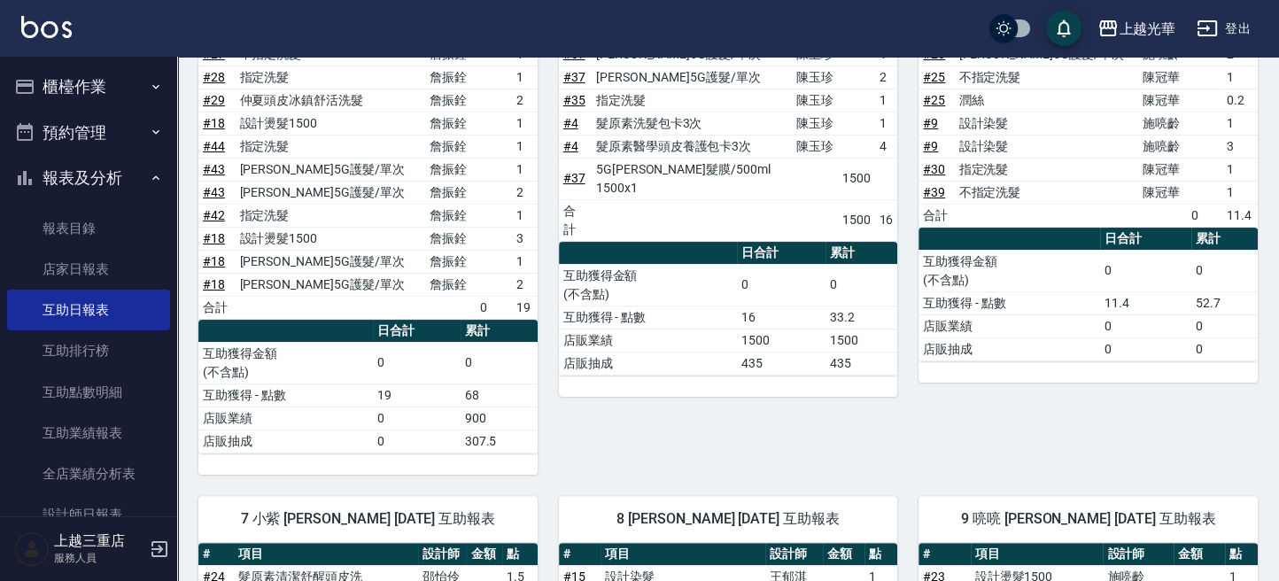
scroll to position [354, 0]
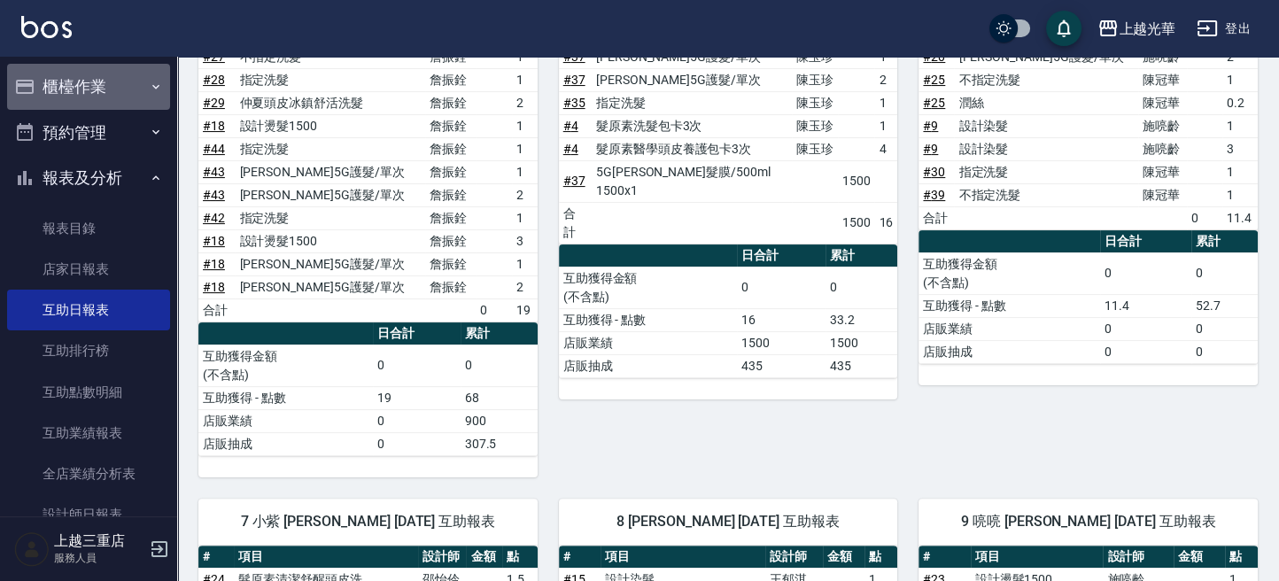
click at [96, 87] on button "櫃檯作業" at bounding box center [88, 87] width 163 height 46
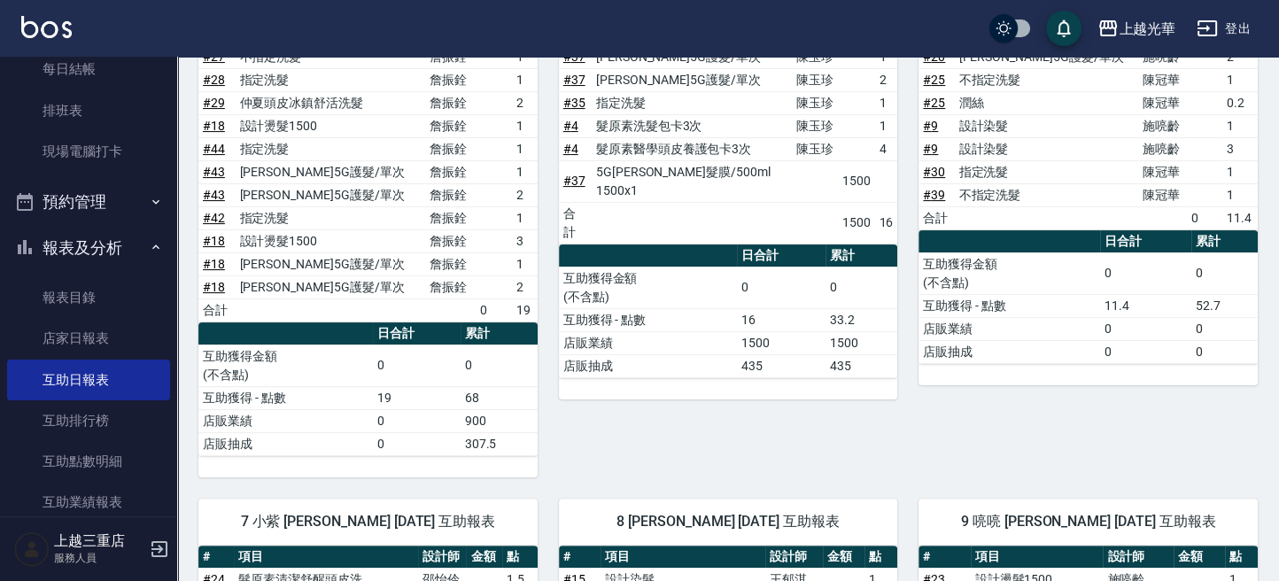
scroll to position [118, 0]
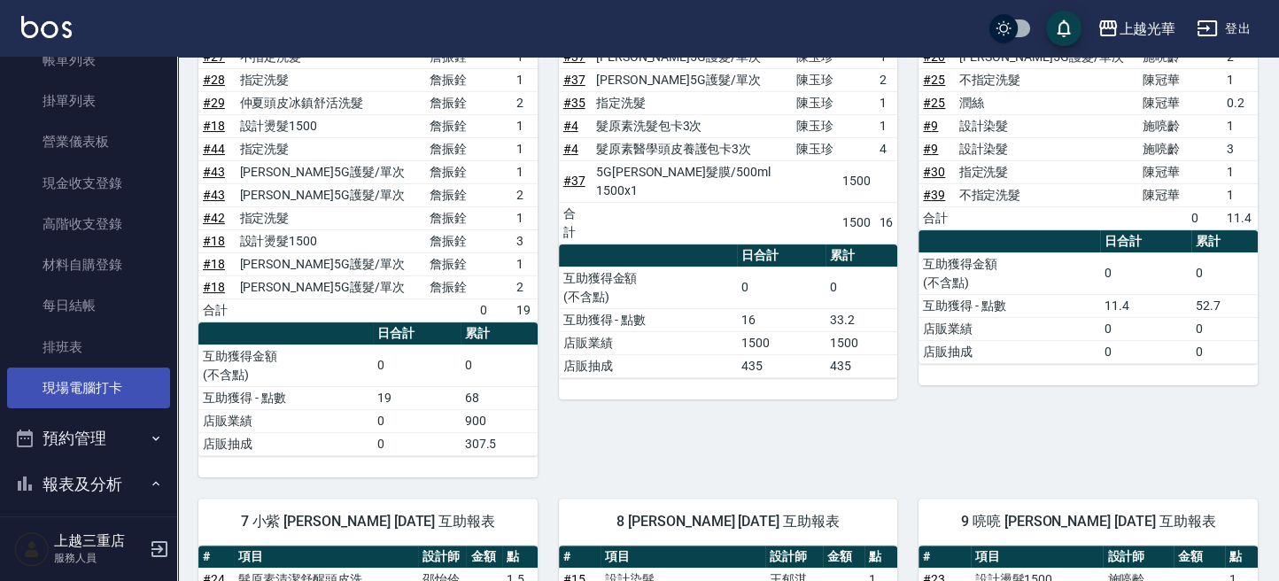
click at [118, 383] on link "現場電腦打卡" at bounding box center [88, 387] width 163 height 41
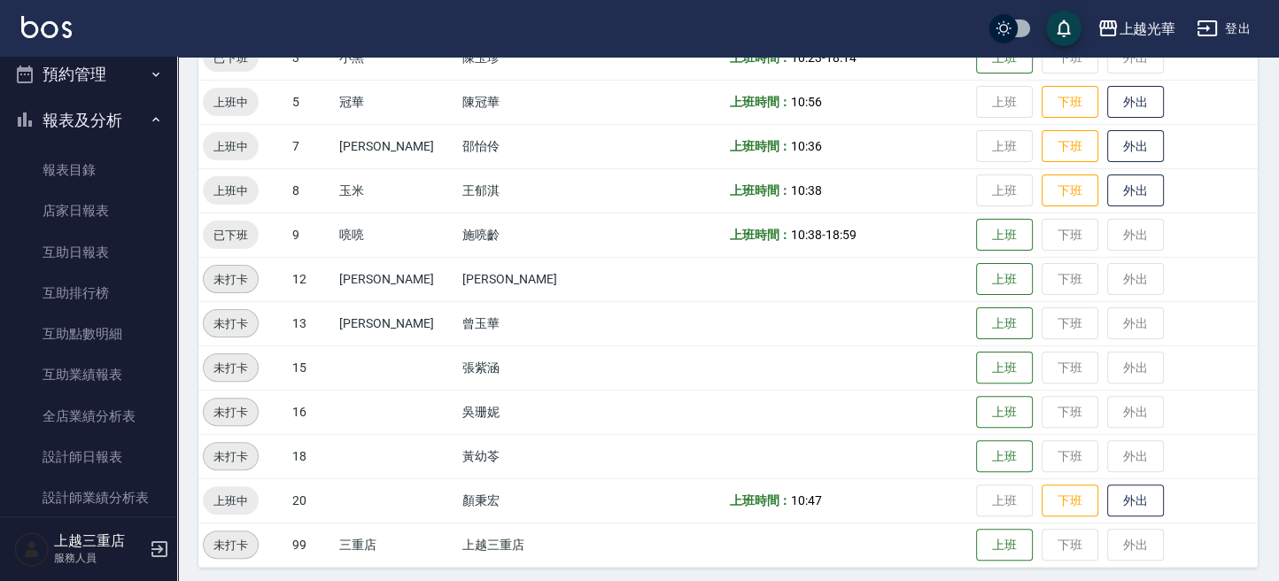
scroll to position [708, 0]
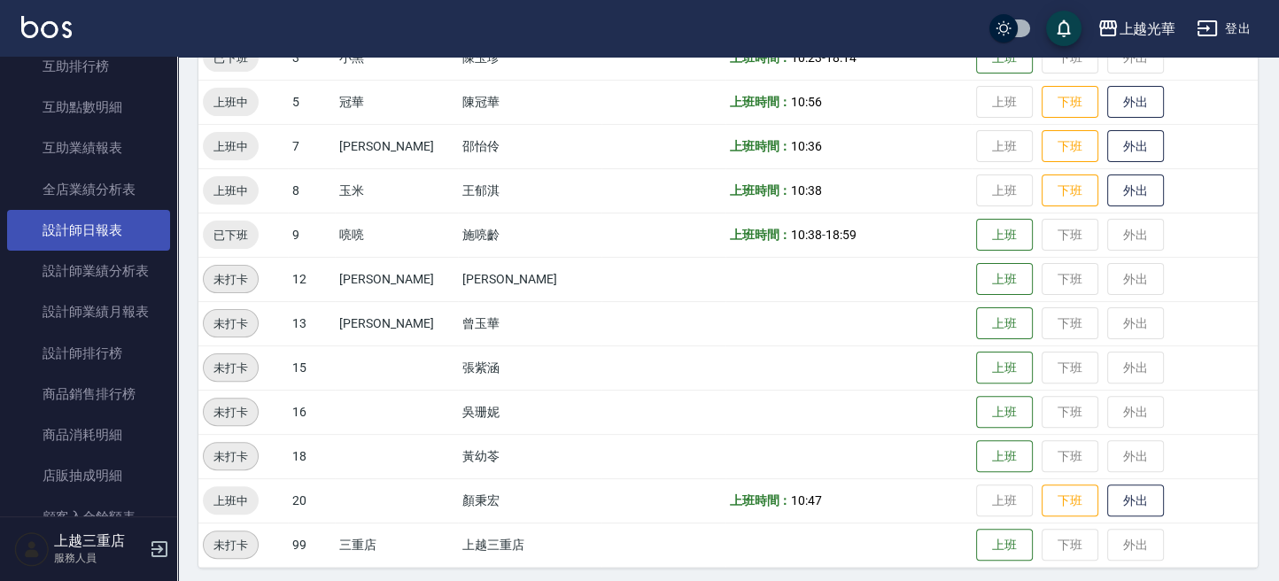
click at [92, 242] on link "設計師日報表" at bounding box center [88, 230] width 163 height 41
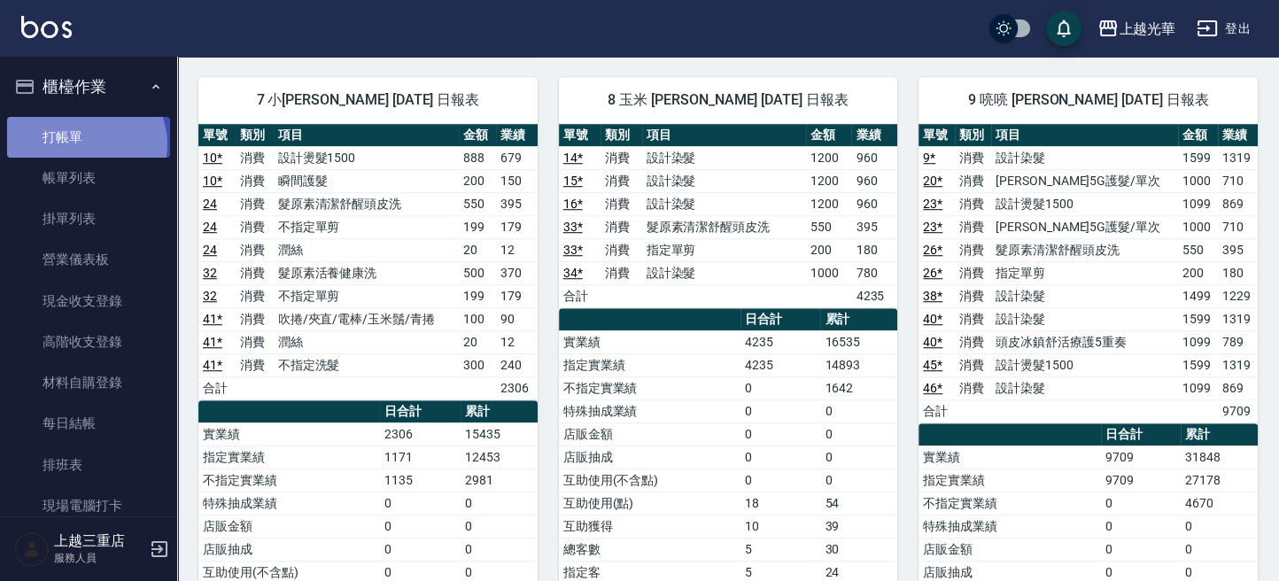
click at [83, 144] on link "打帳單" at bounding box center [88, 137] width 163 height 41
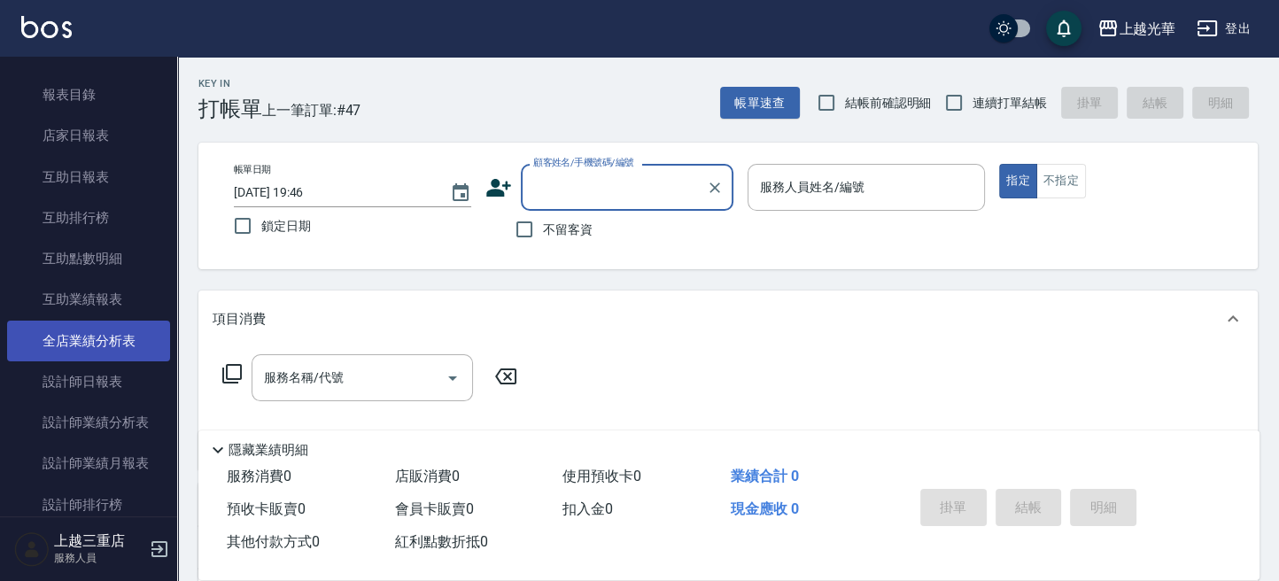
scroll to position [590, 0]
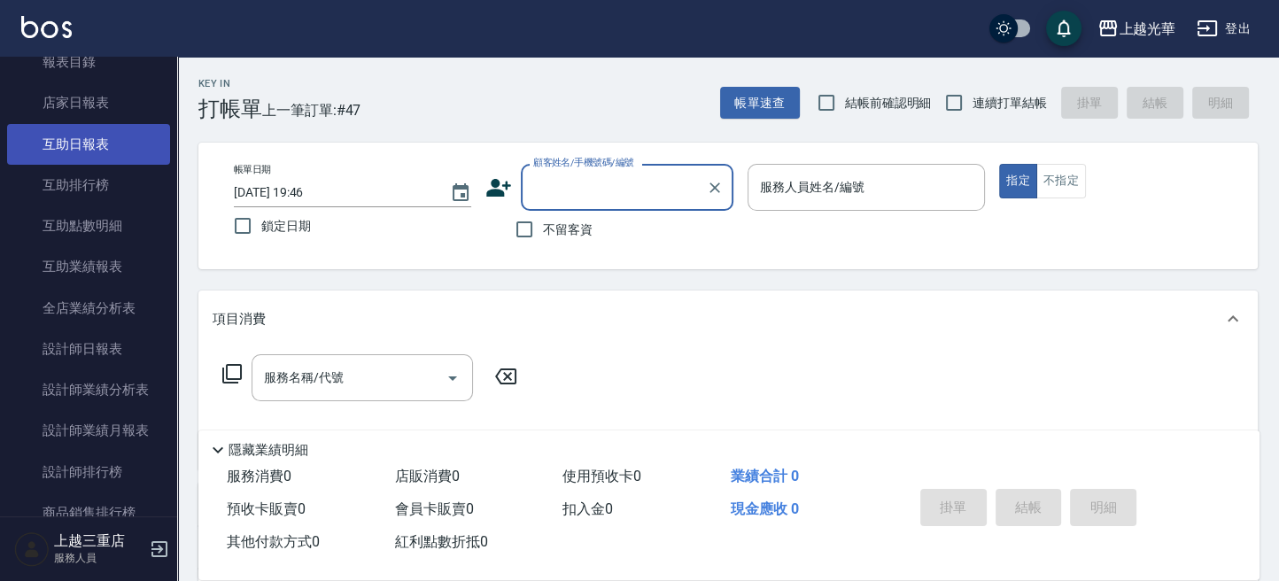
click at [112, 153] on link "互助日報表" at bounding box center [88, 144] width 163 height 41
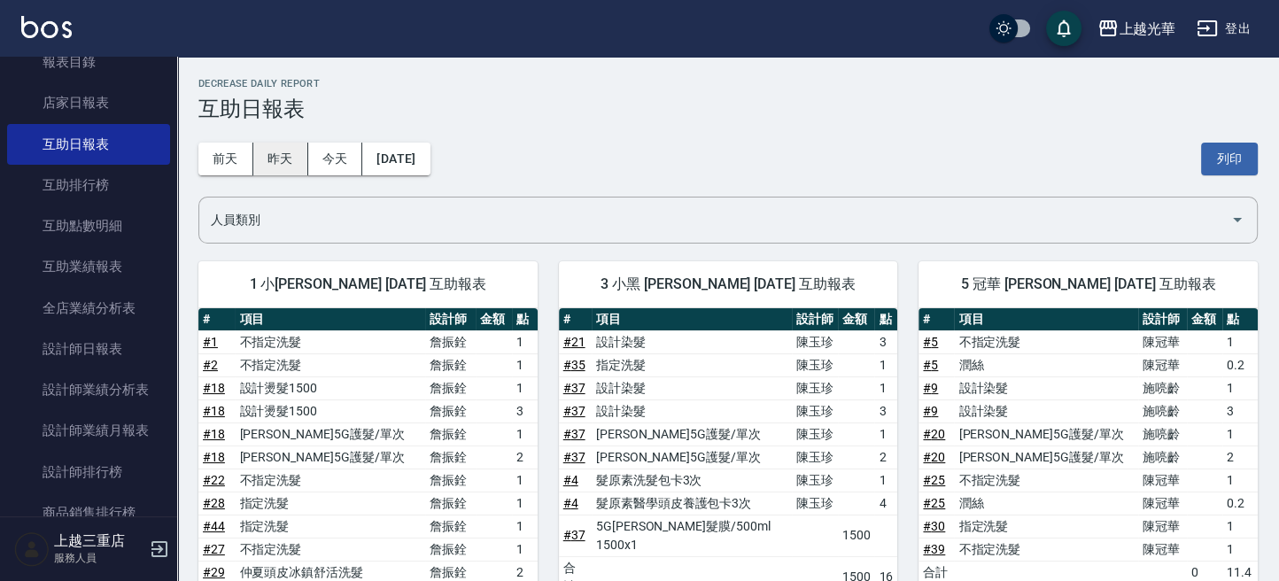
click at [290, 160] on button "昨天" at bounding box center [280, 159] width 55 height 33
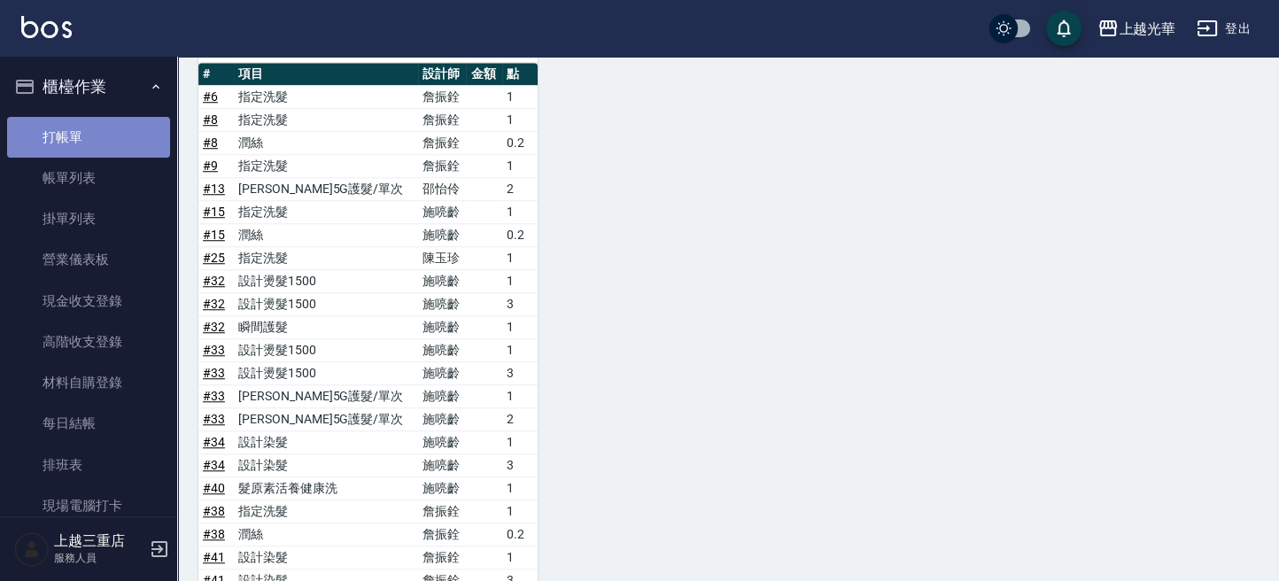
click at [121, 126] on link "打帳單" at bounding box center [88, 137] width 163 height 41
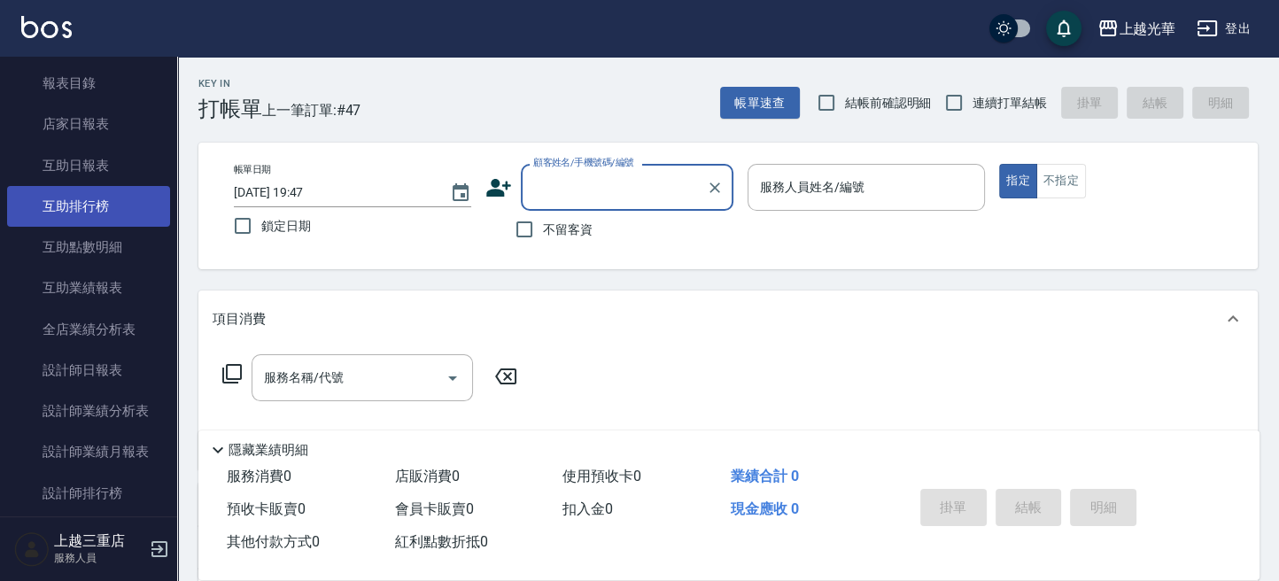
scroll to position [590, 0]
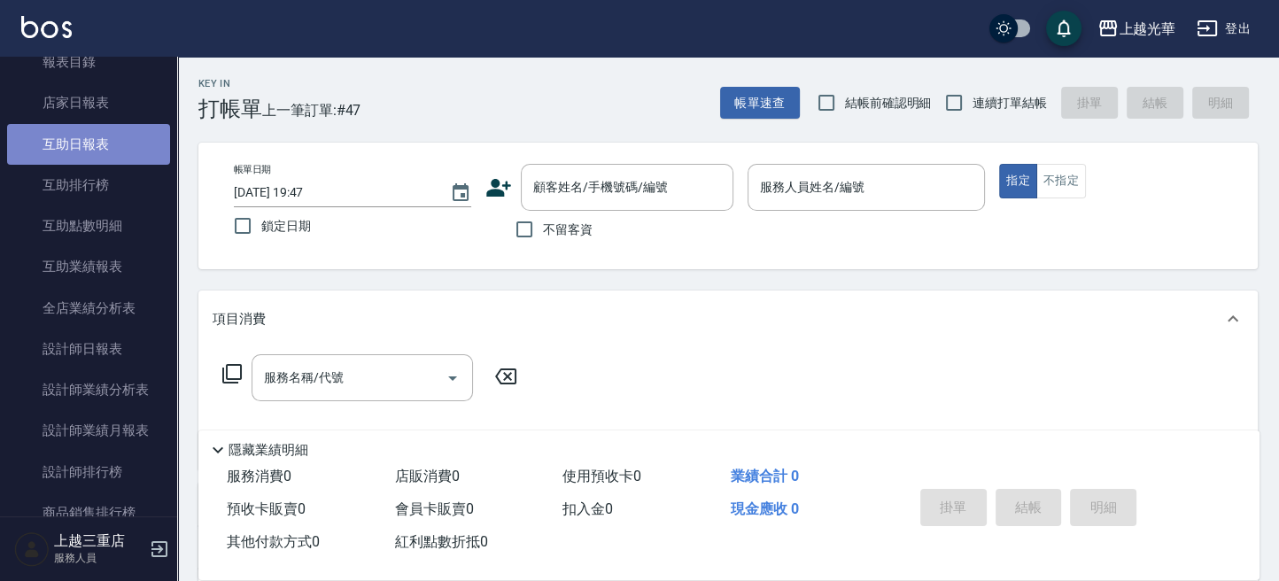
click at [113, 143] on link "互助日報表" at bounding box center [88, 144] width 163 height 41
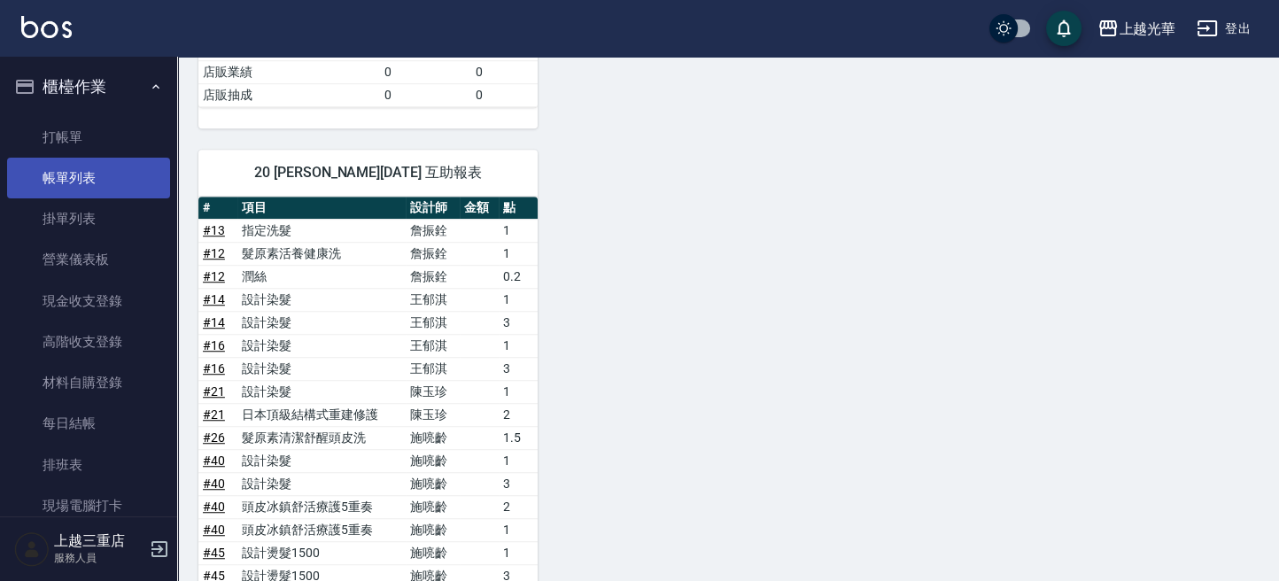
scroll to position [1132, 0]
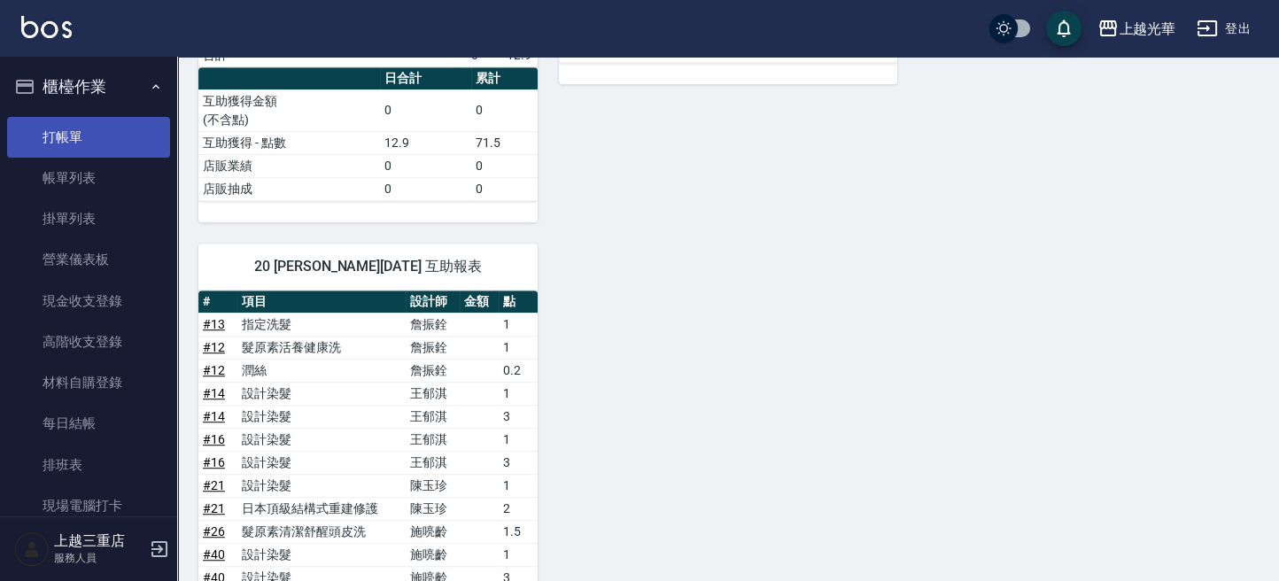
click at [82, 146] on link "打帳單" at bounding box center [88, 137] width 163 height 41
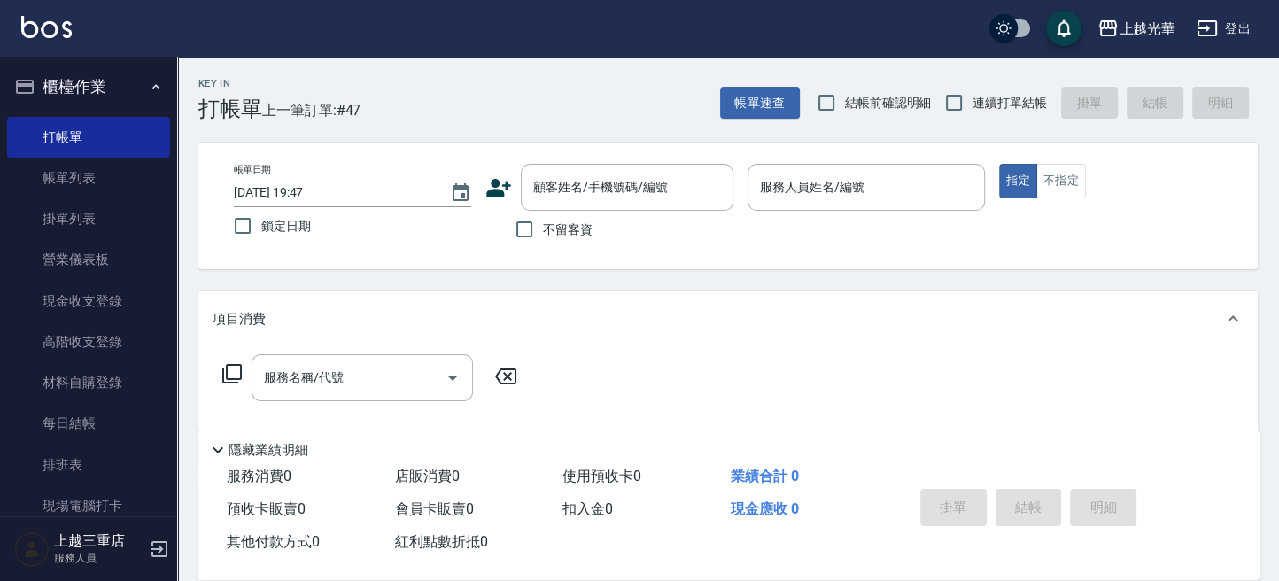
click at [545, 236] on span "不留客資" at bounding box center [568, 229] width 50 height 19
click at [543, 236] on input "不留客資" at bounding box center [524, 229] width 37 height 37
checkbox input "true"
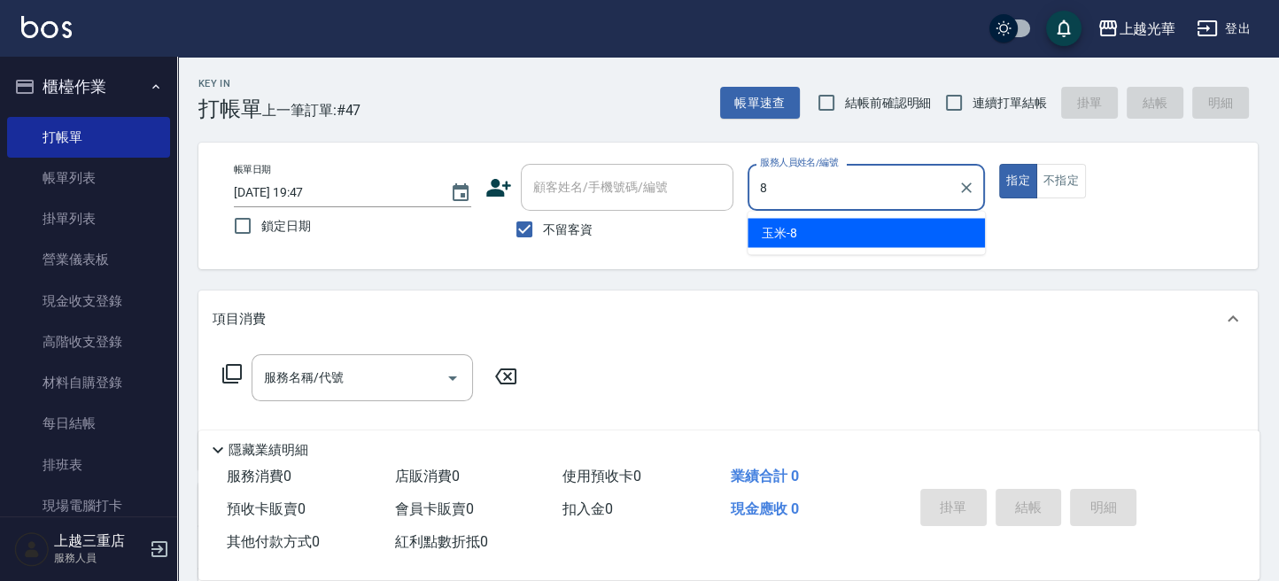
type input "玉米-8"
type button "true"
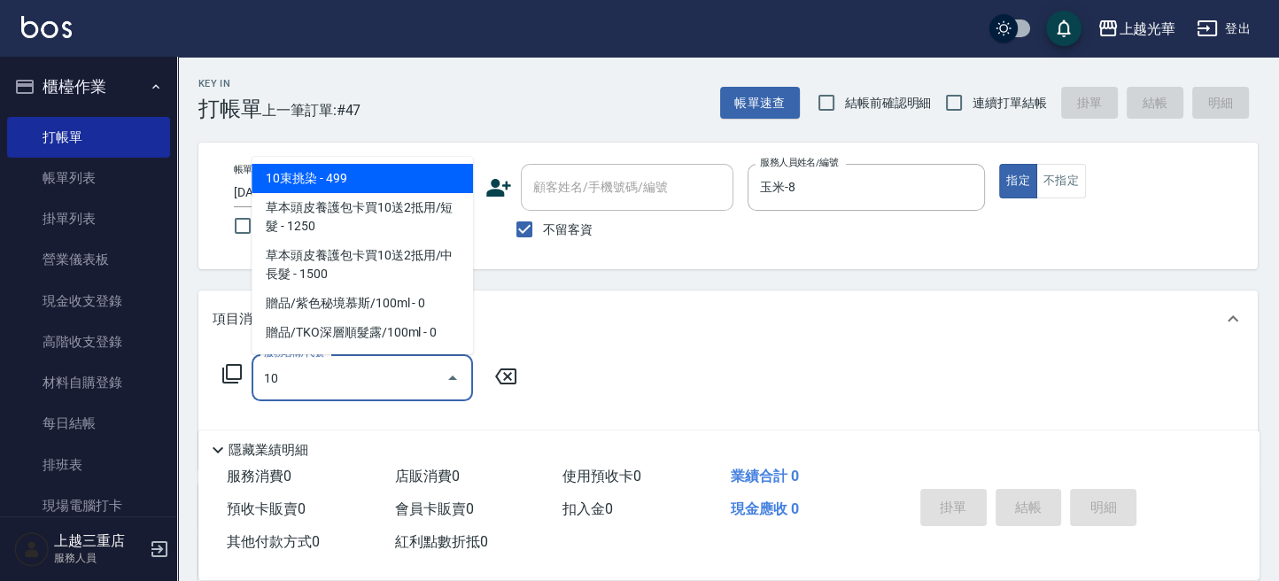
type input "1"
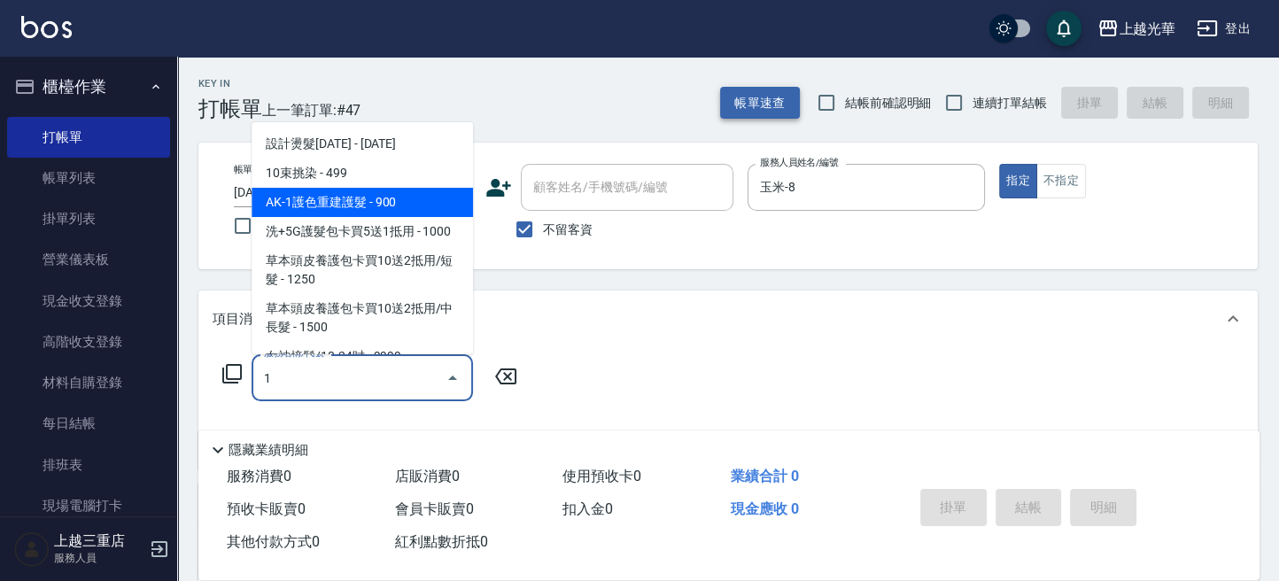
type input "1"
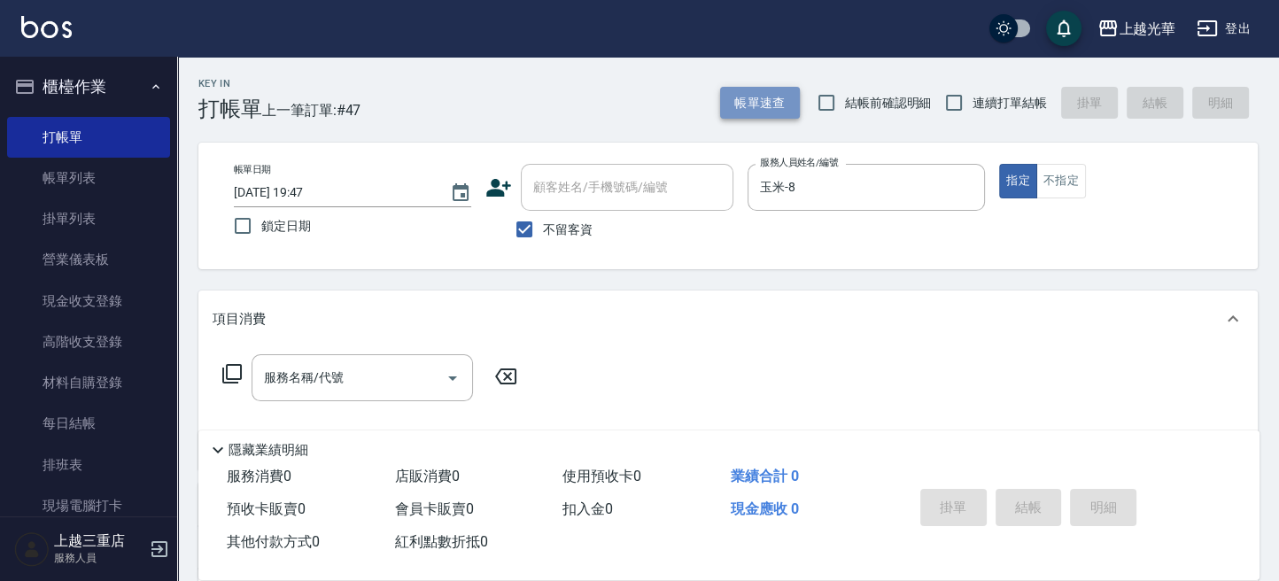
click at [773, 93] on button "帳單速查" at bounding box center [760, 103] width 80 height 33
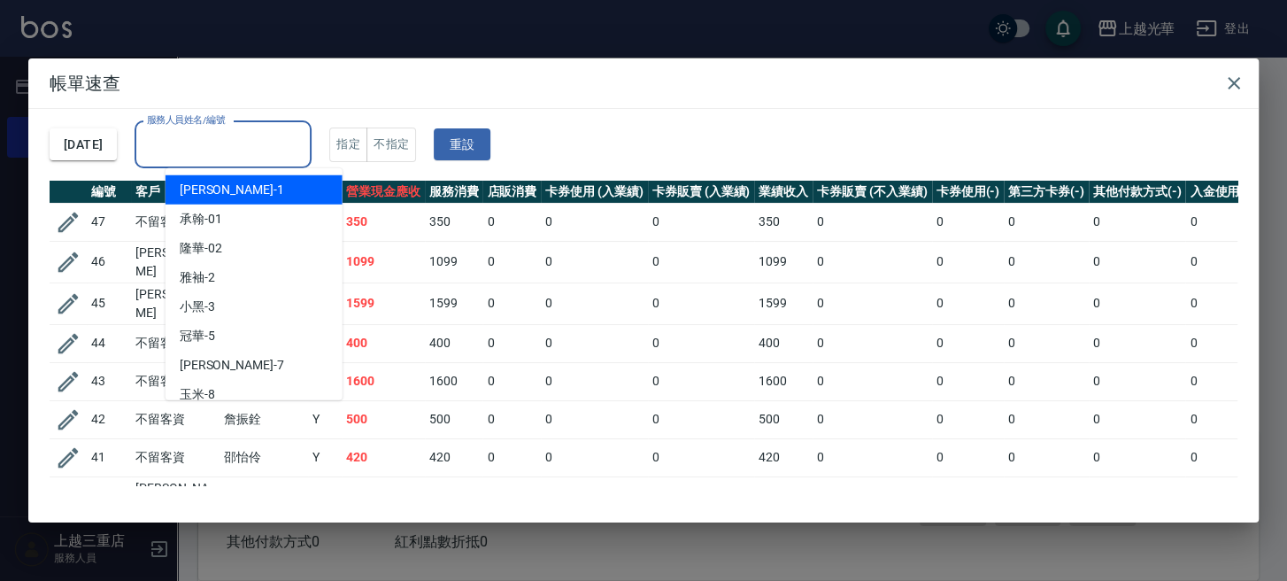
click at [295, 129] on input "服務人員姓名/編號" at bounding box center [223, 144] width 161 height 31
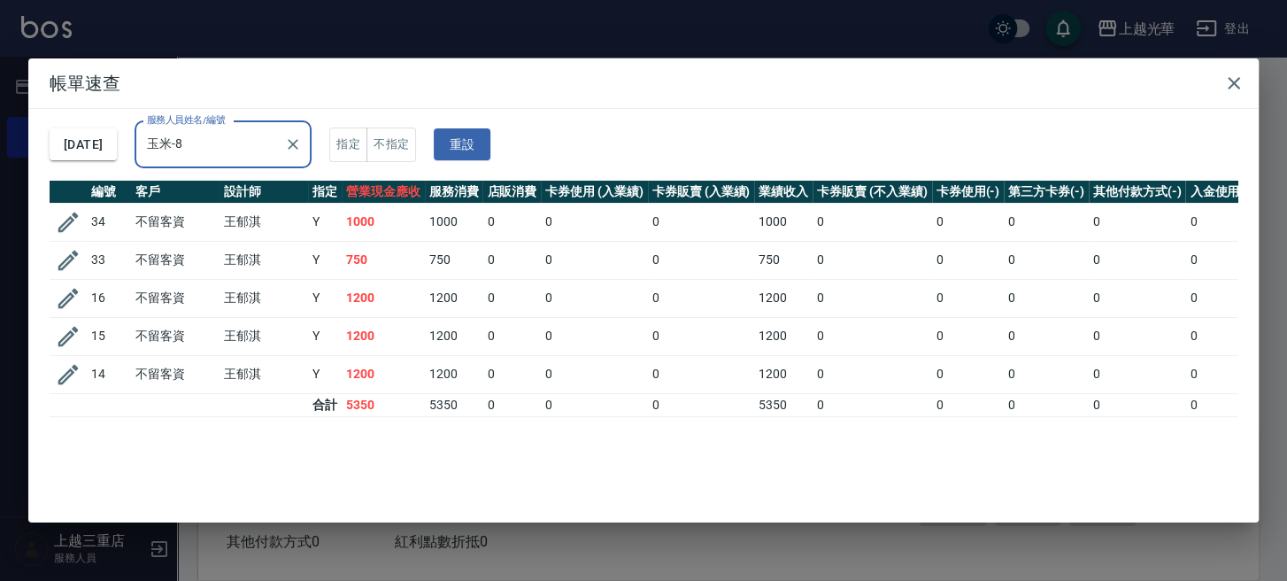
type input "玉米-8"
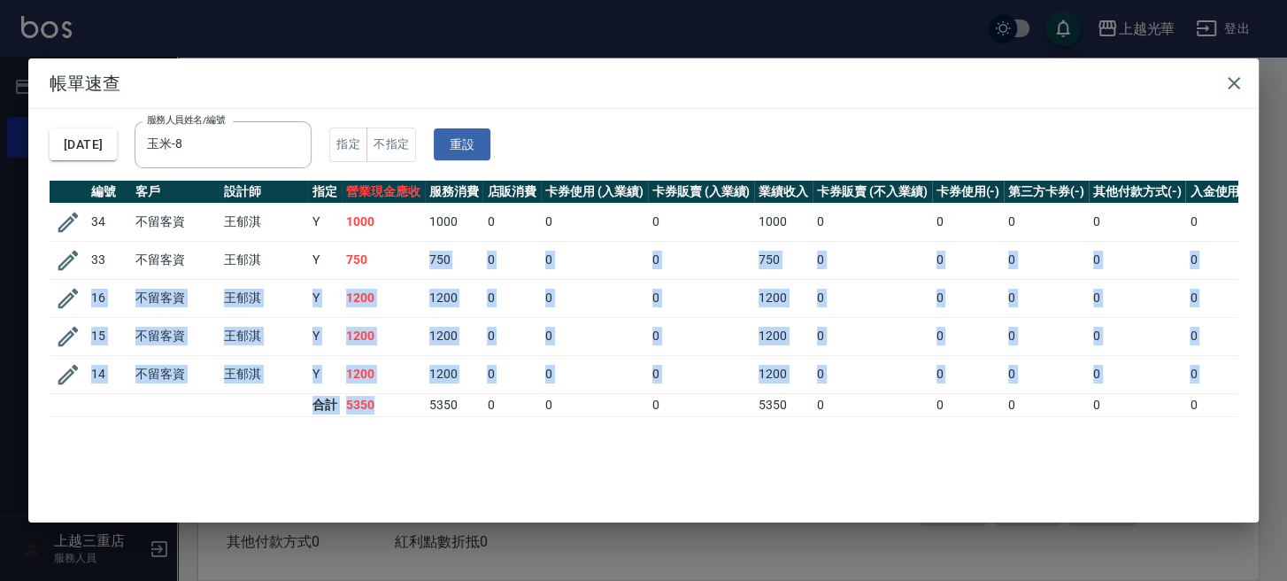
drag, startPoint x: 374, startPoint y: 251, endPoint x: 427, endPoint y: 323, distance: 89.2
click at [406, 396] on tbody "34 不留客資 [PERSON_NAME] Y 1000 1000 0 0 0 1000 0 0 0 0 0 33 不留客資 [PERSON_NAME] Y …" at bounding box center [700, 309] width 1301 height 213
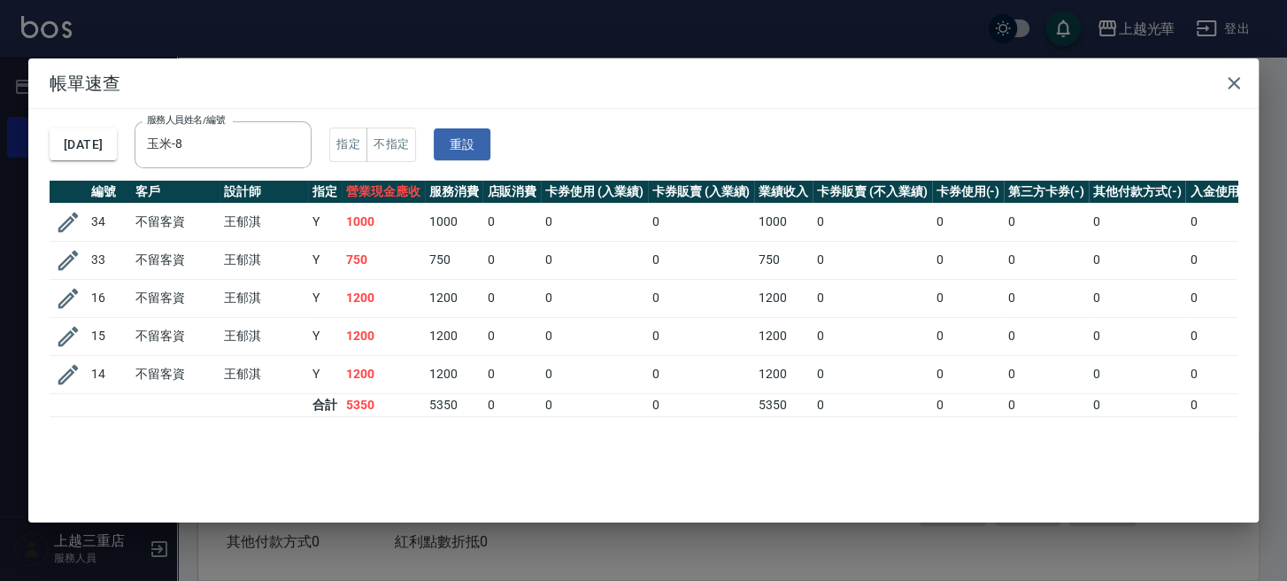
click at [1198, 74] on h2 "帳單速查" at bounding box center [643, 83] width 1231 height 50
click at [1233, 92] on icon "button" at bounding box center [1234, 83] width 21 height 21
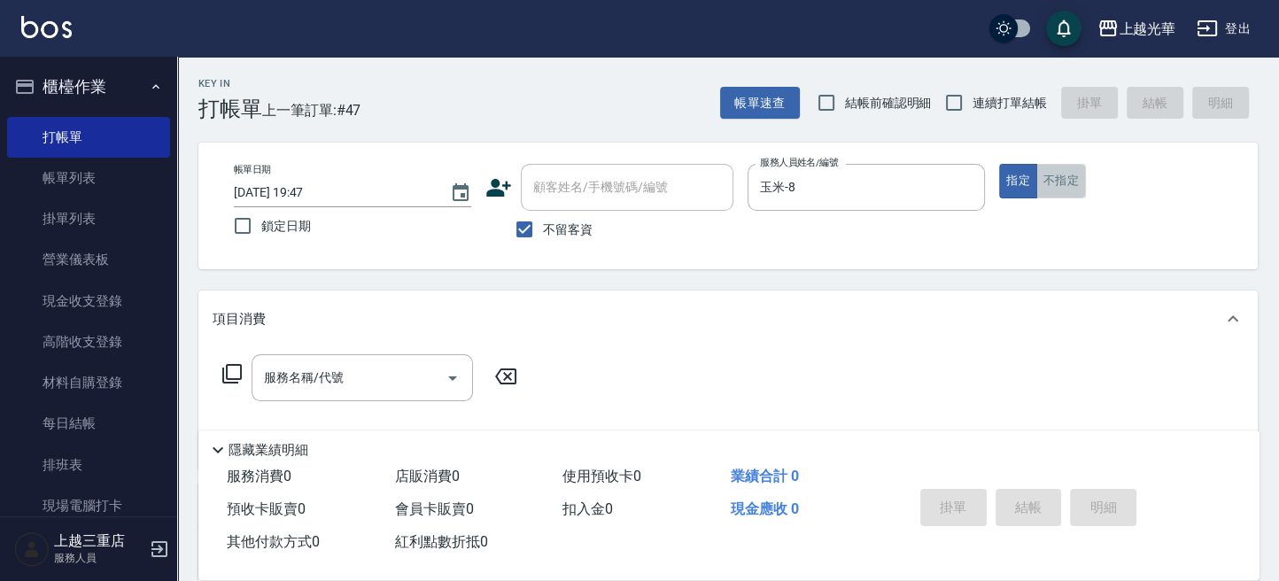
click at [1070, 185] on button "不指定" at bounding box center [1061, 181] width 50 height 35
click at [375, 374] on input "服務名稱/代號" at bounding box center [348, 377] width 179 height 31
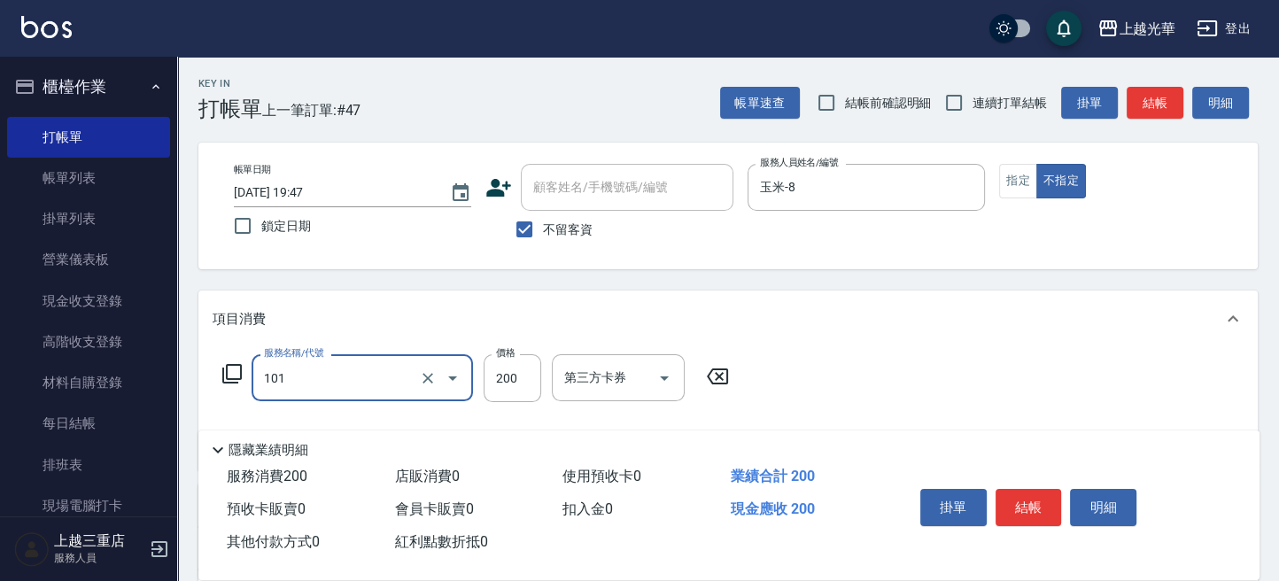
type input "不指定洗髮(101)"
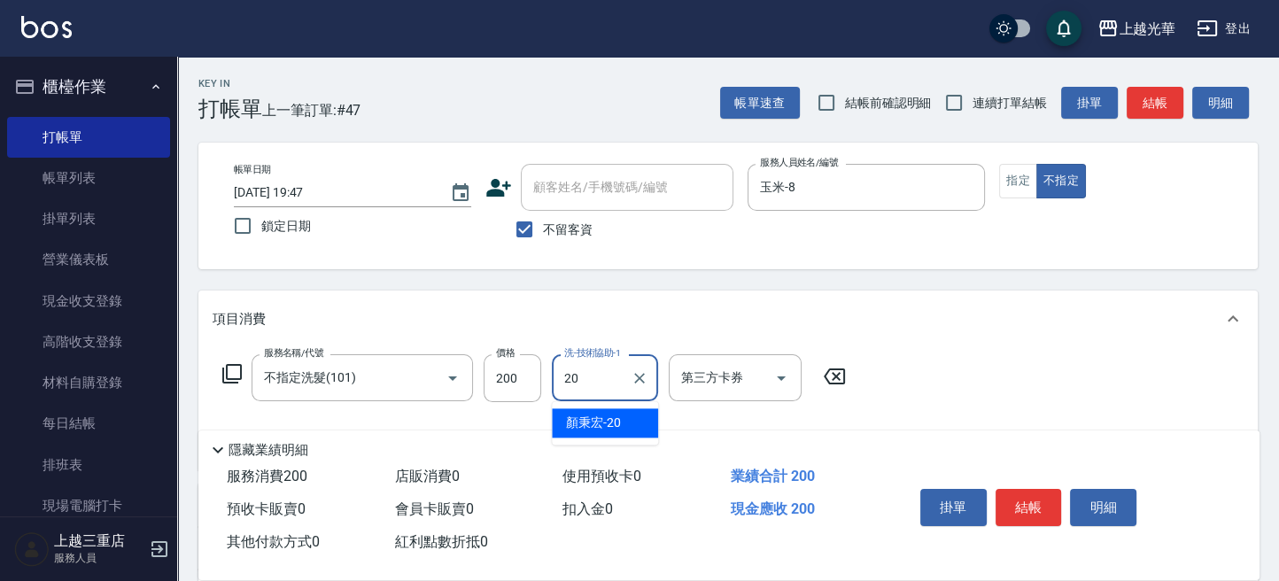
type input "[PERSON_NAME]-20"
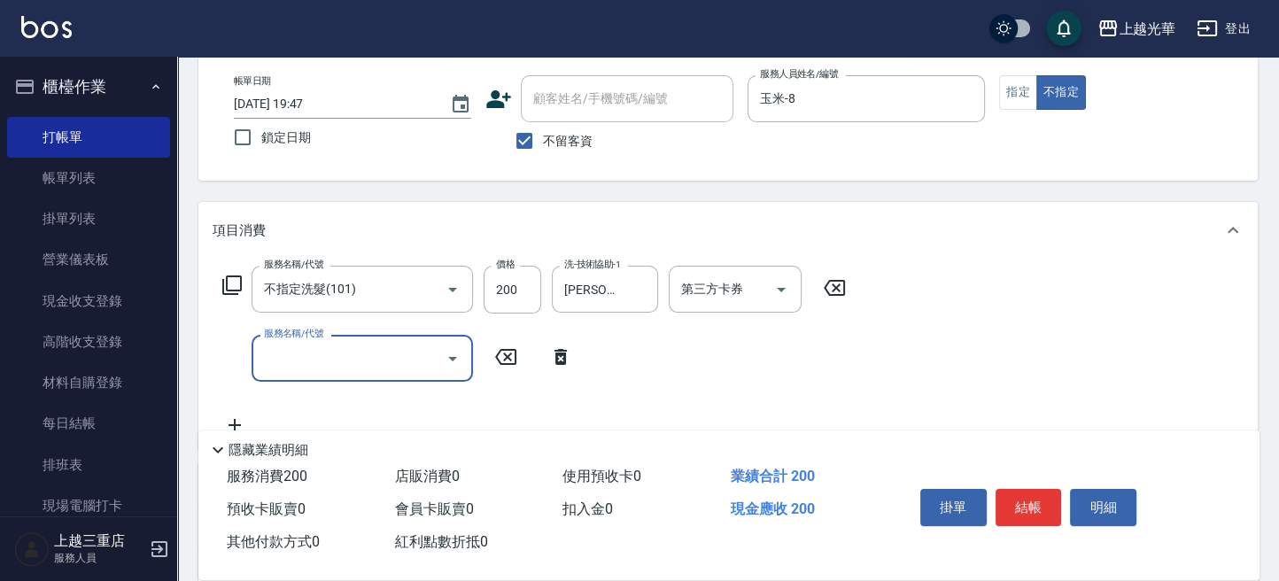
scroll to position [118, 0]
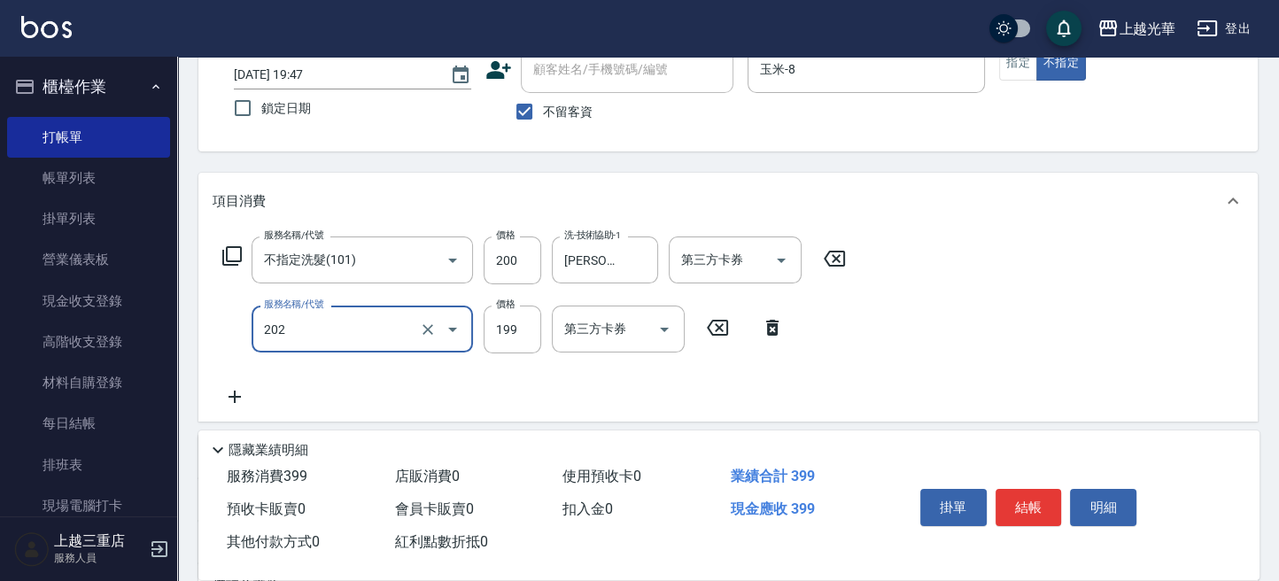
type input "不指定單剪(202)"
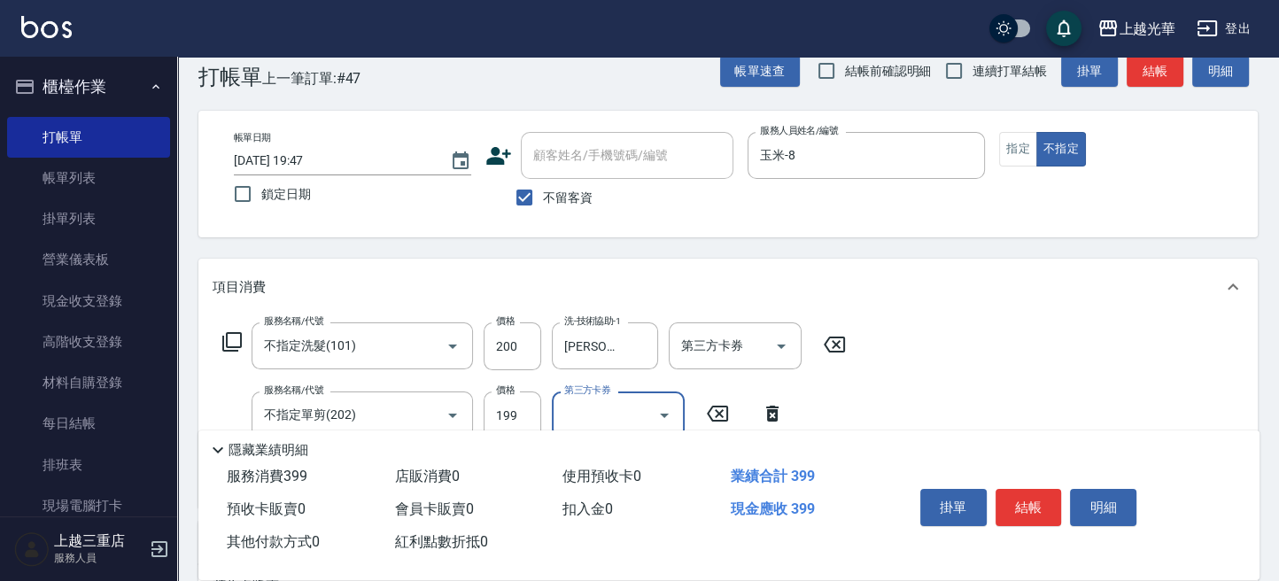
scroll to position [0, 0]
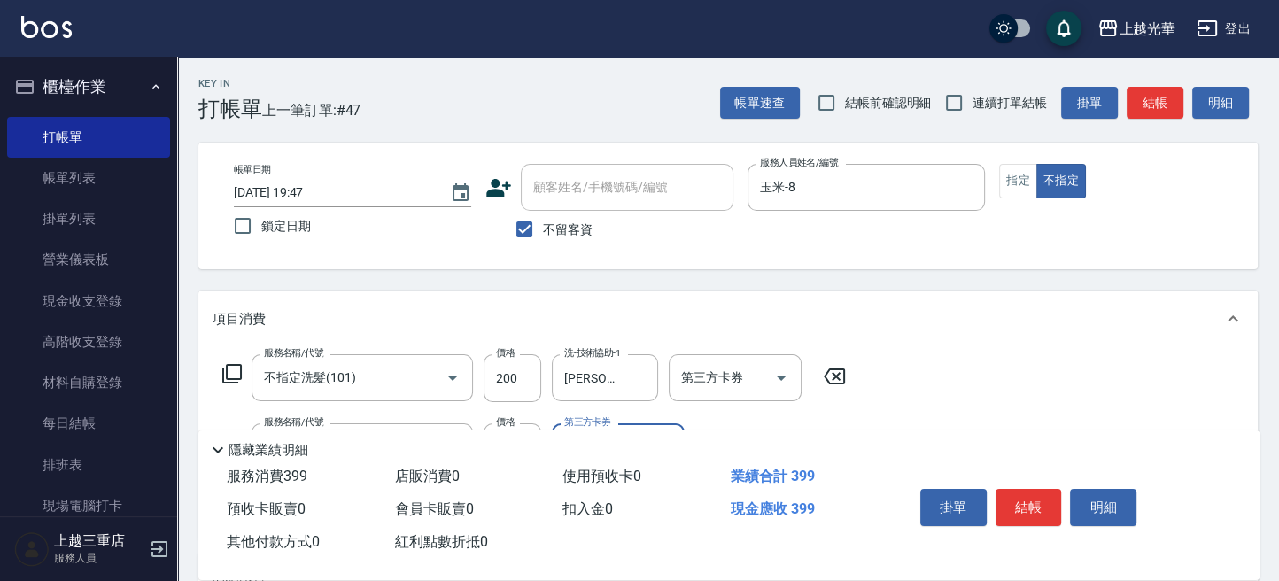
click at [1155, 87] on button "結帳" at bounding box center [1154, 103] width 57 height 33
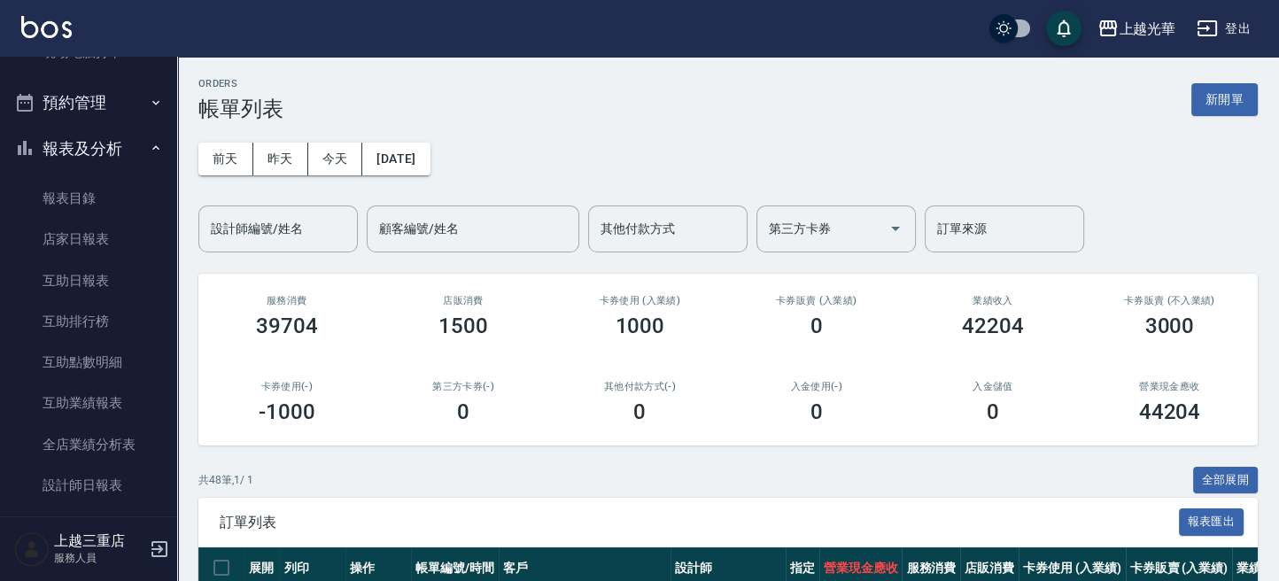
scroll to position [472, 0]
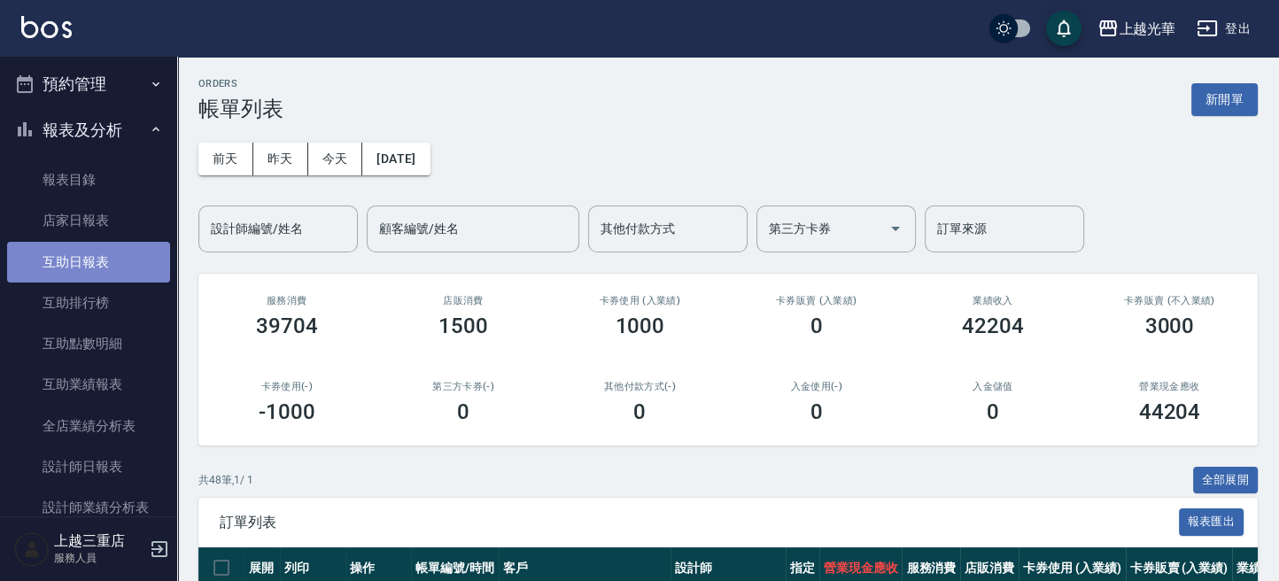
click at [118, 256] on link "互助日報表" at bounding box center [88, 262] width 163 height 41
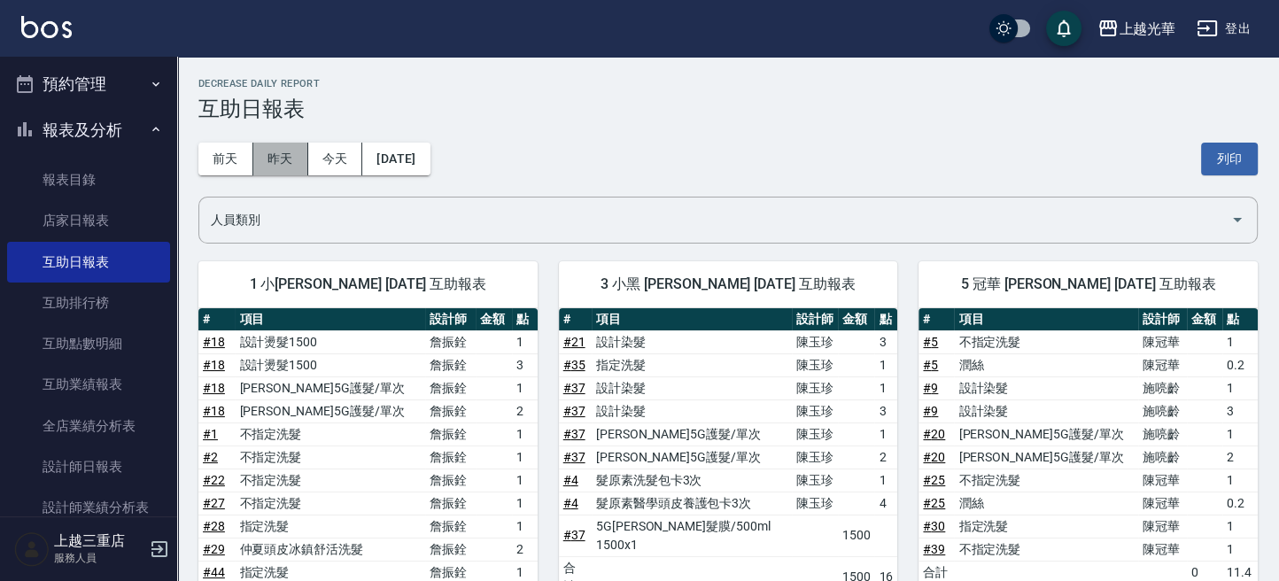
click at [266, 155] on button "昨天" at bounding box center [280, 159] width 55 height 33
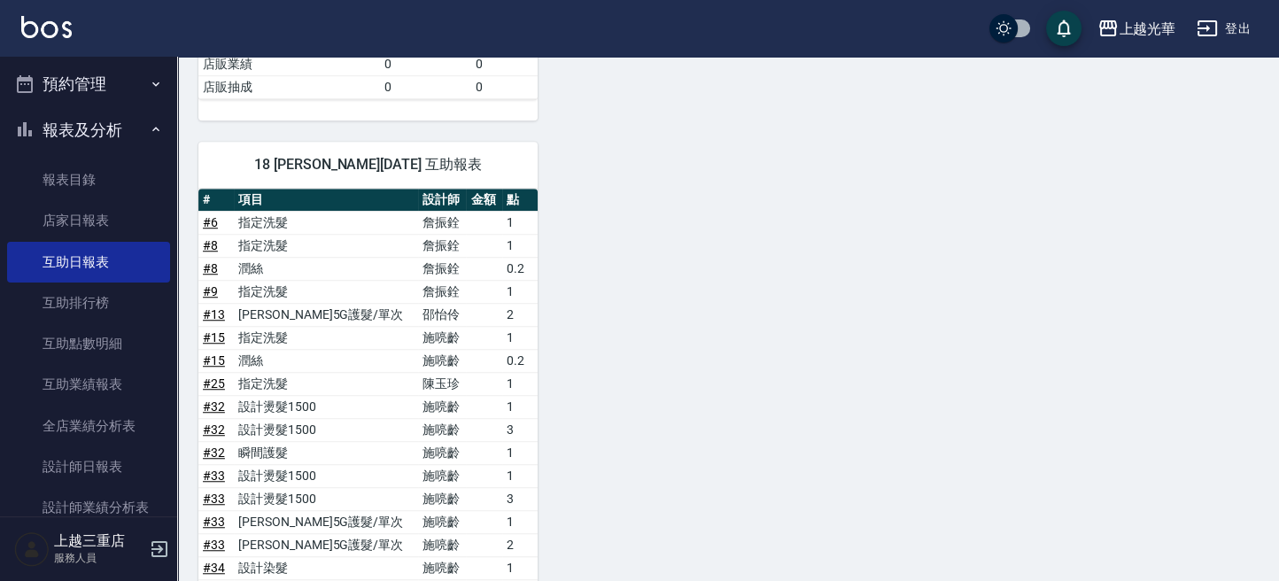
scroll to position [1298, 0]
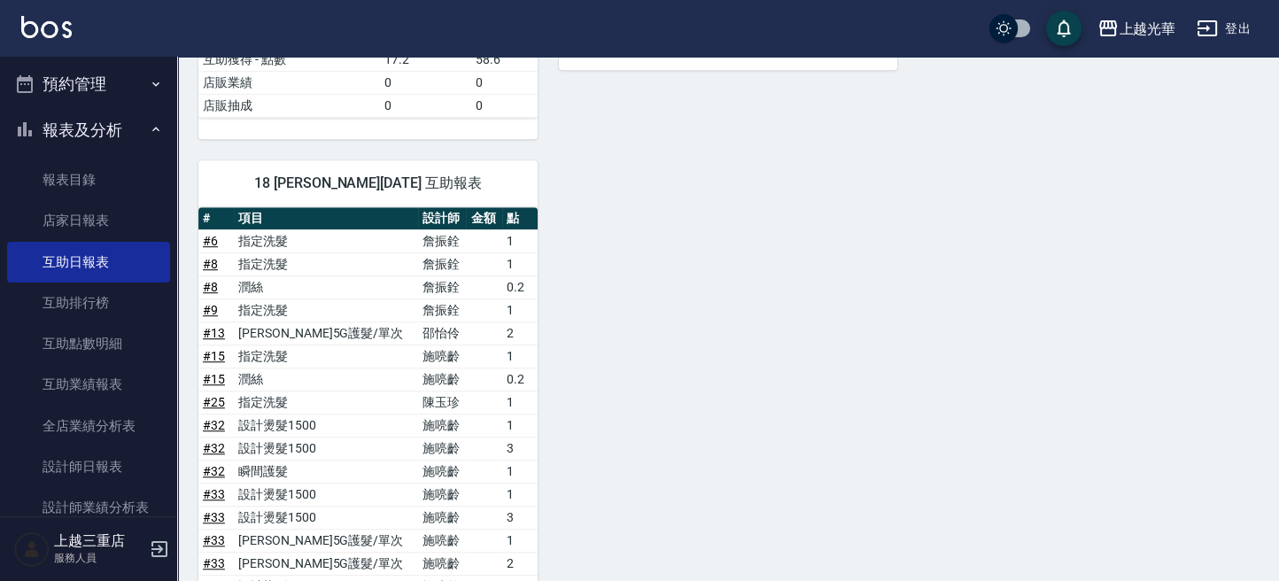
click at [58, 29] on img at bounding box center [46, 27] width 50 height 22
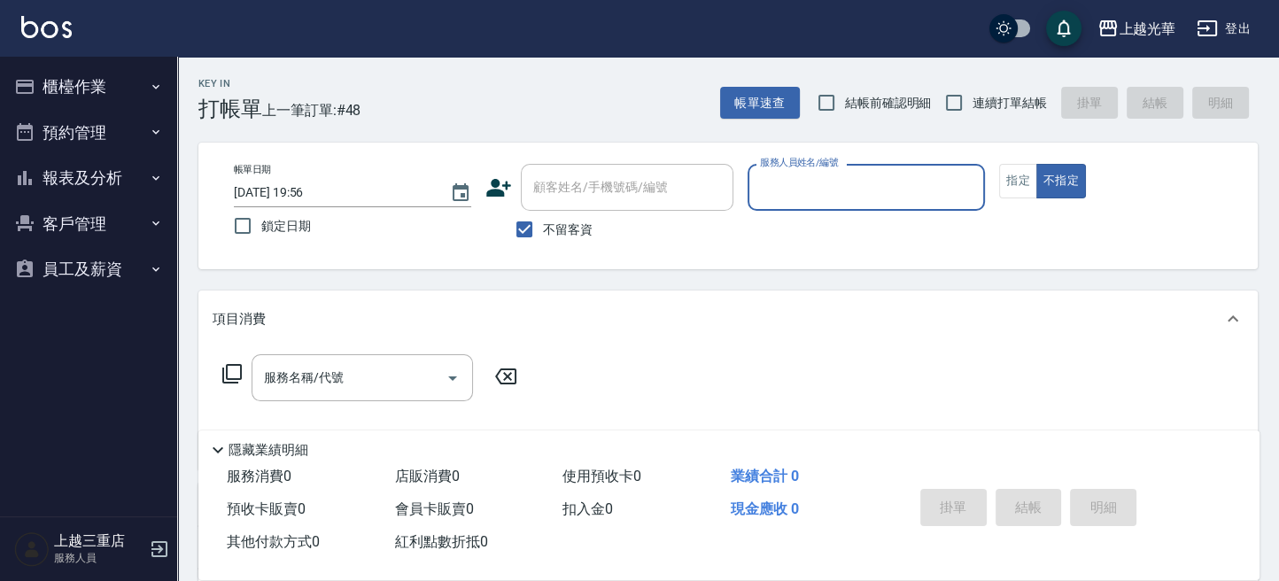
drag, startPoint x: 99, startPoint y: 106, endPoint x: 109, endPoint y: 141, distance: 35.9
click at [99, 110] on ul "櫃檯作業 打帳單 帳單列表 掛單列表 營業儀表板 現金收支登錄 高階收支登錄 材料自購登錄 每日結帳 排班表 現場電腦打卡 預約管理 預約管理 單日預約紀錄 …" at bounding box center [88, 178] width 163 height 243
click at [124, 89] on button "櫃檯作業" at bounding box center [88, 87] width 163 height 46
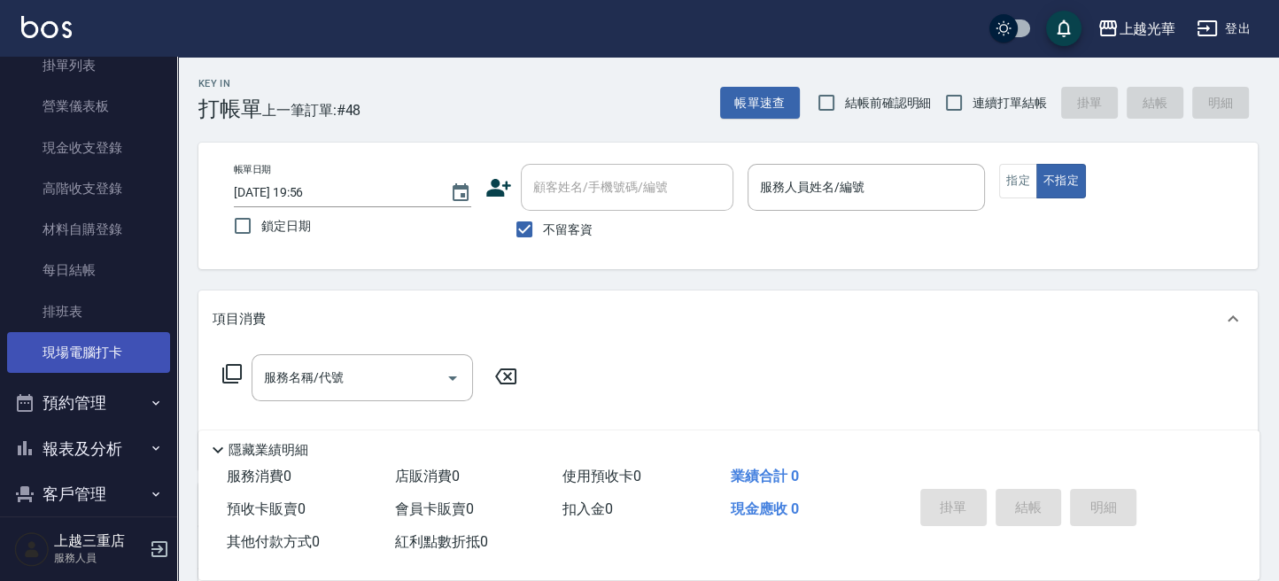
scroll to position [220, 0]
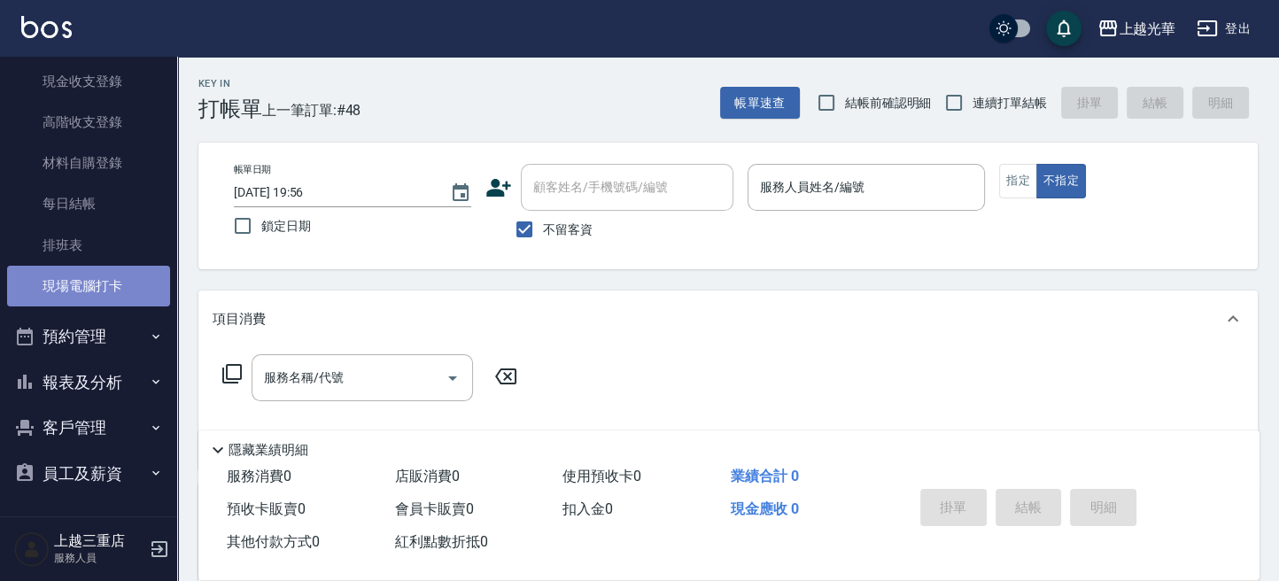
click at [116, 282] on link "現場電腦打卡" at bounding box center [88, 286] width 163 height 41
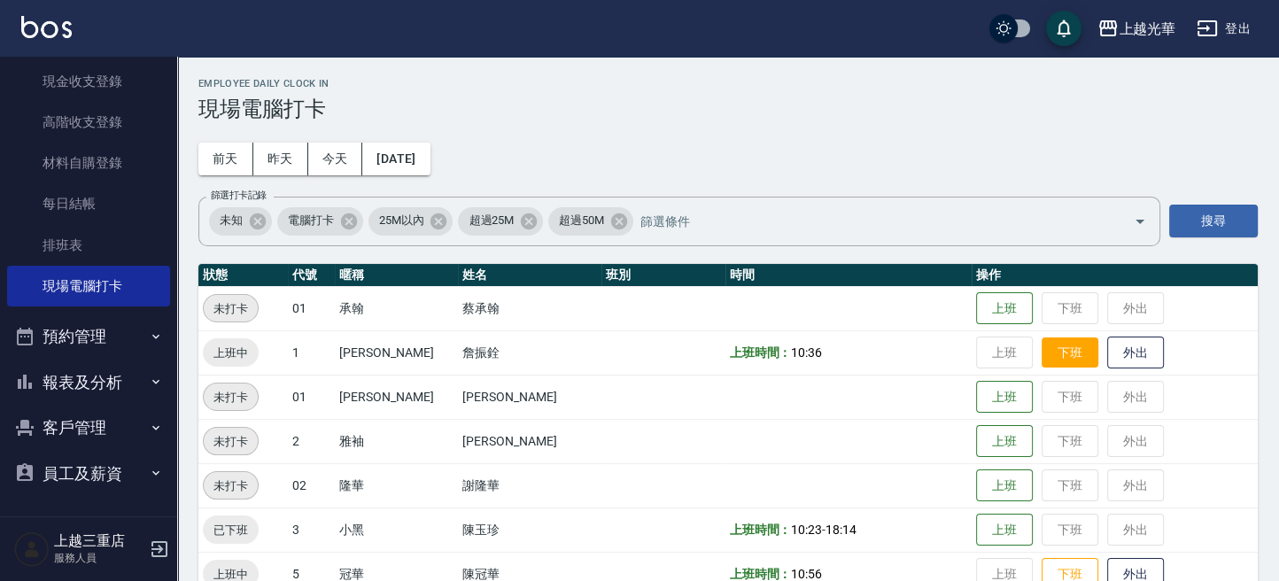
click at [1042, 345] on button "下班" at bounding box center [1069, 352] width 57 height 31
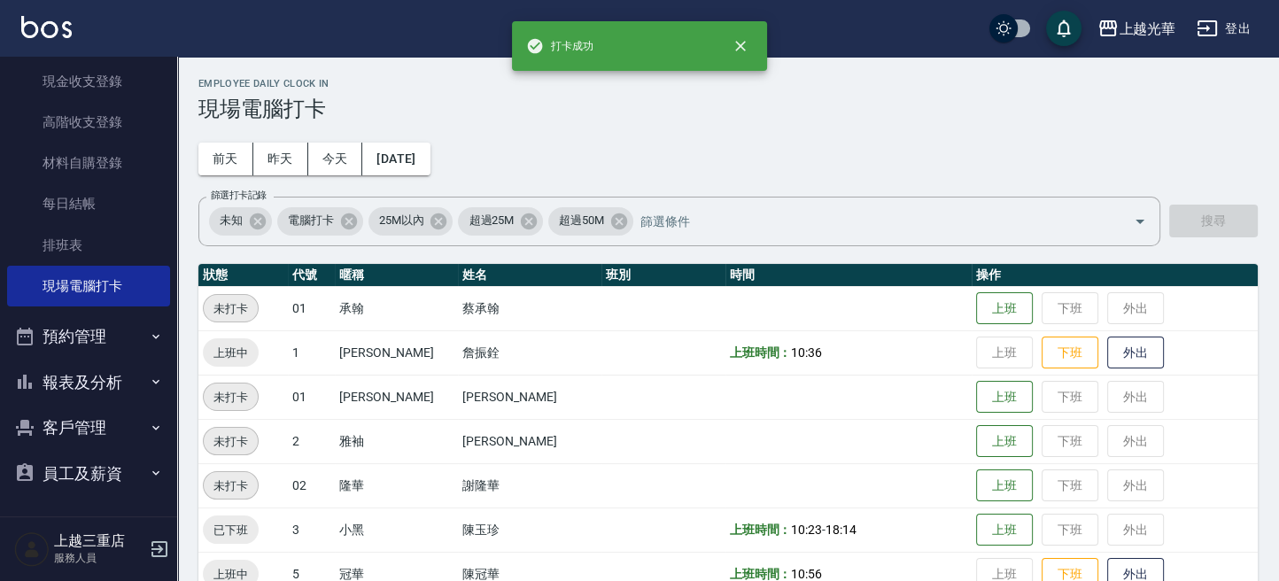
scroll to position [354, 0]
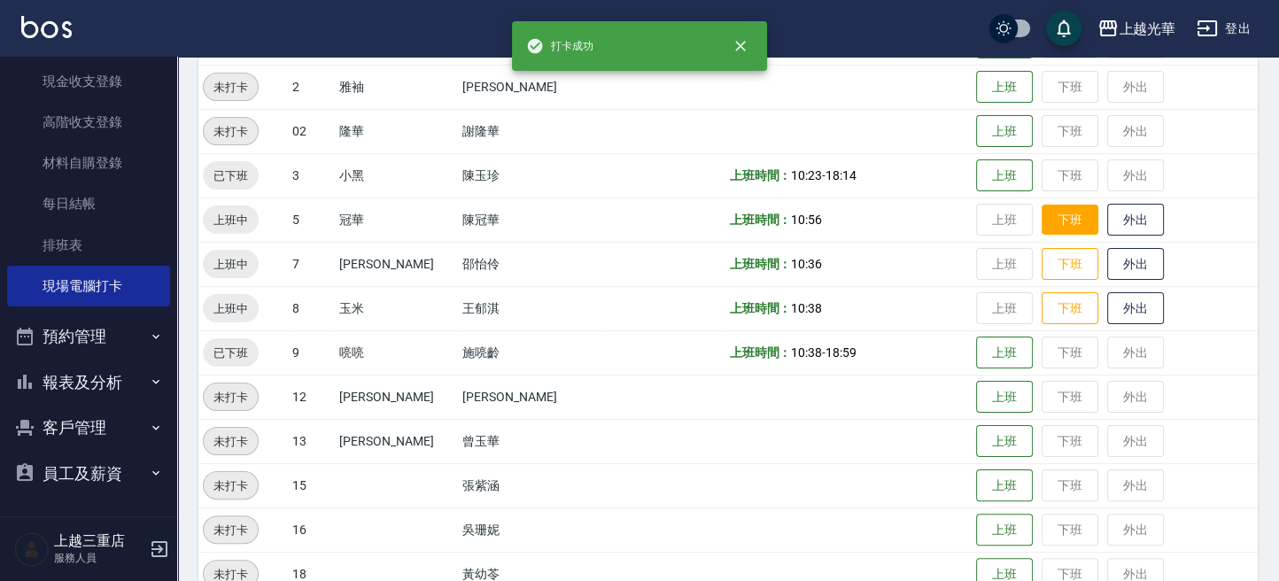
click at [1041, 224] on button "下班" at bounding box center [1069, 220] width 57 height 31
click at [1043, 244] on td "上班 下班 外出" at bounding box center [1114, 264] width 286 height 44
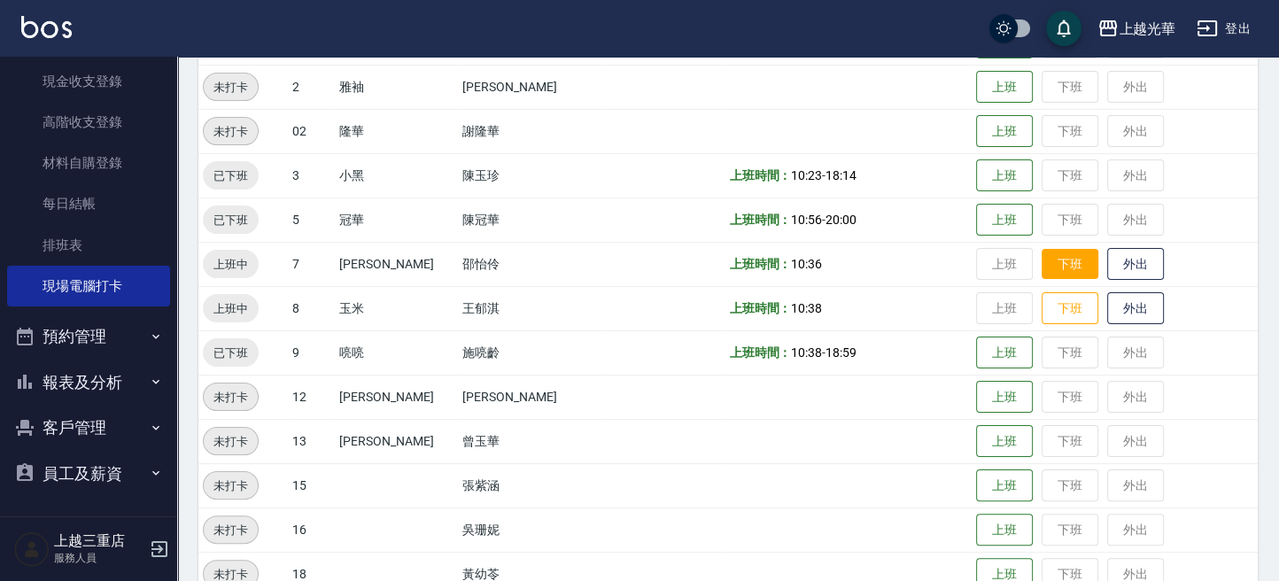
click at [1055, 263] on button "下班" at bounding box center [1069, 264] width 57 height 31
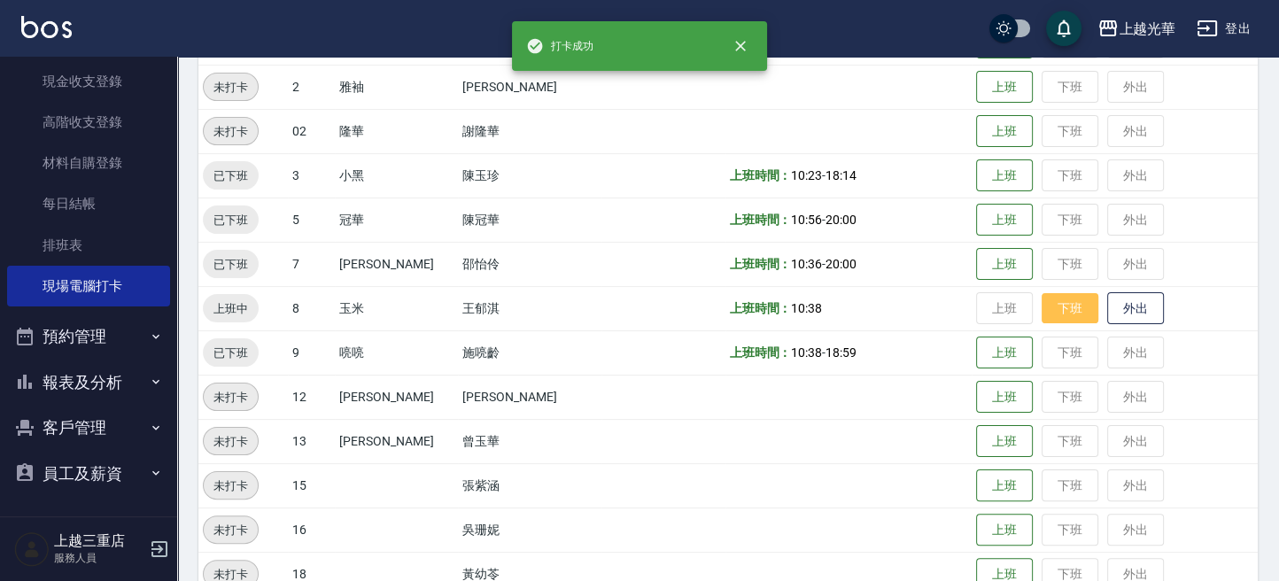
click at [1041, 305] on button "下班" at bounding box center [1069, 308] width 57 height 31
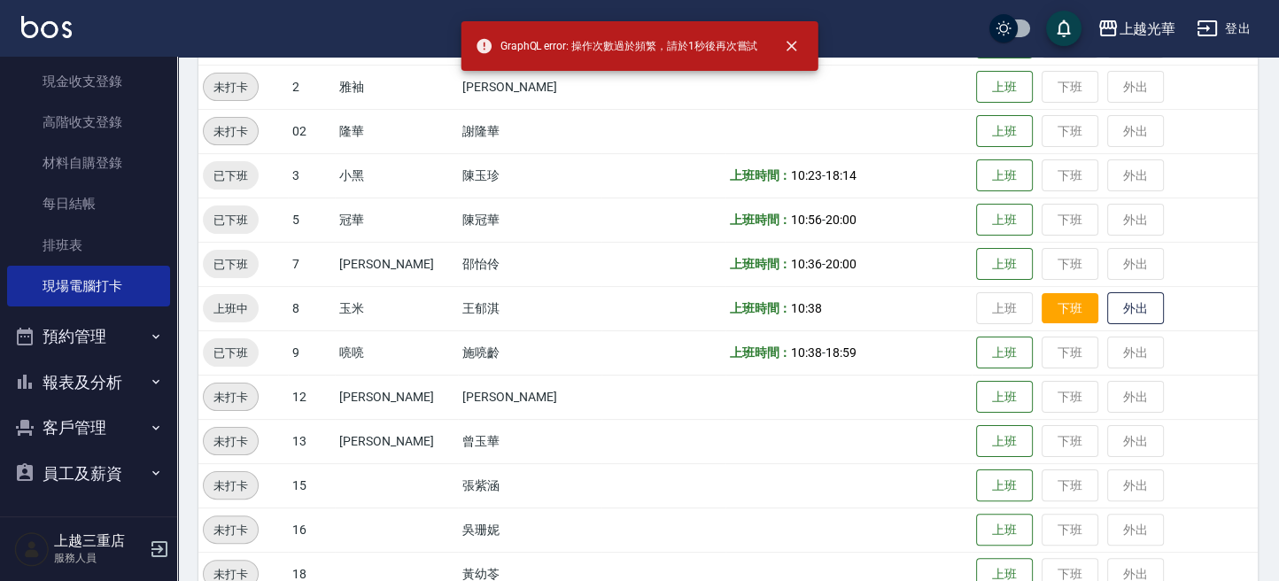
click at [1048, 308] on button "下班" at bounding box center [1069, 308] width 57 height 31
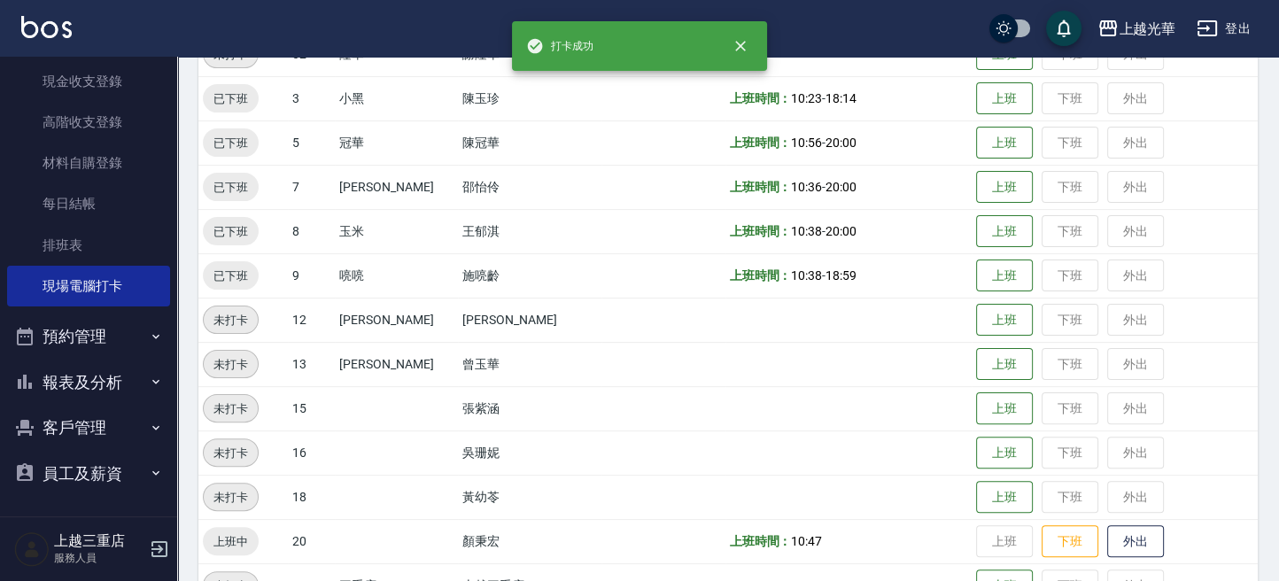
scroll to position [478, 0]
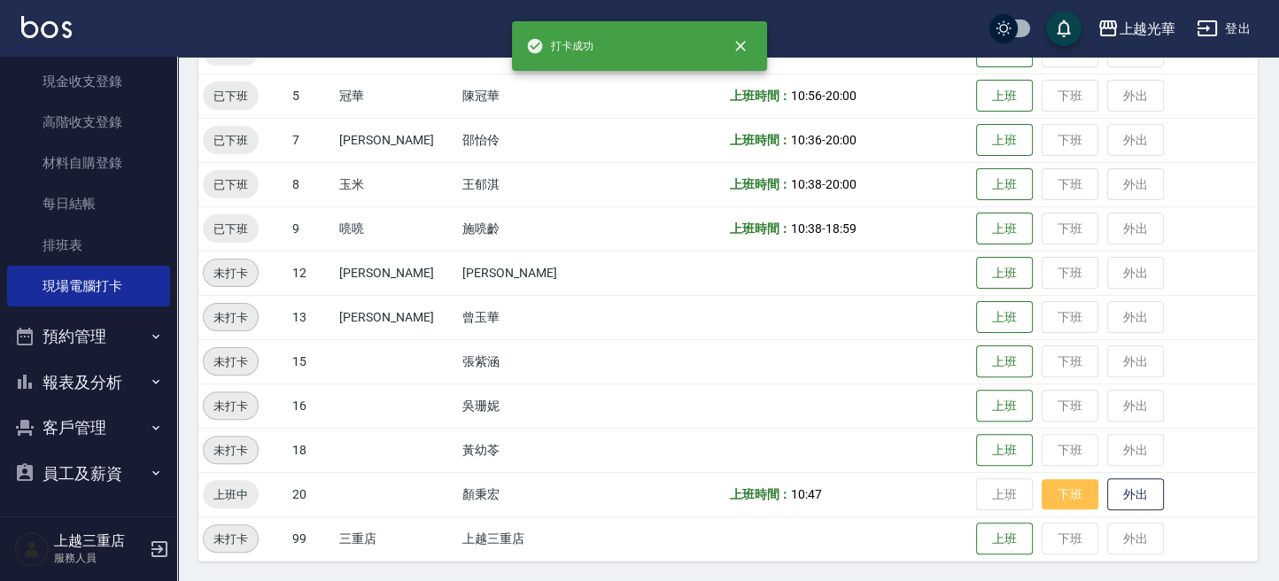
click at [1047, 498] on button "下班" at bounding box center [1069, 494] width 57 height 31
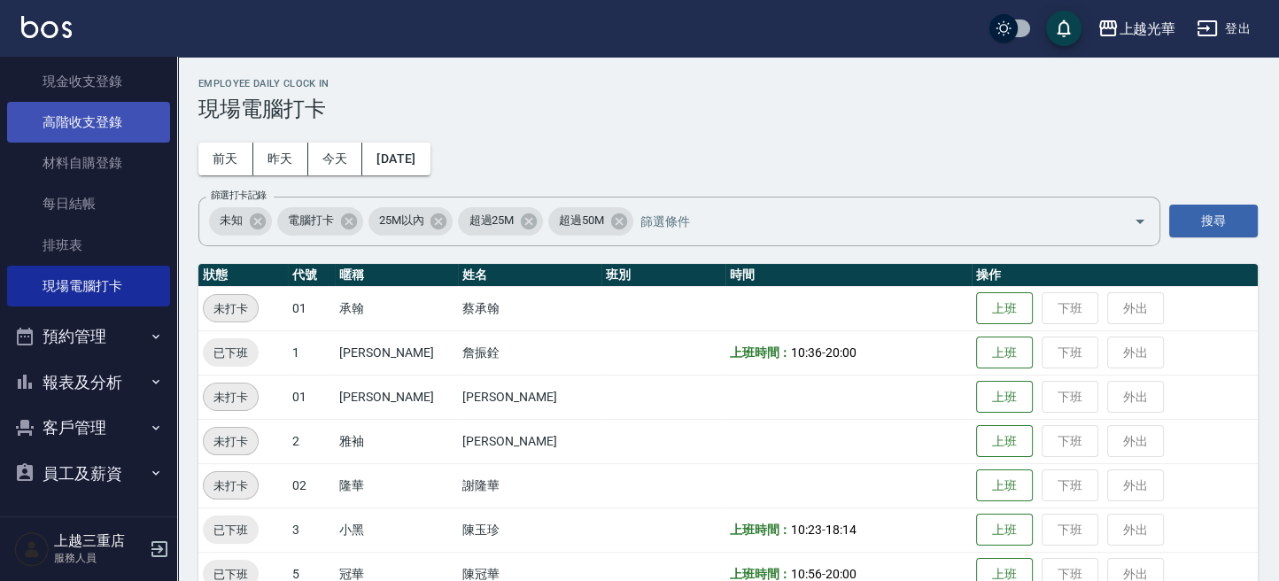
scroll to position [0, 0]
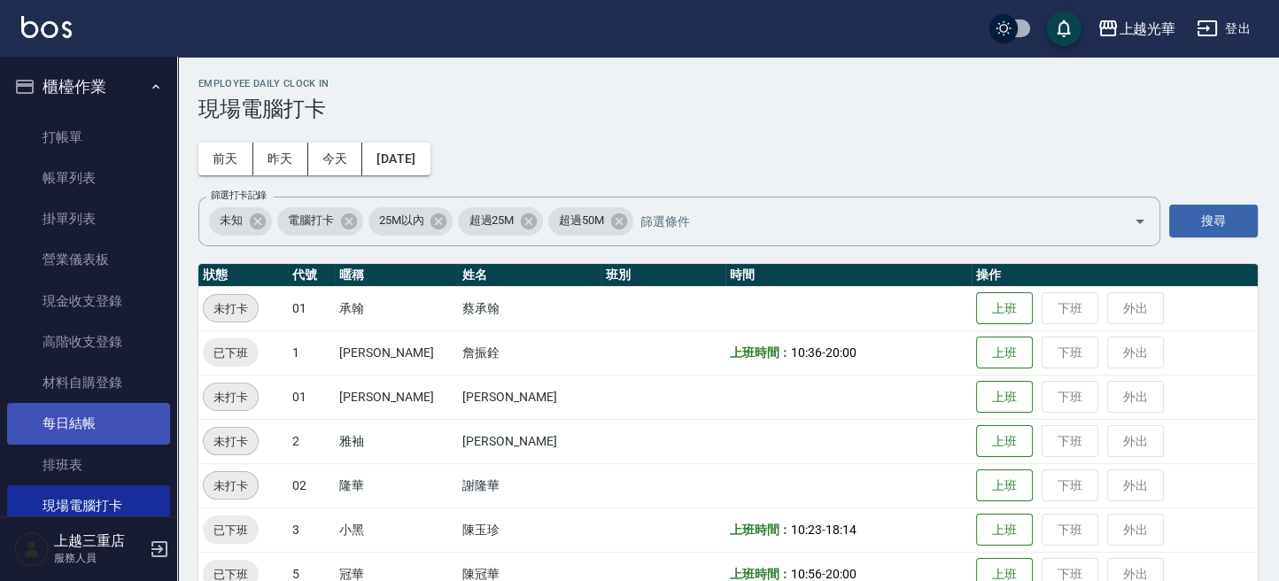
click at [119, 406] on link "每日結帳" at bounding box center [88, 423] width 163 height 41
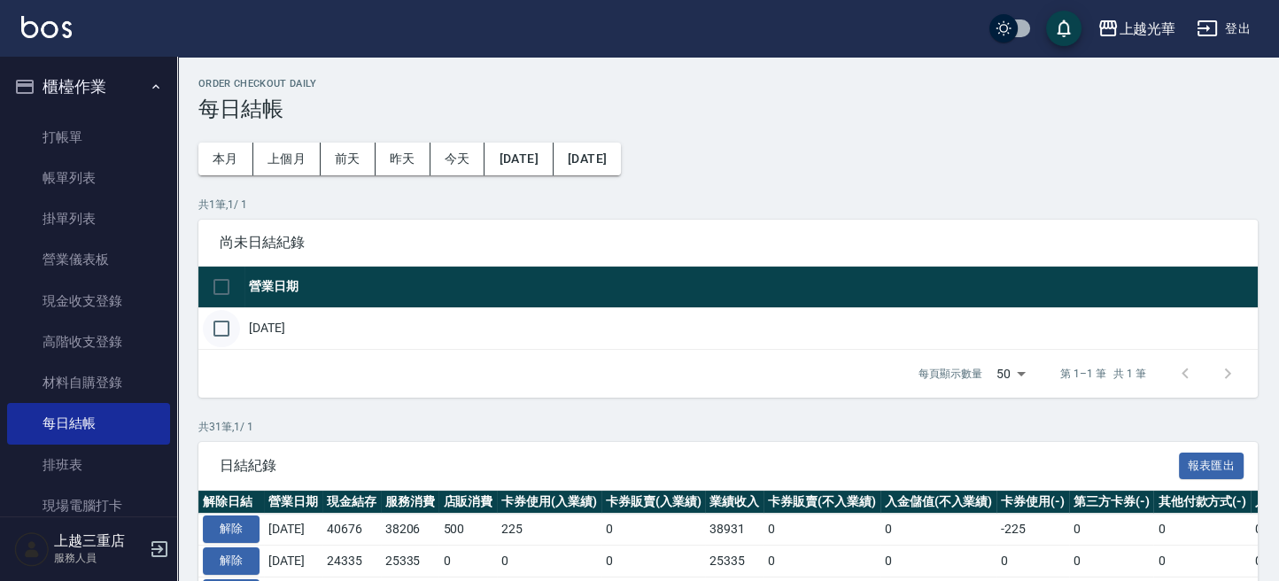
click at [226, 329] on input "checkbox" at bounding box center [221, 328] width 37 height 37
checkbox input "true"
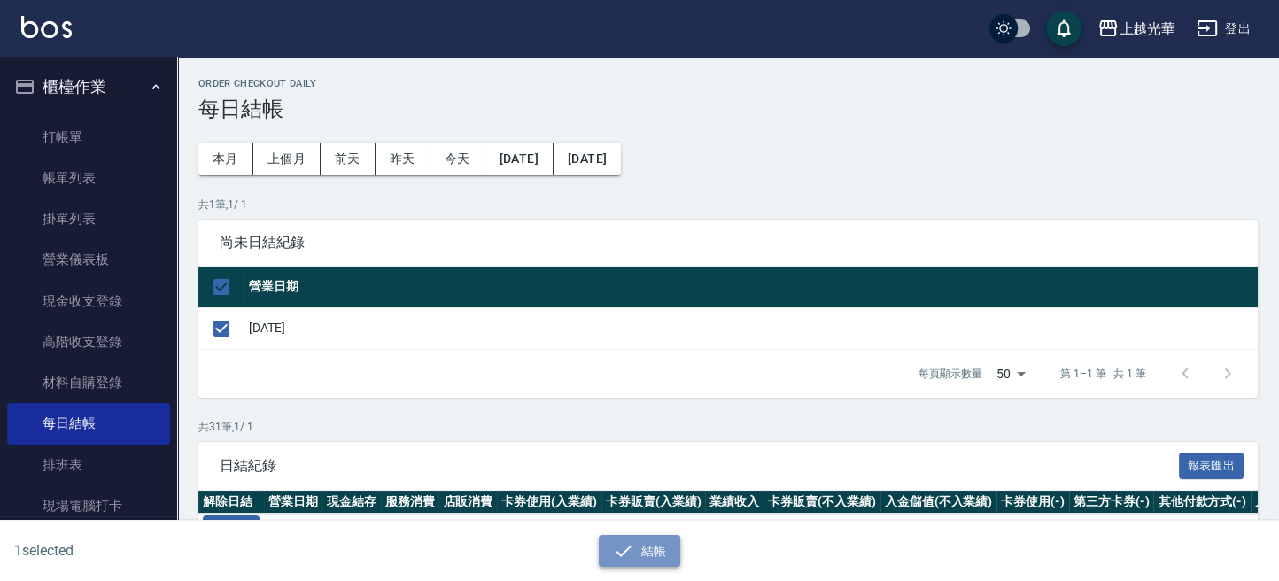
click at [666, 539] on button "結帳" at bounding box center [640, 551] width 82 height 33
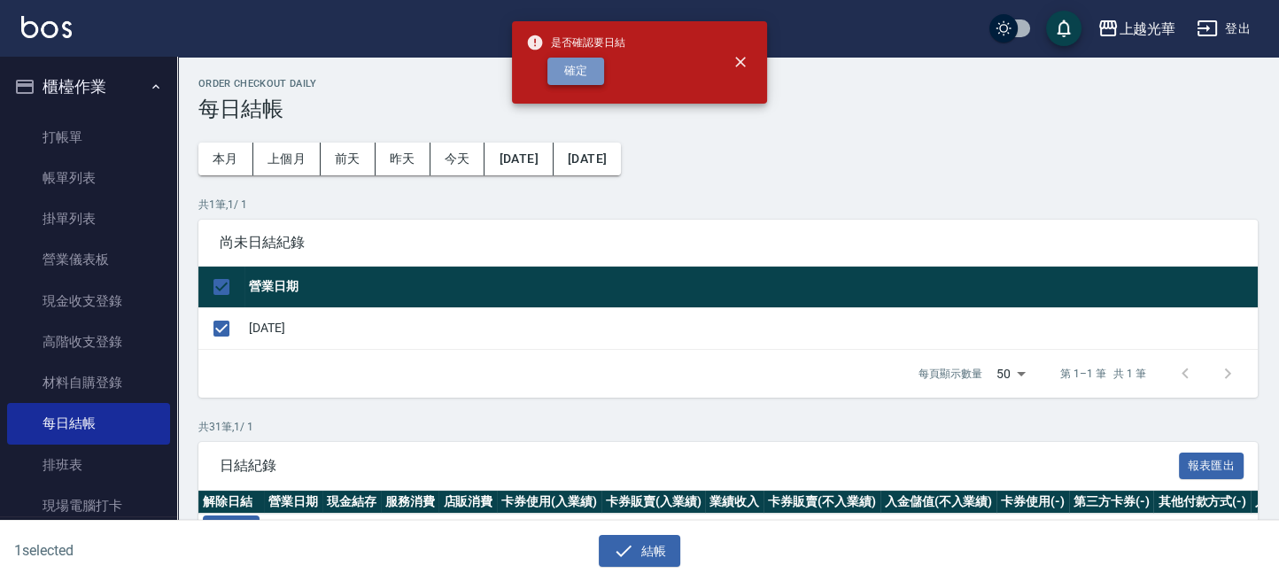
click at [563, 58] on button "確定" at bounding box center [575, 71] width 57 height 27
checkbox input "false"
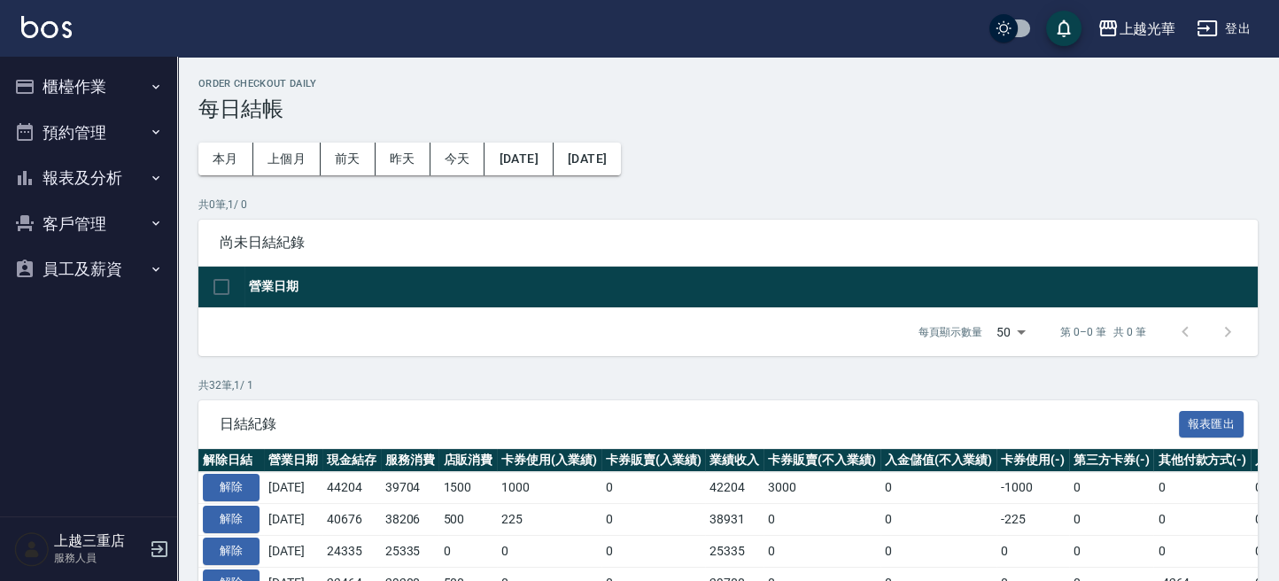
click at [105, 189] on button "報表及分析" at bounding box center [88, 178] width 163 height 46
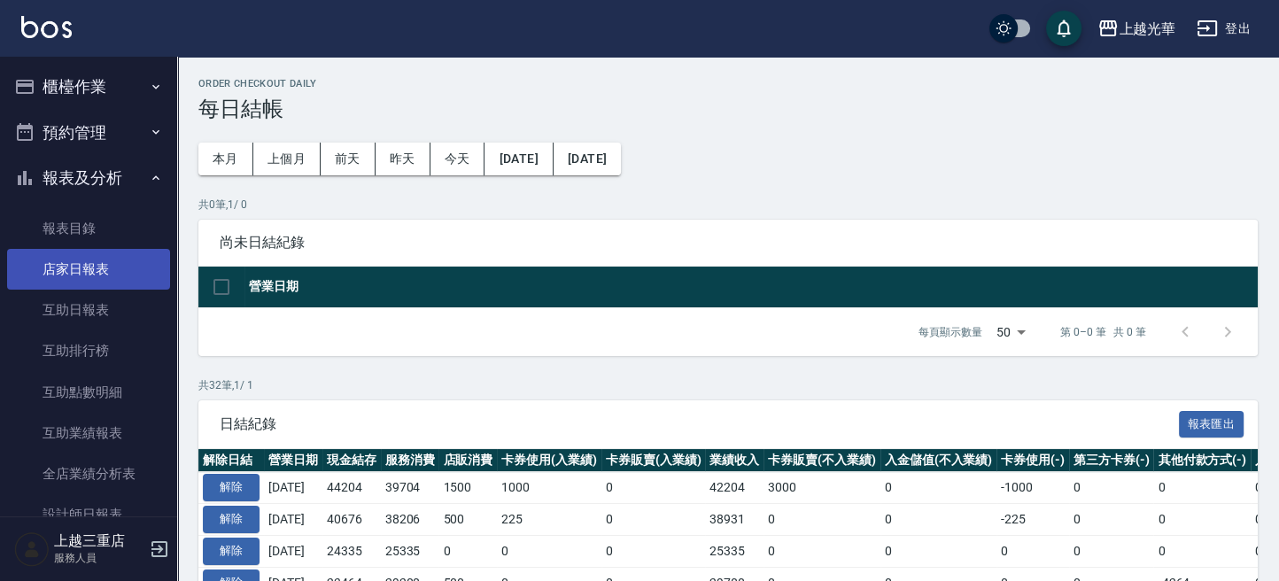
click at [97, 265] on link "店家日報表" at bounding box center [88, 269] width 163 height 41
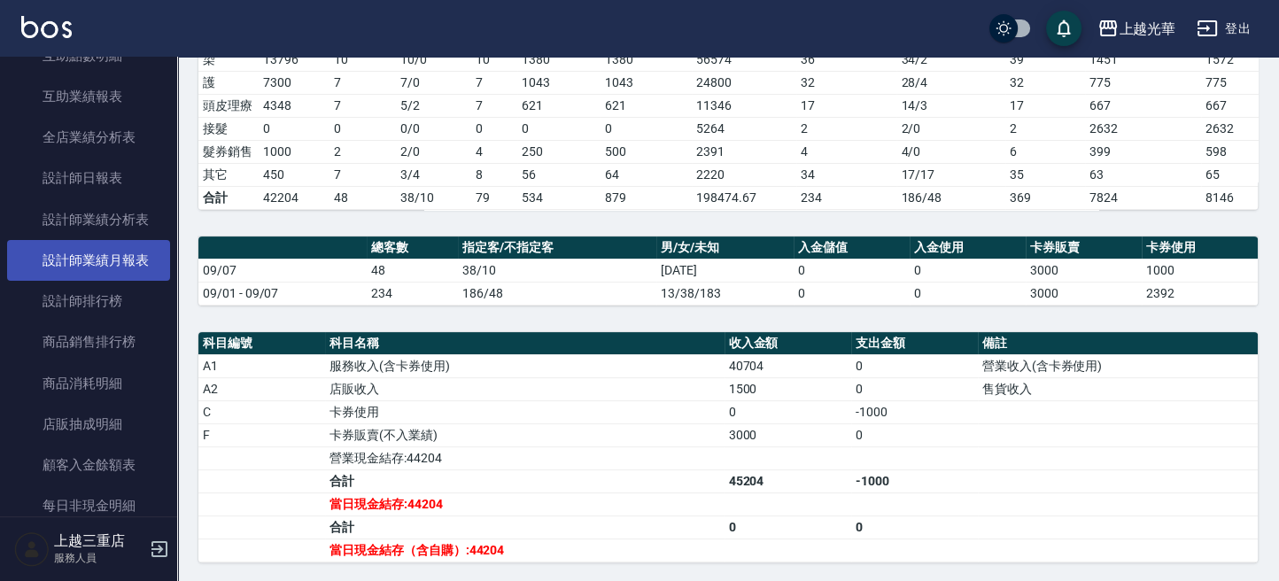
scroll to position [354, 0]
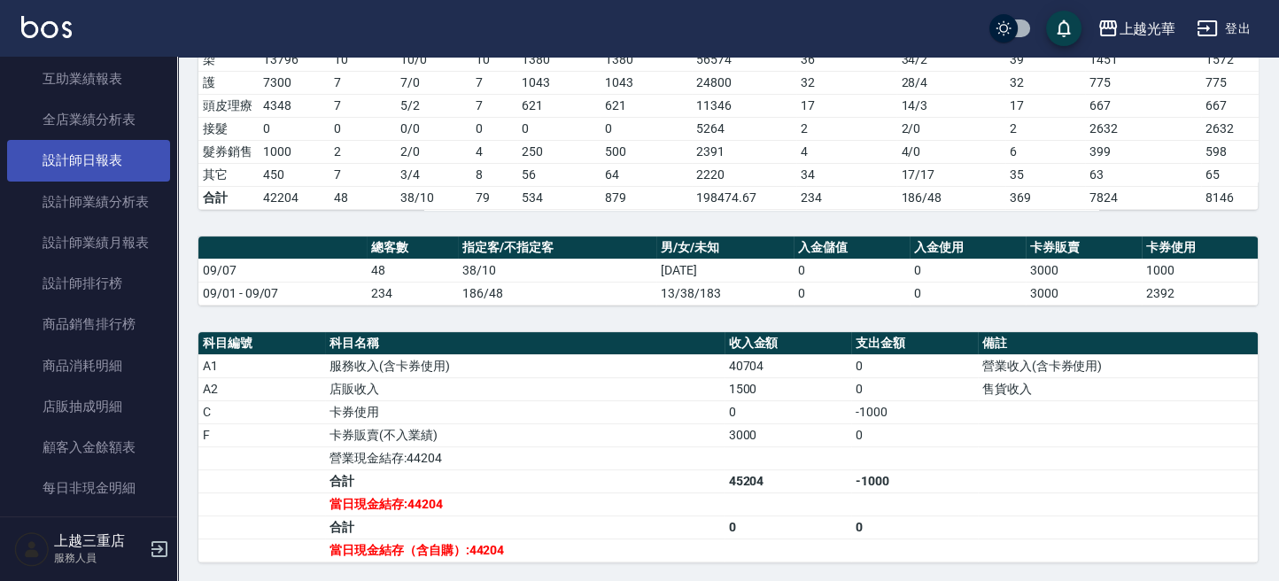
click at [145, 171] on link "設計師日報表" at bounding box center [88, 160] width 163 height 41
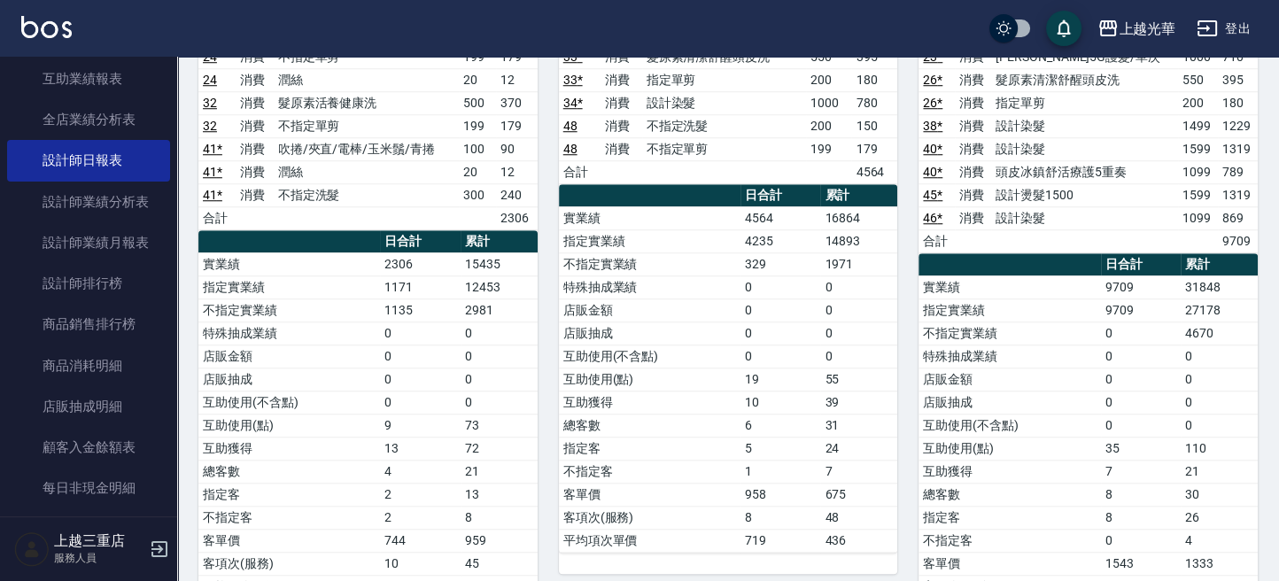
scroll to position [1526, 0]
